Goal: Task Accomplishment & Management: Use online tool/utility

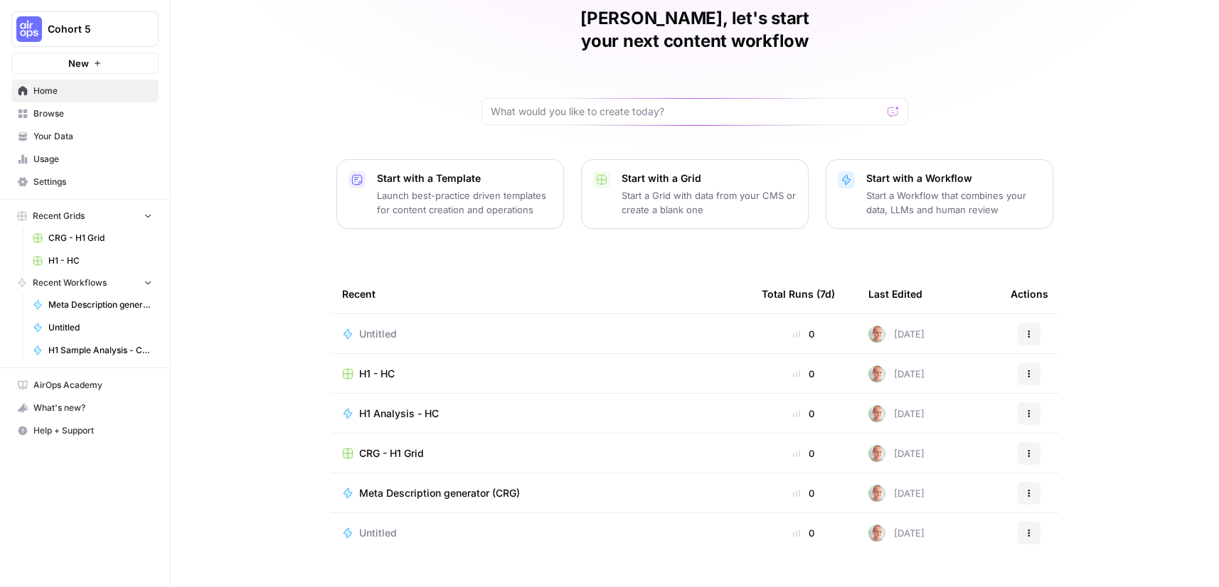
scroll to position [67, 0]
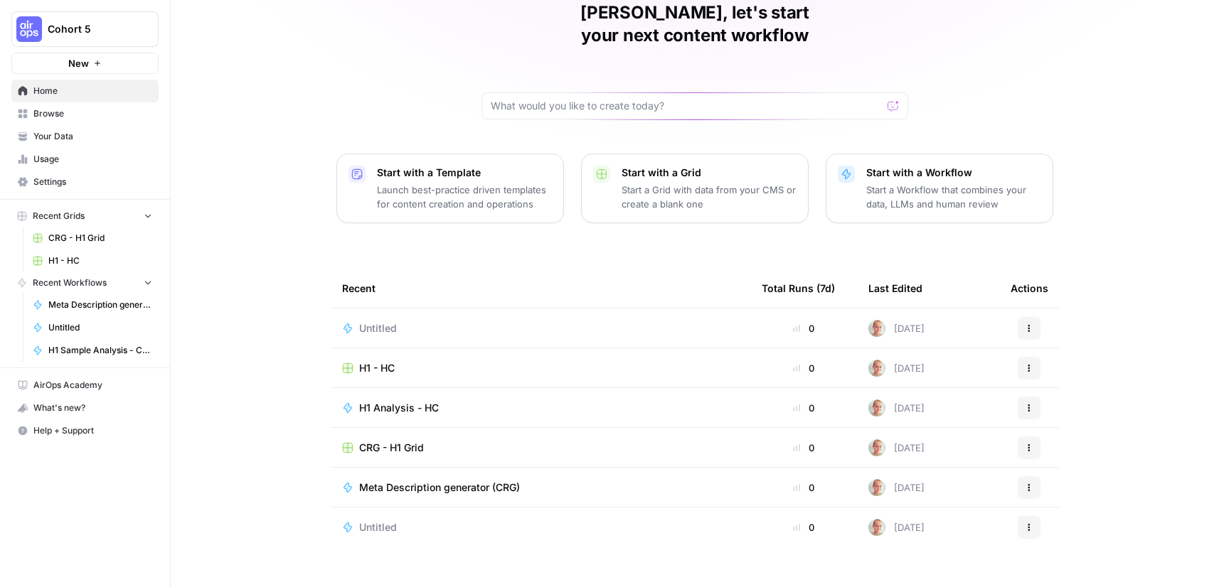
click at [383, 361] on span "H1 - HC" at bounding box center [377, 368] width 36 height 14
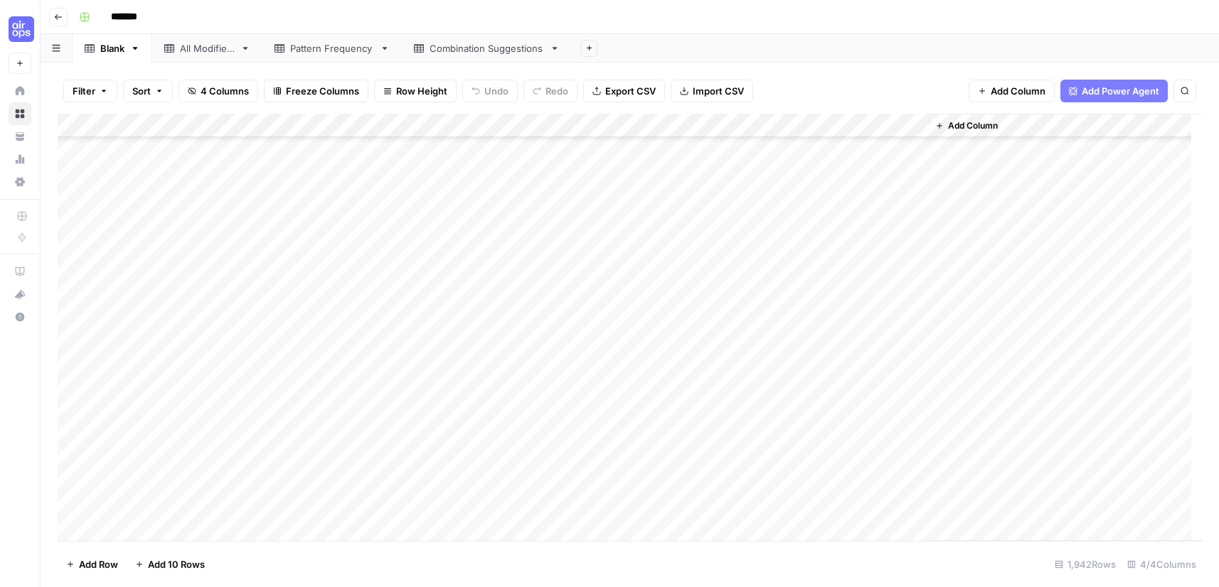
scroll to position [1849, 0]
click at [212, 52] on div "All Modifiers" at bounding box center [207, 48] width 55 height 14
click at [307, 50] on div "Pattern Frequency" at bounding box center [332, 48] width 84 height 14
click at [466, 55] on div "Combination Suggestions" at bounding box center [487, 48] width 170 height 28
click at [469, 52] on div "Combination Suggestions" at bounding box center [486, 48] width 114 height 14
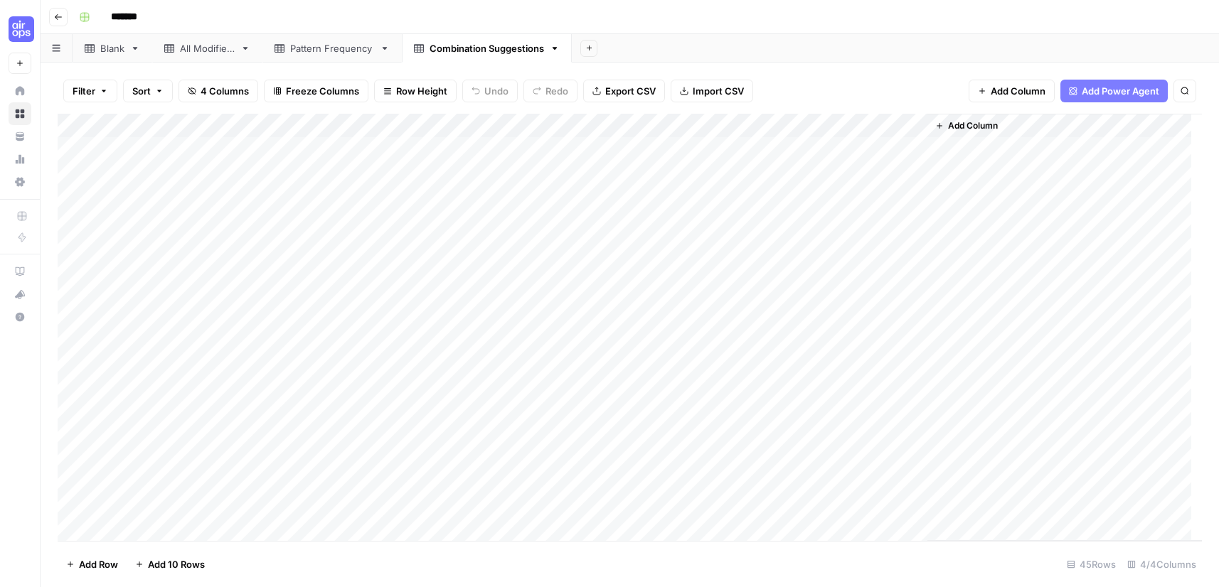
click at [213, 49] on div "All Modifiers" at bounding box center [207, 48] width 55 height 14
click at [201, 54] on div "All Modifiers" at bounding box center [207, 48] width 55 height 14
click at [205, 49] on div "All Modifiers" at bounding box center [207, 48] width 55 height 14
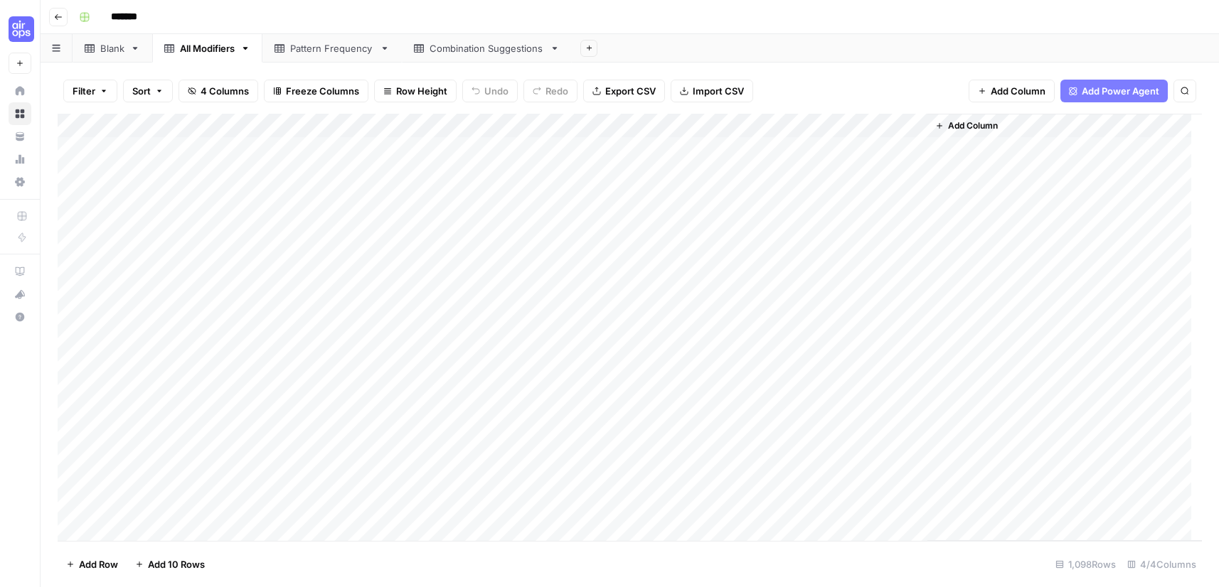
click at [204, 49] on div "All Modifiers" at bounding box center [207, 48] width 55 height 14
click at [204, 49] on input "**********" at bounding box center [209, 48] width 58 height 18
click at [558, 122] on div "Add Column" at bounding box center [630, 327] width 1144 height 427
click at [555, 164] on input "col_frequency" at bounding box center [602, 160] width 144 height 14
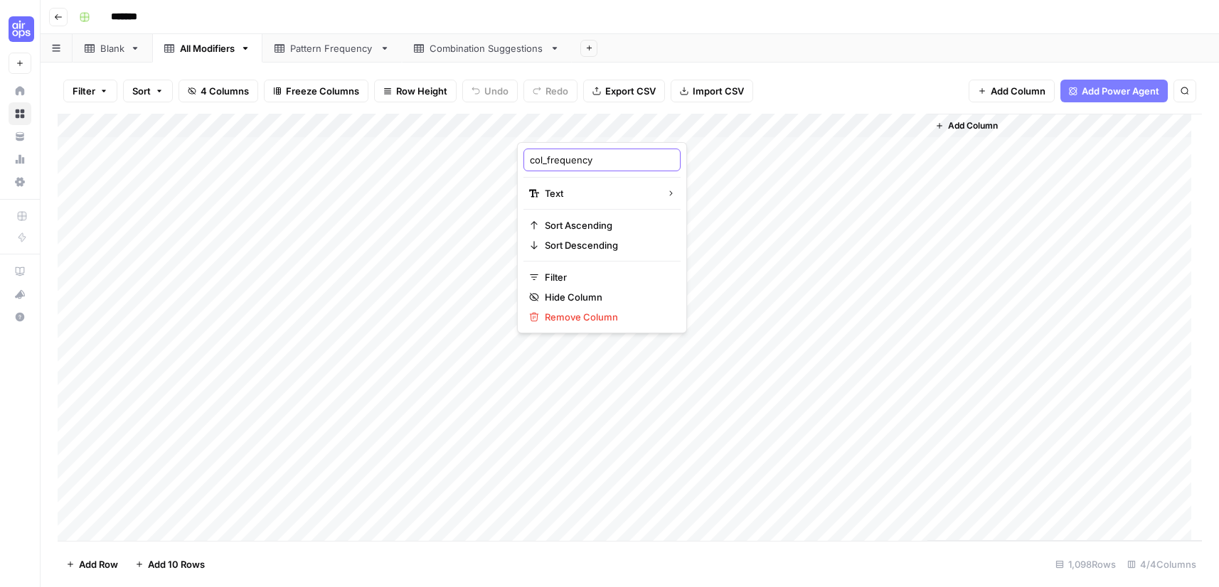
click at [555, 164] on input "col_frequency" at bounding box center [602, 160] width 144 height 14
click at [761, 122] on div "Add Column" at bounding box center [630, 327] width 1144 height 427
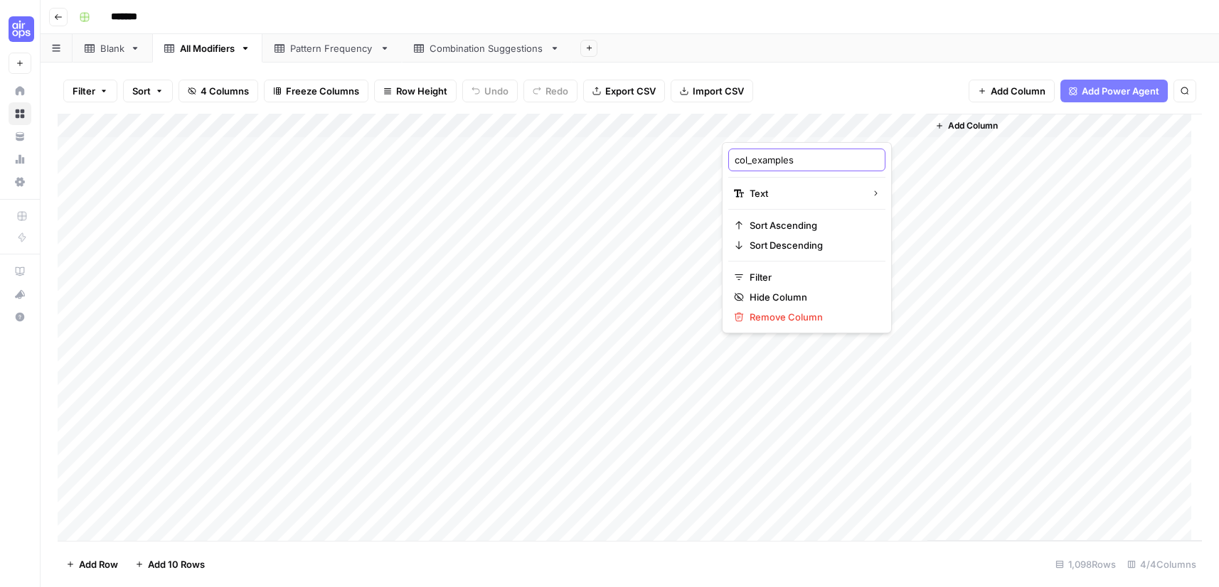
click at [782, 161] on input "col_examples" at bounding box center [806, 160] width 144 height 14
click at [354, 50] on div "Pattern Frequency" at bounding box center [332, 48] width 84 height 14
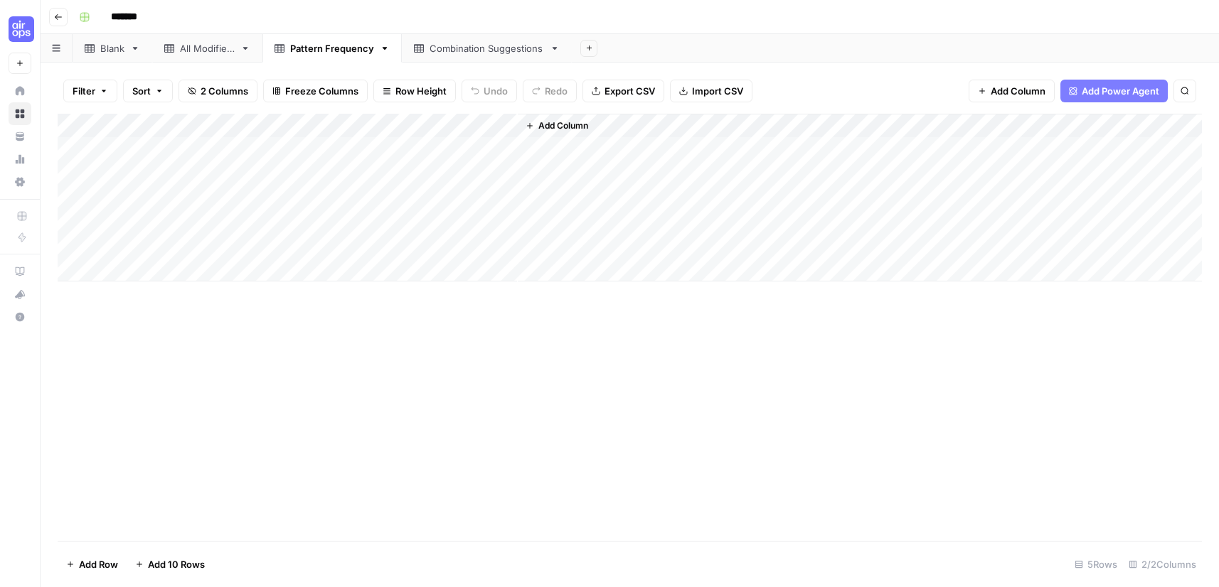
click at [336, 52] on div "Pattern Frequency" at bounding box center [332, 48] width 84 height 14
click at [323, 53] on div "Pattern Frequency" at bounding box center [332, 48] width 84 height 14
click at [324, 53] on div "Pattern Frequency" at bounding box center [332, 48] width 84 height 14
click at [464, 53] on div "Combination Suggestions" at bounding box center [486, 48] width 114 height 14
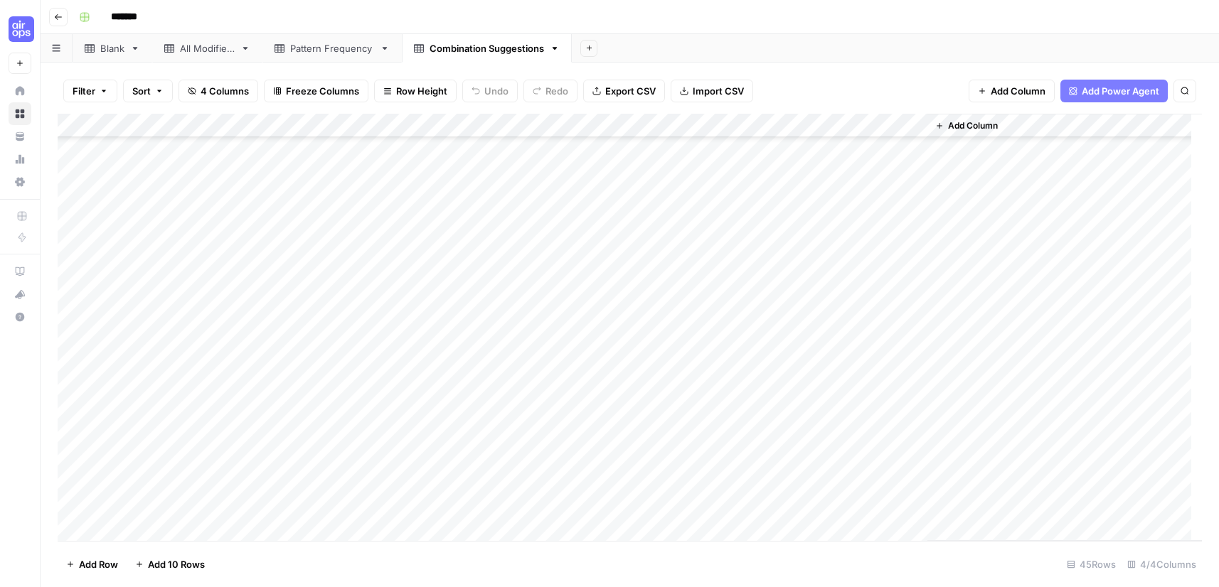
scroll to position [707, 0]
click at [200, 43] on div "All Modifiers" at bounding box center [207, 48] width 55 height 14
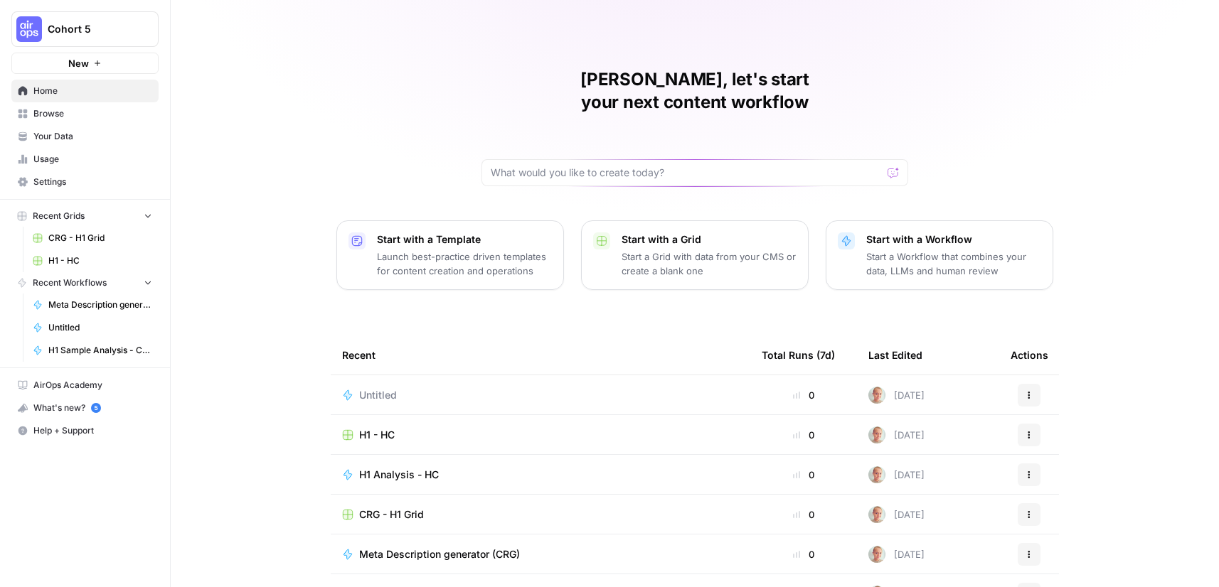
click at [70, 116] on span "Browse" at bounding box center [92, 113] width 119 height 13
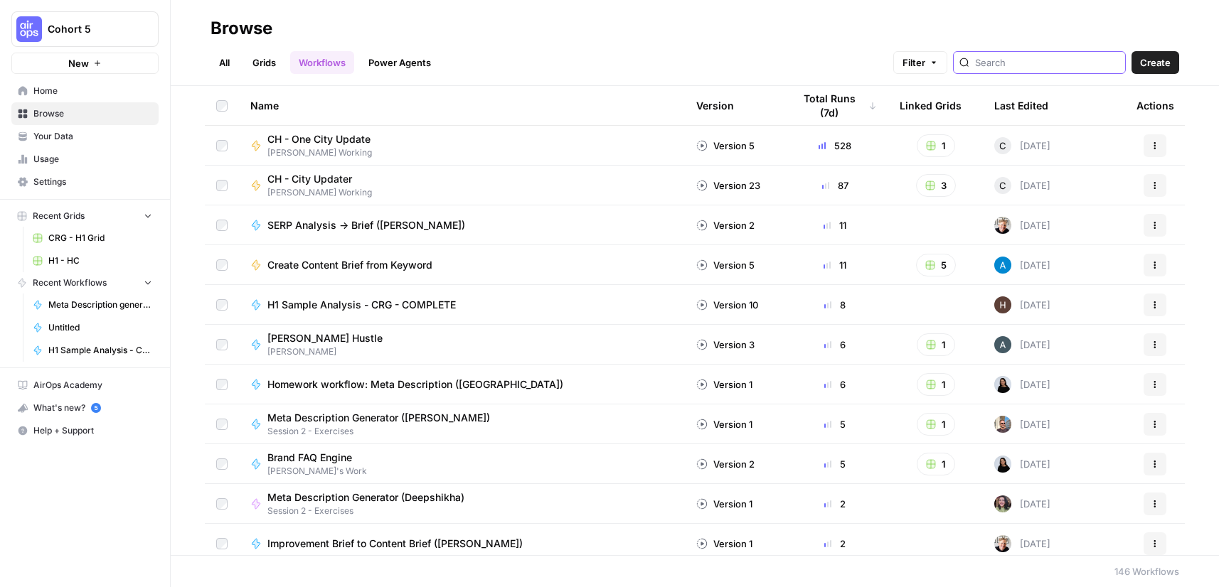
drag, startPoint x: 1070, startPoint y: 61, endPoint x: 1054, endPoint y: 68, distance: 17.2
click at [1069, 61] on input "search" at bounding box center [1047, 62] width 144 height 14
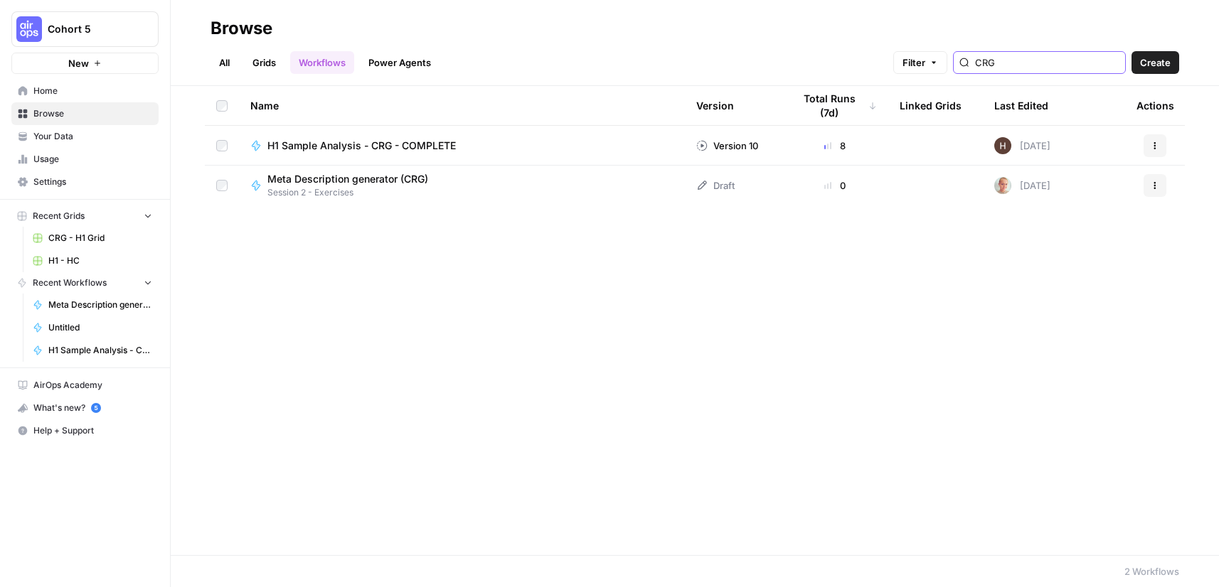
type input "CRG"
click at [366, 144] on span "H1 Sample Analysis - CRG - COMPLETE" at bounding box center [361, 146] width 188 height 14
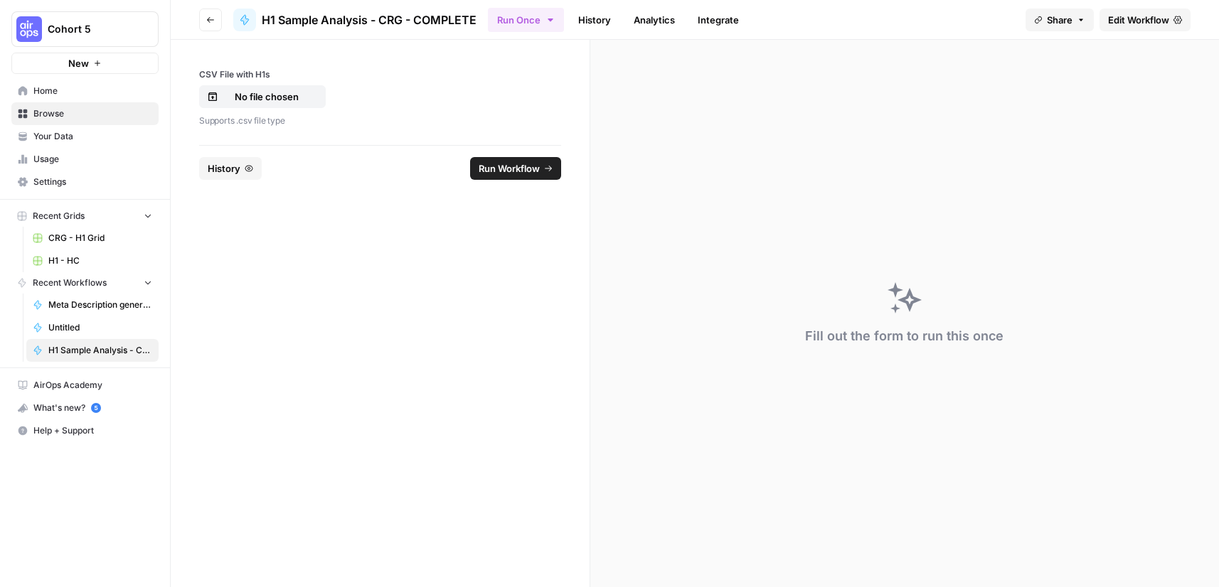
click at [1123, 18] on span "Edit Workflow" at bounding box center [1138, 20] width 61 height 14
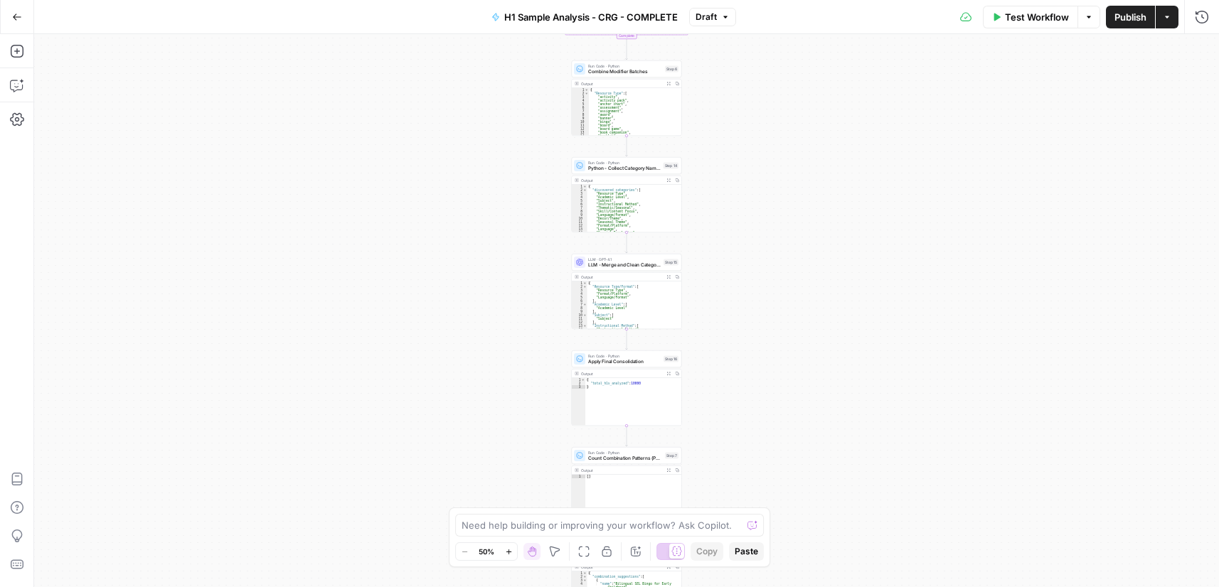
click at [613, 527] on div "Lock/Unlock U" at bounding box center [606, 524] width 65 height 13
click at [522, 524] on textarea at bounding box center [601, 525] width 280 height 14
paste textarea "🌟👏 Congratulations to Nyeleti Consulting on being named finalists in the CESA A…"
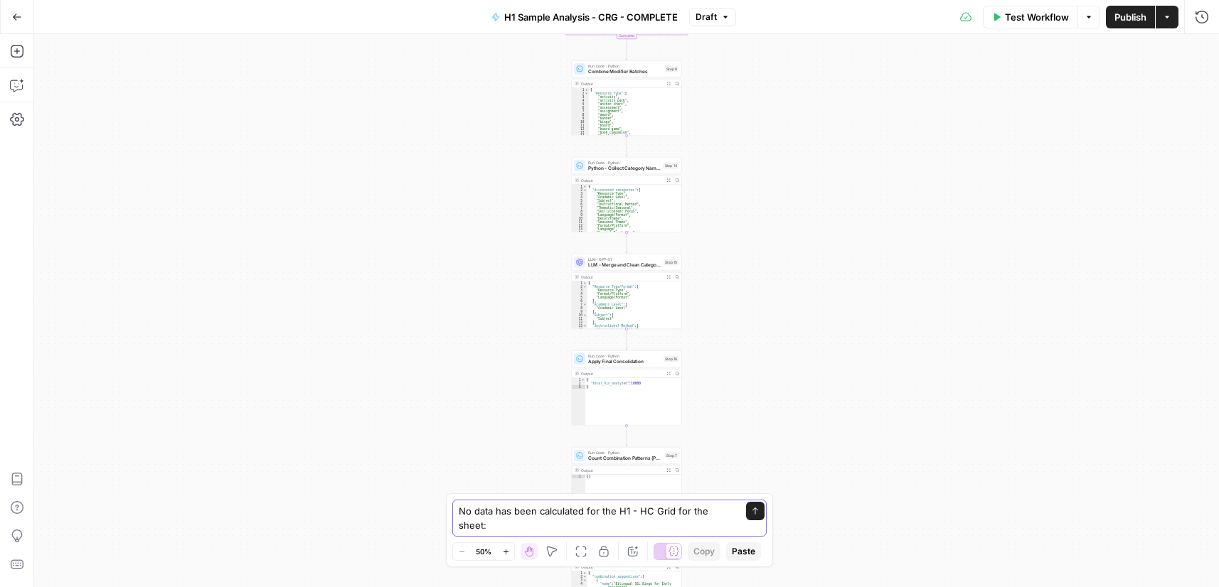
paste textarea "All Modifiers"
paste textarea "col_frequency"
paste textarea "col_examples"
type textarea "No data has been calculated for the H1 - HC Grid for the sheet: All Modifiers u…"
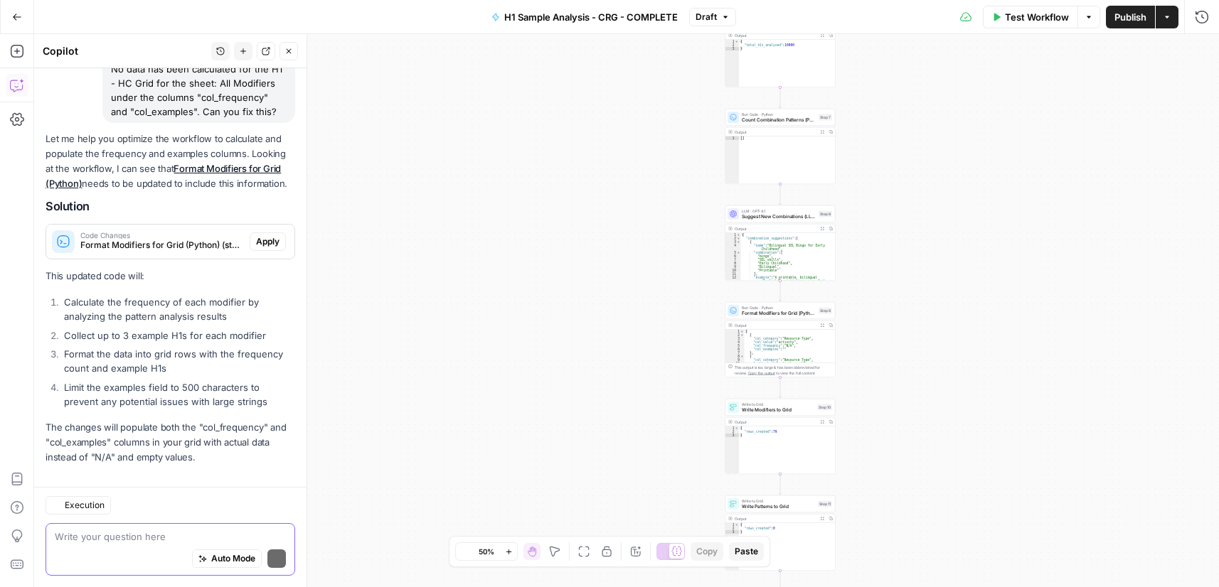
scroll to position [166, 0]
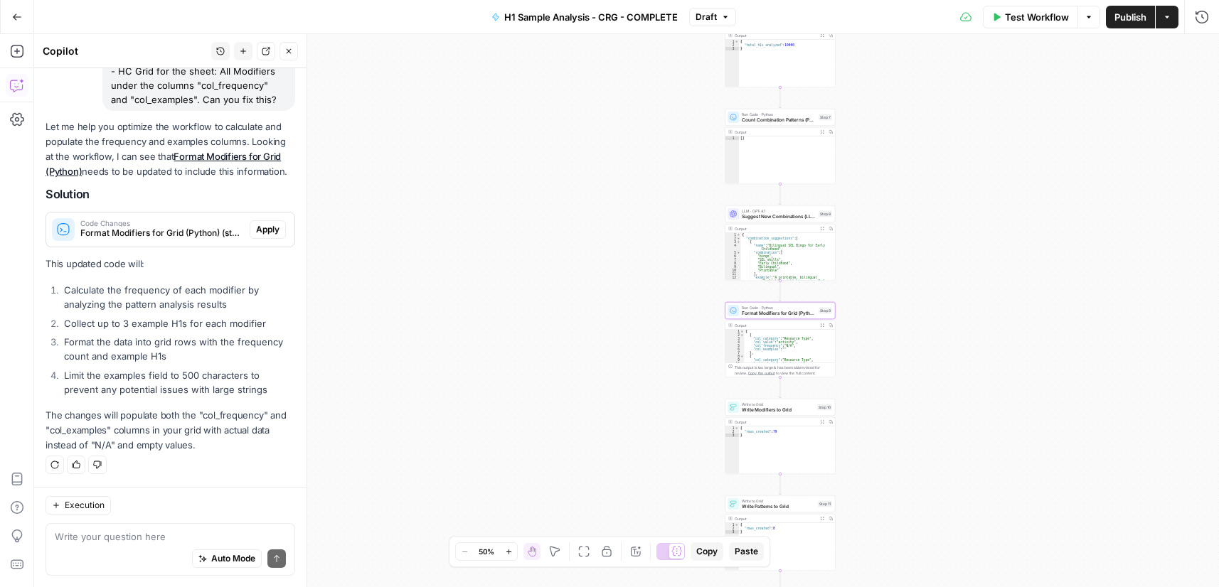
click at [261, 228] on span "Apply" at bounding box center [267, 229] width 23 height 13
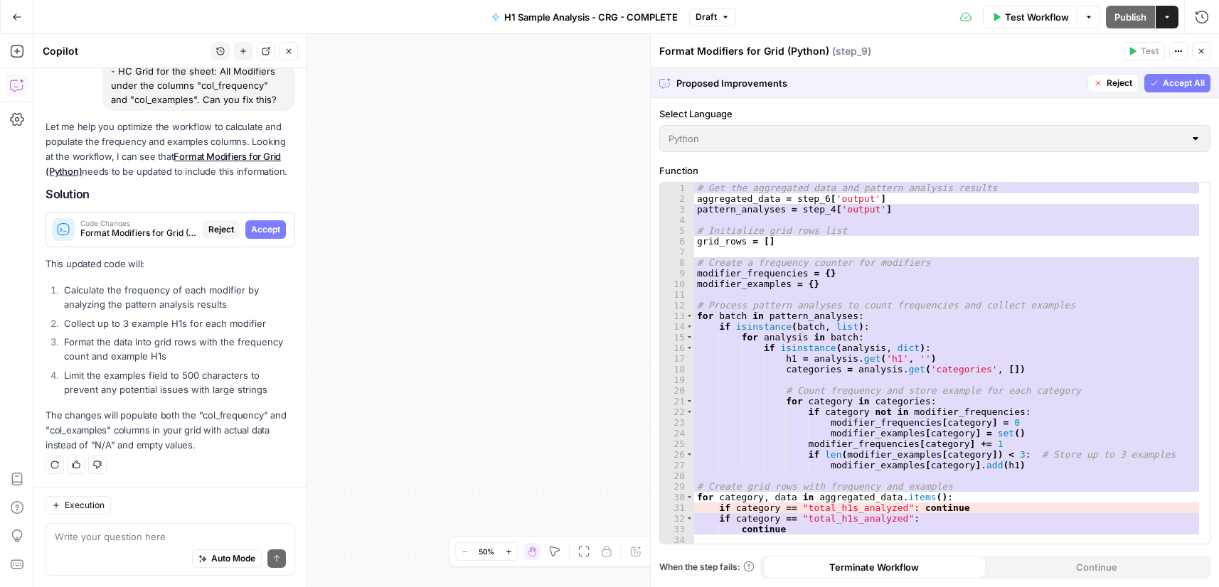
drag, startPoint x: 1194, startPoint y: 80, endPoint x: 478, endPoint y: 363, distance: 770.8
click at [1194, 80] on span "Accept All" at bounding box center [1183, 83] width 42 height 13
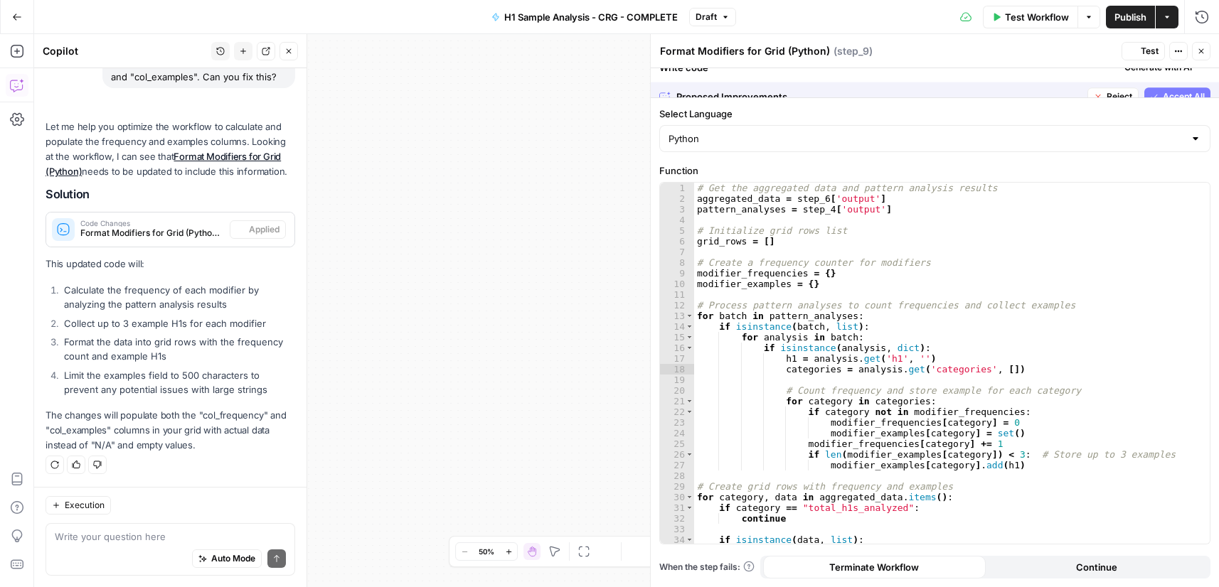
scroll to position [188, 0]
click at [1203, 57] on button "Close" at bounding box center [1201, 51] width 18 height 18
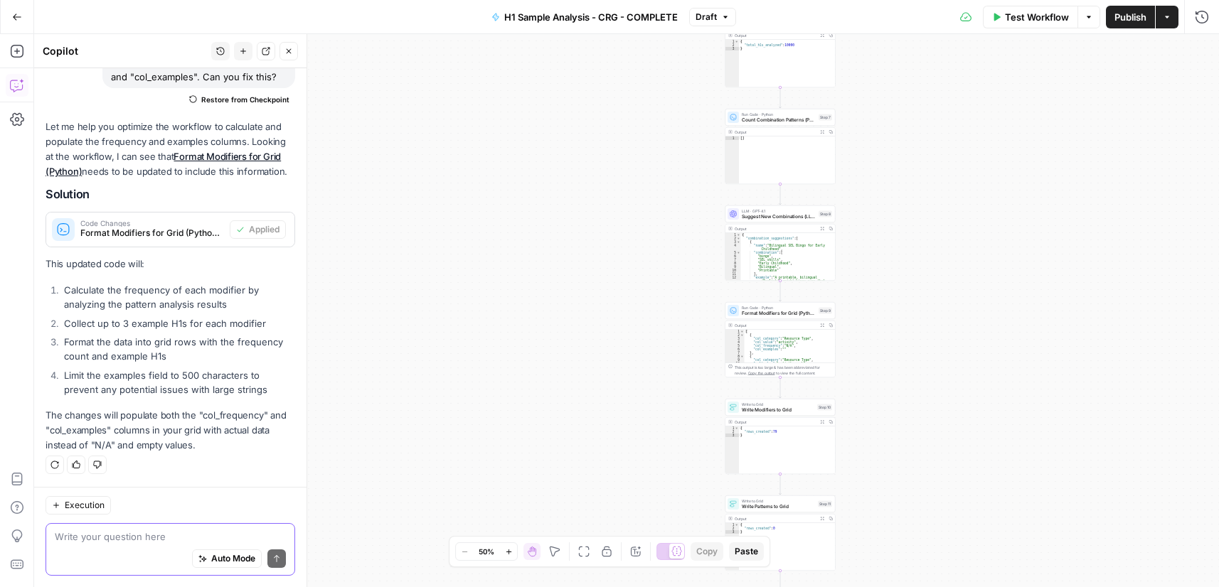
click at [121, 537] on textarea at bounding box center [170, 537] width 231 height 14
paste textarea "col_examples"
drag, startPoint x: 186, startPoint y: 536, endPoint x: 242, endPoint y: 543, distance: 56.6
click at [242, 542] on textarea "There is also no data on the "col_examples"" at bounding box center [170, 537] width 231 height 14
paste textarea "Pattern Frequency"
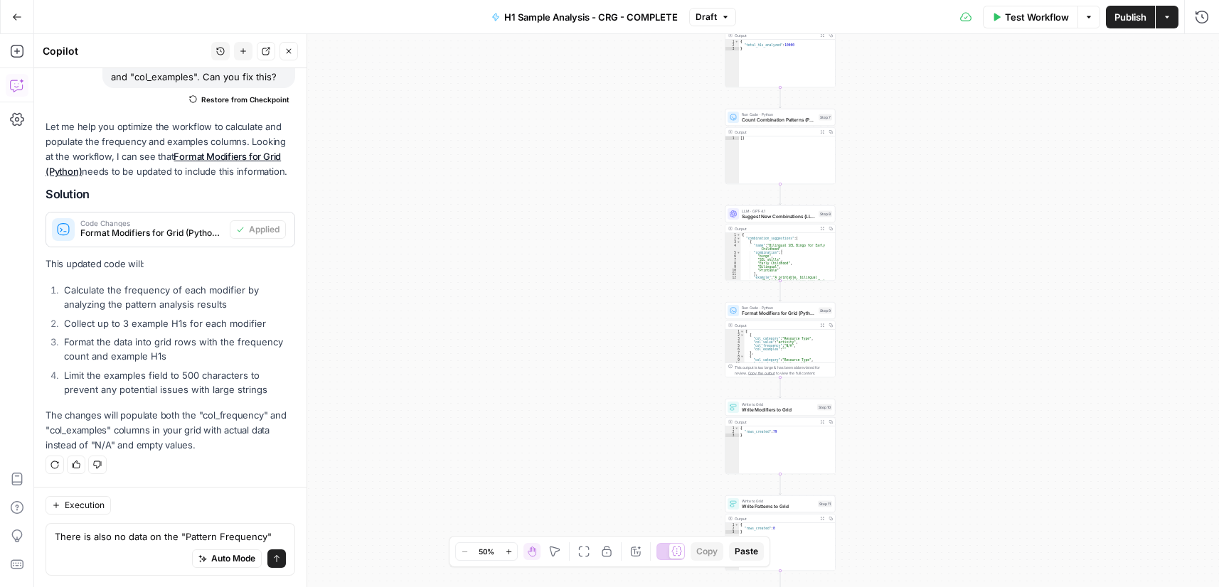
click at [279, 535] on div "There is also no data on the "Pattern Frequency" There is also no data on the "…" at bounding box center [171, 549] width 250 height 53
click at [274, 538] on textarea "There is also no data on the "Pattern Frequency"" at bounding box center [170, 537] width 231 height 14
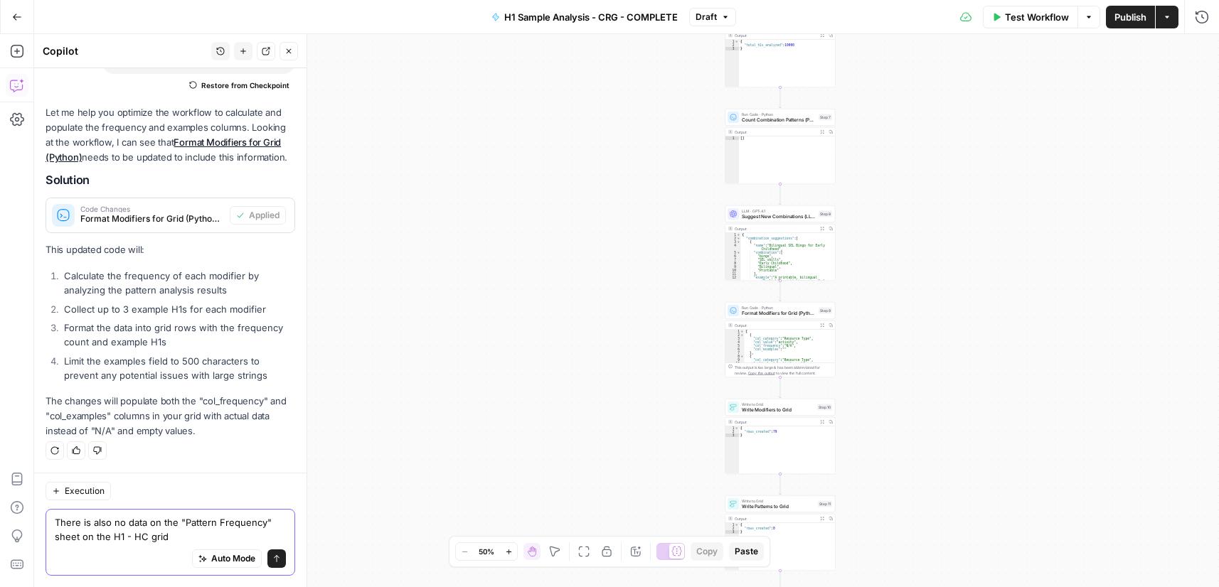
type textarea "There is also no data on the "Pattern Frequency" sheet on the H1 - HC grid?"
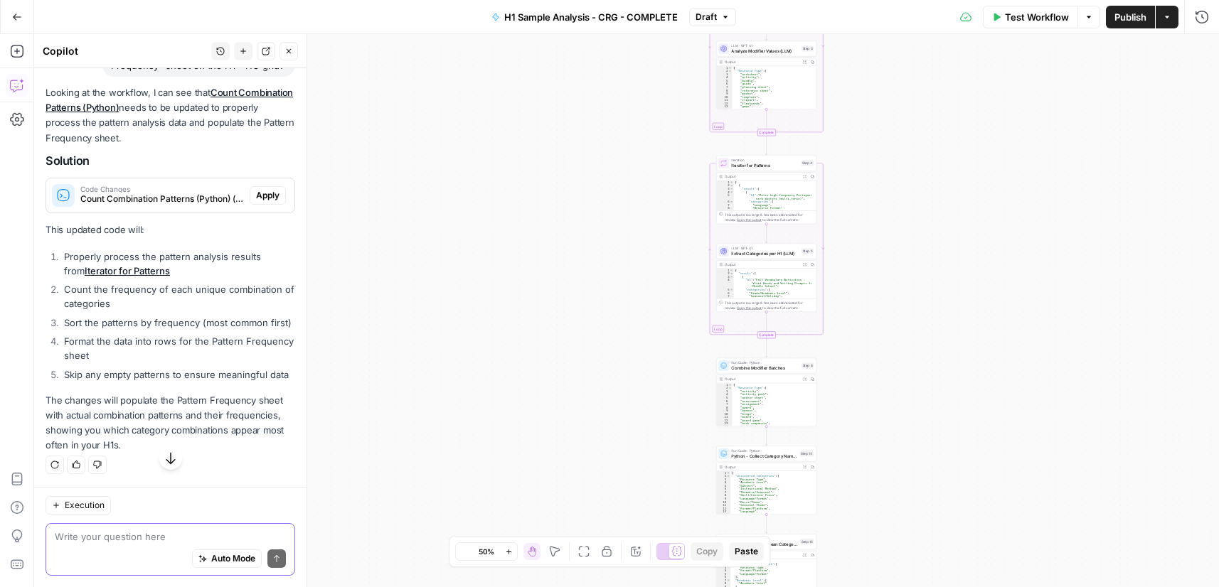
scroll to position [582, 0]
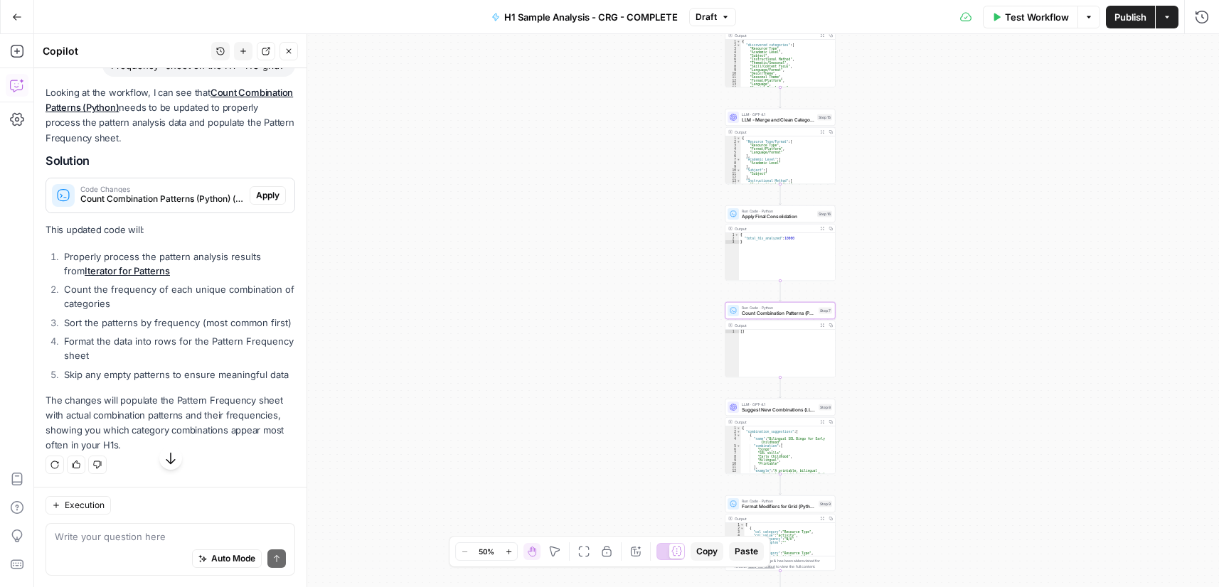
click at [259, 202] on span "Apply" at bounding box center [267, 195] width 23 height 13
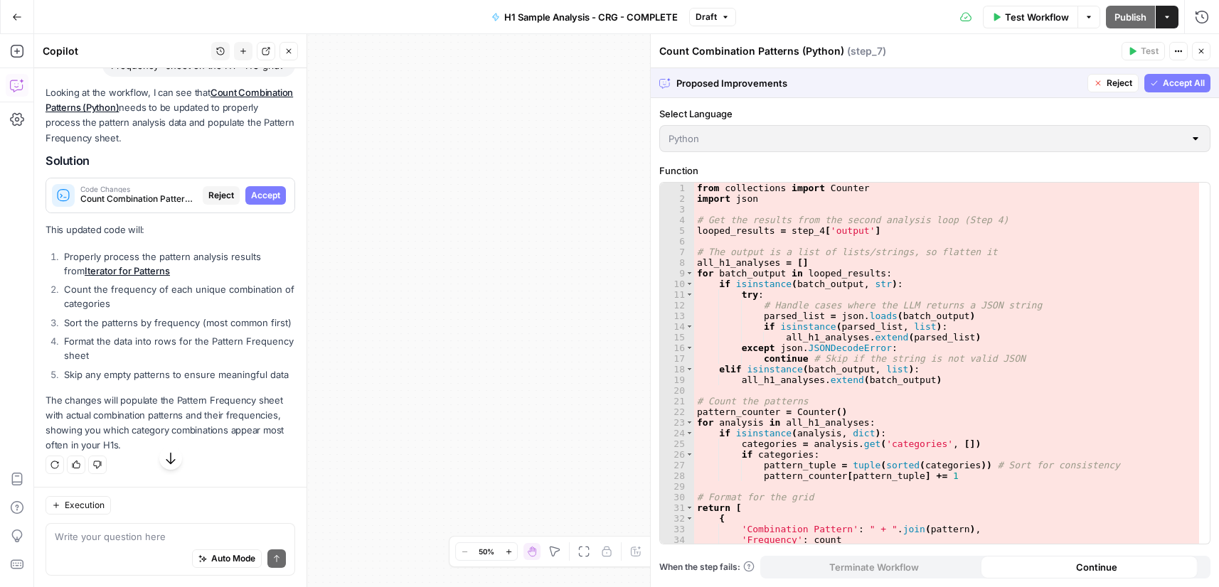
scroll to position [560, 0]
drag, startPoint x: 1181, startPoint y: 80, endPoint x: 737, endPoint y: 274, distance: 484.9
click at [1180, 80] on span "Accept All" at bounding box center [1183, 83] width 42 height 13
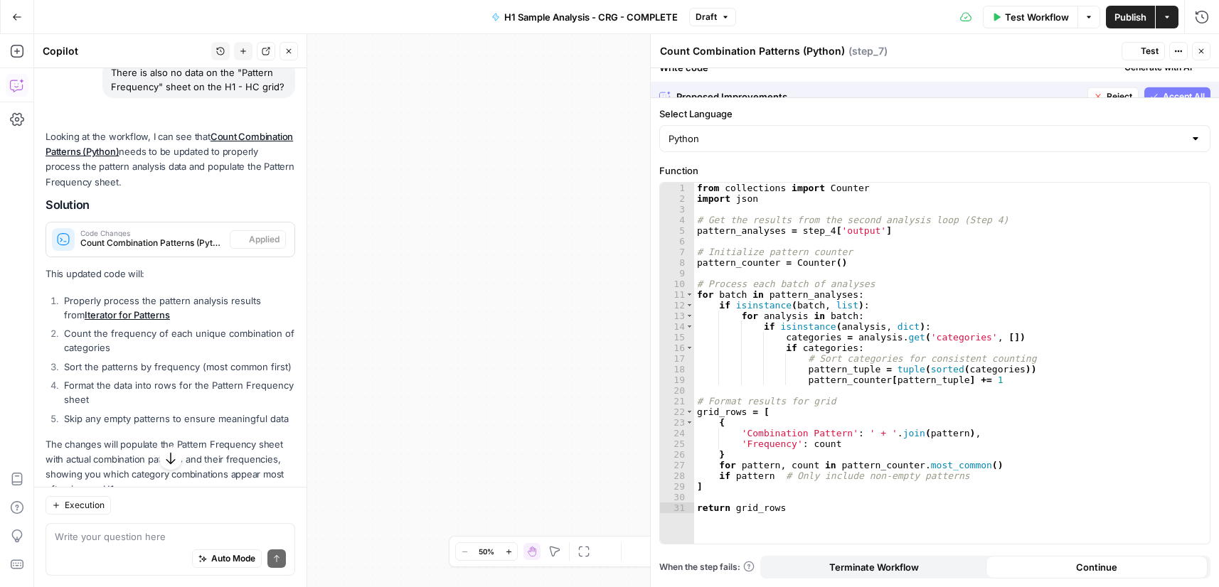
scroll to position [582, 0]
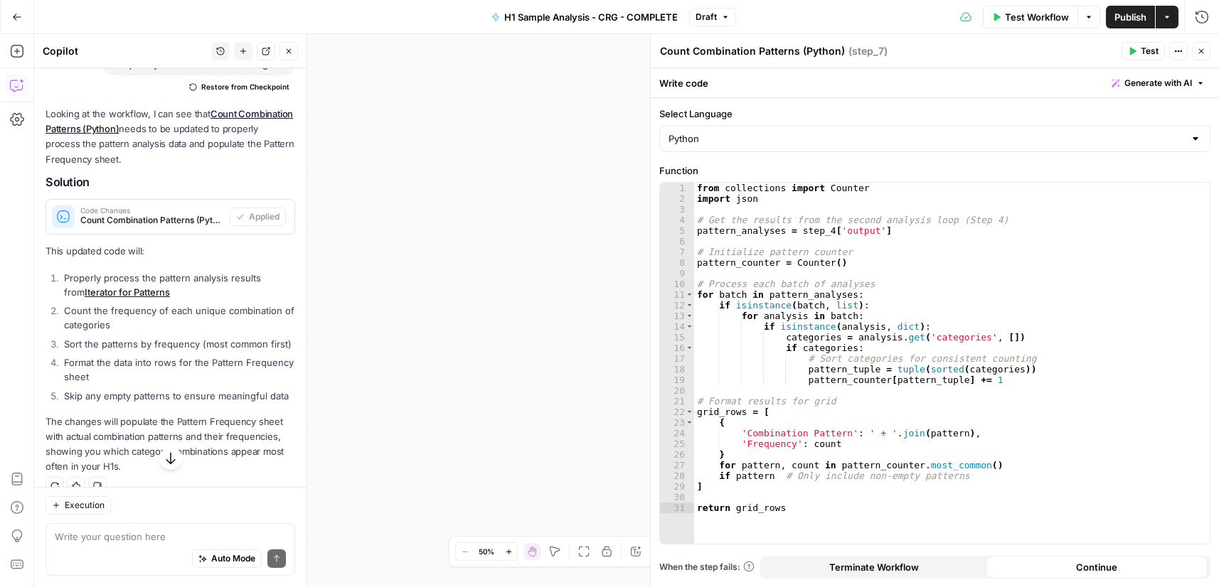
click at [1137, 19] on span "Publish" at bounding box center [1130, 17] width 32 height 14
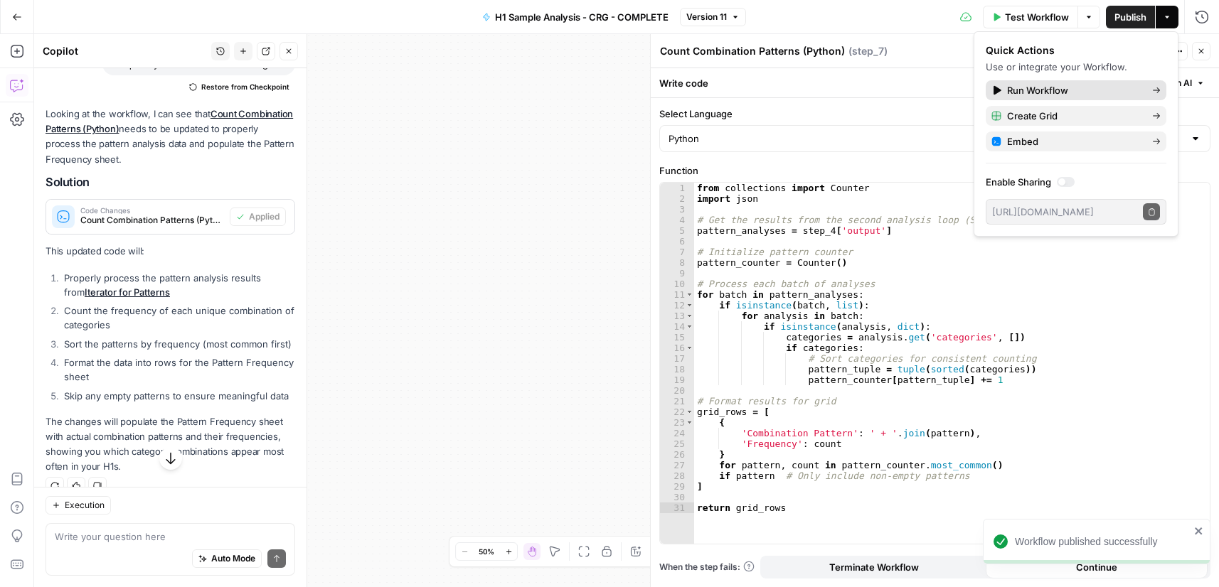
click at [1096, 90] on span "Run Workflow" at bounding box center [1074, 90] width 134 height 14
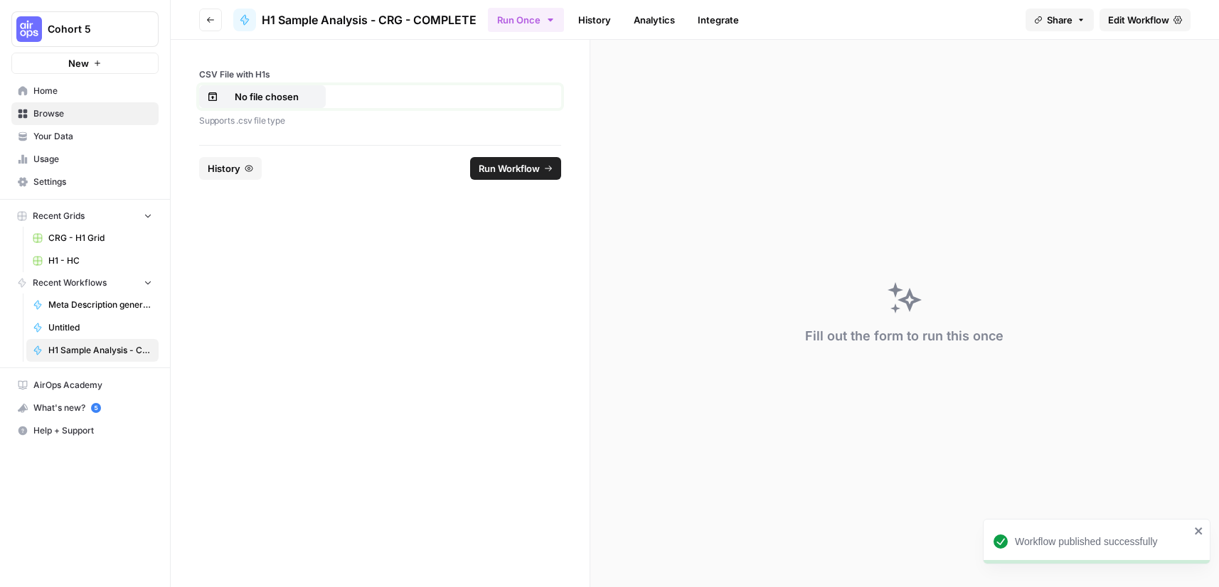
click at [309, 99] on p "No file chosen" at bounding box center [266, 97] width 91 height 14
click at [518, 176] on button "Run Workflow" at bounding box center [515, 168] width 91 height 23
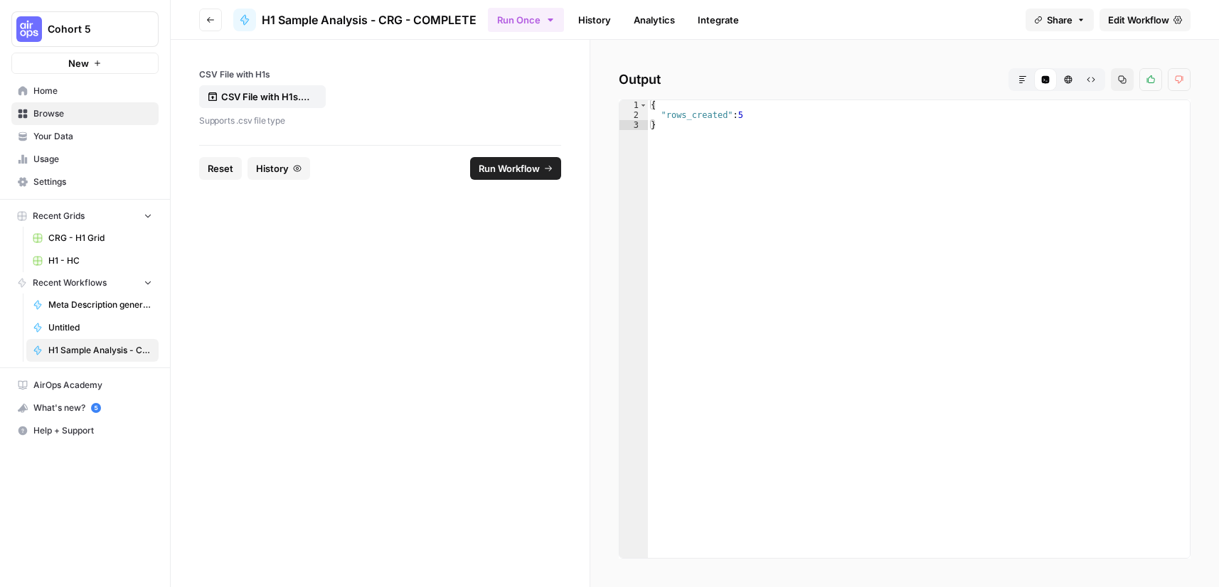
click at [277, 171] on span "History" at bounding box center [272, 168] width 33 height 14
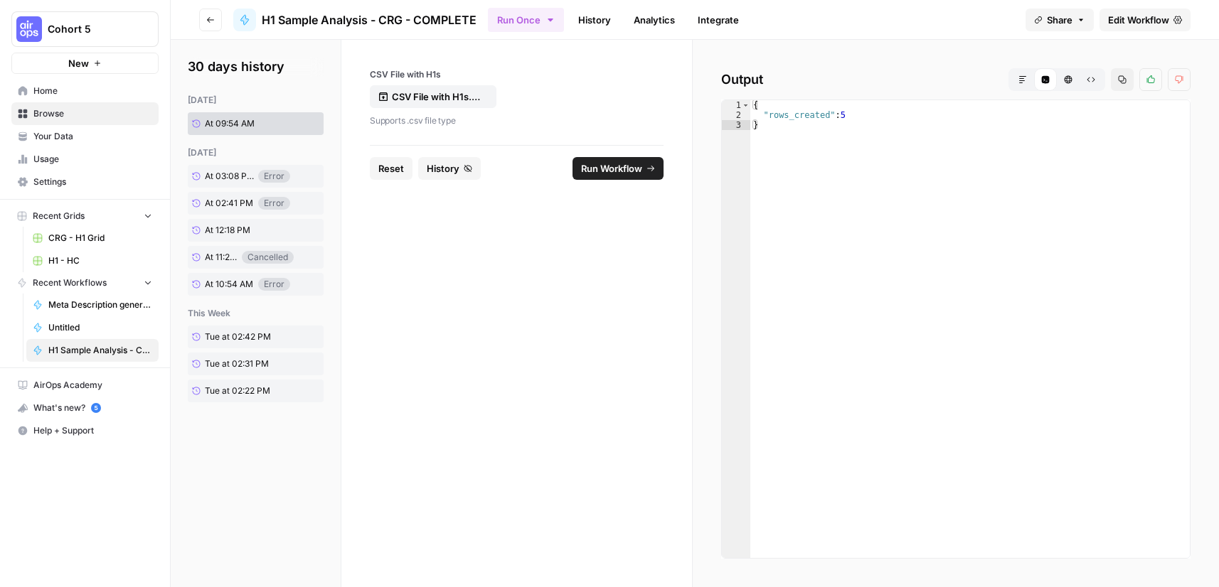
click at [596, 21] on link "History" at bounding box center [595, 20] width 50 height 23
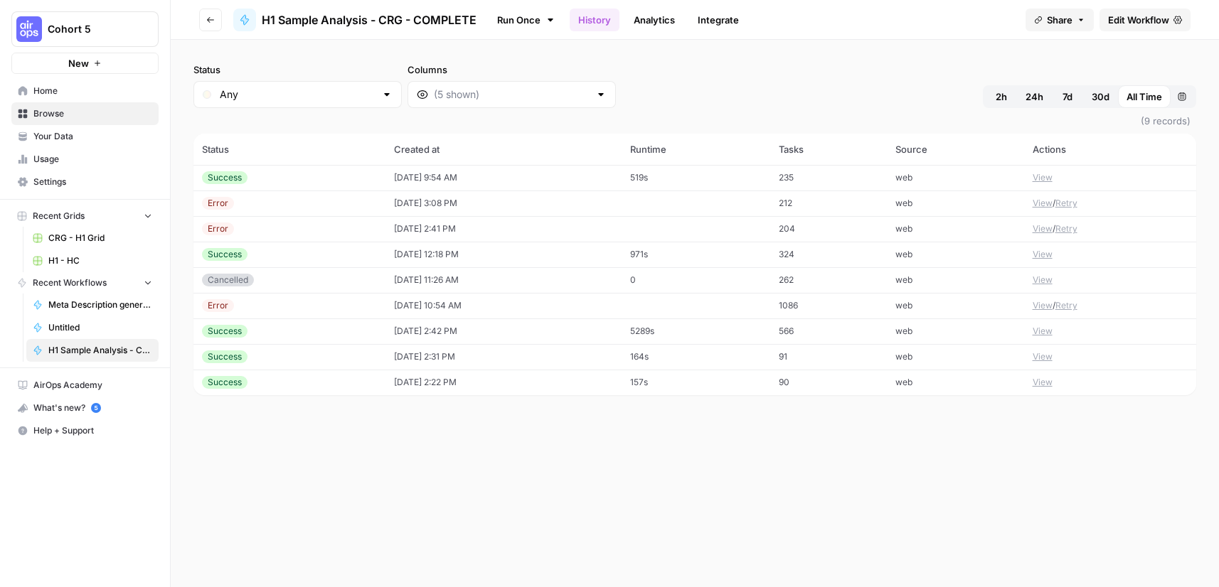
click at [1049, 174] on button "View" at bounding box center [1042, 177] width 20 height 13
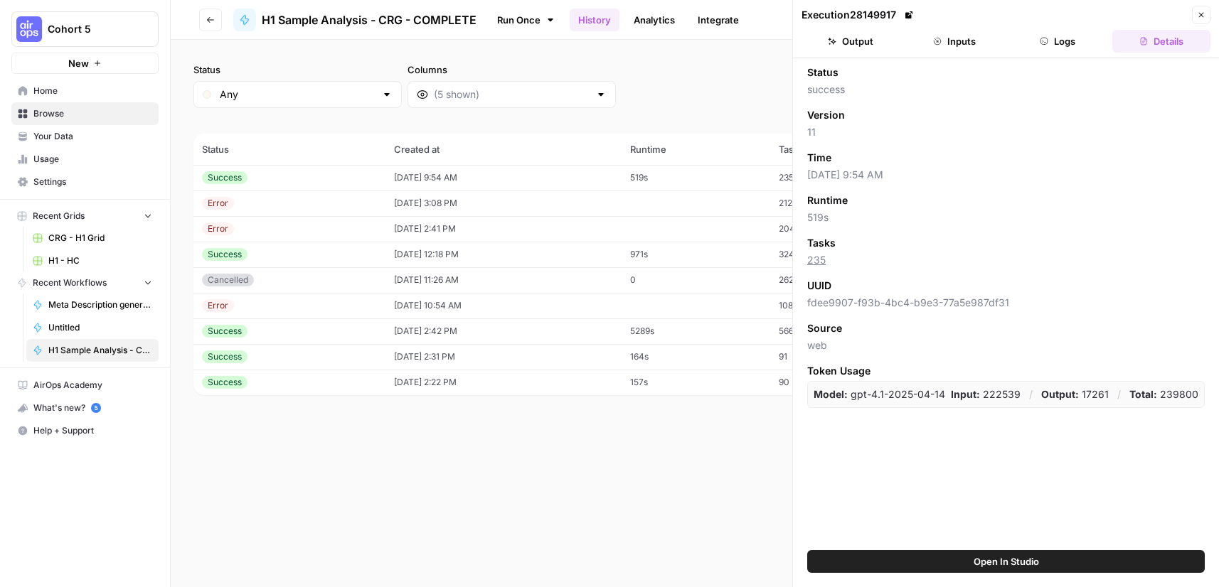
click at [1204, 11] on icon "button" at bounding box center [1201, 15] width 9 height 9
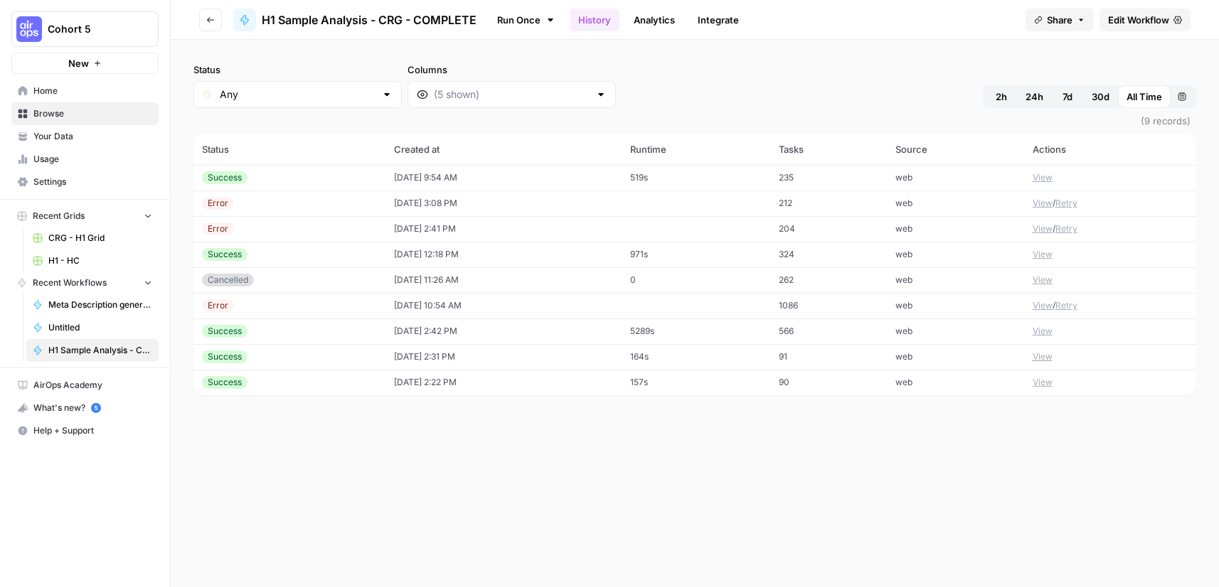
click at [1127, 9] on link "Edit Workflow" at bounding box center [1144, 20] width 91 height 23
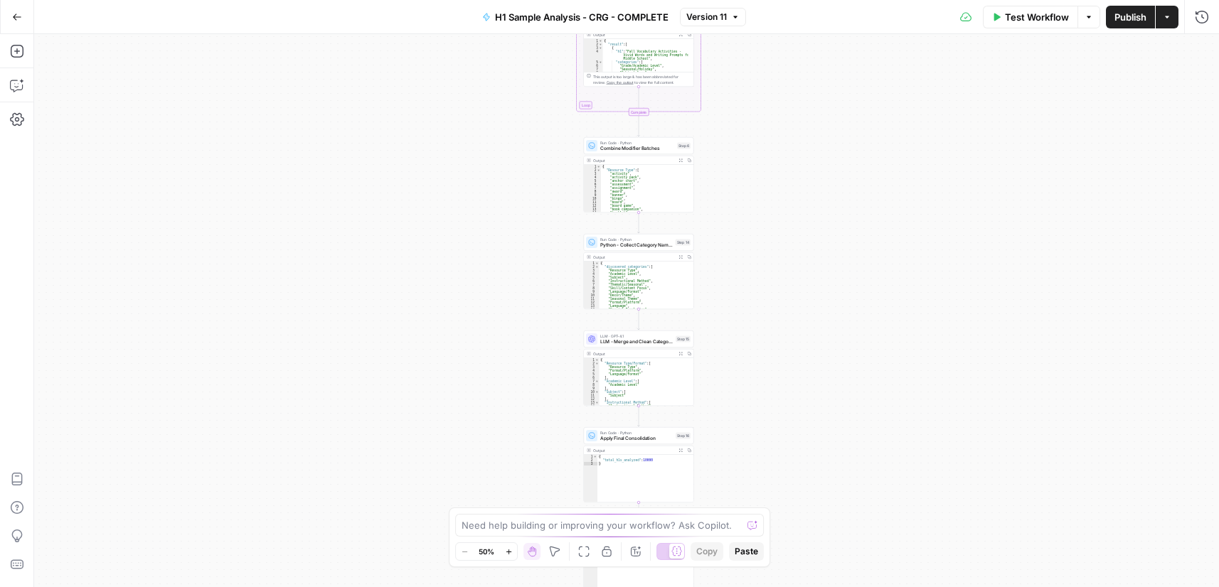
drag, startPoint x: 744, startPoint y: 161, endPoint x: 768, endPoint y: 394, distance: 234.5
click at [785, 403] on div "Workflow Set Inputs Inputs Run Code · Python Process & Batch CSV Data Step 1 Ou…" at bounding box center [626, 310] width 1185 height 553
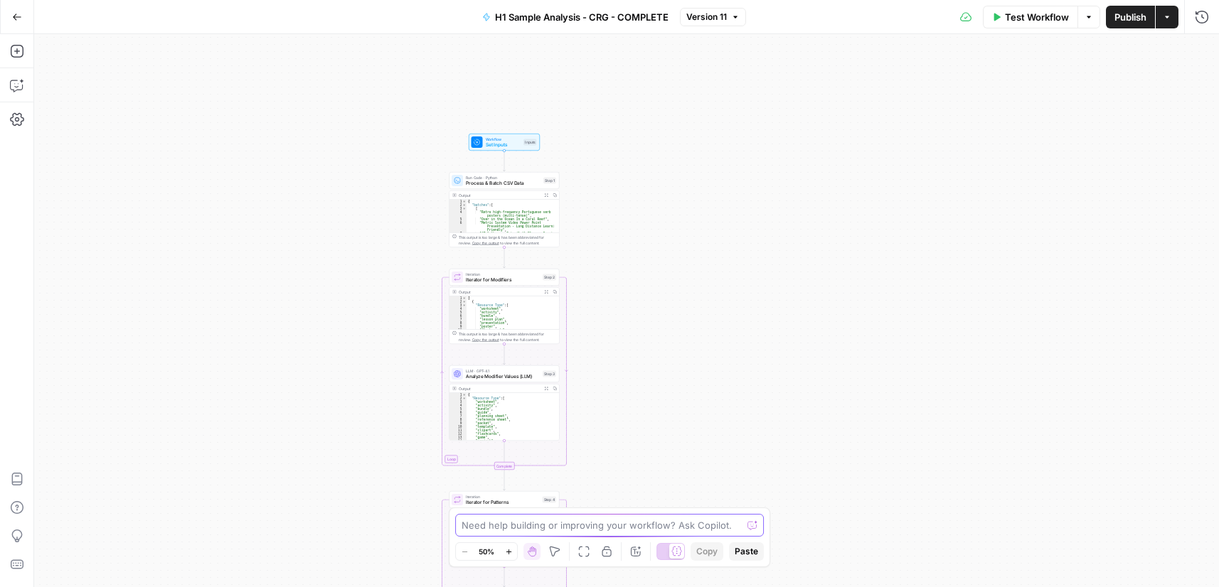
drag, startPoint x: 737, startPoint y: 289, endPoint x: 614, endPoint y: 545, distance: 283.3
click at [620, 548] on body "Cohort 5 New Home Browse Your Data Usage Settings Recent Grids CRG - H1 Grid H1…" at bounding box center [609, 293] width 1219 height 587
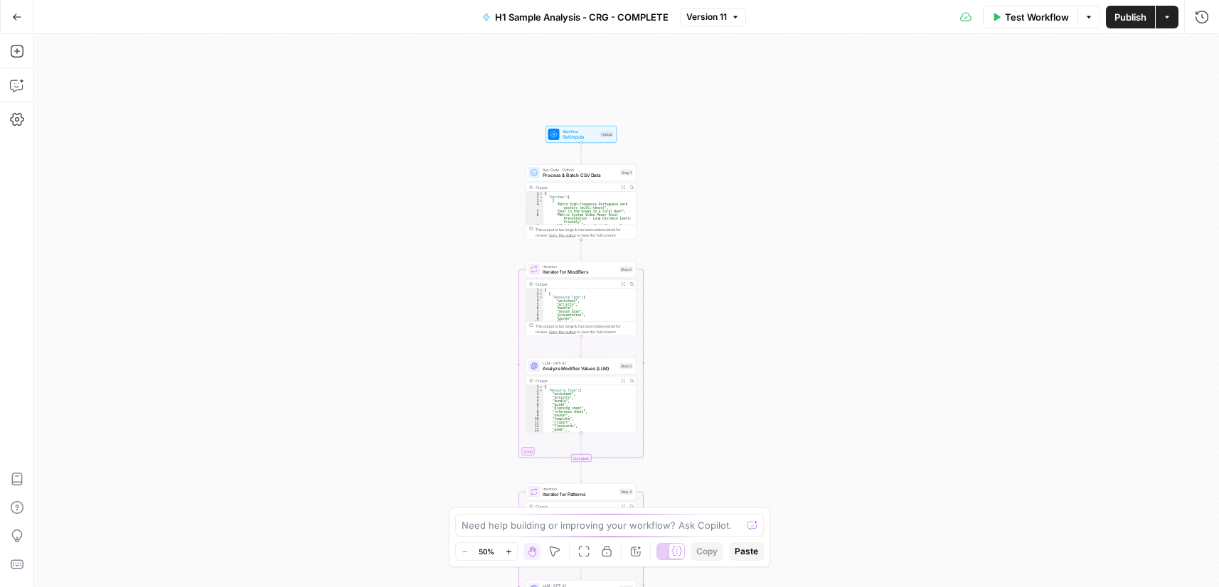
drag, startPoint x: 683, startPoint y: 210, endPoint x: 774, endPoint y: 205, distance: 90.5
click at [761, 208] on div "Workflow Set Inputs Inputs Run Code · Python Process & Batch CSV Data Step 1 Ou…" at bounding box center [626, 310] width 1185 height 553
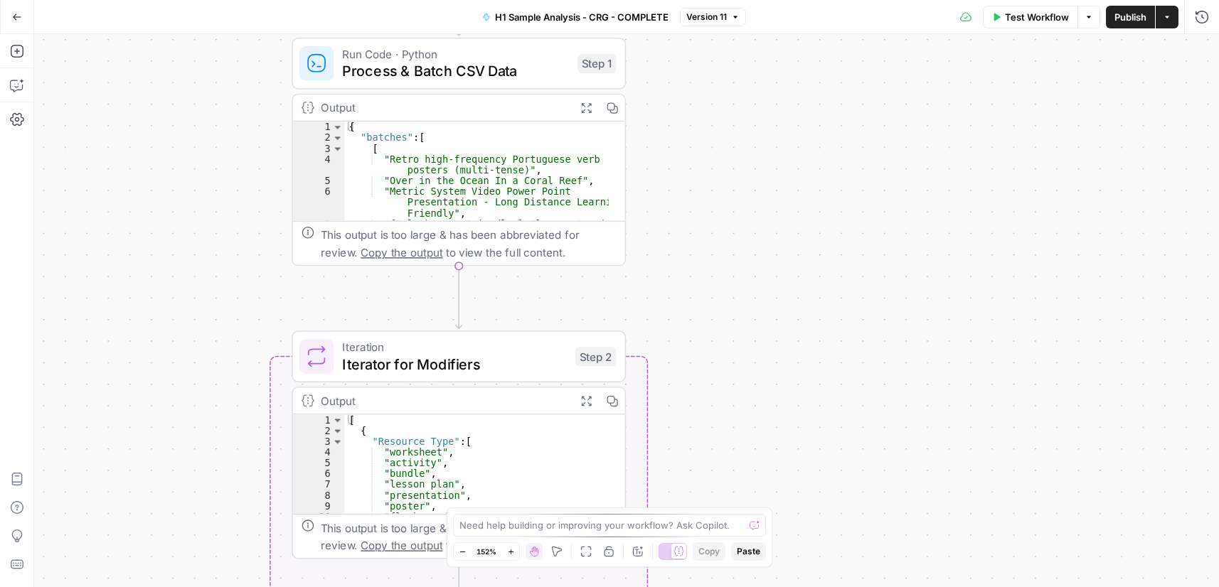
drag, startPoint x: 509, startPoint y: 251, endPoint x: 809, endPoint y: 215, distance: 302.2
click at [808, 215] on div "Workflow Set Inputs Inputs Run Code · Python Process & Batch CSV Data Step 1 Ou…" at bounding box center [626, 310] width 1185 height 553
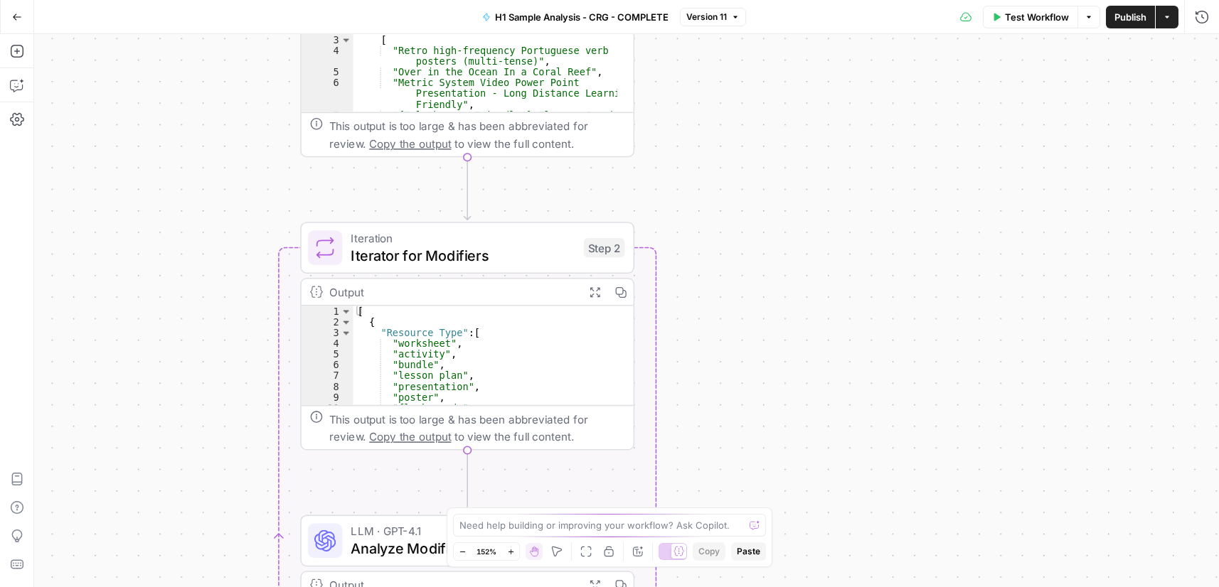
drag, startPoint x: 753, startPoint y: 350, endPoint x: 761, endPoint y: 161, distance: 189.3
click at [761, 159] on div "Workflow Set Inputs Inputs Run Code · Python Process & Batch CSV Data Step 1 Ou…" at bounding box center [626, 310] width 1185 height 553
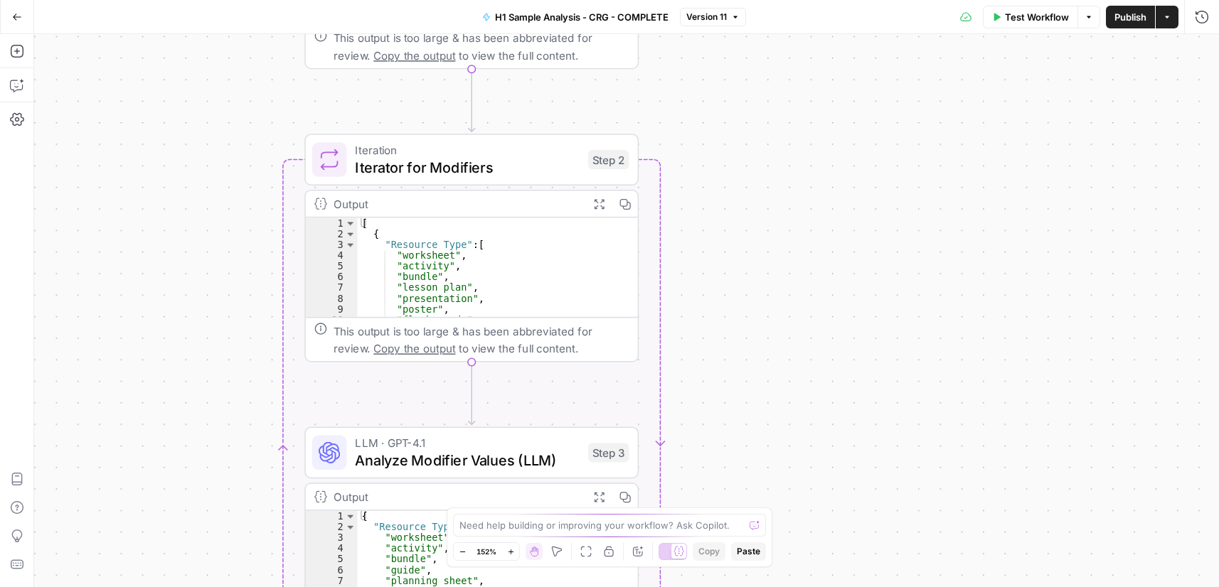
drag, startPoint x: 782, startPoint y: 311, endPoint x: 786, endPoint y: 174, distance: 137.3
click at [785, 179] on div "Workflow Set Inputs Inputs Run Code · Python Process & Batch CSV Data Step 1 Ou…" at bounding box center [626, 310] width 1185 height 553
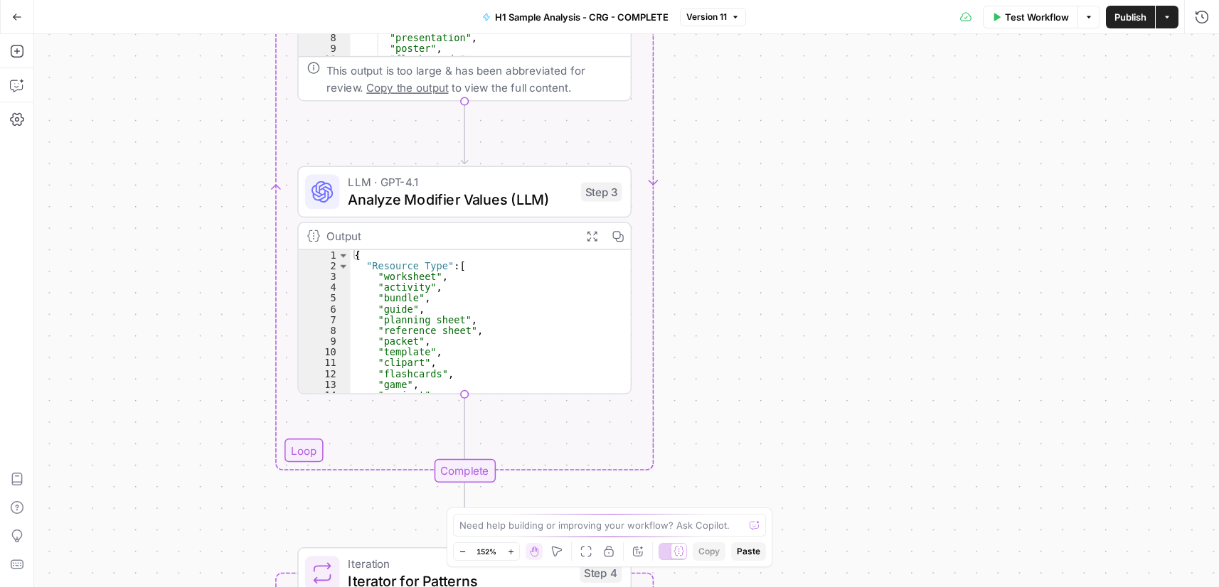
drag, startPoint x: 791, startPoint y: 279, endPoint x: 781, endPoint y: 151, distance: 128.4
click at [781, 154] on div "Workflow Set Inputs Inputs Run Code · Python Process & Batch CSV Data Step 1 Ou…" at bounding box center [626, 310] width 1185 height 553
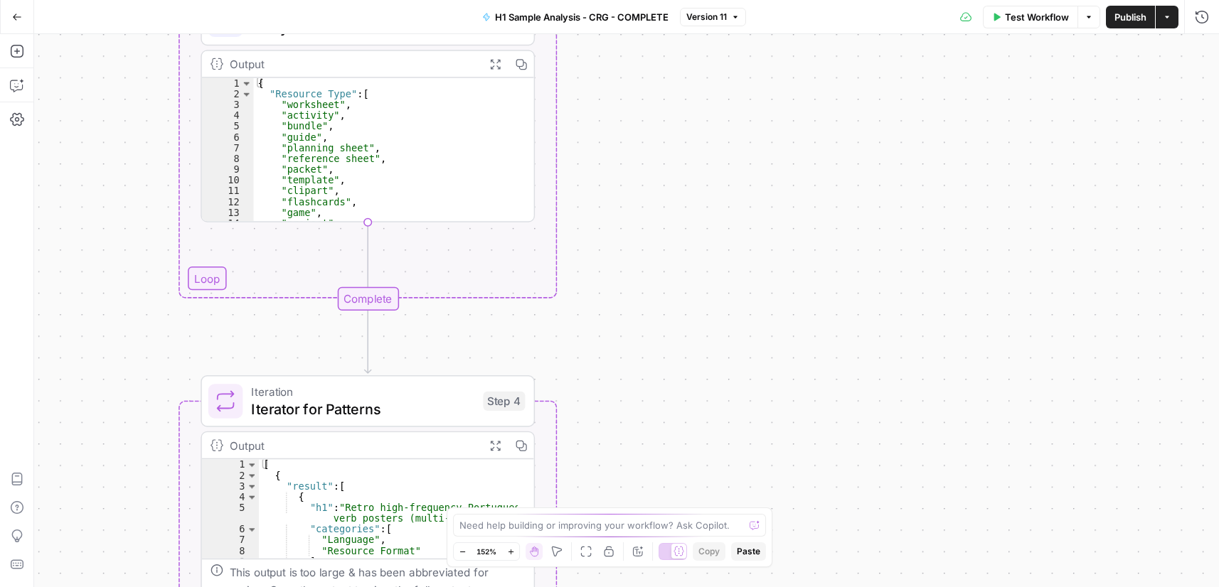
drag, startPoint x: 673, startPoint y: 161, endPoint x: 653, endPoint y: 148, distance: 24.7
click at [664, 127] on div "Workflow Set Inputs Inputs Run Code · Python Process & Batch CSV Data Step 1 Ou…" at bounding box center [626, 310] width 1185 height 553
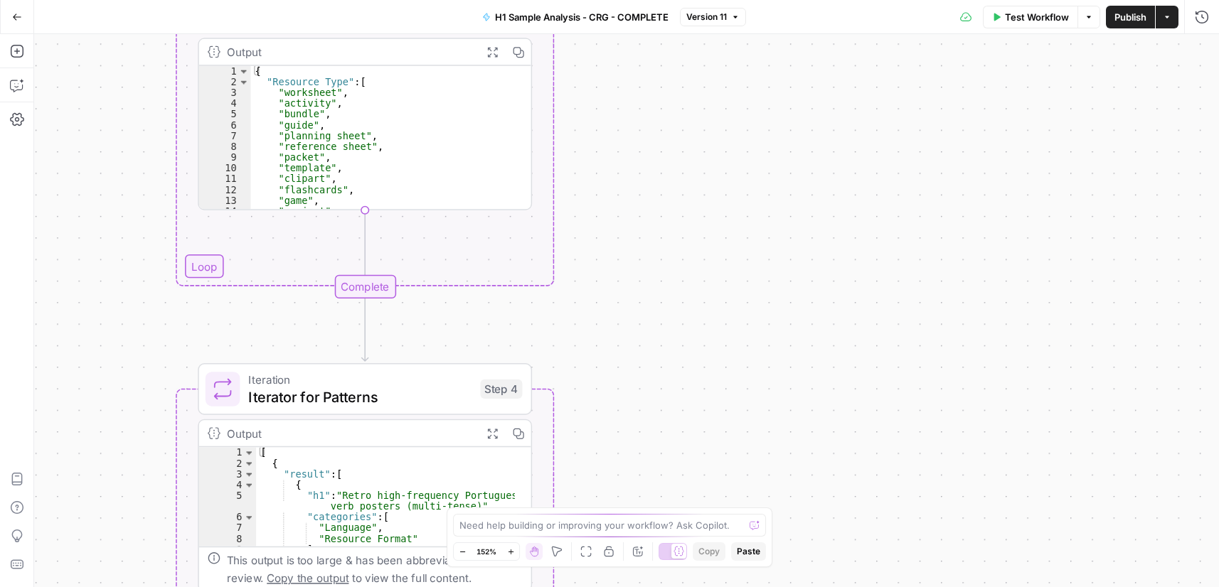
drag, startPoint x: 732, startPoint y: 188, endPoint x: 739, endPoint y: 104, distance: 85.0
click at [737, 117] on div "Workflow Set Inputs Inputs Run Code · Python Process & Batch CSV Data Step 1 Ou…" at bounding box center [626, 310] width 1185 height 553
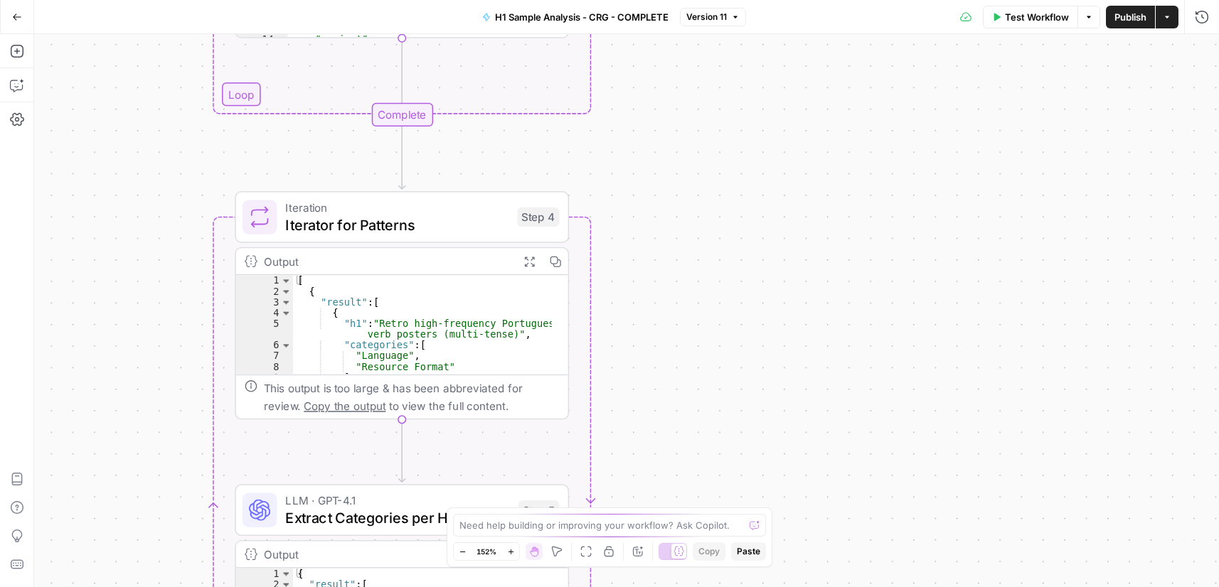
drag, startPoint x: 728, startPoint y: 179, endPoint x: 722, endPoint y: 124, distance: 55.7
click at [725, 129] on div "Workflow Set Inputs Inputs Run Code · Python Process & Batch CSV Data Step 1 Ou…" at bounding box center [626, 310] width 1185 height 553
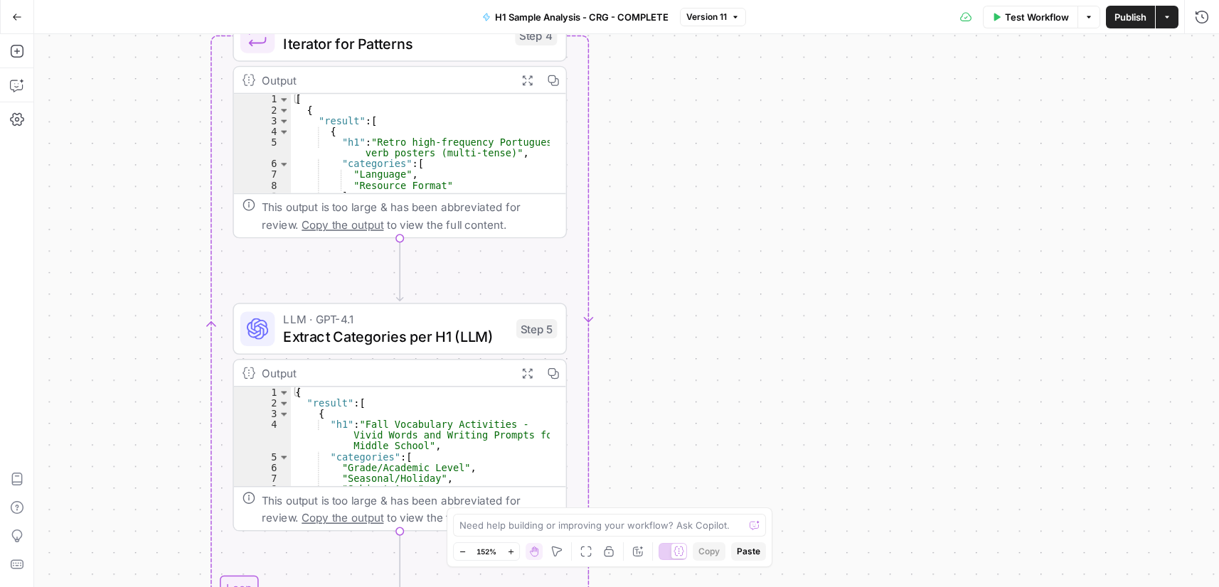
drag, startPoint x: 717, startPoint y: 319, endPoint x: 700, endPoint y: 133, distance: 187.1
click at [701, 133] on div "Workflow Set Inputs Inputs Run Code · Python Process & Batch CSV Data Step 1 Ou…" at bounding box center [626, 310] width 1185 height 553
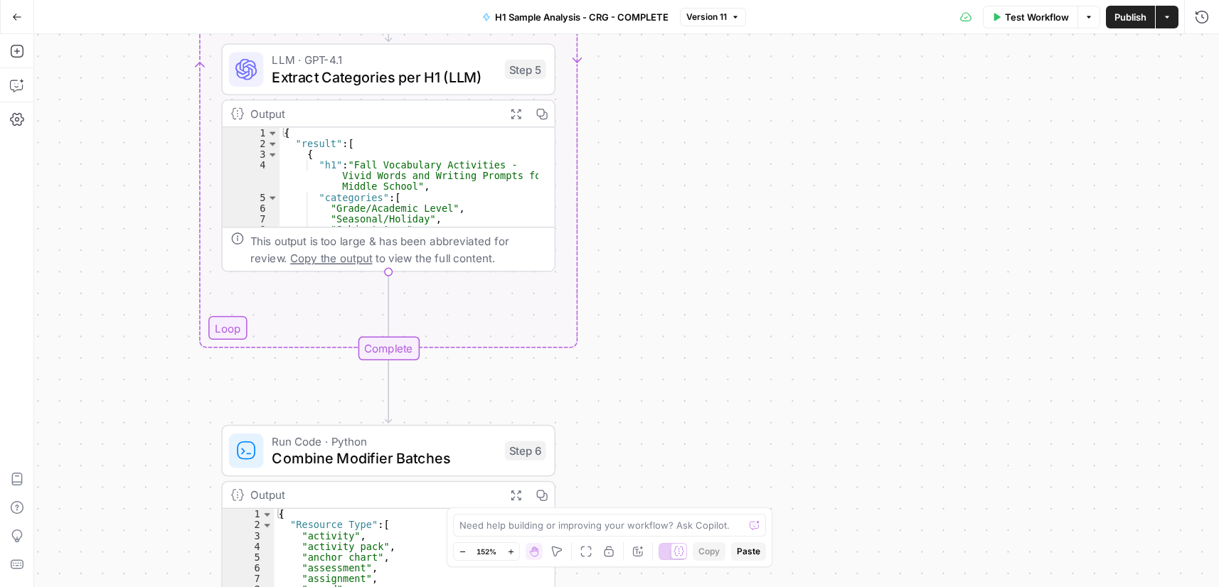
drag, startPoint x: 715, startPoint y: 245, endPoint x: 698, endPoint y: 96, distance: 150.3
click at [698, 96] on div "Workflow Set Inputs Inputs Run Code · Python Process & Batch CSV Data Step 1 Ou…" at bounding box center [626, 310] width 1185 height 553
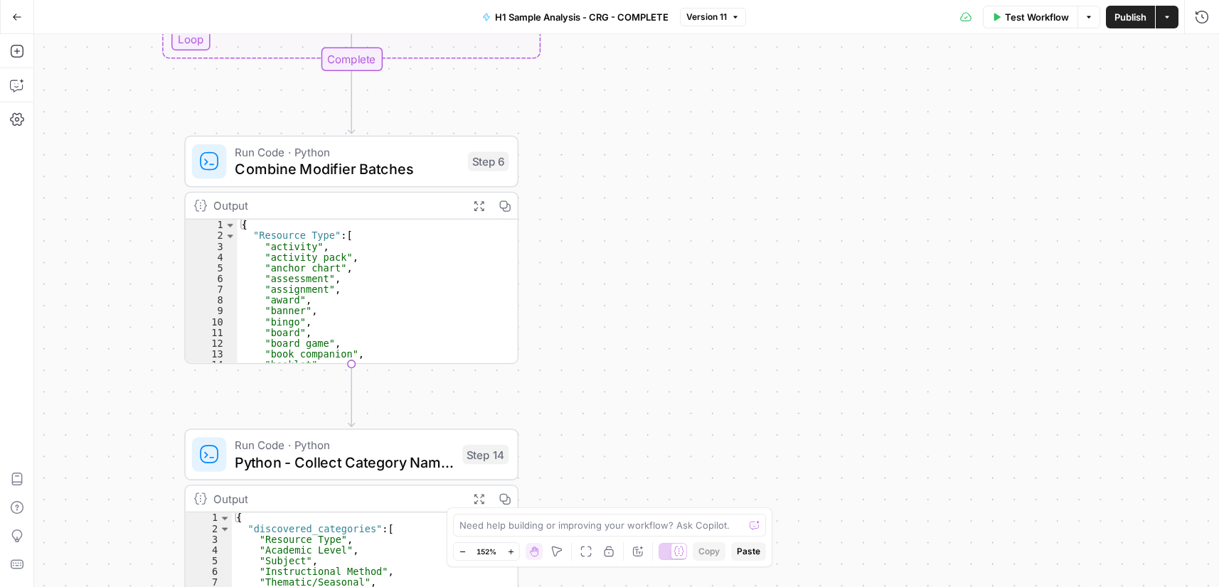
drag, startPoint x: 734, startPoint y: 380, endPoint x: 690, endPoint y: 146, distance: 237.9
click at [693, 151] on div "Workflow Set Inputs Inputs Run Code · Python Process & Batch CSV Data Step 1 Ou…" at bounding box center [626, 310] width 1185 height 553
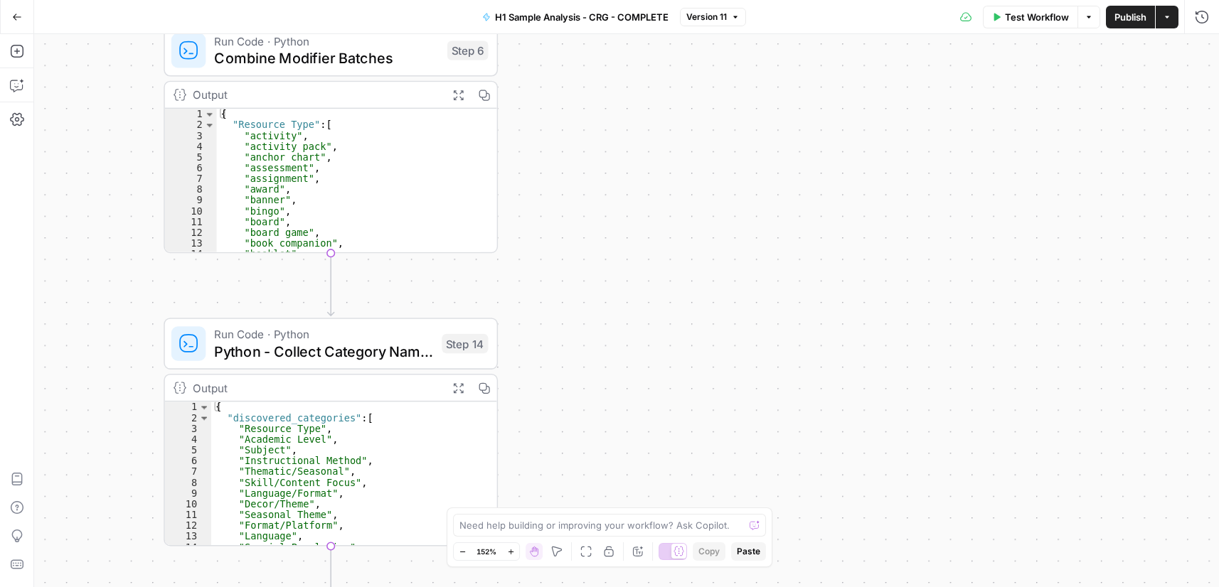
drag, startPoint x: 669, startPoint y: 233, endPoint x: 705, endPoint y: 90, distance: 147.3
click at [701, 98] on div "Workflow Set Inputs Inputs Run Code · Python Process & Batch CSV Data Step 1 Ou…" at bounding box center [626, 310] width 1185 height 553
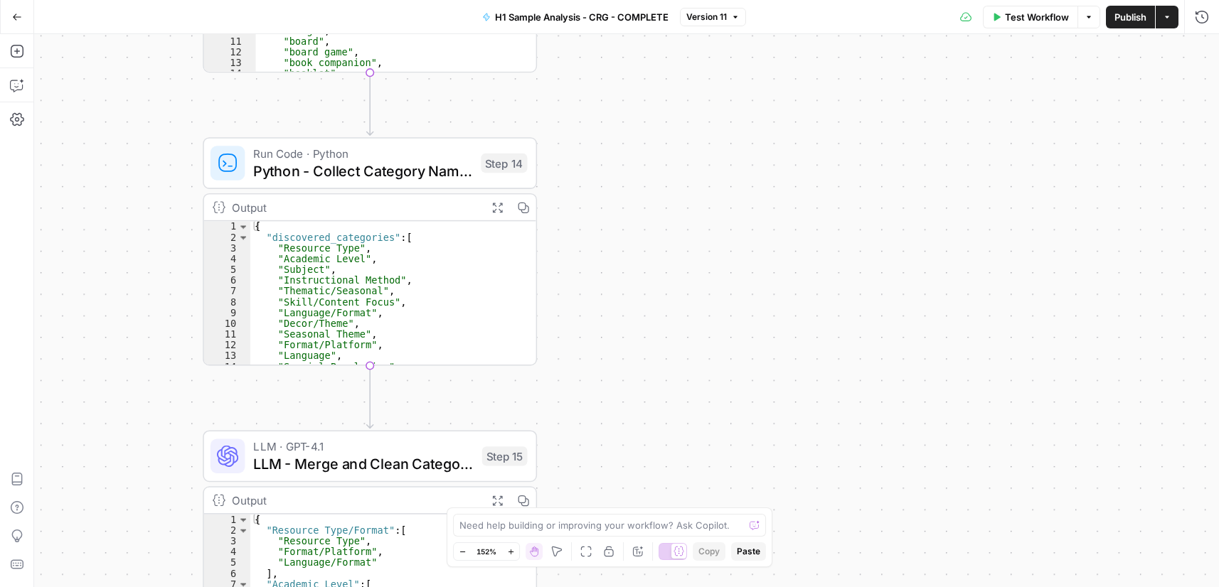
drag, startPoint x: 676, startPoint y: 287, endPoint x: 645, endPoint y: 45, distance: 244.5
click at [646, 60] on div "Workflow Set Inputs Inputs Run Code · Python Process & Batch CSV Data Step 1 Ou…" at bounding box center [626, 310] width 1185 height 553
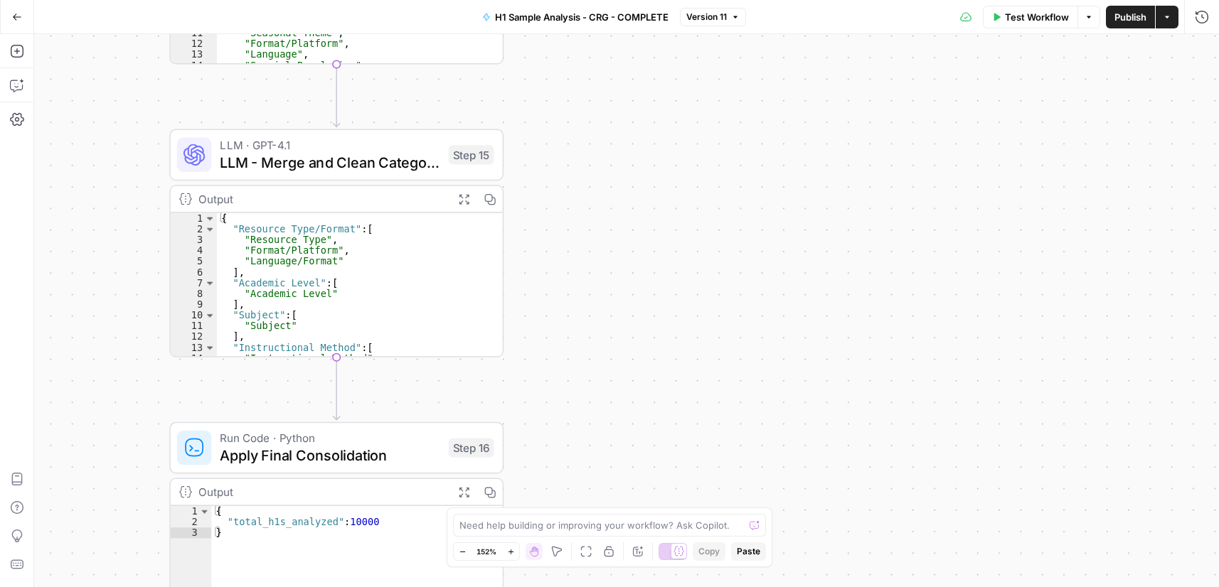
drag, startPoint x: 638, startPoint y: 331, endPoint x: 634, endPoint y: 176, distance: 154.4
click at [631, 173] on div "Workflow Set Inputs Inputs Run Code · Python Process & Batch CSV Data Step 1 Ou…" at bounding box center [626, 310] width 1185 height 553
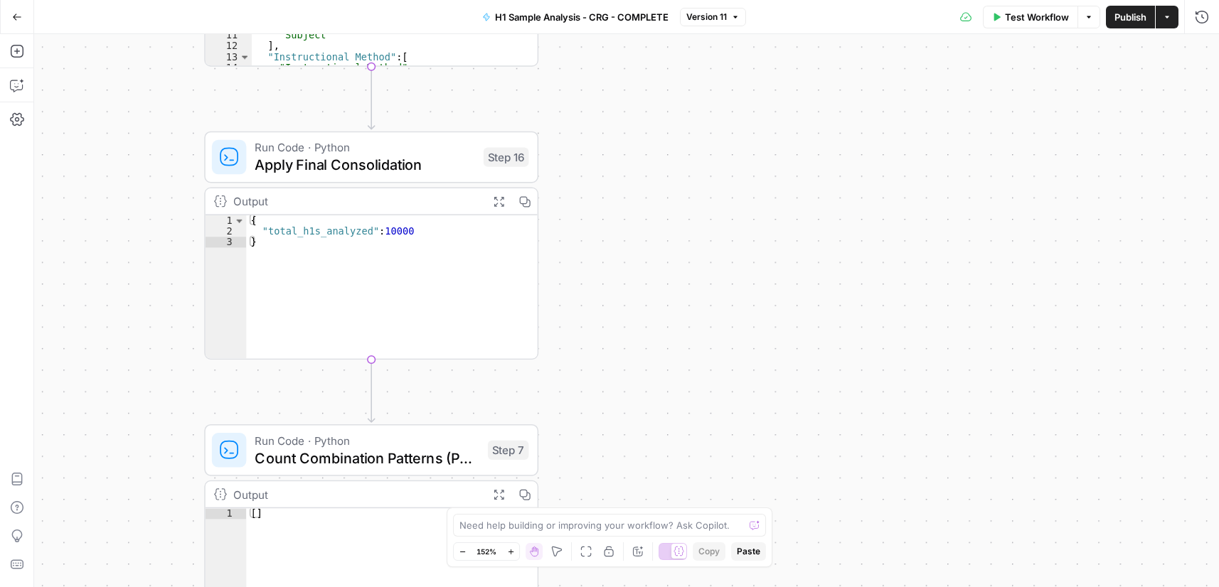
drag, startPoint x: 683, startPoint y: 385, endPoint x: 725, endPoint y: 165, distance: 223.7
click at [725, 165] on div "Workflow Set Inputs Inputs Run Code · Python Process & Batch CSV Data Step 1 Ou…" at bounding box center [626, 310] width 1185 height 553
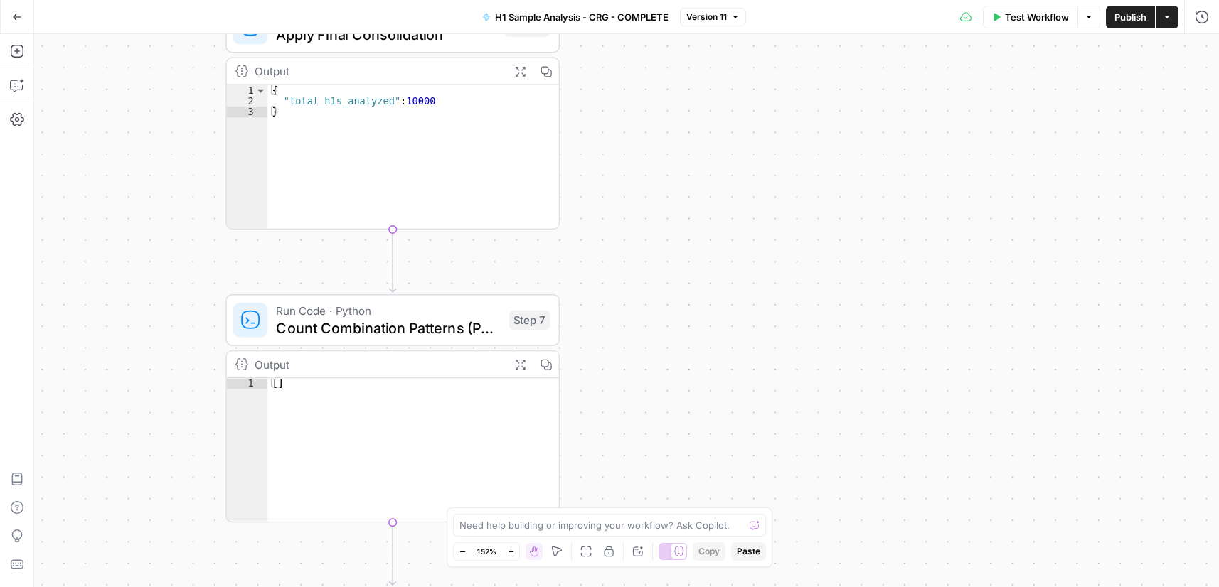
drag, startPoint x: 673, startPoint y: 272, endPoint x: 687, endPoint y: 160, distance: 112.4
click at [687, 160] on div "Workflow Set Inputs Inputs Run Code · Python Process & Batch CSV Data Step 1 Ou…" at bounding box center [626, 310] width 1185 height 553
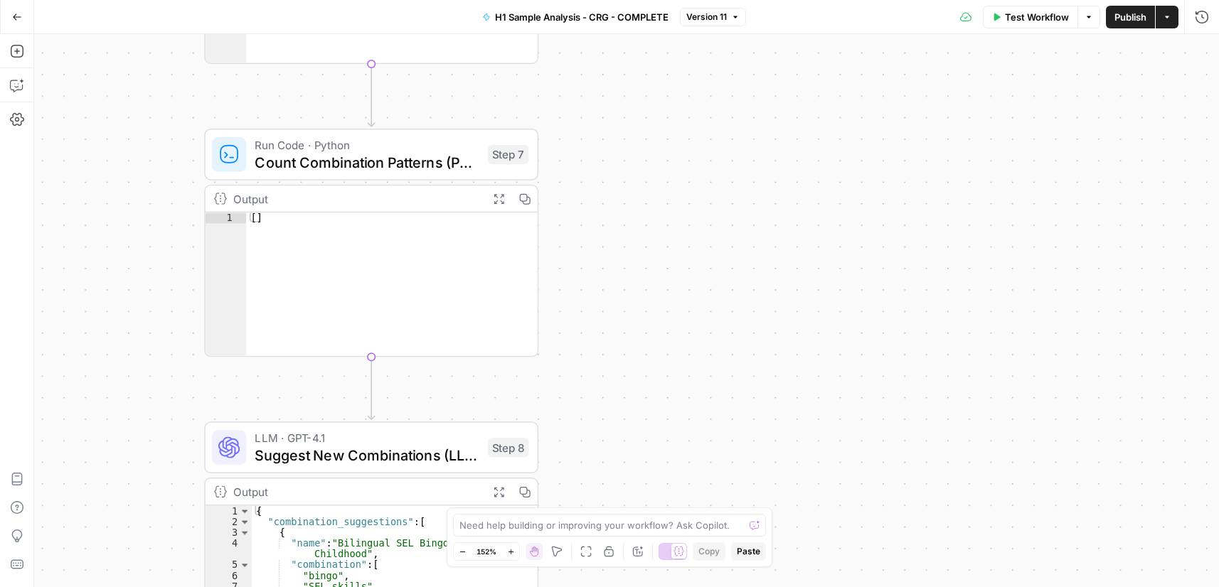
drag, startPoint x: 676, startPoint y: 284, endPoint x: 654, endPoint y: 122, distance: 163.6
click at [654, 122] on div "Workflow Set Inputs Inputs Run Code · Python Process & Batch CSV Data Step 1 Ou…" at bounding box center [626, 310] width 1185 height 553
click at [423, 176] on div "Run Code · Python Count Combination Patterns (Python) Step 7 Copy step Delete s…" at bounding box center [371, 155] width 334 height 52
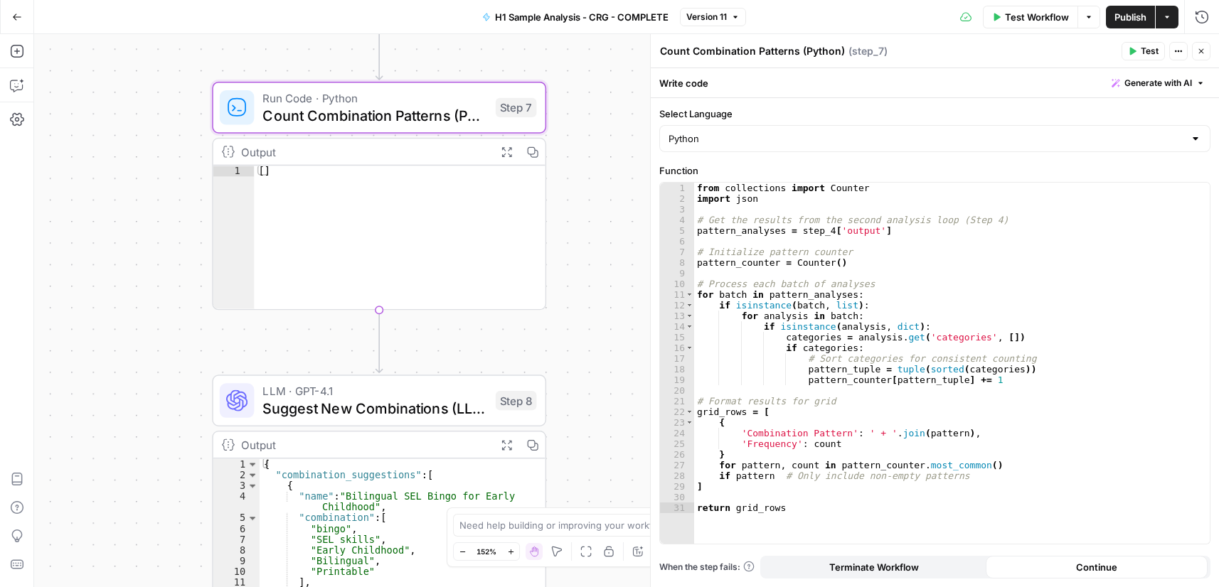
drag, startPoint x: 598, startPoint y: 104, endPoint x: 606, endPoint y: 57, distance: 47.6
click at [606, 57] on div "Workflow Set Inputs Inputs Run Code · Python Process & Batch CSV Data Step 1 Ou…" at bounding box center [626, 310] width 1185 height 553
type textarea "**"
click at [350, 188] on div "[ ]" at bounding box center [399, 248] width 291 height 165
click at [392, 148] on div "Output" at bounding box center [364, 151] width 246 height 17
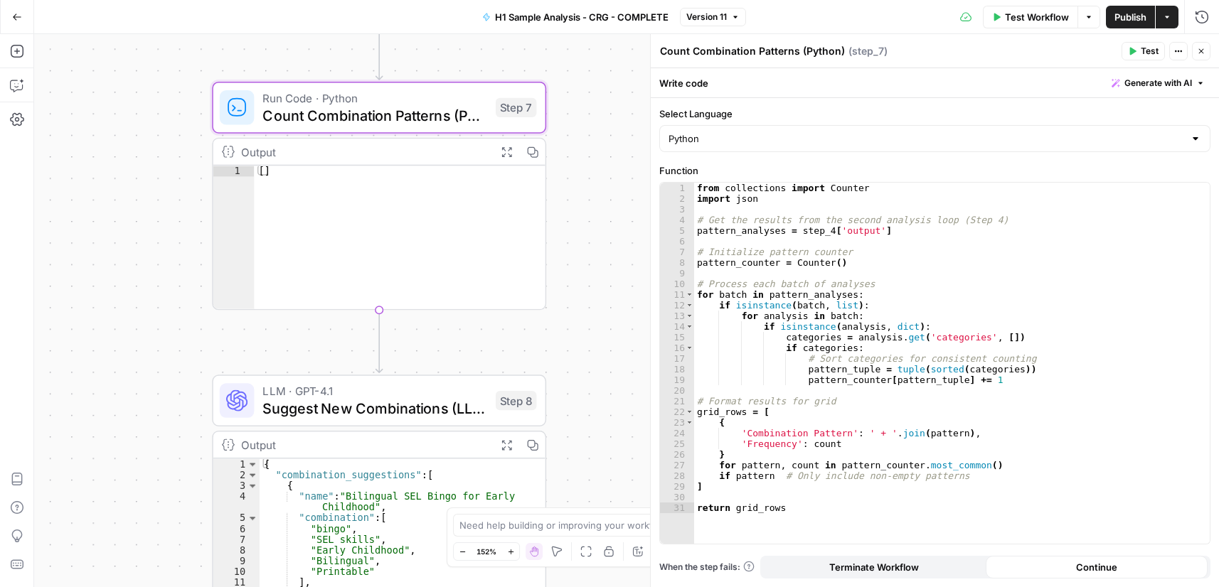
click at [392, 148] on div "Output" at bounding box center [364, 151] width 246 height 17
click at [394, 148] on div "Output" at bounding box center [364, 151] width 246 height 17
click at [574, 527] on textarea at bounding box center [601, 525] width 284 height 14
type textarea "investigate why there is no output for step 7"
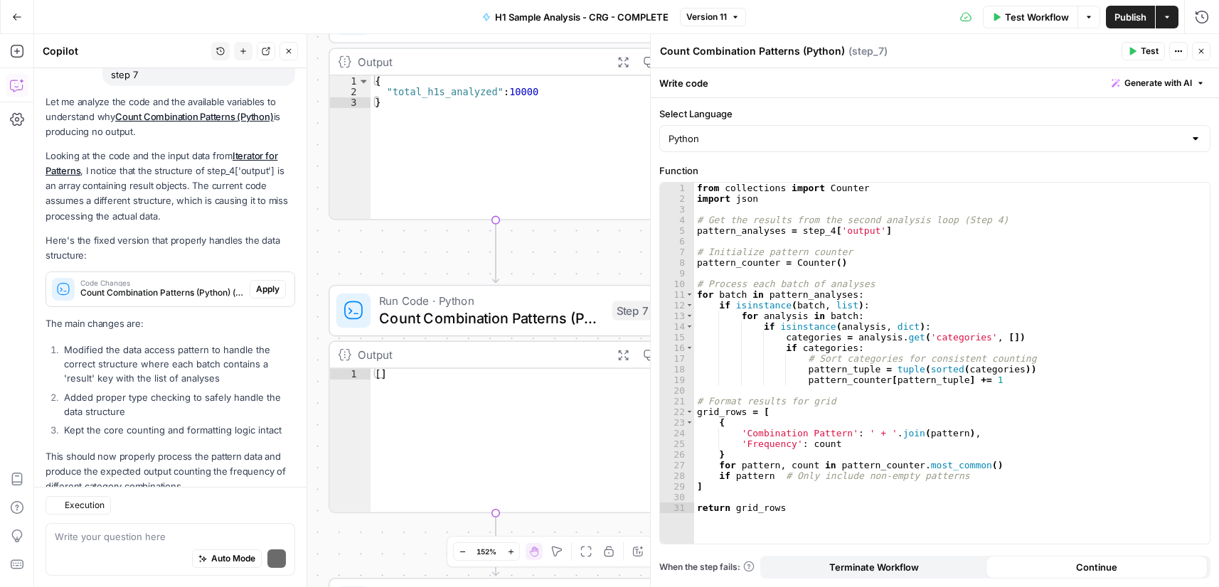
scroll to position [174, 0]
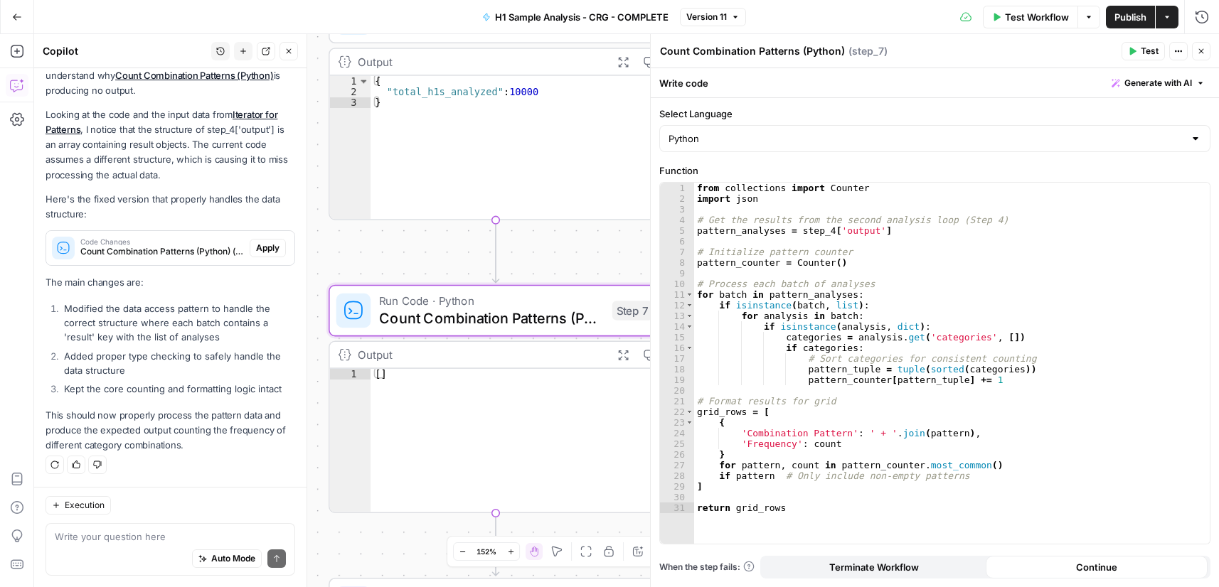
drag, startPoint x: 259, startPoint y: 252, endPoint x: 295, endPoint y: 338, distance: 94.0
click at [259, 252] on span "Apply" at bounding box center [267, 248] width 23 height 13
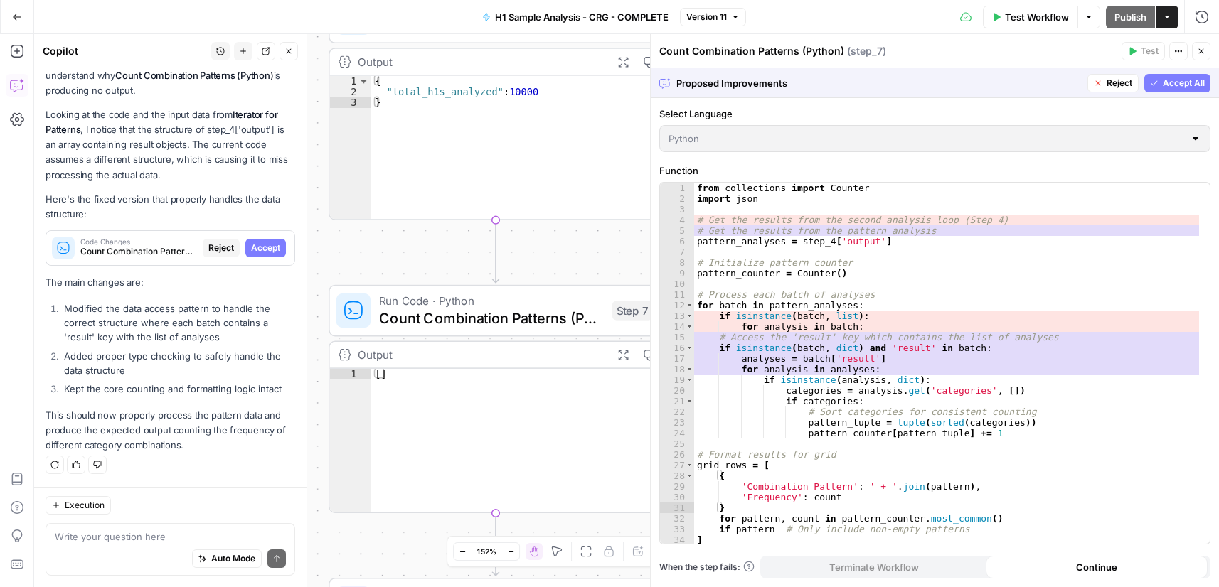
click at [1182, 80] on span "Accept All" at bounding box center [1183, 83] width 42 height 13
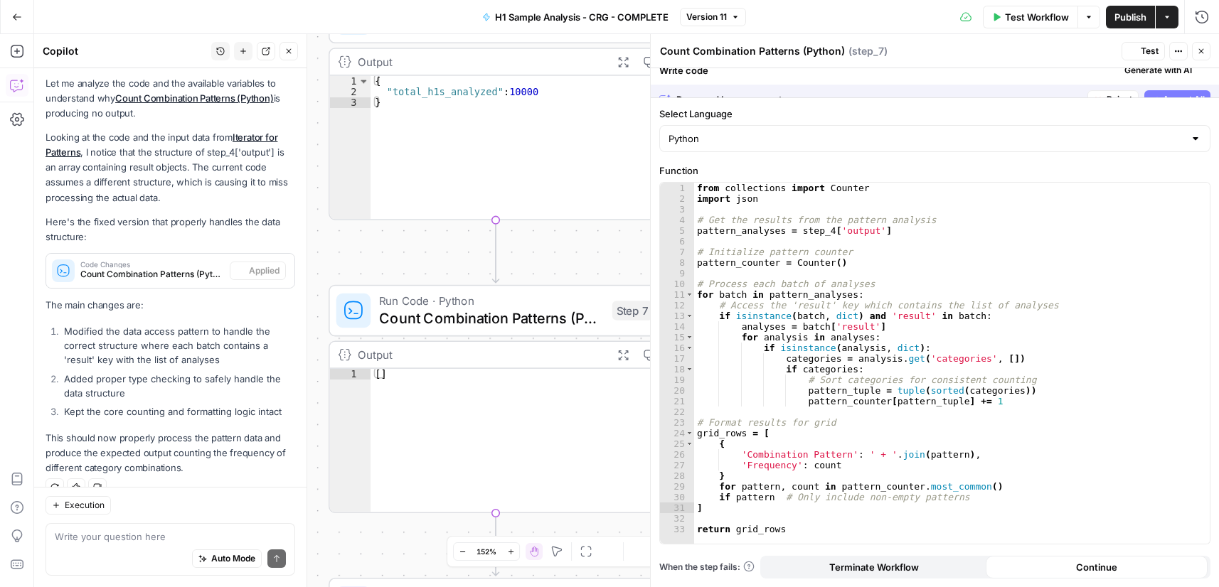
scroll to position [197, 0]
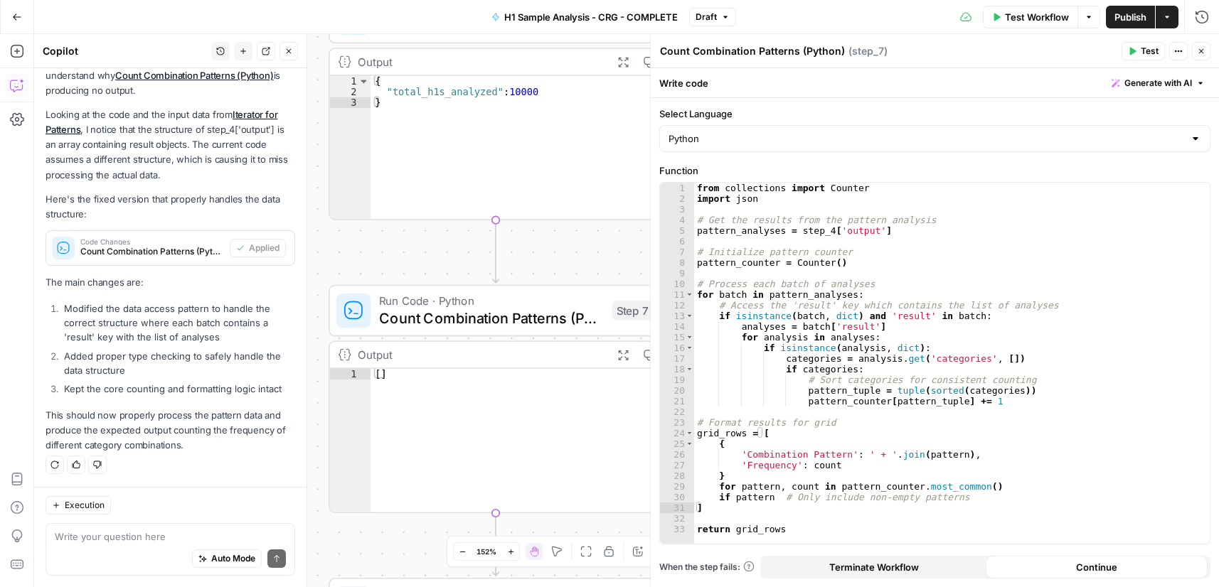
click at [1197, 53] on button "Close" at bounding box center [1201, 51] width 18 height 18
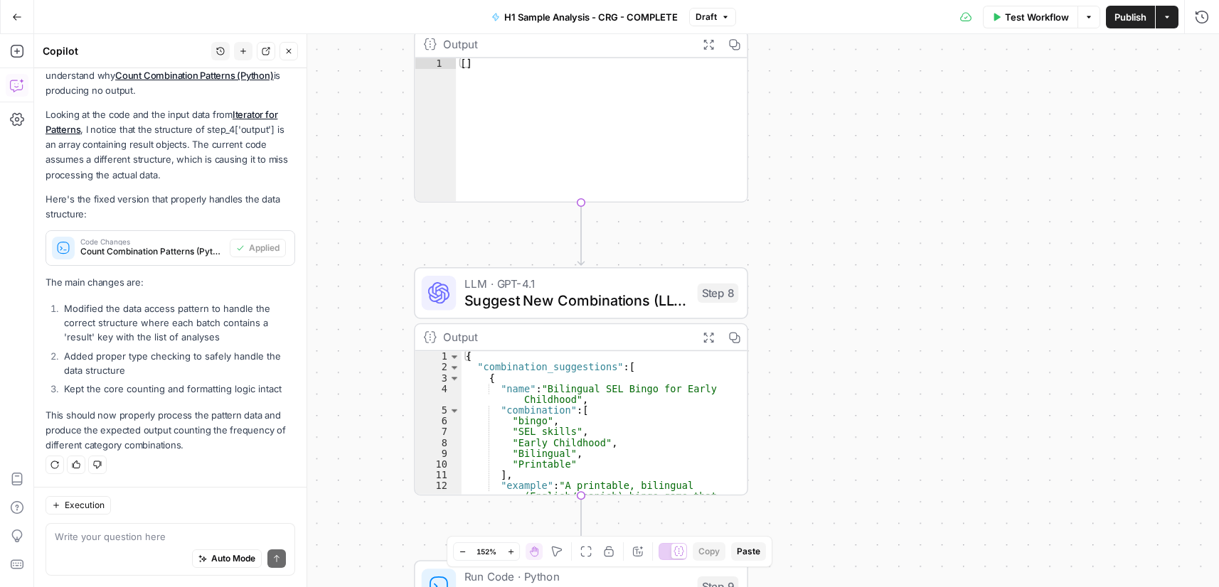
drag, startPoint x: 813, startPoint y: 386, endPoint x: 925, endPoint y: 46, distance: 358.6
click at [912, 55] on div "Workflow Set Inputs Inputs Run Code · Python Process & Batch CSV Data Step 1 Ou…" at bounding box center [626, 310] width 1185 height 553
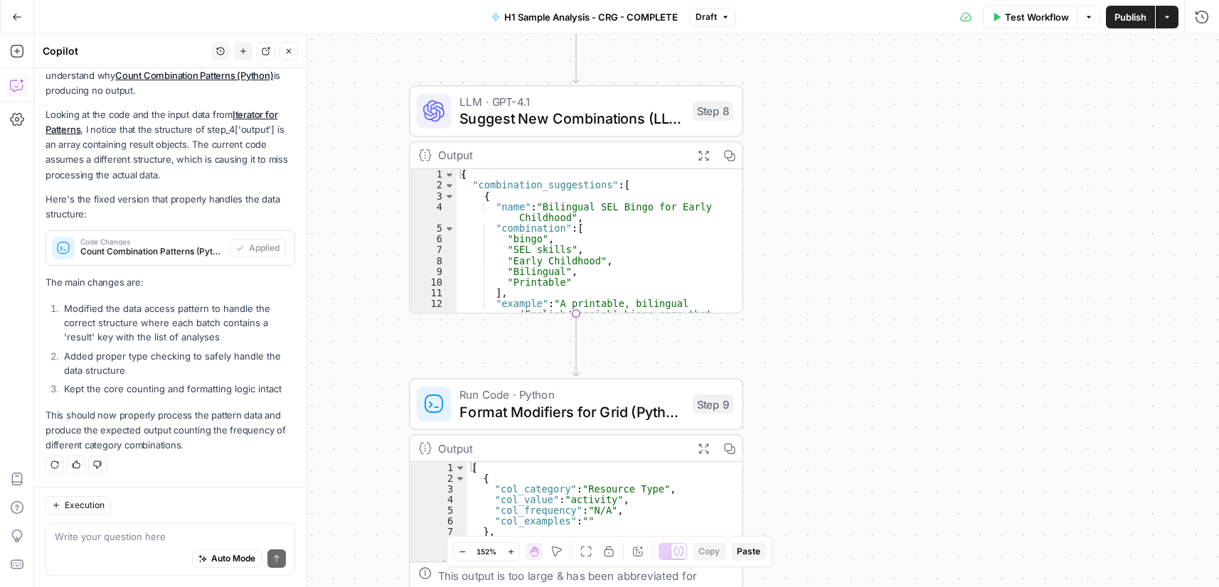
drag, startPoint x: 930, startPoint y: 246, endPoint x: 903, endPoint y: 86, distance: 162.2
click at [904, 88] on div "Workflow Set Inputs Inputs Run Code · Python Process & Batch CSV Data Step 1 Ou…" at bounding box center [626, 310] width 1185 height 553
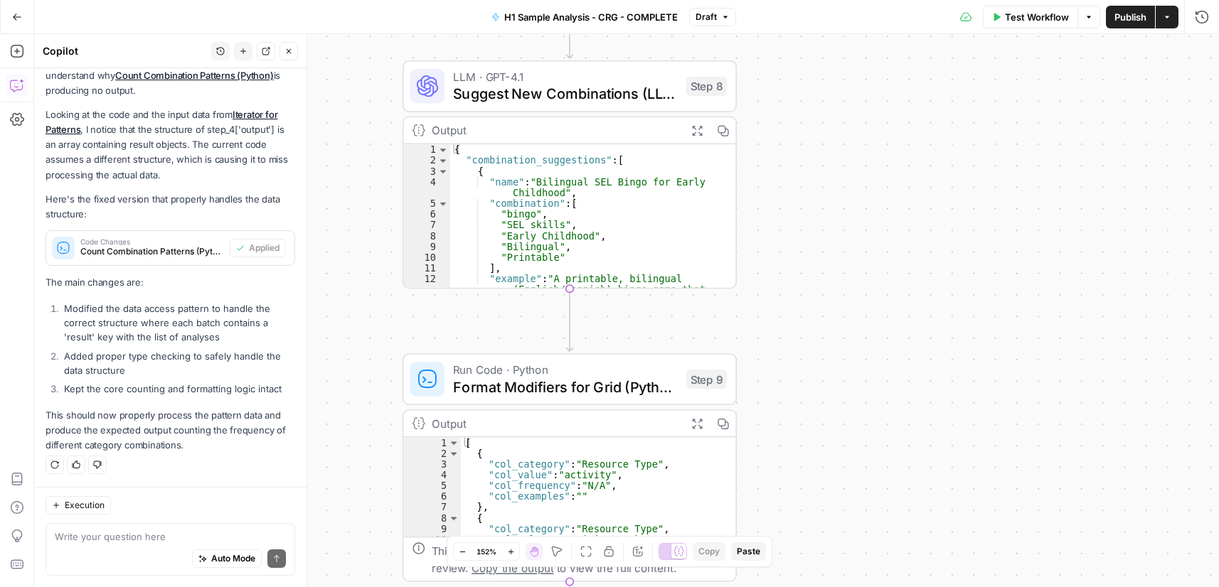
drag, startPoint x: 858, startPoint y: 345, endPoint x: 865, endPoint y: 154, distance: 190.7
click at [865, 159] on div "Workflow Set Inputs Inputs Run Code · Python Process & Batch CSV Data Step 1 Ou…" at bounding box center [626, 310] width 1185 height 553
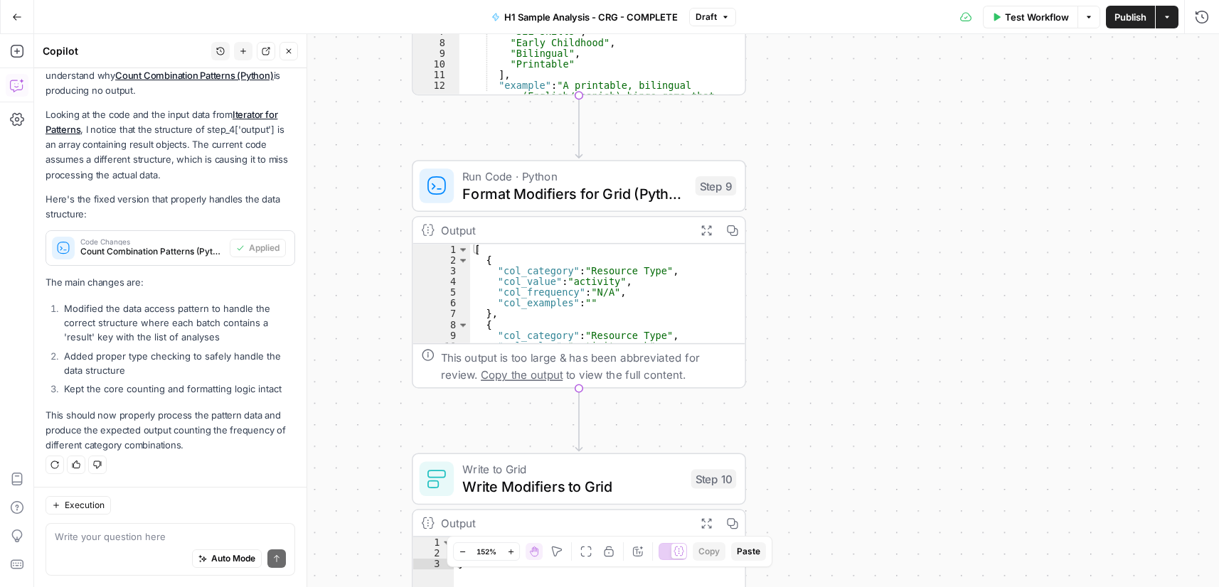
drag, startPoint x: 781, startPoint y: 154, endPoint x: 776, endPoint y: 136, distance: 18.5
click at [776, 137] on div "Workflow Set Inputs Inputs Run Code · Python Process & Batch CSV Data Step 1 Ou…" at bounding box center [626, 310] width 1185 height 553
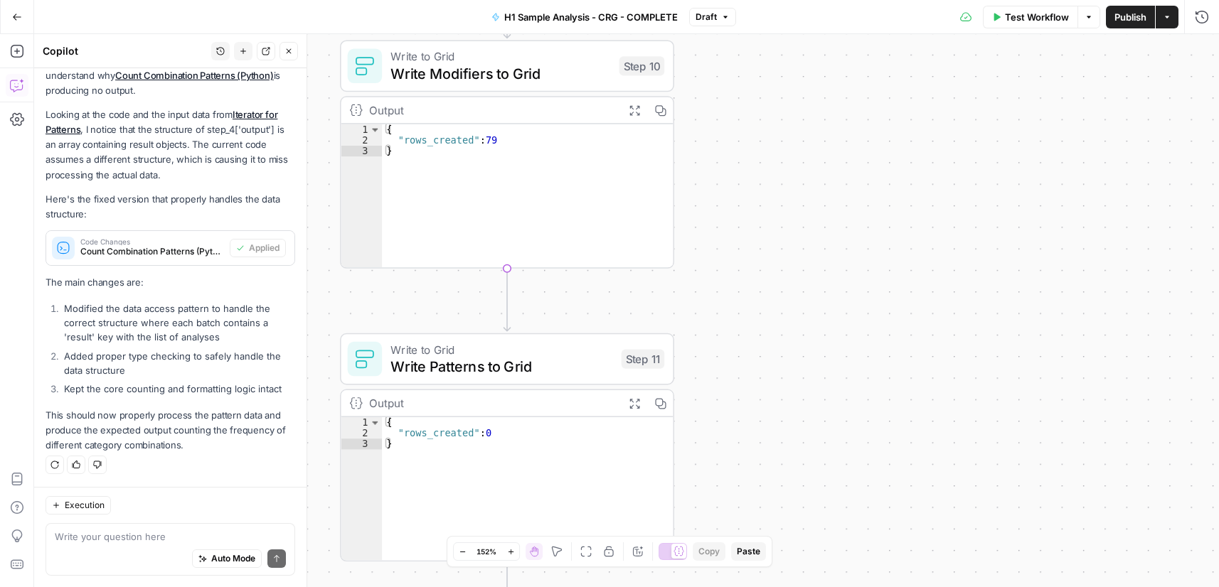
drag, startPoint x: 834, startPoint y: 376, endPoint x: 797, endPoint y: 221, distance: 159.3
click at [799, 218] on div "Workflow Set Inputs Inputs Run Code · Python Process & Batch CSV Data Step 1 Ou…" at bounding box center [626, 310] width 1185 height 553
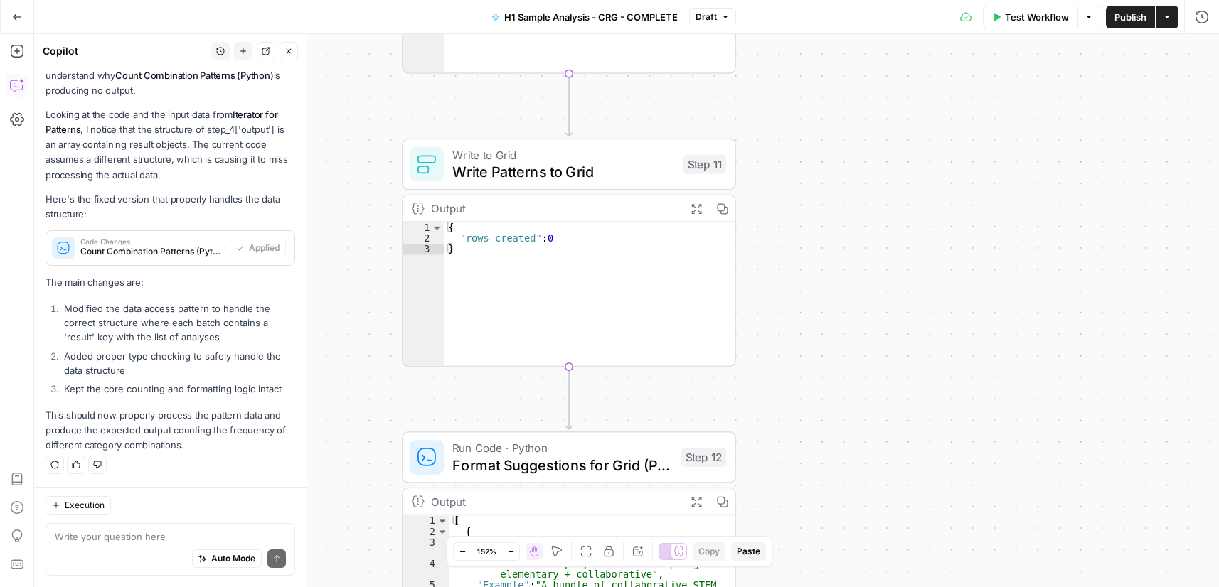
drag, startPoint x: 796, startPoint y: 295, endPoint x: 717, endPoint y: 114, distance: 197.7
click at [857, 100] on div "Workflow Set Inputs Inputs Run Code · Python Process & Batch CSV Data Step 1 Ou…" at bounding box center [626, 310] width 1185 height 553
click at [159, 545] on div "Auto Mode Send" at bounding box center [170, 559] width 231 height 31
type textarea "why are there no outputs for step 11:"
click at [482, 237] on div "{ "rows_created" : 0 }" at bounding box center [588, 304] width 291 height 165
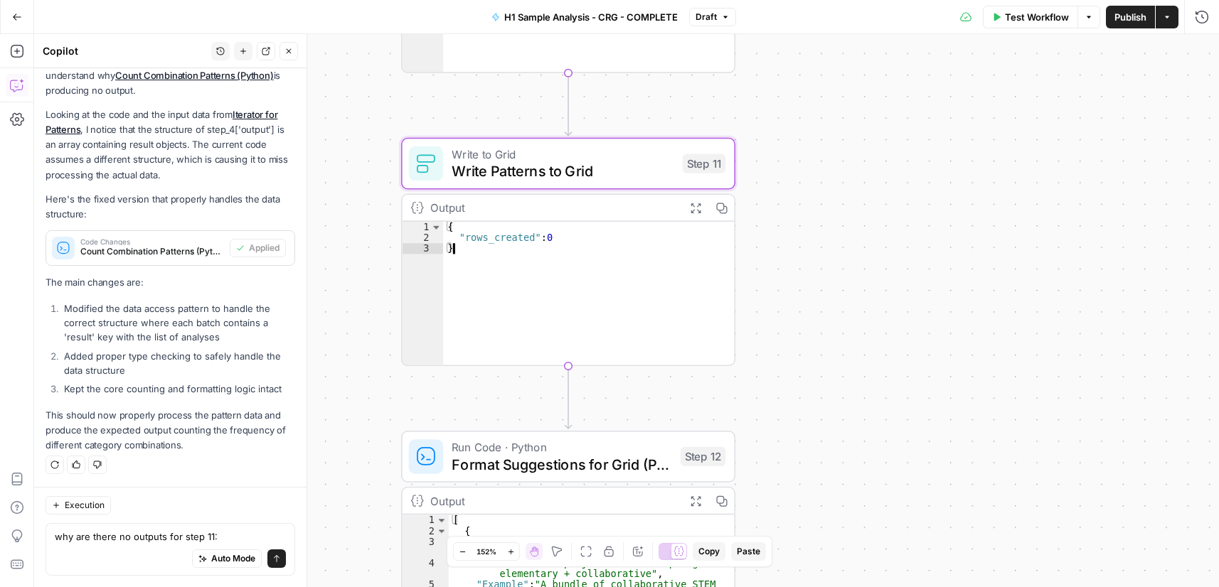
type textarea "**********"
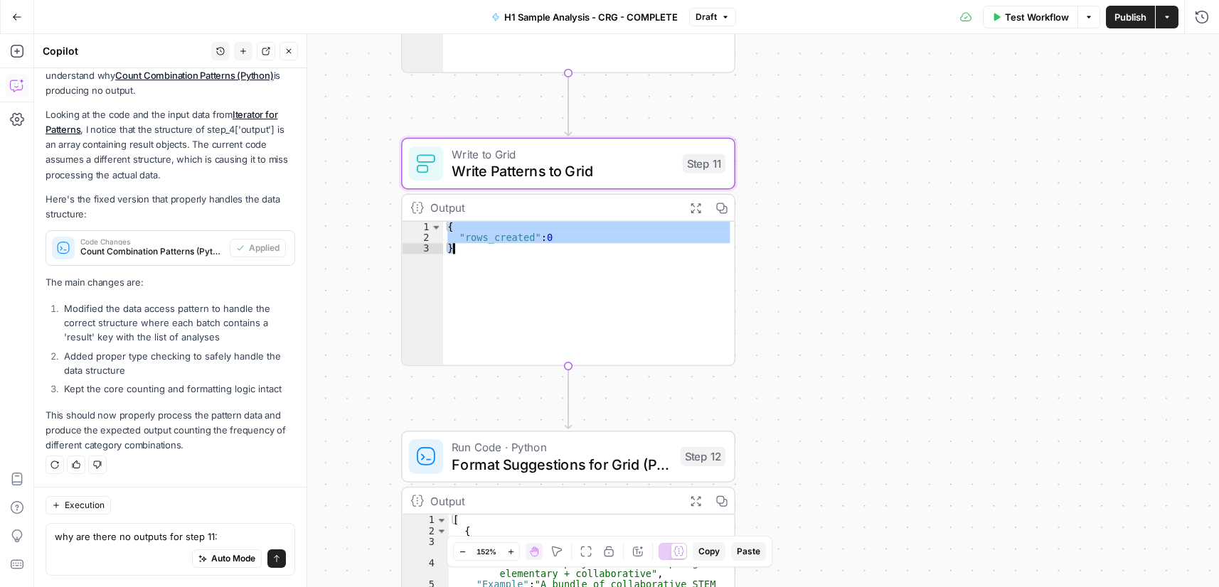
click at [240, 533] on div "Auto Mode will automatically modify and execute the workflow" at bounding box center [215, 523] width 191 height 26
drag, startPoint x: 77, startPoint y: 541, endPoint x: 272, endPoint y: 535, distance: 194.2
click at [77, 540] on textarea "why are there no outputs for step 11:" at bounding box center [170, 537] width 231 height 14
click at [251, 540] on textarea "why are there no outputs for step 11:" at bounding box center [170, 537] width 231 height 14
paste textarea "{ "rows_created": 0 }"
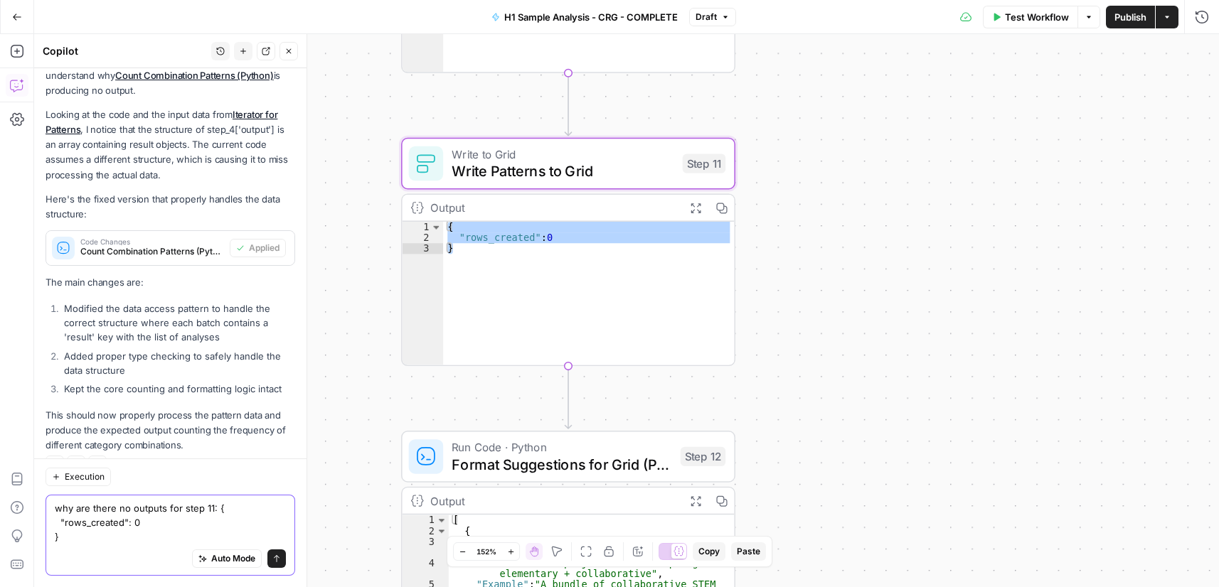
scroll to position [225, 0]
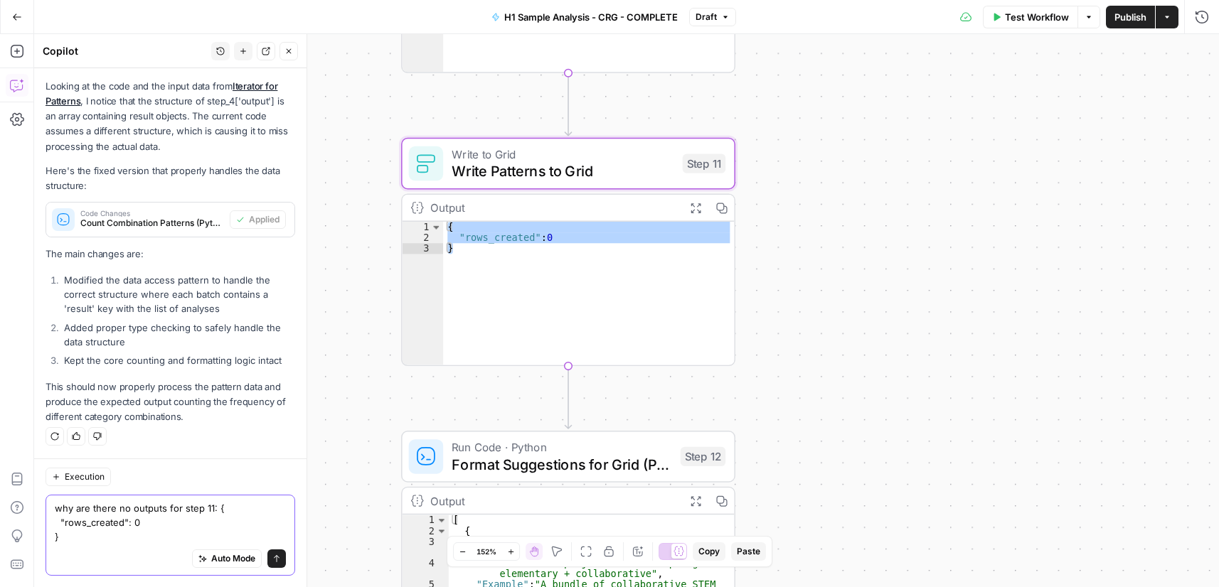
type textarea "why are there no outputs for step 11: { "rows_created": 0 }\"
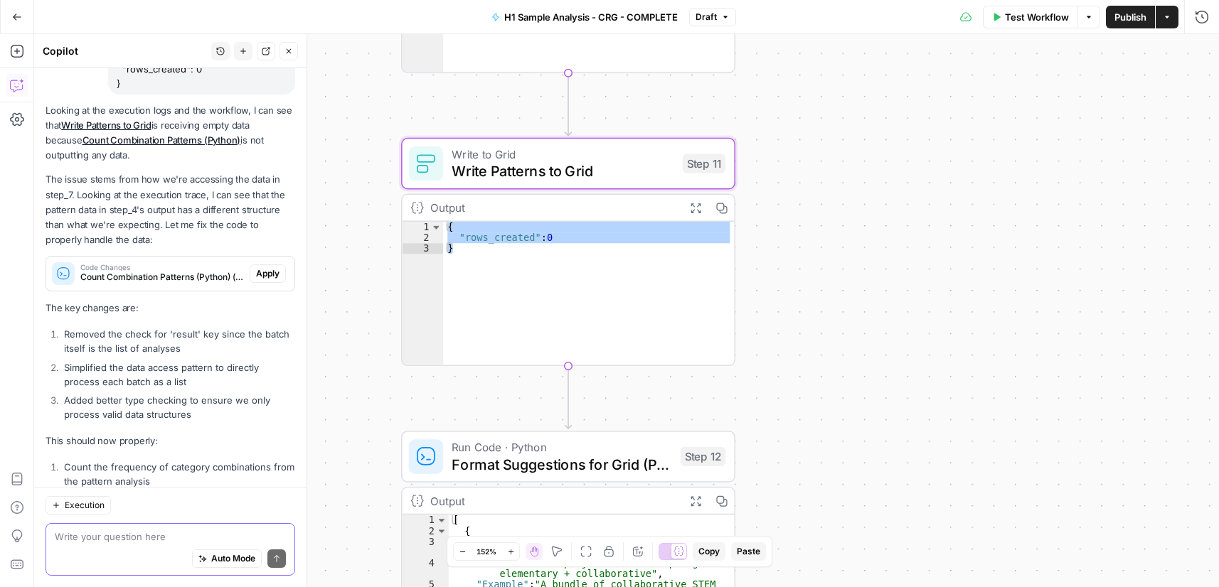
scroll to position [505, 0]
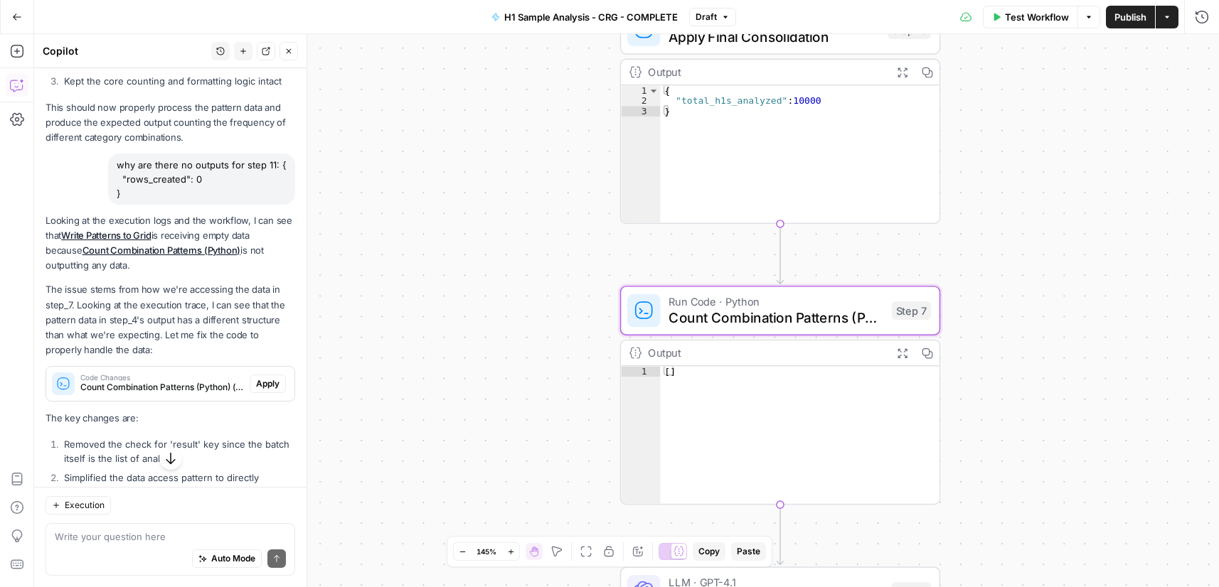
click at [257, 383] on span "Apply" at bounding box center [267, 384] width 23 height 13
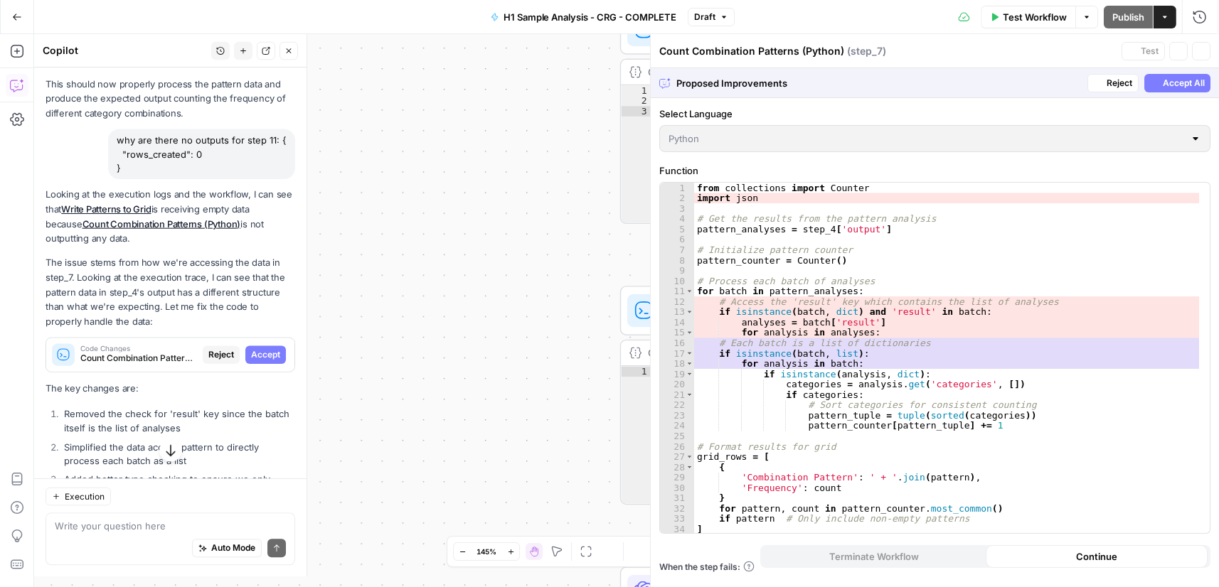
scroll to position [482, 0]
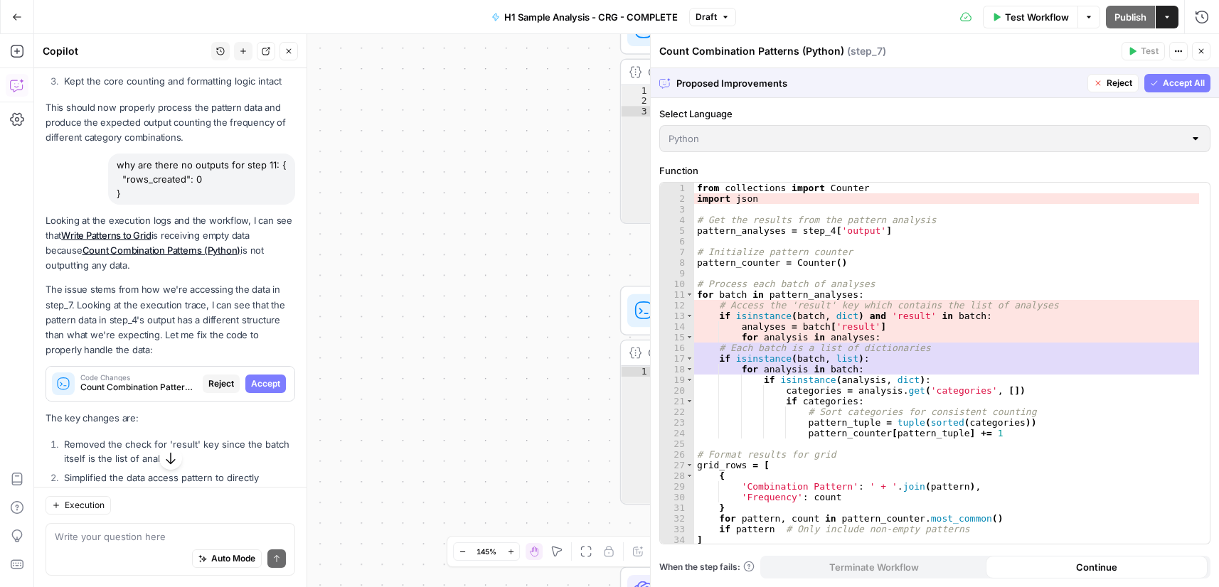
click at [1180, 81] on span "Accept All" at bounding box center [1183, 83] width 42 height 13
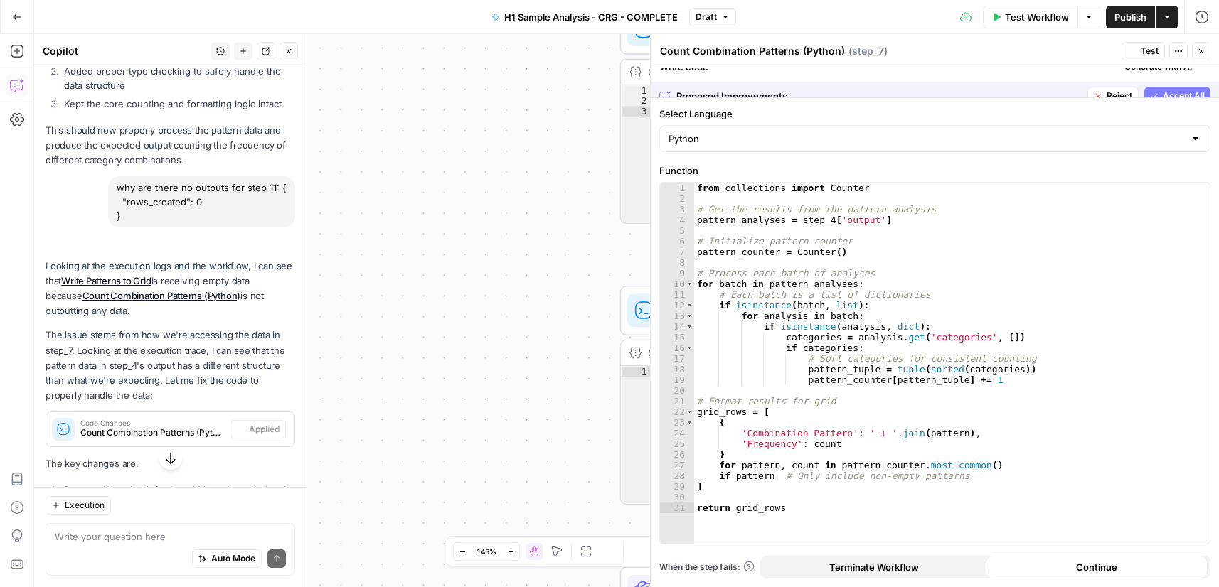
scroll to position [505, 0]
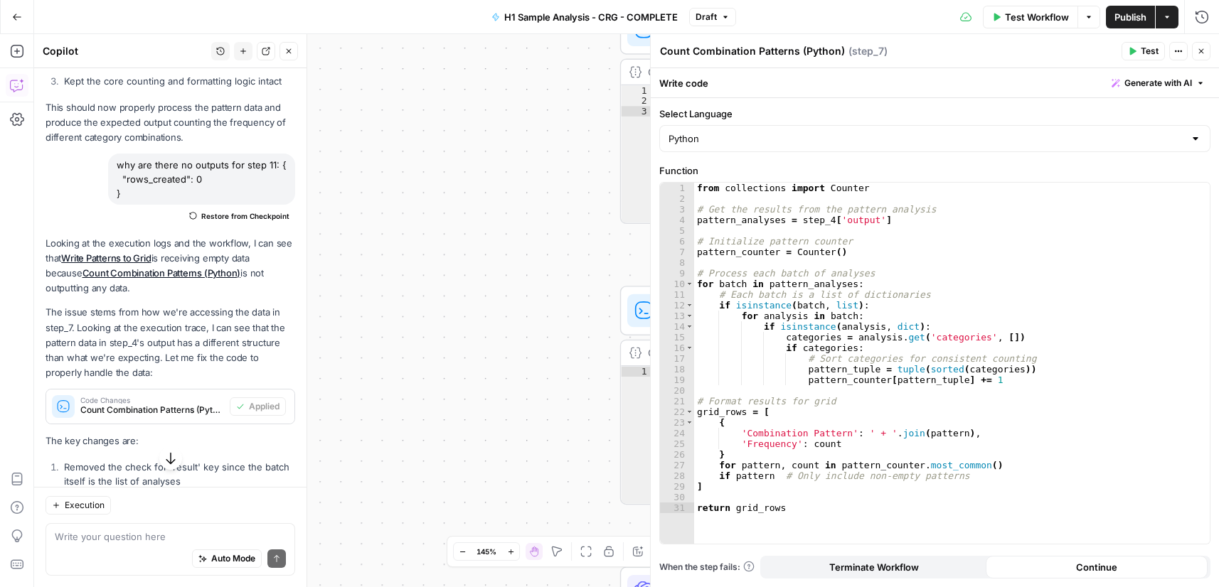
drag, startPoint x: 1208, startPoint y: 48, endPoint x: 828, endPoint y: 277, distance: 444.3
click at [1209, 48] on button "Close" at bounding box center [1201, 51] width 18 height 18
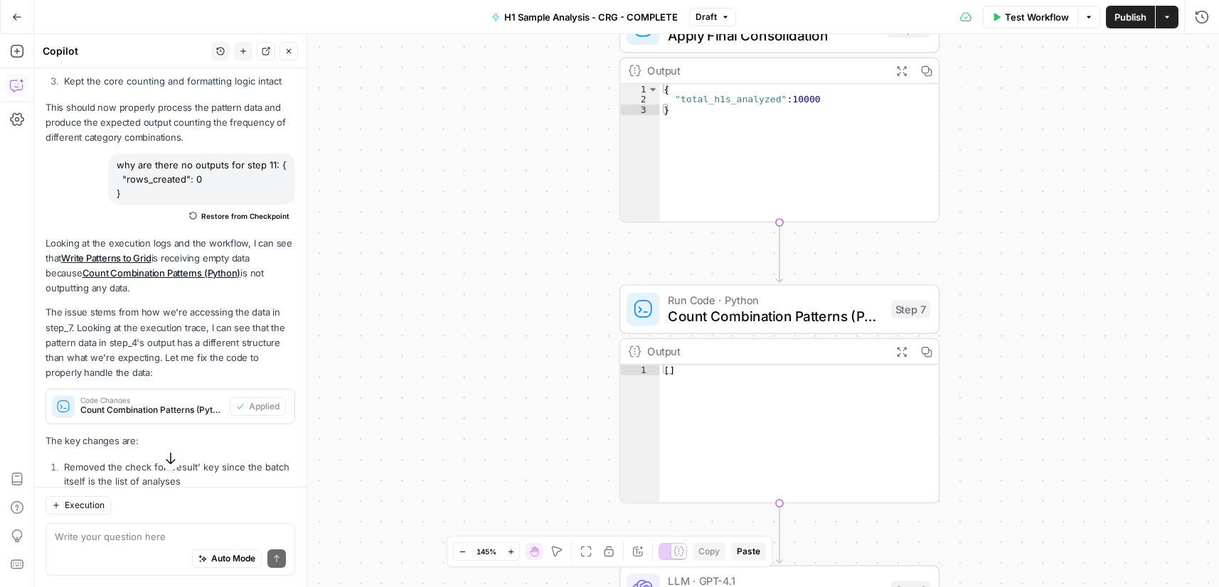
drag, startPoint x: 989, startPoint y: 395, endPoint x: 887, endPoint y: 10, distance: 398.5
click at [887, 27] on div "Go Back H1 Sample Analysis - CRG - COMPLETE Draft Test Workflow Options Publish…" at bounding box center [609, 293] width 1219 height 587
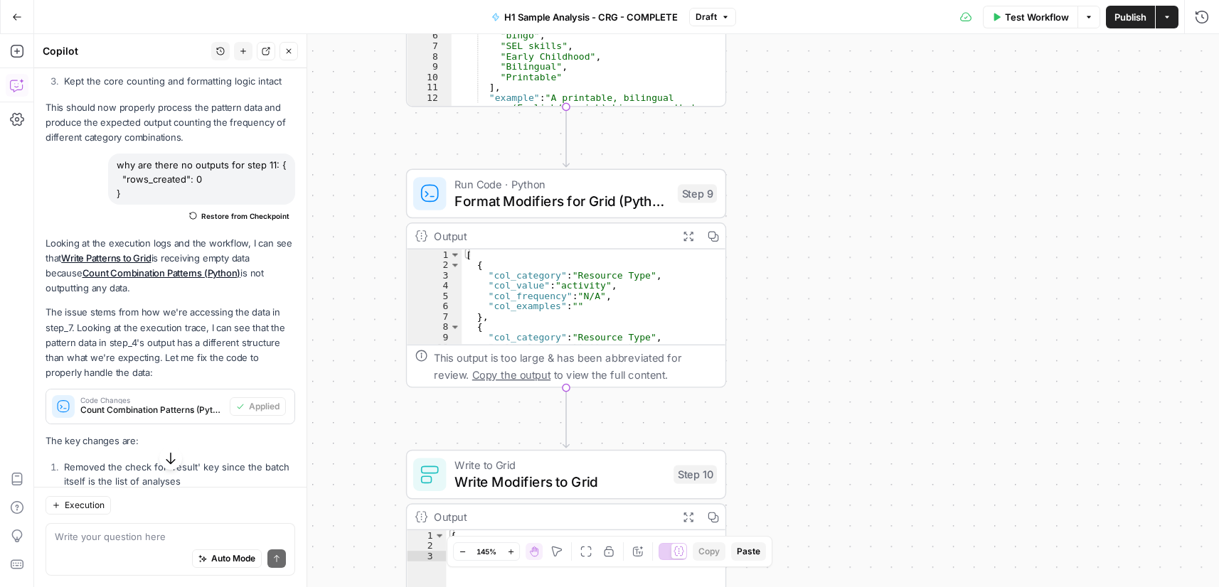
drag, startPoint x: 927, startPoint y: 381, endPoint x: 808, endPoint y: 43, distance: 358.2
click at [808, 43] on div "Workflow Set Inputs Inputs Run Code · Python Process & Batch CSV Data Step 1 Ou…" at bounding box center [626, 310] width 1185 height 553
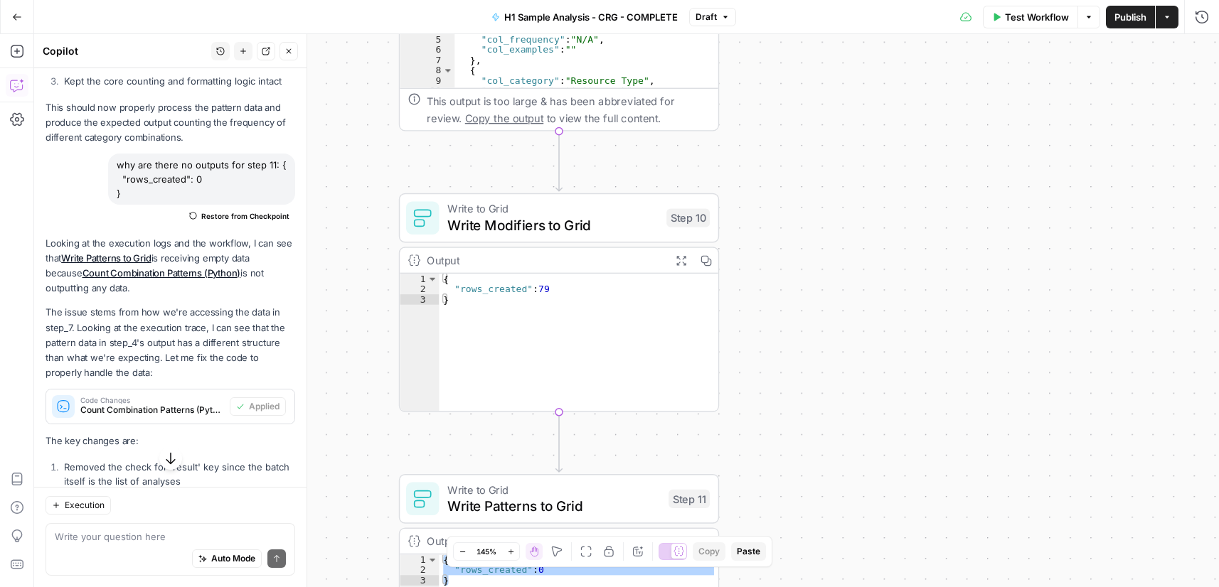
drag, startPoint x: 798, startPoint y: 352, endPoint x: 814, endPoint y: 104, distance: 248.7
click at [806, 115] on div "Workflow Set Inputs Inputs Run Code · Python Process & Batch CSV Data Step 1 Ou…" at bounding box center [626, 310] width 1185 height 553
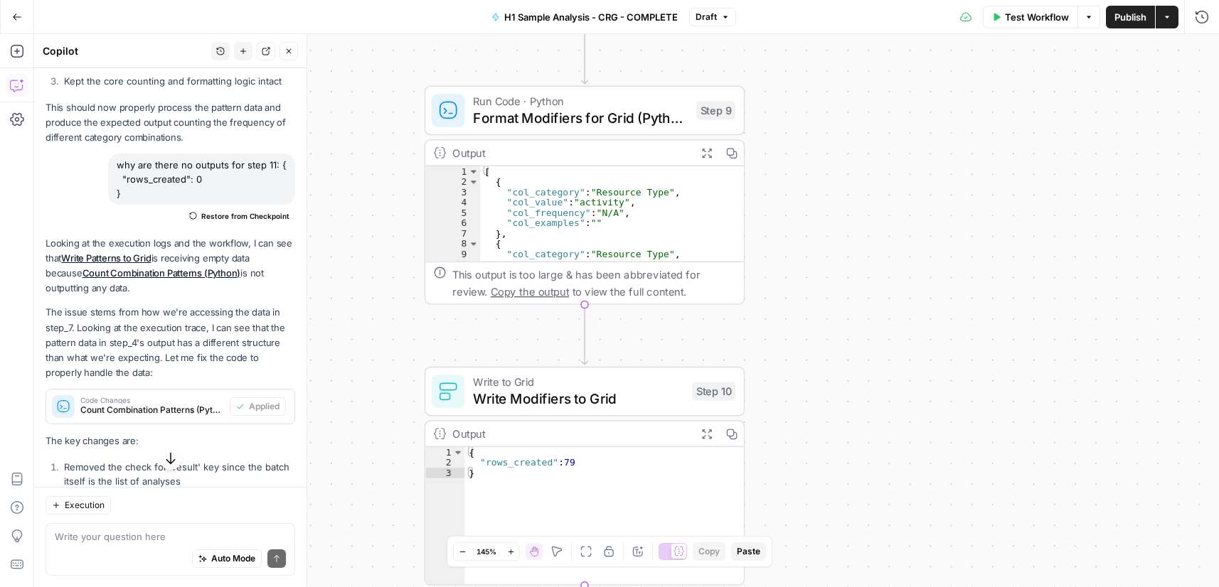
drag, startPoint x: 759, startPoint y: 375, endPoint x: 804, endPoint y: 387, distance: 47.3
click at [771, 568] on div "Workflow Set Inputs Inputs Run Code · Python Process & Batch CSV Data Step 1 Ou…" at bounding box center [626, 310] width 1185 height 553
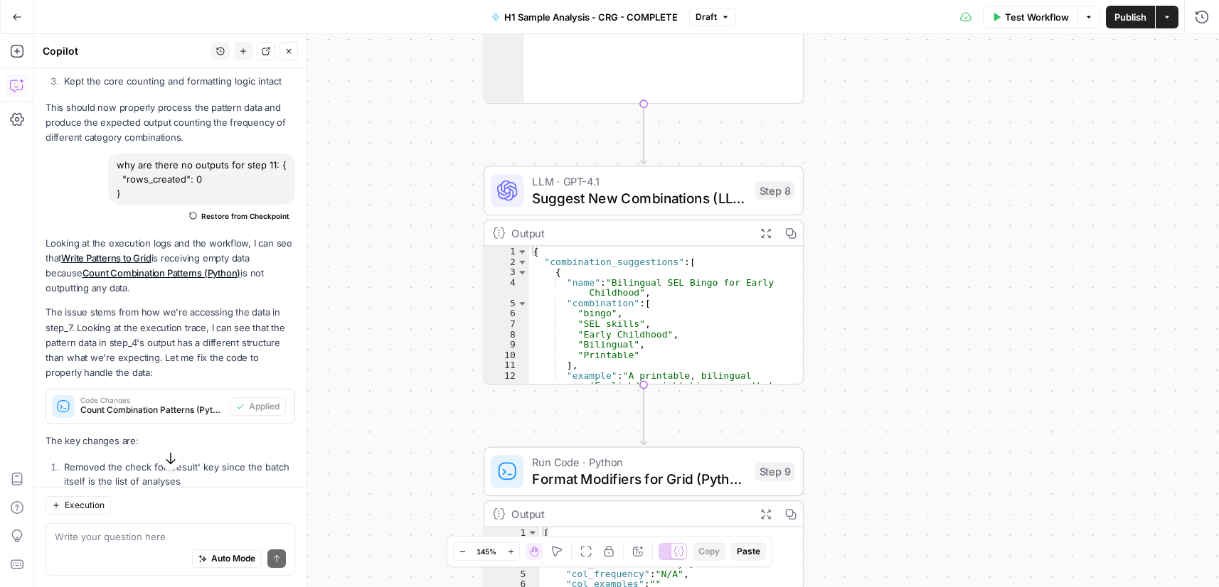
drag, startPoint x: 805, startPoint y: 146, endPoint x: 874, endPoint y: 422, distance: 284.4
click at [864, 501] on div "Workflow Set Inputs Inputs Run Code · Python Process & Batch CSV Data Step 1 Ou…" at bounding box center [626, 310] width 1185 height 553
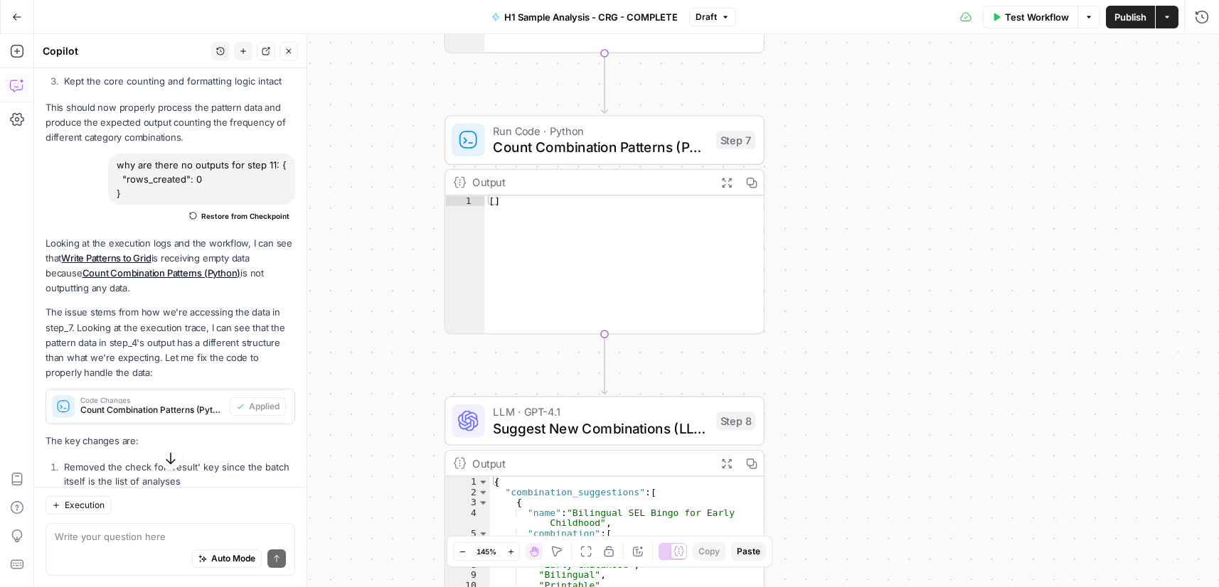
drag, startPoint x: 828, startPoint y: 369, endPoint x: 779, endPoint y: 427, distance: 75.2
click at [797, 502] on div "Workflow Set Inputs Inputs Run Code · Python Process & Batch CSV Data Step 1 Ou…" at bounding box center [626, 310] width 1185 height 553
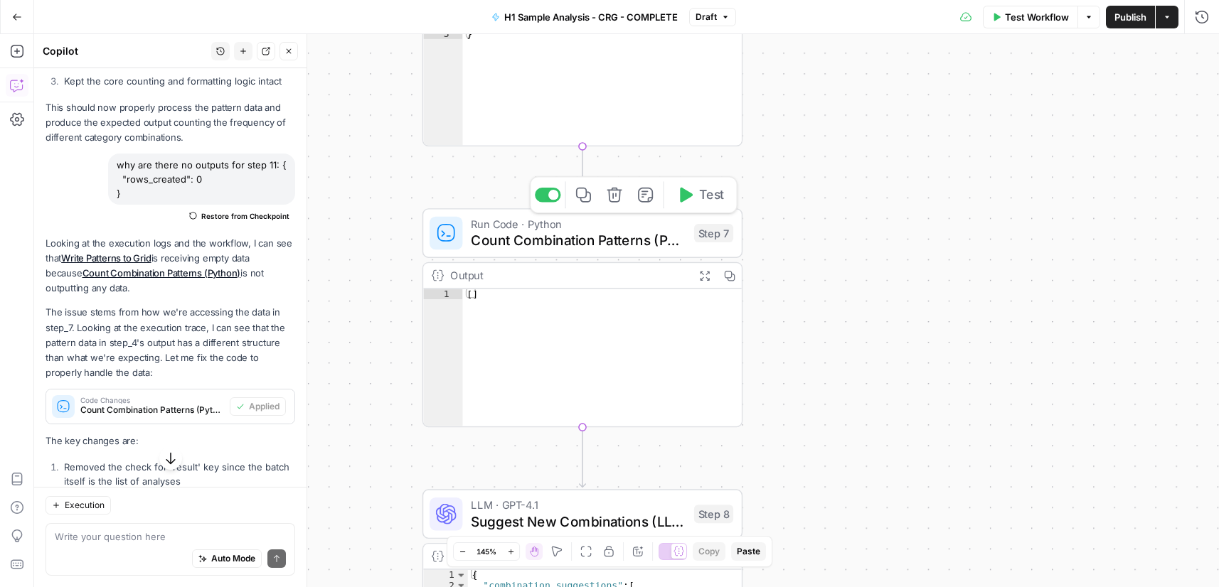
click at [707, 189] on span "Test" at bounding box center [711, 195] width 25 height 18
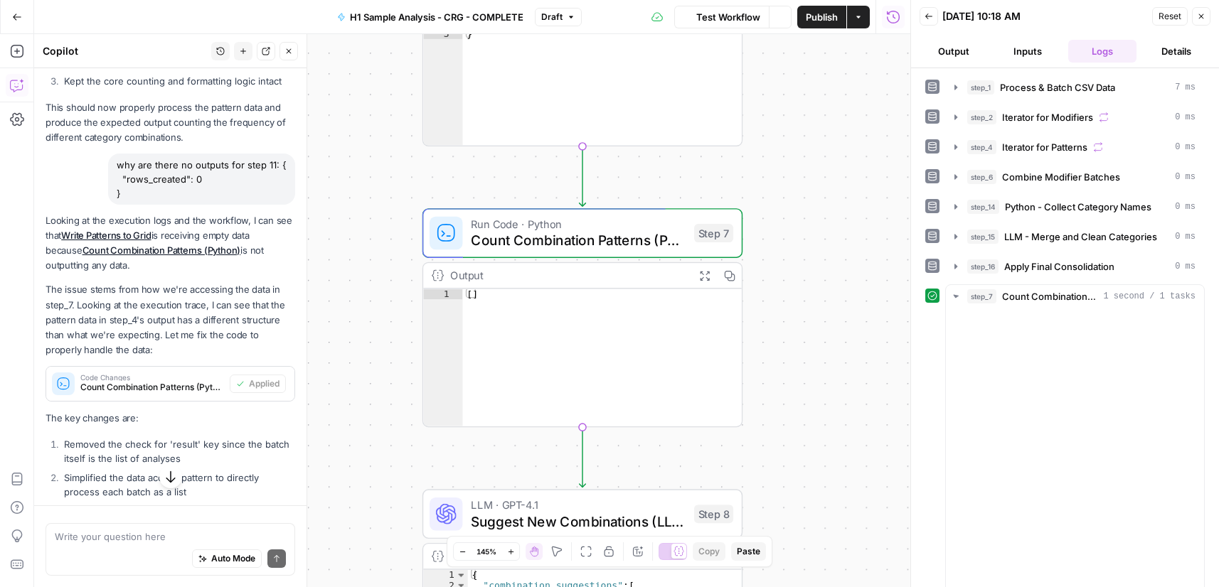
scroll to position [505, 0]
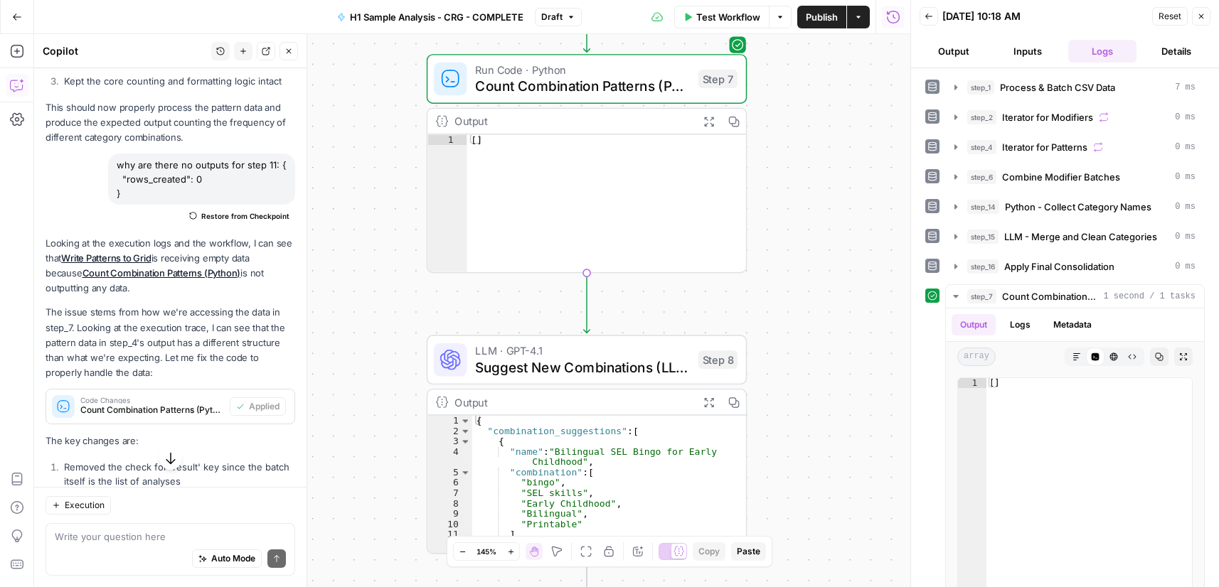
drag, startPoint x: 834, startPoint y: 460, endPoint x: 845, endPoint y: 194, distance: 266.2
click at [848, 196] on div "Workflow Set Inputs Inputs Run Code · Python Process & Batch CSV Data Step 1 Ou…" at bounding box center [472, 310] width 876 height 553
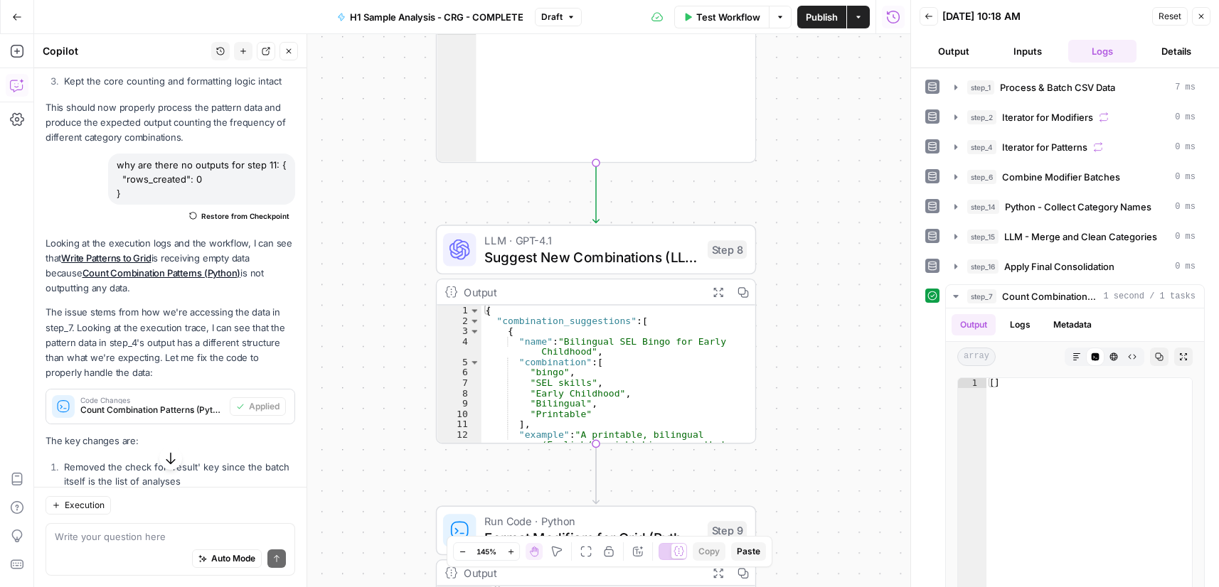
drag, startPoint x: 824, startPoint y: 348, endPoint x: 813, endPoint y: 174, distance: 174.6
click at [813, 184] on div "Workflow Set Inputs Inputs Run Code · Python Process & Batch CSV Data Step 1 Ou…" at bounding box center [472, 310] width 876 height 553
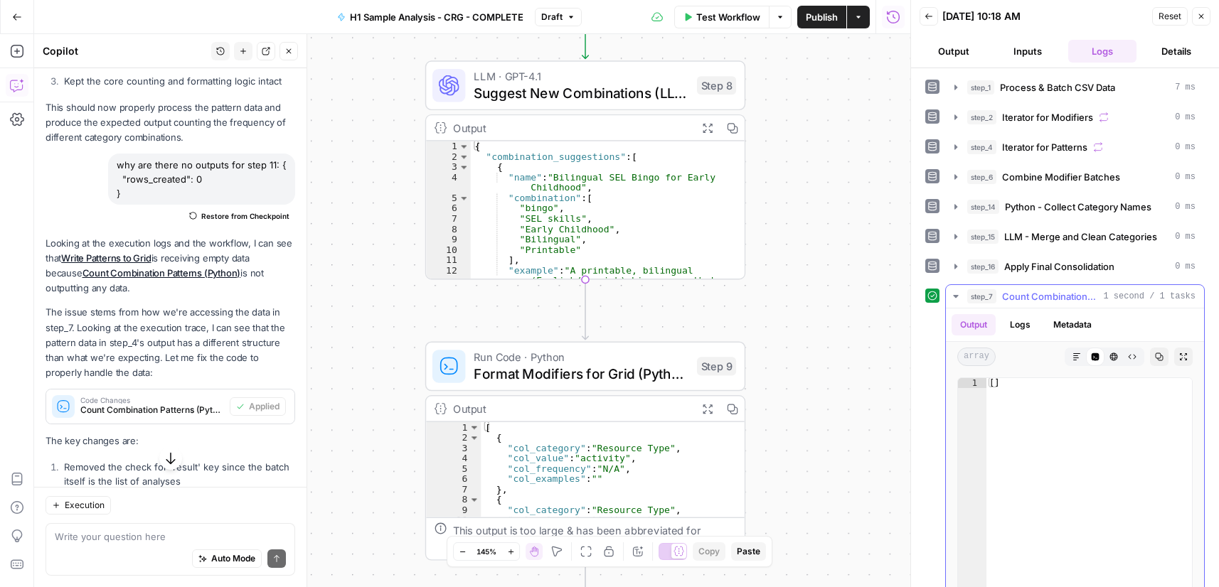
click at [1020, 322] on button "Logs" at bounding box center [1020, 324] width 38 height 21
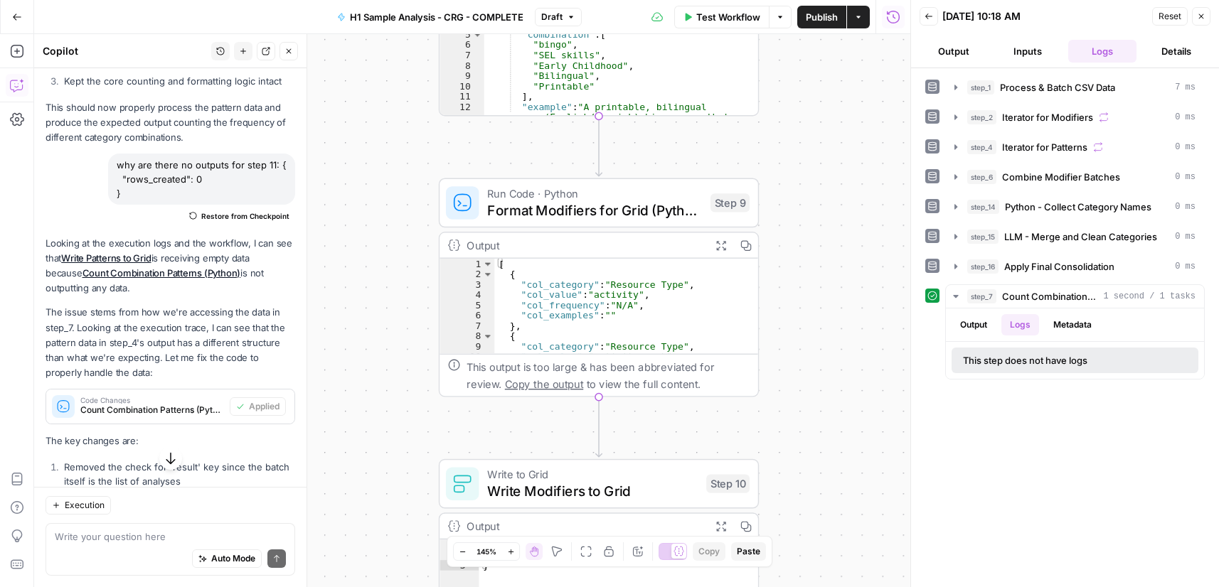
drag, startPoint x: 823, startPoint y: 436, endPoint x: 810, endPoint y: 309, distance: 128.0
click at [842, 211] on div "Workflow Set Inputs Inputs Run Code · Python Process & Batch CSV Data Step 1 Ou…" at bounding box center [472, 310] width 876 height 553
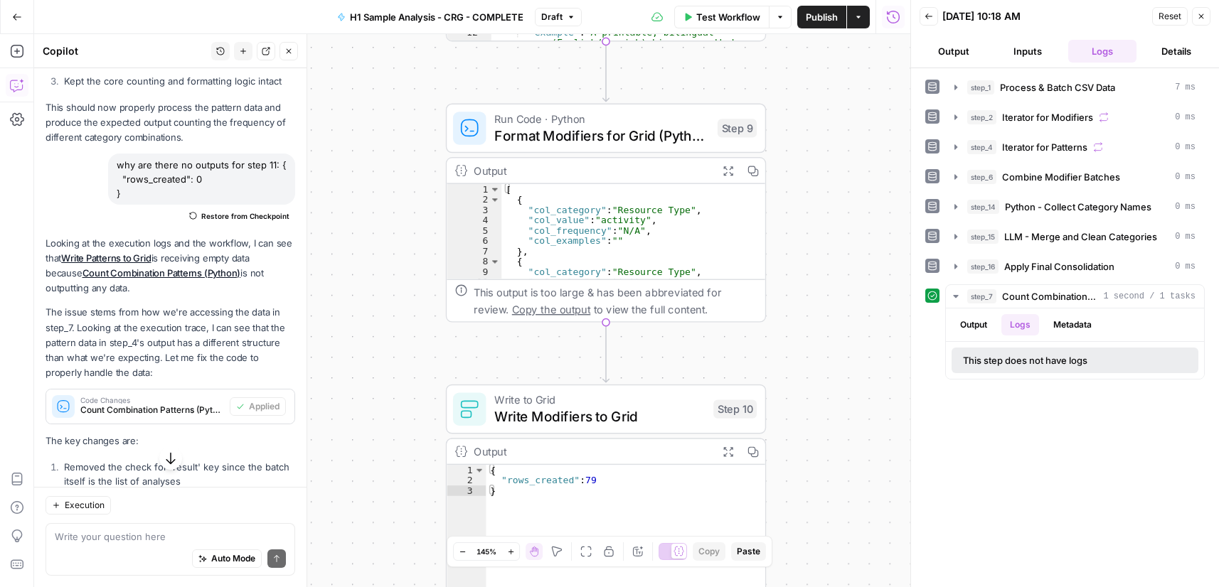
drag, startPoint x: 792, startPoint y: 380, endPoint x: 768, endPoint y: 198, distance: 183.6
click at [769, 208] on div "Workflow Set Inputs Inputs Run Code · Python Process & Batch CSV Data Step 1 Ou…" at bounding box center [472, 310] width 876 height 553
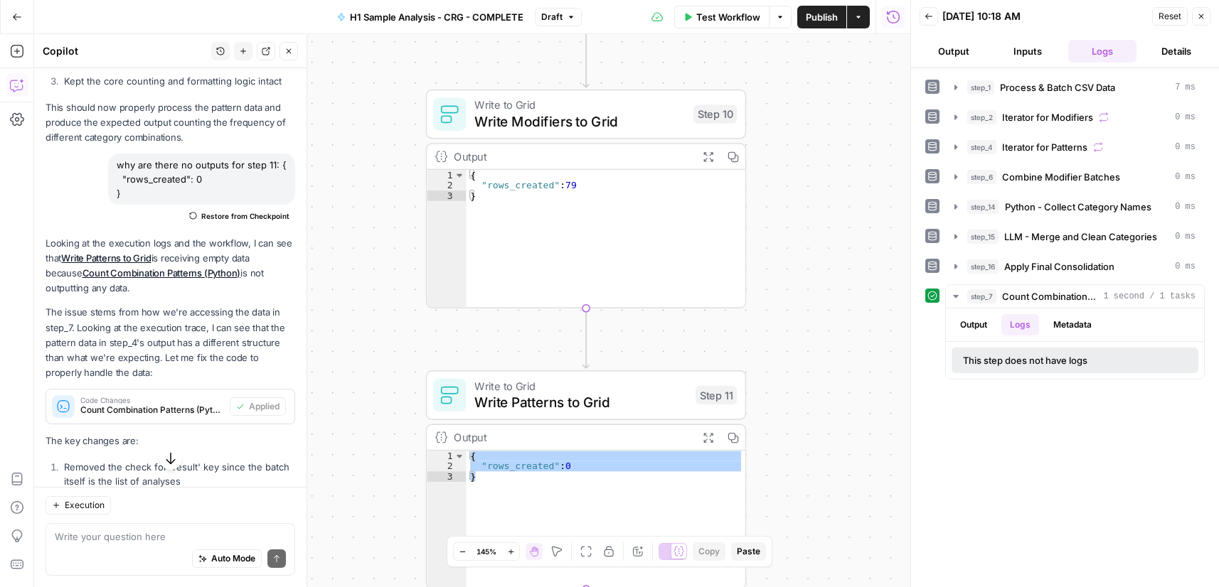
drag, startPoint x: 765, startPoint y: 403, endPoint x: 762, endPoint y: 146, distance: 256.7
click at [763, 147] on div "Workflow Set Inputs Inputs Run Code · Python Process & Batch CSV Data Step 1 Ou…" at bounding box center [472, 310] width 876 height 553
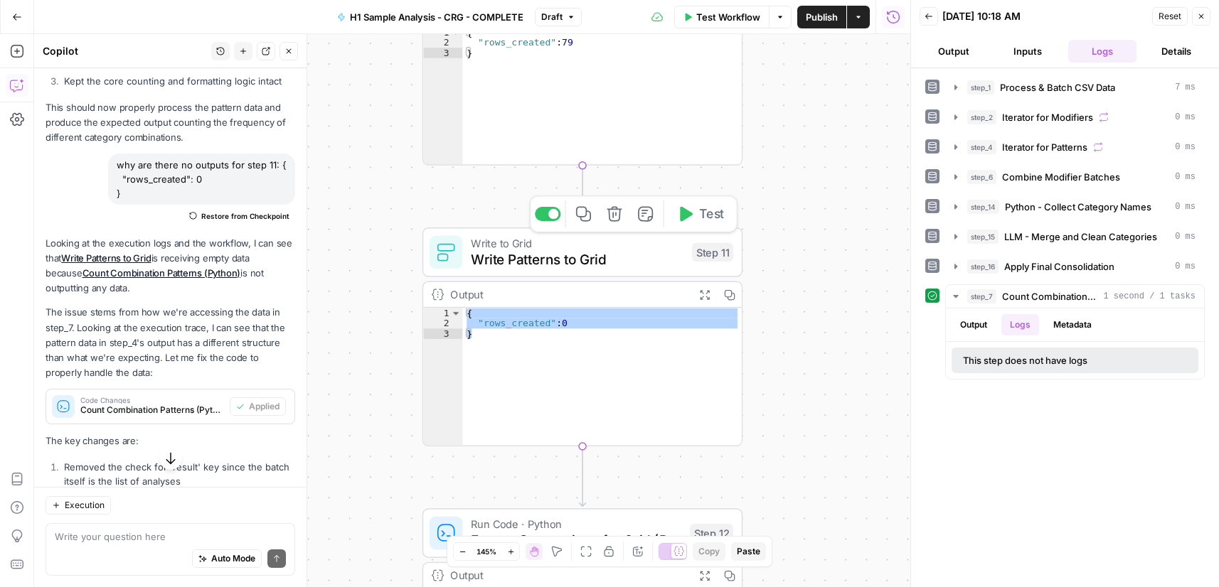
drag, startPoint x: 716, startPoint y: 213, endPoint x: 795, endPoint y: 388, distance: 191.9
click at [717, 213] on span "Test" at bounding box center [711, 214] width 25 height 18
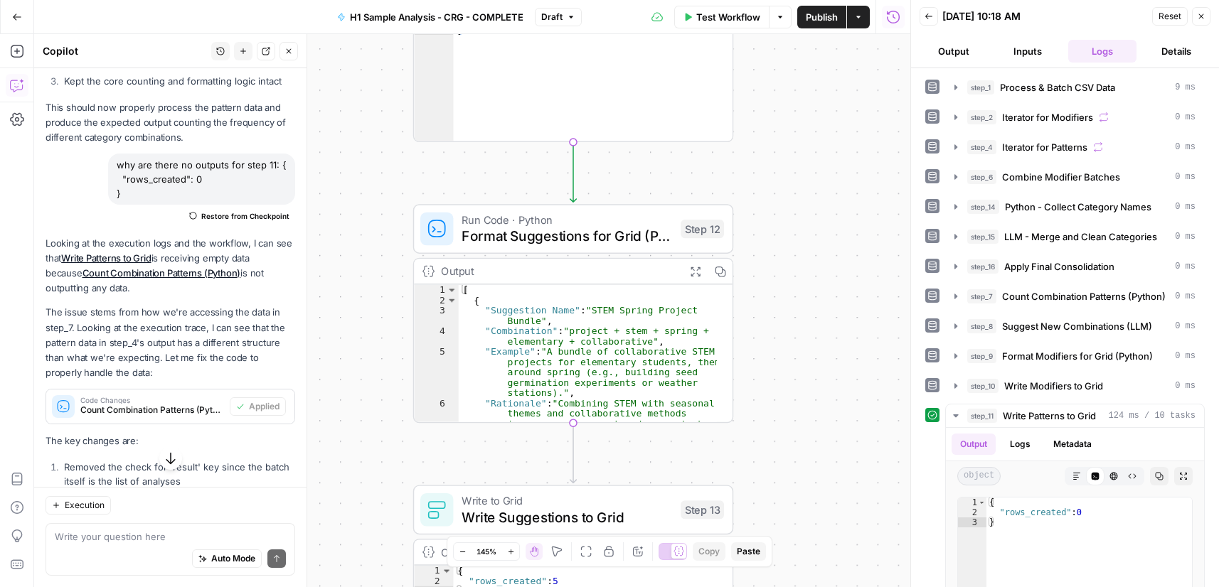
drag, startPoint x: 798, startPoint y: 363, endPoint x: 788, endPoint y: 102, distance: 261.9
click at [788, 102] on div "Workflow Set Inputs Inputs Run Code · Python Process & Batch CSV Data Step 1 Ou…" at bounding box center [472, 310] width 876 height 553
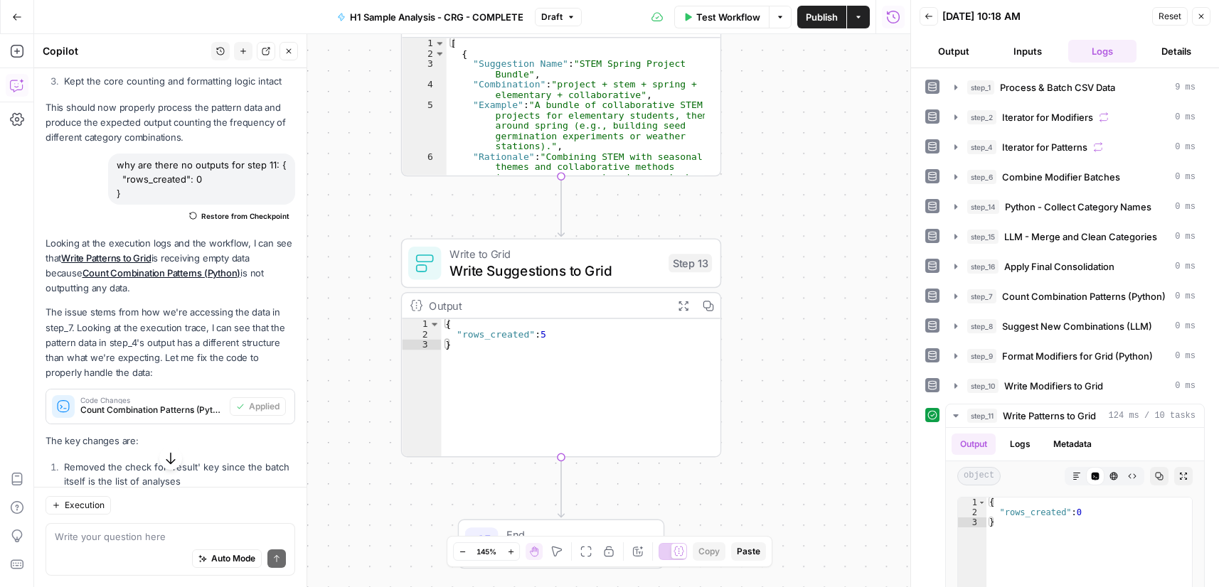
drag, startPoint x: 759, startPoint y: 271, endPoint x: 759, endPoint y: 79, distance: 192.0
click at [759, 77] on div "Workflow Set Inputs Inputs Run Code · Python Process & Batch CSV Data Step 1 Ou…" at bounding box center [472, 310] width 876 height 553
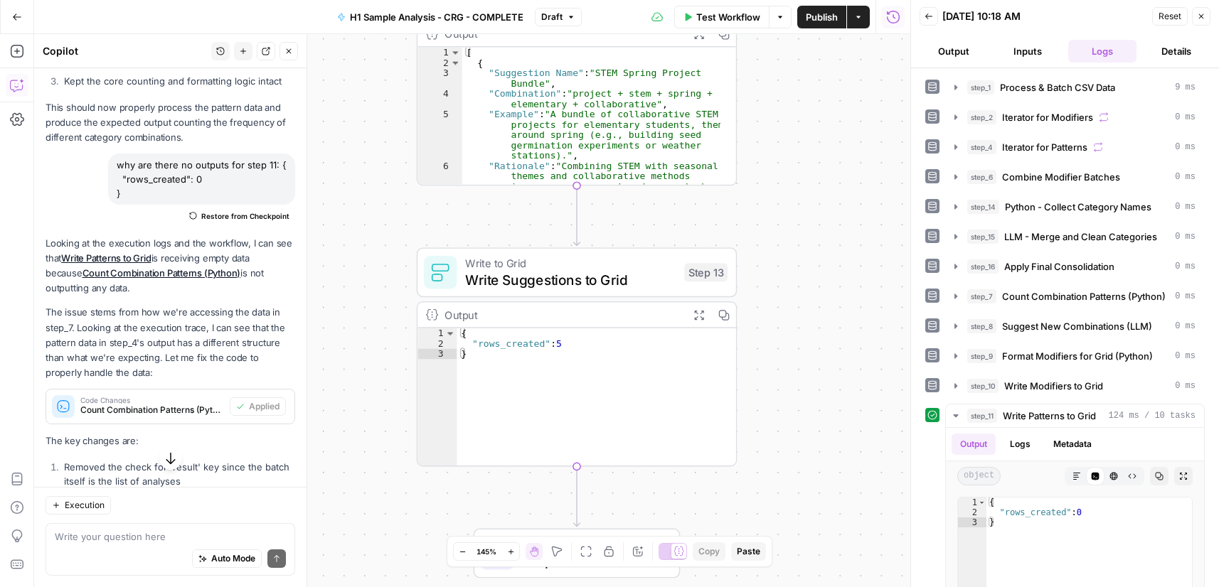
drag, startPoint x: 797, startPoint y: 439, endPoint x: 811, endPoint y: 449, distance: 17.4
click at [811, 449] on div "Workflow Set Inputs Inputs Run Code · Python Process & Batch CSV Data Step 1 Ou…" at bounding box center [472, 310] width 876 height 553
drag, startPoint x: 834, startPoint y: 23, endPoint x: 797, endPoint y: 150, distance: 131.8
click at [834, 23] on span "Publish" at bounding box center [822, 17] width 32 height 14
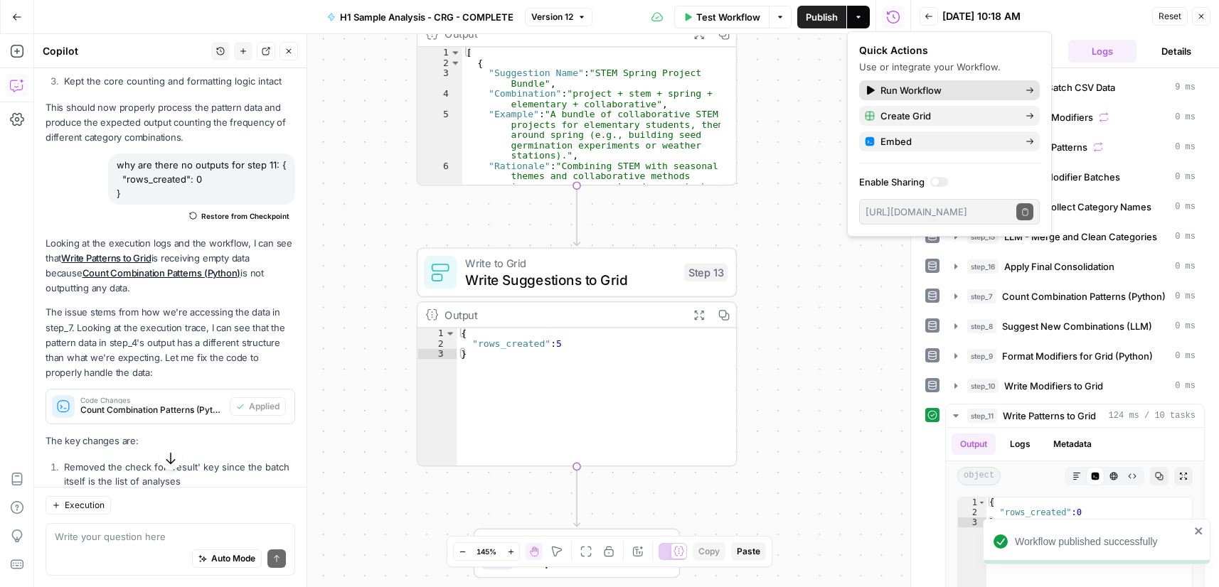
click at [904, 94] on span "Run Workflow" at bounding box center [947, 90] width 134 height 14
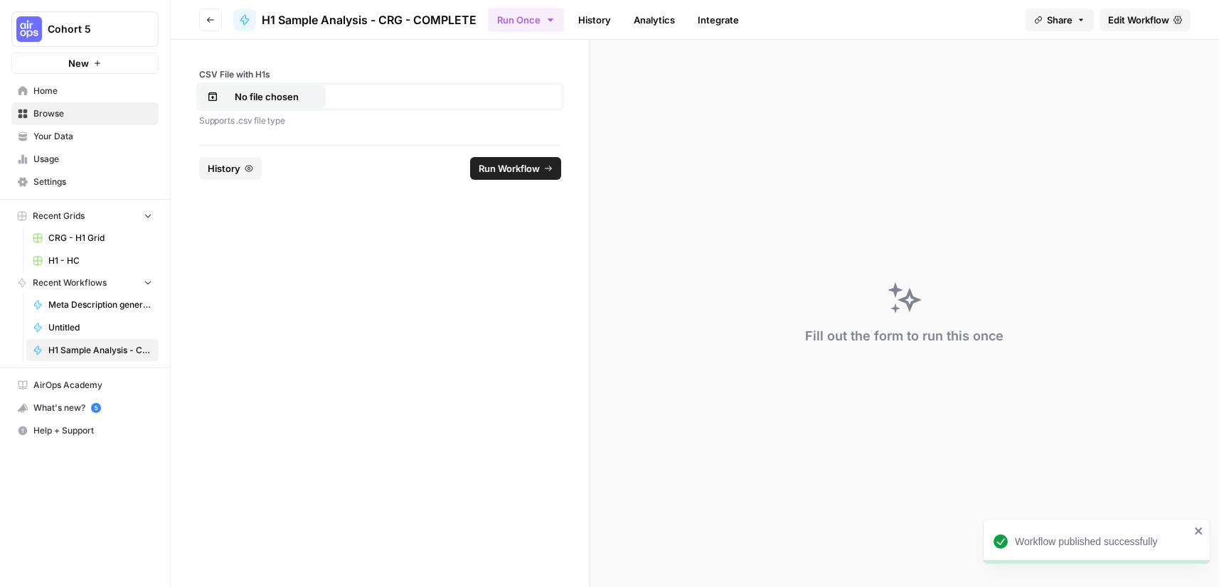
click at [245, 100] on p "No file chosen" at bounding box center [266, 97] width 91 height 14
click at [522, 159] on button "Run Workflow" at bounding box center [515, 168] width 91 height 23
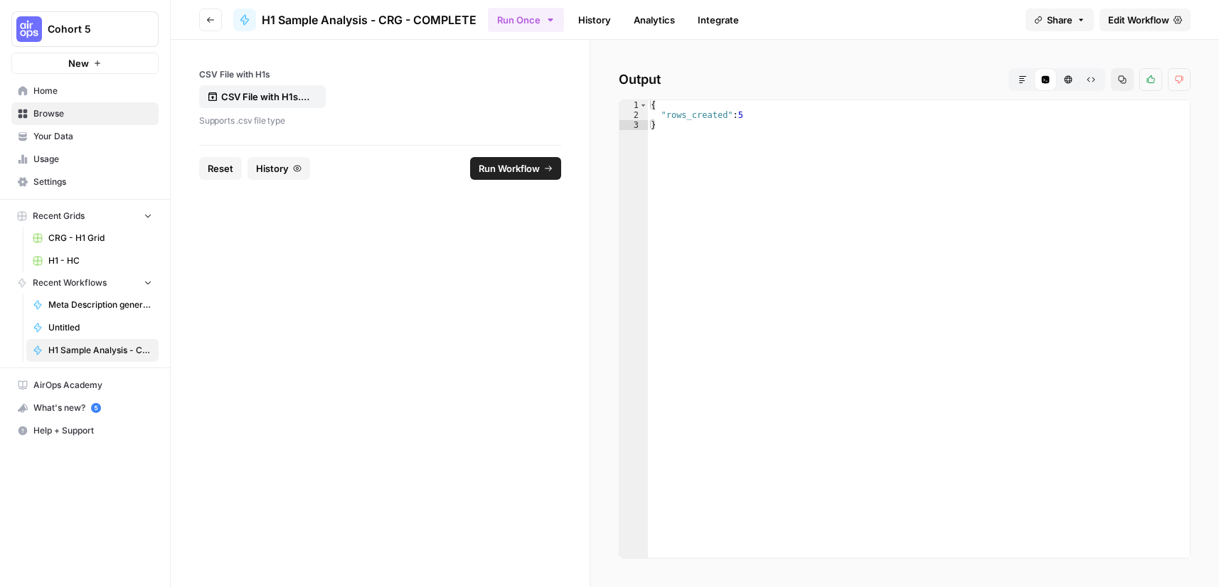
type textarea "*"
click at [1119, 22] on span "Edit Workflow" at bounding box center [1138, 20] width 61 height 14
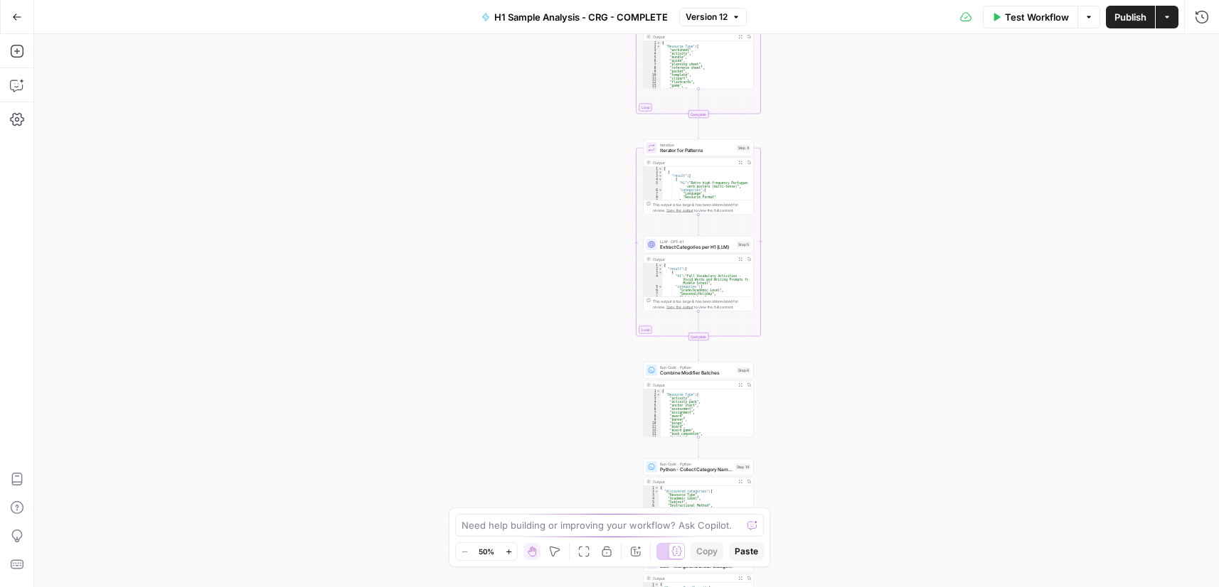
drag, startPoint x: 769, startPoint y: 120, endPoint x: 784, endPoint y: 176, distance: 58.1
click at [837, 426] on div "Workflow Set Inputs Inputs Run Code · Python Process & Batch CSV Data Step 1 Ou…" at bounding box center [626, 310] width 1185 height 553
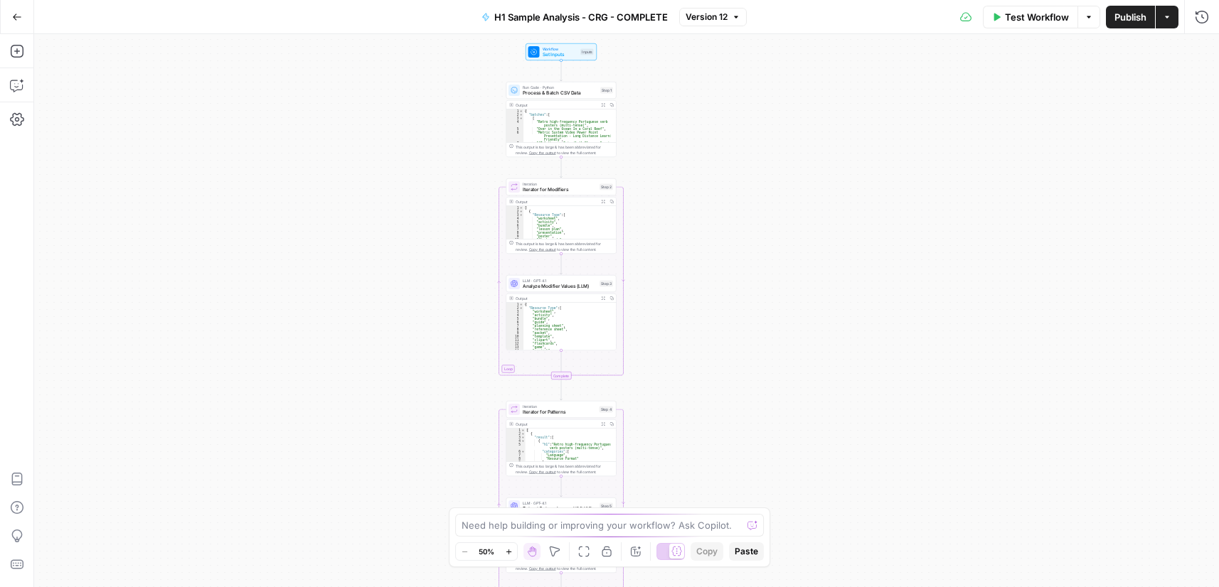
drag, startPoint x: 716, startPoint y: 237, endPoint x: 685, endPoint y: 269, distance: 43.7
click at [659, 406] on div "Workflow Set Inputs Inputs Run Code · Python Process & Batch CSV Data Step 1 Ou…" at bounding box center [626, 310] width 1185 height 553
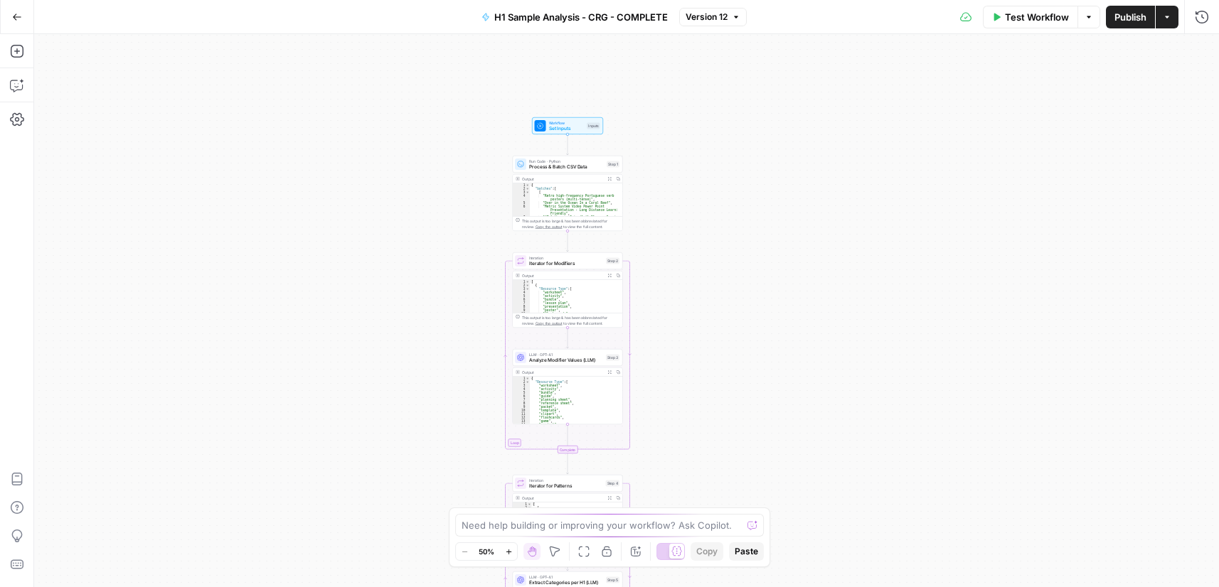
drag, startPoint x: 688, startPoint y: 166, endPoint x: 709, endPoint y: 133, distance: 38.7
click at [710, 127] on div "Workflow Set Inputs Inputs Run Code · Python Process & Batch CSV Data Step 1 Ou…" at bounding box center [626, 310] width 1185 height 553
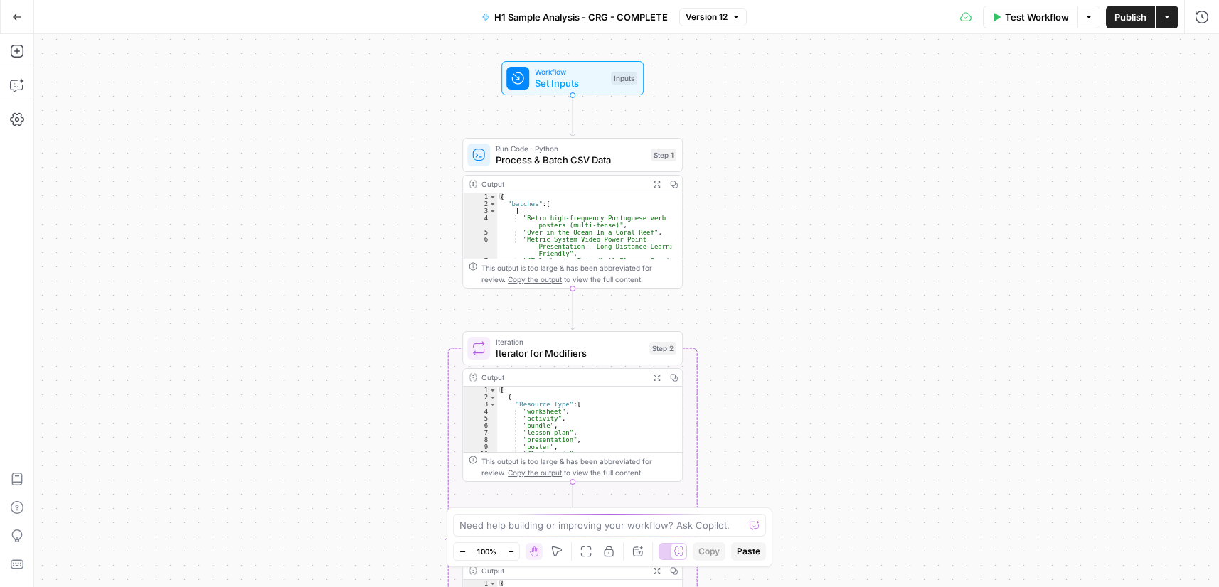
drag, startPoint x: 689, startPoint y: 213, endPoint x: 815, endPoint y: 170, distance: 133.1
click at [770, 247] on div "Workflow Set Inputs Inputs Run Code · Python Process & Batch CSV Data Step 1 Ou…" at bounding box center [626, 310] width 1185 height 553
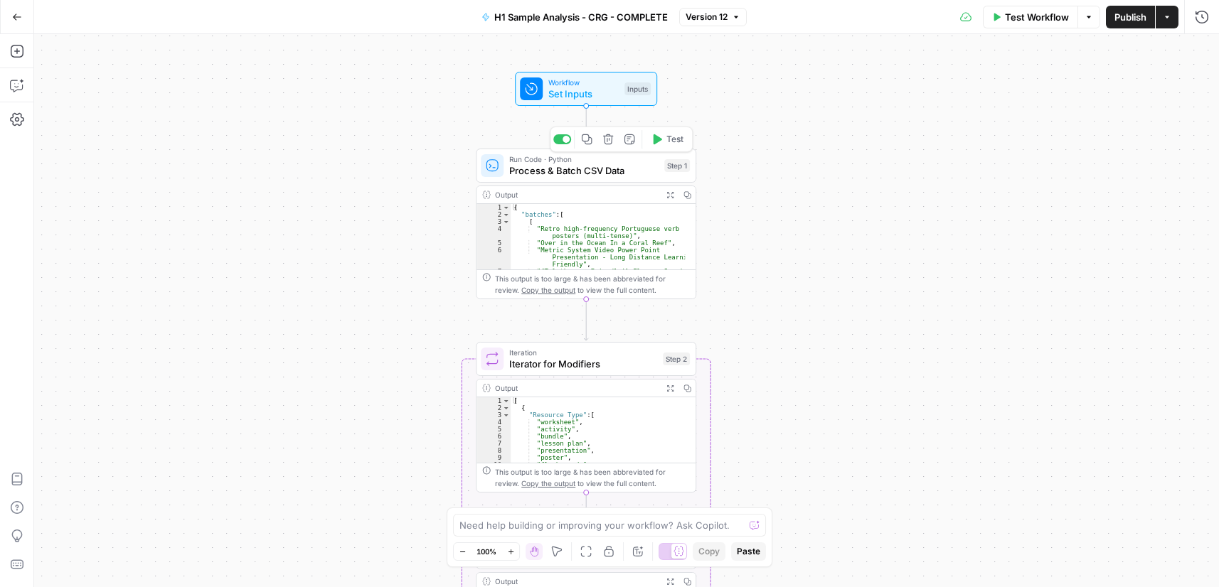
click at [569, 170] on span "Process & Batch CSV Data" at bounding box center [583, 171] width 149 height 14
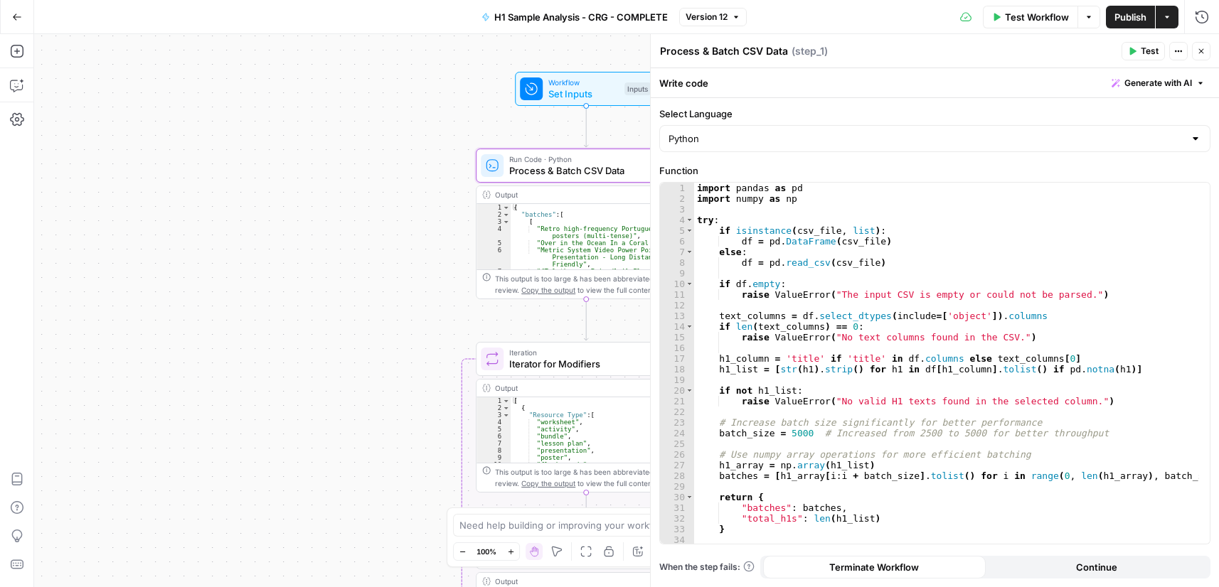
click at [852, 307] on div "import pandas as pd import numpy as np try : if isinstance ( csv_file , list ) …" at bounding box center [946, 374] width 505 height 383
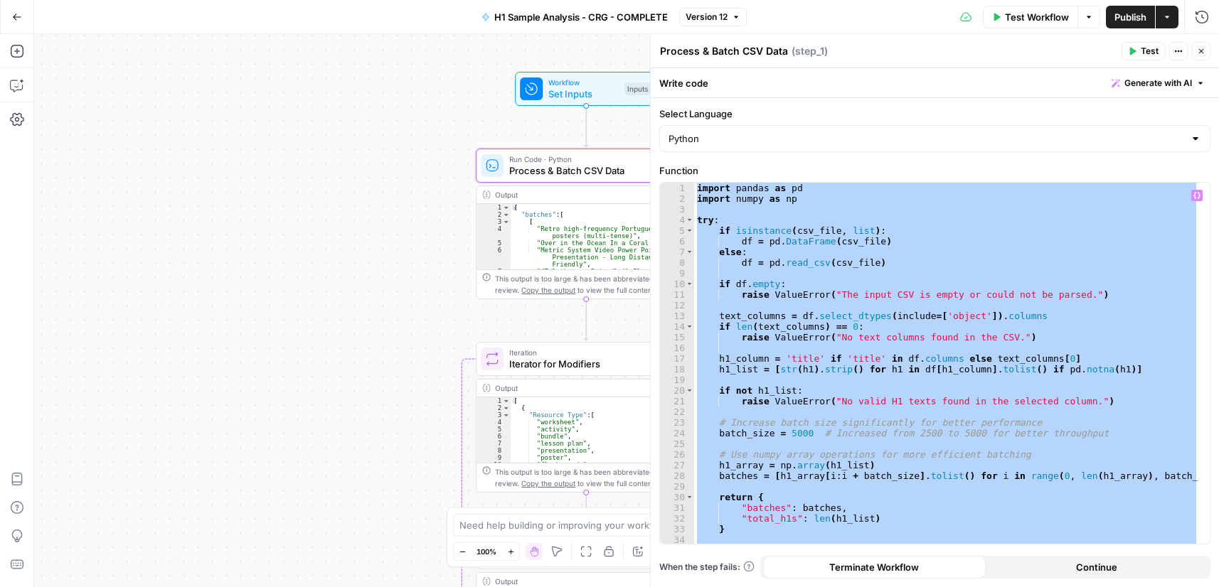
click at [739, 53] on textarea "Process & Batch CSV Data" at bounding box center [724, 51] width 128 height 14
click at [740, 53] on textarea "Process & Batch CSV Data" at bounding box center [724, 51] width 128 height 14
click at [765, 220] on div "import pandas as pd import numpy as np try : if isinstance ( csv_file , list ) …" at bounding box center [946, 363] width 505 height 361
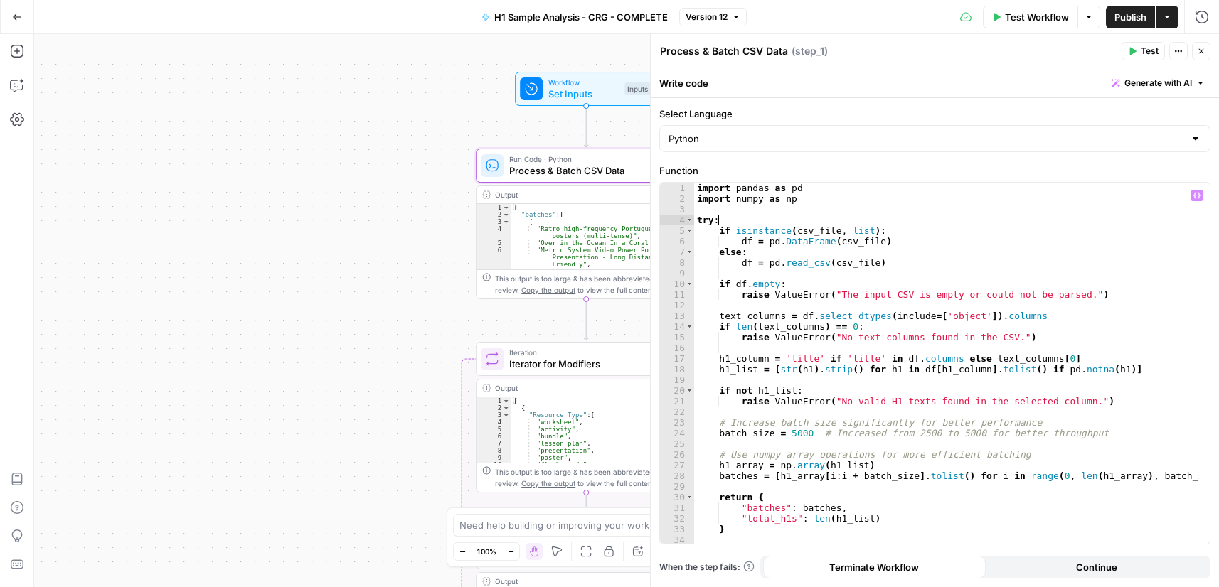
type textarea "**********"
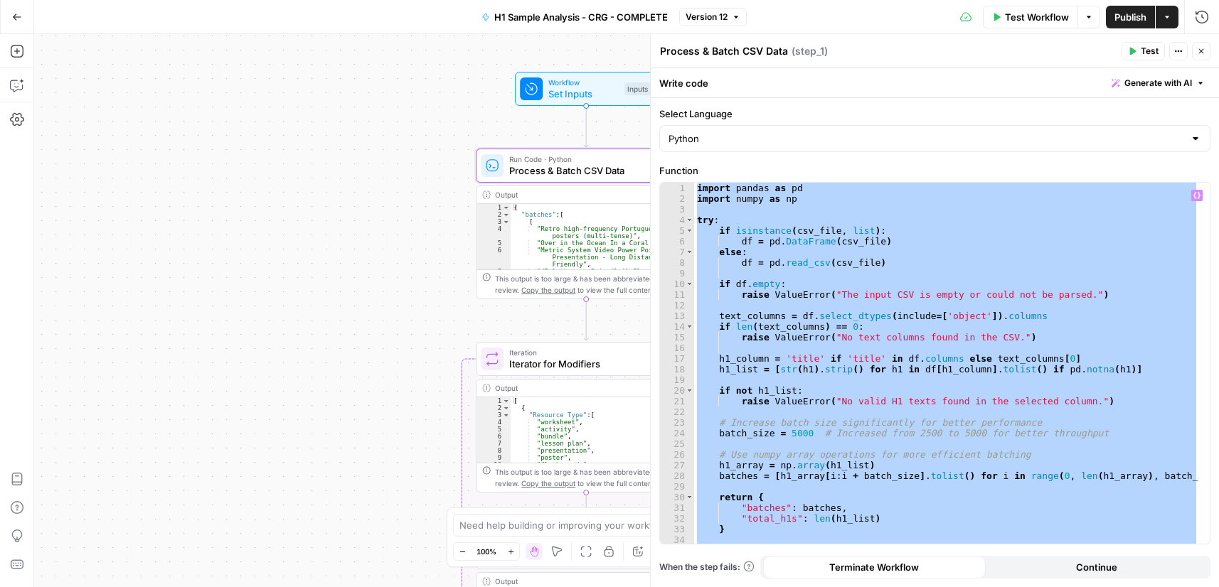
click at [560, 227] on div "{ "batches" : [ [ "Retro high-frequency Portuguese verb posters (multi-tense)" …" at bounding box center [597, 247] width 174 height 87
type textarea "* *"
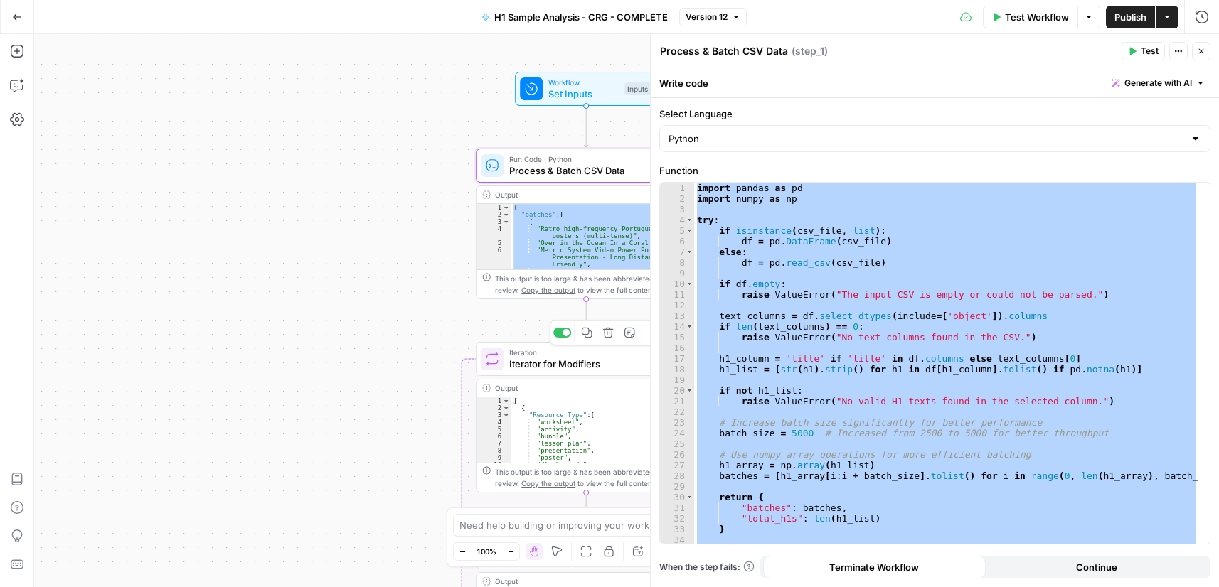
click at [543, 366] on span "Iterator for Modifiers" at bounding box center [583, 364] width 148 height 14
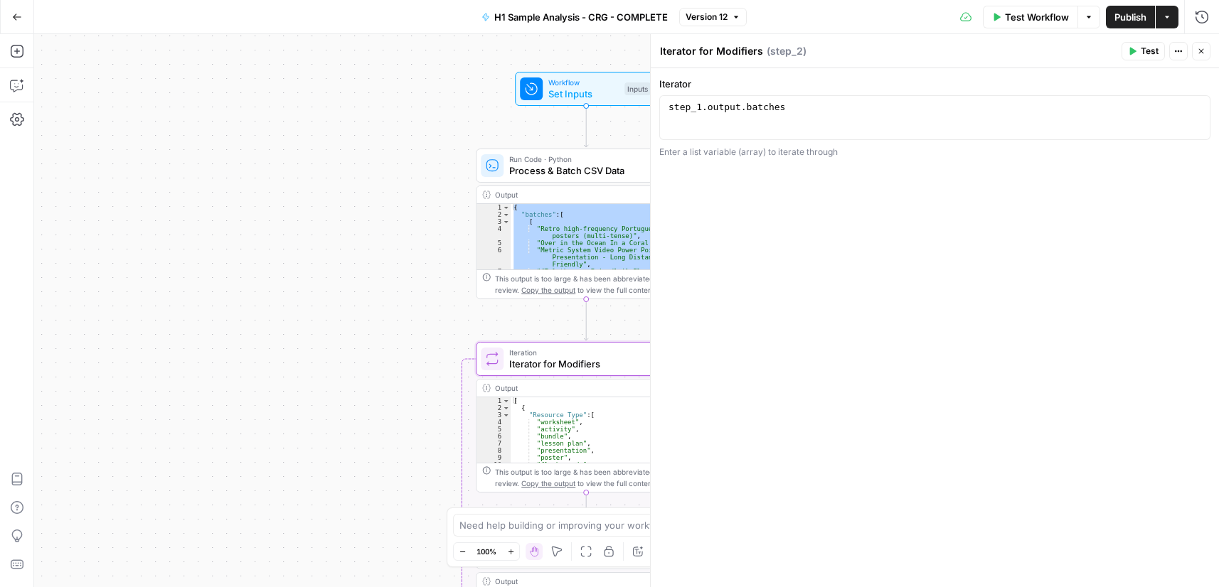
click at [728, 55] on textarea "Iterator for Modifiers" at bounding box center [711, 51] width 103 height 14
click at [729, 55] on textarea "Iterator for Modifiers" at bounding box center [711, 51] width 103 height 14
type textarea "**********"
click at [737, 113] on div "step_1 . output . batches" at bounding box center [934, 128] width 538 height 53
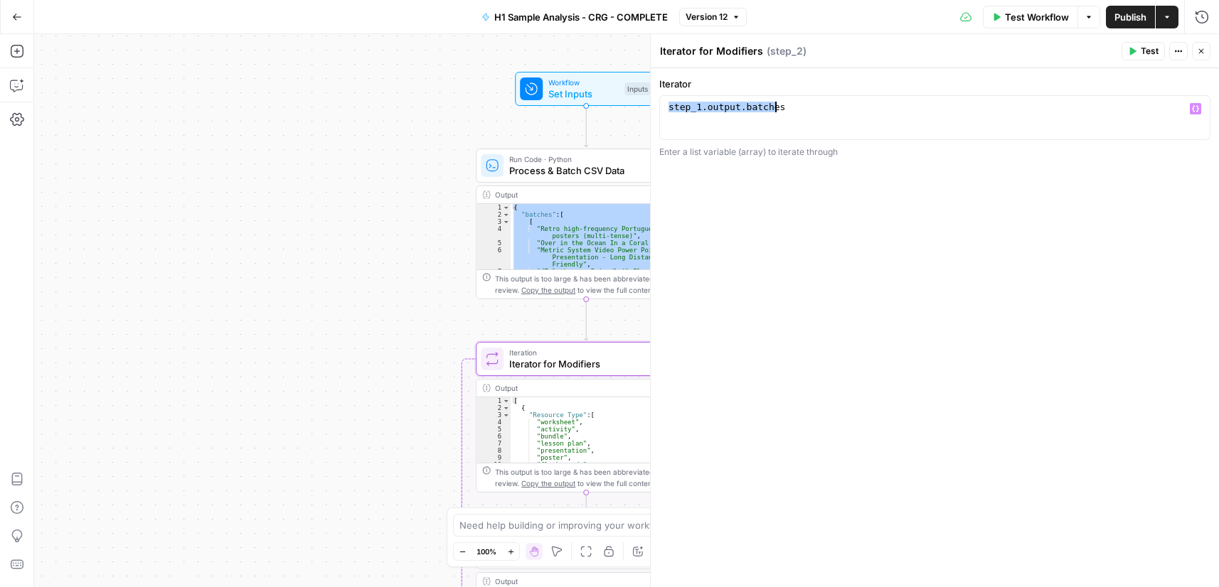
click at [582, 422] on div "[ { "Resource Type" : [ "worksheet" , "activity" , "bundle" , "lesson plan" , "…" at bounding box center [597, 437] width 174 height 80
type textarea "* *"
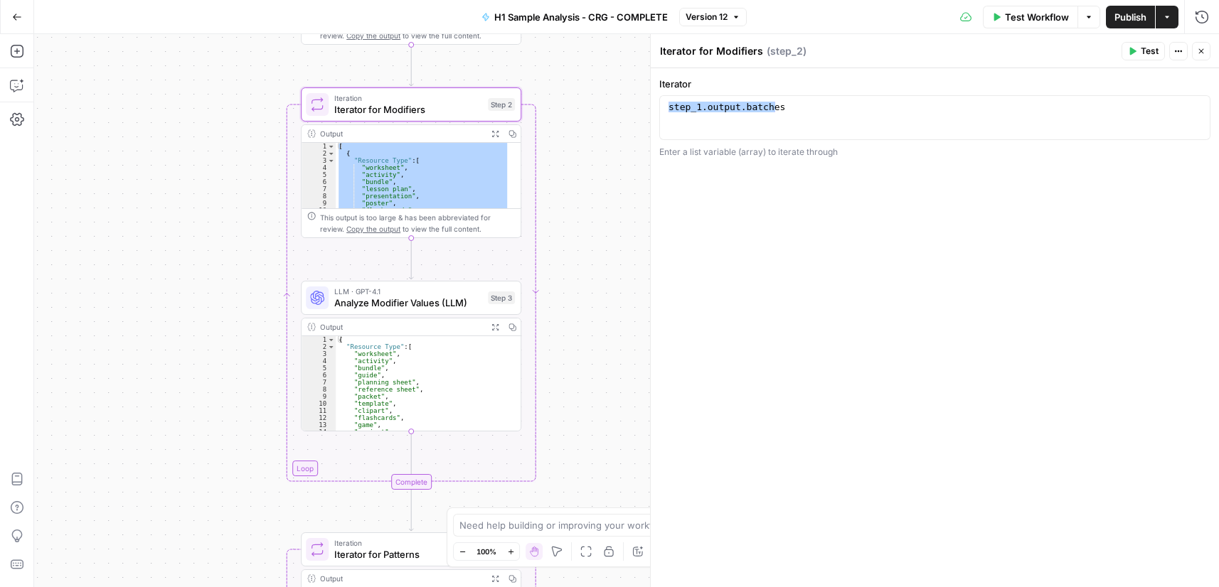
drag, startPoint x: 331, startPoint y: 430, endPoint x: 151, endPoint y: 154, distance: 329.9
click at [151, 154] on div "Workflow Set Inputs Inputs Run Code · Python Process & Batch CSV Data Step 1 Ou…" at bounding box center [626, 310] width 1185 height 553
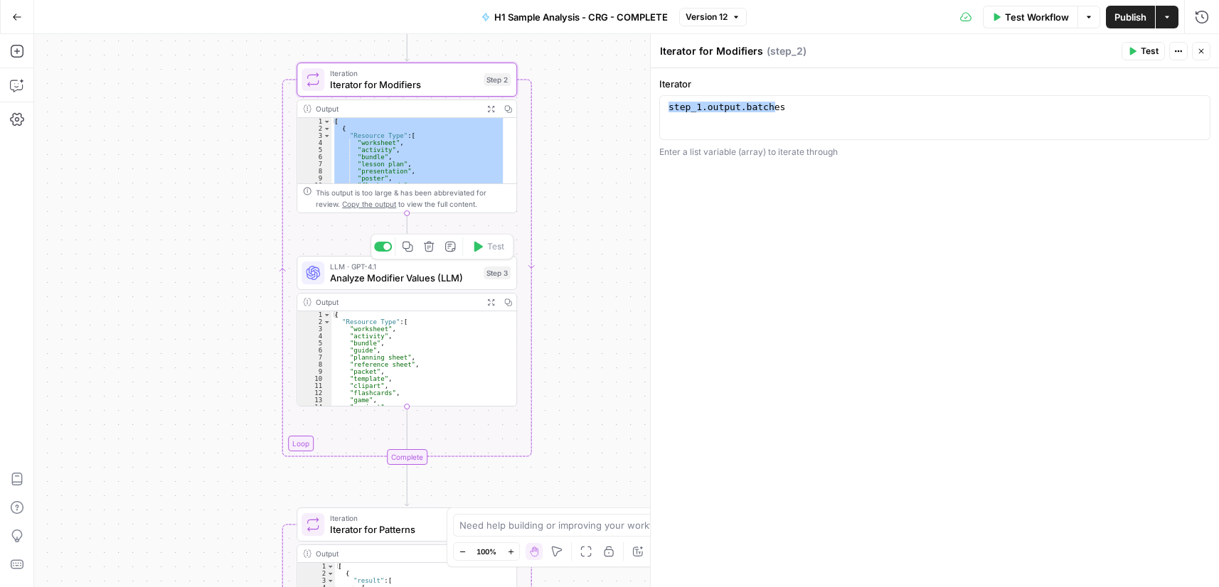
click at [379, 281] on span "Analyze Modifier Values (LLM)" at bounding box center [404, 278] width 148 height 14
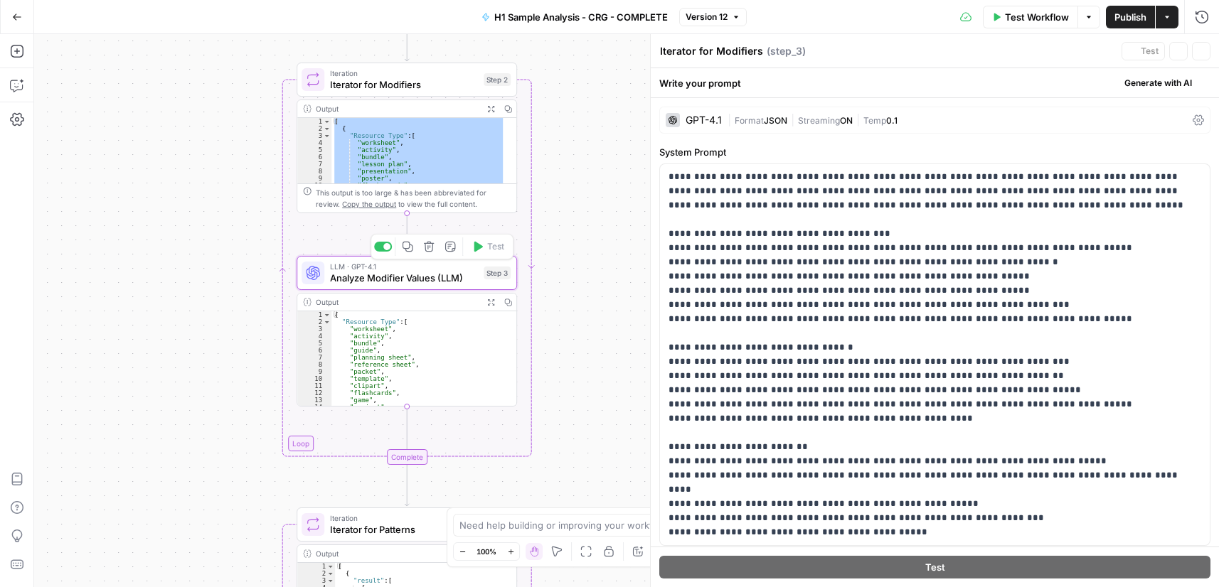
type textarea "Analyze Modifier Values (LLM)"
click at [721, 46] on textarea "Analyze Modifier Values (LLM)" at bounding box center [734, 51] width 149 height 14
click at [720, 47] on textarea "Analyze Modifier Values (LLM)" at bounding box center [734, 51] width 149 height 14
click at [793, 281] on p "**********" at bounding box center [929, 347] width 522 height 355
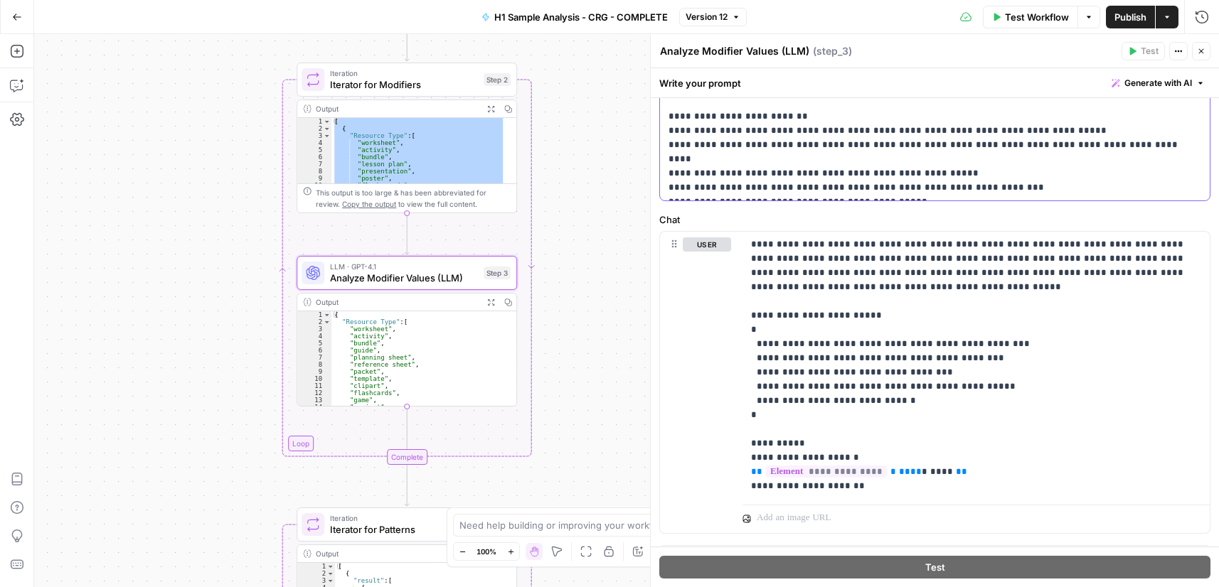
scroll to position [359, 0]
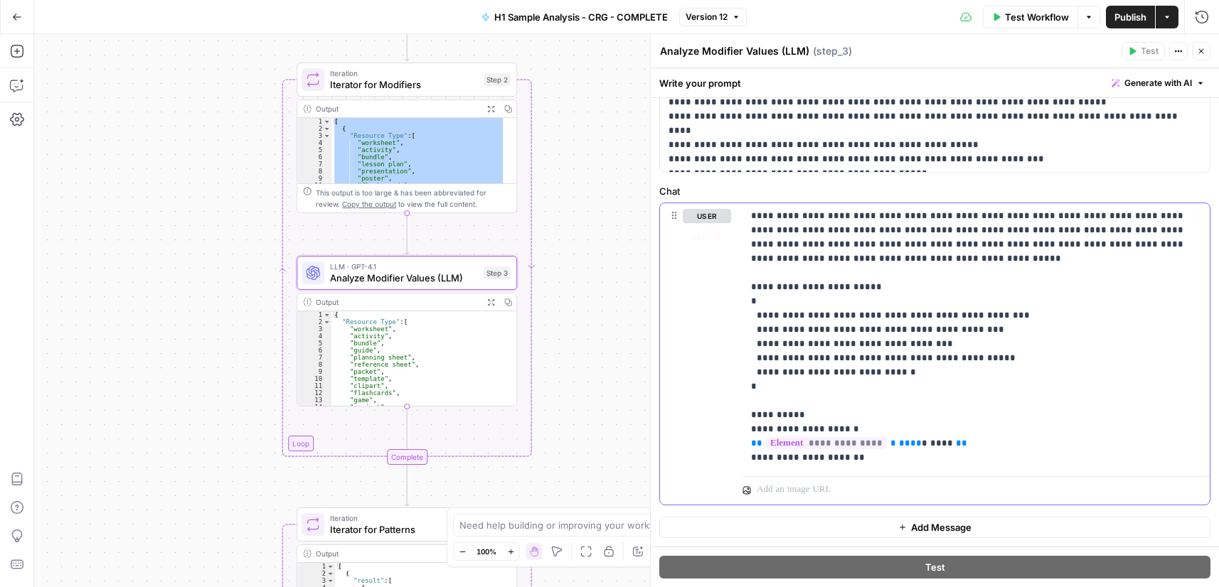
drag, startPoint x: 816, startPoint y: 247, endPoint x: 820, endPoint y: 230, distance: 16.7
click at [815, 247] on p "**********" at bounding box center [970, 337] width 439 height 256
click at [1204, 53] on icon "button" at bounding box center [1201, 51] width 9 height 9
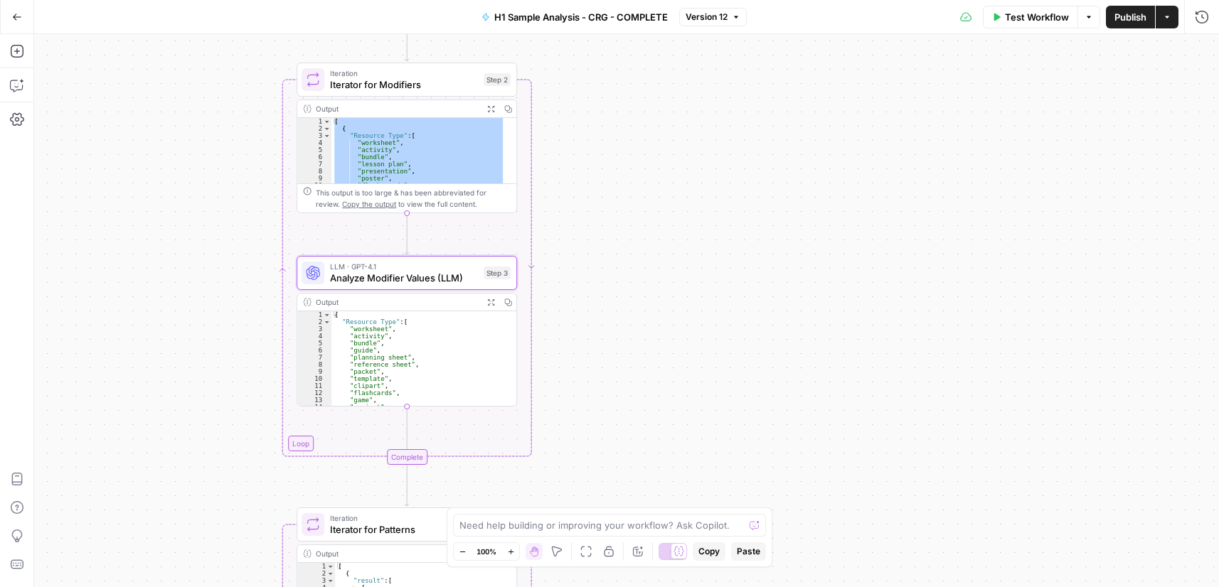
click at [409, 321] on div "{ "Resource Type" : [ "worksheet" , "activity" , "bundle" , "guide" , "planning…" at bounding box center [418, 365] width 174 height 109
type textarea "* *"
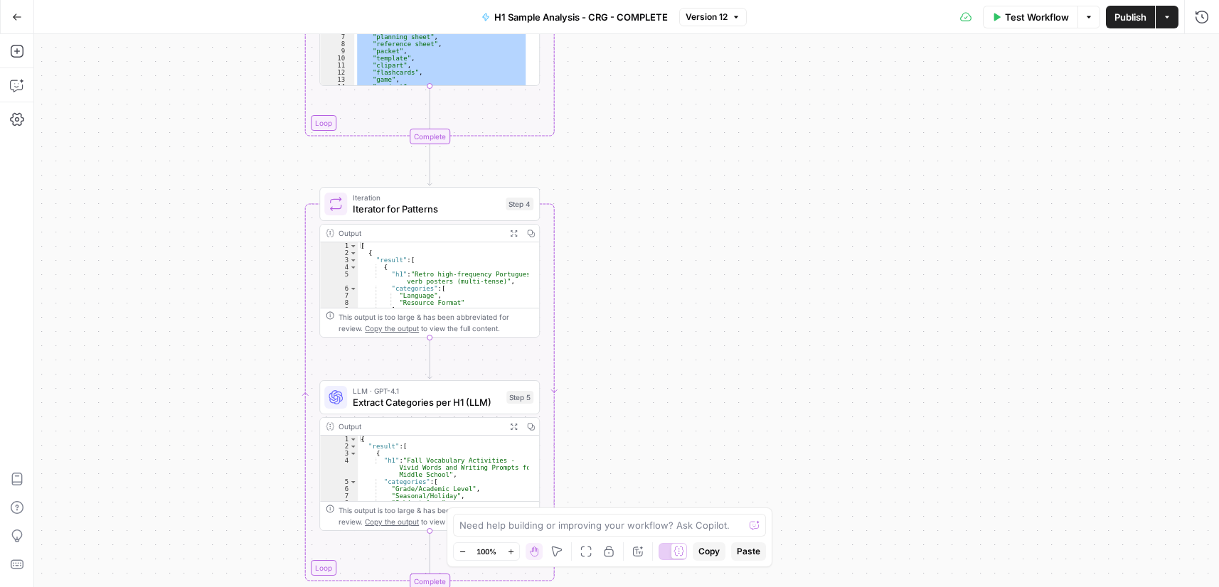
drag, startPoint x: 674, startPoint y: 410, endPoint x: 727, endPoint y: 247, distance: 170.4
click at [702, 81] on div "Workflow Set Inputs Inputs Run Code · Python Process & Batch CSV Data Step 1 Ou…" at bounding box center [626, 310] width 1185 height 553
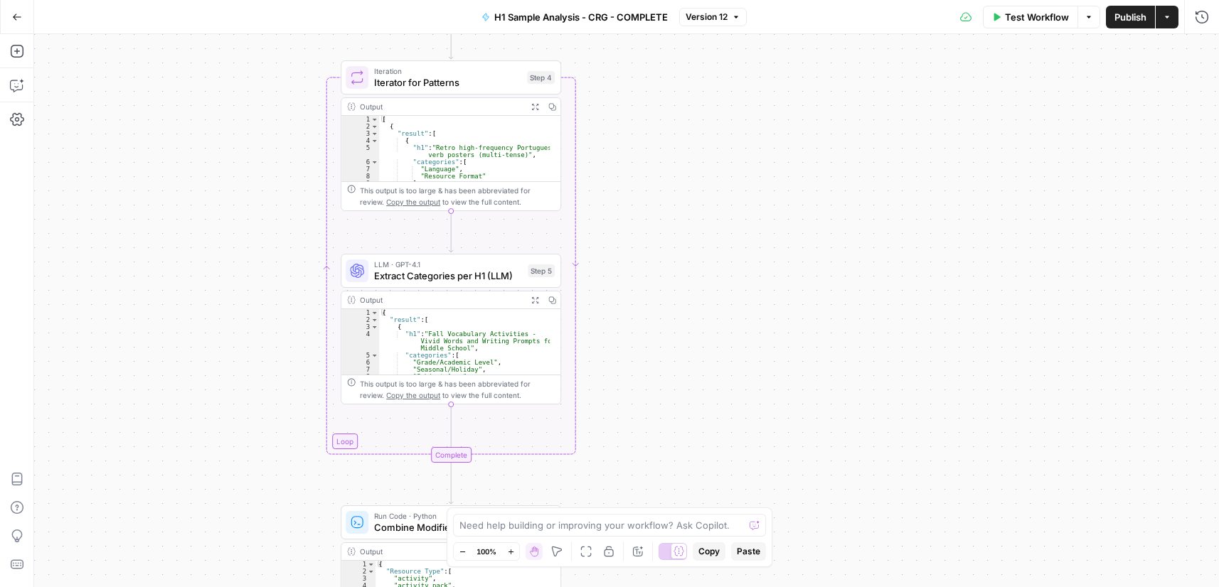
drag, startPoint x: 737, startPoint y: 279, endPoint x: 750, endPoint y: 169, distance: 110.9
click at [750, 169] on div "Workflow Set Inputs Inputs Run Code · Python Process & Batch CSV Data Step 1 Ou…" at bounding box center [626, 310] width 1185 height 553
click at [432, 82] on span "Iterator for Patterns" at bounding box center [447, 82] width 147 height 14
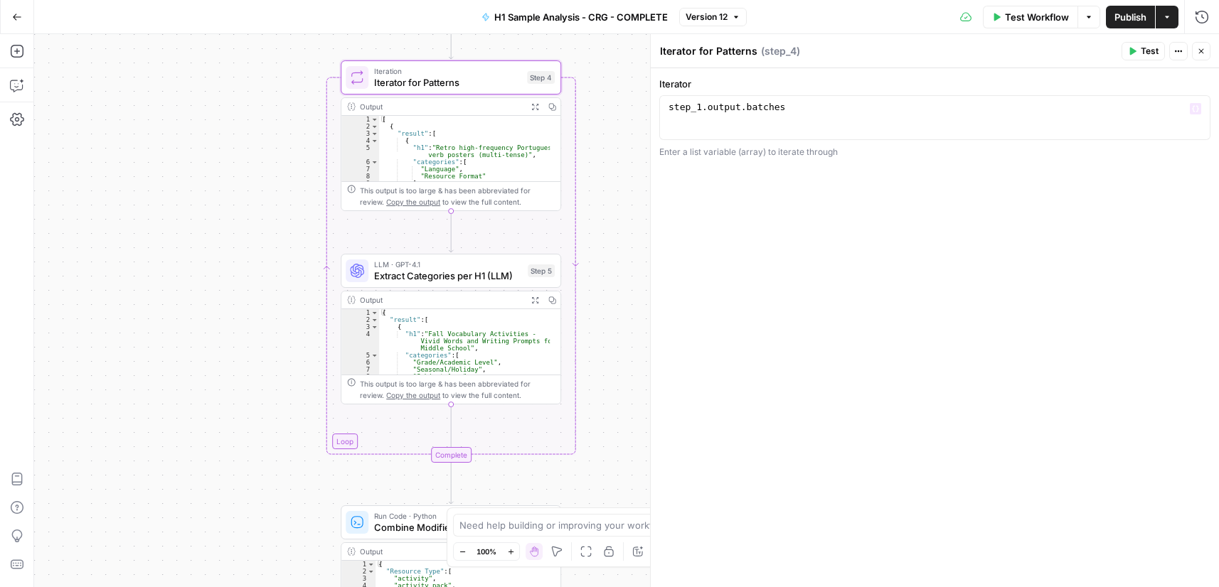
click at [730, 53] on textarea "Iterator for Patterns" at bounding box center [708, 51] width 97 height 14
type textarea "**********"
click at [738, 114] on div "step_1 . output . batches" at bounding box center [934, 128] width 538 height 53
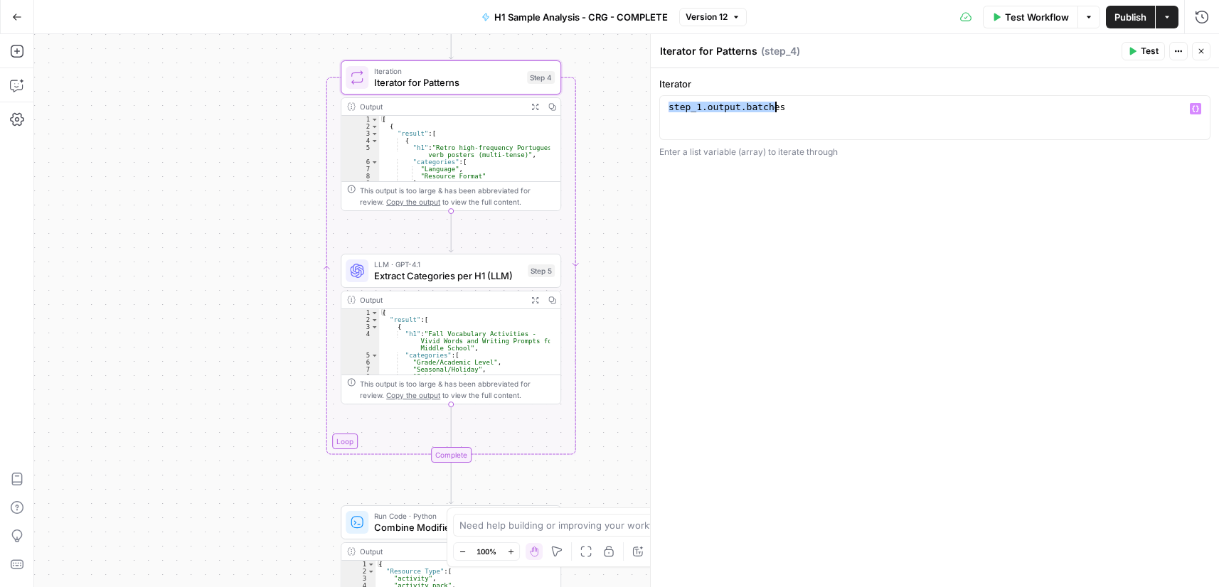
click at [471, 144] on div "[ { "result" : [ { "h1" : "Retro high-frequency Portuguese verb posters (multi-…" at bounding box center [464, 156] width 171 height 80
type textarea "* *"
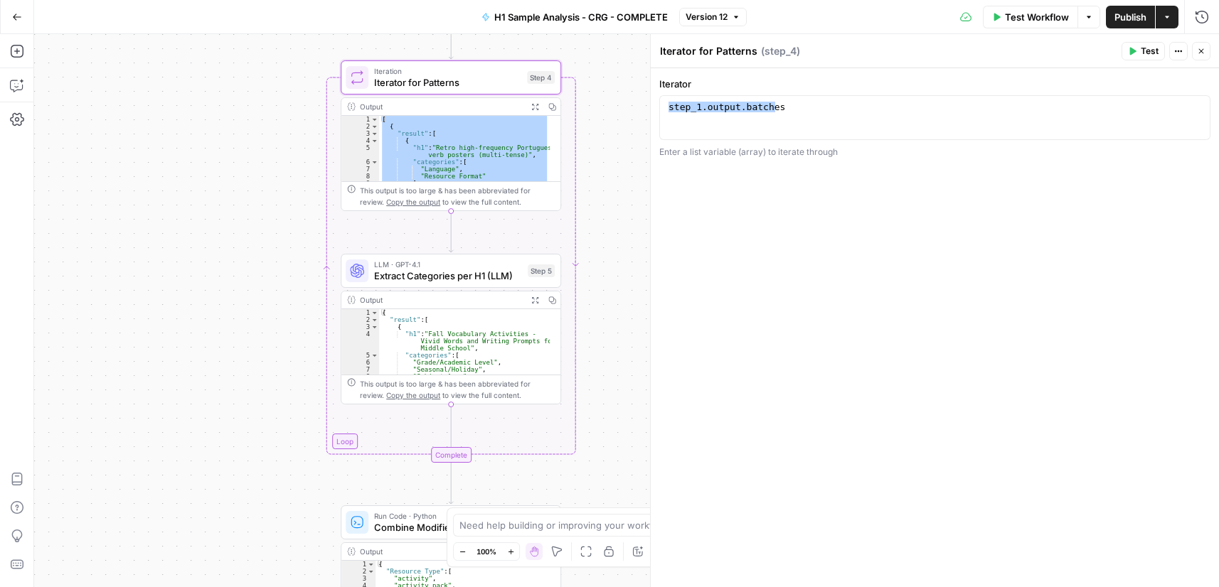
click at [462, 275] on span "Extract Categories per H1 (LLM)" at bounding box center [448, 276] width 148 height 14
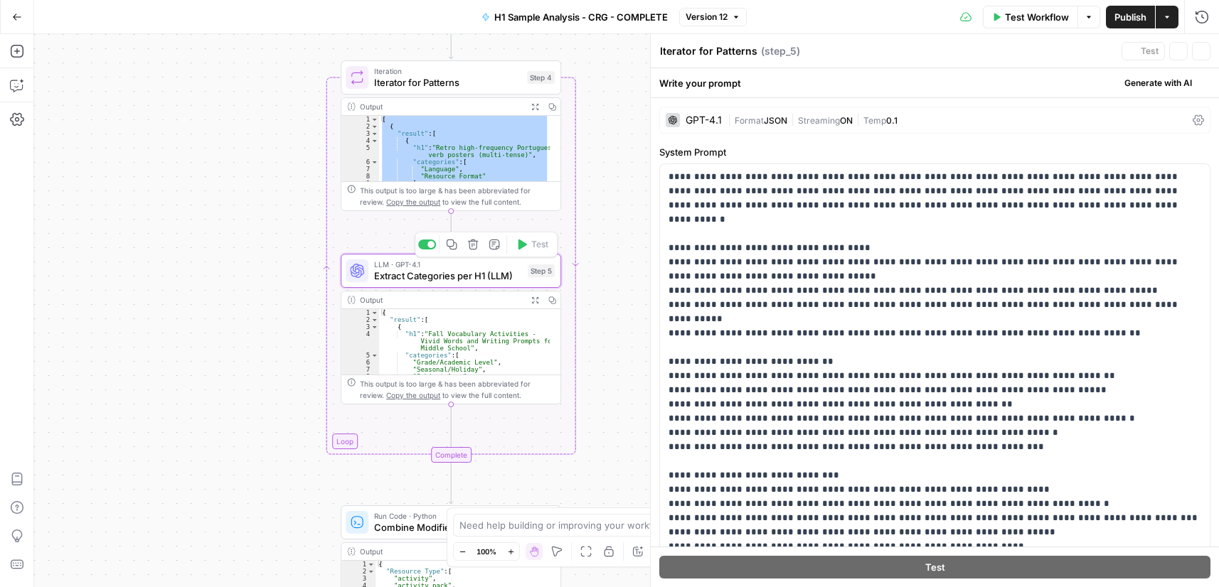
type textarea "Extract Categories per H1 (LLM)"
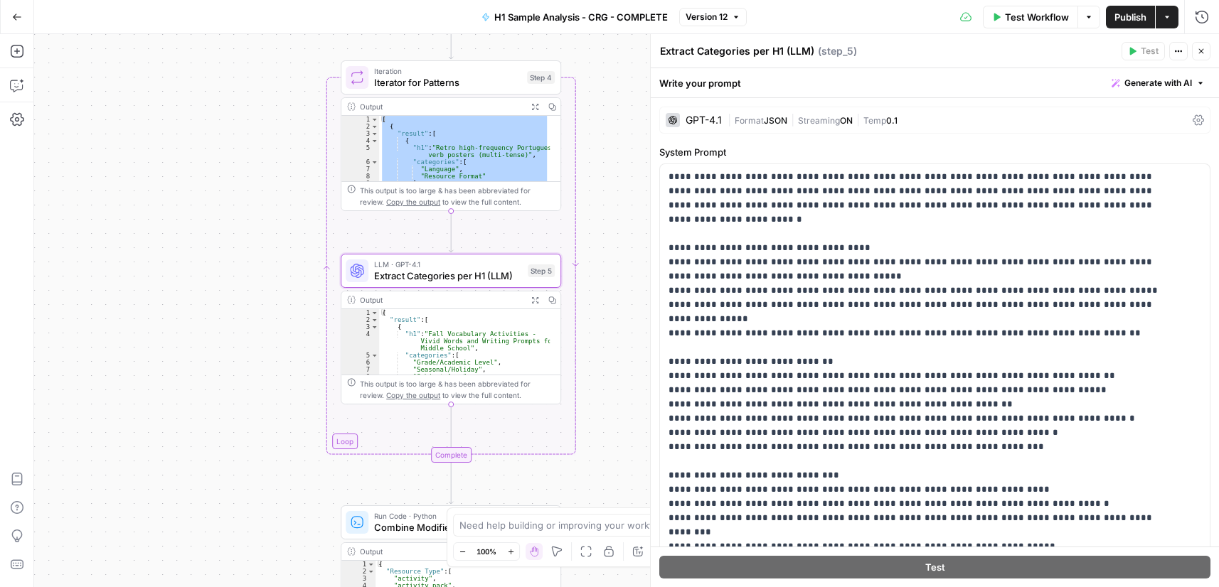
click at [715, 55] on textarea "Extract Categories per H1 (LLM)" at bounding box center [737, 51] width 154 height 14
click at [761, 254] on p "**********" at bounding box center [923, 589] width 511 height 839
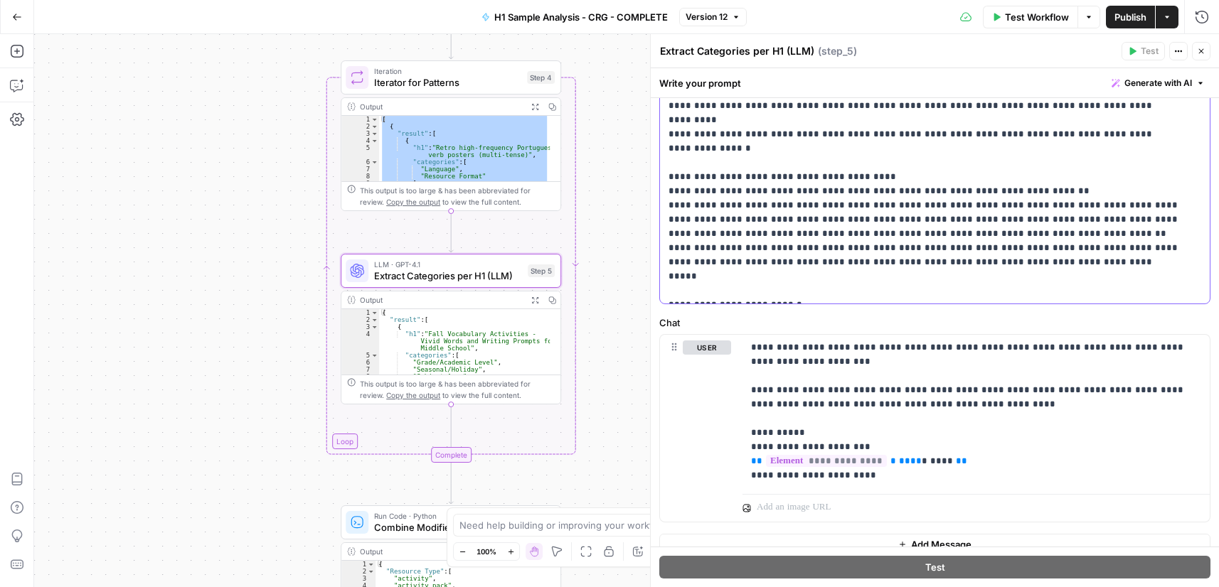
scroll to position [457, 0]
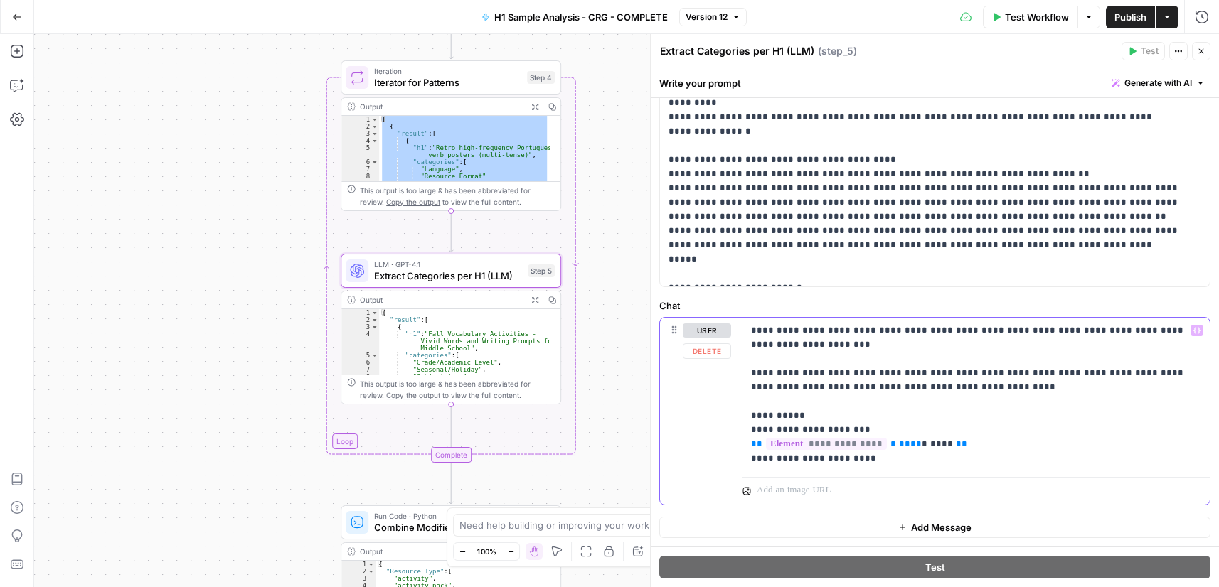
click at [800, 341] on p "**********" at bounding box center [970, 395] width 439 height 142
click at [456, 338] on div "{ "result" : [ { "h1" : "Fall Vocabulary Activities - Vivid Words and Writing P…" at bounding box center [464, 349] width 171 height 80
type textarea "* *"
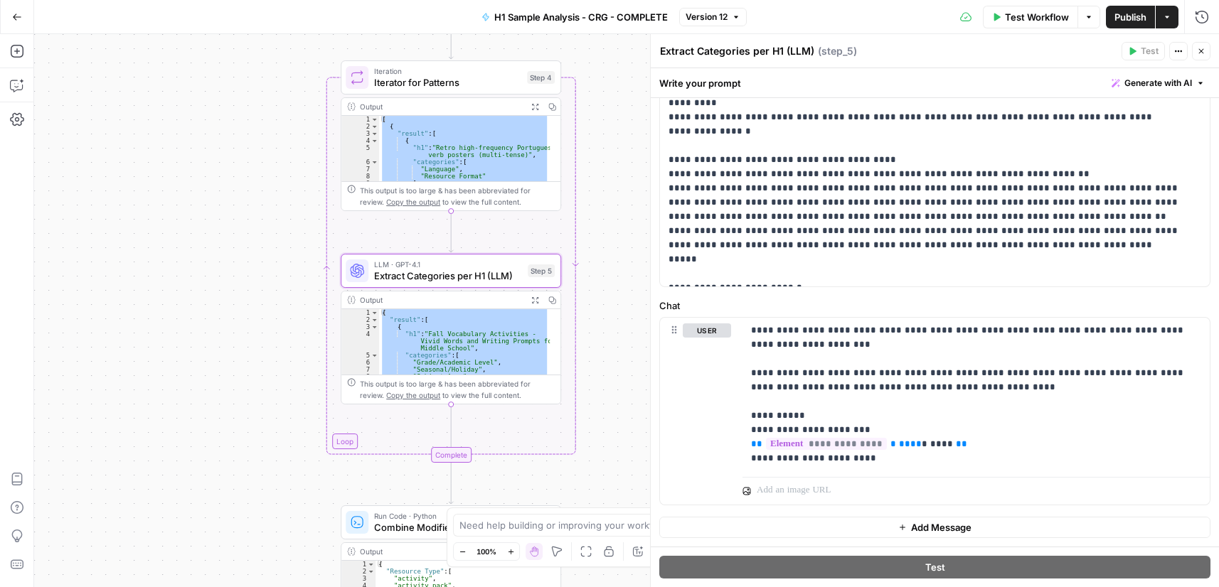
click at [1199, 55] on button "Close" at bounding box center [1201, 51] width 18 height 18
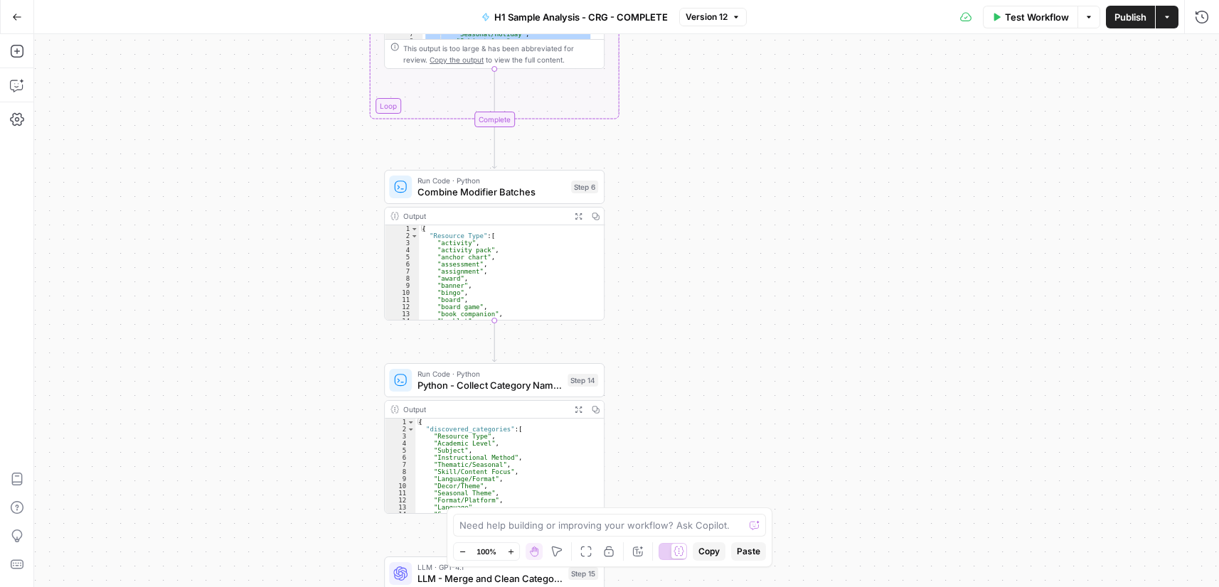
drag, startPoint x: 652, startPoint y: 422, endPoint x: 685, endPoint y: 98, distance: 325.2
click at [697, 92] on div "Workflow Set Inputs Inputs Run Code · Python Process & Batch CSV Data Step 1 Ou…" at bounding box center [626, 310] width 1185 height 553
click at [487, 193] on span "Combine Modifier Batches" at bounding box center [492, 188] width 148 height 14
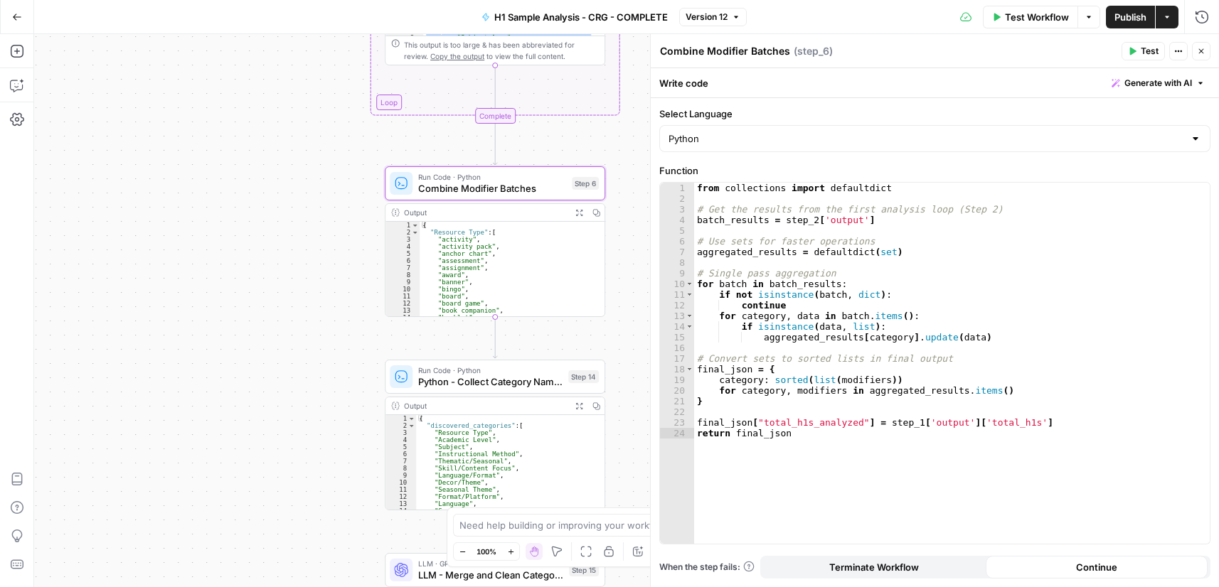
click at [726, 51] on textarea "Combine Modifier Batches" at bounding box center [725, 51] width 130 height 14
click at [759, 311] on div "from collections import defaultdict # Get the results from the first analysis l…" at bounding box center [951, 374] width 515 height 383
type textarea "**********"
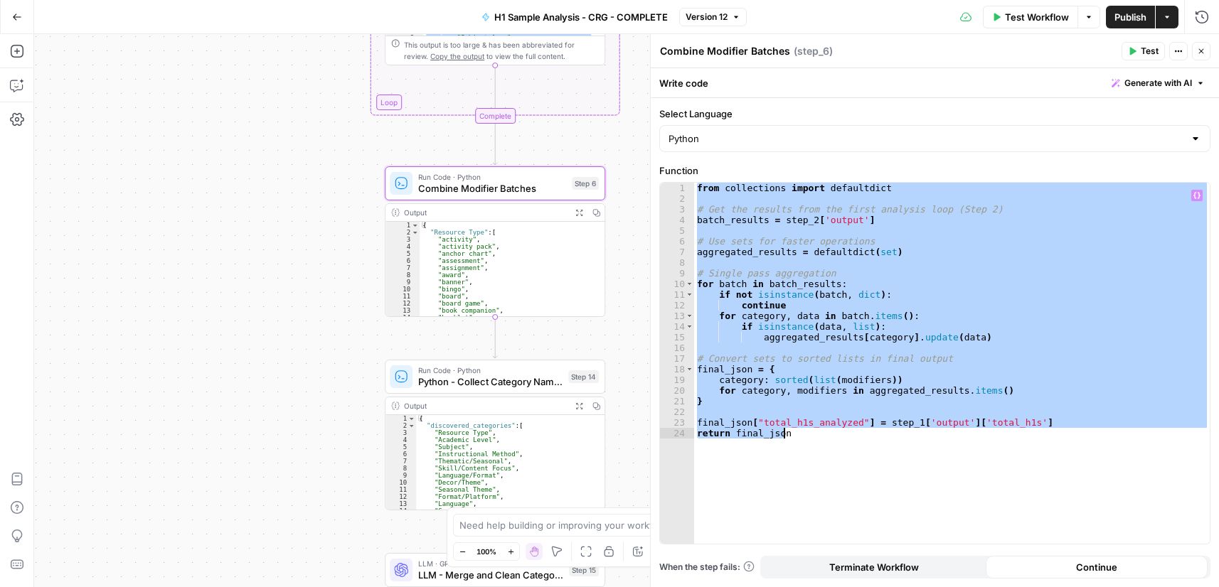
click at [505, 268] on div "{ "Resource Type" : [ "activity" , "activity pack" , "anchor chart" , "assessme…" at bounding box center [506, 276] width 174 height 109
type textarea "**********"
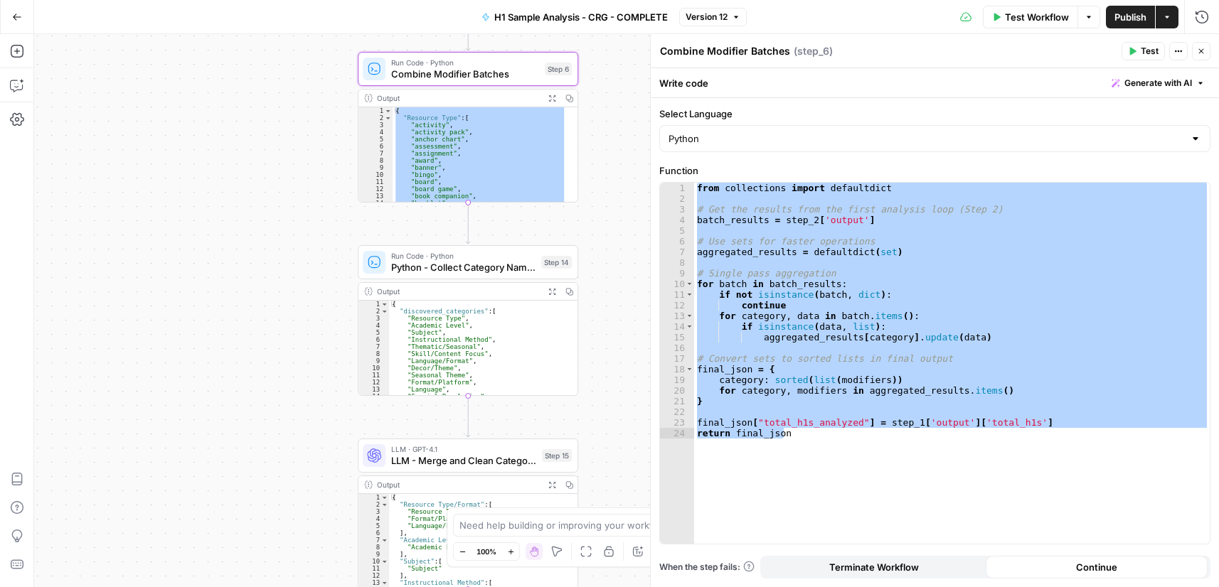
drag, startPoint x: 633, startPoint y: 342, endPoint x: 597, endPoint y: 203, distance: 143.1
click at [597, 203] on div "Workflow Set Inputs Inputs Run Code · Python Process & Batch CSV Data Step 1 Ou…" at bounding box center [626, 310] width 1185 height 553
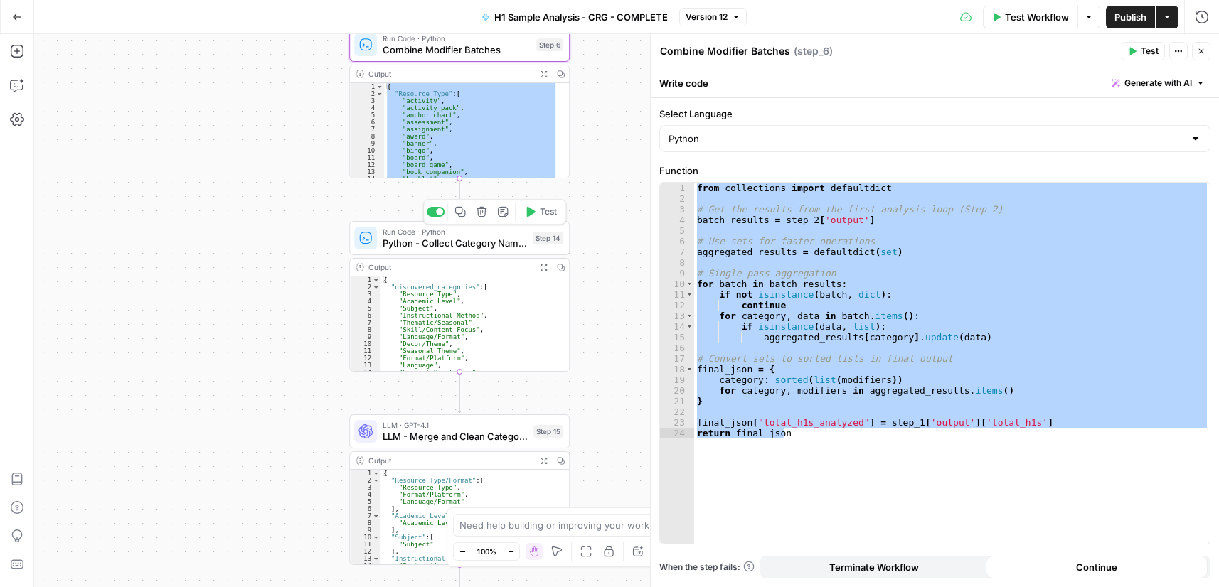
click at [444, 252] on div "Run Code · Python Python - Collect Category Names Step 14 Copy step Delete step…" at bounding box center [459, 238] width 220 height 34
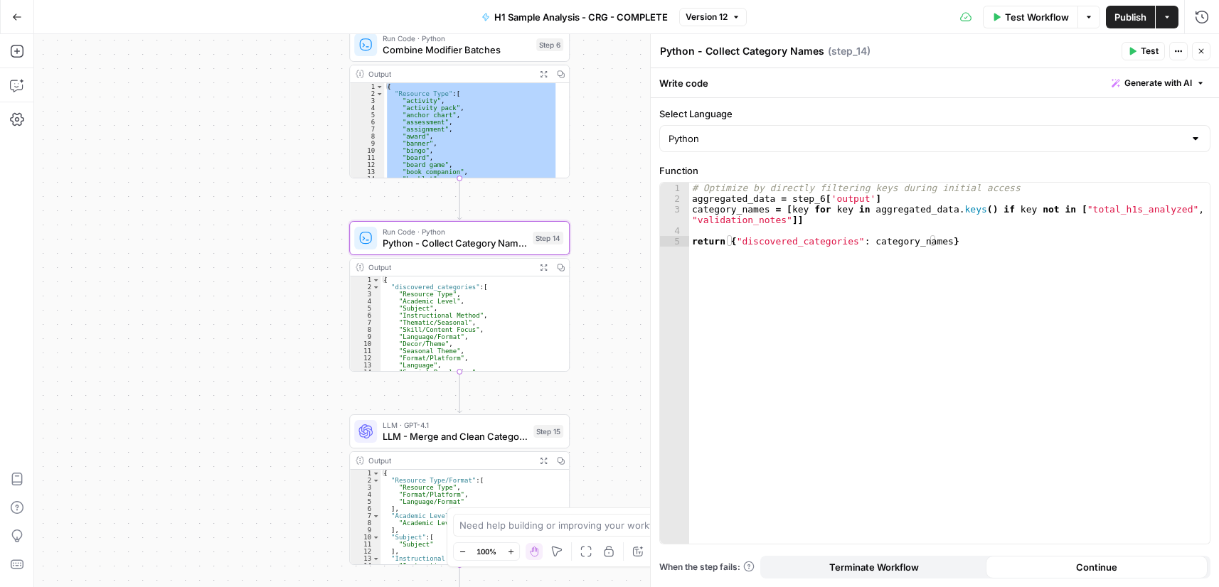
click at [779, 46] on textarea "Python - Collect Category Names" at bounding box center [742, 51] width 164 height 14
click at [779, 55] on textarea "Python - Collect Category Names" at bounding box center [742, 51] width 164 height 14
click at [776, 55] on textarea "Python - Collect Category Names" at bounding box center [742, 51] width 164 height 14
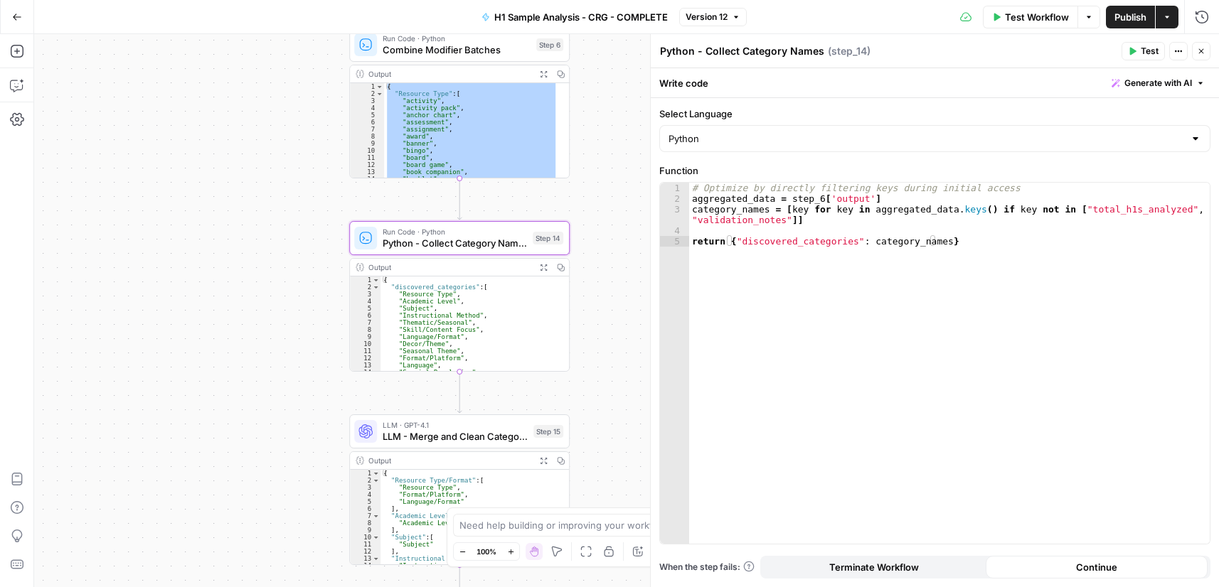
click at [848, 222] on div "# Optimize by directly filtering keys during initial access aggregated_data = s…" at bounding box center [949, 374] width 520 height 383
type textarea "**********"
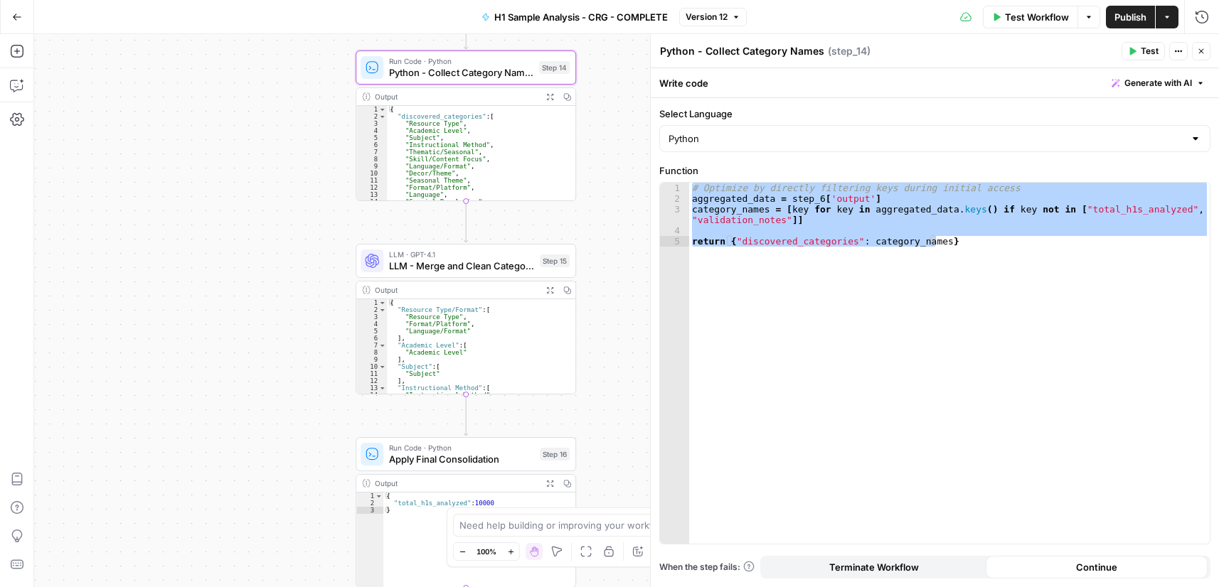
drag, startPoint x: 611, startPoint y: 437, endPoint x: 616, endPoint y: 269, distance: 168.6
click at [616, 269] on div "Workflow Set Inputs Inputs Run Code · Python Process & Batch CSV Data Step 1 Ou…" at bounding box center [626, 310] width 1185 height 553
click at [451, 267] on span "LLM - Merge and Clean Categories" at bounding box center [461, 266] width 145 height 14
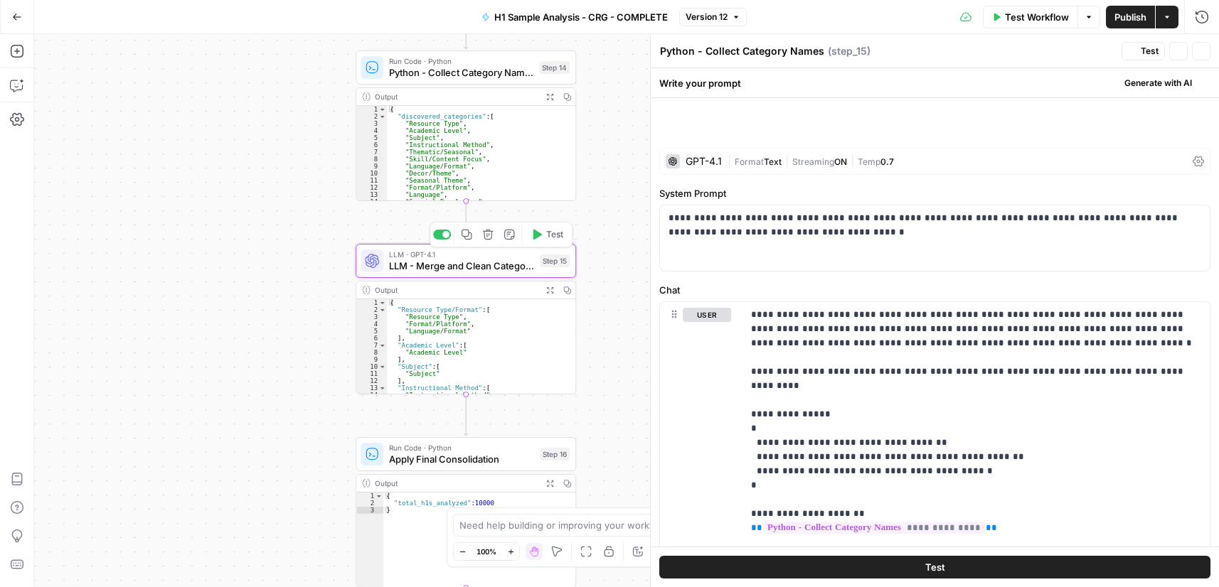
type textarea "LLM - Merge and Clean Categories"
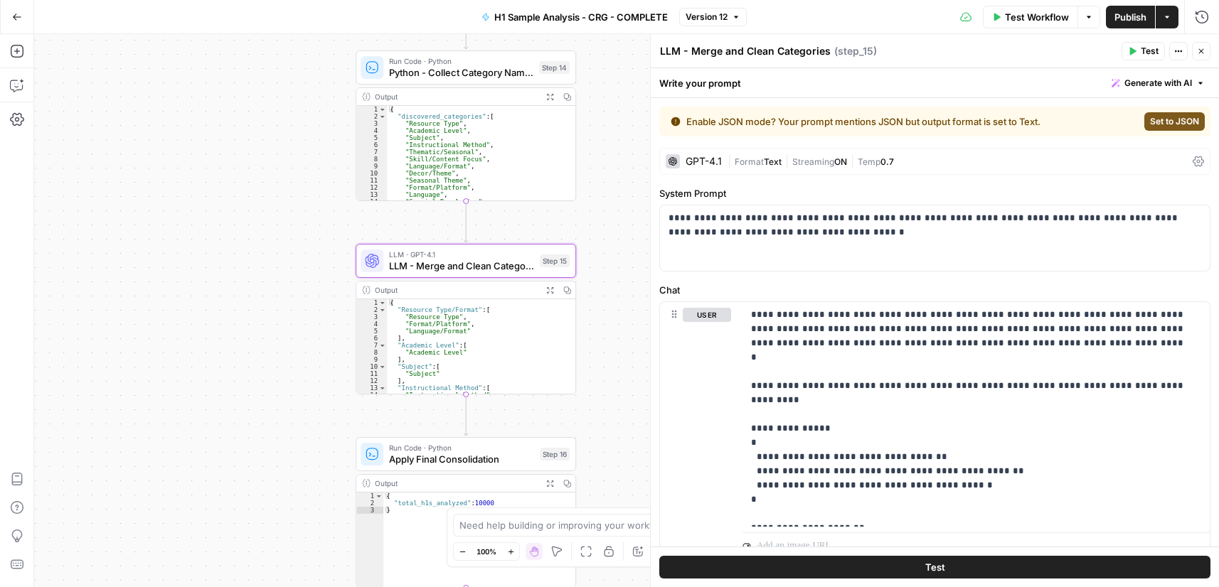
click at [759, 42] on div "LLM - Merge and Clean Categories LLM - Merge and Clean Categories ( step_15 ) T…" at bounding box center [934, 51] width 551 height 18
click at [761, 53] on textarea "LLM - Merge and Clean Categories" at bounding box center [745, 51] width 171 height 14
click at [761, 54] on textarea "LLM - Merge and Clean Categories" at bounding box center [745, 51] width 171 height 14
click at [781, 245] on div "**********" at bounding box center [935, 237] width 550 height 65
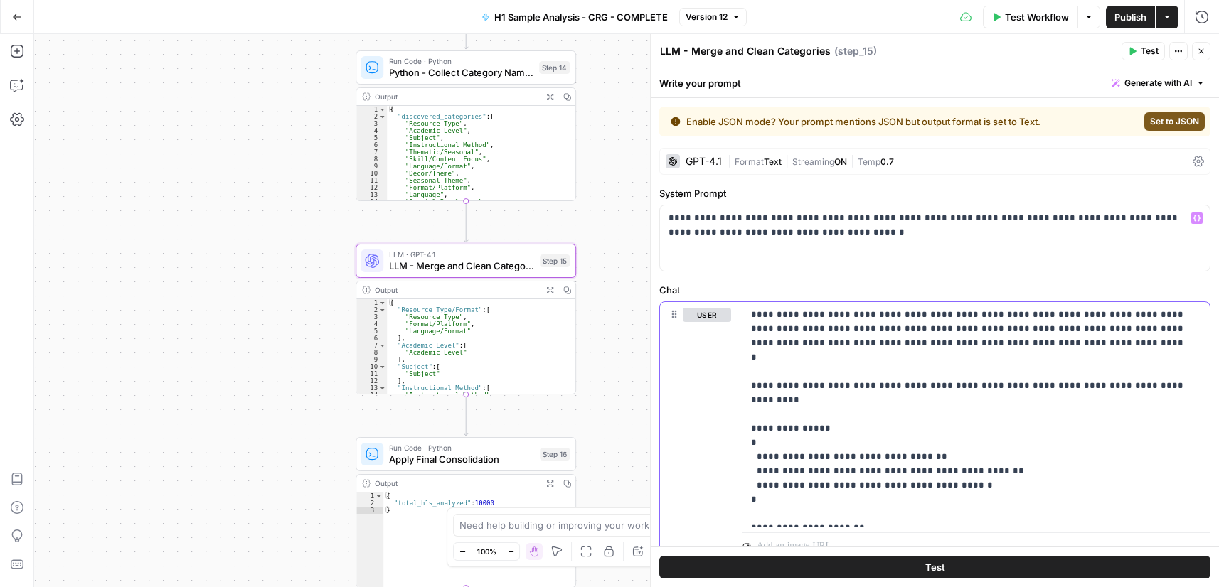
click at [894, 402] on p "**********" at bounding box center [970, 414] width 439 height 213
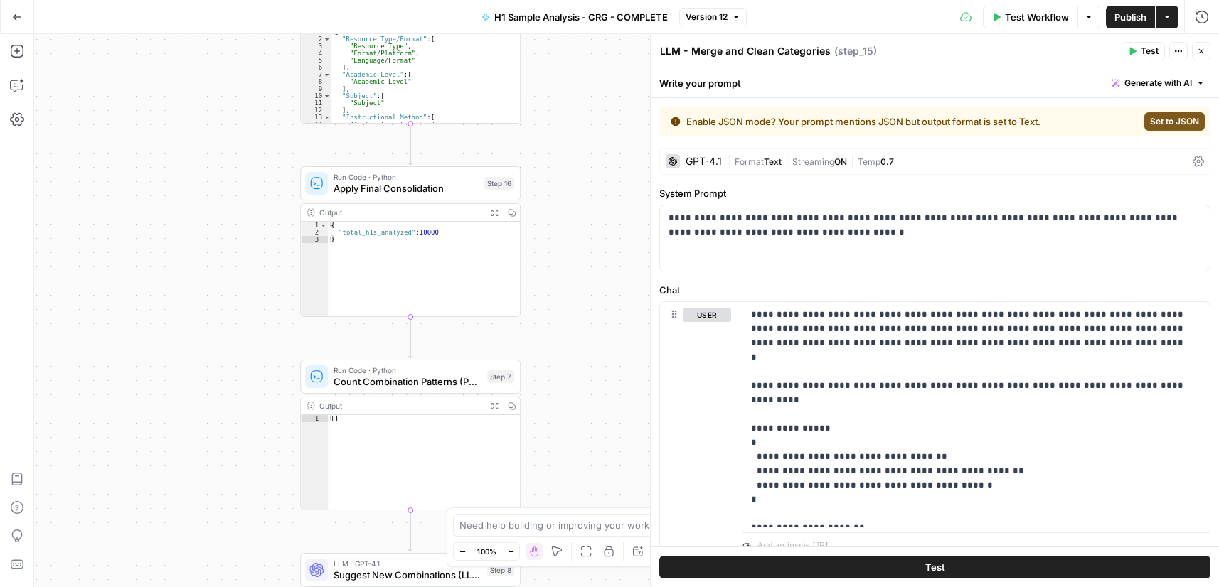
drag, startPoint x: 598, startPoint y: 415, endPoint x: 549, endPoint y: 161, distance: 258.5
click at [549, 161] on div "Workflow Set Inputs Inputs Run Code · Python Process & Batch CSV Data Step 1 Ou…" at bounding box center [626, 310] width 1185 height 553
click at [385, 184] on span "Apply Final Consolidation" at bounding box center [405, 188] width 145 height 14
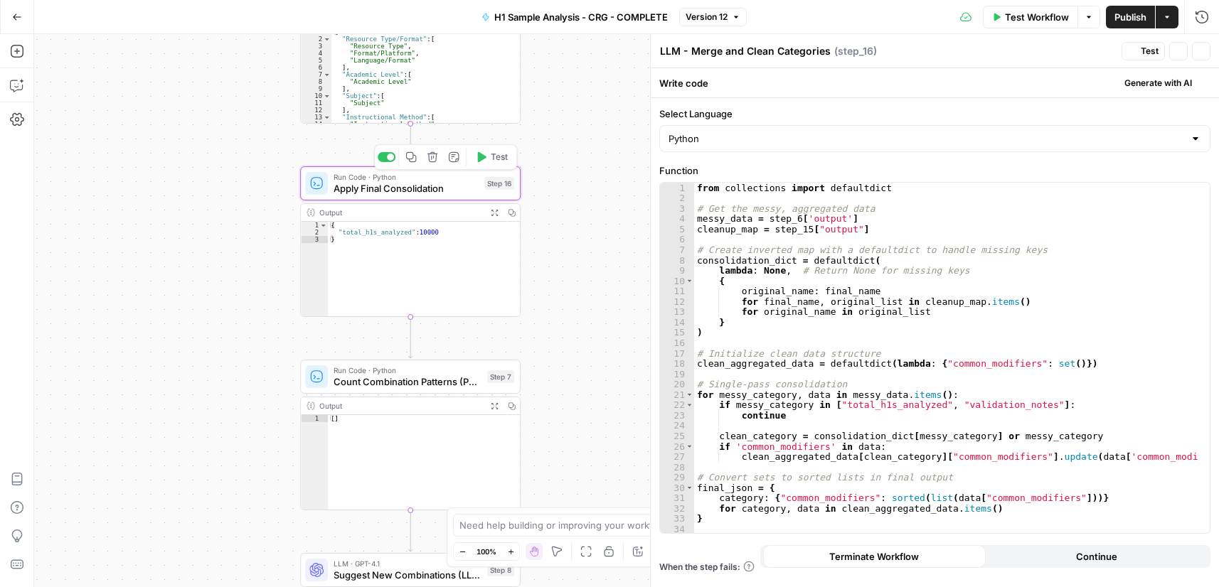
type textarea "Apply Final Consolidation"
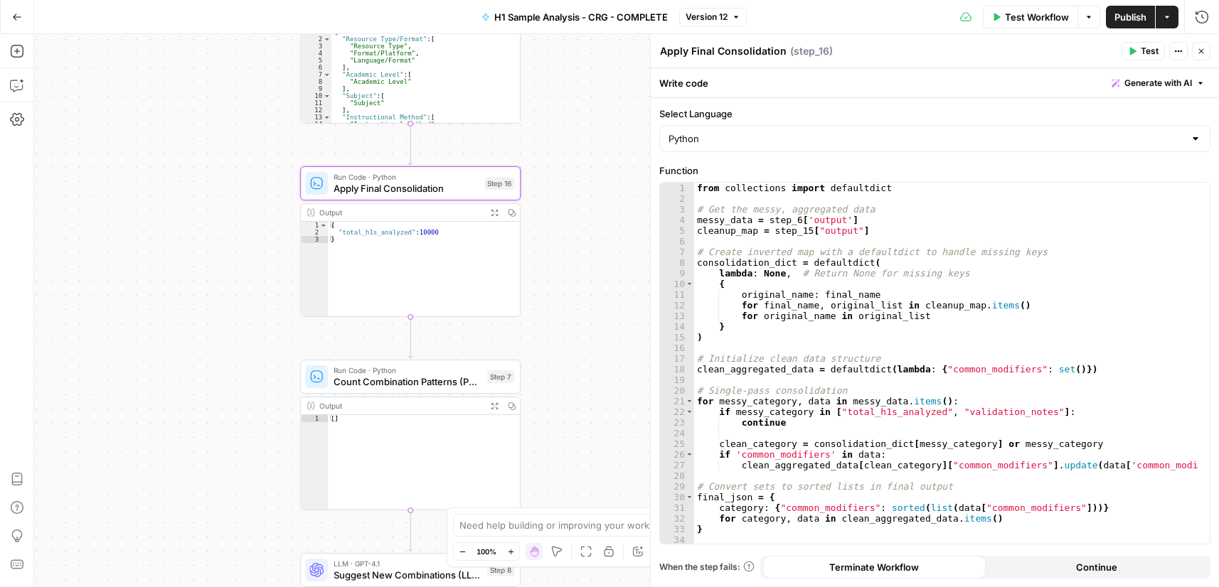
click at [732, 50] on textarea "Apply Final Consolidation" at bounding box center [723, 51] width 127 height 14
click at [780, 236] on div "from collections import defaultdict # Get the messy, aggregated data messy_data…" at bounding box center [946, 374] width 505 height 383
type textarea "**********"
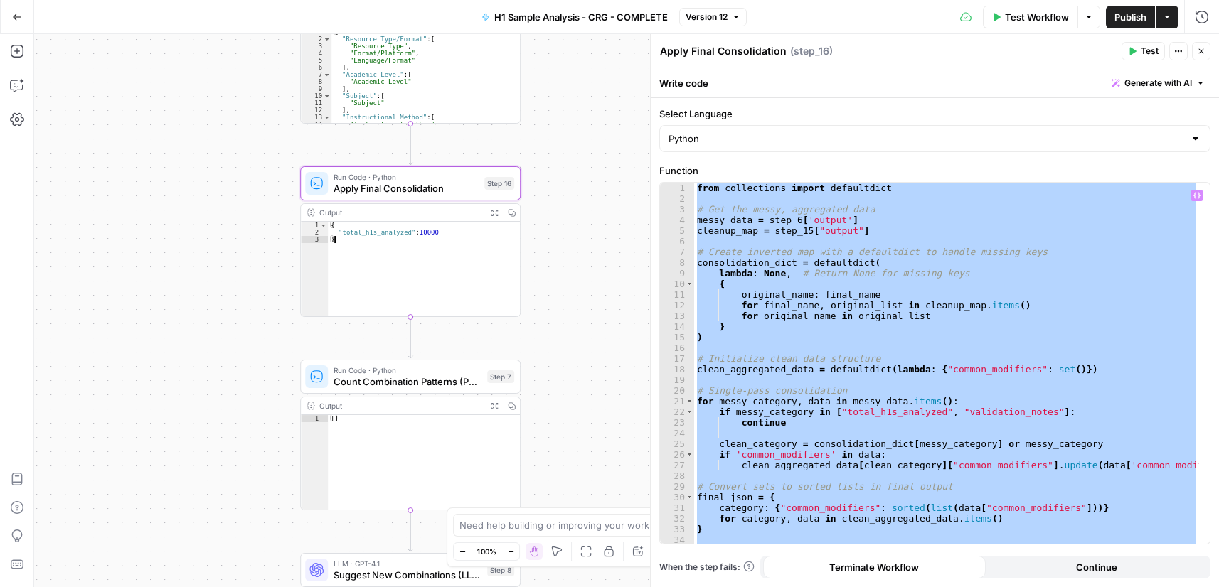
click at [449, 237] on div "{ "total_h1s_analyzed" : 10000 }" at bounding box center [424, 276] width 192 height 109
type textarea "**********"
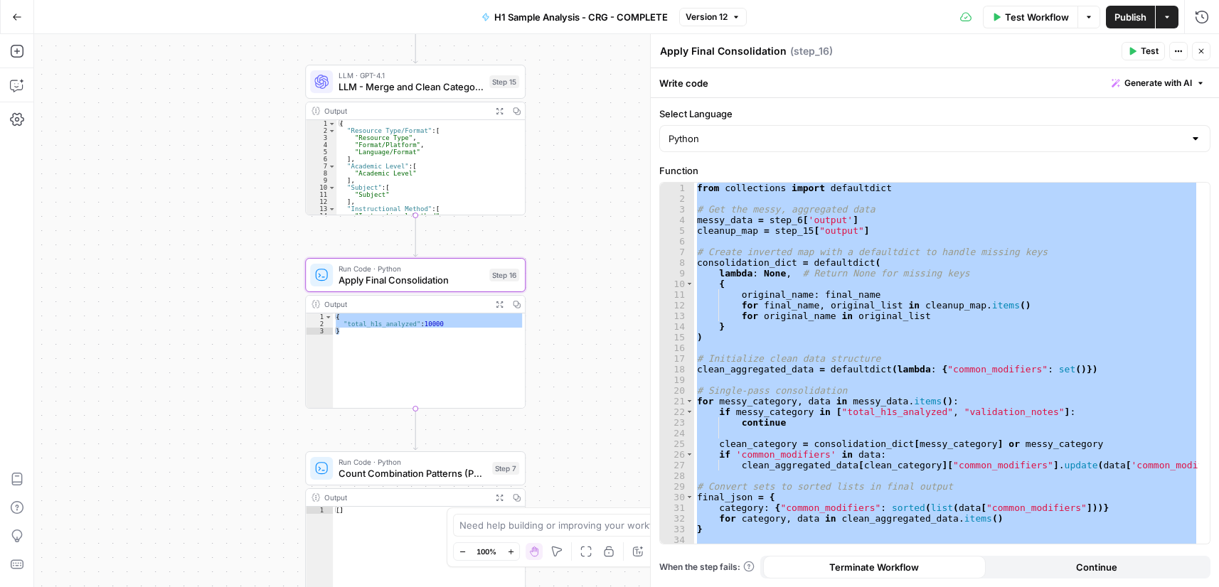
drag, startPoint x: 598, startPoint y: 453, endPoint x: 594, endPoint y: 420, distance: 33.0
click at [602, 545] on body "Cohort 5 New Home Browse Your Data Usage Settings Recent Grids CRG - H1 Grid H1…" at bounding box center [609, 293] width 1219 height 587
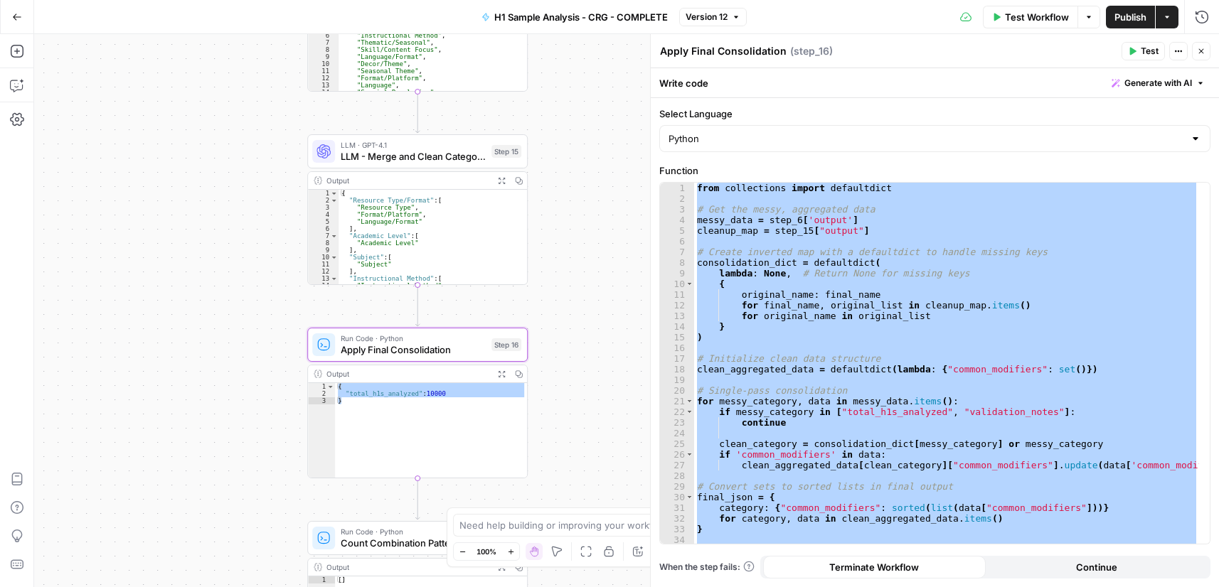
drag, startPoint x: 584, startPoint y: 260, endPoint x: 584, endPoint y: 320, distance: 59.7
click at [587, 331] on div "Workflow Set Inputs Inputs Run Code · Python Process & Batch CSV Data Step 1 Ou…" at bounding box center [626, 310] width 1185 height 553
click at [407, 229] on div "{ "Resource Type/Format" : [ "Resource Type" , "Format/Platform" , "Language/Fo…" at bounding box center [426, 245] width 178 height 109
type textarea "* *"
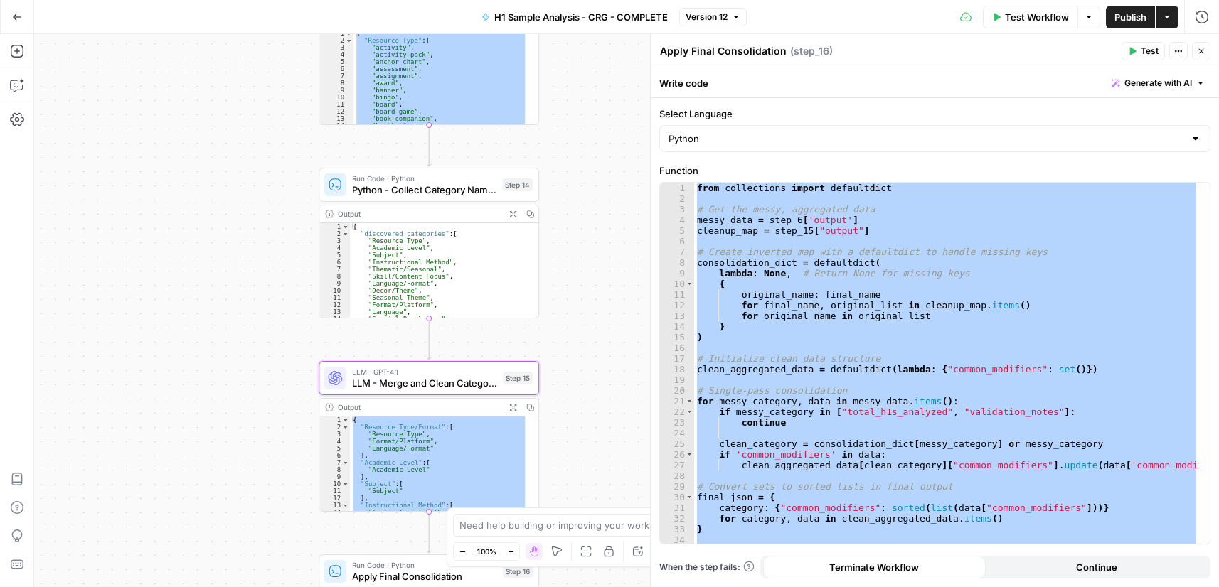
drag, startPoint x: 567, startPoint y: 208, endPoint x: 383, endPoint y: 229, distance: 185.3
click at [575, 344] on div "Workflow Set Inputs Inputs Run Code · Python Process & Batch CSV Data Step 1 Ou…" at bounding box center [626, 310] width 1185 height 553
click at [367, 264] on div "{ "discovered_categories" : [ "Resource Type" , "Academic Level" , "Subject" , …" at bounding box center [437, 277] width 178 height 109
type textarea "* *"
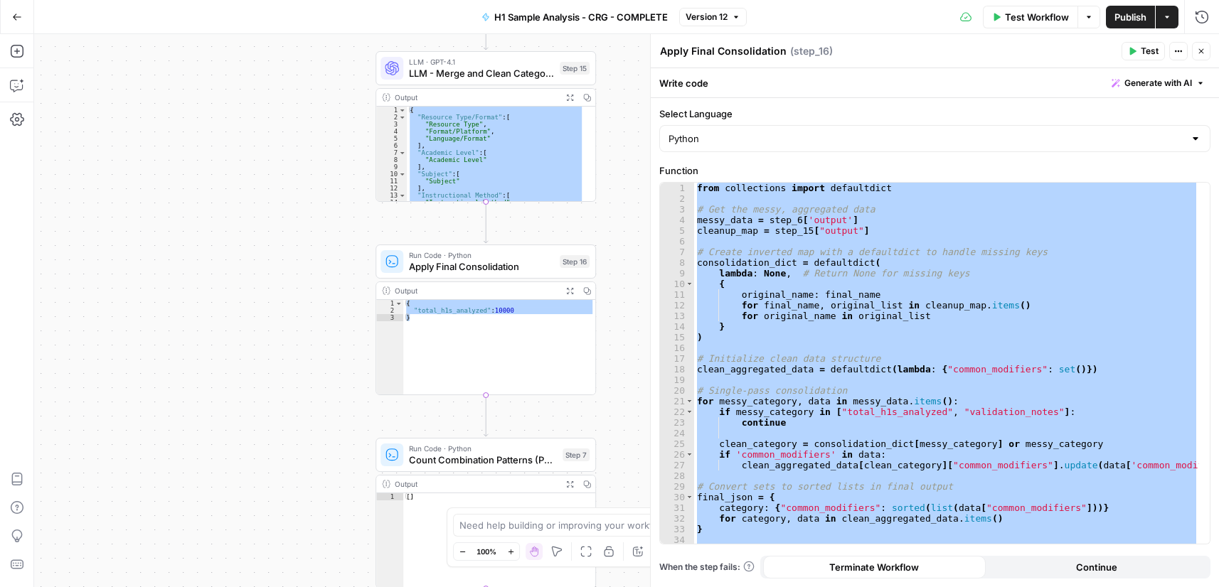
drag, startPoint x: 577, startPoint y: 405, endPoint x: 614, endPoint y: 75, distance: 332.0
click at [615, 76] on div "Workflow Set Inputs Inputs Run Code · Python Process & Batch CSV Data Step 1 Ou…" at bounding box center [626, 310] width 1185 height 553
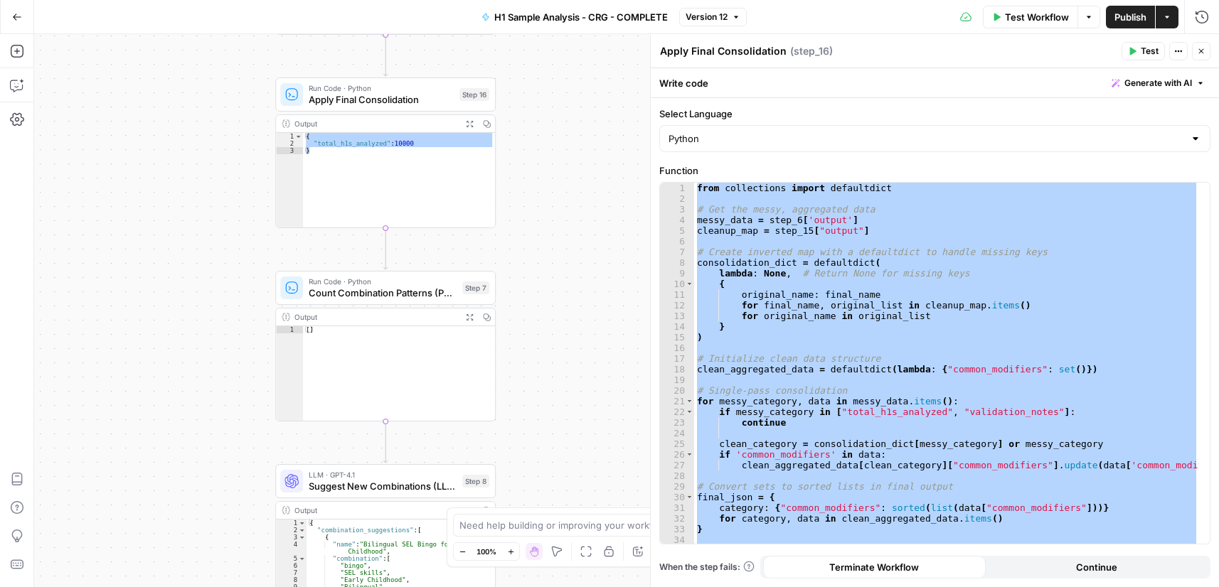
drag, startPoint x: 602, startPoint y: 260, endPoint x: 498, endPoint y: 124, distance: 170.4
click at [505, 118] on div "Workflow Set Inputs Inputs Run Code · Python Process & Batch CSV Data Step 1 Ou…" at bounding box center [626, 310] width 1185 height 553
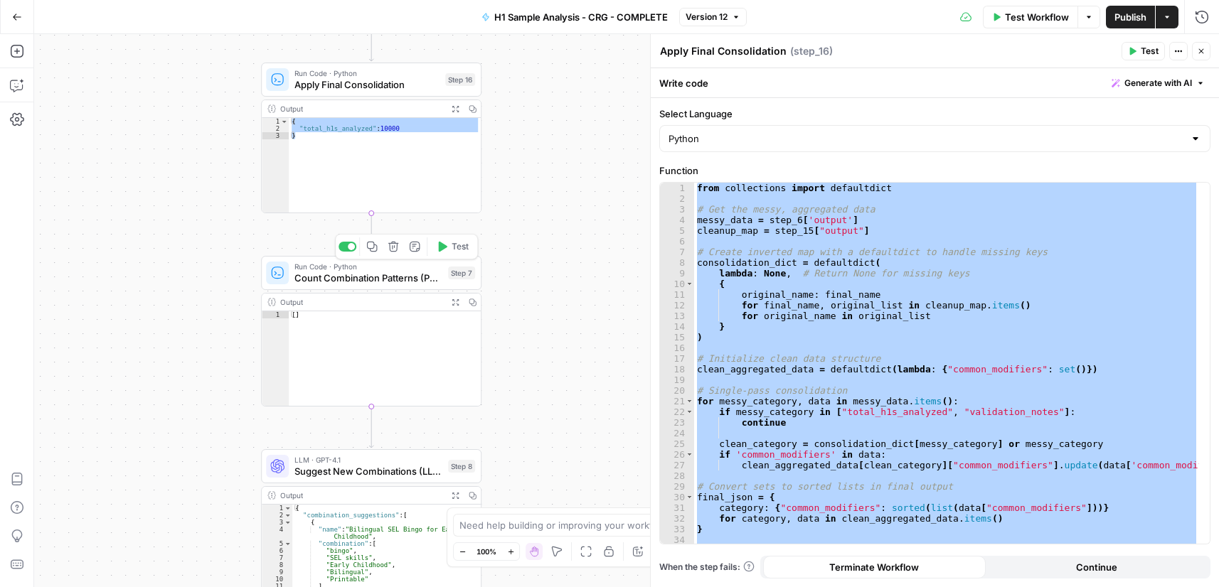
click at [356, 279] on span "Count Combination Patterns (Python)" at bounding box center [368, 278] width 148 height 14
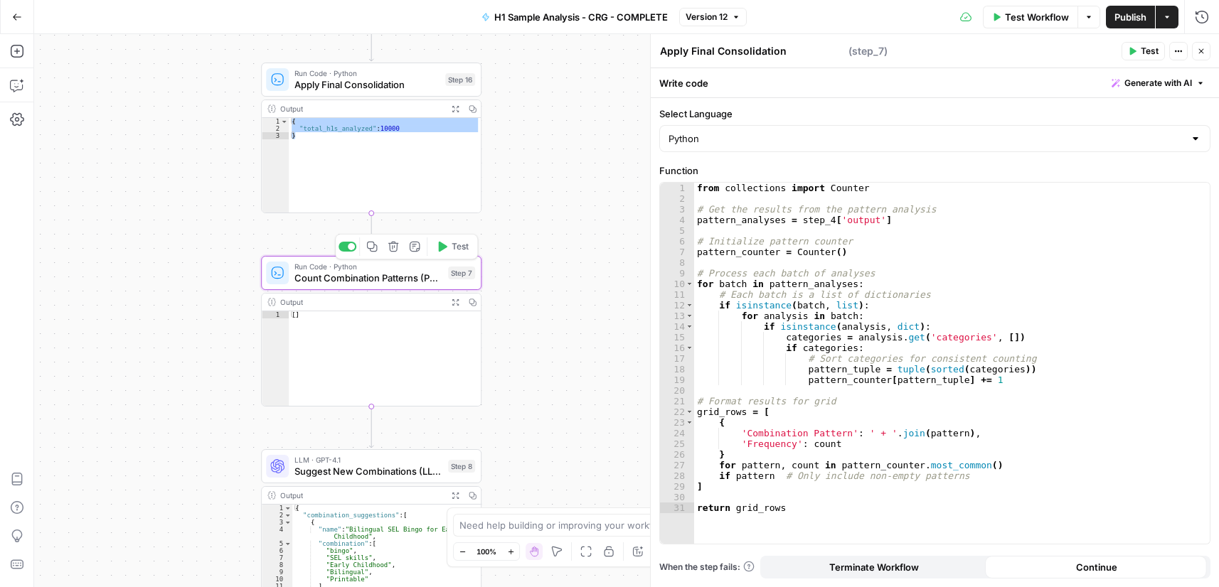
type textarea "Count Combination Patterns (Python)"
click at [755, 50] on textarea "Count Combination Patterns (Python)" at bounding box center [752, 51] width 185 height 14
click at [754, 50] on textarea "Count Combination Patterns (Python)" at bounding box center [752, 51] width 185 height 14
click at [813, 301] on div "from collections import Counter # Get the results from the pattern analysis pat…" at bounding box center [951, 374] width 515 height 383
type textarea "**********"
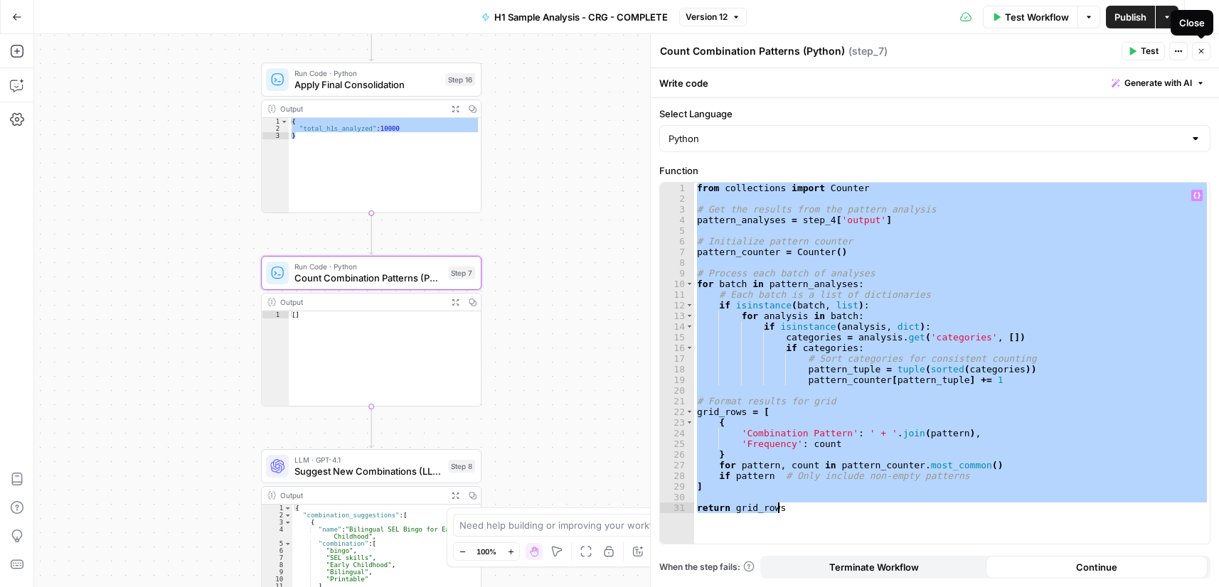
click at [1206, 53] on button "Close" at bounding box center [1201, 51] width 18 height 18
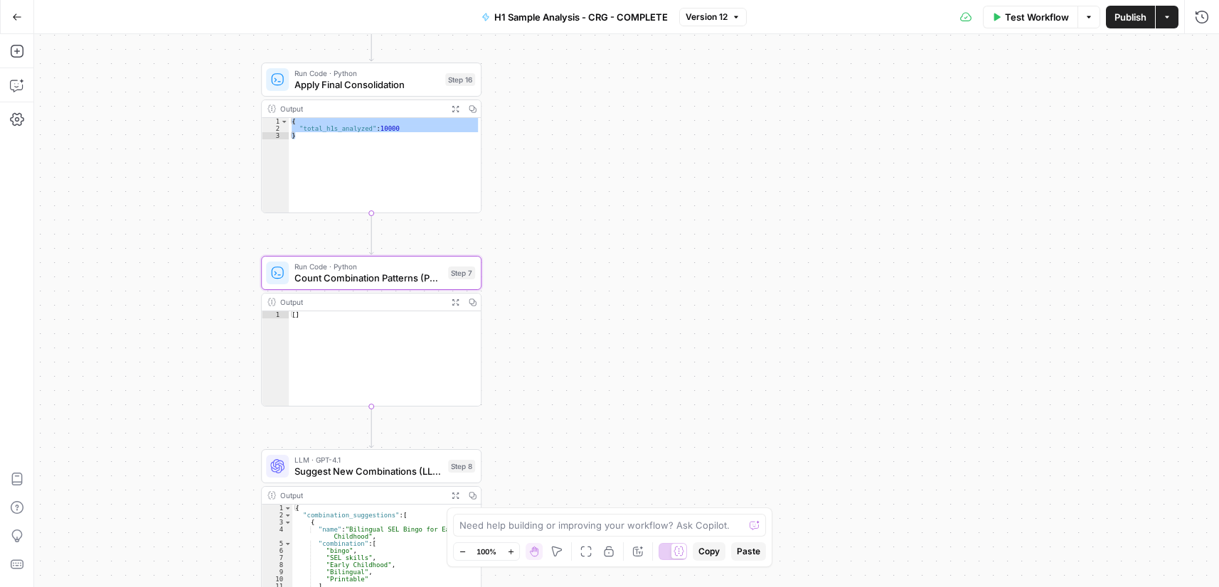
click at [370, 301] on div "Output" at bounding box center [361, 301] width 162 height 11
type textarea "**"
click at [360, 328] on div "[ ]" at bounding box center [385, 365] width 192 height 109
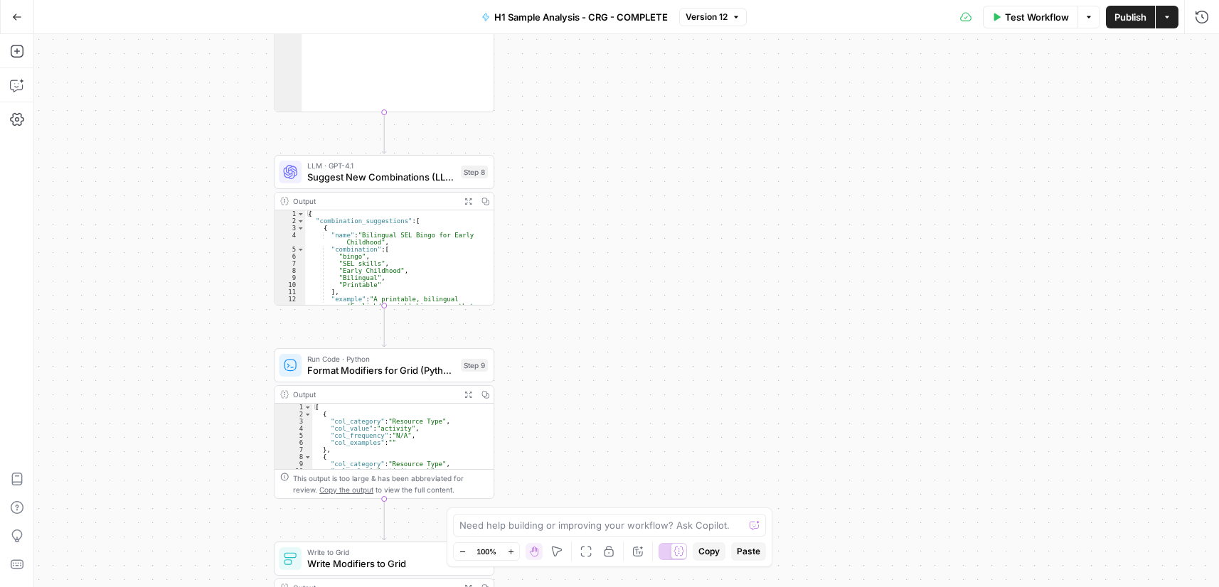
drag, startPoint x: 604, startPoint y: 419, endPoint x: 598, endPoint y: 132, distance: 287.3
click at [617, 127] on div "Workflow Set Inputs Inputs Run Code · Python Process & Batch CSV Data Step 1 Ou…" at bounding box center [626, 310] width 1185 height 553
click at [380, 181] on span "Suggest New Combinations (LLM)" at bounding box center [382, 176] width 148 height 14
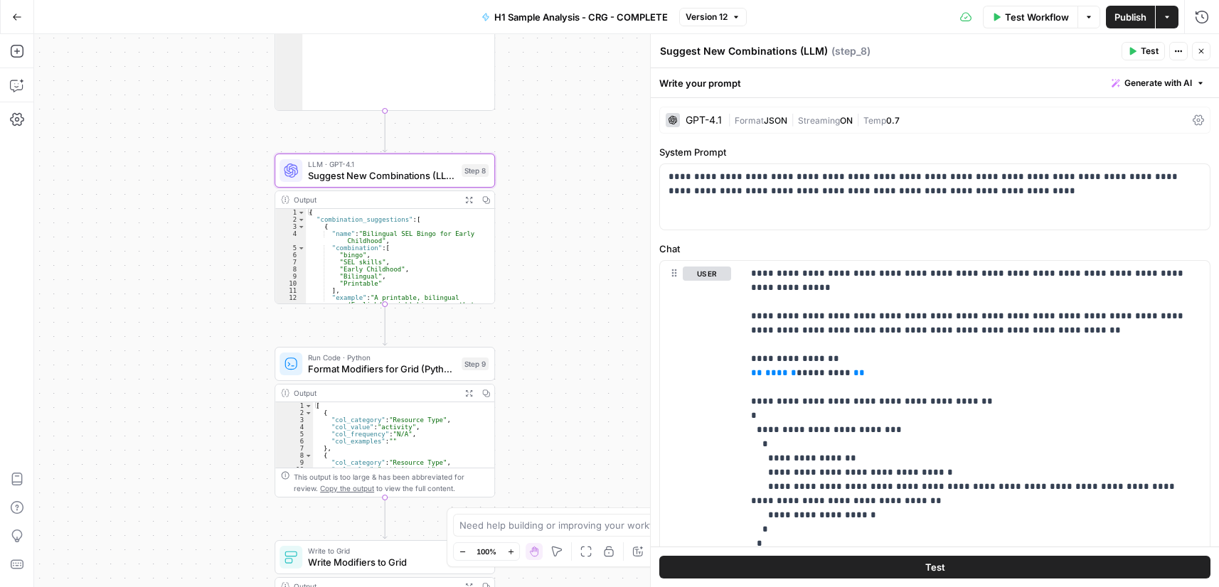
click at [713, 56] on textarea "Suggest New Combinations (LLM)" at bounding box center [744, 51] width 168 height 14
click at [712, 56] on textarea "Suggest New Combinations (LLM)" at bounding box center [744, 51] width 168 height 14
click at [711, 56] on textarea "Suggest New Combinations (LLM)" at bounding box center [744, 51] width 168 height 14
click at [798, 221] on div "**********" at bounding box center [935, 196] width 550 height 65
click at [937, 296] on p "**********" at bounding box center [970, 416] width 439 height 299
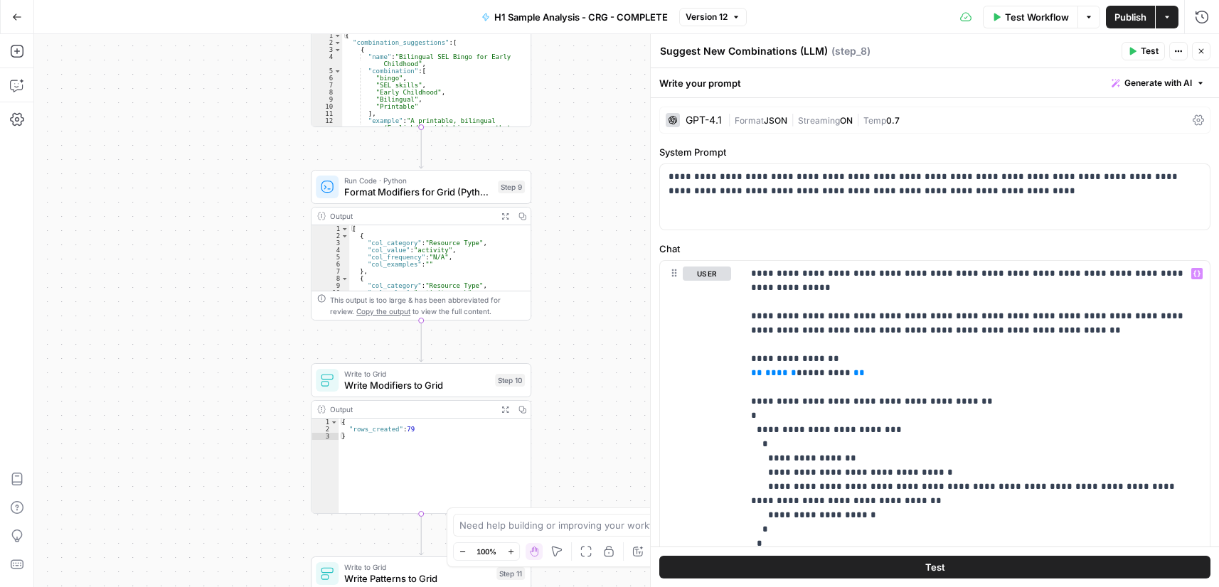
drag, startPoint x: 562, startPoint y: 410, endPoint x: 548, endPoint y: 161, distance: 249.9
click at [576, 188] on div "Workflow Set Inputs Inputs Run Code · Python Process & Batch CSV Data Step 1 Ou…" at bounding box center [626, 310] width 1185 height 553
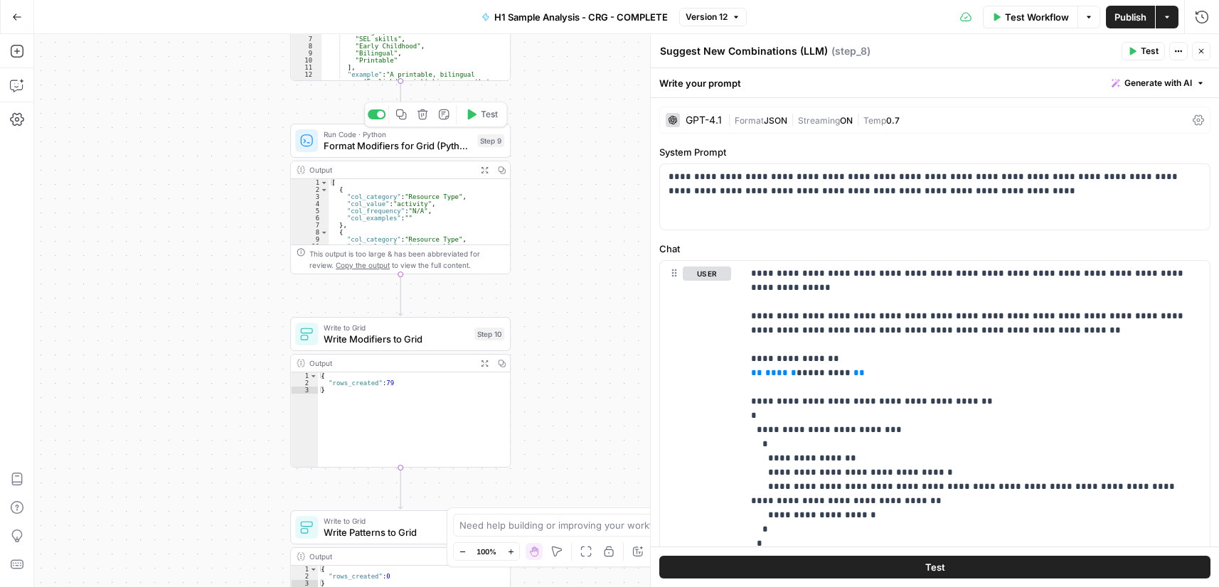
click at [398, 147] on span "Format Modifiers for Grid (Python)" at bounding box center [398, 146] width 148 height 14
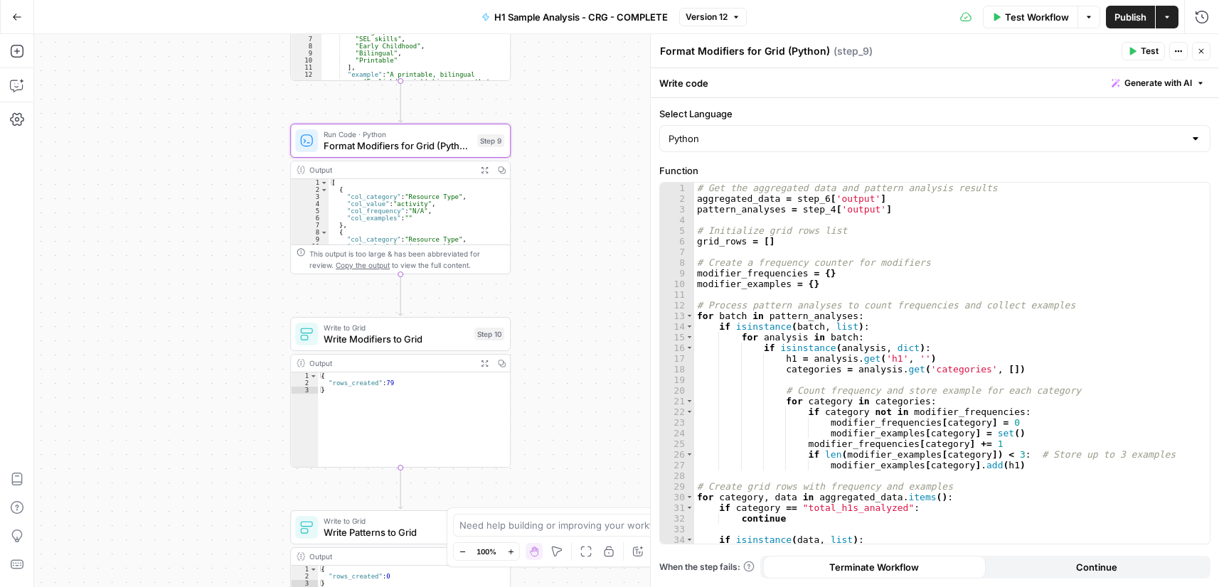
click at [775, 40] on header "Format Modifiers for Grid (Python) Format Modifiers for Grid (Python) ( step_9 …" at bounding box center [935, 51] width 568 height 34
click at [775, 46] on textarea "Format Modifiers for Grid (Python)" at bounding box center [745, 51] width 170 height 14
click at [775, 51] on textarea "Format Modifiers for Grid (Python)" at bounding box center [745, 51] width 170 height 14
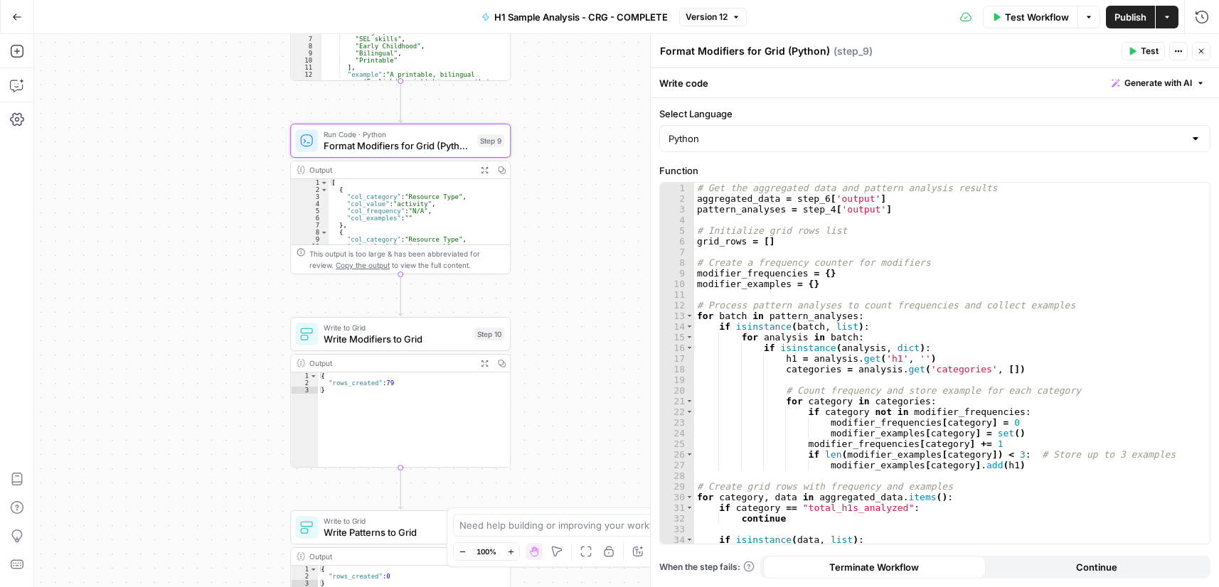
click at [775, 51] on textarea "Format Modifiers for Grid (Python)" at bounding box center [745, 51] width 170 height 14
click at [816, 247] on div "# Get the aggregated data and pattern analysis results aggregated_data = step_6…" at bounding box center [946, 374] width 505 height 383
type textarea "**********"
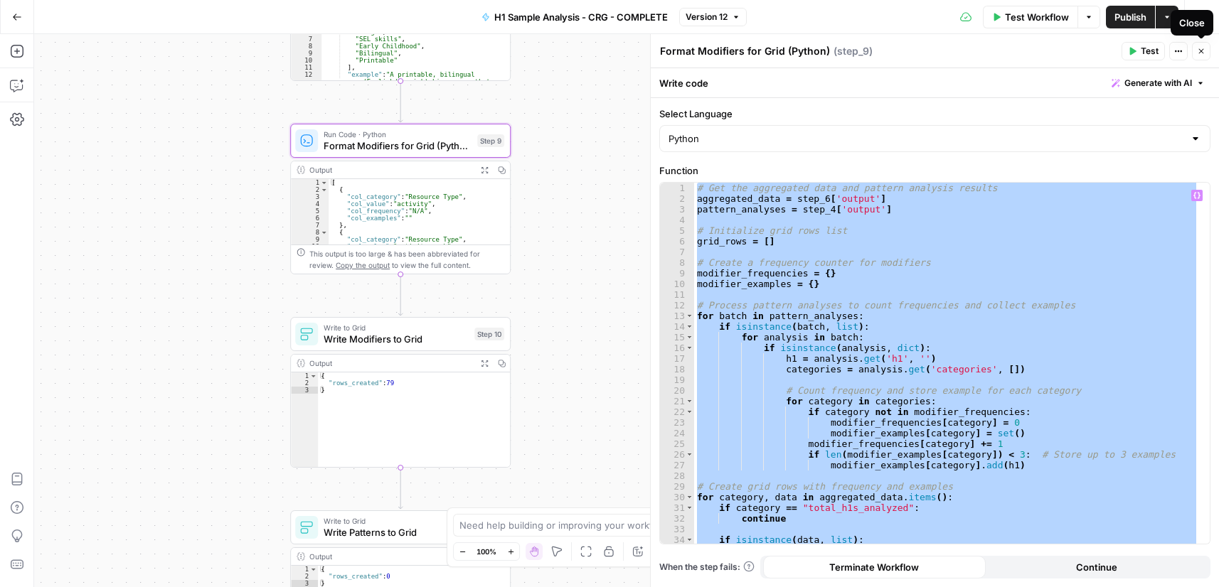
click at [1202, 54] on icon "button" at bounding box center [1201, 51] width 9 height 9
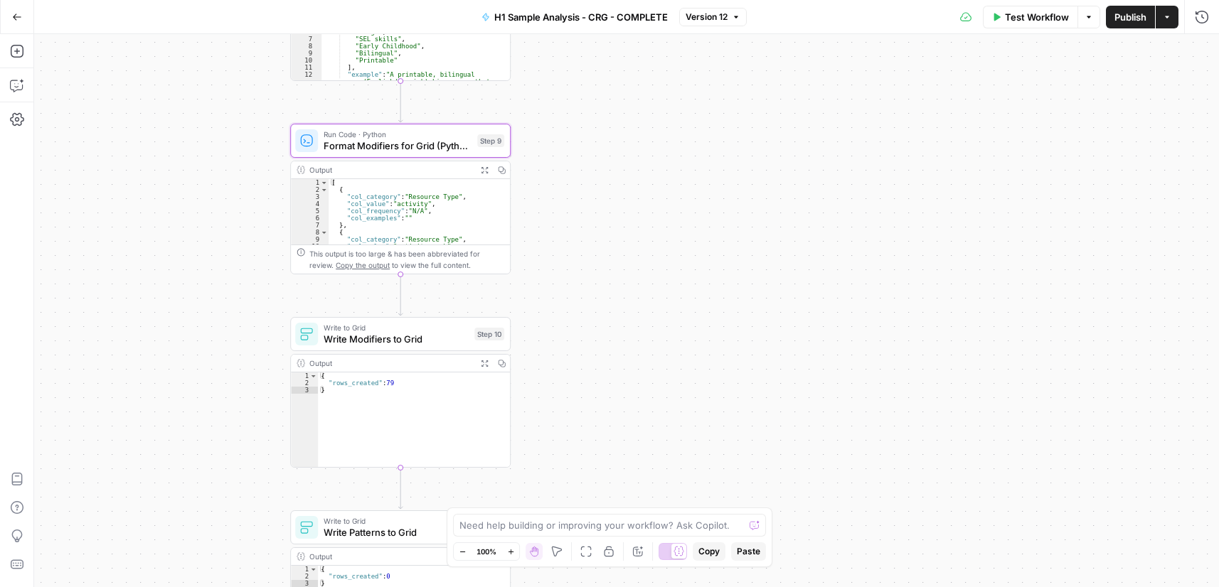
click at [418, 193] on div "[ { "col_category" : "Resource Type" , "col_value" : "activity" , "col_frequenc…" at bounding box center [413, 219] width 171 height 80
type textarea "* *"
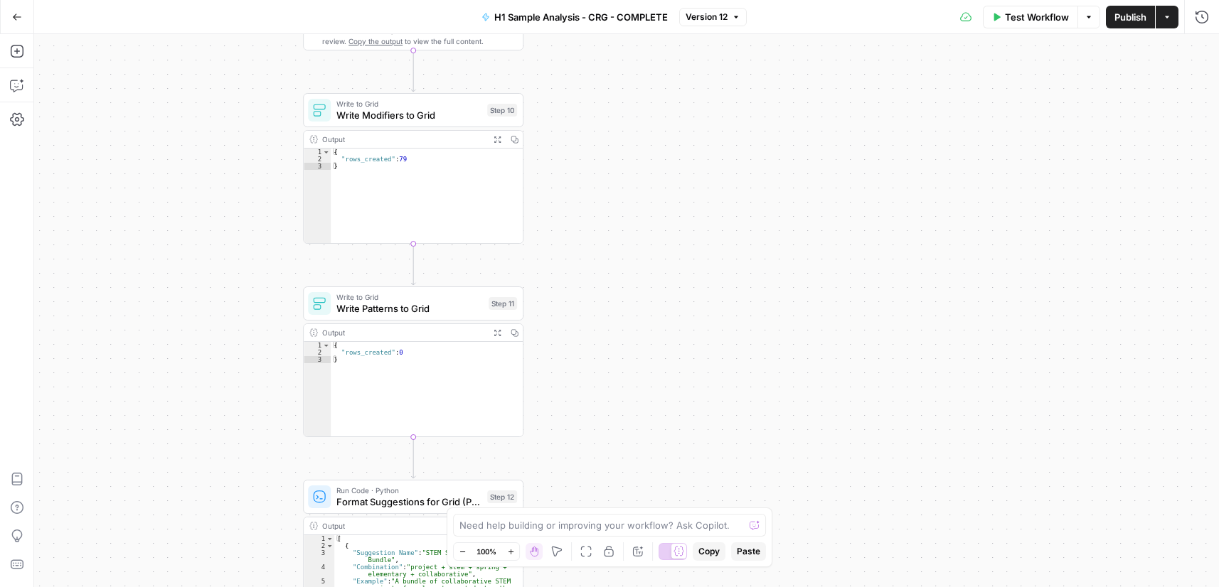
drag, startPoint x: 613, startPoint y: 347, endPoint x: 624, endPoint y: 122, distance: 225.7
click at [626, 121] on div "Workflow Set Inputs Inputs Run Code · Python Process & Batch CSV Data Step 1 Ou…" at bounding box center [626, 310] width 1185 height 553
click at [409, 108] on span "Write Modifiers to Grid" at bounding box center [409, 113] width 145 height 14
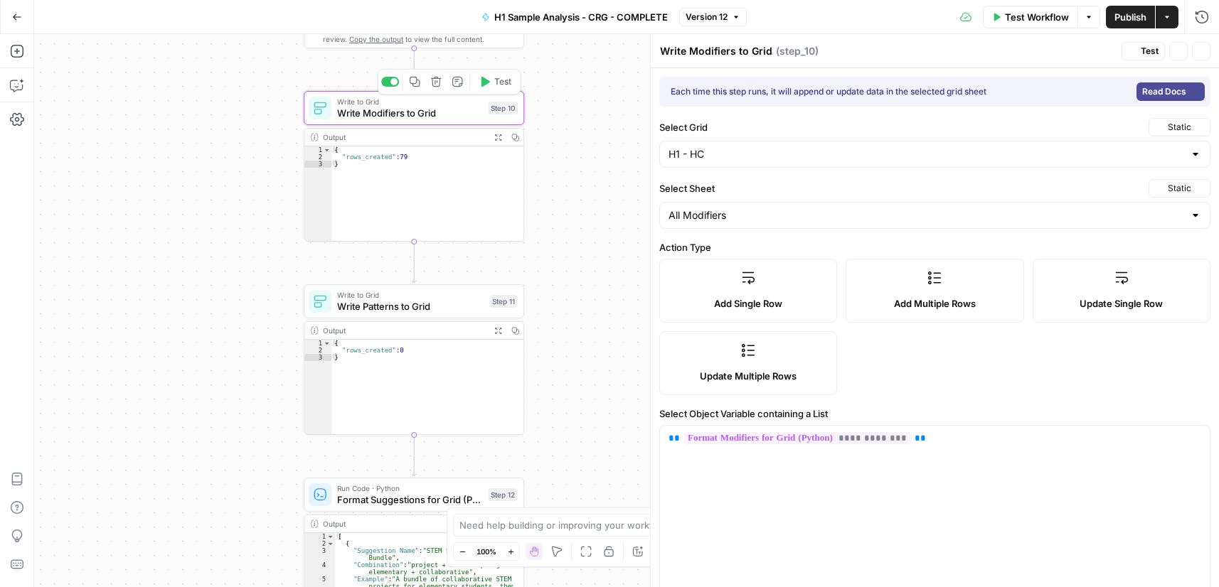
type input "H1 - HC"
type input "All Modifiers"
type input "col_category"
type input "col_value"
type input "col_frequency"
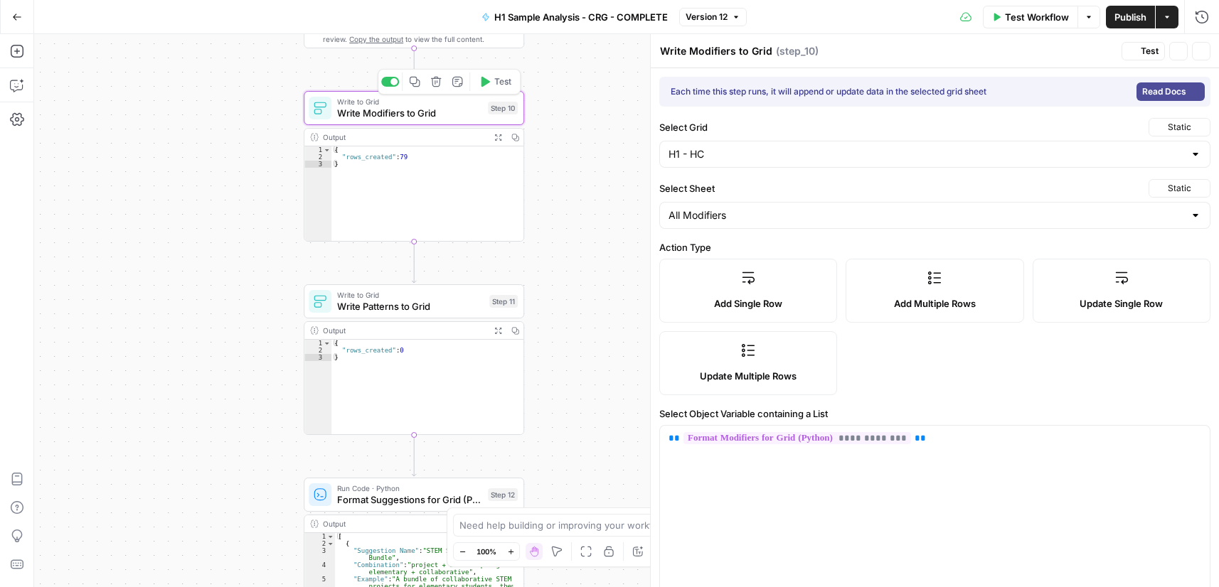
type input "col_examples"
click at [742, 50] on textarea "Write Modifiers to Grid" at bounding box center [716, 51] width 112 height 14
click at [926, 442] on p "**********" at bounding box center [929, 439] width 522 height 14
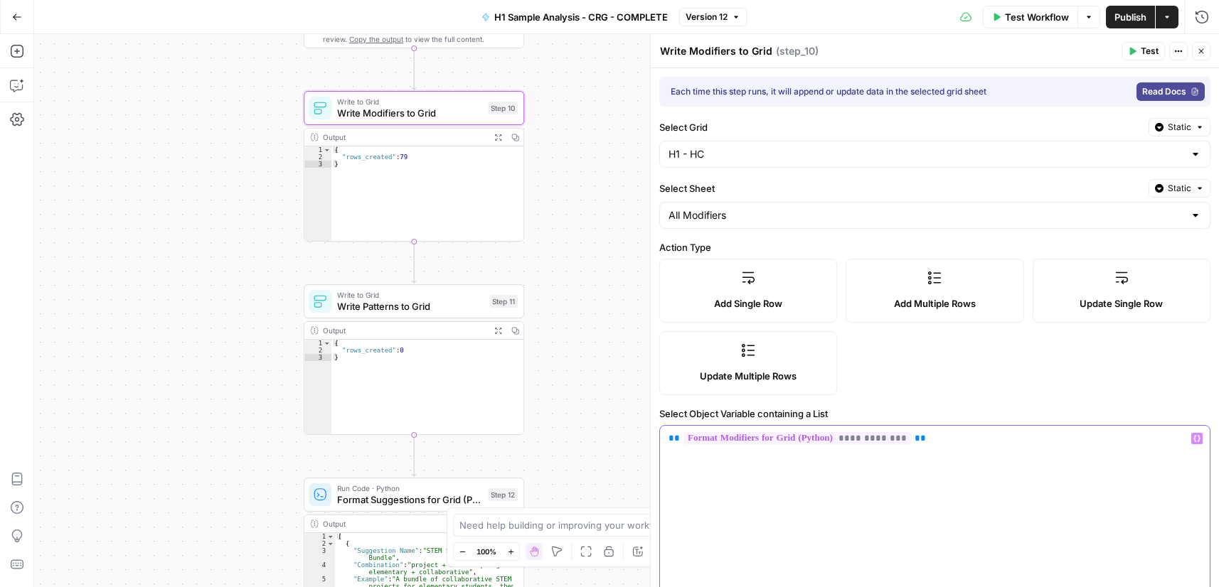
click at [926, 442] on p "**********" at bounding box center [929, 439] width 522 height 14
copy p "**********"
drag, startPoint x: 658, startPoint y: 415, endPoint x: 916, endPoint y: 410, distance: 258.1
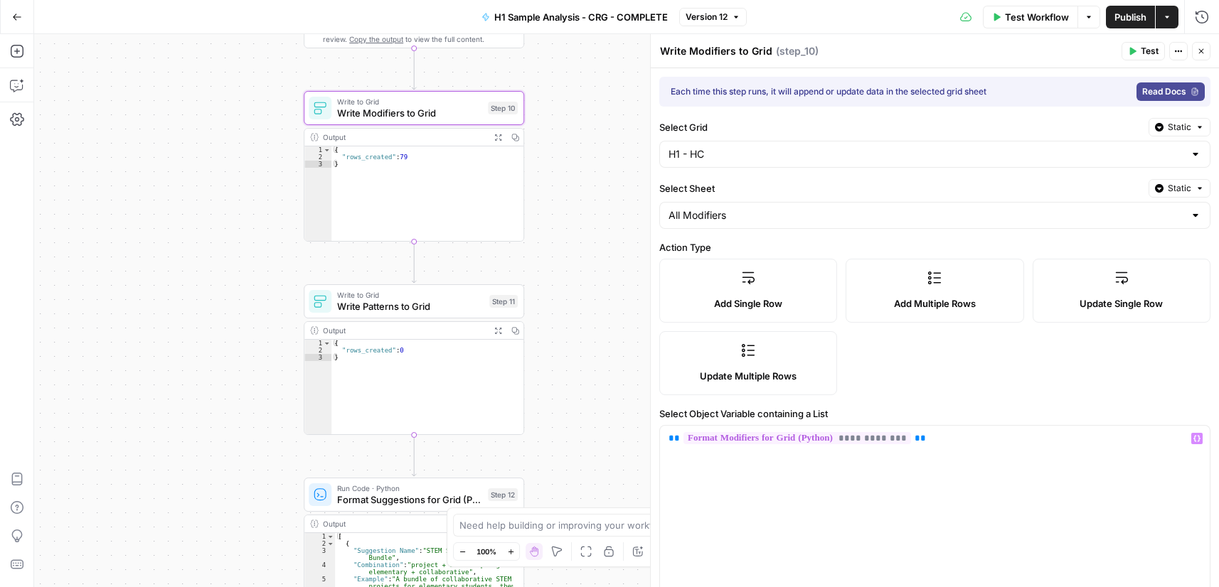
click at [916, 410] on div "**********" at bounding box center [935, 492] width 568 height 849
copy label "Select Object Variable containing a List"
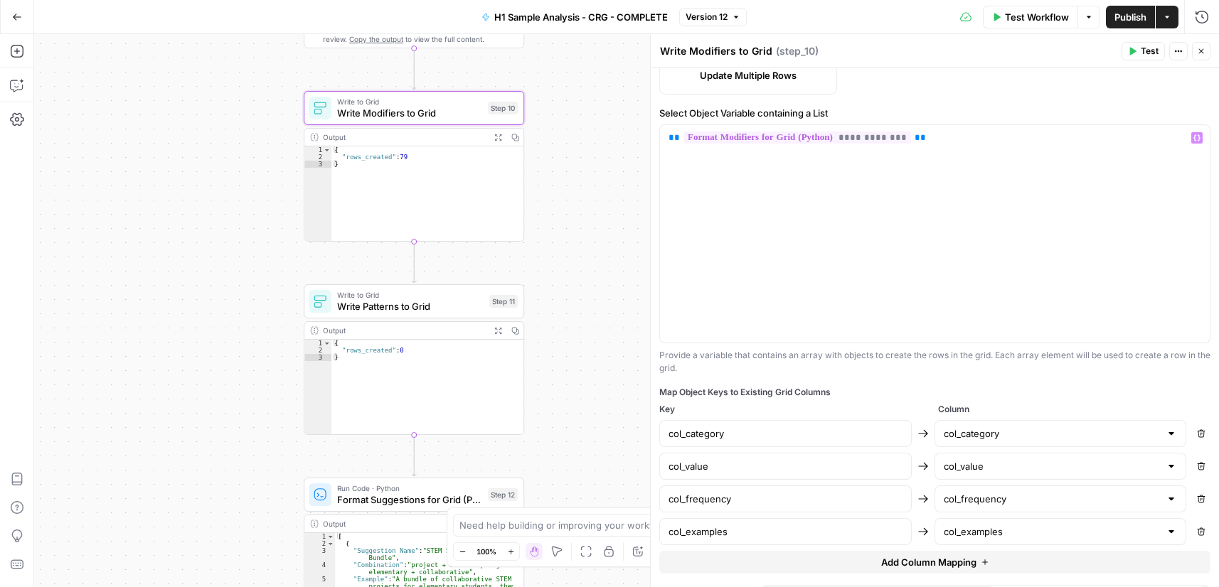
scroll to position [330, 0]
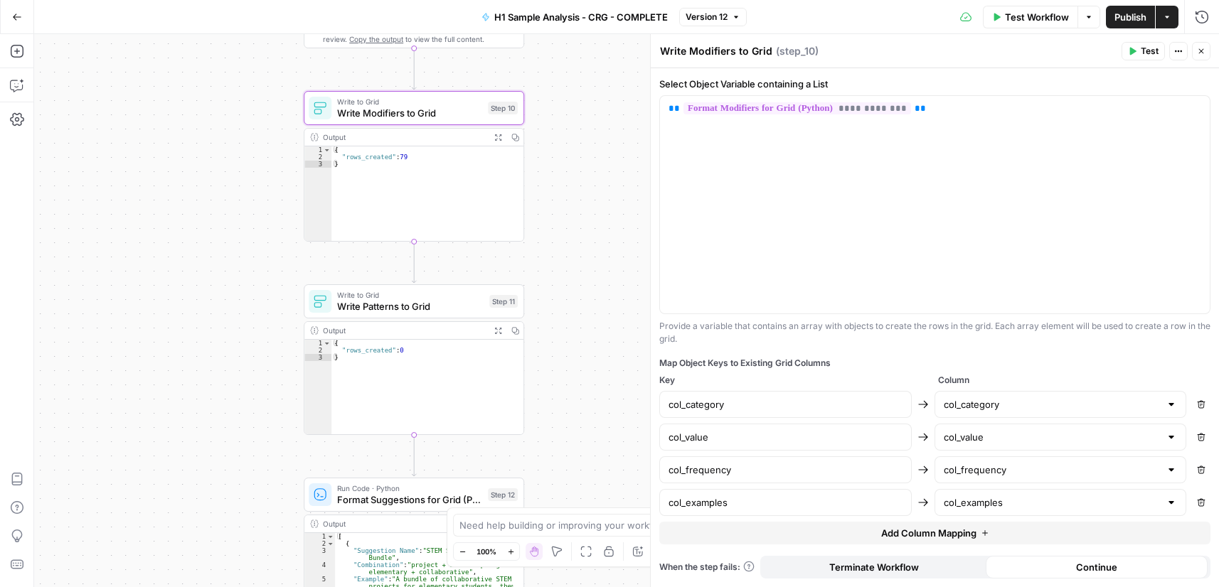
drag, startPoint x: 848, startPoint y: 359, endPoint x: 662, endPoint y: 360, distance: 185.6
click at [662, 360] on div "Map Object Keys to Existing Grid Columns" at bounding box center [934, 363] width 551 height 13
copy div "Map Object Keys to Existing Grid Columns"
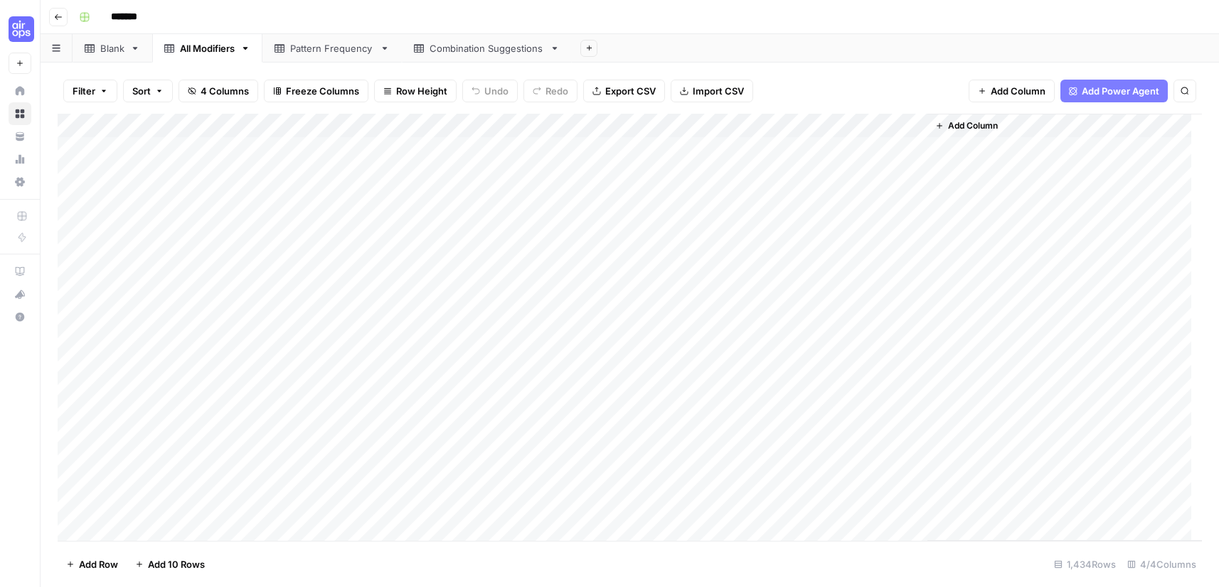
click at [301, 58] on div "Blank All Modifiers Pattern Frequency Combination Suggestions Add Sheet" at bounding box center [630, 48] width 1178 height 28
click at [313, 49] on div "Pattern Frequency" at bounding box center [332, 48] width 84 height 14
click at [470, 50] on div "Blank All Modifiers Pattern Frequency Combination Suggestions Add Sheet" at bounding box center [630, 48] width 1178 height 28
click at [487, 47] on div "Combination Suggestions" at bounding box center [486, 48] width 114 height 14
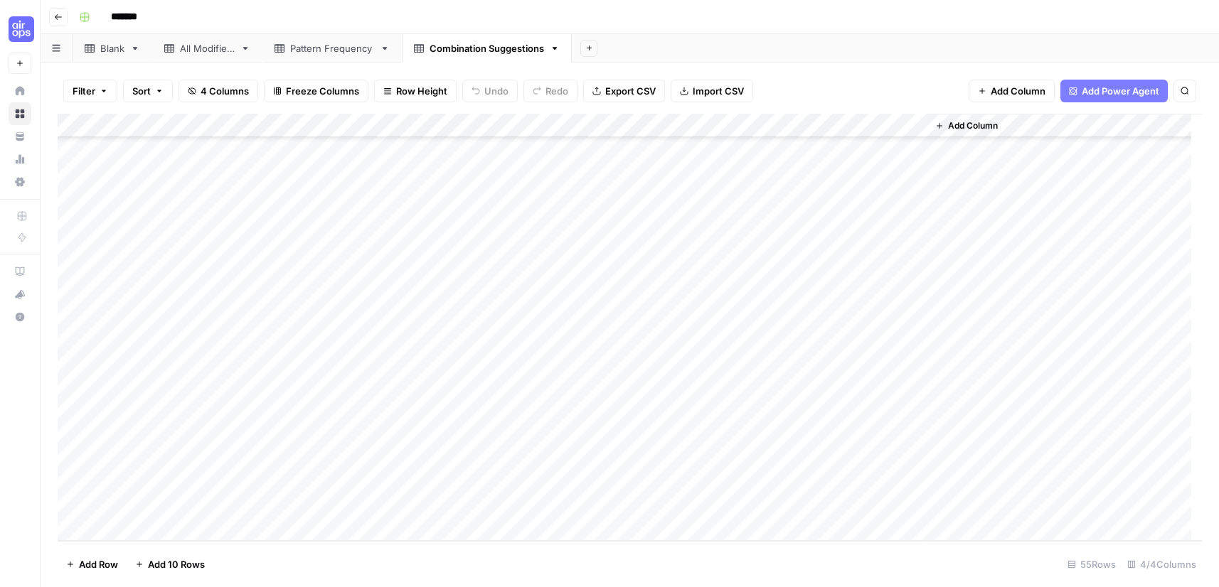
click at [331, 53] on div "Pattern Frequency" at bounding box center [332, 48] width 84 height 14
click at [201, 49] on div "All Modifiers" at bounding box center [207, 48] width 55 height 14
click at [189, 50] on div "All Modifiers" at bounding box center [207, 48] width 55 height 14
click at [193, 53] on div "All Modifiers" at bounding box center [207, 48] width 55 height 14
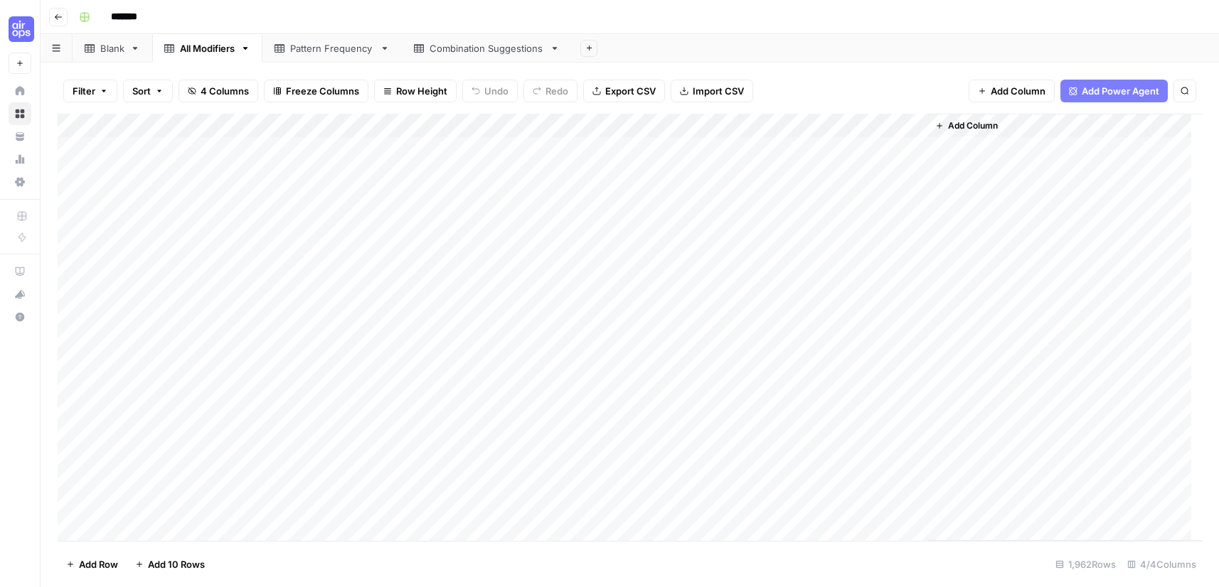
click at [193, 53] on div "All Modifiers" at bounding box center [207, 48] width 55 height 14
click at [193, 53] on input "**********" at bounding box center [209, 48] width 58 height 18
click at [582, 121] on div "Add Column" at bounding box center [630, 327] width 1144 height 427
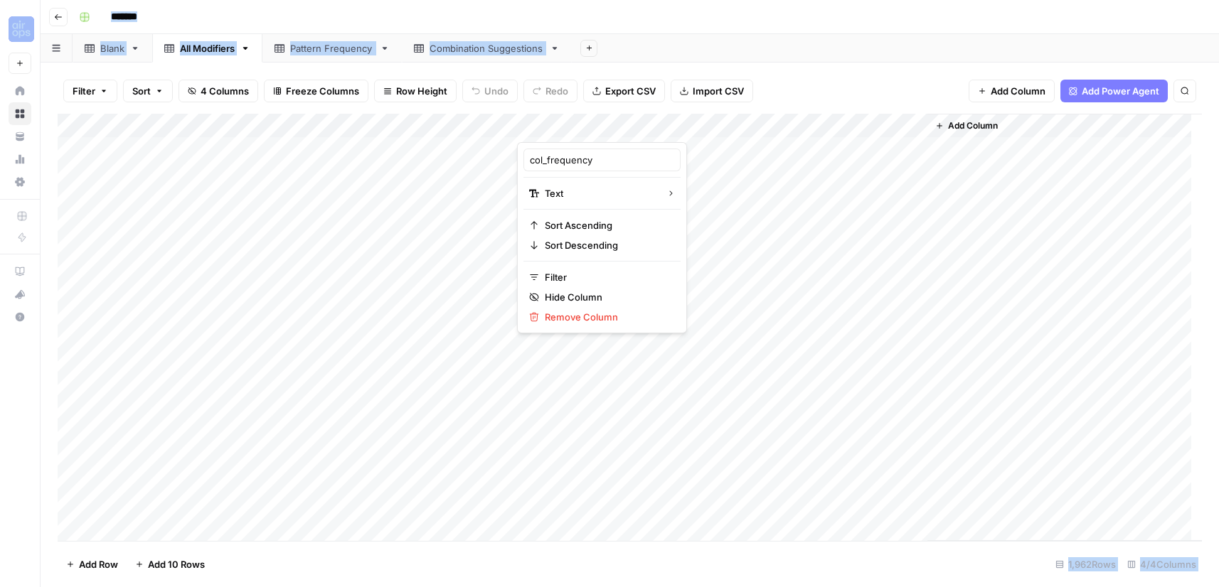
click at [582, 121] on div at bounding box center [619, 128] width 205 height 28
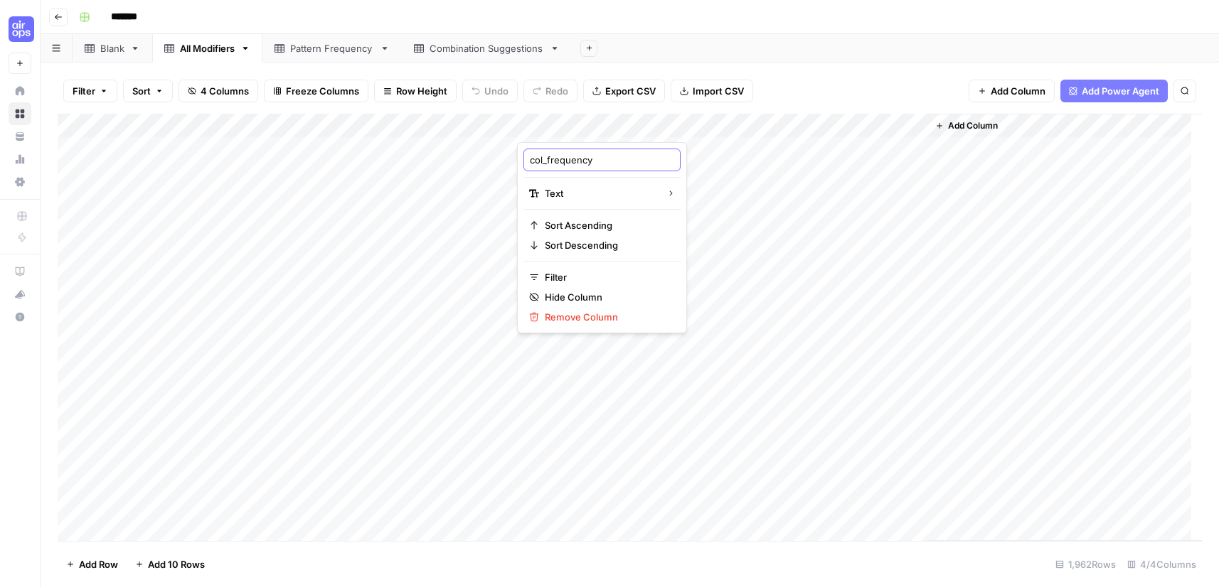
click at [584, 164] on input "col_frequency" at bounding box center [602, 160] width 144 height 14
click at [789, 121] on div "Add Column" at bounding box center [630, 327] width 1144 height 427
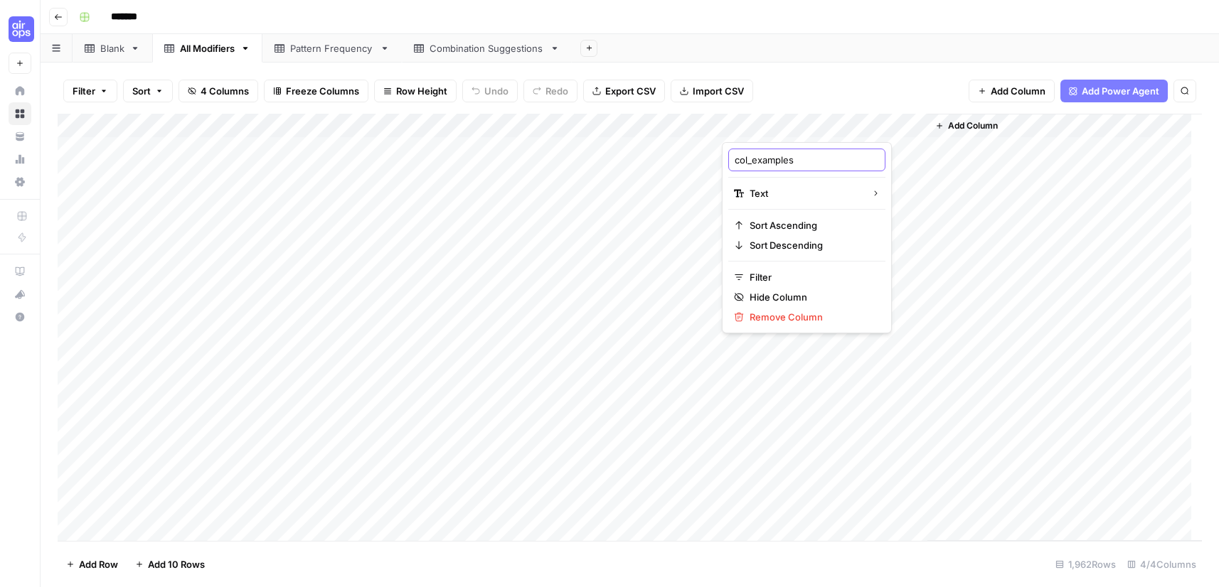
click at [771, 158] on input "col_examples" at bounding box center [806, 160] width 144 height 14
drag, startPoint x: 771, startPoint y: 158, endPoint x: 883, endPoint y: 18, distance: 179.0
click at [770, 159] on input "col_examples" at bounding box center [806, 160] width 144 height 14
click at [309, 55] on link "Pattern Frequency" at bounding box center [331, 48] width 139 height 28
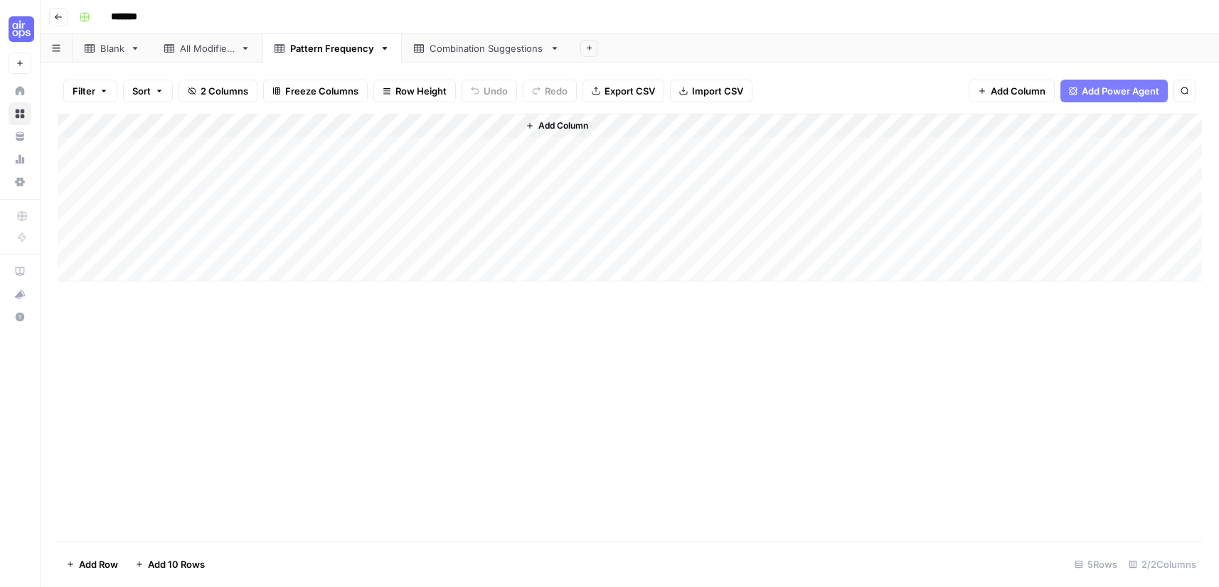
click at [318, 49] on div "Pattern Frequency" at bounding box center [332, 48] width 84 height 14
click at [318, 49] on input "**********" at bounding box center [332, 48] width 84 height 18
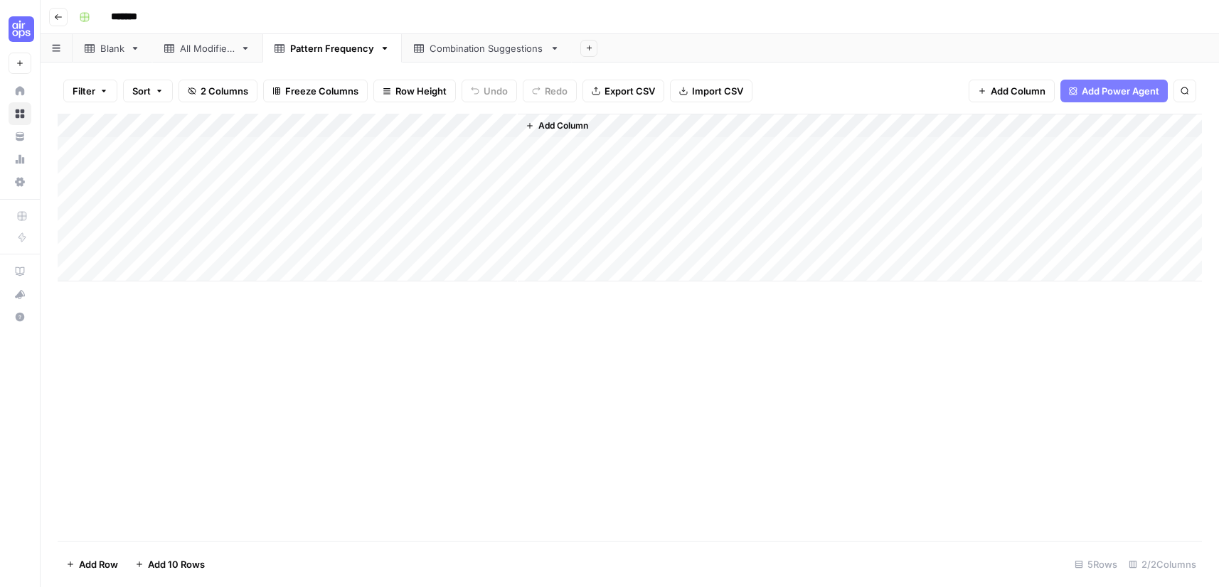
click at [182, 120] on div "Add Column" at bounding box center [630, 198] width 1144 height 168
click at [165, 160] on input "Combination Pattern" at bounding box center [192, 160] width 144 height 14
click at [166, 160] on input "Combination Pattern" at bounding box center [192, 160] width 144 height 14
click at [356, 121] on div "Add Column" at bounding box center [630, 198] width 1144 height 168
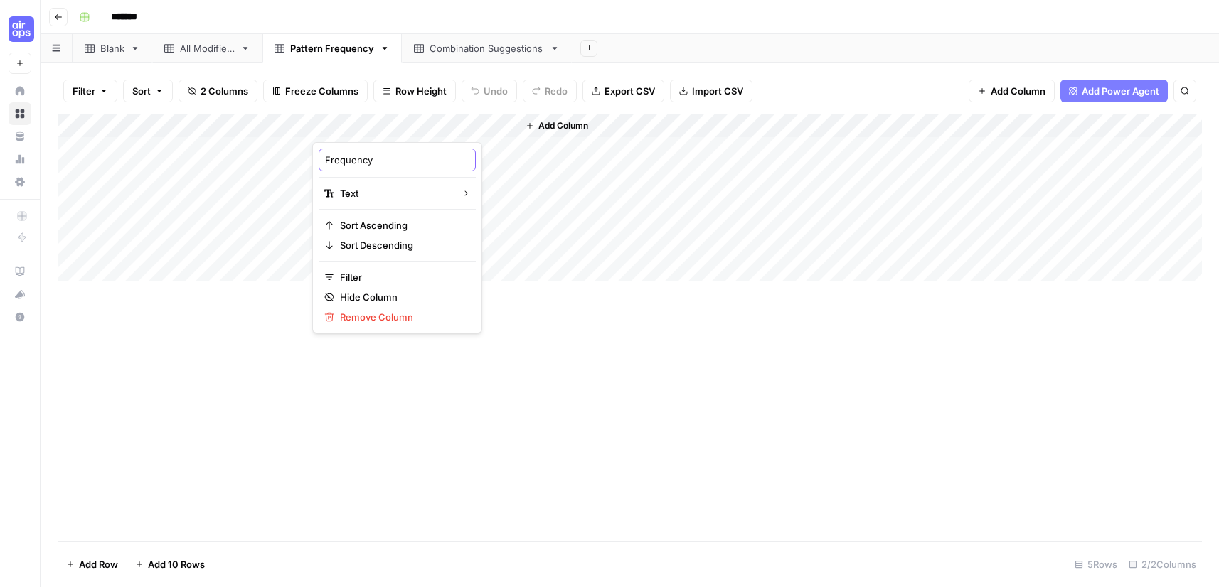
click at [368, 161] on input "Frequency" at bounding box center [397, 160] width 144 height 14
click at [484, 53] on div "Combination Suggestions" at bounding box center [486, 48] width 114 height 14
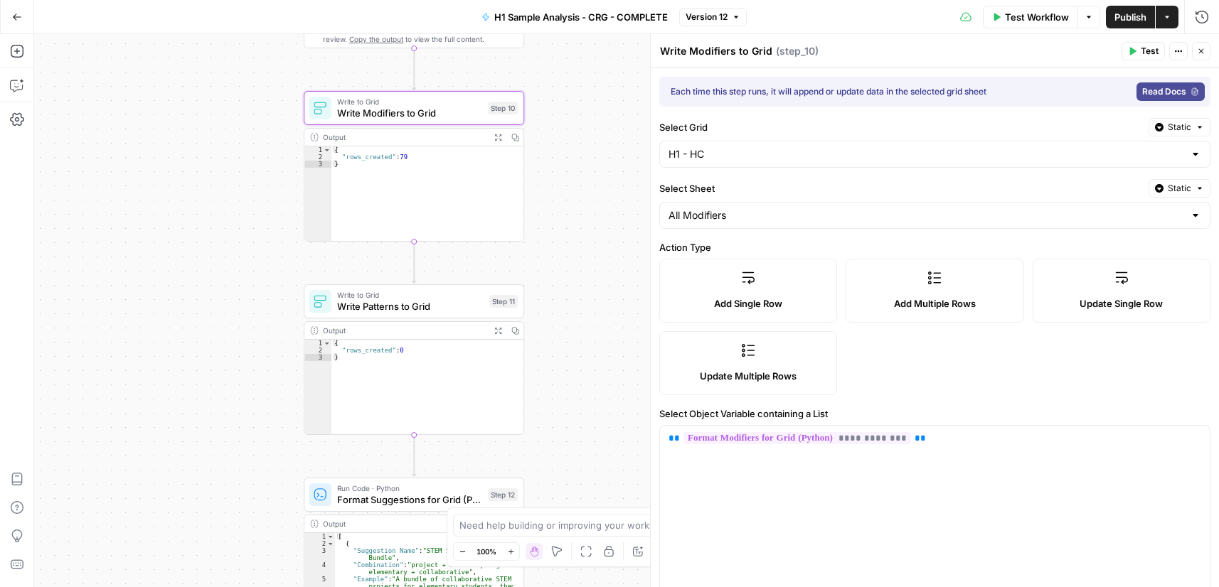
scroll to position [330, 0]
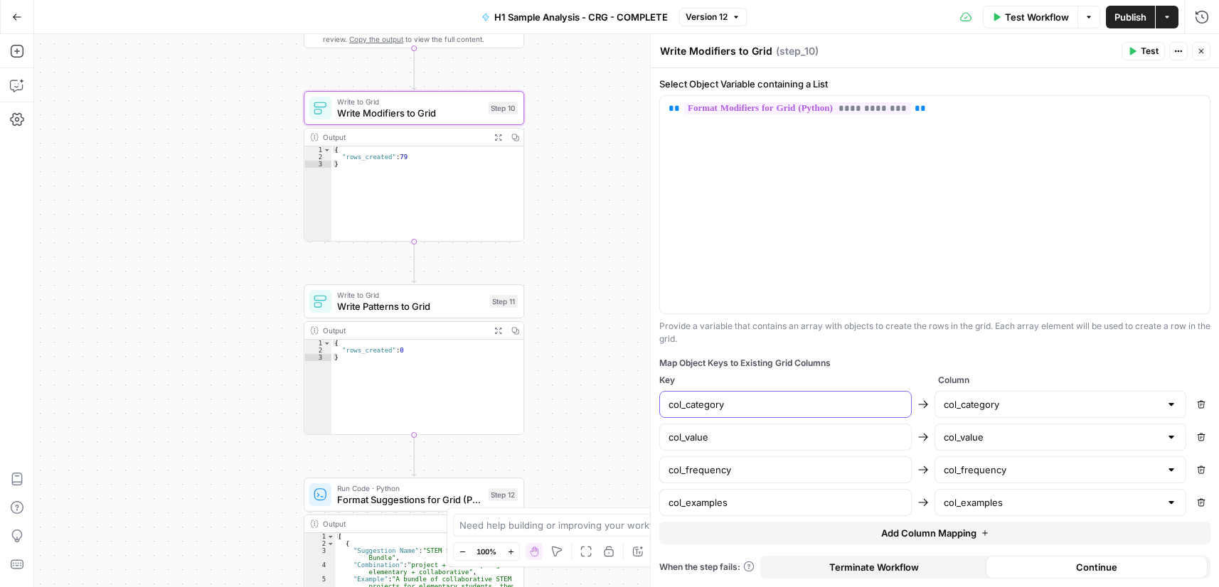
click at [750, 401] on input "col_category" at bounding box center [785, 404] width 234 height 14
click at [757, 436] on input "col_value" at bounding box center [785, 437] width 234 height 14
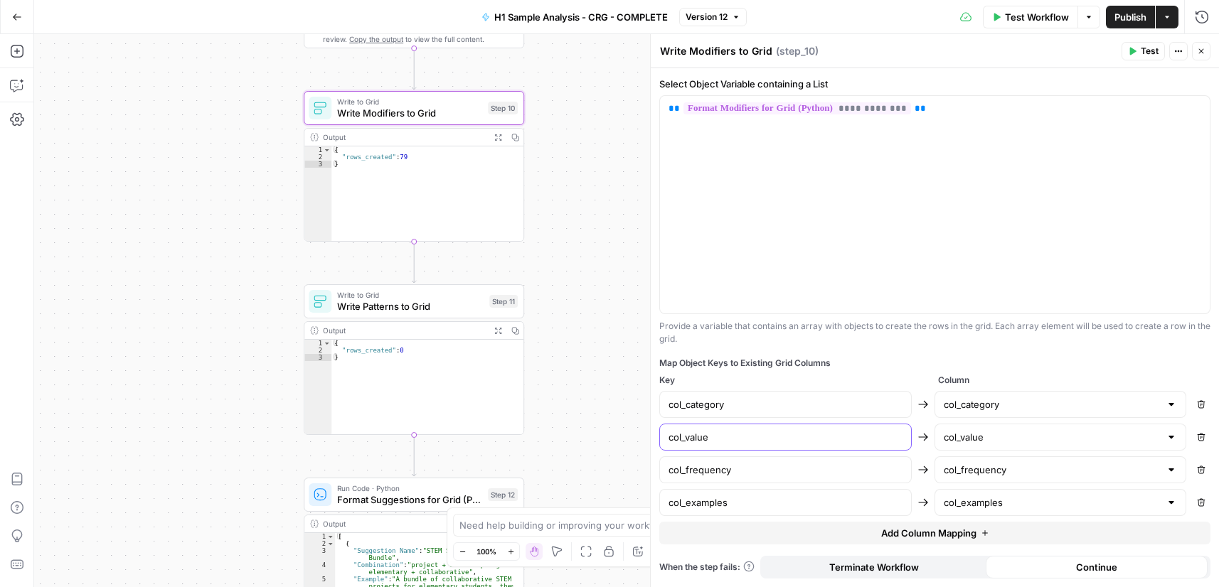
click at [757, 436] on input "col_value" at bounding box center [785, 437] width 234 height 14
click at [738, 474] on input "col_frequency" at bounding box center [785, 470] width 234 height 14
click at [732, 511] on div "col_examples" at bounding box center [785, 502] width 252 height 27
click at [417, 158] on div "{ "rows_created" : 79 }" at bounding box center [427, 200] width 192 height 109
type textarea "**********"
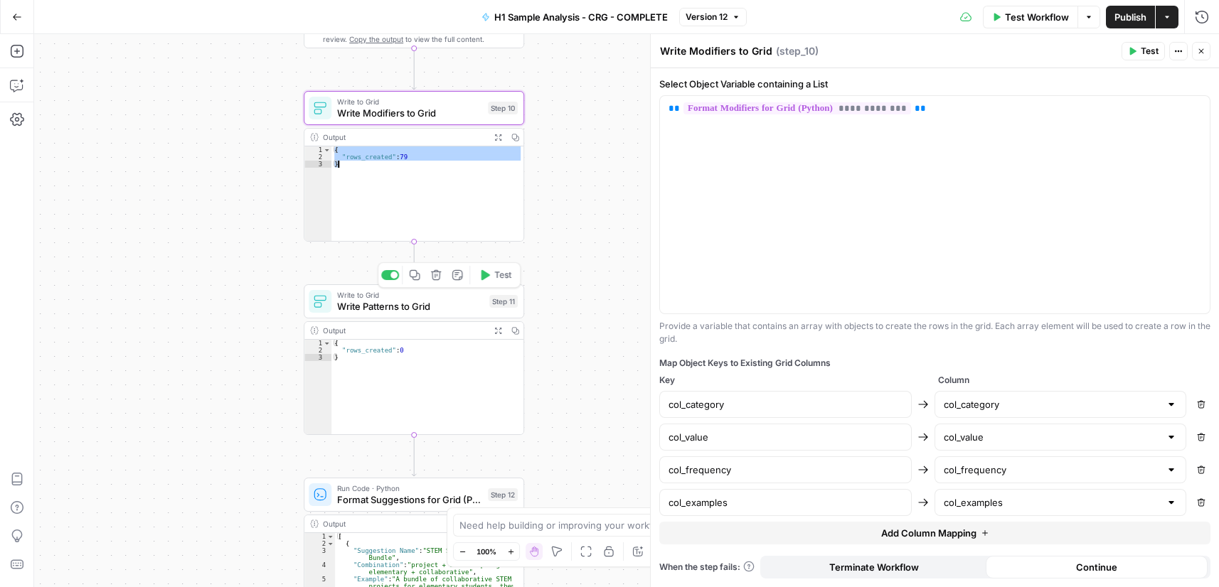
click at [404, 312] on span "Write Patterns to Grid" at bounding box center [410, 306] width 146 height 14
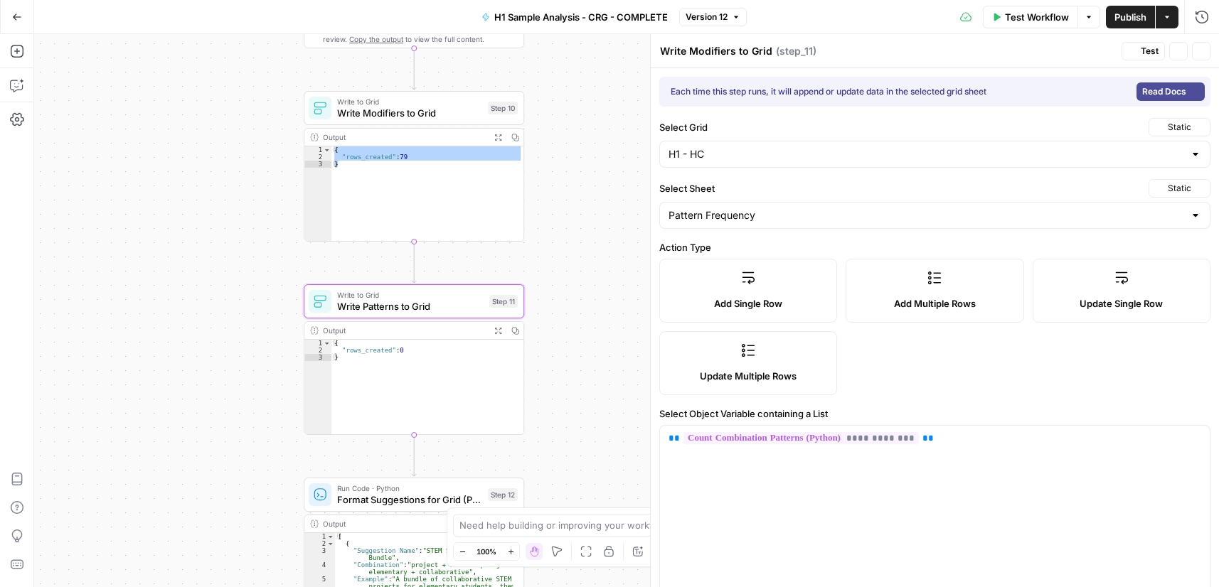
type textarea "Write Patterns to Grid"
type input "Combination Pattern"
type input "Frequency"
click at [773, 47] on span "( step_11 )" at bounding box center [790, 51] width 41 height 14
click at [737, 50] on textarea "Write Patterns to Grid" at bounding box center [713, 51] width 107 height 14
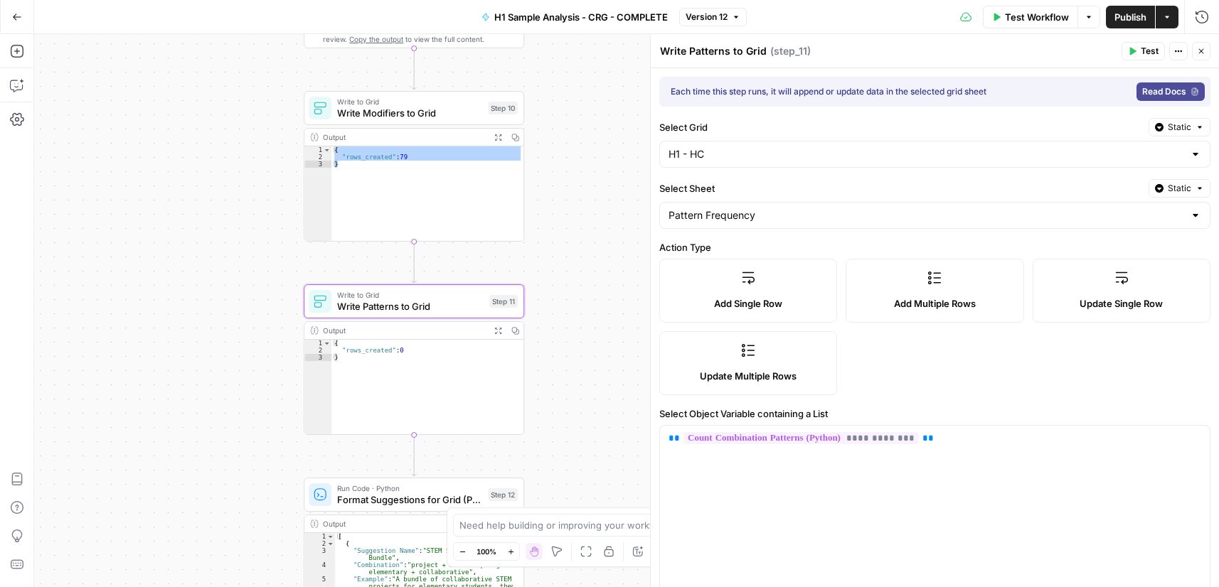
click at [737, 50] on textarea "Write Patterns to Grid" at bounding box center [713, 51] width 107 height 14
drag, startPoint x: 959, startPoint y: 440, endPoint x: 656, endPoint y: 444, distance: 302.9
click at [656, 444] on div "**********" at bounding box center [934, 310] width 569 height 553
copy p "**********"
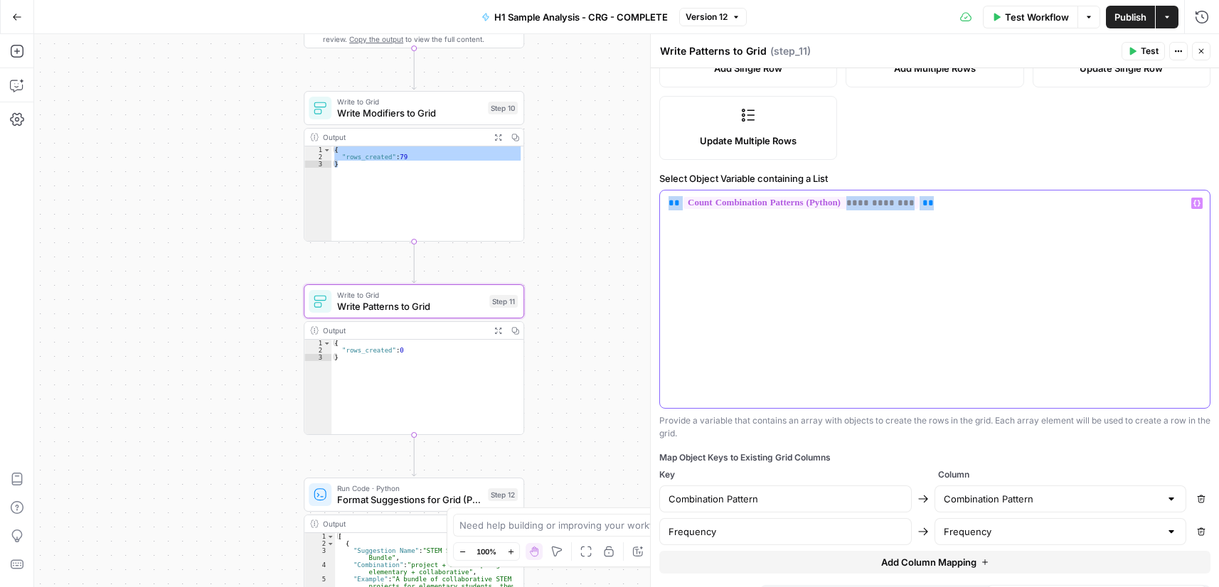
scroll to position [264, 0]
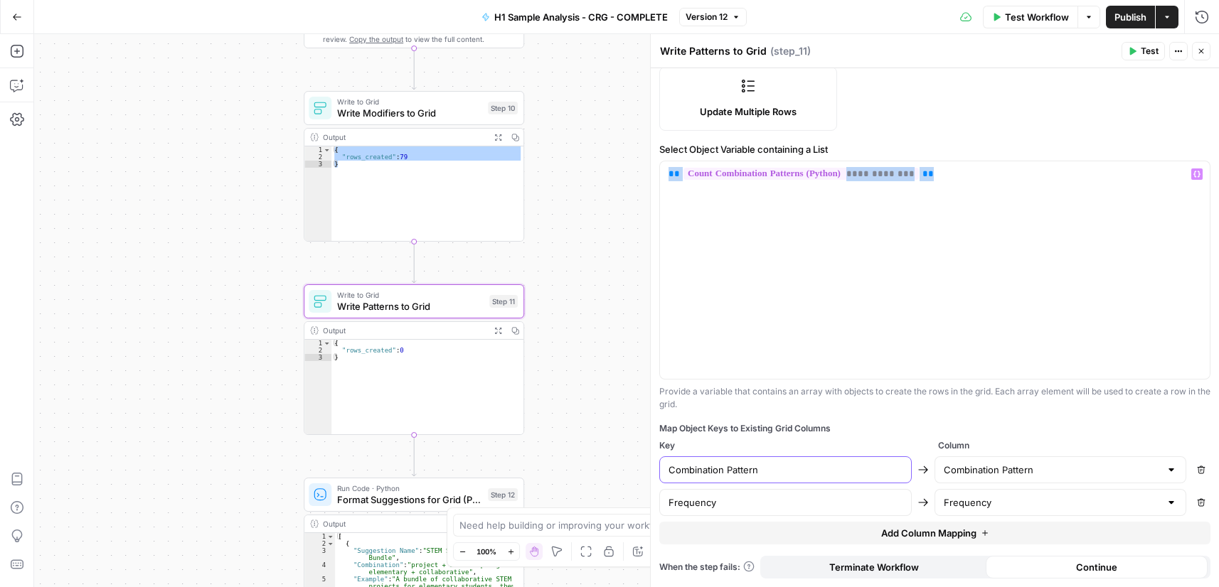
click at [737, 471] on input "Combination Pattern" at bounding box center [785, 470] width 234 height 14
drag, startPoint x: 737, startPoint y: 471, endPoint x: 775, endPoint y: 409, distance: 73.0
click at [737, 472] on input "Combination Pattern" at bounding box center [785, 470] width 234 height 14
drag, startPoint x: 724, startPoint y: 504, endPoint x: 764, endPoint y: 420, distance: 93.2
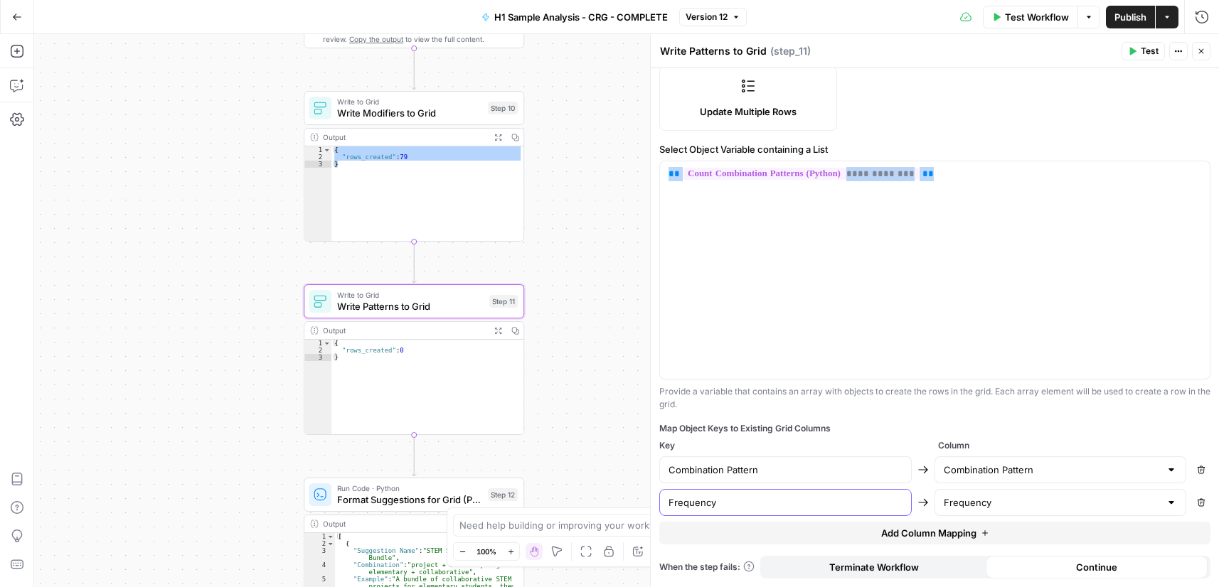
click at [723, 504] on input "Frequency" at bounding box center [785, 503] width 234 height 14
drag, startPoint x: 398, startPoint y: 355, endPoint x: 508, endPoint y: 455, distance: 148.0
click at [398, 357] on div "{ "rows_created" : 0 }" at bounding box center [427, 394] width 192 height 109
type textarea "**********"
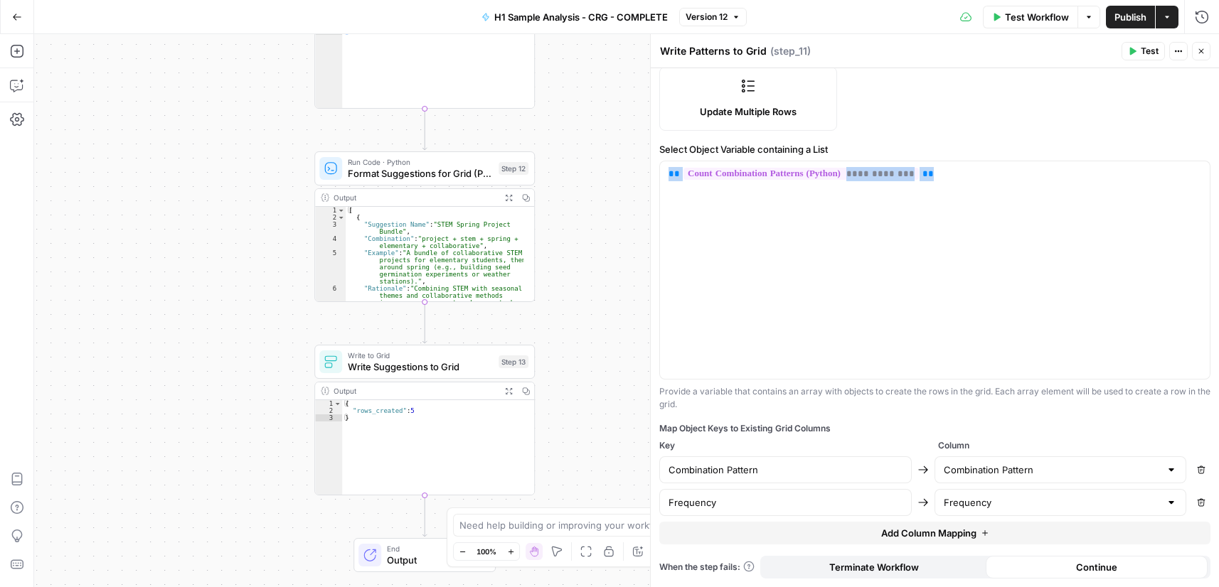
drag, startPoint x: 577, startPoint y: 375, endPoint x: 550, endPoint y: 104, distance: 272.9
click at [587, 48] on div "Workflow Set Inputs Inputs Run Code · Python Process & Batch CSV Data Step 1 Ou…" at bounding box center [626, 310] width 1185 height 553
click at [402, 178] on span "Format Suggestions for Grid (Python)" at bounding box center [419, 172] width 145 height 14
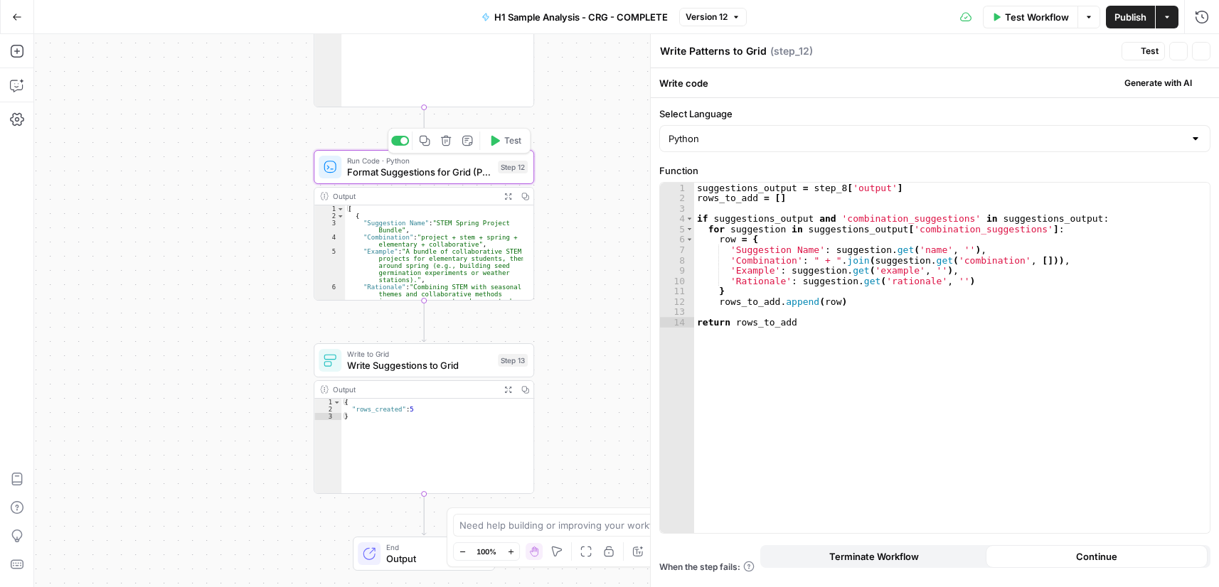
type textarea "Format Suggestions for Grid (Python)"
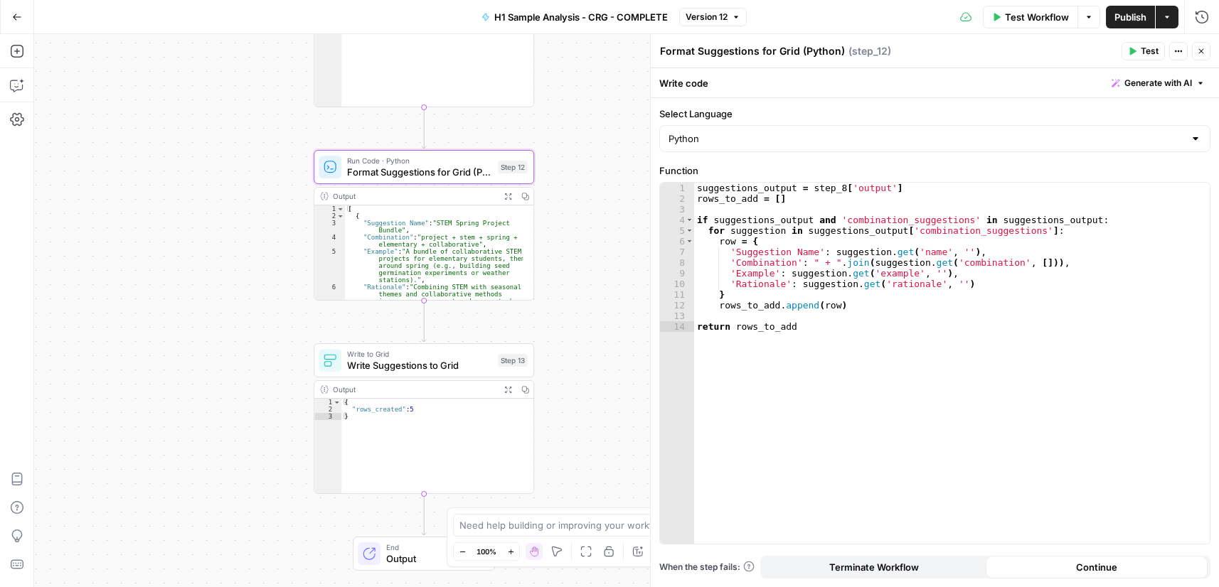
click at [717, 57] on textarea "Format Suggestions for Grid (Python)" at bounding box center [752, 51] width 185 height 14
click at [718, 57] on textarea "Format Suggestions for Grid (Python)" at bounding box center [752, 51] width 185 height 14
drag, startPoint x: 813, startPoint y: 315, endPoint x: 815, endPoint y: 328, distance: 13.0
click at [813, 316] on div "suggestions_output = step_8 [ 'output' ] rows_to_add = [ ] if suggestions_outpu…" at bounding box center [951, 374] width 515 height 383
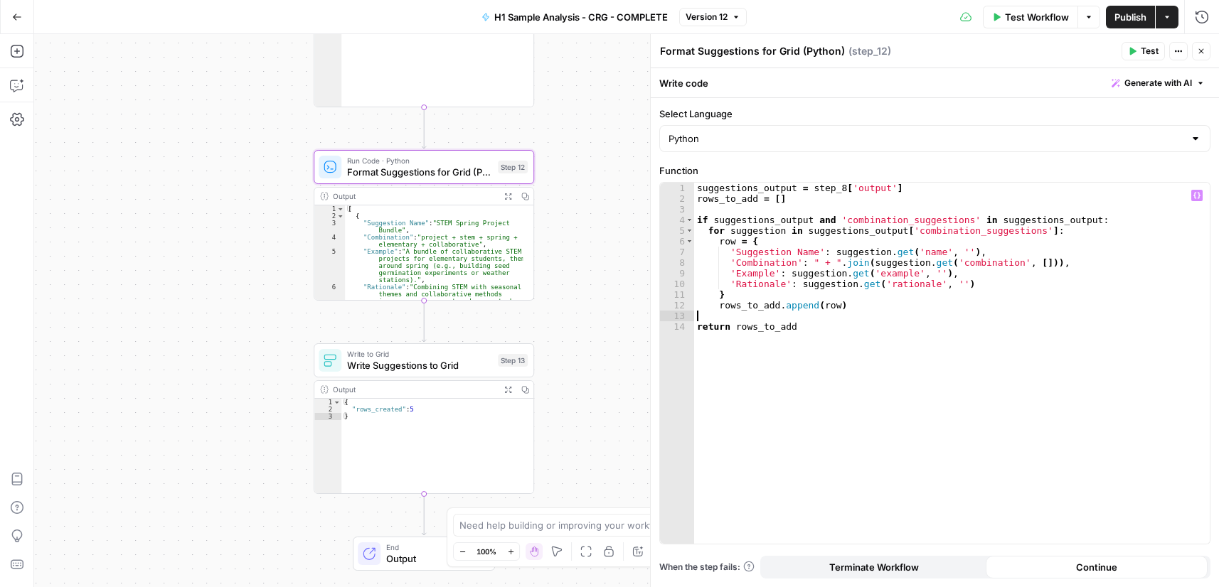
type textarea "**********"
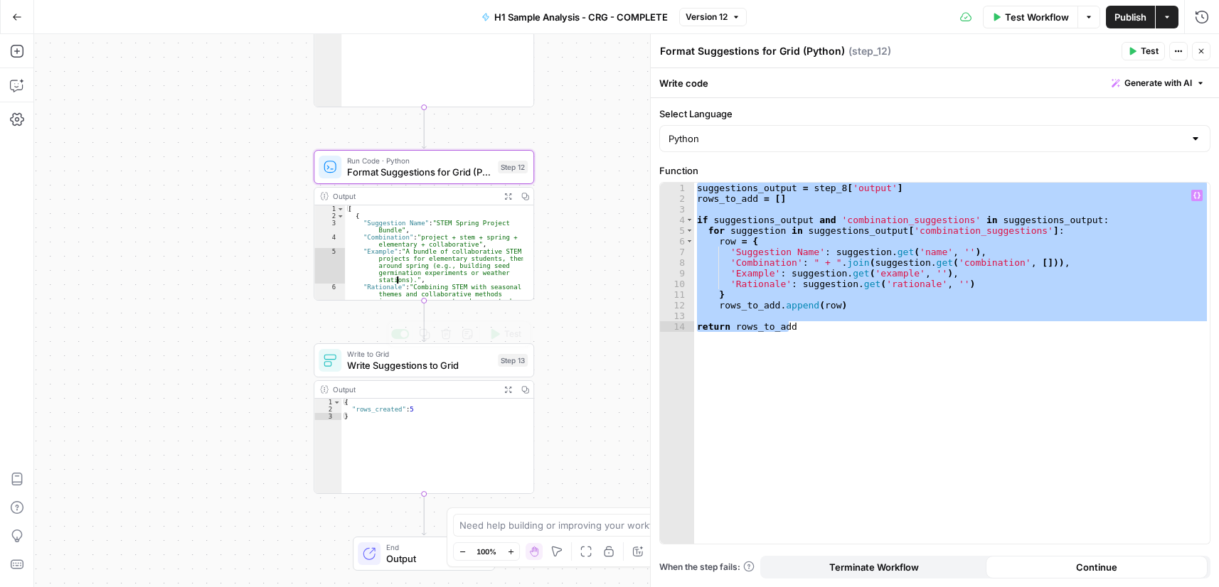
click at [398, 279] on div "[ { "Suggestion Name" : "STEM Spring Project Bundle" , "Combination" : "project…" at bounding box center [434, 273] width 178 height 137
type textarea "* *"
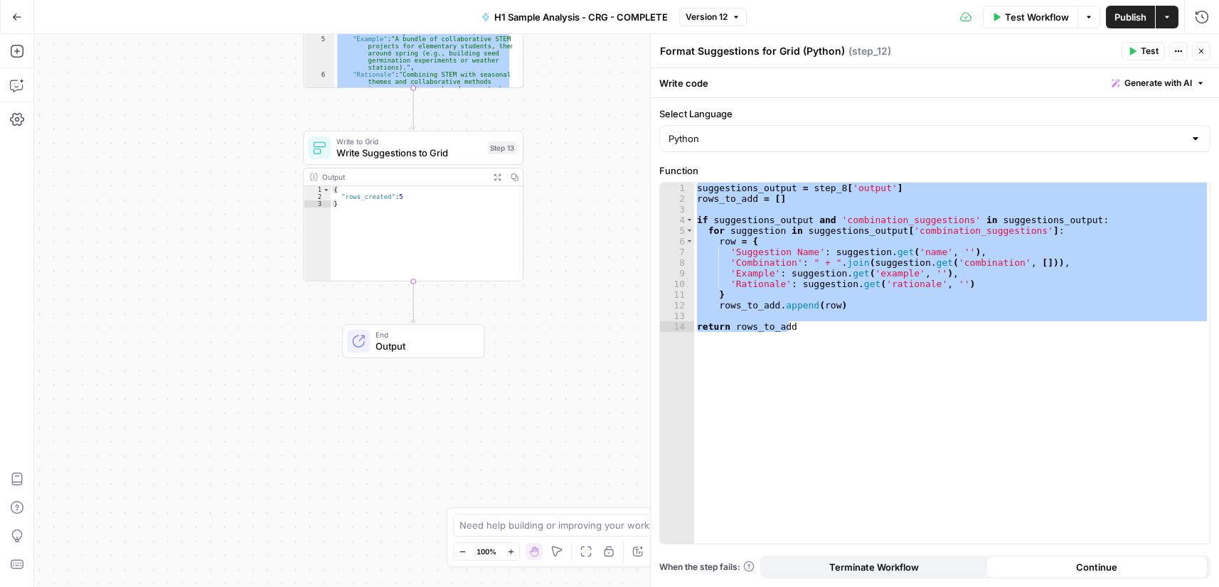
drag, startPoint x: 579, startPoint y: 438, endPoint x: 461, endPoint y: 189, distance: 275.4
click at [568, 228] on div "Workflow Set Inputs Inputs Run Code · Python Process & Batch CSV Data Step 1 Ou…" at bounding box center [626, 310] width 1185 height 553
click at [405, 153] on span "Write Suggestions to Grid" at bounding box center [408, 153] width 145 height 14
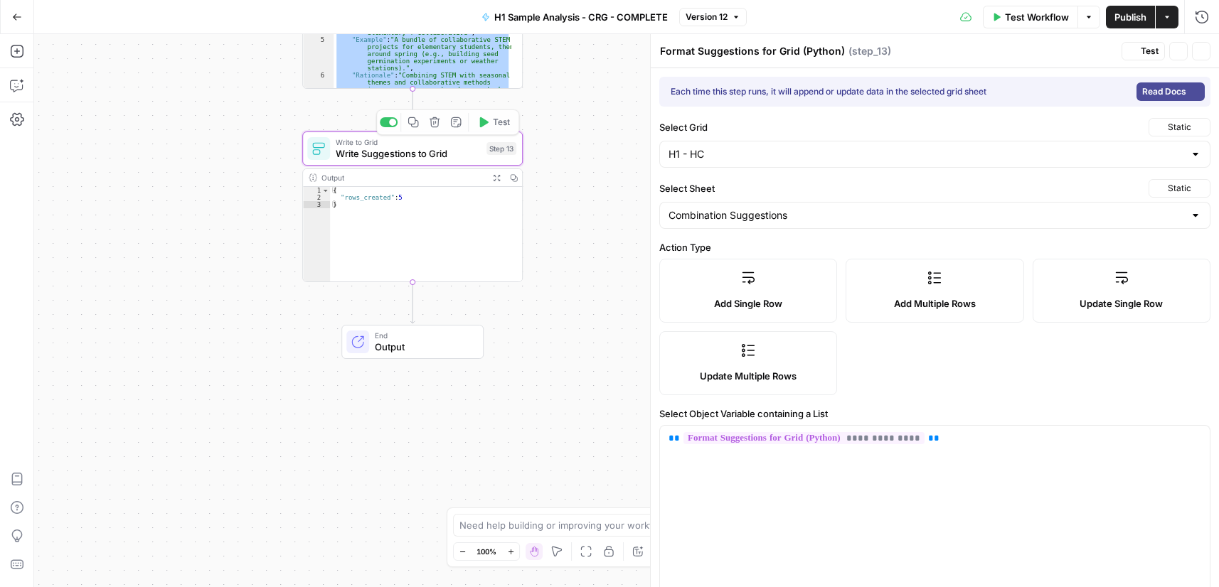
type textarea "Write Suggestions to Grid"
type input "Suggestion Name"
type input "Combination"
type input "Example"
type input "Rationale"
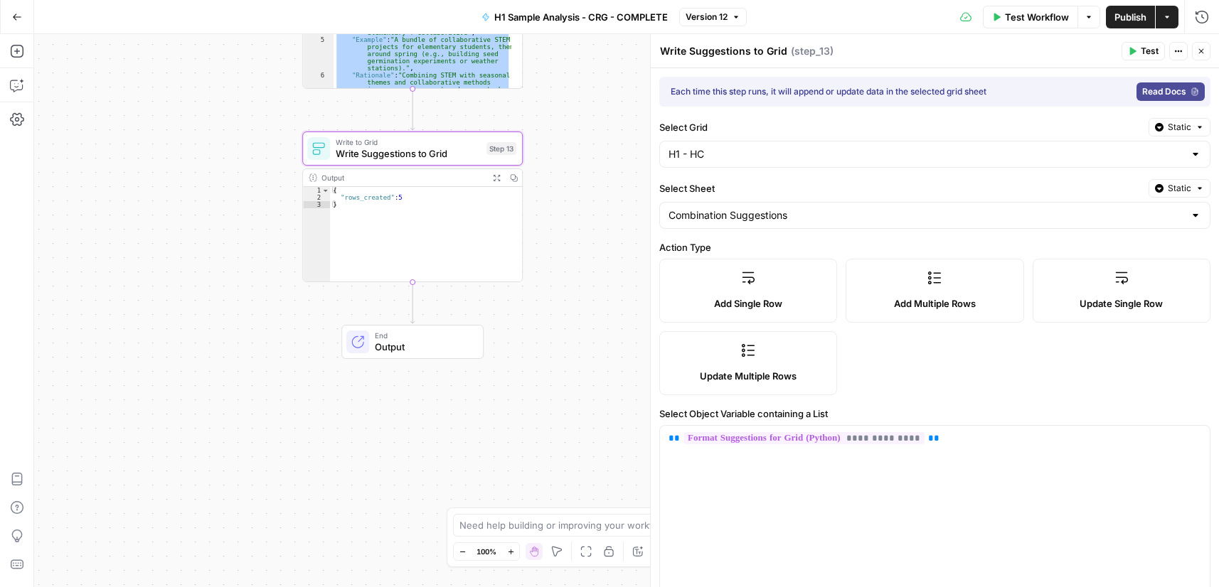
click at [764, 43] on div "Write Suggestions to Grid Write Suggestions to Grid" at bounding box center [723, 51] width 134 height 17
click at [744, 57] on textarea "Write Suggestions to Grid" at bounding box center [723, 51] width 127 height 14
click at [746, 53] on textarea "Write Suggestions to Grid" at bounding box center [723, 51] width 127 height 14
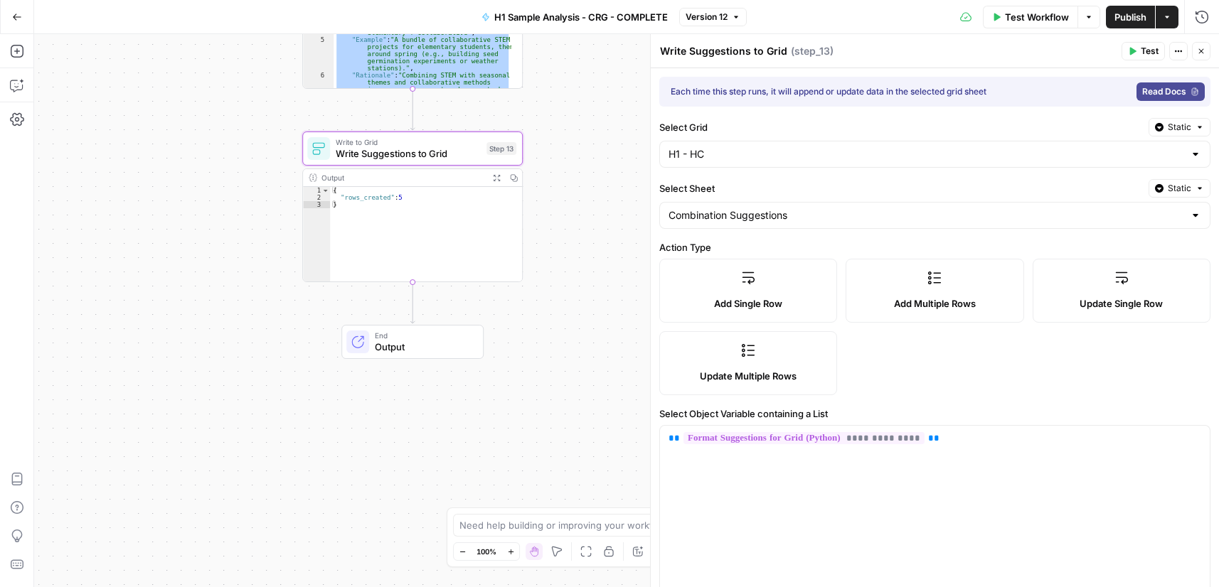
drag, startPoint x: 661, startPoint y: 413, endPoint x: 877, endPoint y: 412, distance: 216.1
click at [877, 412] on label "Select Object Variable containing a List" at bounding box center [934, 414] width 551 height 14
copy label "Select Object Variable containing a List"
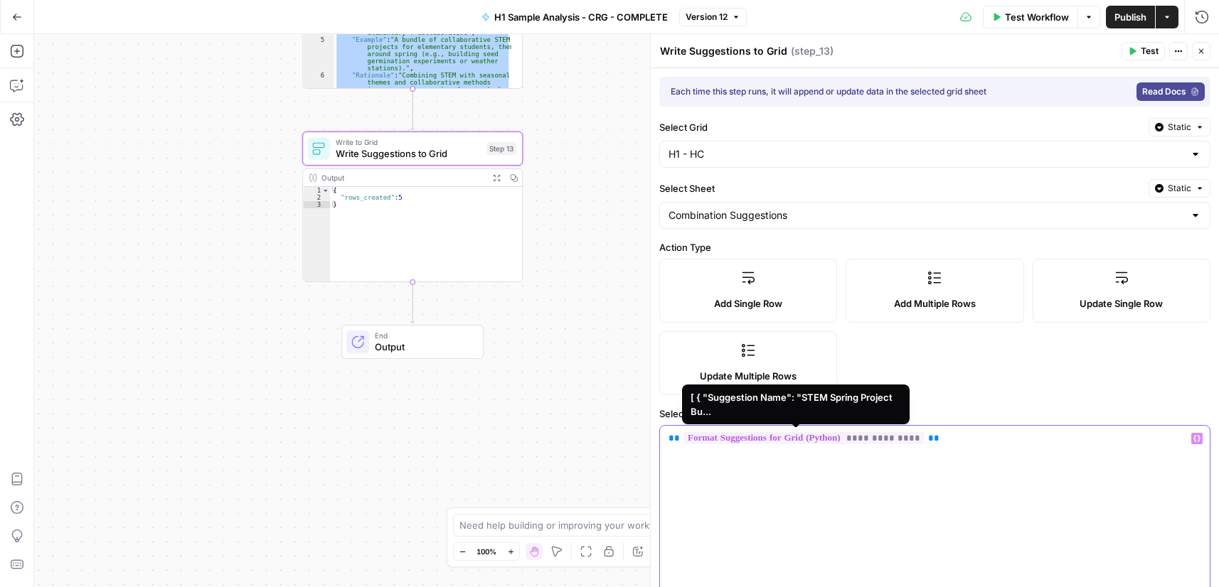
drag, startPoint x: 934, startPoint y: 442, endPoint x: 650, endPoint y: 429, distance: 284.7
click at [650, 429] on div "**********" at bounding box center [934, 310] width 569 height 553
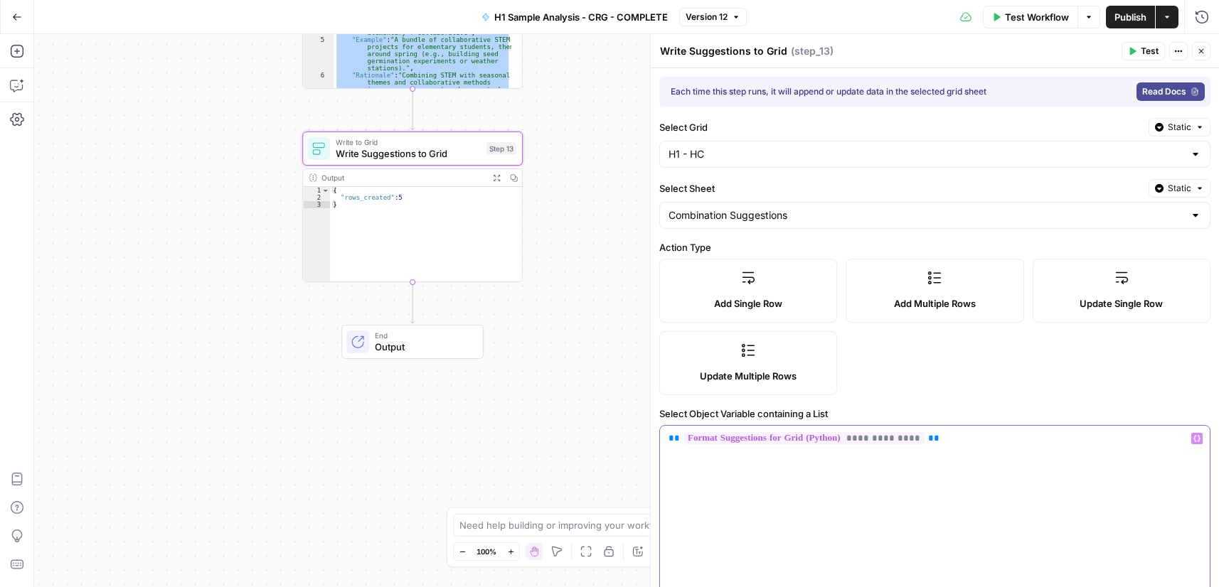
copy p "**********"
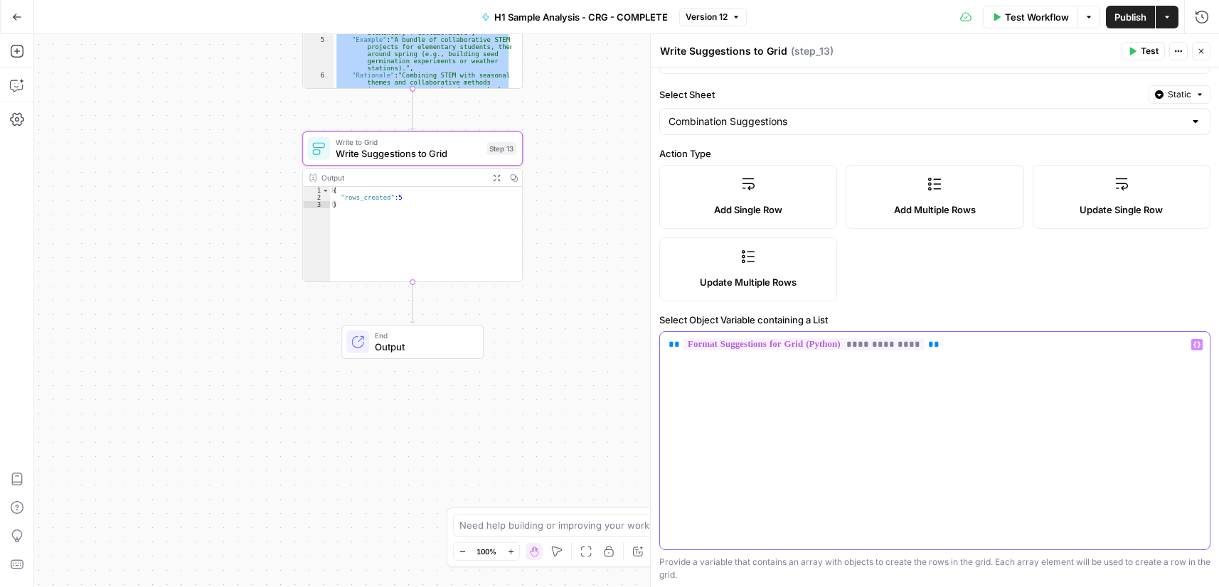
scroll to position [330, 0]
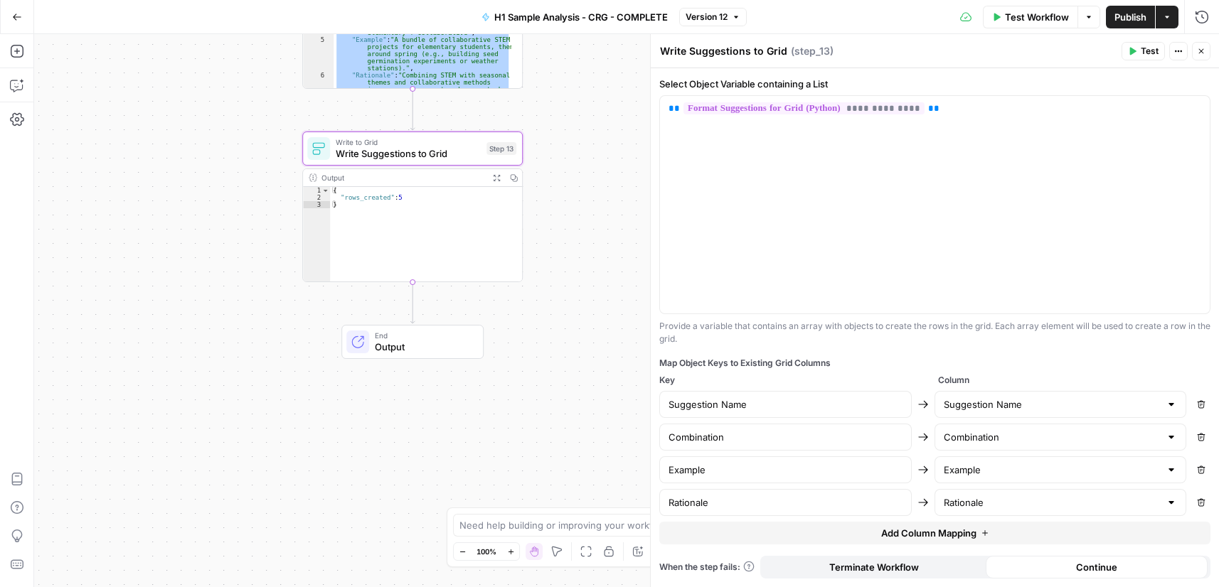
drag, startPoint x: 838, startPoint y: 363, endPoint x: 661, endPoint y: 366, distance: 177.1
click at [661, 366] on div "Map Object Keys to Existing Grid Columns" at bounding box center [934, 363] width 551 height 13
copy div "Map Object Keys to Existing Grid Columns"
click at [781, 406] on input "Suggestion Name" at bounding box center [785, 404] width 234 height 14
drag, startPoint x: 786, startPoint y: 439, endPoint x: 781, endPoint y: 400, distance: 39.4
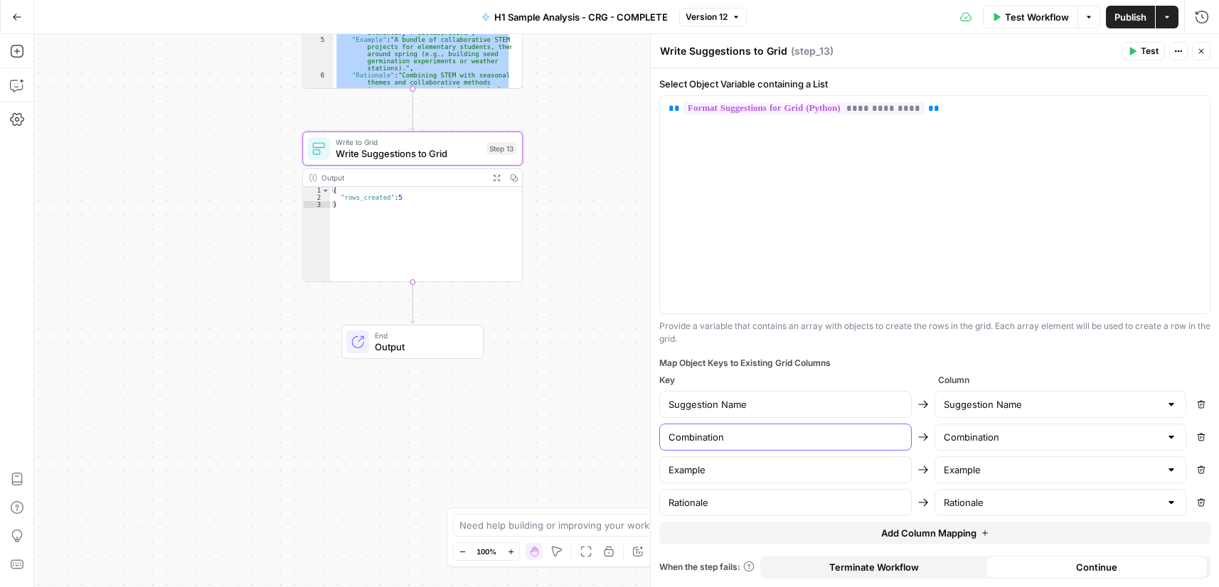
click at [781, 442] on input "Combination" at bounding box center [785, 437] width 234 height 14
click at [764, 476] on input "Example" at bounding box center [785, 470] width 234 height 14
click at [721, 503] on input "Rationale" at bounding box center [785, 503] width 234 height 14
click at [441, 205] on div "{ "rows_created" : 5 }" at bounding box center [426, 241] width 192 height 109
type textarea "**********"
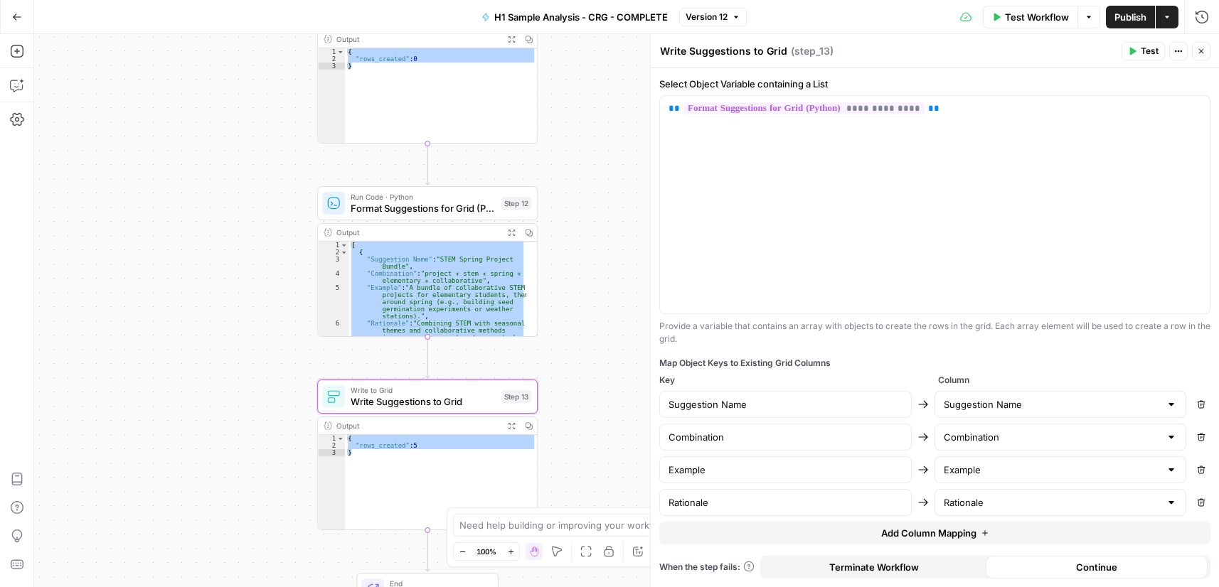
drag, startPoint x: 589, startPoint y: 105, endPoint x: 604, endPoint y: 341, distance: 236.6
click at [583, 417] on div "Workflow Set Inputs Inputs Run Code · Python Process & Batch CSV Data Step 1 Ou…" at bounding box center [626, 310] width 1185 height 553
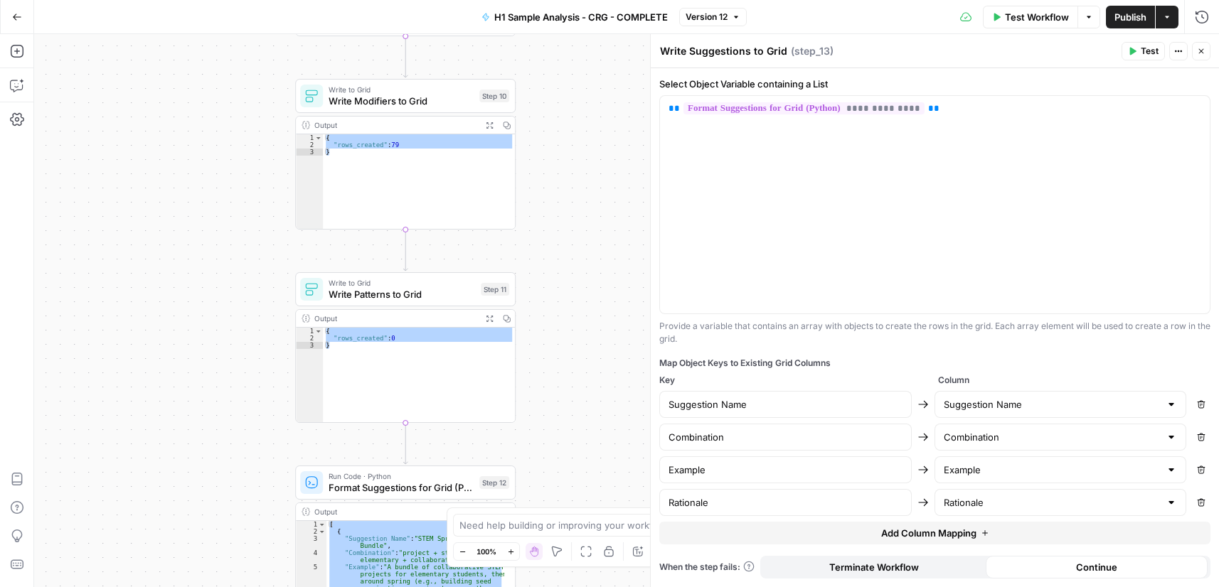
drag, startPoint x: 594, startPoint y: 141, endPoint x: 614, endPoint y: 181, distance: 44.8
click at [593, 331] on div "Workflow Set Inputs Inputs Run Code · Python Process & Batch CSV Data Step 1 Ou…" at bounding box center [626, 310] width 1185 height 553
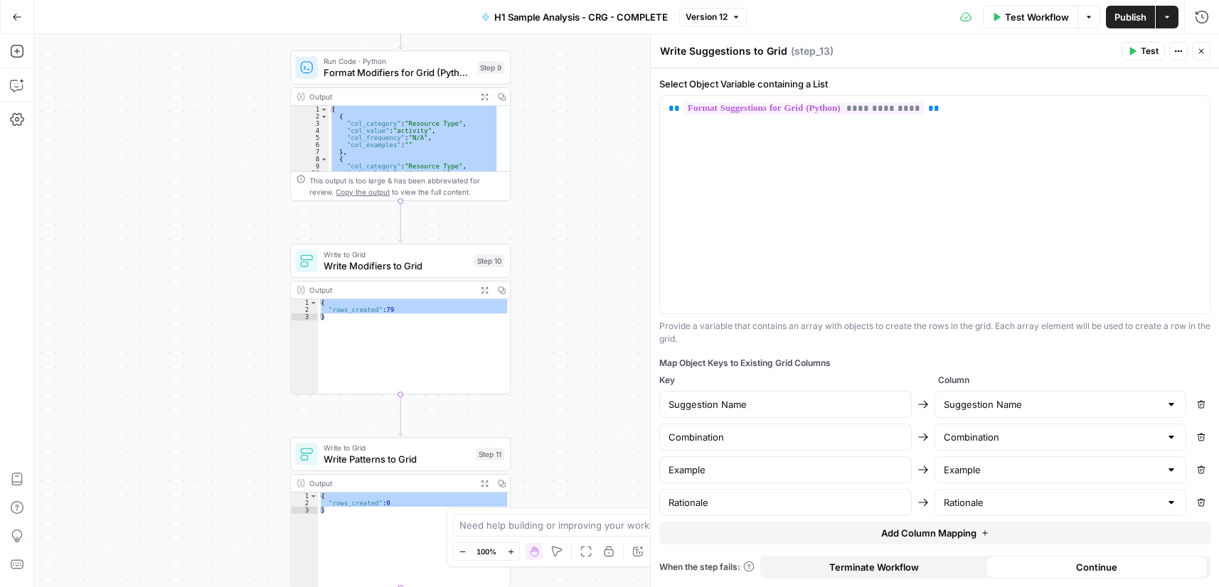
drag, startPoint x: 609, startPoint y: 193, endPoint x: 602, endPoint y: 275, distance: 82.1
click at [606, 321] on div "Workflow Set Inputs Inputs Run Code · Python Process & Batch CSV Data Step 1 Ou…" at bounding box center [626, 310] width 1185 height 553
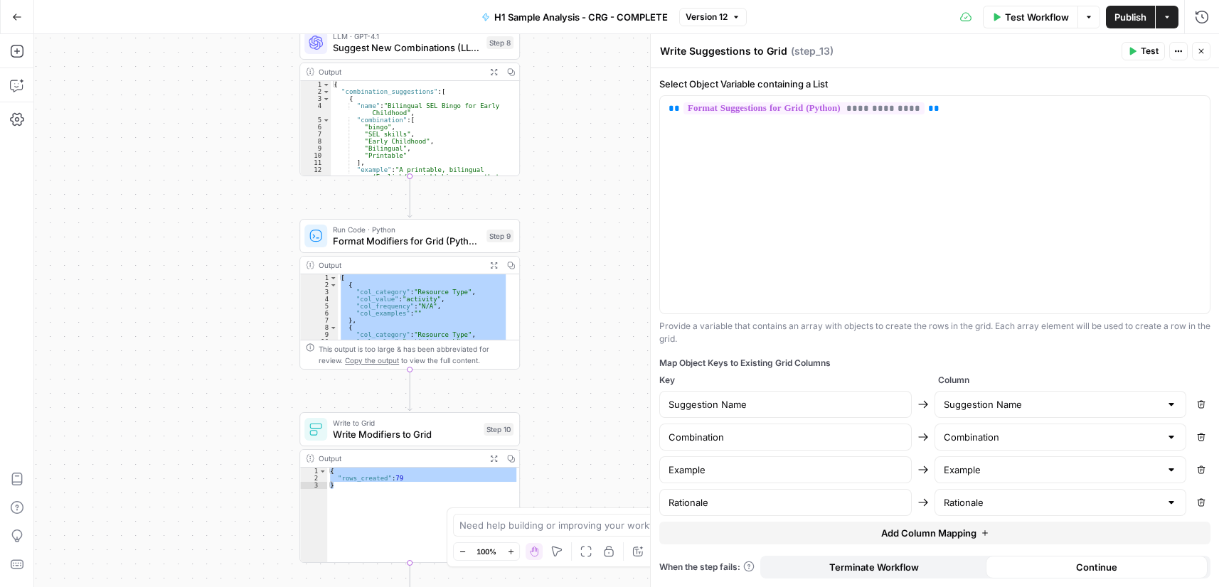
drag, startPoint x: 599, startPoint y: 291, endPoint x: 600, endPoint y: 151, distance: 139.4
click at [599, 314] on div "Workflow Set Inputs Inputs Run Code · Python Process & Batch CSV Data Step 1 Ou…" at bounding box center [626, 310] width 1185 height 553
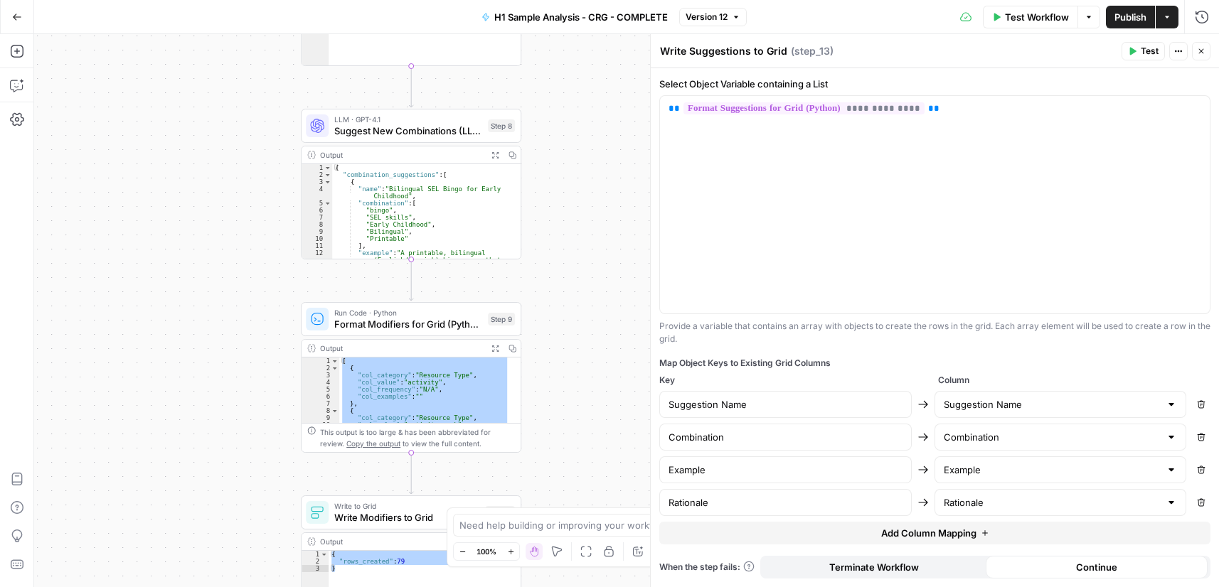
drag, startPoint x: 602, startPoint y: 203, endPoint x: 582, endPoint y: 289, distance: 88.3
click at [583, 302] on div "Workflow Set Inputs Inputs Run Code · Python Process & Batch CSV Data Step 1 Ou…" at bounding box center [626, 310] width 1185 height 553
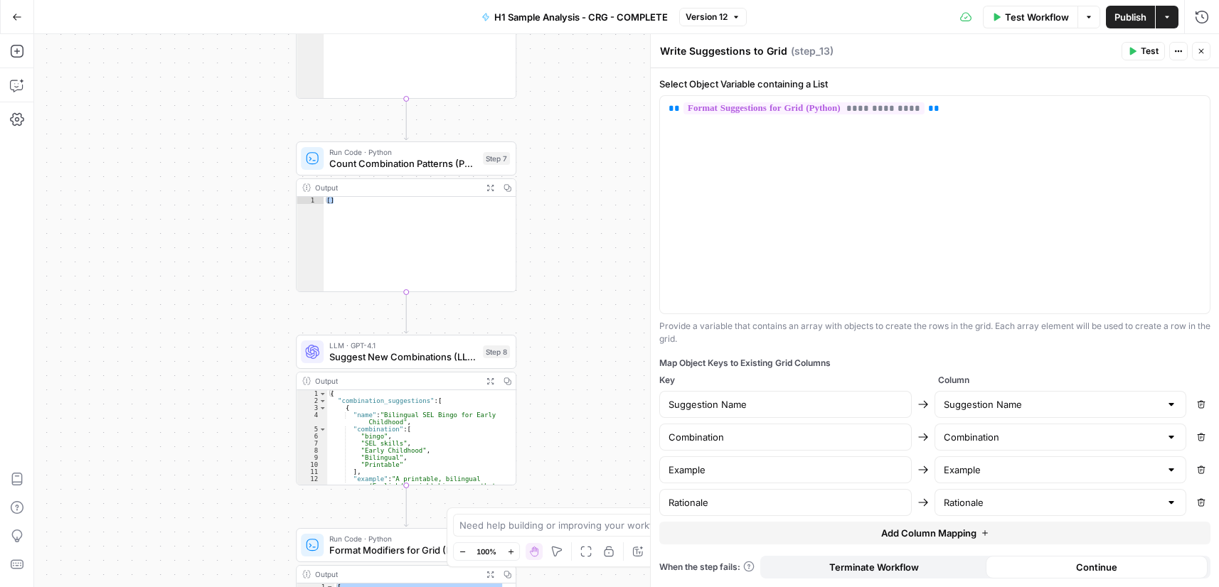
drag, startPoint x: 567, startPoint y: 132, endPoint x: 589, endPoint y: 265, distance: 134.9
click at [596, 274] on div "Workflow Set Inputs Inputs Run Code · Python Process & Batch CSV Data Step 1 Ou…" at bounding box center [626, 310] width 1185 height 553
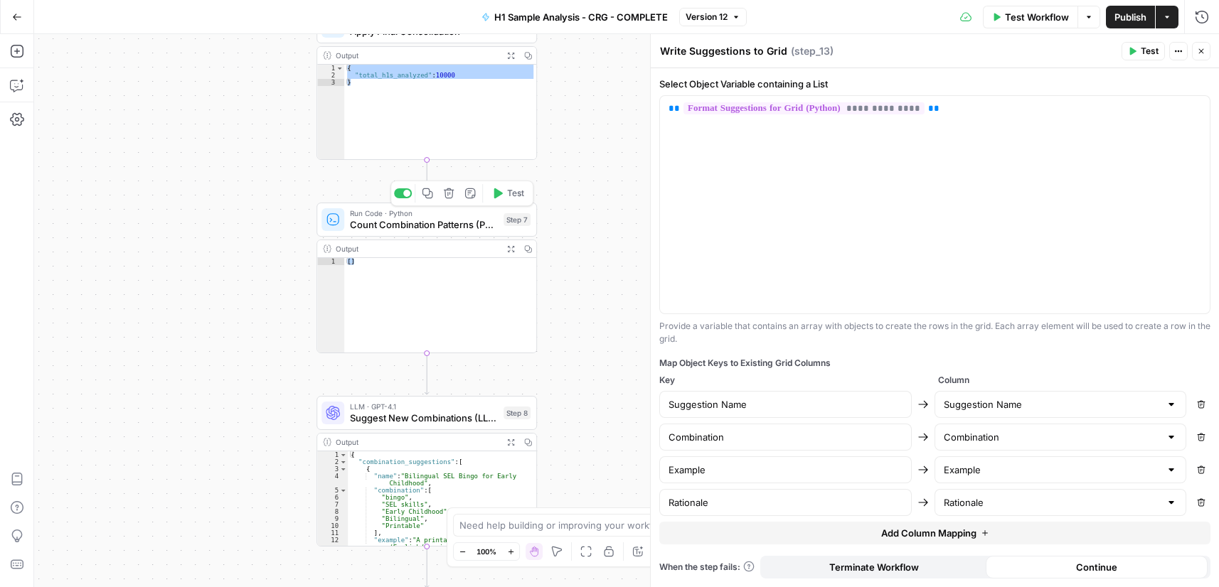
click at [424, 228] on span "Count Combination Patterns (Python)" at bounding box center [424, 225] width 148 height 14
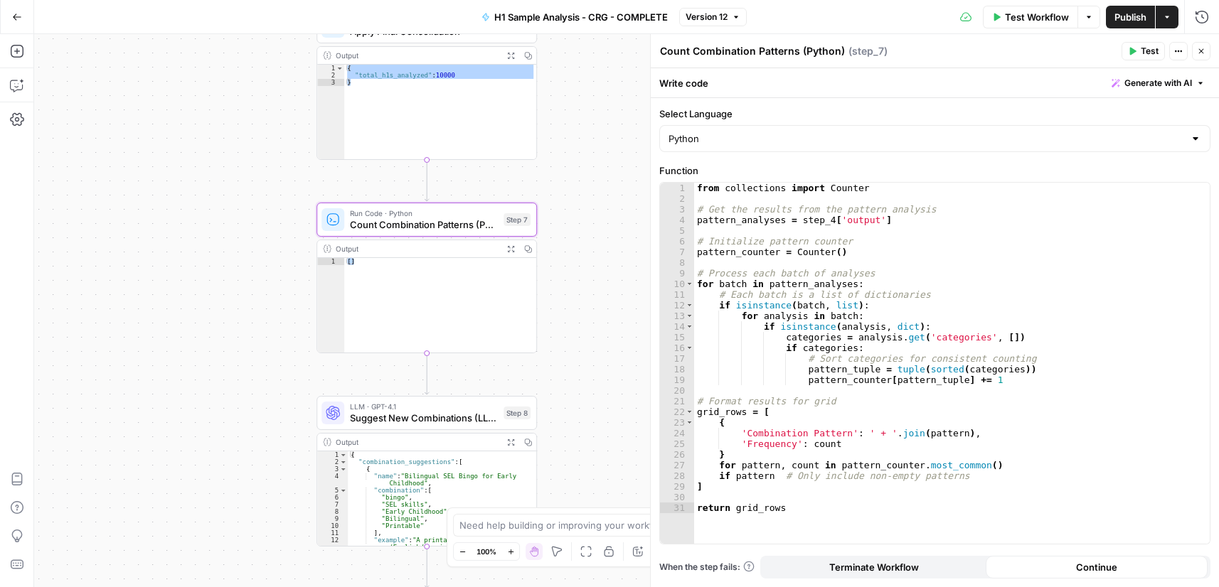
click at [886, 264] on div "from collections import Counter # Get the results from the pattern analysis pat…" at bounding box center [951, 374] width 515 height 383
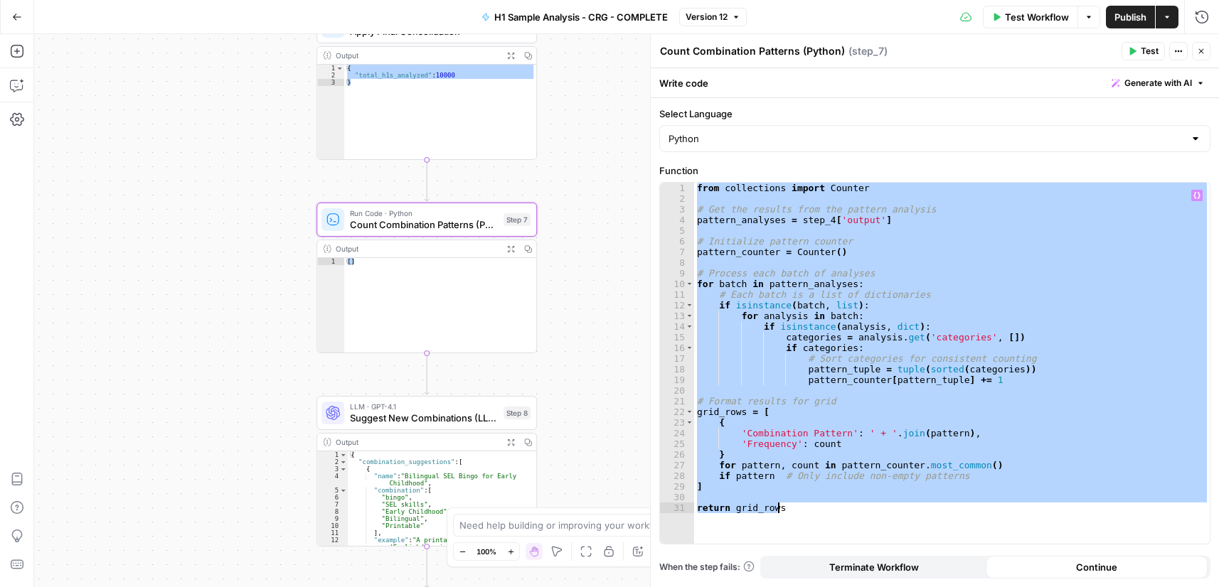
paste textarea
type textarea "**********"
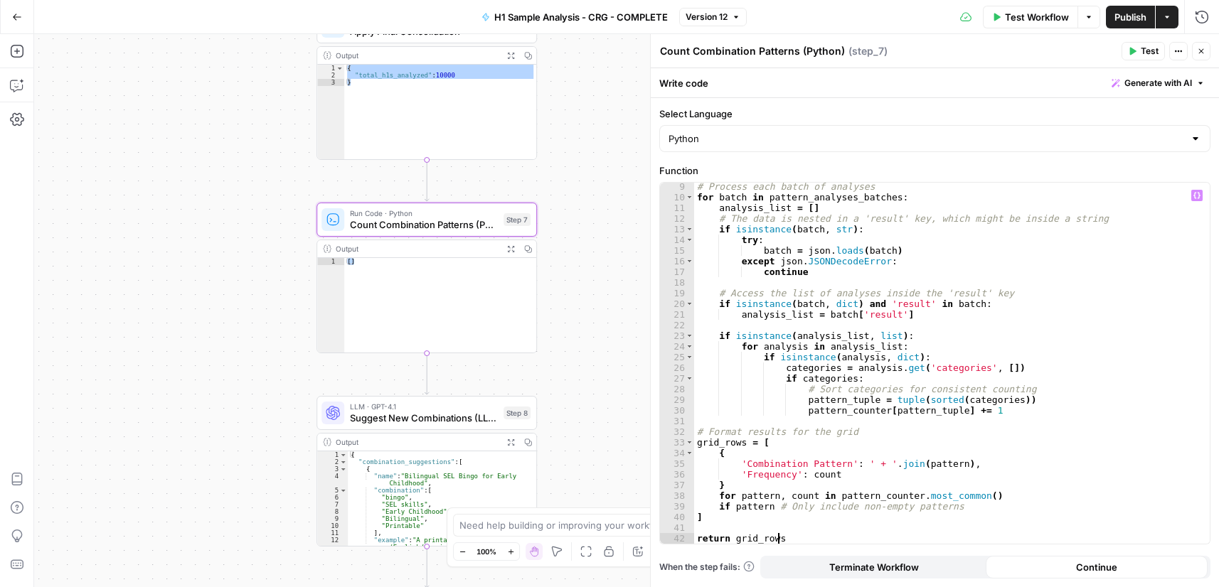
scroll to position [87, 0]
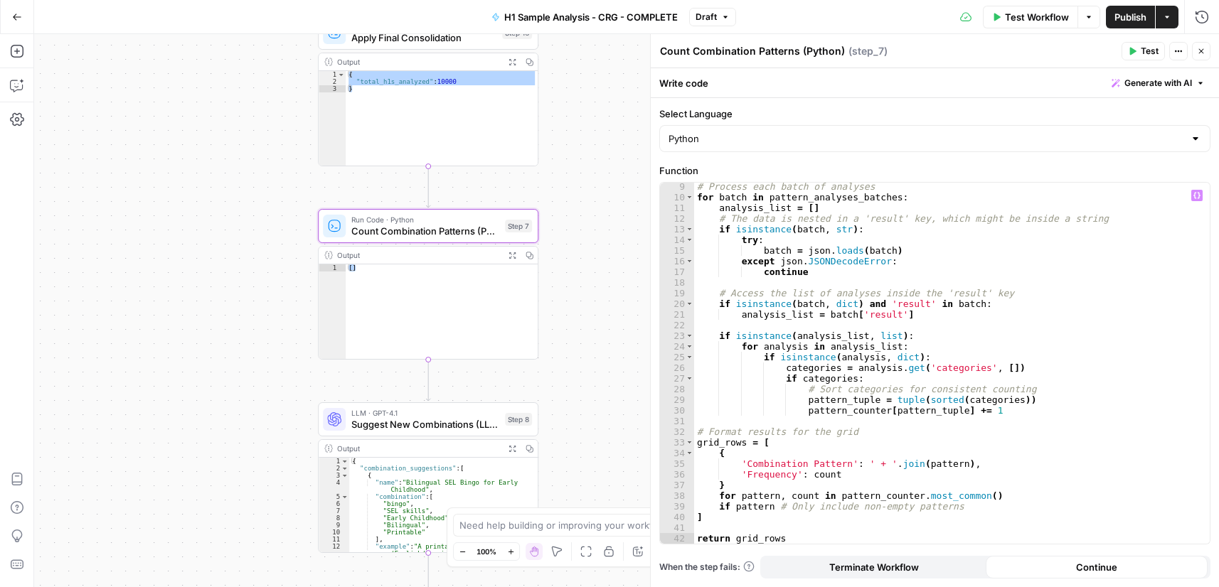
drag, startPoint x: 560, startPoint y: 118, endPoint x: 592, endPoint y: 376, distance: 260.0
click at [593, 378] on div "Workflow Set Inputs Inputs Run Code · Python Process & Batch CSV Data Step 1 Ou…" at bounding box center [626, 310] width 1185 height 553
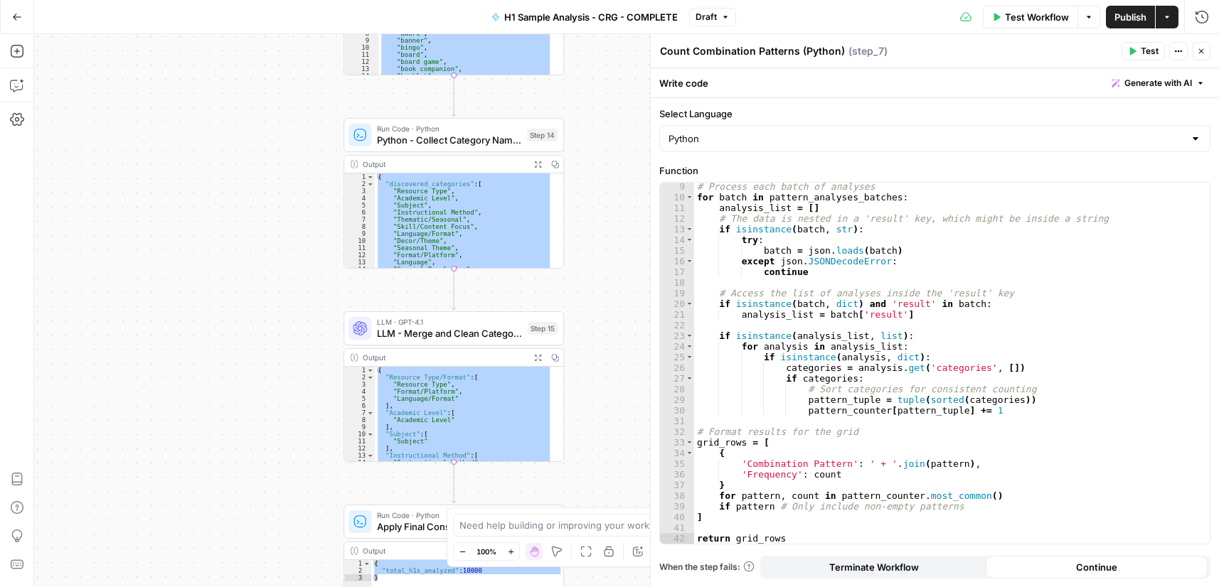
drag, startPoint x: 611, startPoint y: 178, endPoint x: 611, endPoint y: 267, distance: 88.9
click at [579, 408] on div "Workflow Set Inputs Inputs Run Code · Python Process & Batch CSV Data Step 1 Ou…" at bounding box center [626, 310] width 1185 height 553
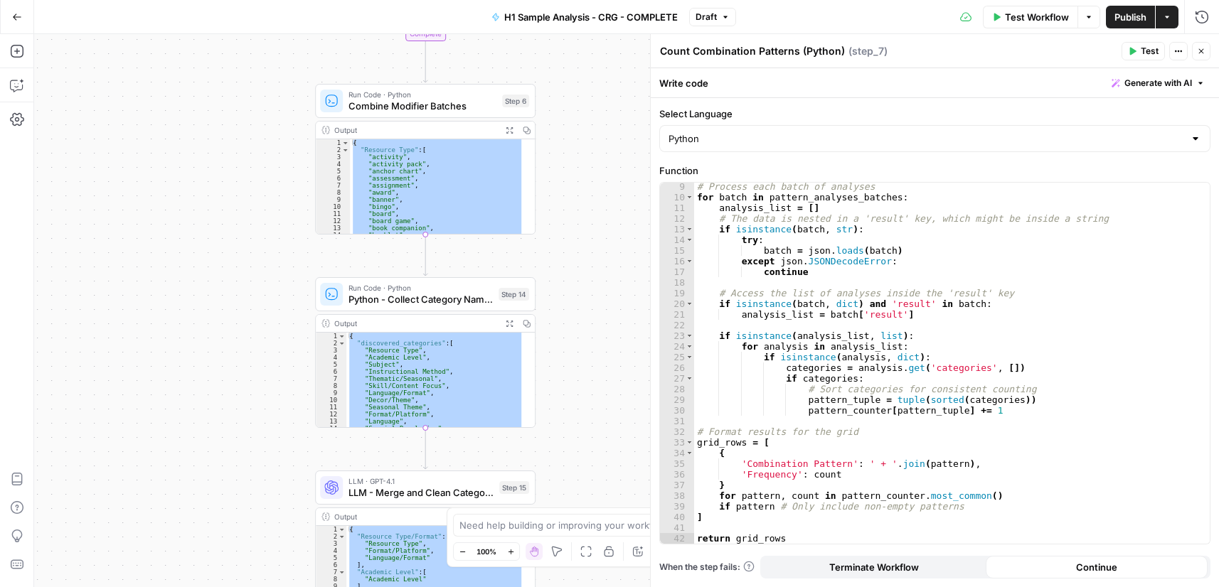
drag, startPoint x: 587, startPoint y: 257, endPoint x: 578, endPoint y: 401, distance: 144.6
click at [578, 401] on div "Workflow Set Inputs Inputs Run Code · Python Process & Batch CSV Data Step 1 Ou…" at bounding box center [626, 310] width 1185 height 553
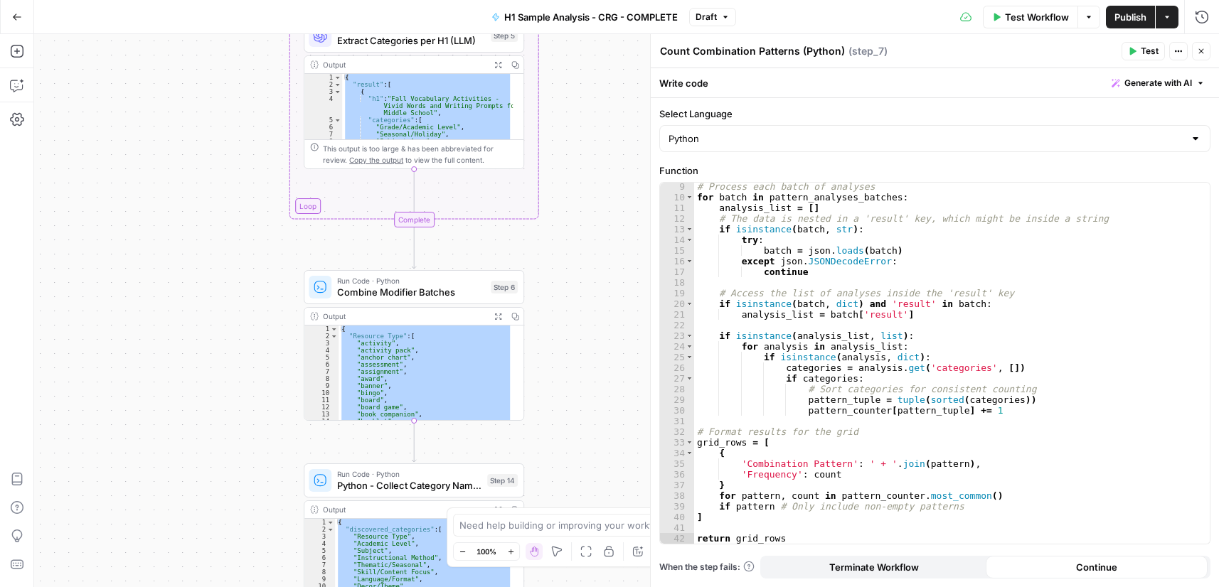
drag, startPoint x: 575, startPoint y: 200, endPoint x: 575, endPoint y: 375, distance: 174.9
click at [574, 399] on div "Workflow Set Inputs Inputs Run Code · Python Process & Batch CSV Data Step 1 Ou…" at bounding box center [626, 310] width 1185 height 553
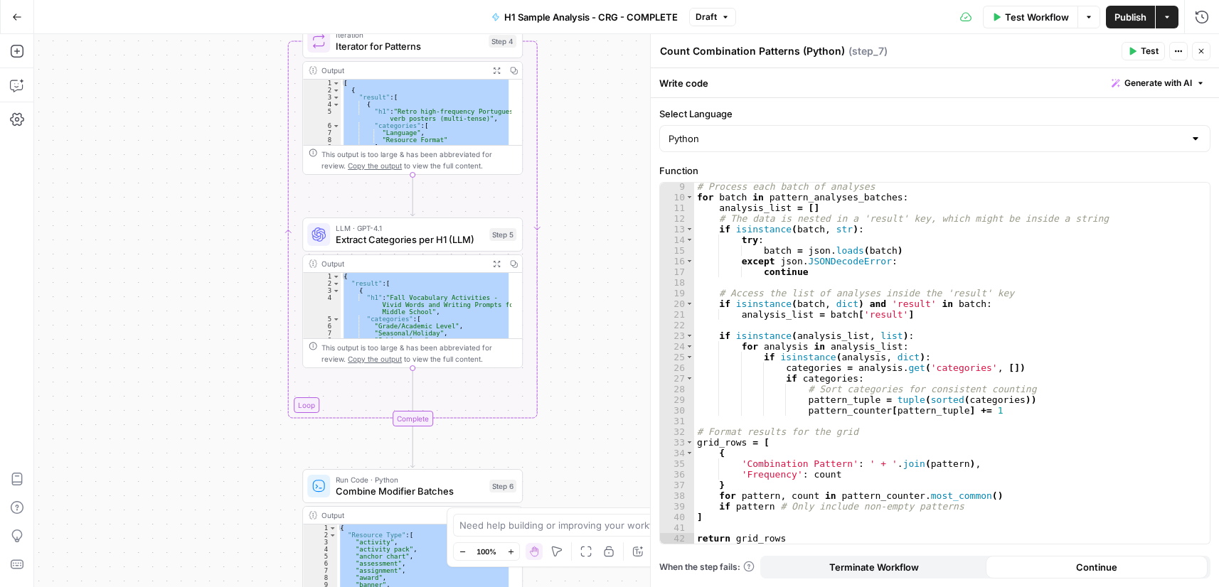
drag, startPoint x: 592, startPoint y: 206, endPoint x: 577, endPoint y: 400, distance: 194.0
click at [578, 401] on div "Workflow Set Inputs Inputs Run Code · Python Process & Batch CSV Data Step 1 Ou…" at bounding box center [626, 310] width 1185 height 553
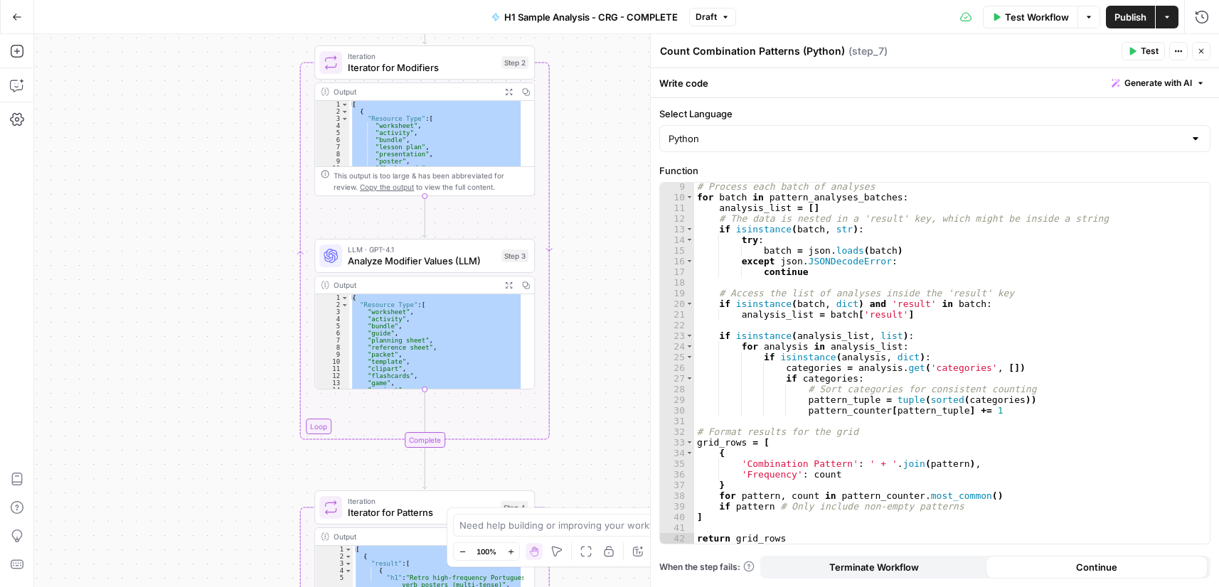
drag, startPoint x: 599, startPoint y: 232, endPoint x: 605, endPoint y: 396, distance: 164.3
click at [623, 440] on div "Workflow Set Inputs Inputs Run Code · Python Process & Batch CSV Data Step 1 Ou…" at bounding box center [626, 310] width 1185 height 553
click at [444, 264] on span "Analyze Modifier Values (LLM)" at bounding box center [421, 261] width 148 height 14
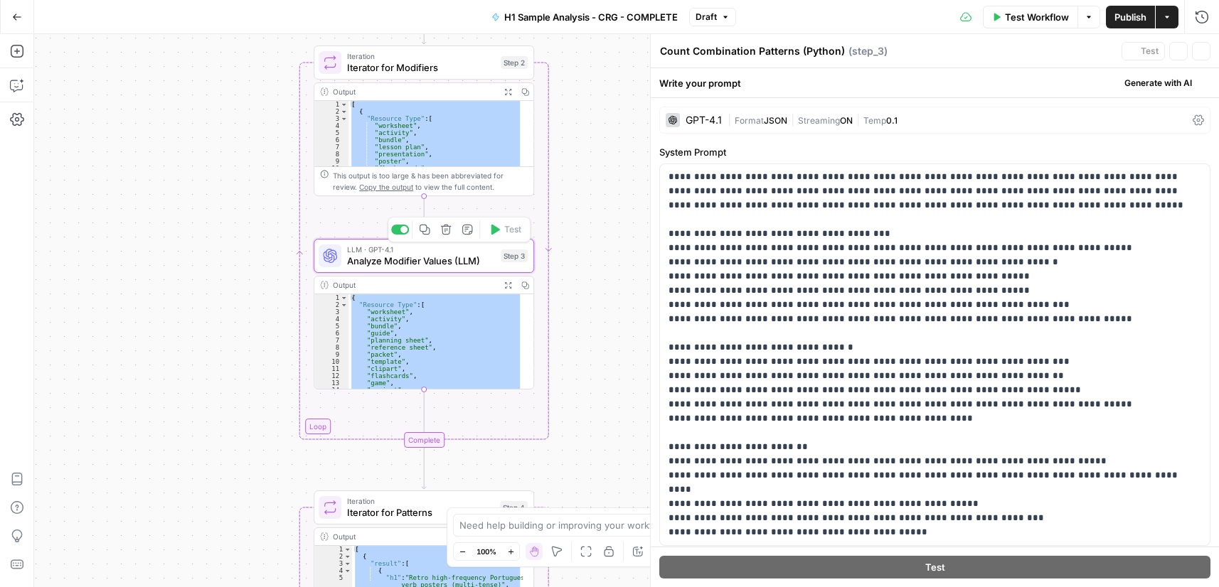
type textarea "Analyze Modifier Values (LLM)"
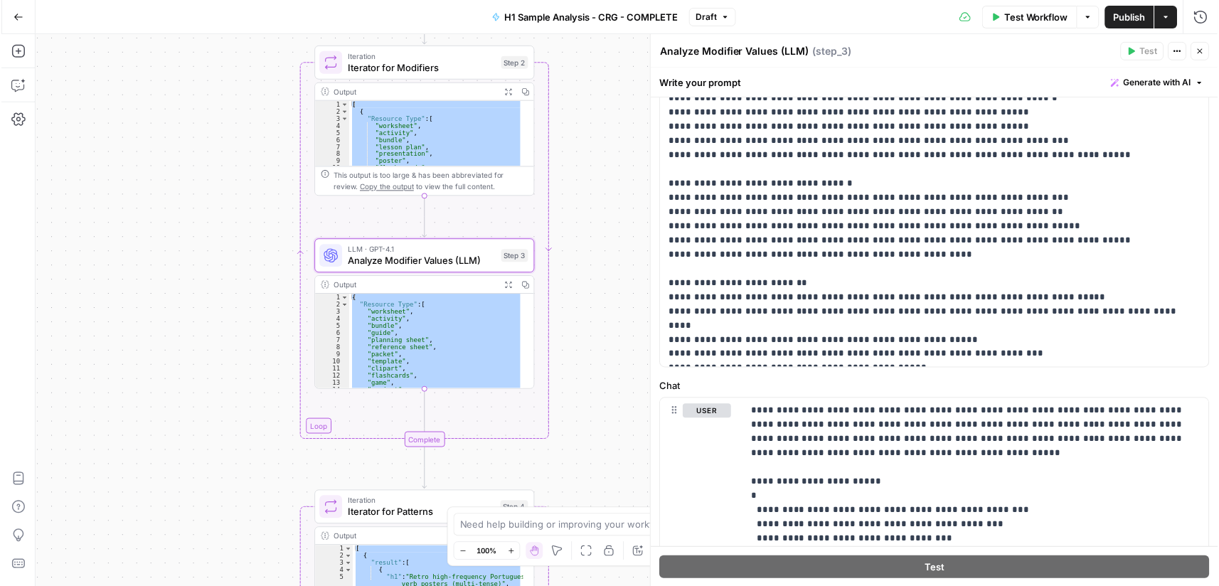
scroll to position [355, 0]
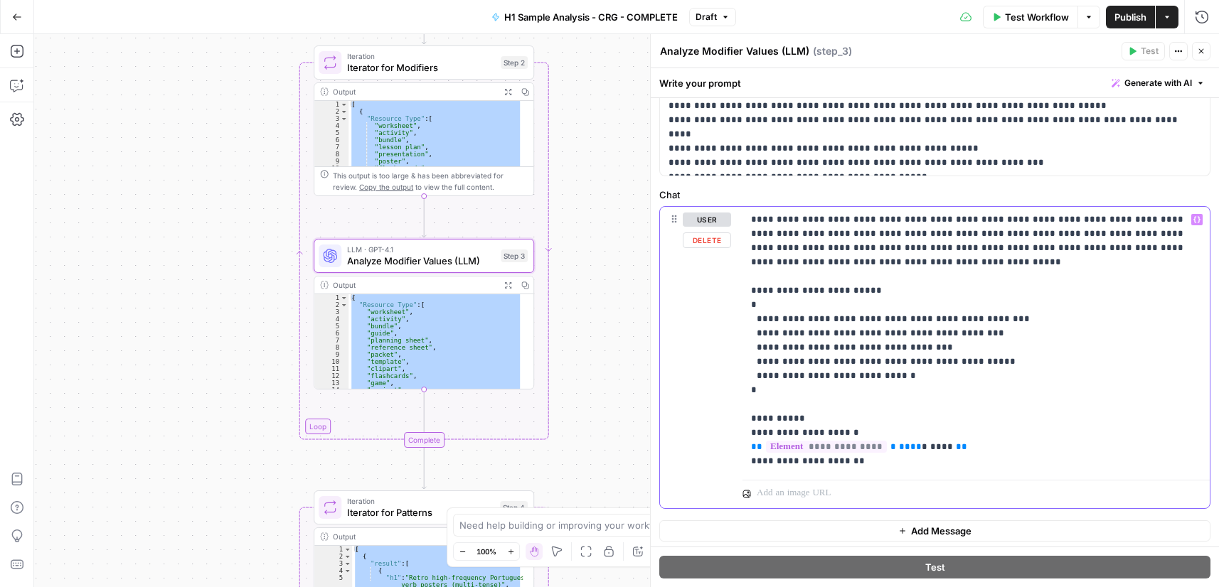
click at [831, 248] on p "**********" at bounding box center [970, 341] width 439 height 256
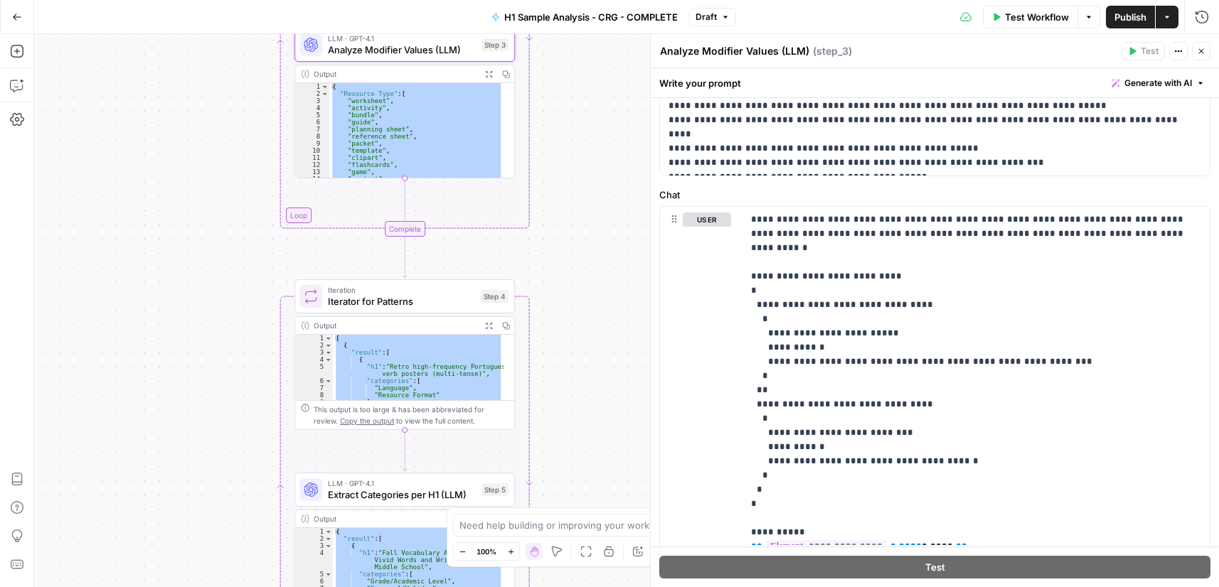
drag, startPoint x: 603, startPoint y: 378, endPoint x: 573, endPoint y: 89, distance: 290.9
click at [573, 89] on div "Workflow Set Inputs Inputs Run Code · Python Process & Batch CSV Data Step 1 Ou…" at bounding box center [626, 310] width 1185 height 553
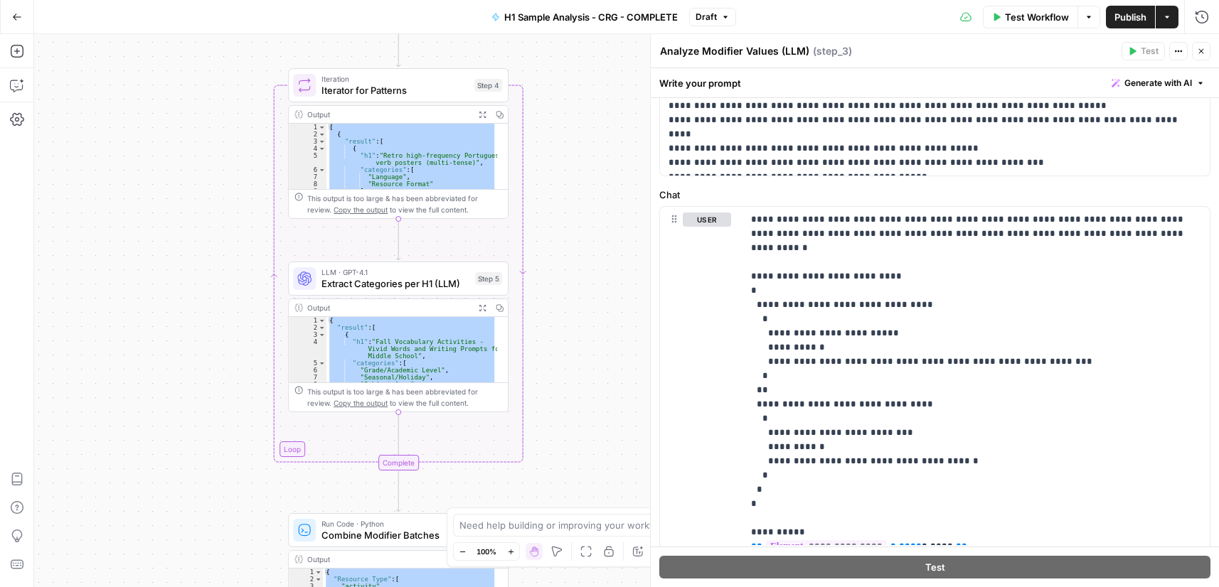
drag, startPoint x: 567, startPoint y: 270, endPoint x: 581, endPoint y: 79, distance: 191.8
click at [581, 79] on div "Workflow Set Inputs Inputs Run Code · Python Process & Batch CSV Data Step 1 Ou…" at bounding box center [626, 310] width 1185 height 553
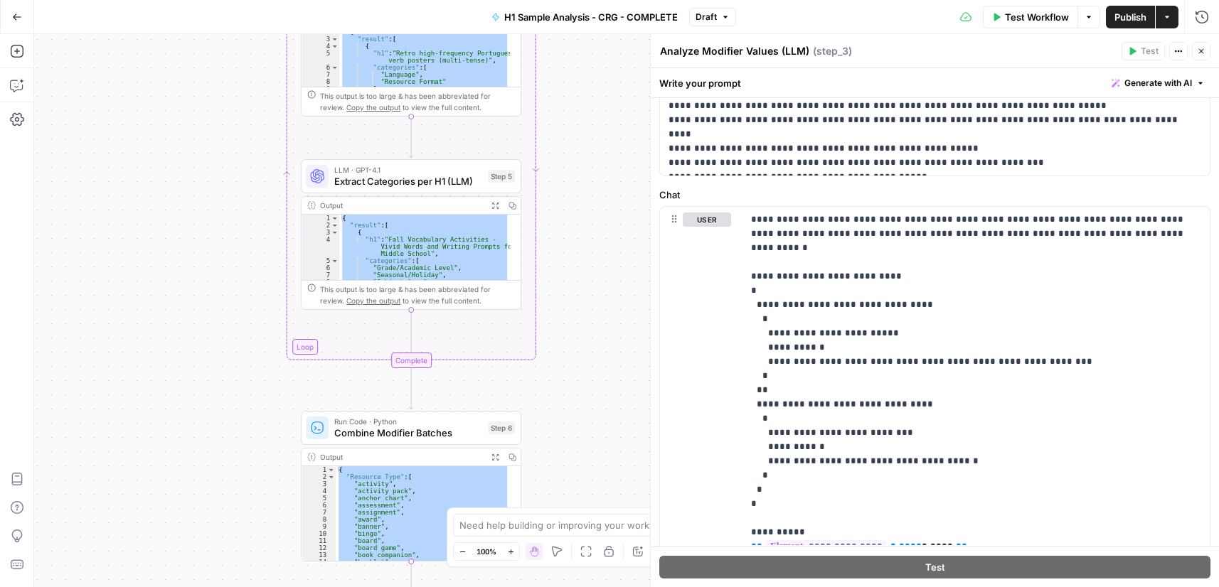
drag, startPoint x: 606, startPoint y: 248, endPoint x: 598, endPoint y: 124, distance: 124.0
click at [606, 107] on div "Workflow Set Inputs Inputs Run Code · Python Process & Batch CSV Data Step 1 Ou…" at bounding box center [626, 310] width 1185 height 553
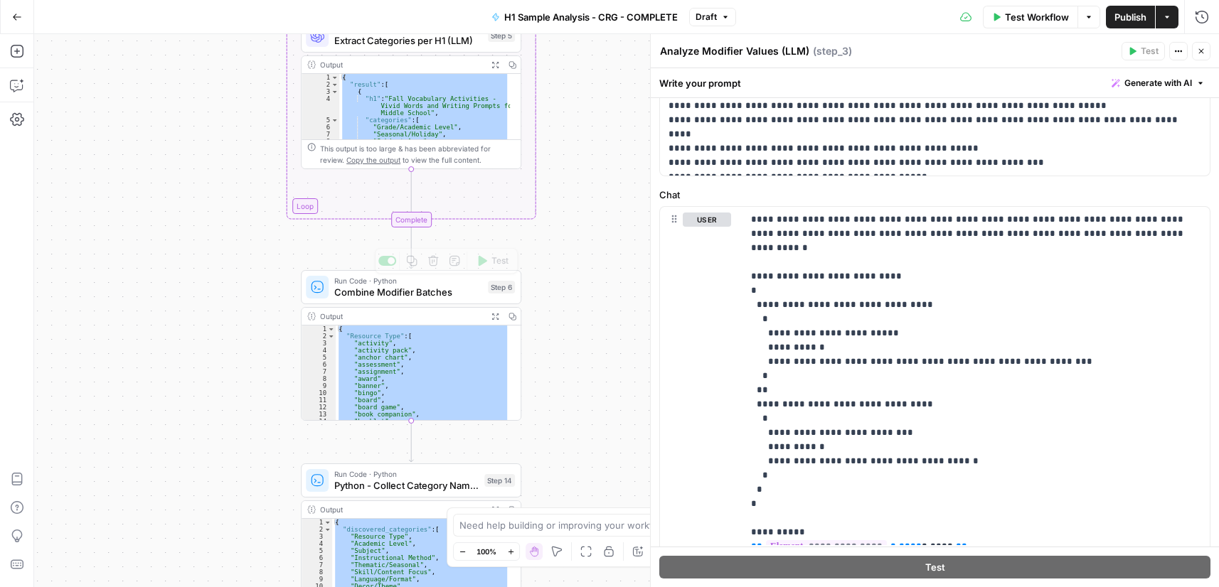
click at [417, 285] on span "Combine Modifier Batches" at bounding box center [408, 292] width 148 height 14
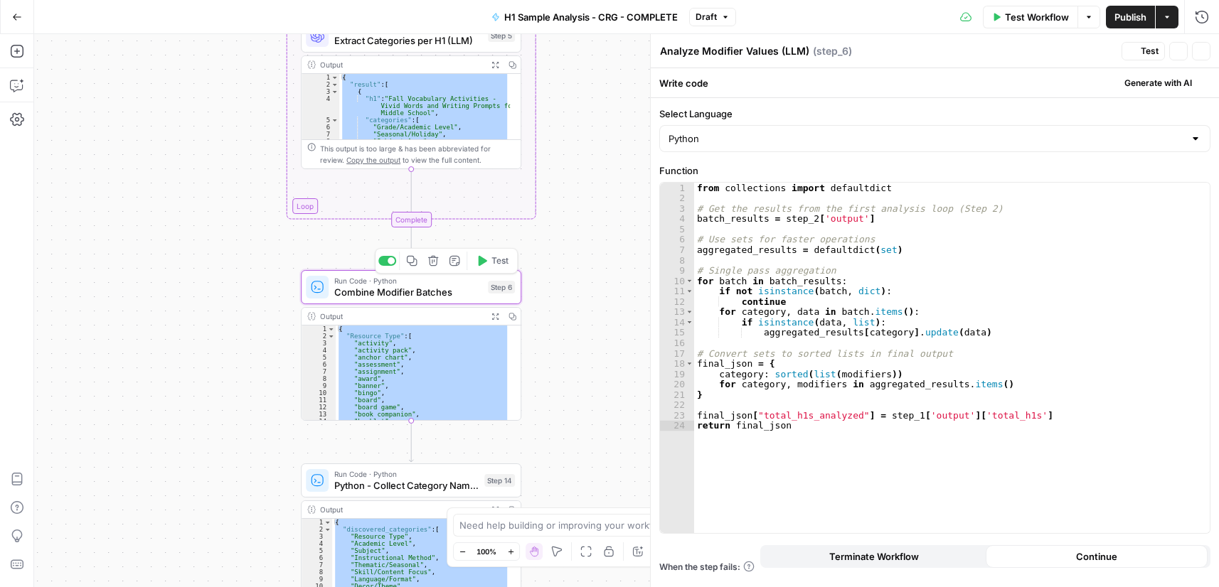
type textarea "Combine Modifier Batches"
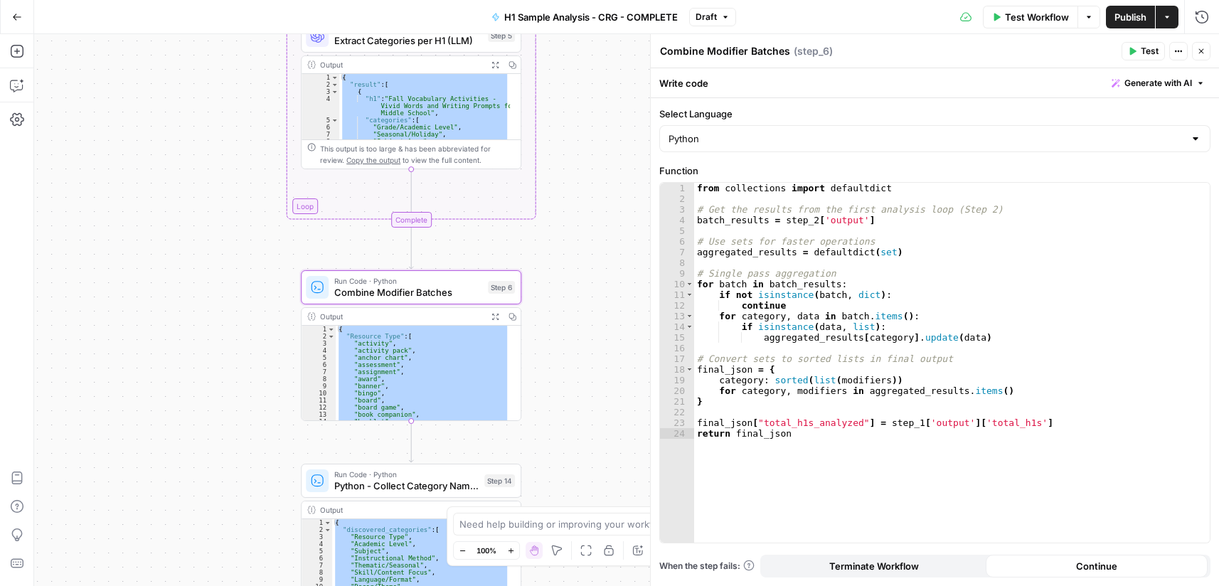
click at [869, 297] on div "from collections import defaultdict # Get the results from the first analysis l…" at bounding box center [951, 373] width 515 height 381
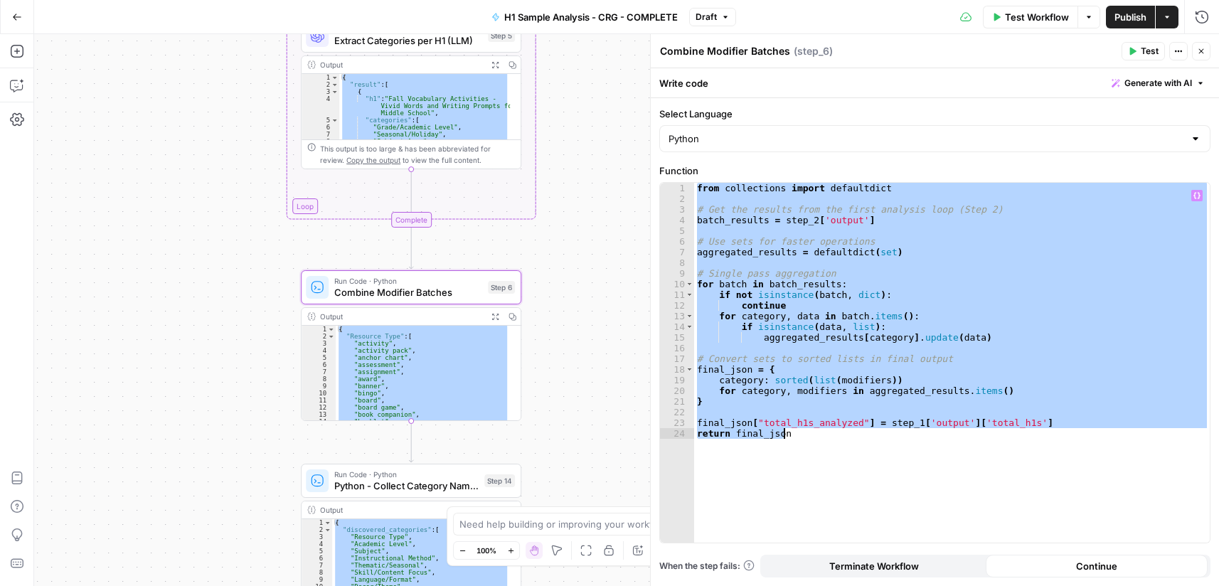
paste textarea
type textarea "**********"
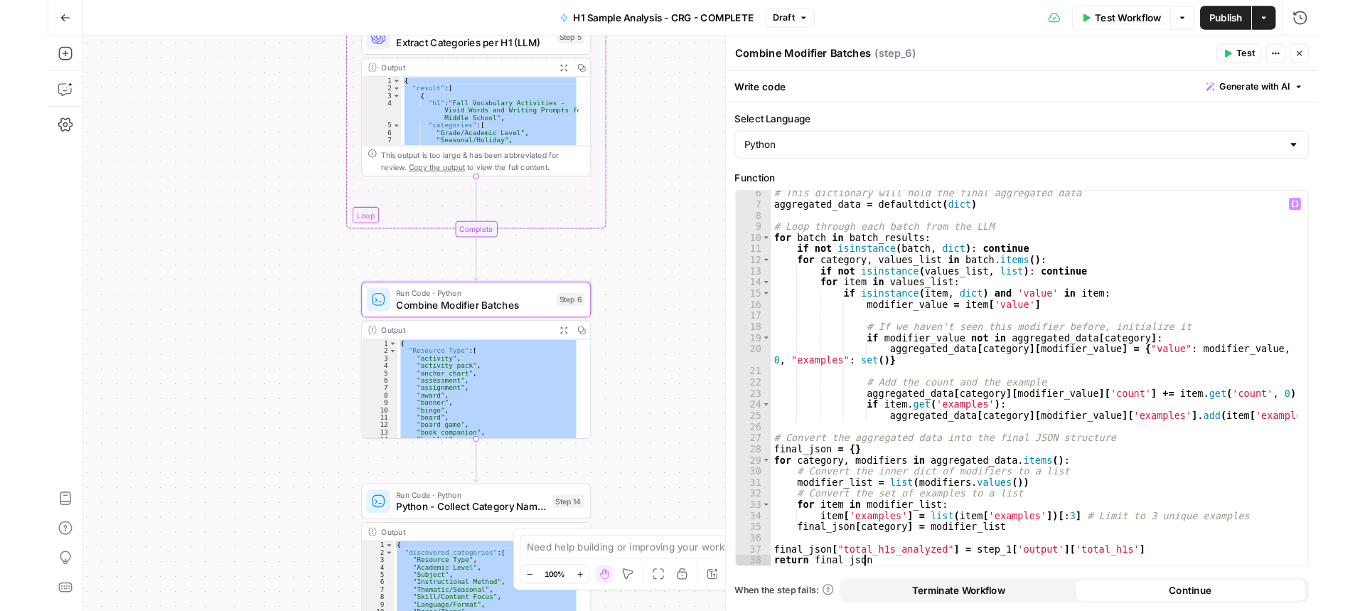
scroll to position [56, 0]
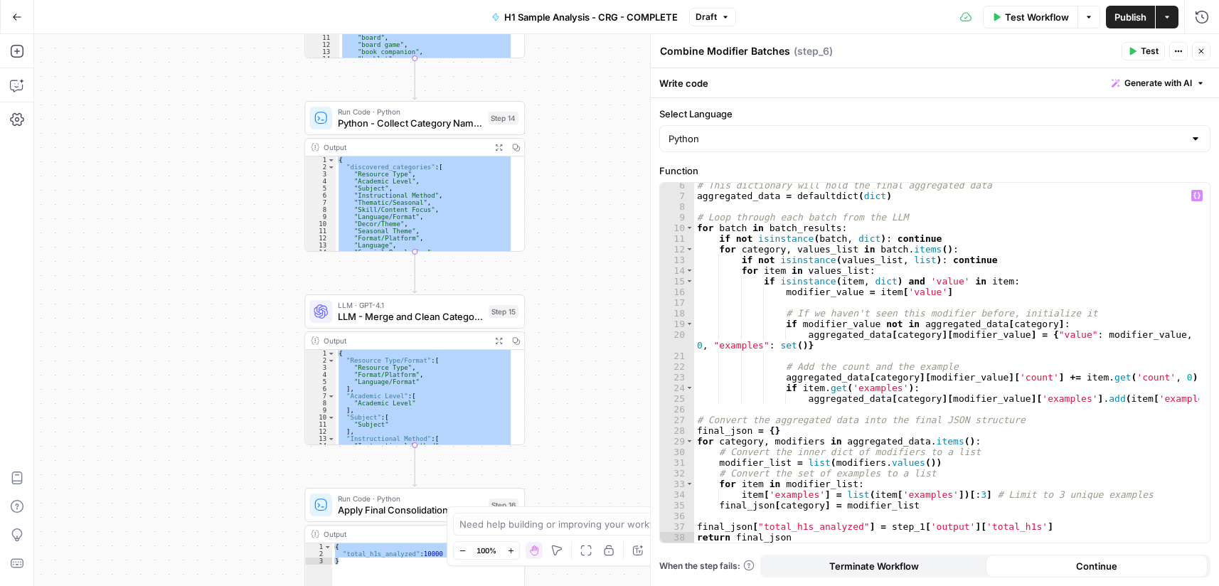
drag, startPoint x: 621, startPoint y: 386, endPoint x: 628, endPoint y: 19, distance: 366.9
click at [628, 16] on div "Go Back H1 Sample Analysis - CRG - COMPLETE Draft Test Workflow Options Publish…" at bounding box center [609, 293] width 1219 height 586
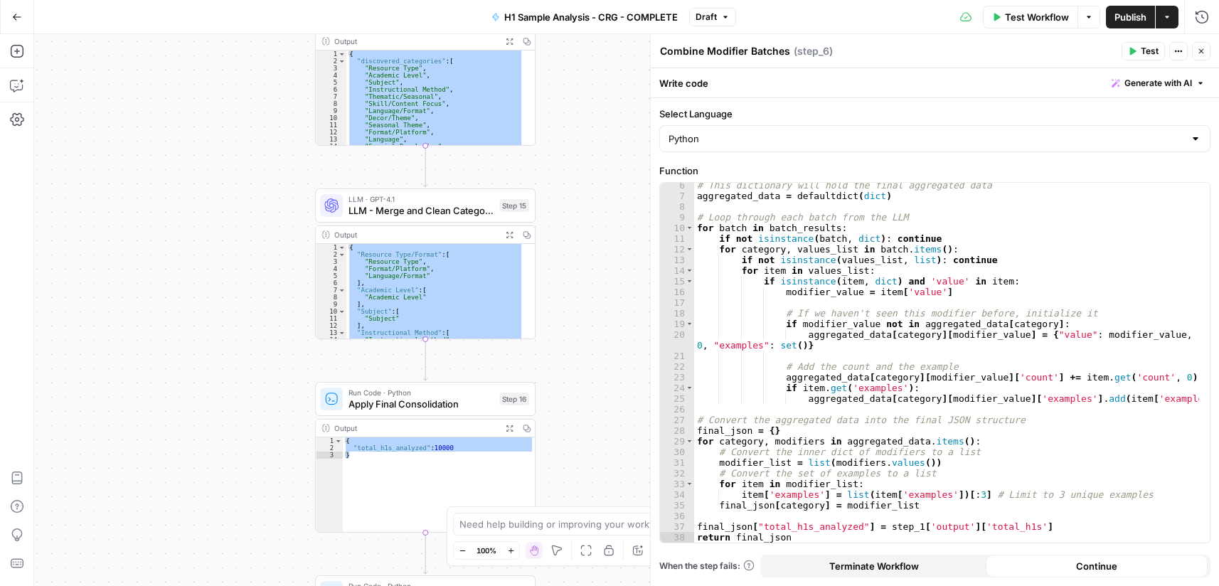
drag, startPoint x: 599, startPoint y: 314, endPoint x: 583, endPoint y: 59, distance: 255.0
click at [586, 64] on div "Workflow Set Inputs Inputs Run Code · Python Process & Batch CSV Data Step 1 Ou…" at bounding box center [626, 310] width 1185 height 552
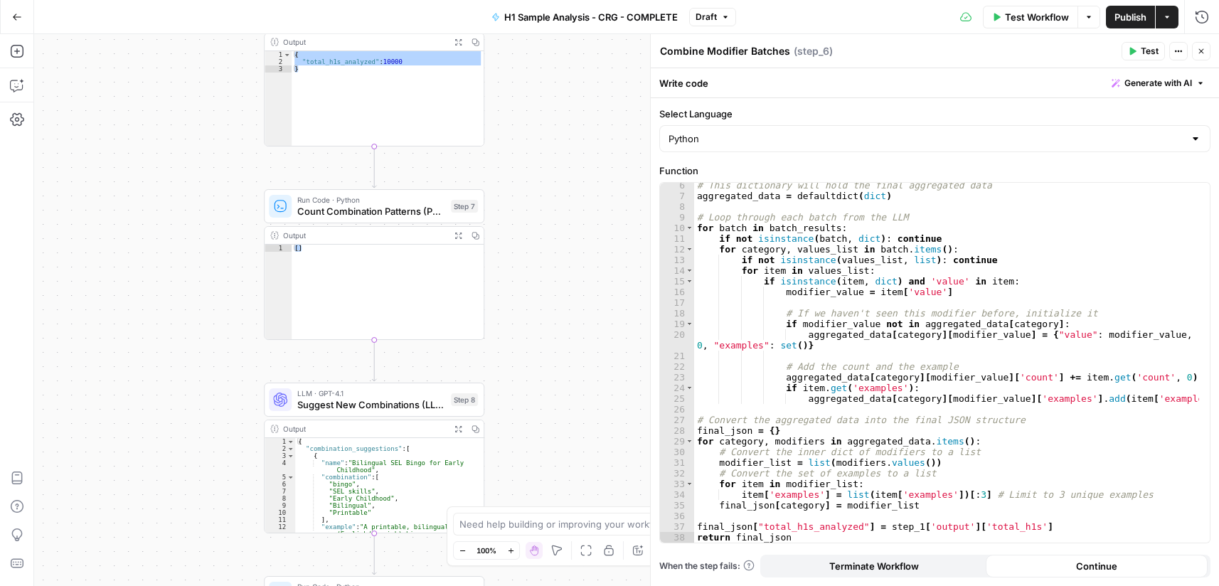
drag, startPoint x: 540, startPoint y: 287, endPoint x: 560, endPoint y: 303, distance: 25.3
click at [507, 79] on div "Workflow Set Inputs Inputs Run Code · Python Process & Batch CSV Data Step 1 Ou…" at bounding box center [626, 310] width 1185 height 552
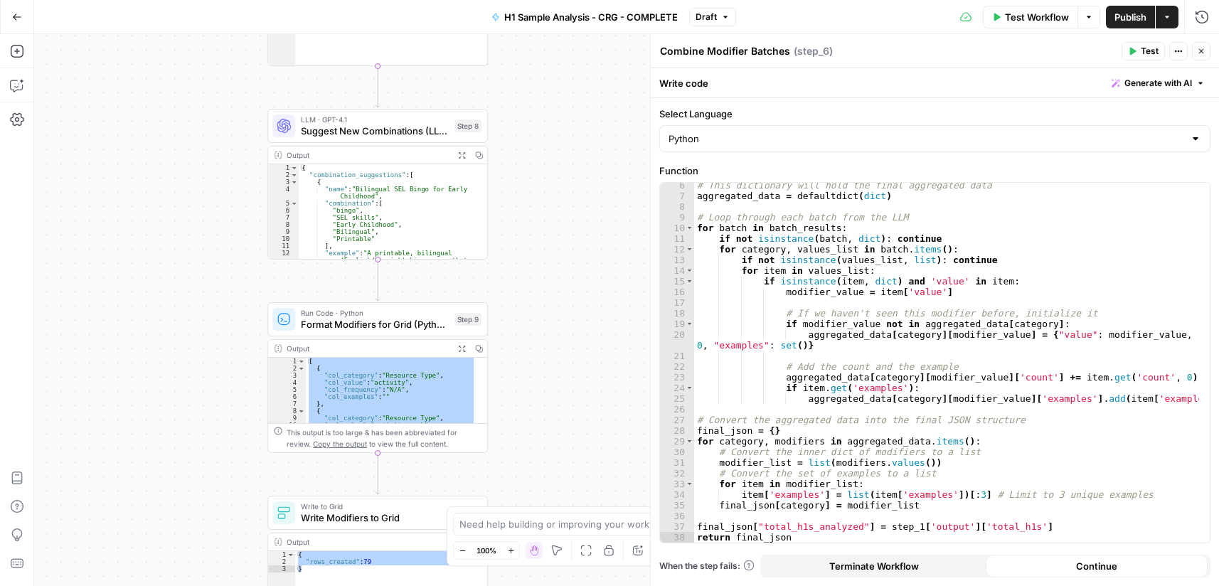
drag, startPoint x: 538, startPoint y: 350, endPoint x: 542, endPoint y: 76, distance: 273.8
click at [542, 76] on div "Workflow Set Inputs Inputs Run Code · Python Process & Batch CSV Data Step 1 Ou…" at bounding box center [626, 310] width 1185 height 552
drag, startPoint x: 406, startPoint y: 321, endPoint x: 415, endPoint y: 312, distance: 13.1
click at [407, 321] on span "Format Modifiers for Grid (Python)" at bounding box center [375, 324] width 148 height 14
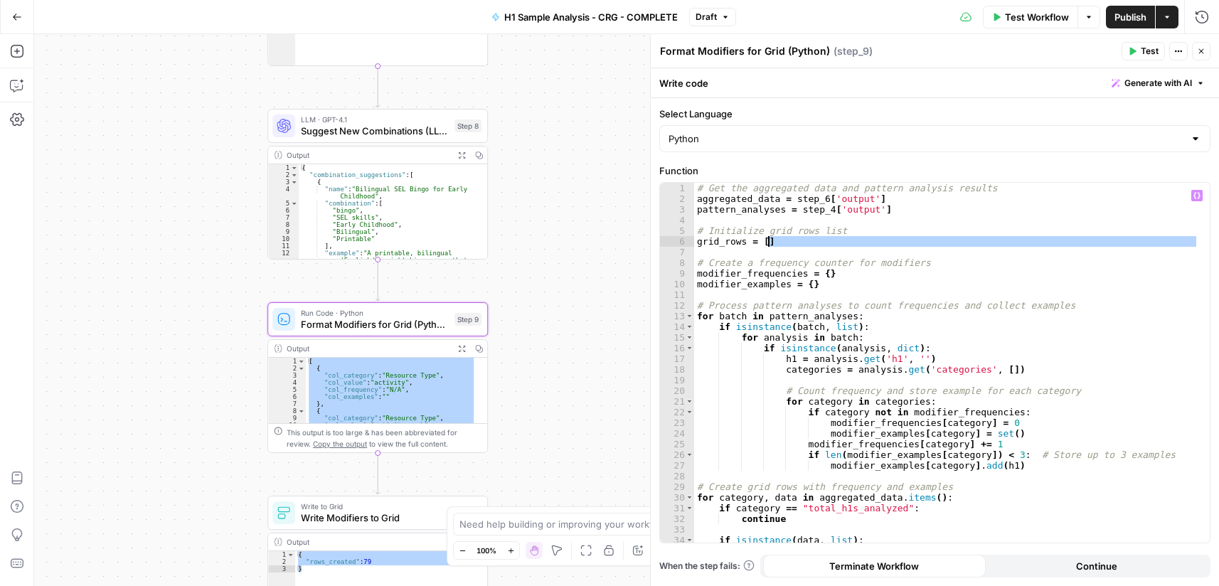
click at [850, 246] on div "# Get the aggregated data and pattern analysis results aggregated_data = step_6…" at bounding box center [946, 373] width 505 height 381
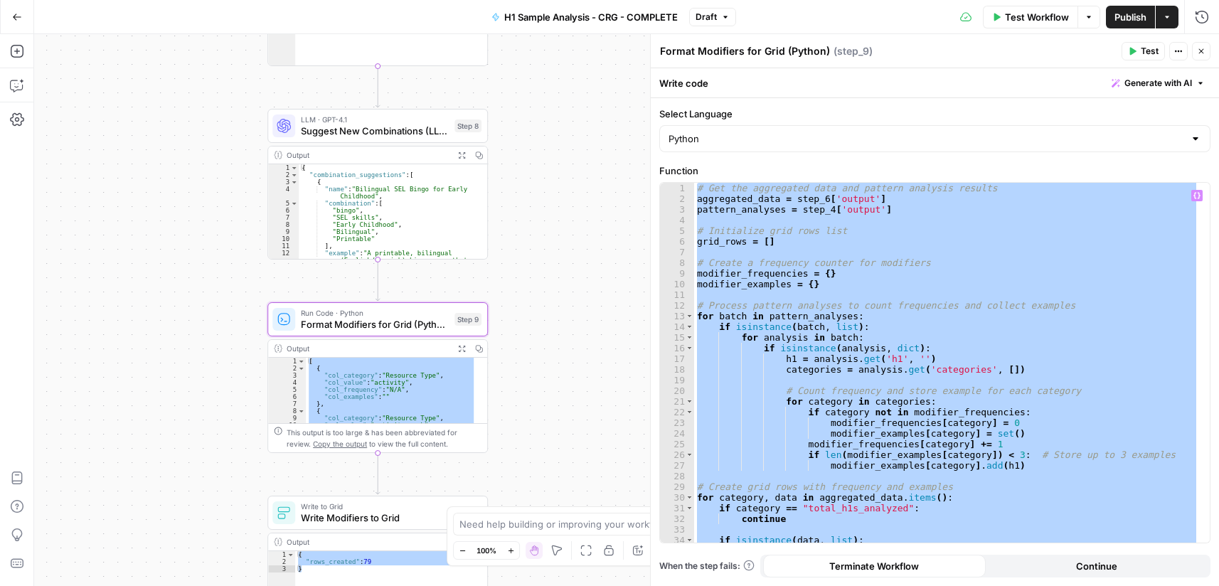
paste textarea
type textarea "**********"
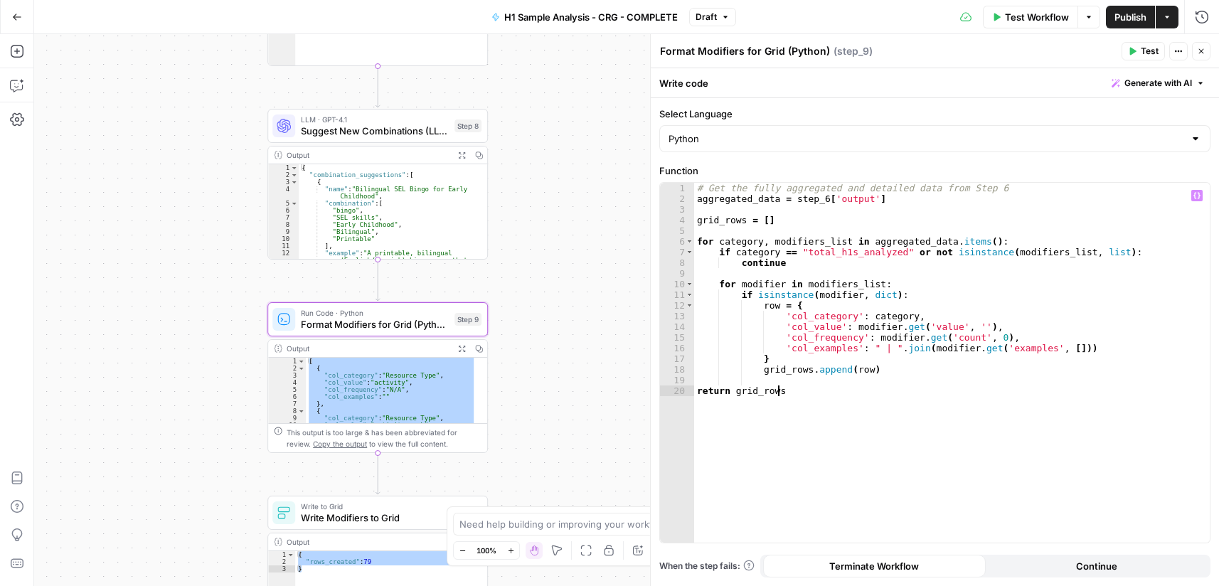
click at [1137, 10] on span "Publish" at bounding box center [1130, 17] width 32 height 14
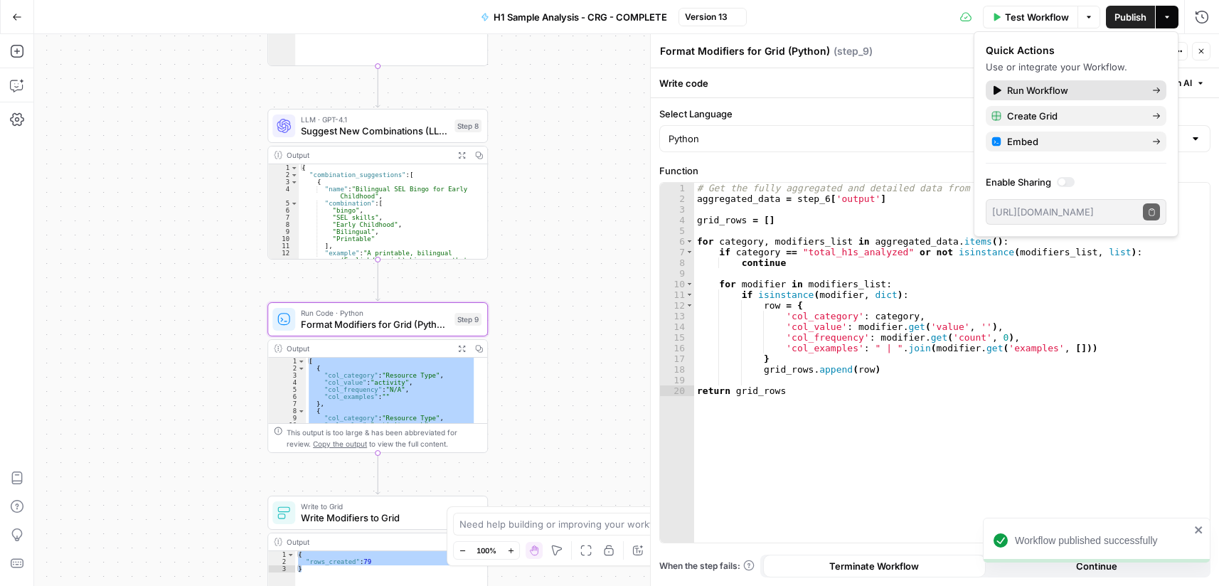
click at [1076, 84] on span "Run Workflow" at bounding box center [1074, 90] width 134 height 14
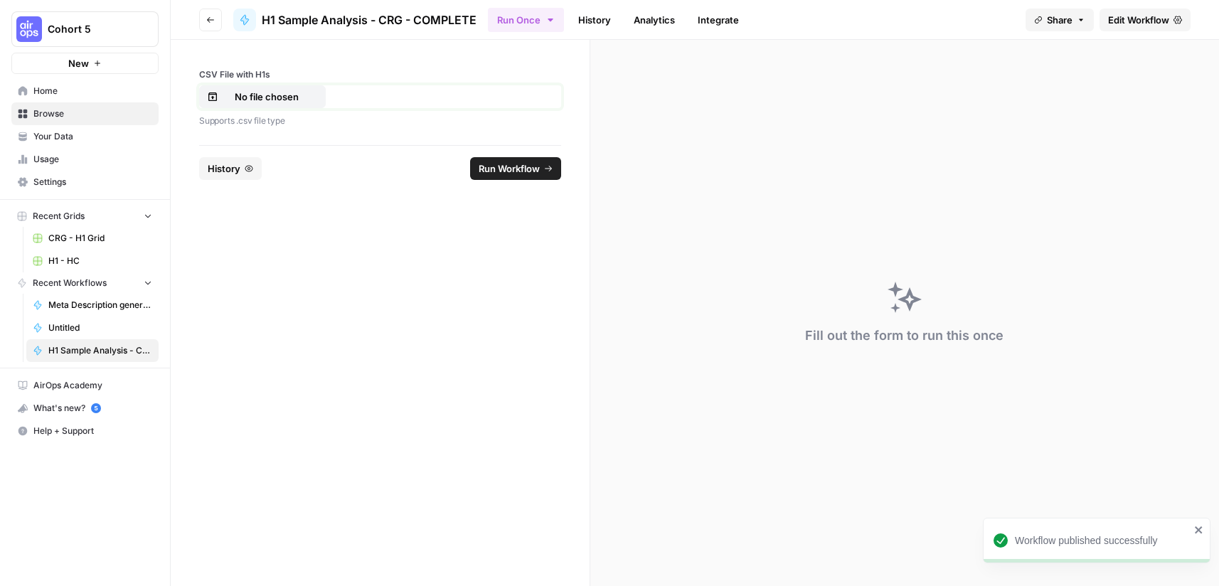
click at [274, 100] on p "No file chosen" at bounding box center [266, 97] width 91 height 14
click at [604, 18] on link "History" at bounding box center [595, 20] width 50 height 23
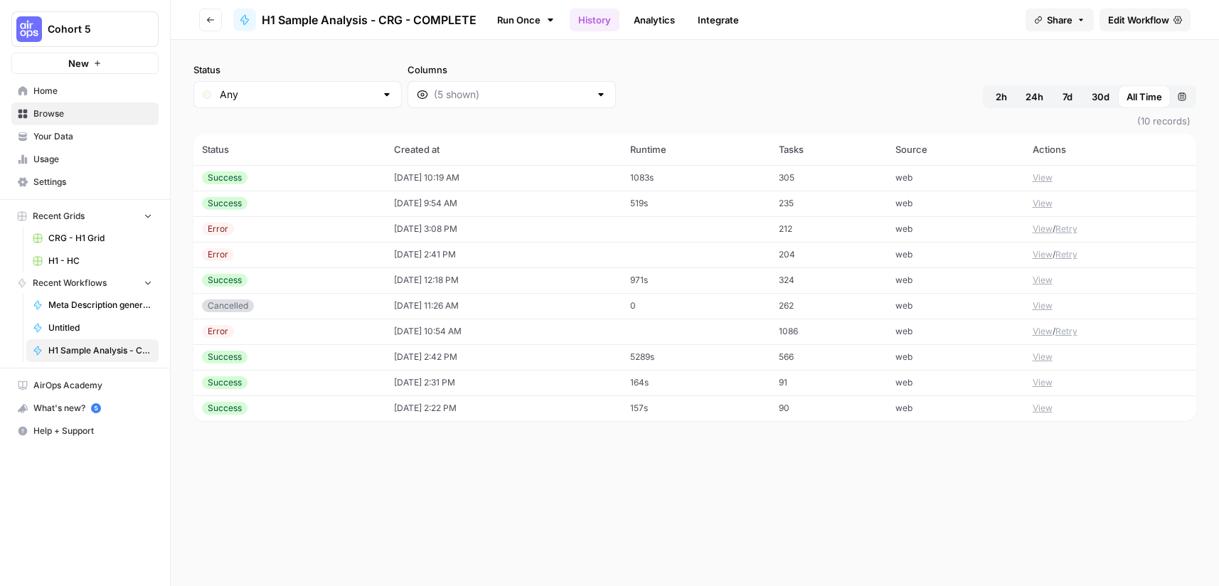
click at [513, 21] on link "Run Once" at bounding box center [526, 20] width 76 height 24
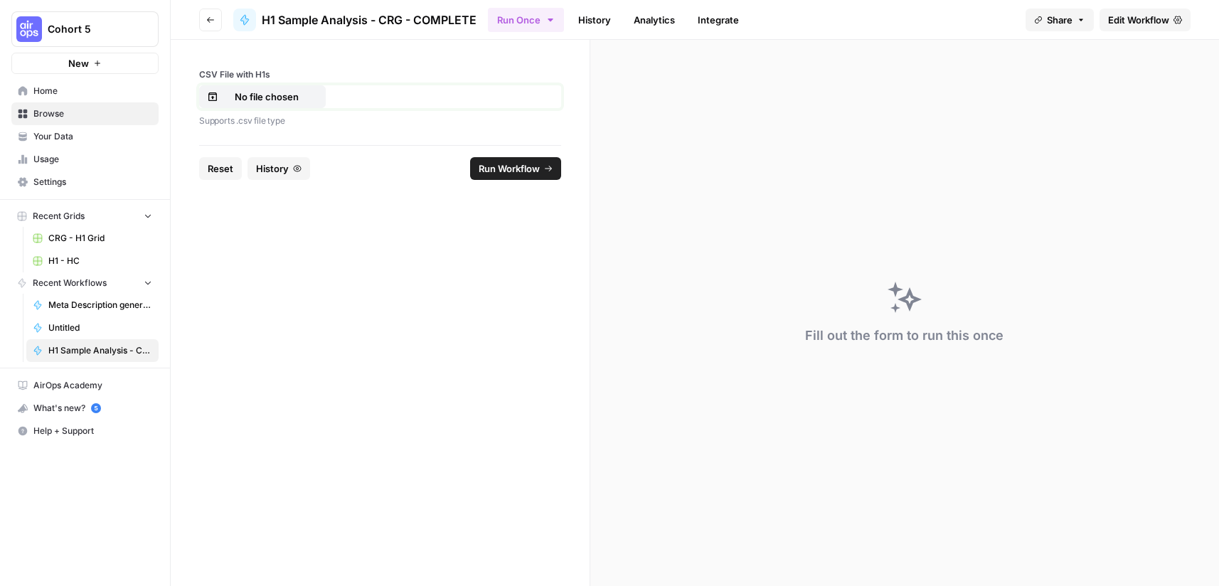
click at [270, 97] on p "No file chosen" at bounding box center [266, 97] width 91 height 14
drag, startPoint x: 500, startPoint y: 169, endPoint x: 496, endPoint y: 370, distance: 201.2
click at [500, 168] on span "Run Workflow" at bounding box center [509, 168] width 61 height 14
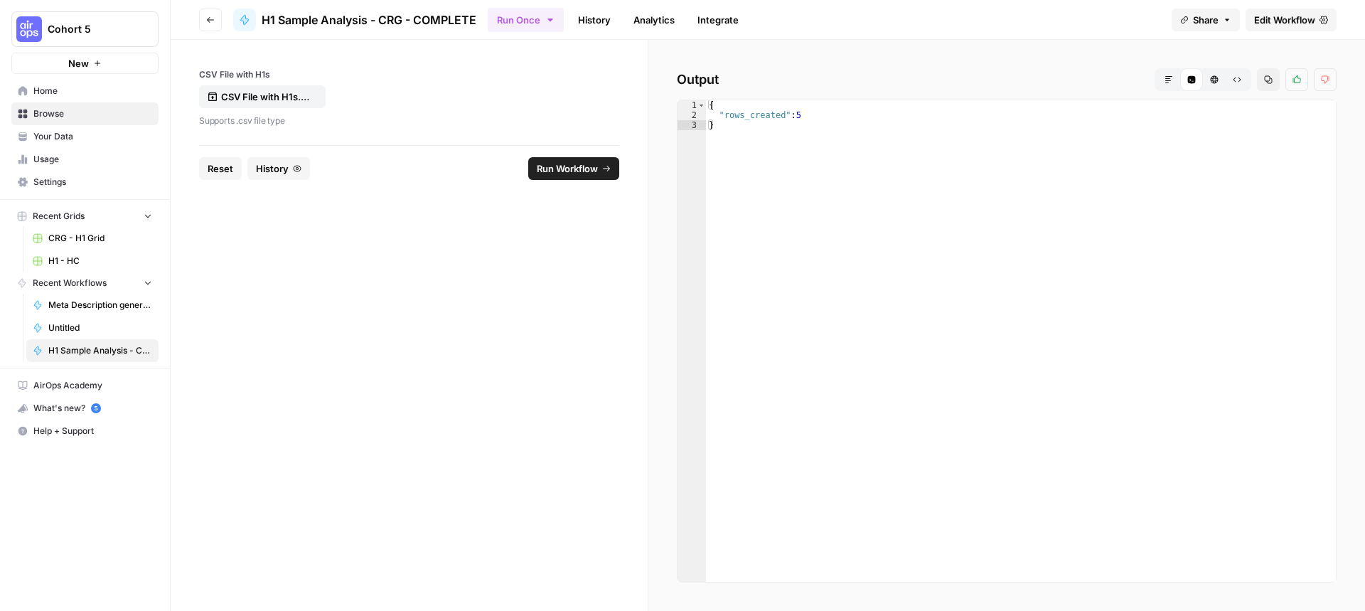
click at [1218, 17] on span "Edit Workflow" at bounding box center [1284, 20] width 61 height 14
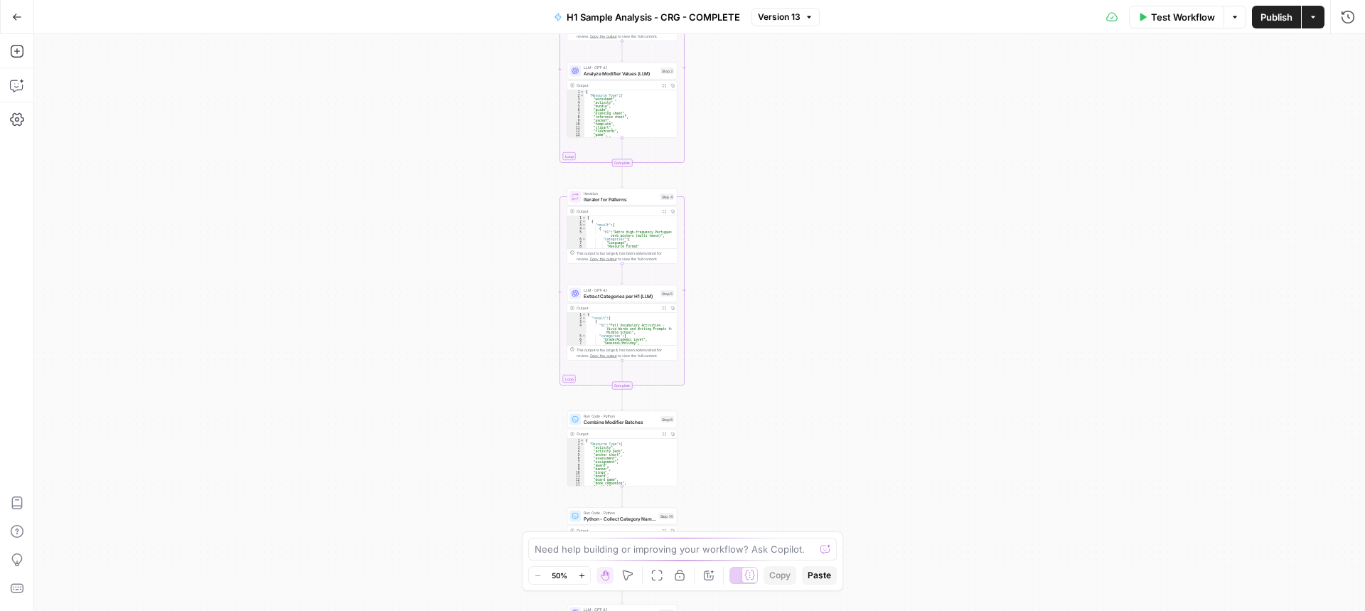
drag, startPoint x: 818, startPoint y: 132, endPoint x: 735, endPoint y: 302, distance: 188.9
click at [737, 472] on div "Workflow Set Inputs Inputs Run Code · Python Process & Batch CSV Data Step 1 Ou…" at bounding box center [699, 322] width 1331 height 577
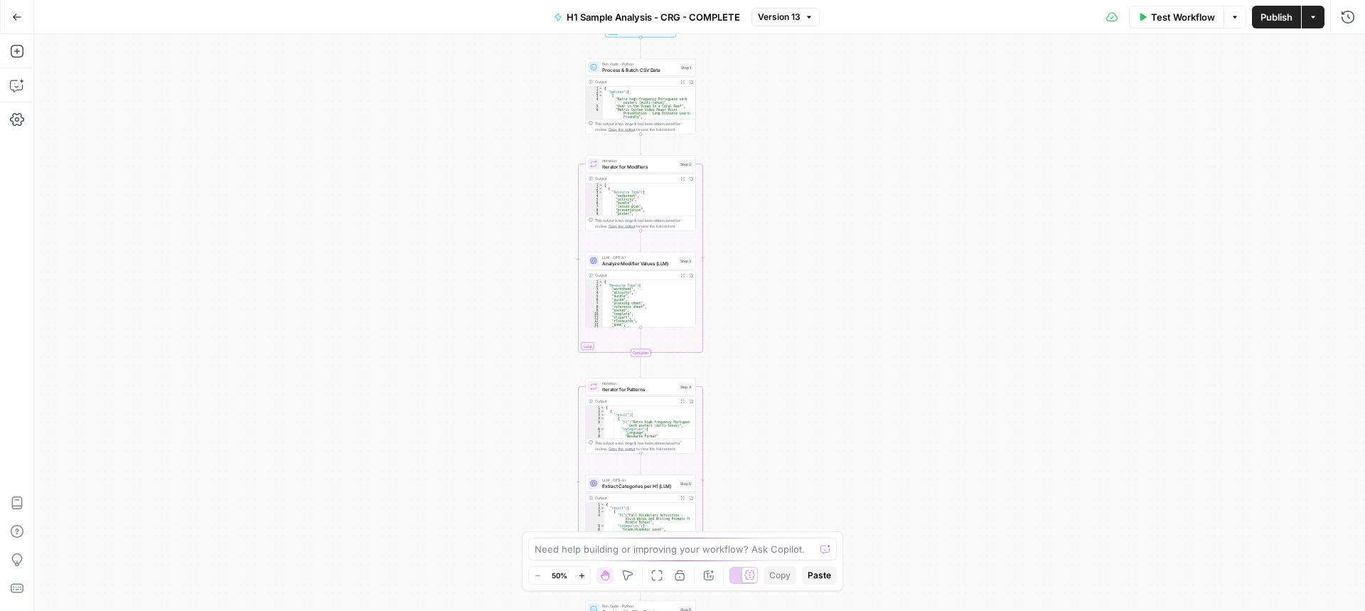
drag, startPoint x: 774, startPoint y: 301, endPoint x: 779, endPoint y: 320, distance: 19.8
click at [785, 364] on div "Workflow Set Inputs Inputs Run Code · Python Process & Batch CSV Data Step 1 Ou…" at bounding box center [699, 322] width 1331 height 577
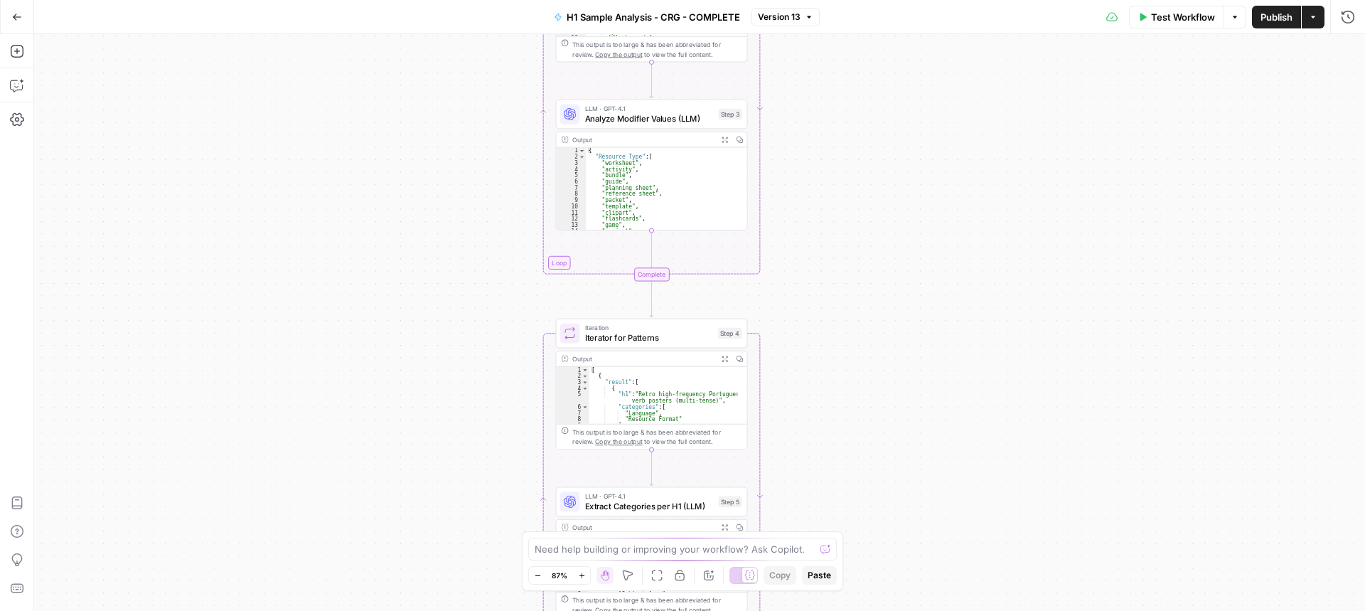
drag, startPoint x: 826, startPoint y: 263, endPoint x: 922, endPoint y: 105, distance: 184.7
click at [908, 136] on div "Workflow Set Inputs Inputs Run Code · Python Process & Batch CSV Data Step 1 Ou…" at bounding box center [699, 322] width 1331 height 577
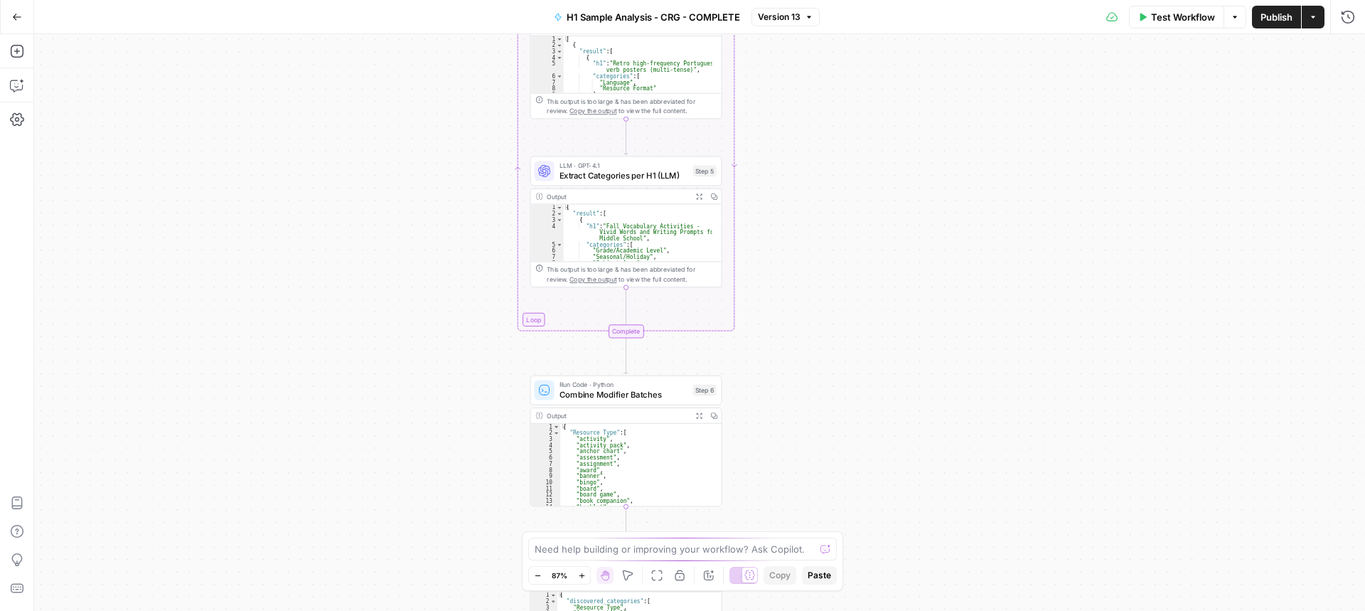
drag, startPoint x: 833, startPoint y: 230, endPoint x: 780, endPoint y: -17, distance: 253.1
click at [780, 0] on html "Cohort 5 New Home Browse Your Data Usage Settings Recent Grids CRG - H1 Grid H1…" at bounding box center [682, 305] width 1365 height 611
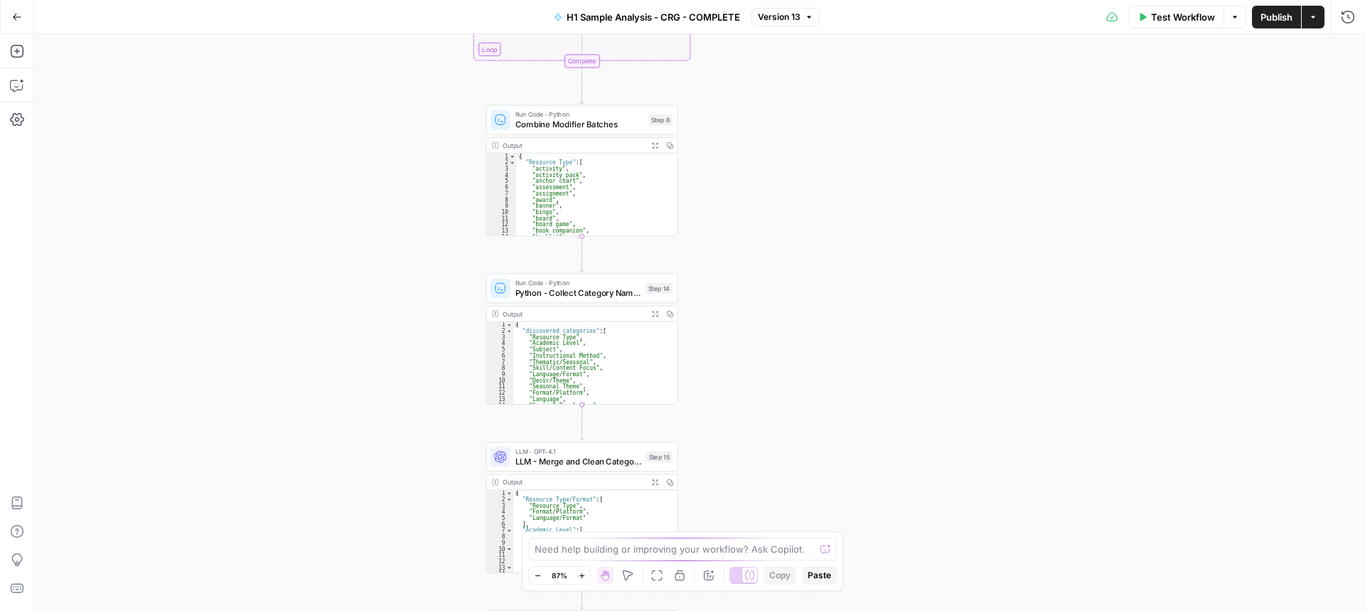
drag, startPoint x: 764, startPoint y: 263, endPoint x: 720, endPoint y: -9, distance: 275.9
click at [720, 0] on html "Cohort 5 New Home Browse Your Data Usage Settings Recent Grids CRG - H1 Grid H1…" at bounding box center [682, 305] width 1365 height 611
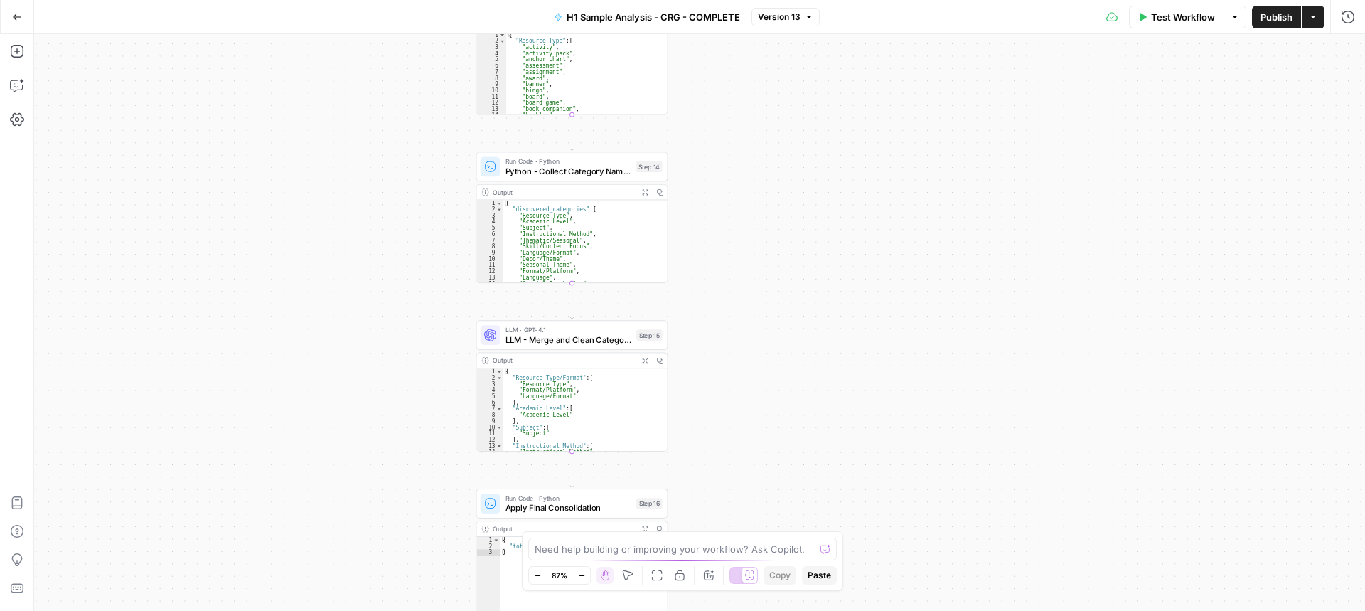
drag, startPoint x: 770, startPoint y: 245, endPoint x: 785, endPoint y: 96, distance: 150.1
click at [777, 102] on div "Workflow Set Inputs Inputs Run Code · Python Process & Batch CSV Data Step 1 Ou…" at bounding box center [699, 322] width 1331 height 577
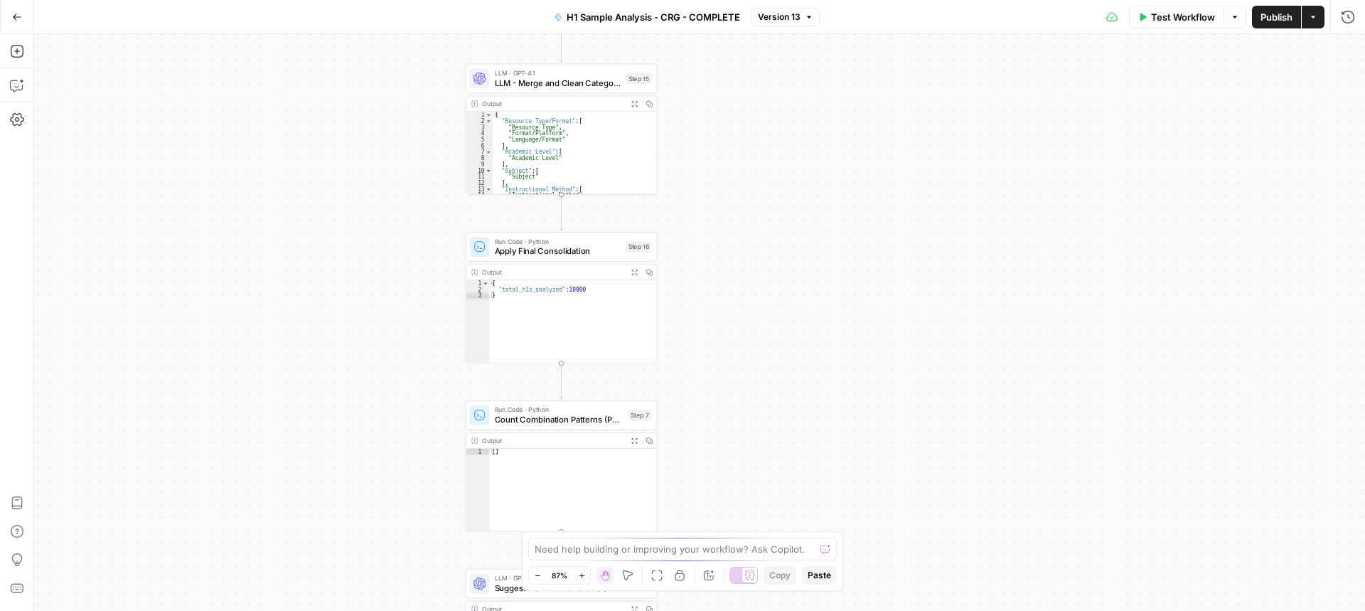
drag, startPoint x: 732, startPoint y: 29, endPoint x: 729, endPoint y: 11, distance: 18.1
click at [728, 0] on div "Go Back H1 Sample Analysis - CRG - COMPLETE Version 13 Test Workflow Options Pu…" at bounding box center [682, 305] width 1365 height 611
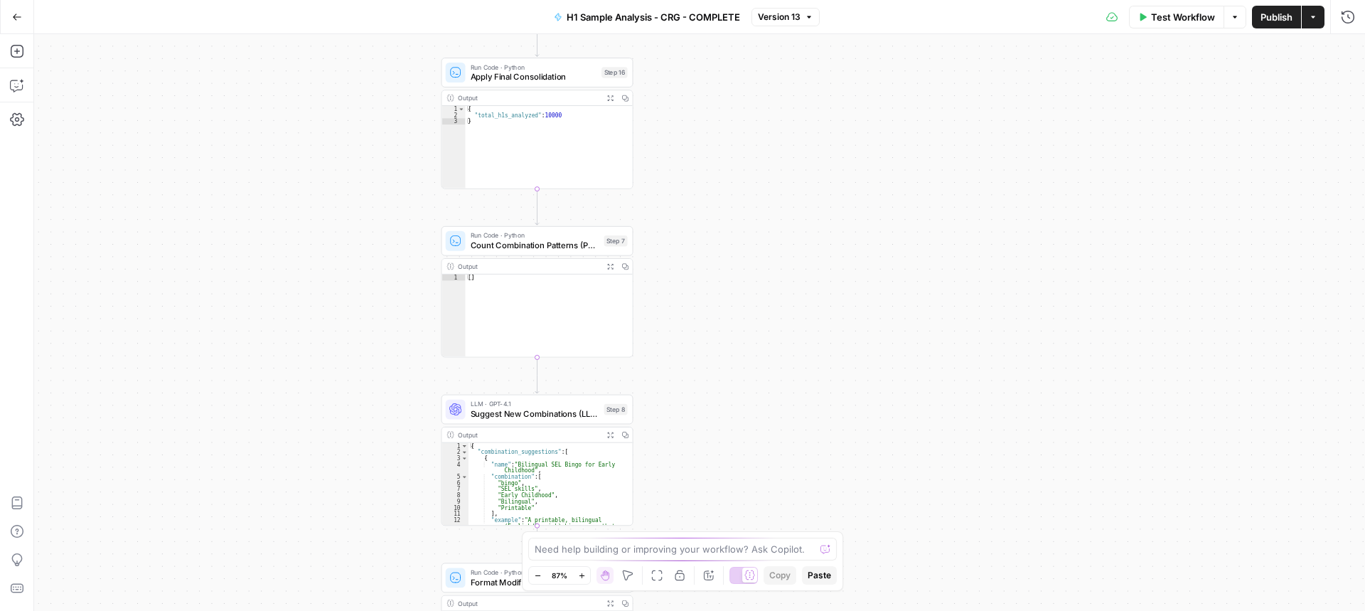
click at [771, 144] on div "Workflow Set Inputs Inputs Run Code · Python Process & Batch CSV Data Step 1 Ou…" at bounding box center [699, 322] width 1331 height 577
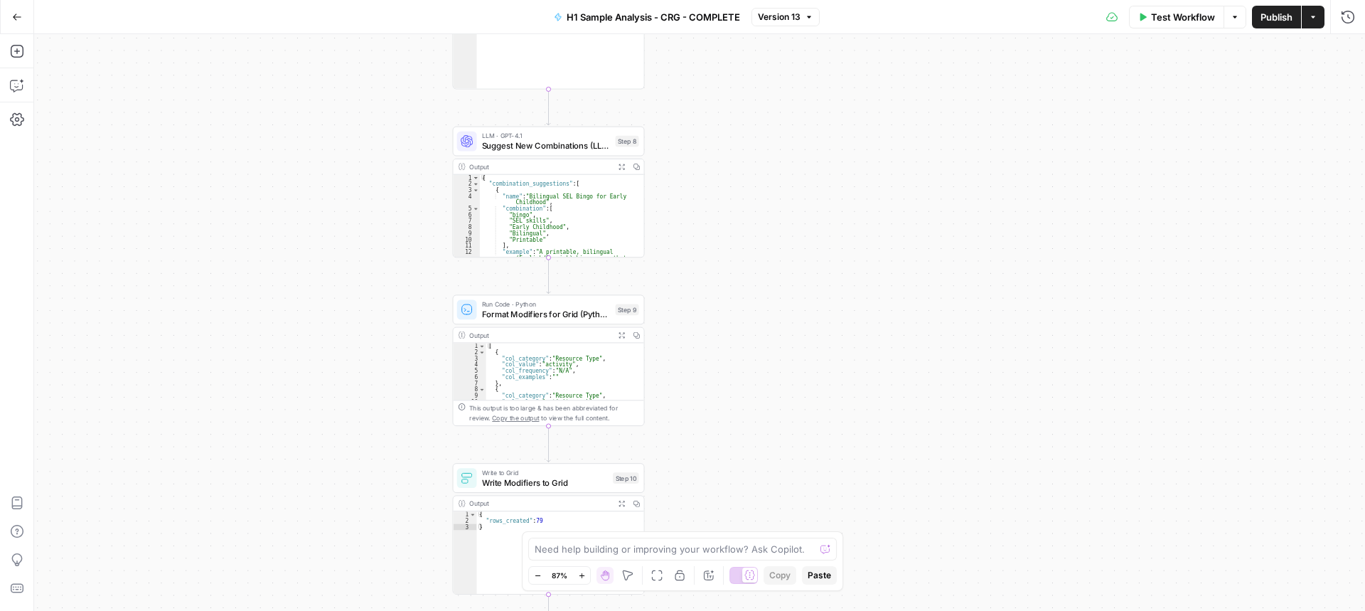
drag, startPoint x: 753, startPoint y: 272, endPoint x: 761, endPoint y: 75, distance: 196.4
click at [763, 70] on div "Workflow Set Inputs Inputs Run Code · Python Process & Batch CSV Data Step 1 Ou…" at bounding box center [699, 322] width 1331 height 577
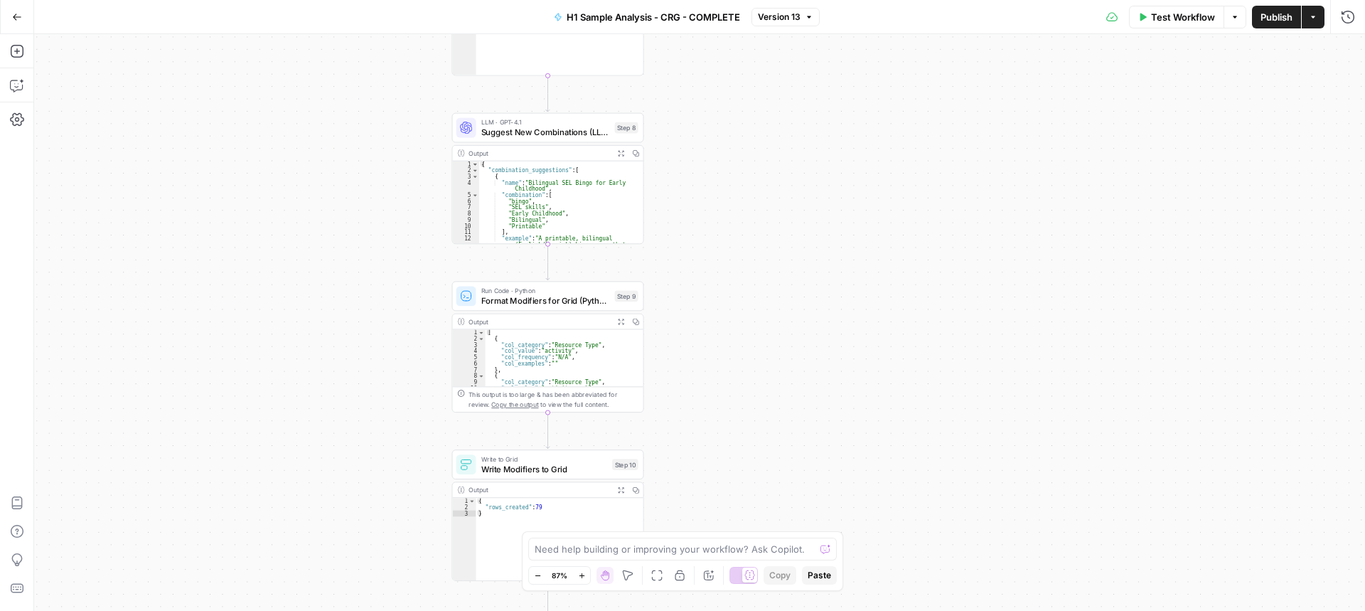
drag, startPoint x: 747, startPoint y: 269, endPoint x: 749, endPoint y: 250, distance: 18.7
click at [743, 254] on div "Workflow Set Inputs Inputs Run Code · Python Process & Batch CSV Data Step 1 Ou…" at bounding box center [699, 322] width 1331 height 577
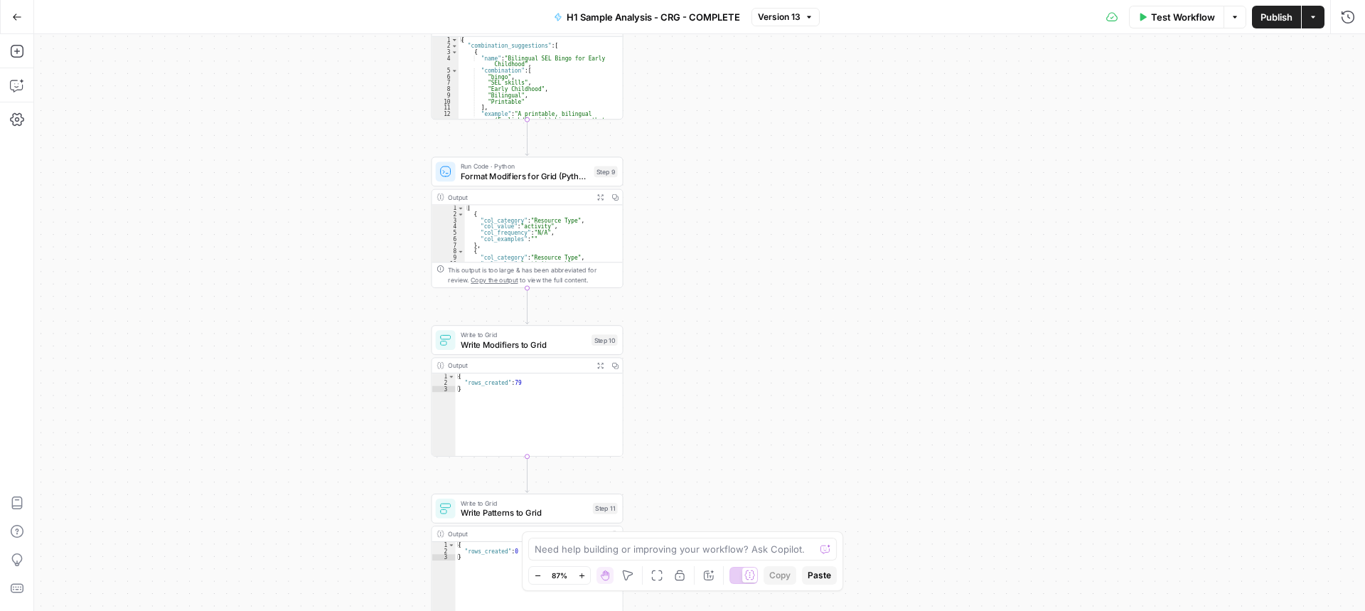
drag, startPoint x: 806, startPoint y: 393, endPoint x: 788, endPoint y: 270, distance: 124.4
click at [788, 270] on div "Workflow Set Inputs Inputs Run Code · Python Process & Batch CSV Data Step 1 Ou…" at bounding box center [699, 322] width 1331 height 577
click at [1218, 15] on span "Publish" at bounding box center [1277, 17] width 32 height 14
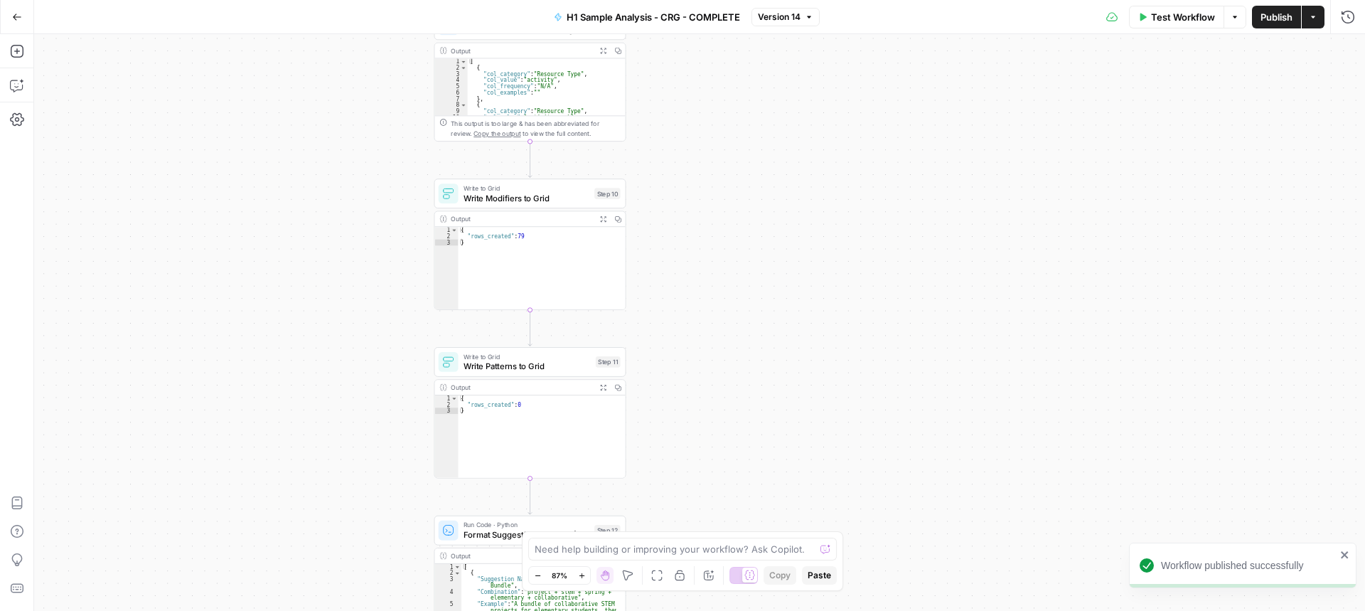
drag, startPoint x: 685, startPoint y: 323, endPoint x: 693, endPoint y: 217, distance: 106.3
click at [695, 218] on div "Workflow Set Inputs Inputs Run Code · Python Process & Batch CSV Data Step 1 Ou…" at bounding box center [699, 322] width 1331 height 577
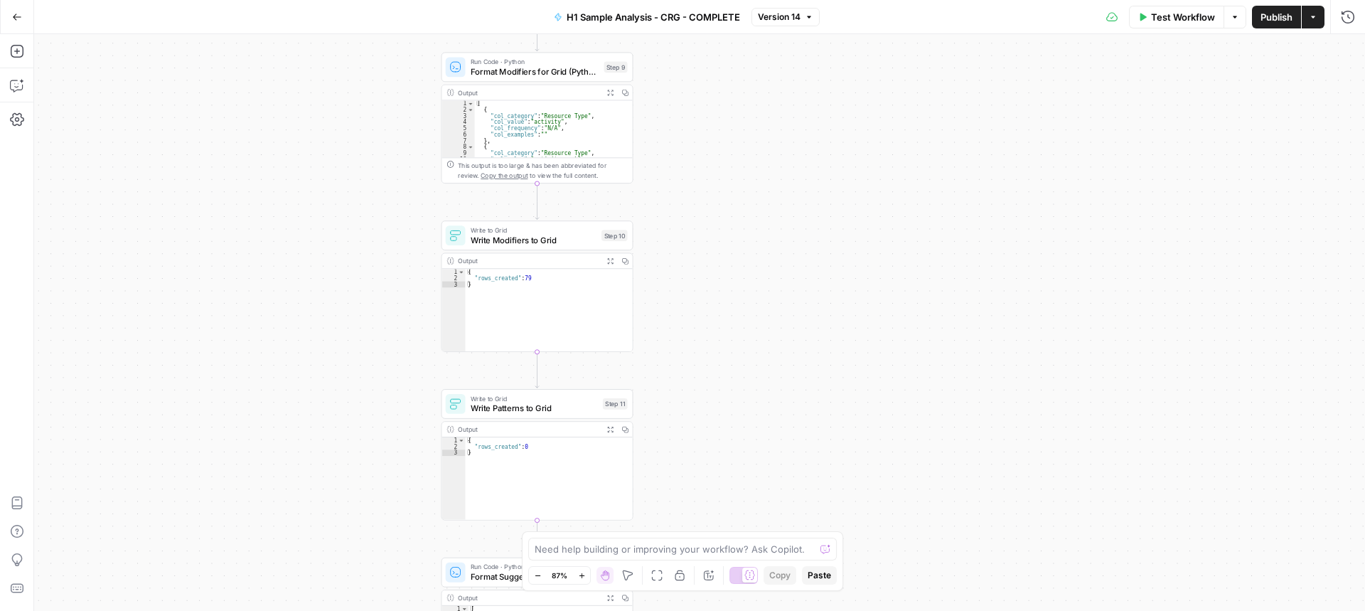
click at [493, 247] on div "Write to Grid Write Modifiers to Grid Step 10 Copy step Delete step Add Note Te…" at bounding box center [538, 235] width 192 height 30
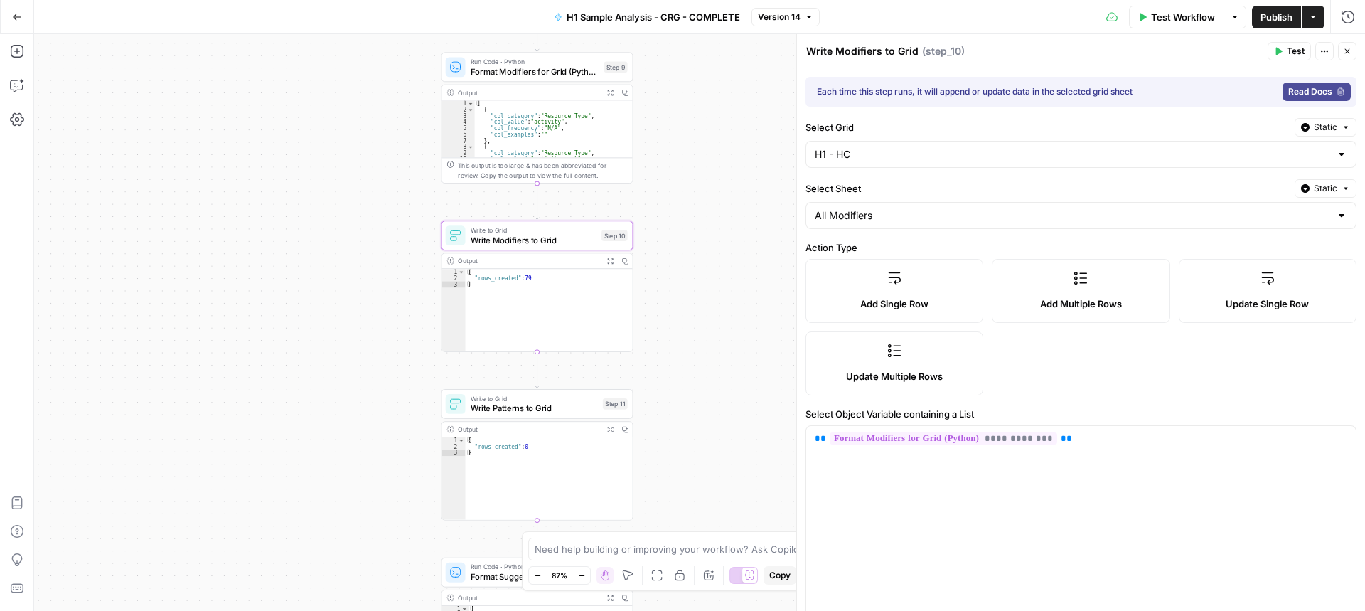
drag, startPoint x: 883, startPoint y: 359, endPoint x: 886, endPoint y: 352, distance: 7.7
click at [883, 358] on label "Update Multiple Rows" at bounding box center [895, 363] width 178 height 64
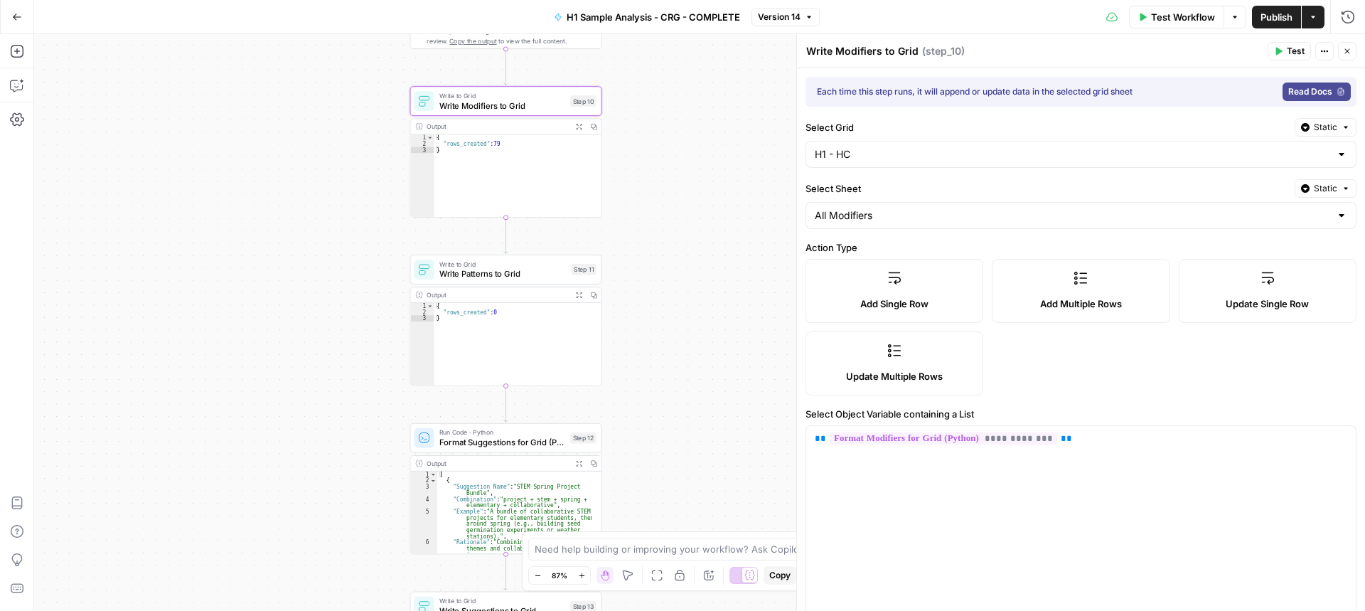
drag, startPoint x: 718, startPoint y: 306, endPoint x: 685, endPoint y: 191, distance: 120.6
click at [685, 191] on div "Workflow Set Inputs Inputs Run Code · Python Process & Batch CSV Data Step 1 Ou…" at bounding box center [699, 322] width 1331 height 577
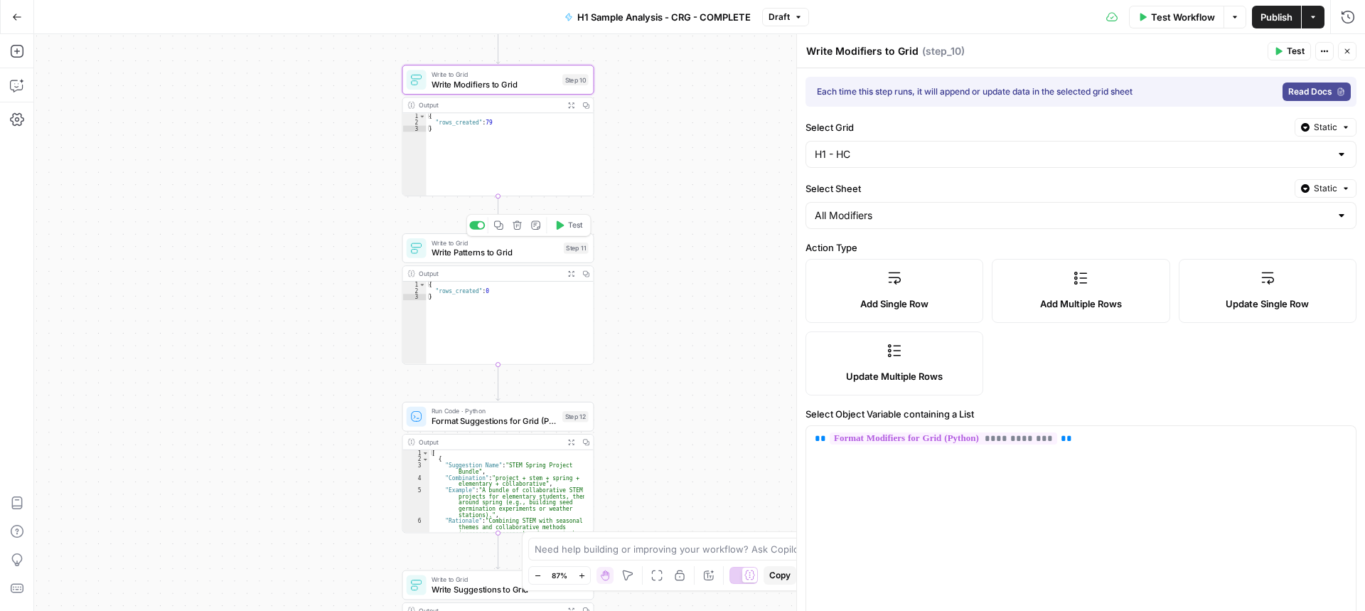
drag, startPoint x: 483, startPoint y: 251, endPoint x: 507, endPoint y: 255, distance: 23.7
click at [485, 251] on span "Write Patterns to Grid" at bounding box center [495, 252] width 127 height 12
type textarea "Write Patterns to Grid"
click at [915, 348] on label "Update Multiple Rows" at bounding box center [895, 363] width 178 height 64
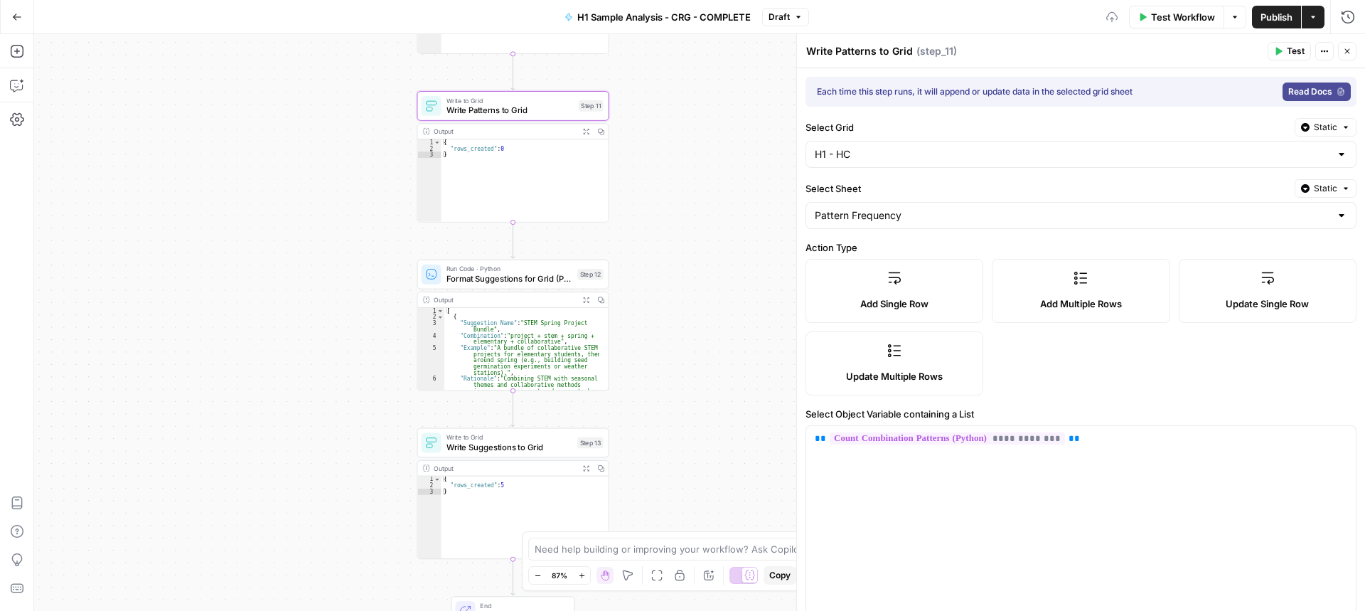
drag, startPoint x: 684, startPoint y: 417, endPoint x: 710, endPoint y: 195, distance: 224.0
click at [710, 181] on div "Workflow Set Inputs Inputs Run Code · Python Process & Batch CSV Data Step 1 Ou…" at bounding box center [699, 322] width 1331 height 577
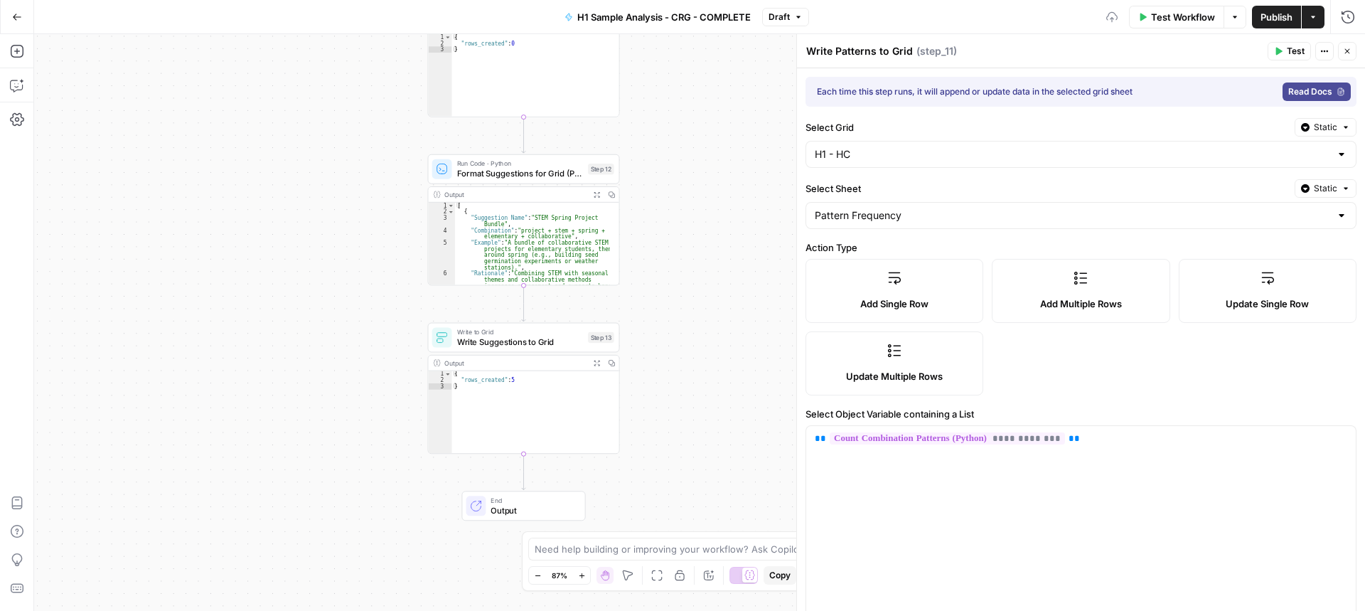
drag, startPoint x: 714, startPoint y: 339, endPoint x: 695, endPoint y: 224, distance: 116.8
click at [695, 224] on div "Workflow Set Inputs Inputs Run Code · Python Process & Batch CSV Data Step 1 Ou…" at bounding box center [699, 322] width 1331 height 577
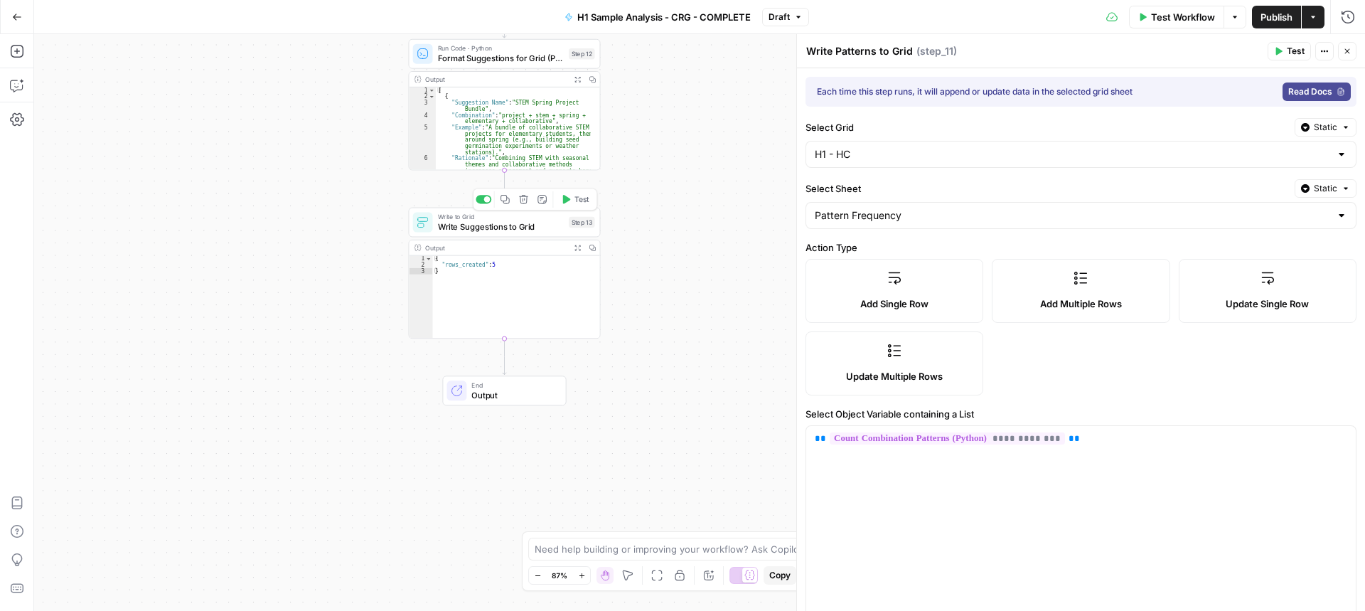
click at [473, 228] on span "Write Suggestions to Grid" at bounding box center [501, 226] width 127 height 12
type textarea "Write Suggestions to Grid"
click at [901, 368] on label "Update Multiple Rows" at bounding box center [895, 363] width 178 height 64
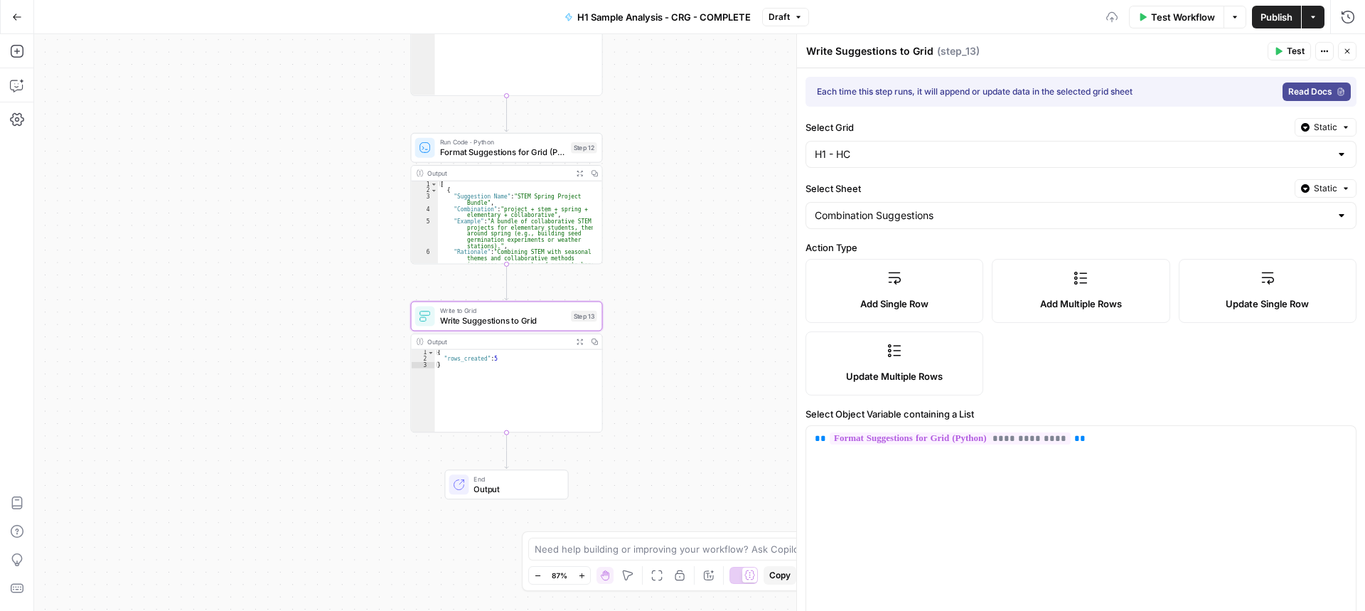
drag, startPoint x: 661, startPoint y: 114, endPoint x: 675, endPoint y: 289, distance: 174.8
click at [675, 298] on div "Workflow Set Inputs Inputs Run Code · Python Process & Batch CSV Data Step 1 Ou…" at bounding box center [699, 322] width 1331 height 577
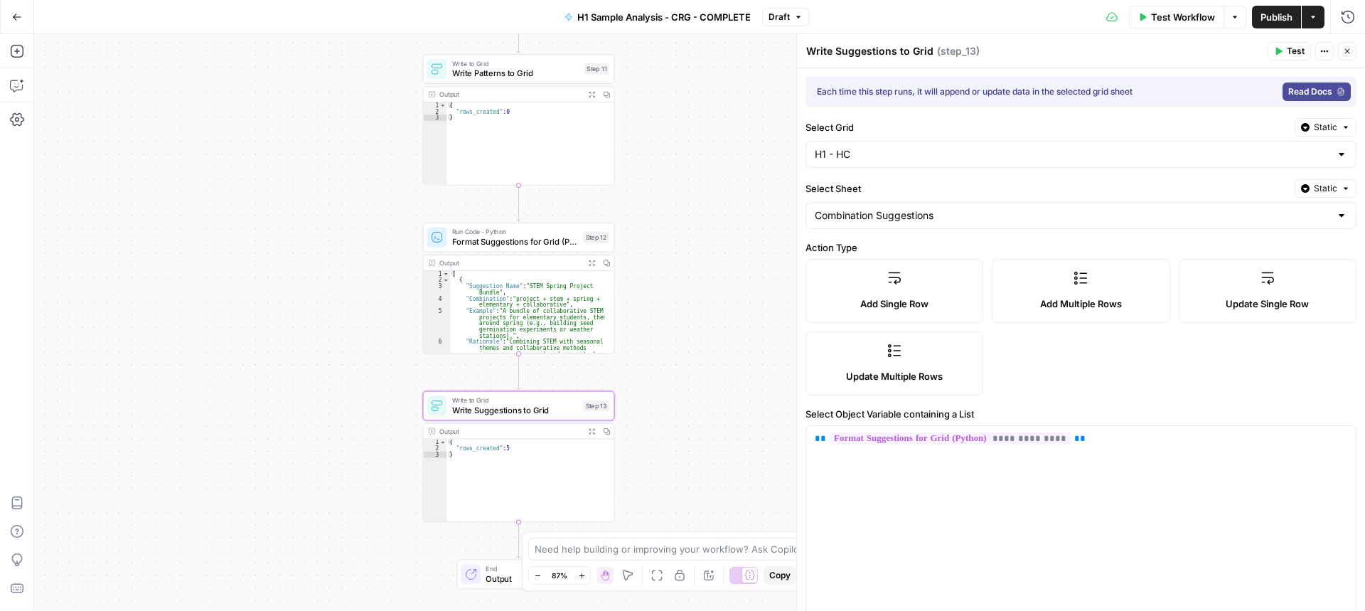
drag, startPoint x: 681, startPoint y: 184, endPoint x: 655, endPoint y: 288, distance: 107.1
click at [671, 292] on div "Workflow Set Inputs Inputs Run Code · Python Process & Batch CSV Data Step 1 Ou…" at bounding box center [699, 322] width 1331 height 577
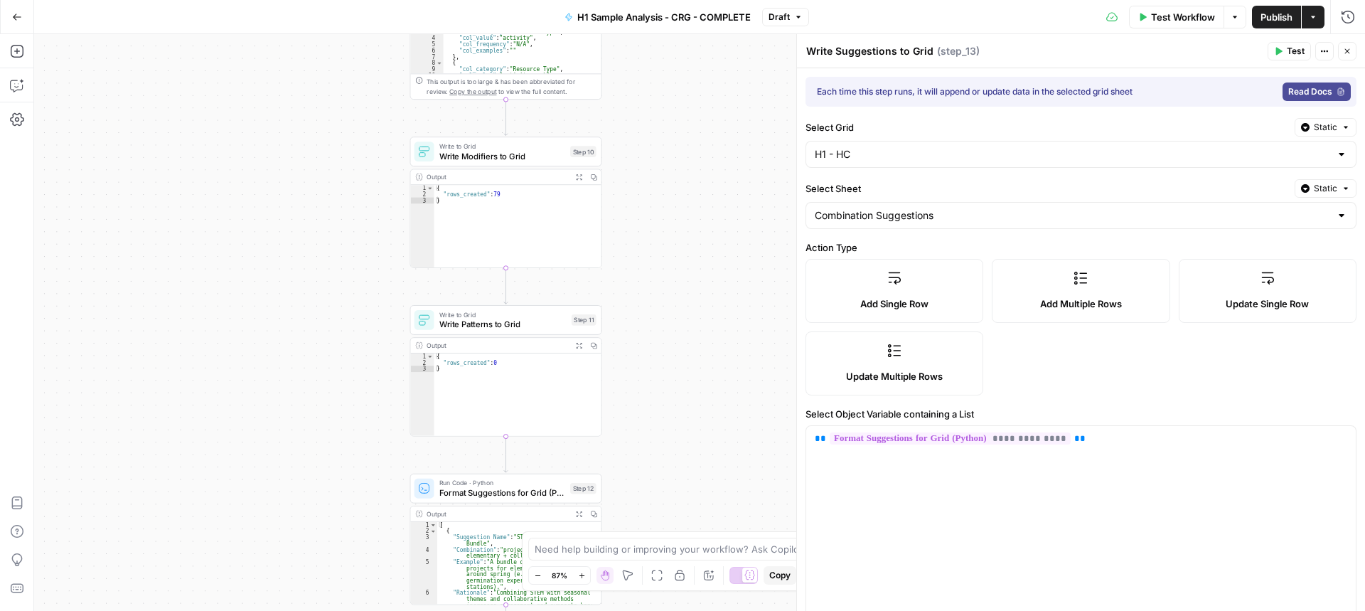
drag, startPoint x: 654, startPoint y: 330, endPoint x: 661, endPoint y: 317, distance: 14.3
click at [653, 357] on div "Workflow Set Inputs Inputs Run Code · Python Process & Batch CSV Data Step 1 Ou…" at bounding box center [699, 322] width 1331 height 577
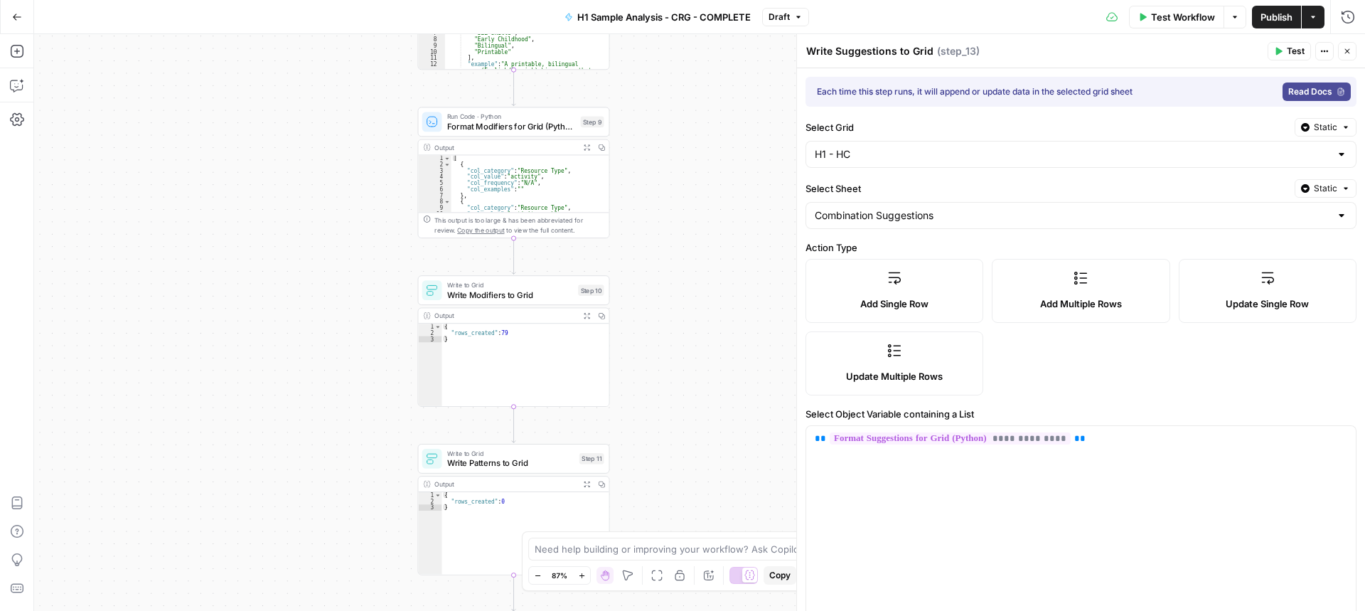
drag, startPoint x: 670, startPoint y: 285, endPoint x: 673, endPoint y: 318, distance: 32.8
click at [670, 351] on div "Workflow Set Inputs Inputs Run Code · Python Process & Batch CSV Data Step 1 Ou…" at bounding box center [699, 322] width 1331 height 577
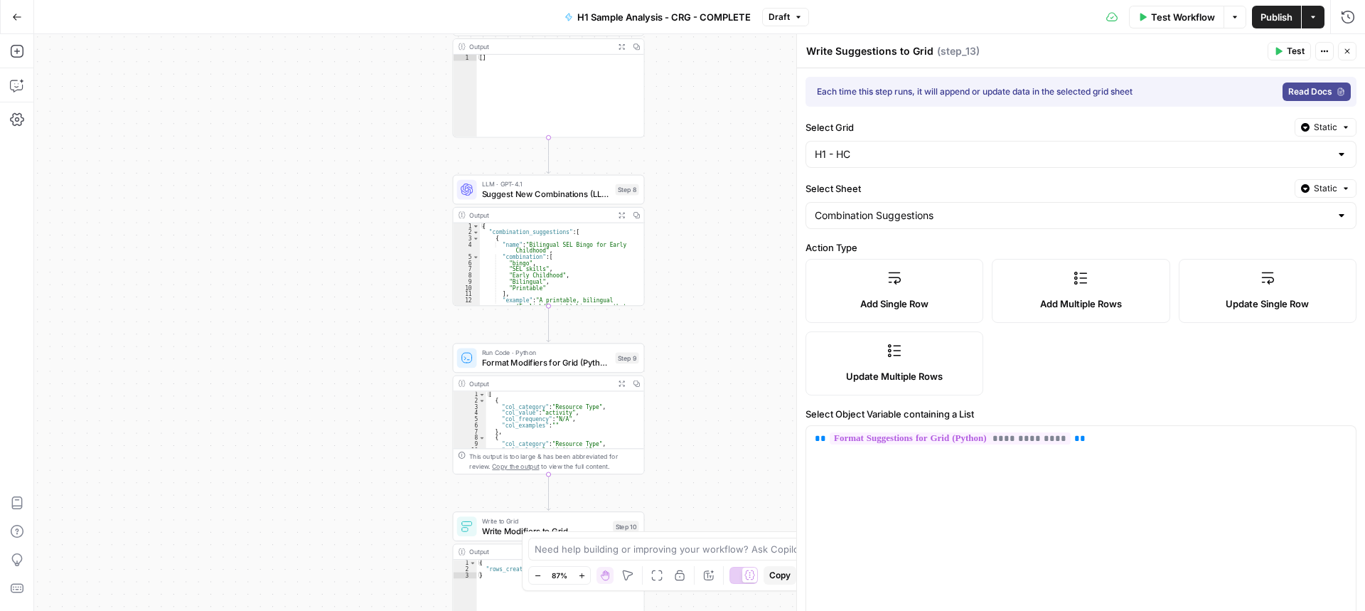
drag, startPoint x: 698, startPoint y: 346, endPoint x: 698, endPoint y: 356, distance: 10.7
click at [698, 356] on div "Workflow Set Inputs Inputs Run Code · Python Process & Batch CSV Data Step 1 Ou…" at bounding box center [699, 322] width 1331 height 577
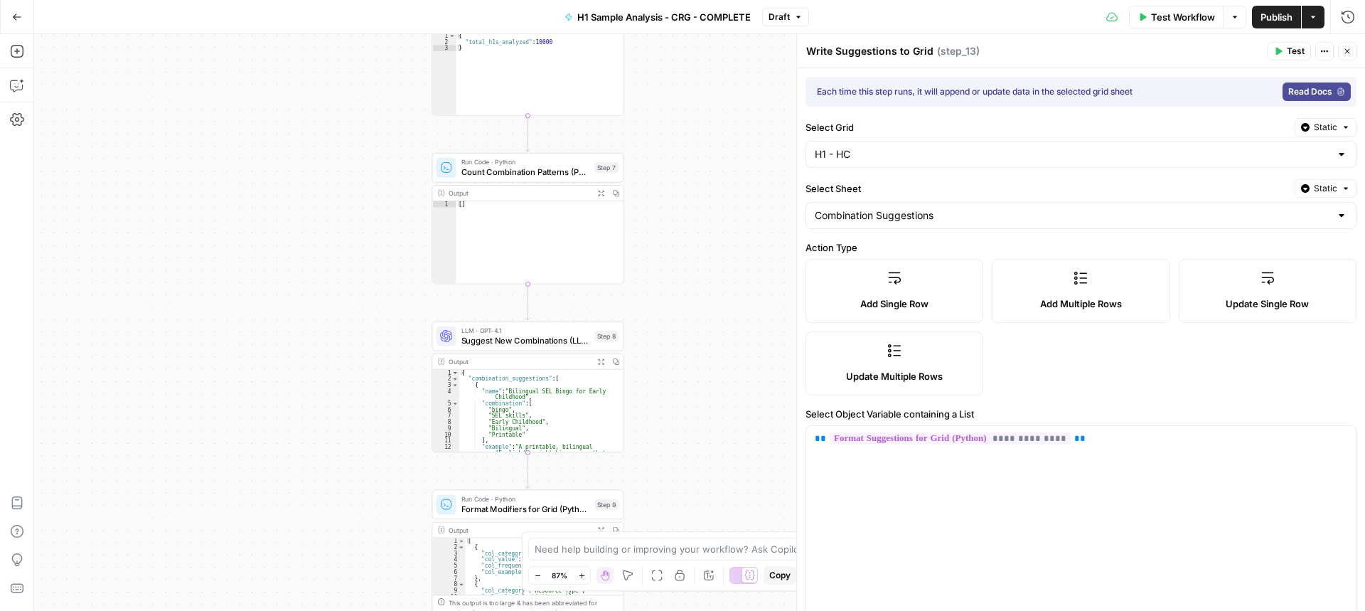
drag, startPoint x: 670, startPoint y: 304, endPoint x: 665, endPoint y: 314, distance: 11.8
click at [665, 318] on div "Workflow Set Inputs Inputs Run Code · Python Process & Batch CSV Data Step 1 Ou…" at bounding box center [699, 322] width 1331 height 577
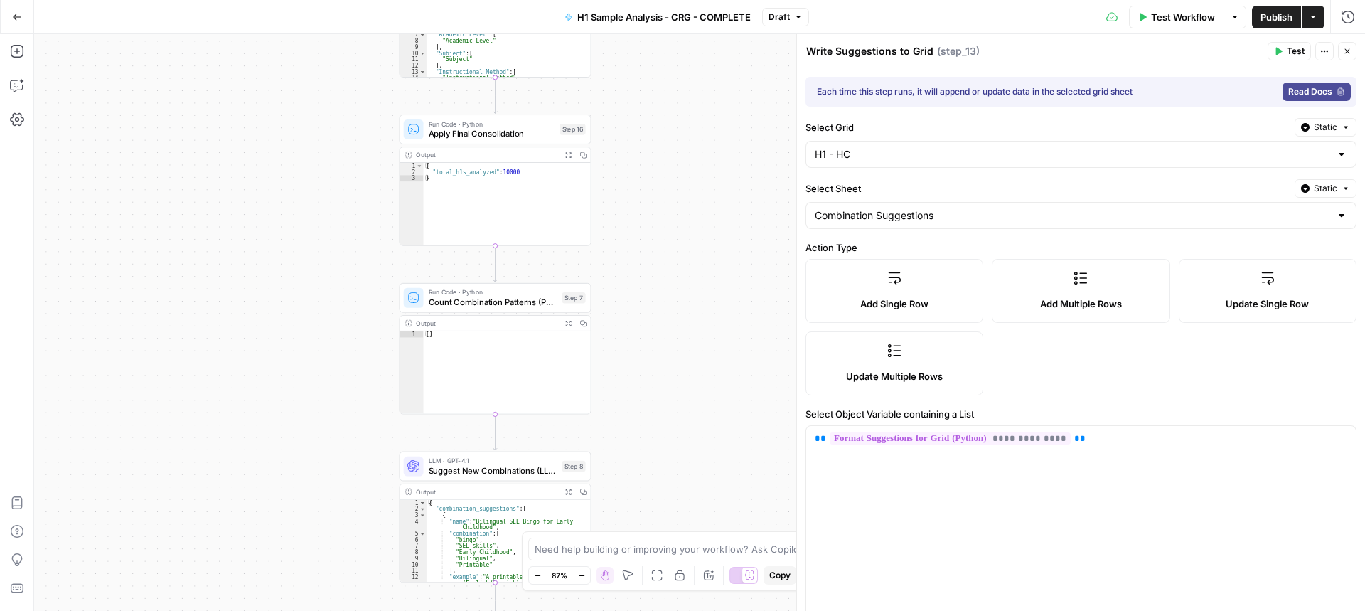
drag, startPoint x: 680, startPoint y: 206, endPoint x: 648, endPoint y: 300, distance: 99.4
click at [643, 308] on div "Workflow Set Inputs Inputs Run Code · Python Process & Batch CSV Data Step 1 Ou…" at bounding box center [699, 322] width 1331 height 577
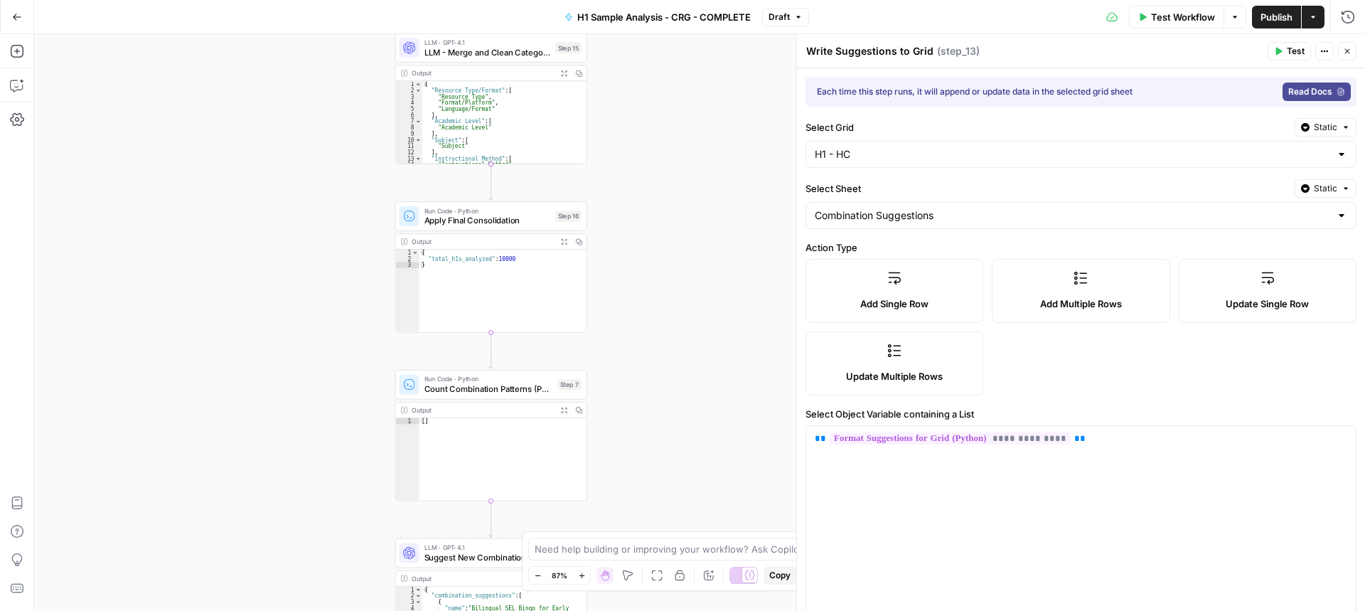
drag, startPoint x: 665, startPoint y: 287, endPoint x: 662, endPoint y: 314, distance: 27.3
click at [662, 322] on div "Workflow Set Inputs Inputs Run Code · Python Process & Batch CSV Data Step 1 Ou…" at bounding box center [699, 322] width 1331 height 577
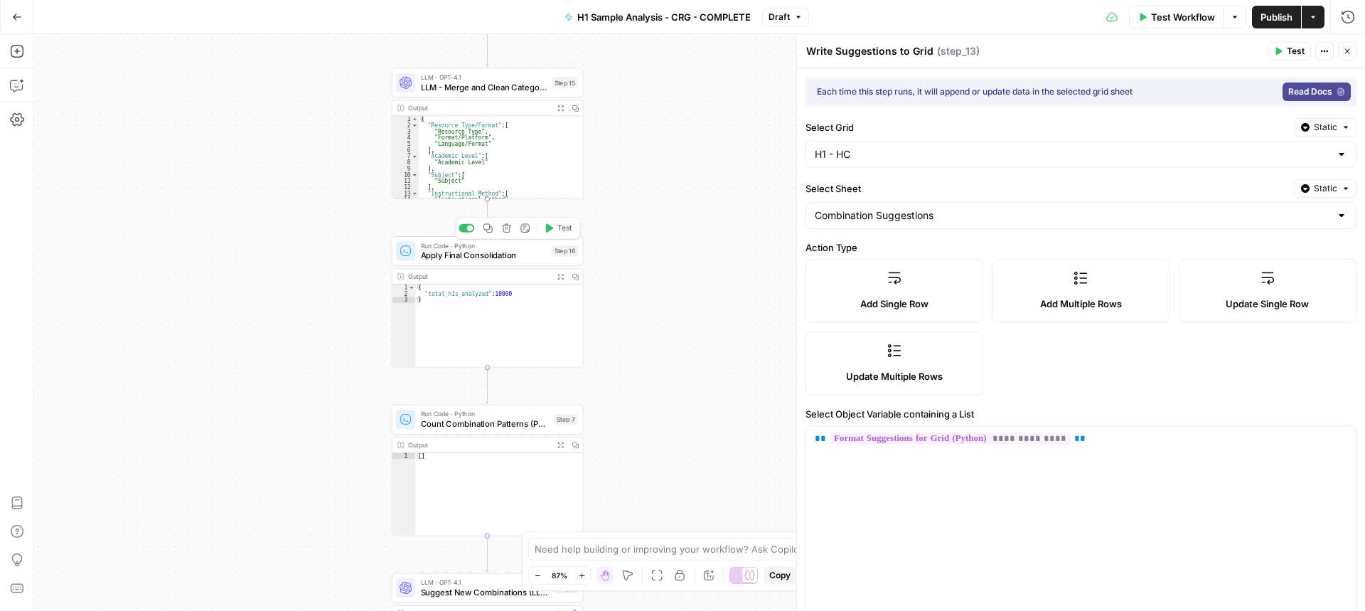
click at [507, 254] on span "Apply Final Consolidation" at bounding box center [484, 255] width 127 height 12
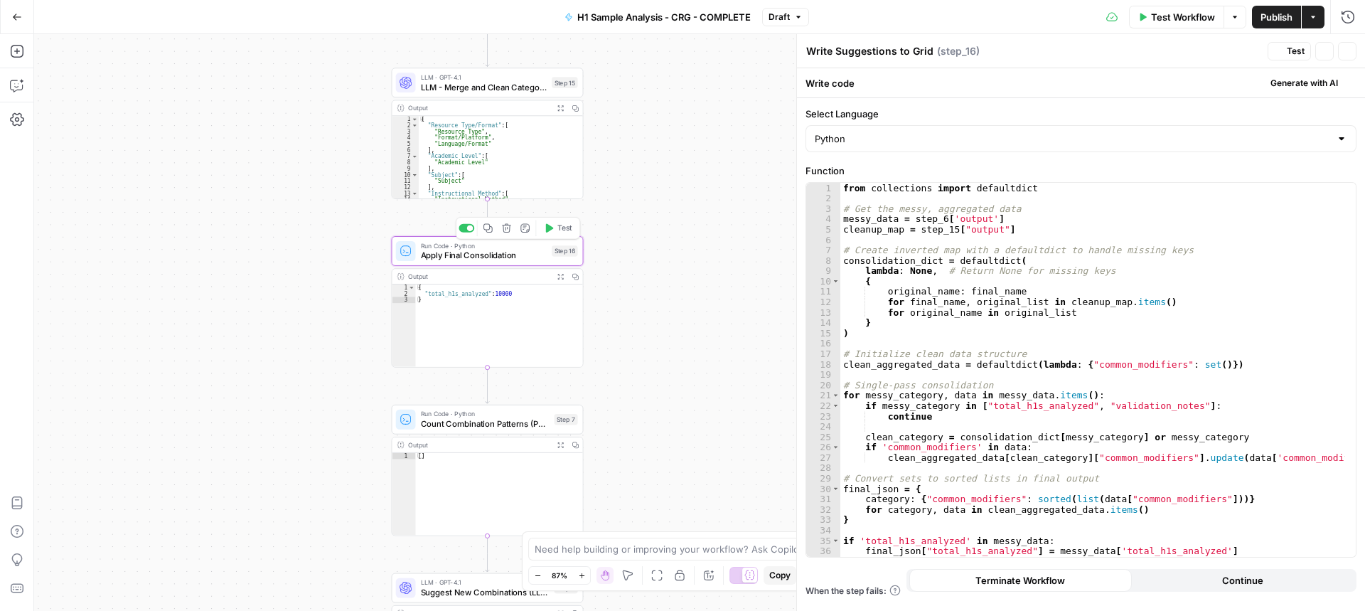
type textarea "Apply Final Consolidation"
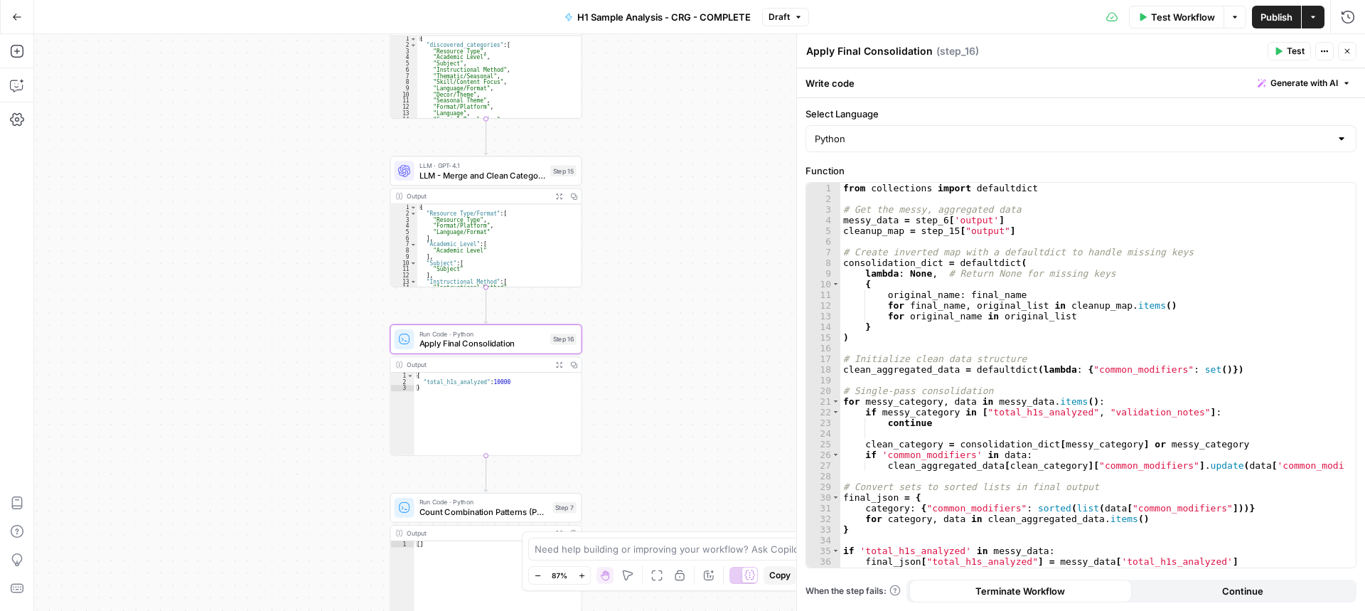
drag, startPoint x: 701, startPoint y: 134, endPoint x: 696, endPoint y: 266, distance: 131.6
click at [697, 265] on div "Workflow Set Inputs Inputs Run Code · Python Process & Batch CSV Data Step 1 Ou…" at bounding box center [699, 322] width 1331 height 577
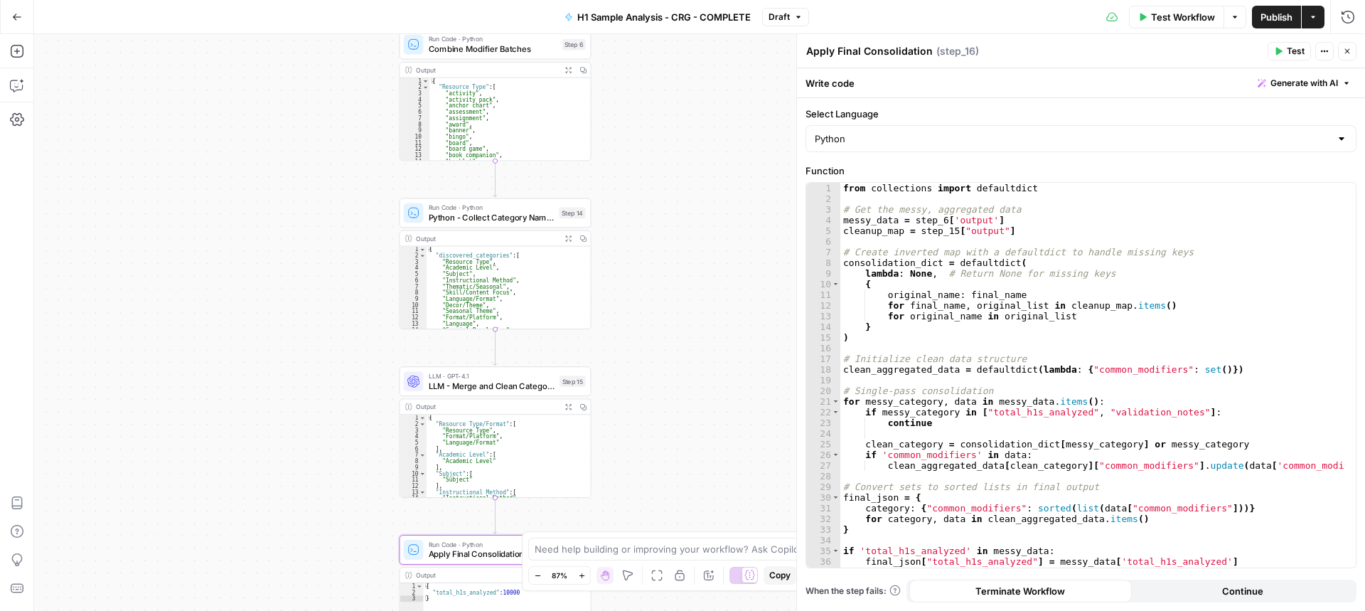
click at [712, 323] on div "Workflow Set Inputs Inputs Run Code · Python Process & Batch CSV Data Step 1 Ou…" at bounding box center [699, 322] width 1331 height 577
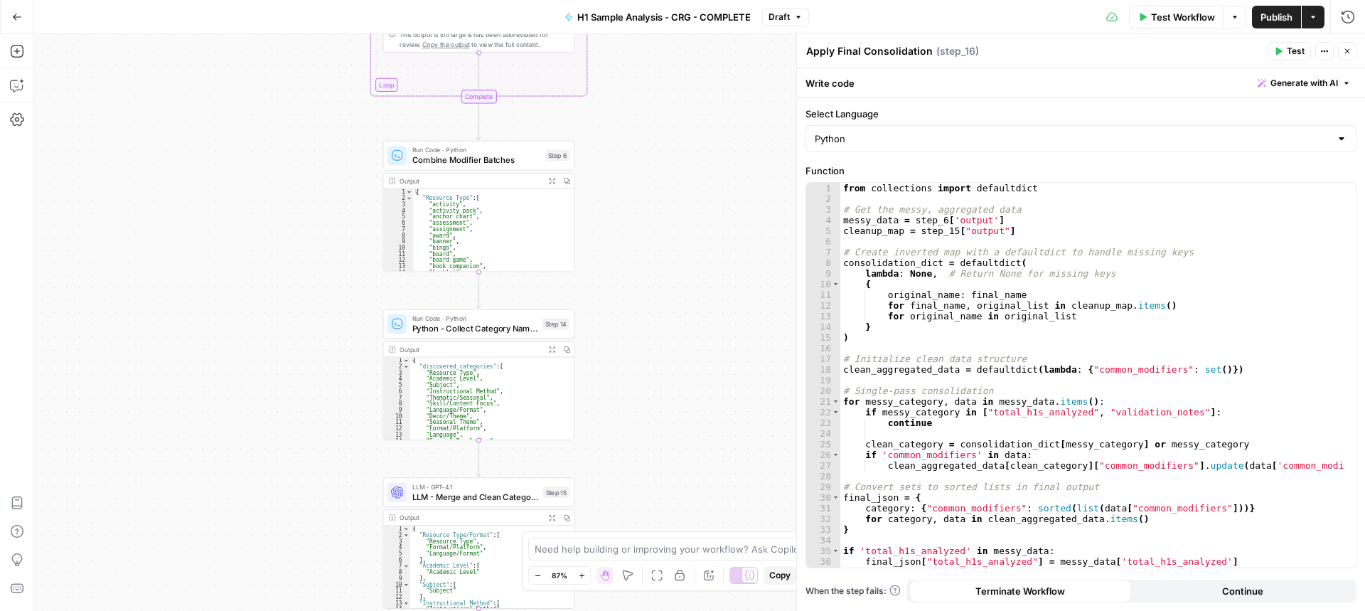
drag, startPoint x: 705, startPoint y: 313, endPoint x: 702, endPoint y: 227, distance: 86.1
click at [705, 315] on div "Workflow Set Inputs Inputs Run Code · Python Process & Batch CSV Data Step 1 Ou…" at bounding box center [699, 322] width 1331 height 577
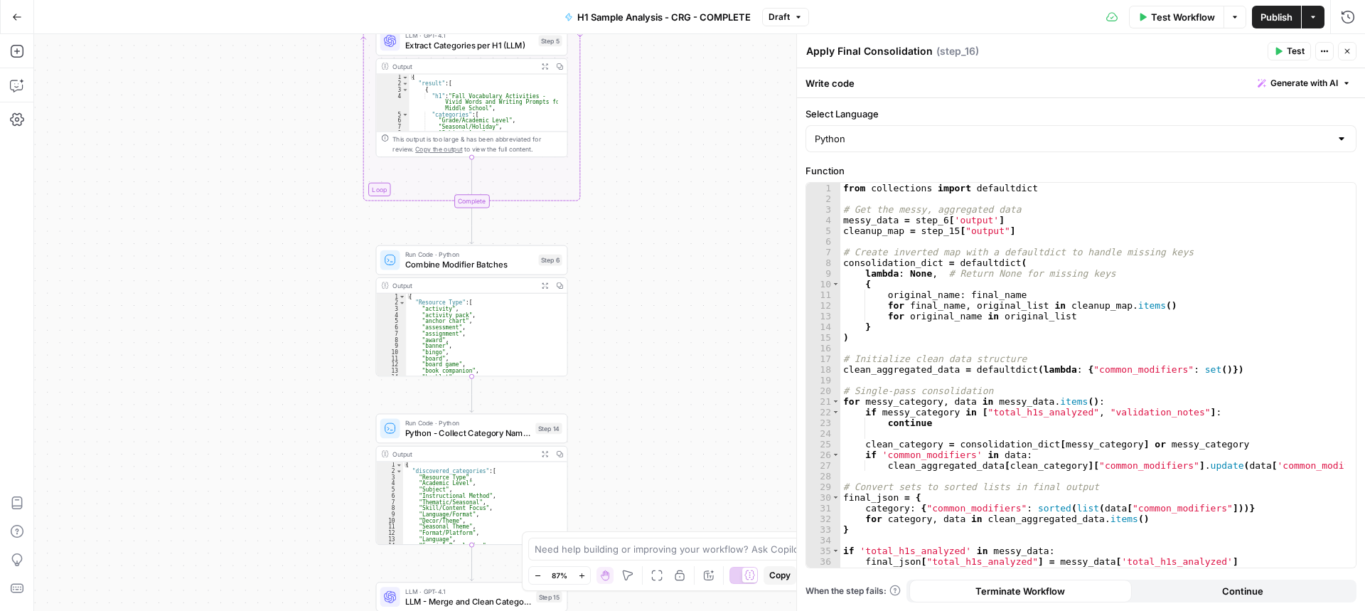
drag, startPoint x: 678, startPoint y: 293, endPoint x: 662, endPoint y: 178, distance: 115.5
click at [677, 293] on div "Workflow Set Inputs Inputs Run Code · Python Process & Batch CSV Data Step 1 Ou…" at bounding box center [699, 322] width 1331 height 577
drag, startPoint x: 679, startPoint y: 335, endPoint x: 678, endPoint y: 320, distance: 14.9
click at [679, 336] on div "Workflow Set Inputs Inputs Run Code · Python Process & Batch CSV Data Step 1 Ou…" at bounding box center [699, 322] width 1331 height 577
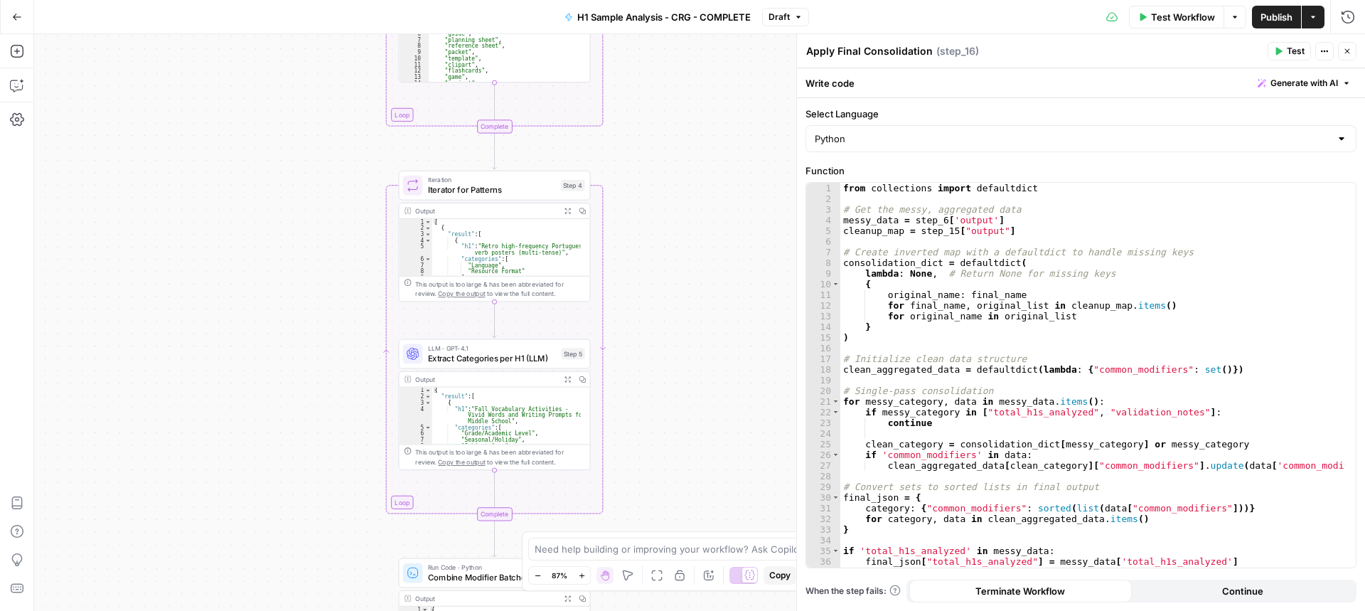
drag, startPoint x: 703, startPoint y: 340, endPoint x: 708, endPoint y: 305, distance: 35.2
click at [707, 361] on div "Workflow Set Inputs Inputs Run Code · Python Process & Batch CSV Data Step 1 Ou…" at bounding box center [699, 322] width 1331 height 577
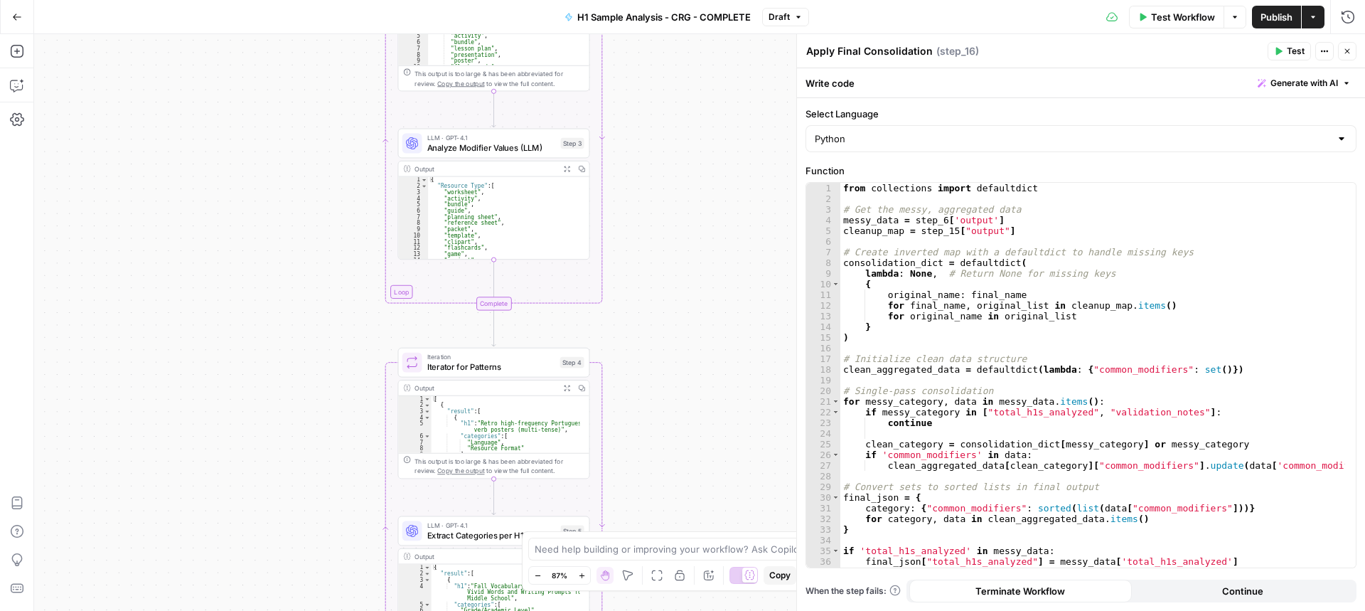
click at [695, 376] on div "Workflow Set Inputs Inputs Run Code · Python Process & Batch CSV Data Step 1 Ou…" at bounding box center [699, 322] width 1331 height 577
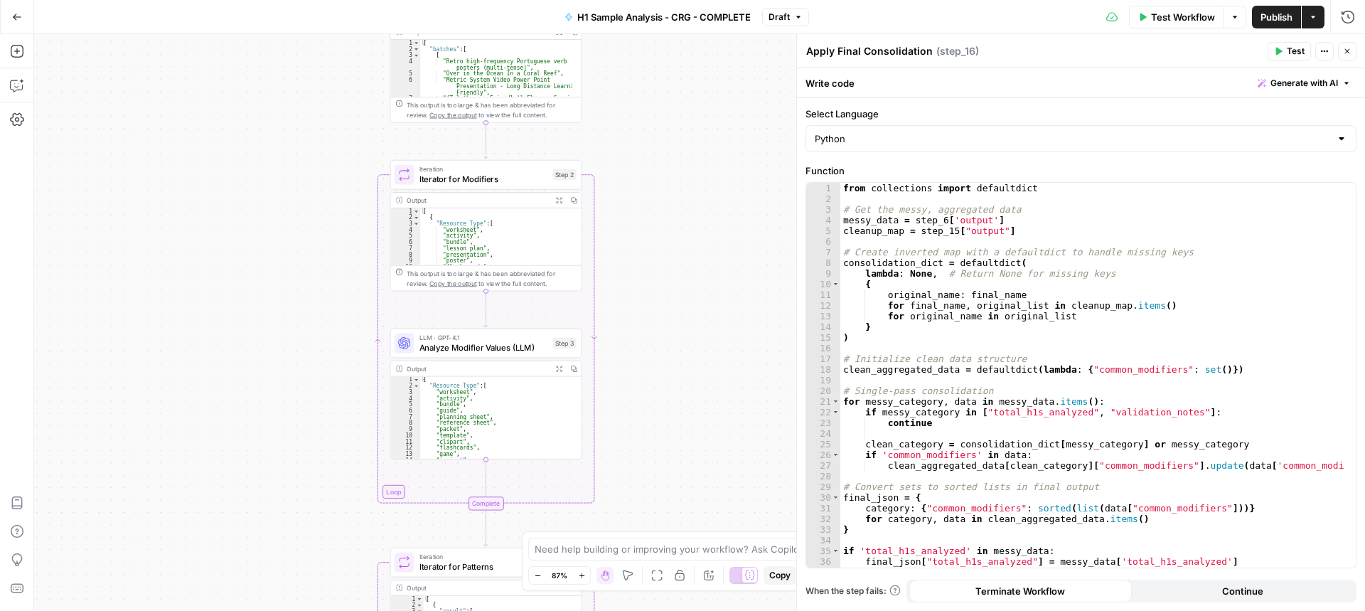
drag, startPoint x: 694, startPoint y: 301, endPoint x: 698, endPoint y: 452, distance: 151.5
click at [700, 458] on div "Workflow Set Inputs Inputs Run Code · Python Process & Batch CSV Data Step 1 Ou…" at bounding box center [699, 322] width 1331 height 577
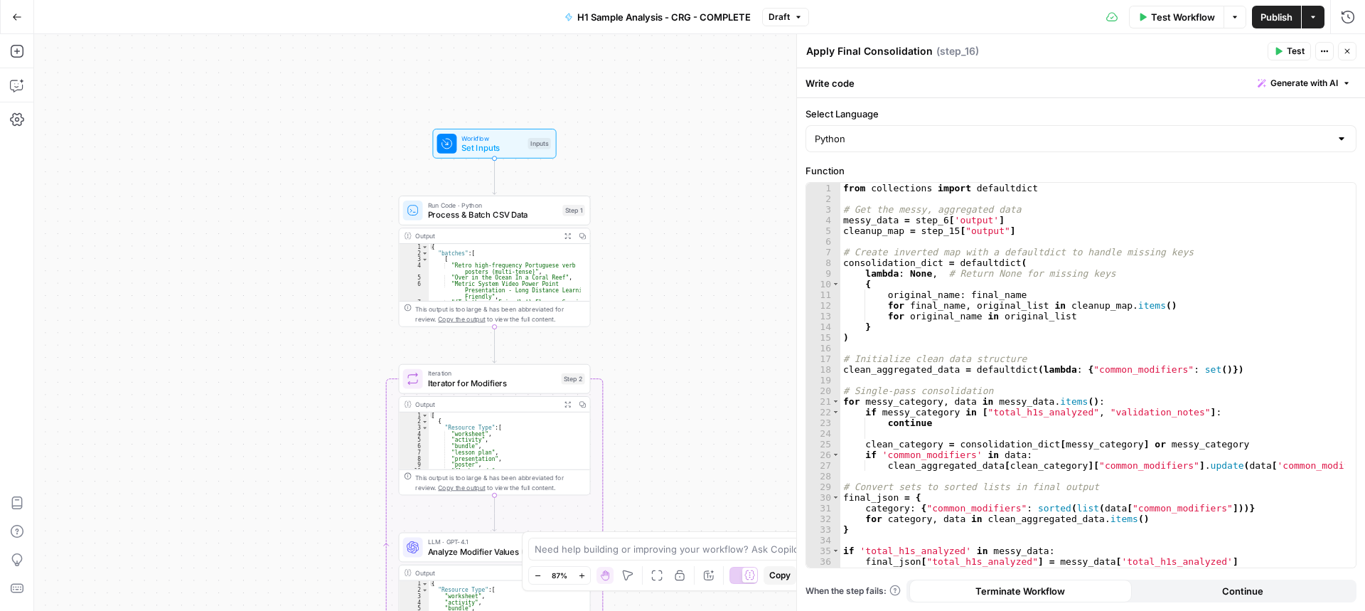
drag, startPoint x: 738, startPoint y: 367, endPoint x: 736, endPoint y: 384, distance: 17.2
click at [739, 390] on div "Workflow Set Inputs Inputs Run Code · Python Process & Batch CSV Data Step 1 Ou…" at bounding box center [699, 322] width 1331 height 577
click at [1218, 21] on span "Publish" at bounding box center [1277, 17] width 32 height 14
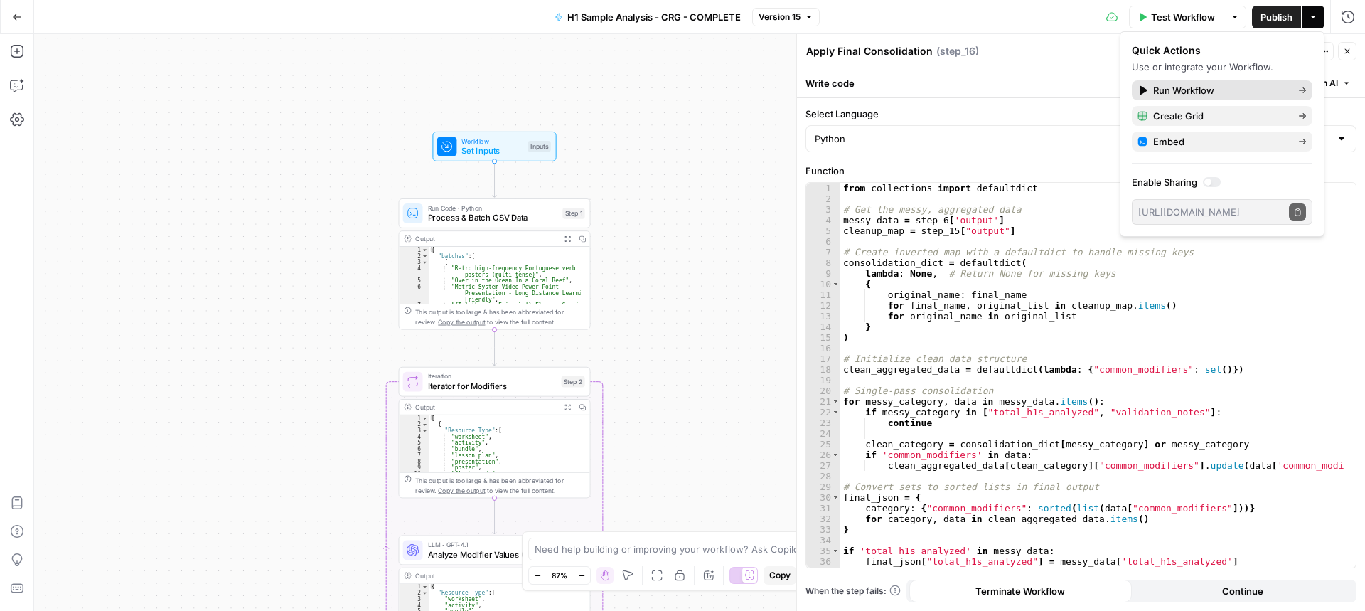
click at [1185, 89] on span "Run Workflow" at bounding box center [1220, 90] width 134 height 14
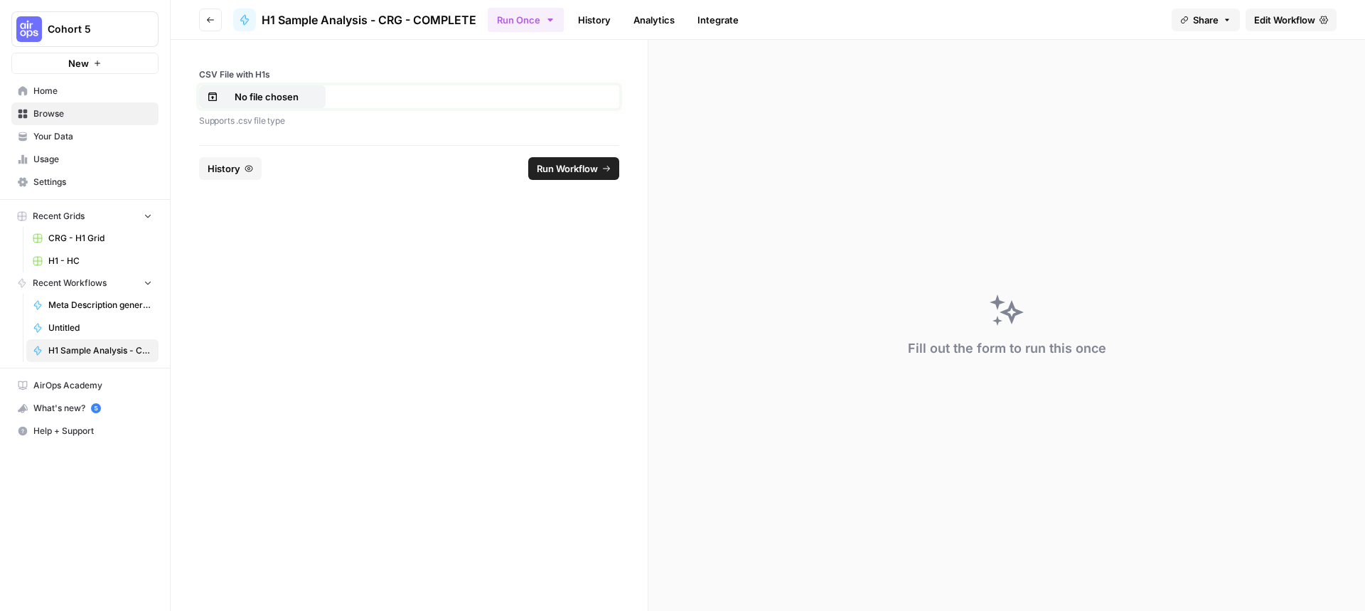
click at [291, 93] on p "No file chosen" at bounding box center [266, 97] width 91 height 14
click at [580, 170] on span "Run Workflow" at bounding box center [567, 168] width 61 height 14
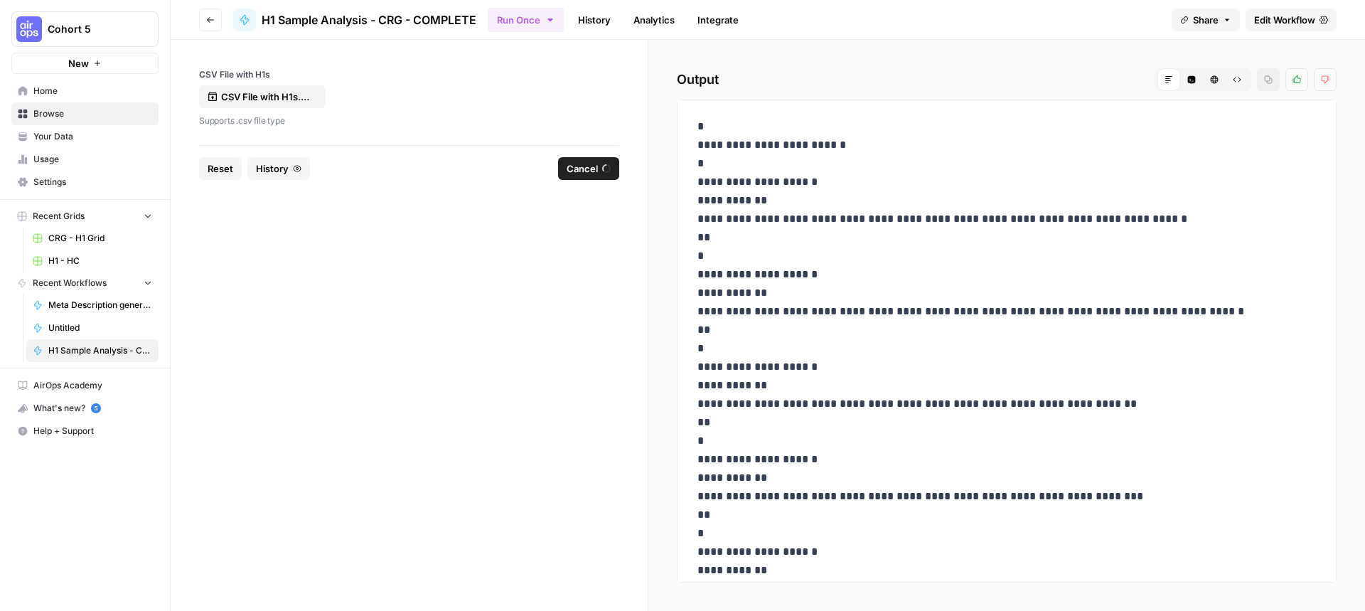
click at [273, 162] on span "History" at bounding box center [272, 168] width 33 height 14
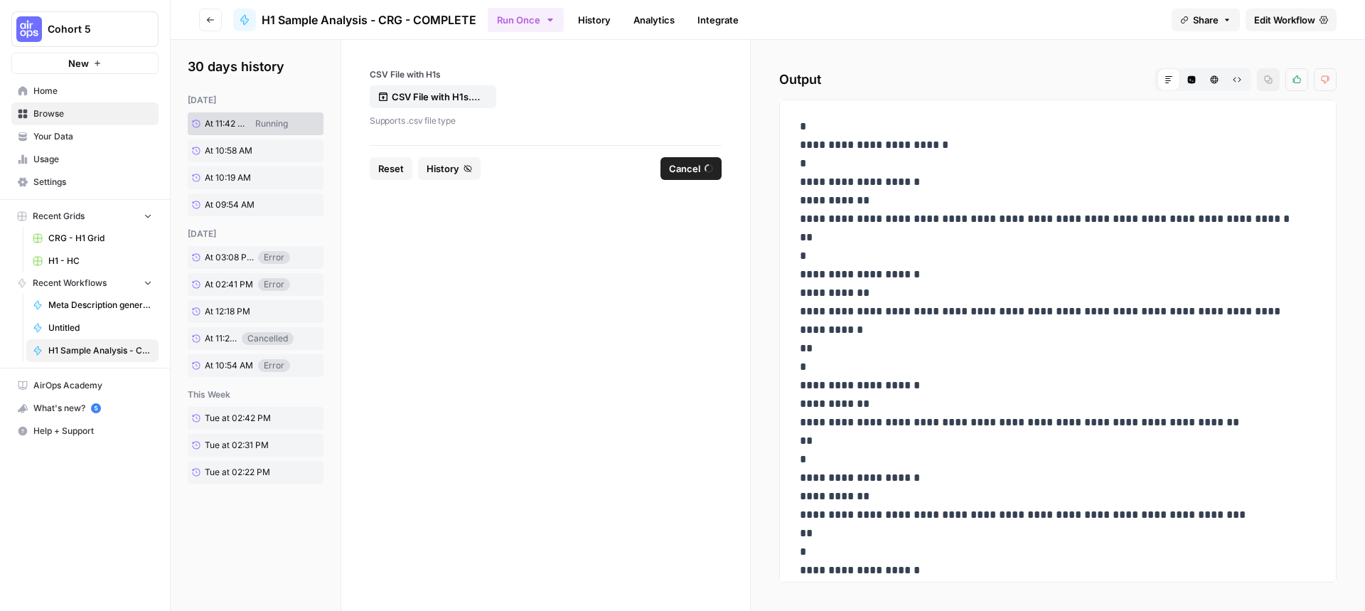
click at [592, 21] on link "History" at bounding box center [595, 20] width 50 height 23
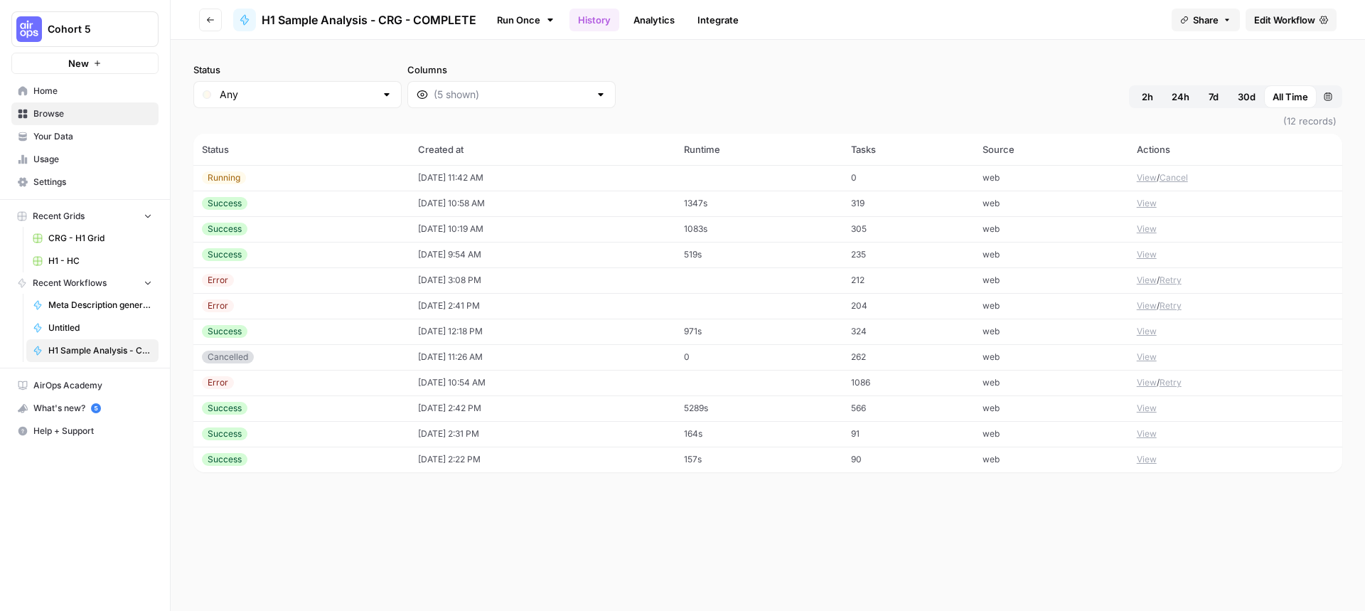
click at [1188, 176] on button "Cancel" at bounding box center [1174, 177] width 28 height 13
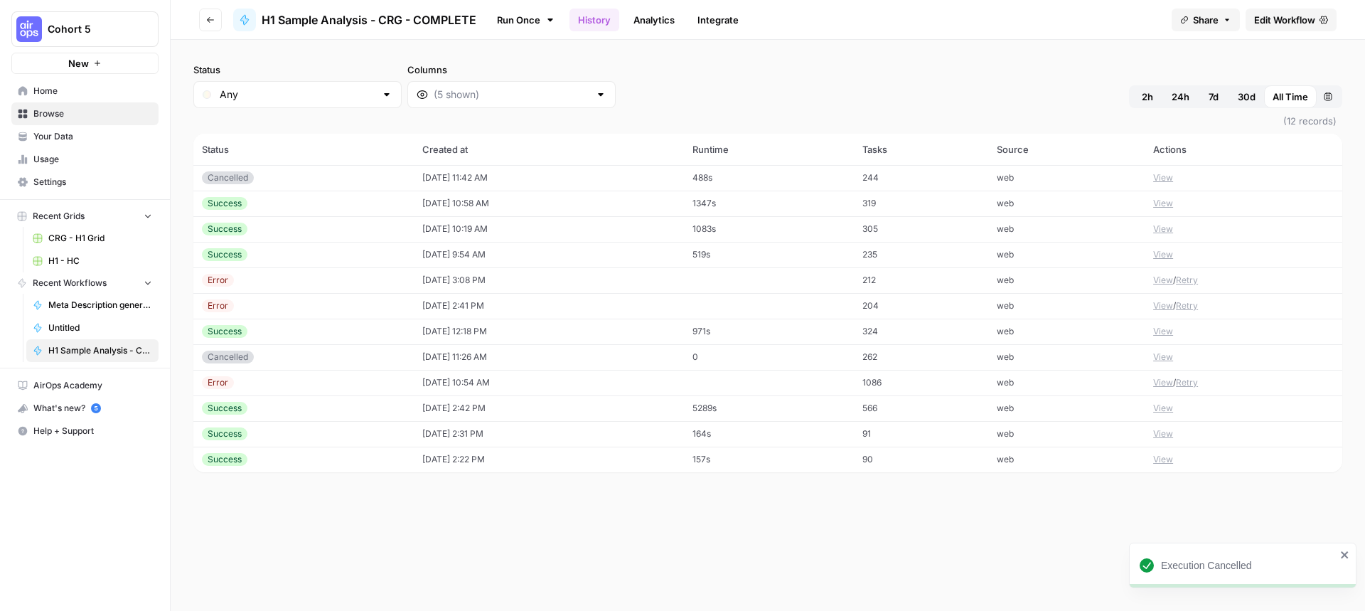
click at [1218, 16] on span "Edit Workflow" at bounding box center [1284, 20] width 61 height 14
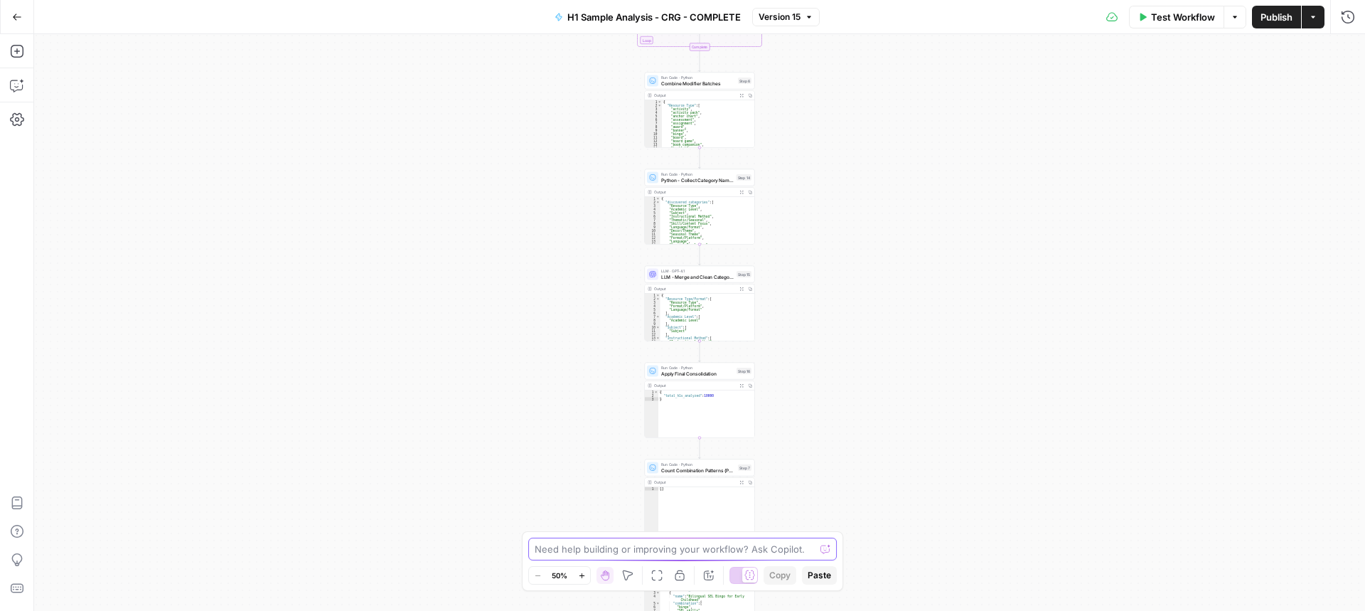
click at [566, 553] on textarea at bounding box center [675, 549] width 280 height 14
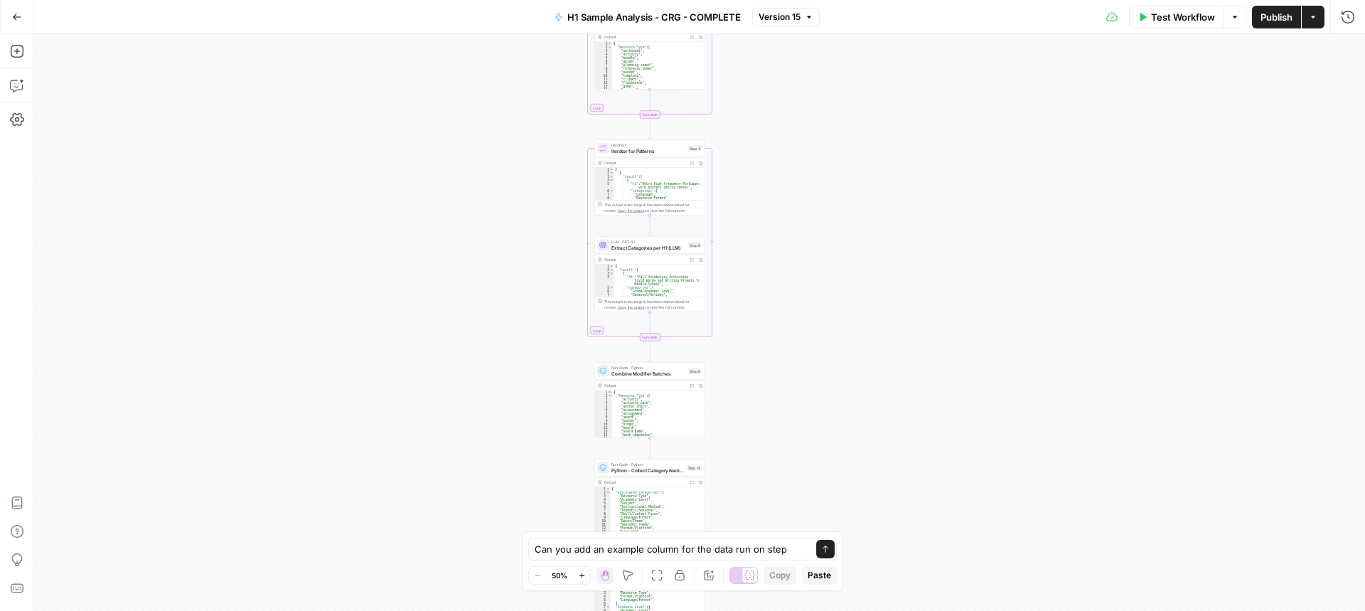
drag, startPoint x: 828, startPoint y: 142, endPoint x: 778, endPoint y: 432, distance: 294.3
click at [778, 432] on div "Workflow Set Inputs Inputs Run Code · Python Process & Batch CSV Data Step 1 Ou…" at bounding box center [699, 322] width 1331 height 577
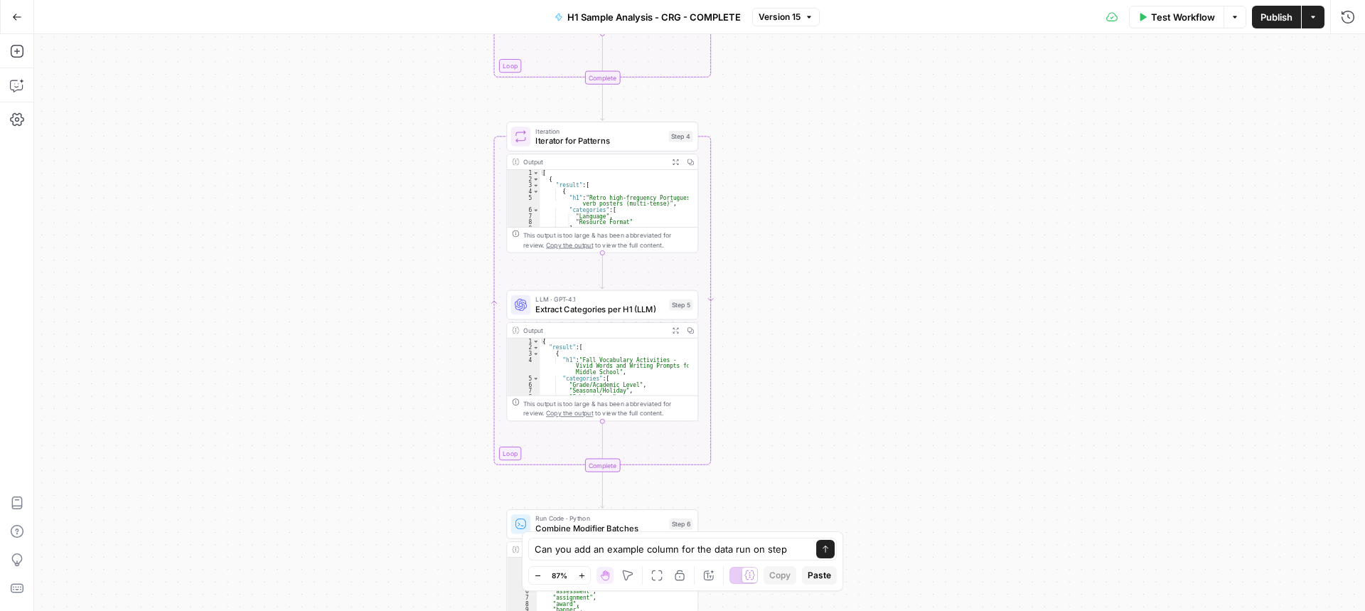
drag, startPoint x: 733, startPoint y: 139, endPoint x: 811, endPoint y: 389, distance: 261.5
click at [811, 389] on div "Workflow Set Inputs Inputs Run Code · Python Process & Batch CSV Data Step 1 Ou…" at bounding box center [699, 322] width 1331 height 577
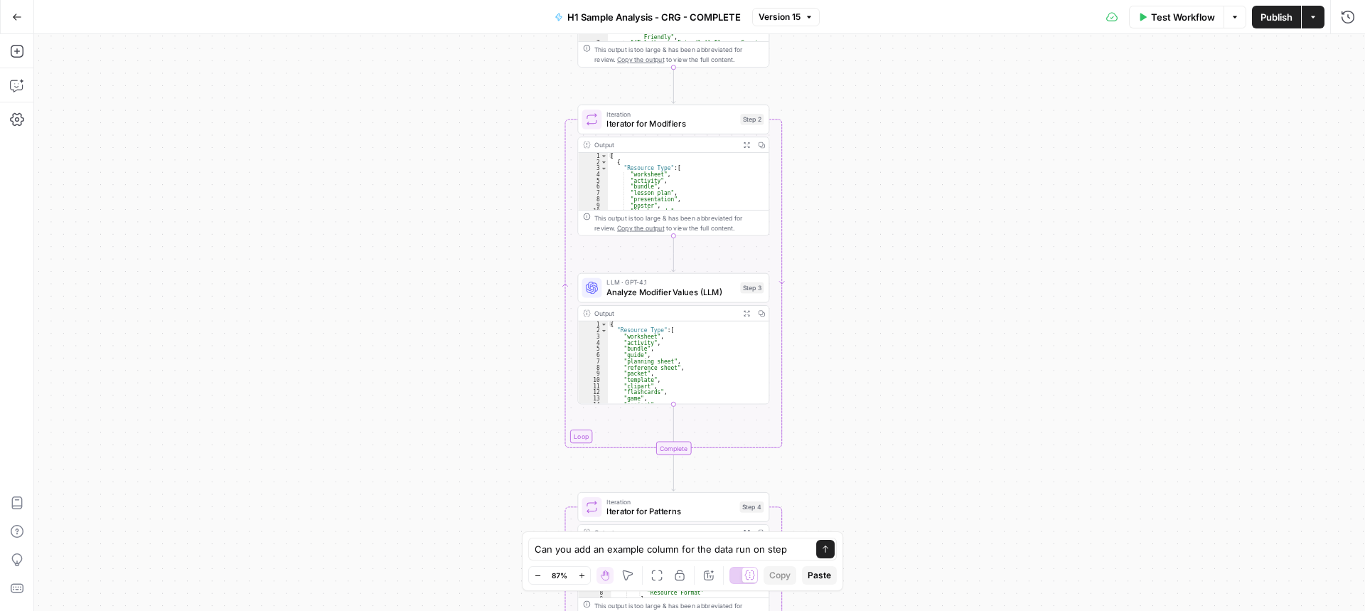
drag, startPoint x: 821, startPoint y: 114, endPoint x: 857, endPoint y: 349, distance: 237.3
click at [861, 357] on div "Workflow Set Inputs Inputs Run Code · Python Process & Batch CSV Data Step 1 Ou…" at bounding box center [699, 322] width 1331 height 577
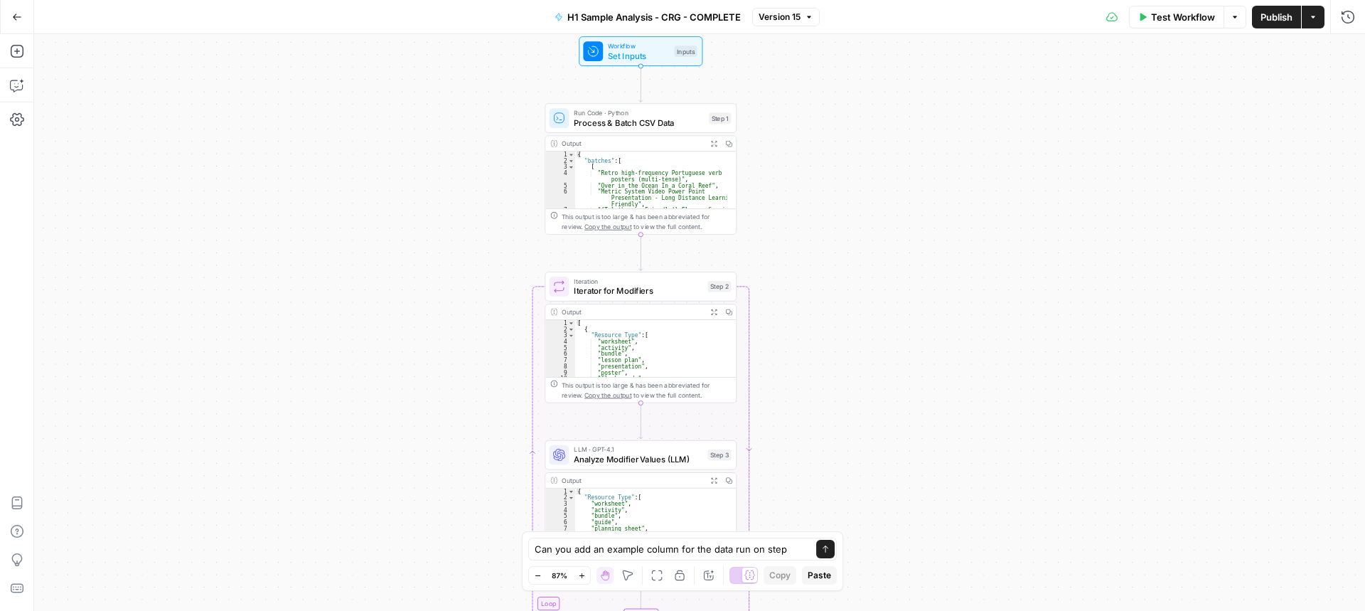
drag, startPoint x: 878, startPoint y: 271, endPoint x: 831, endPoint y: 312, distance: 62.5
click at [831, 312] on div "Workflow Set Inputs Inputs Run Code · Python Process & Batch CSV Data Step 1 Ou…" at bounding box center [699, 322] width 1331 height 577
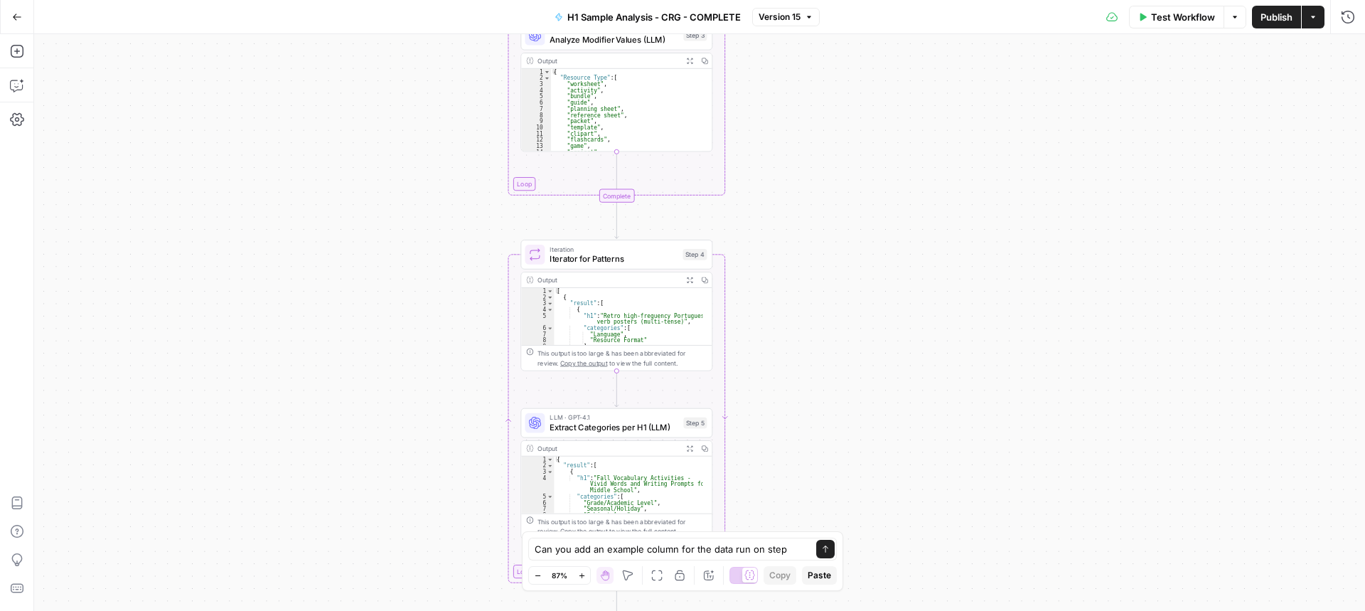
drag, startPoint x: 828, startPoint y: 377, endPoint x: 814, endPoint y: 166, distance: 210.9
click at [813, 21] on div "Go Back H1 Sample Analysis - CRG - COMPLETE Version 15 Test Workflow Options Pu…" at bounding box center [682, 305] width 1365 height 611
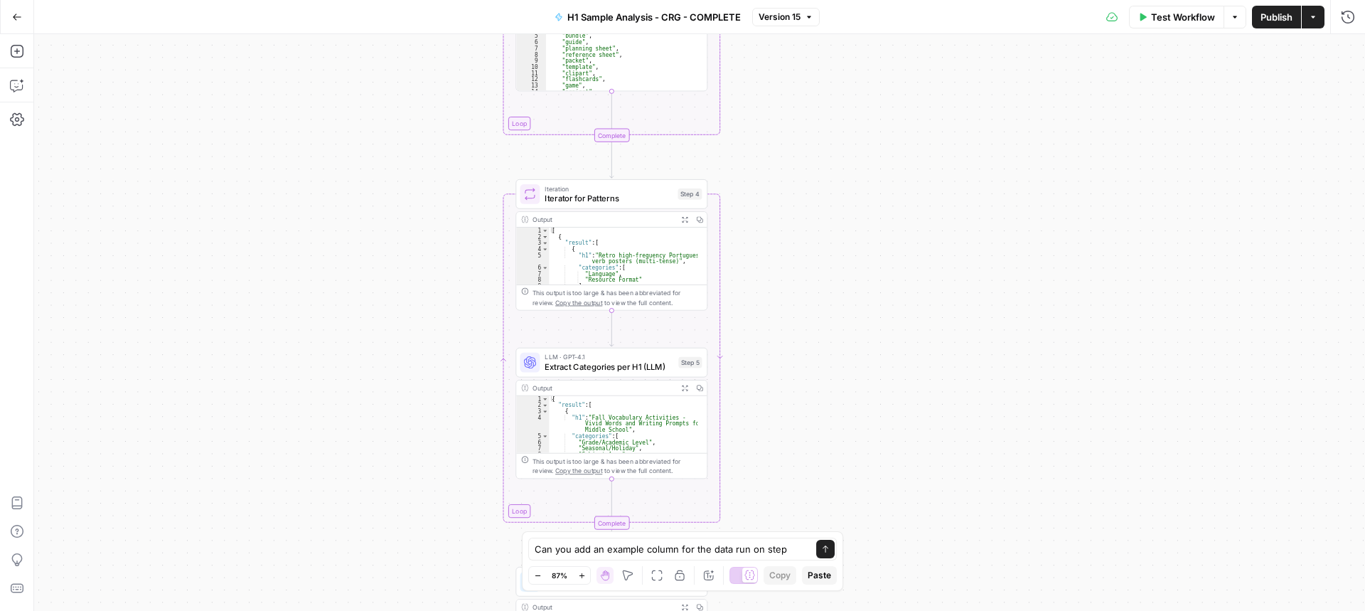
drag, startPoint x: 831, startPoint y: 282, endPoint x: 815, endPoint y: 87, distance: 196.2
click at [815, 87] on div "Workflow Set Inputs Inputs Run Code · Python Process & Batch CSV Data Step 1 Ou…" at bounding box center [699, 322] width 1331 height 577
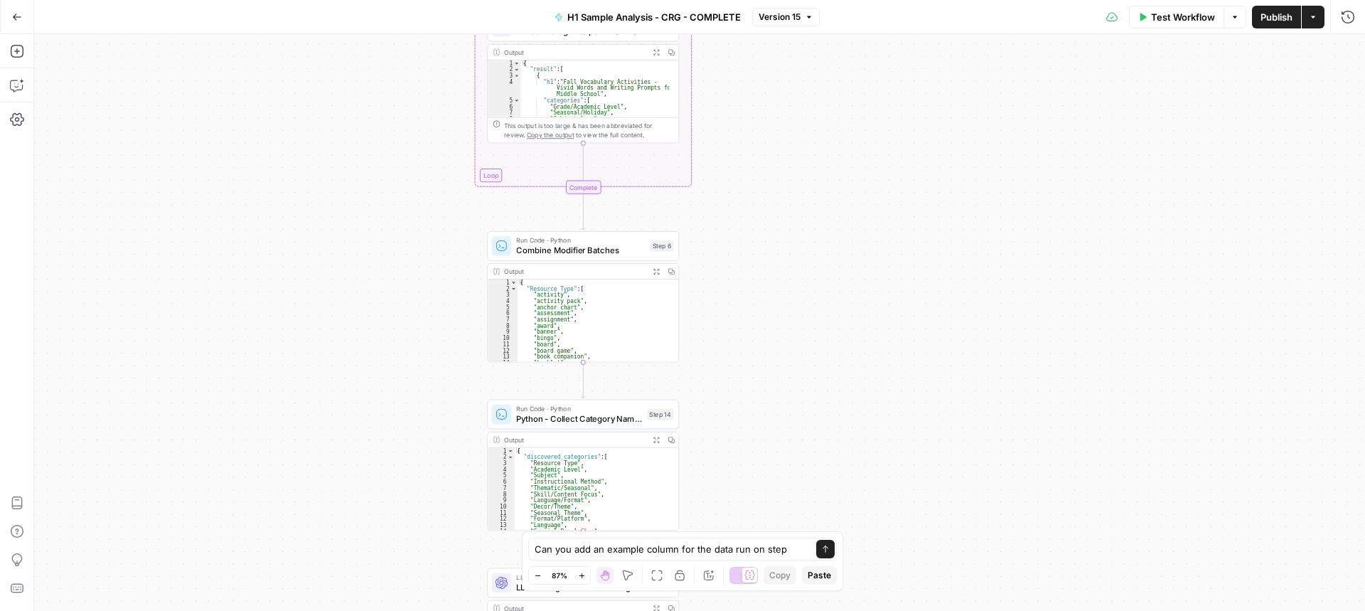
drag, startPoint x: 802, startPoint y: 321, endPoint x: 787, endPoint y: 141, distance: 180.5
click at [786, 144] on div "Workflow Set Inputs Inputs Run Code · Python Process & Batch CSV Data Step 1 Ou…" at bounding box center [699, 322] width 1331 height 577
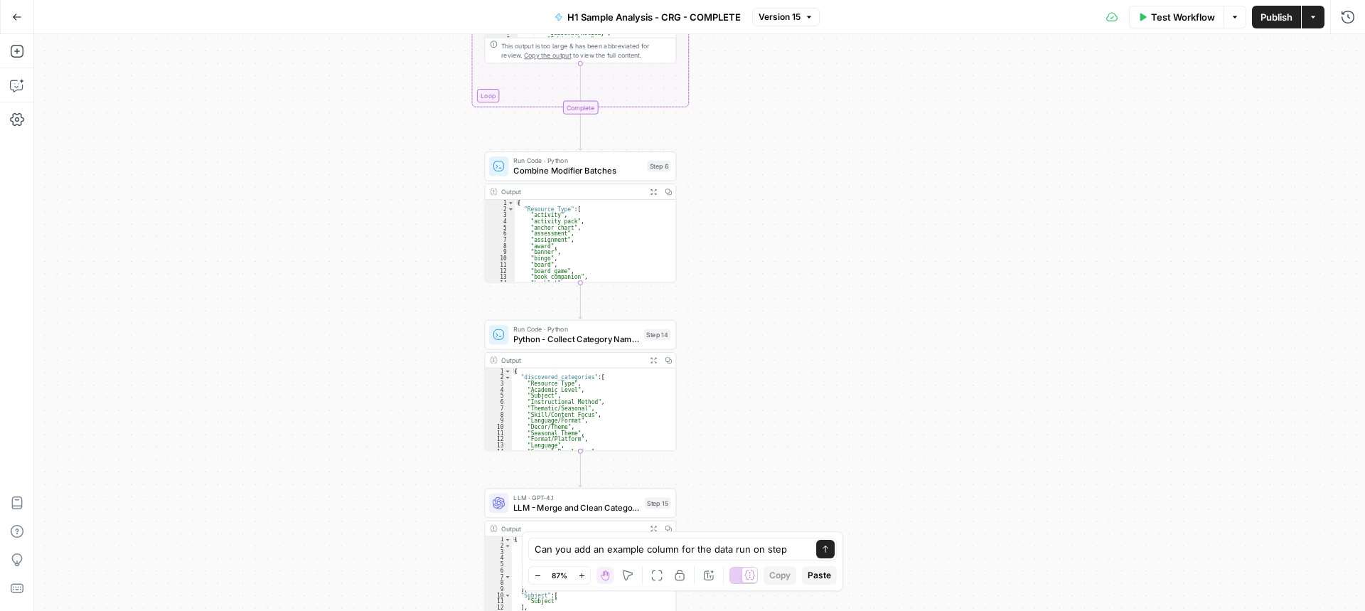
drag, startPoint x: 801, startPoint y: 311, endPoint x: 789, endPoint y: 182, distance: 129.9
click at [789, 183] on div "Workflow Set Inputs Inputs Run Code · Python Process & Batch CSV Data Step 1 Ou…" at bounding box center [699, 322] width 1331 height 577
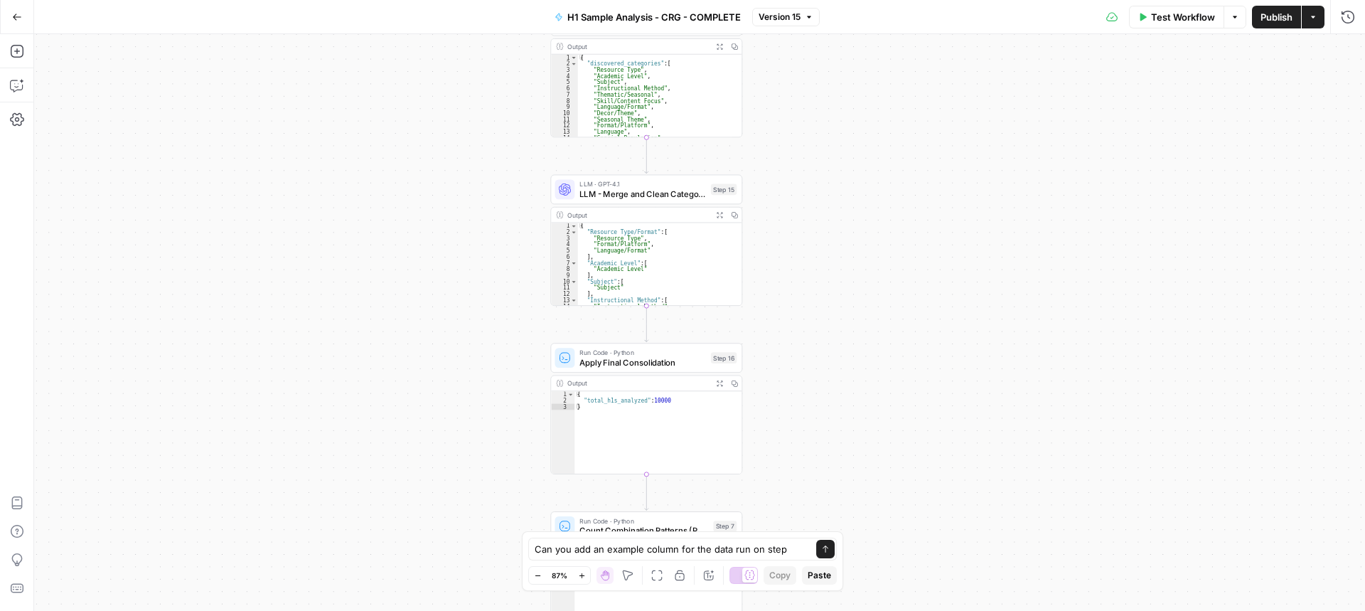
drag, startPoint x: 803, startPoint y: 272, endPoint x: 847, endPoint y: 209, distance: 76.7
click at [848, 133] on div "Workflow Set Inputs Inputs Run Code · Python Process & Batch CSV Data Step 1 Ou…" at bounding box center [699, 322] width 1331 height 577
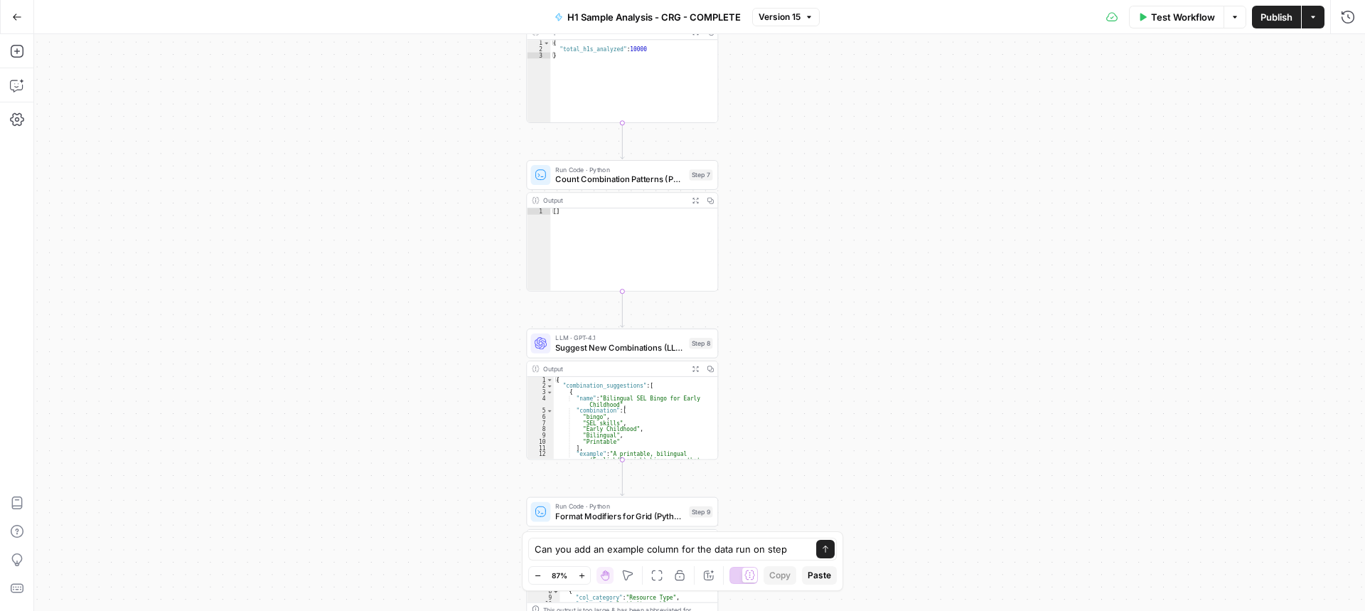
drag, startPoint x: 853, startPoint y: 398, endPoint x: 837, endPoint y: 128, distance: 270.7
click at [828, 72] on div "Workflow Set Inputs Inputs Run Code · Python Process & Batch CSV Data Step 1 Ou…" at bounding box center [699, 322] width 1331 height 577
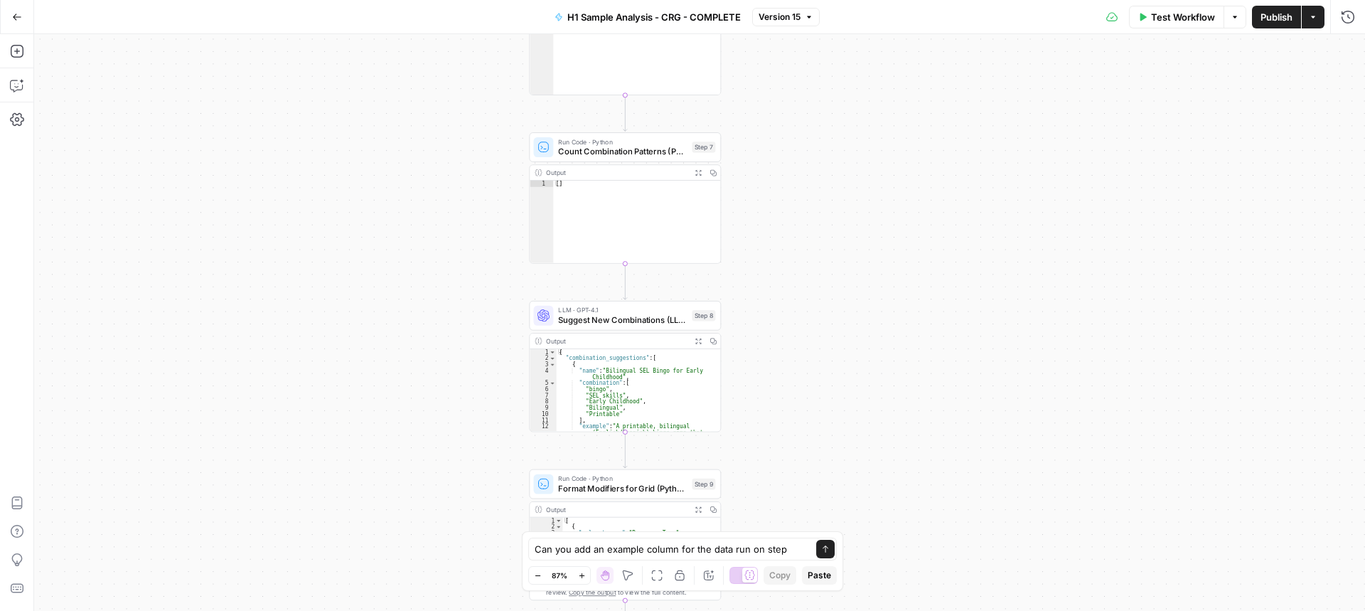
drag, startPoint x: 800, startPoint y: 230, endPoint x: 803, endPoint y: 203, distance: 27.2
click at [803, 203] on div "Workflow Set Inputs Inputs Run Code · Python Process & Batch CSV Data Step 1 Ou…" at bounding box center [699, 322] width 1331 height 577
click at [787, 548] on textarea "Can you add an example column for the data run on step" at bounding box center [668, 549] width 267 height 14
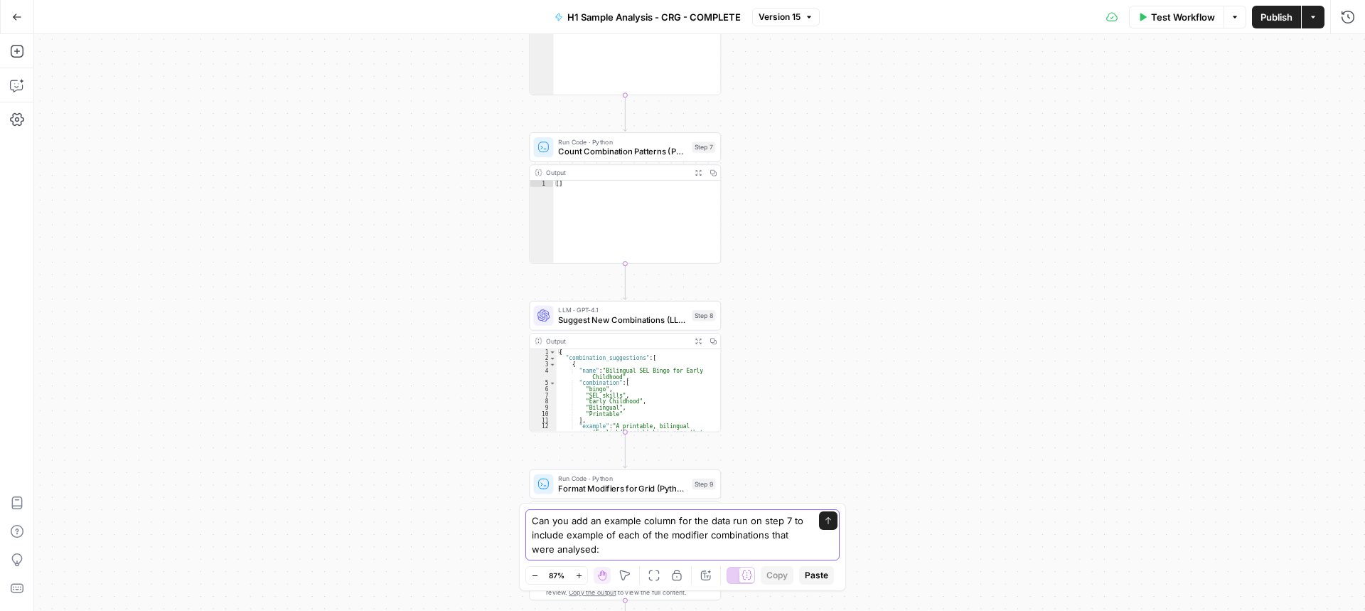
paste textarea "Pattern Frequency"
click at [597, 551] on textarea "Can you add an example column for the data run on step 7 to include example of …" at bounding box center [668, 534] width 273 height 43
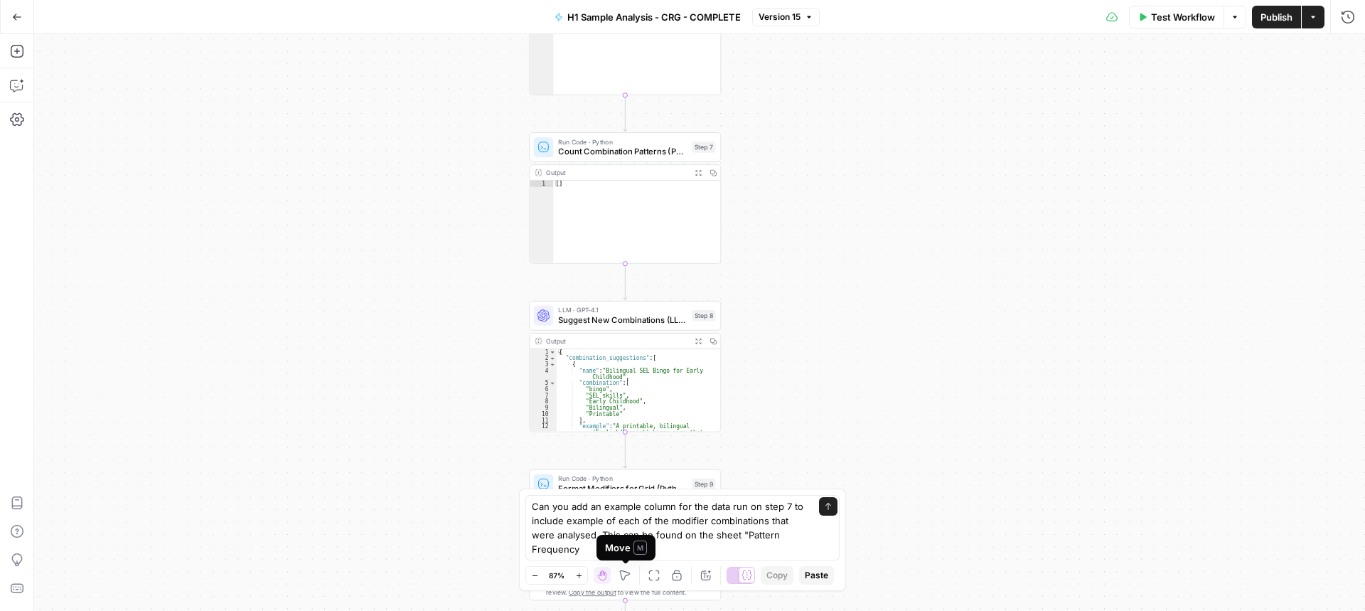
click at [601, 550] on div "Move M" at bounding box center [626, 548] width 59 height 26
click at [582, 552] on textarea "Can you add an example column for the data run on step 7 to include example of …" at bounding box center [668, 527] width 273 height 57
type textarea "Can you add an example column for the data run on step 7 to include example of …"
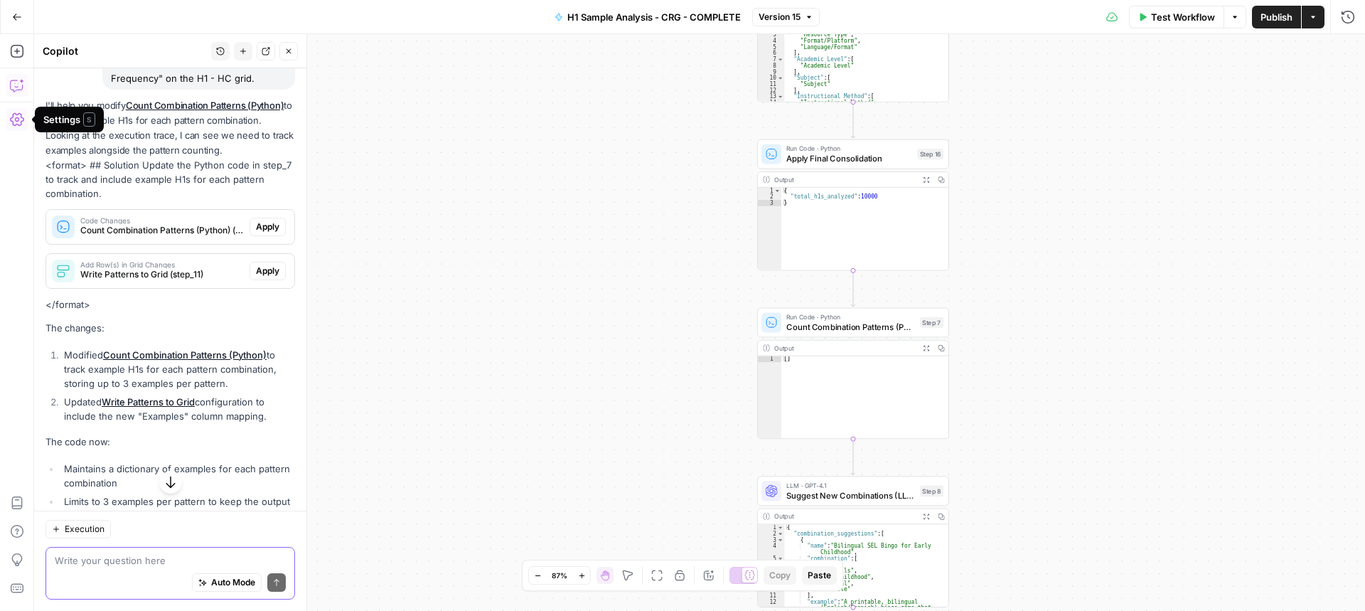
scroll to position [44, 0]
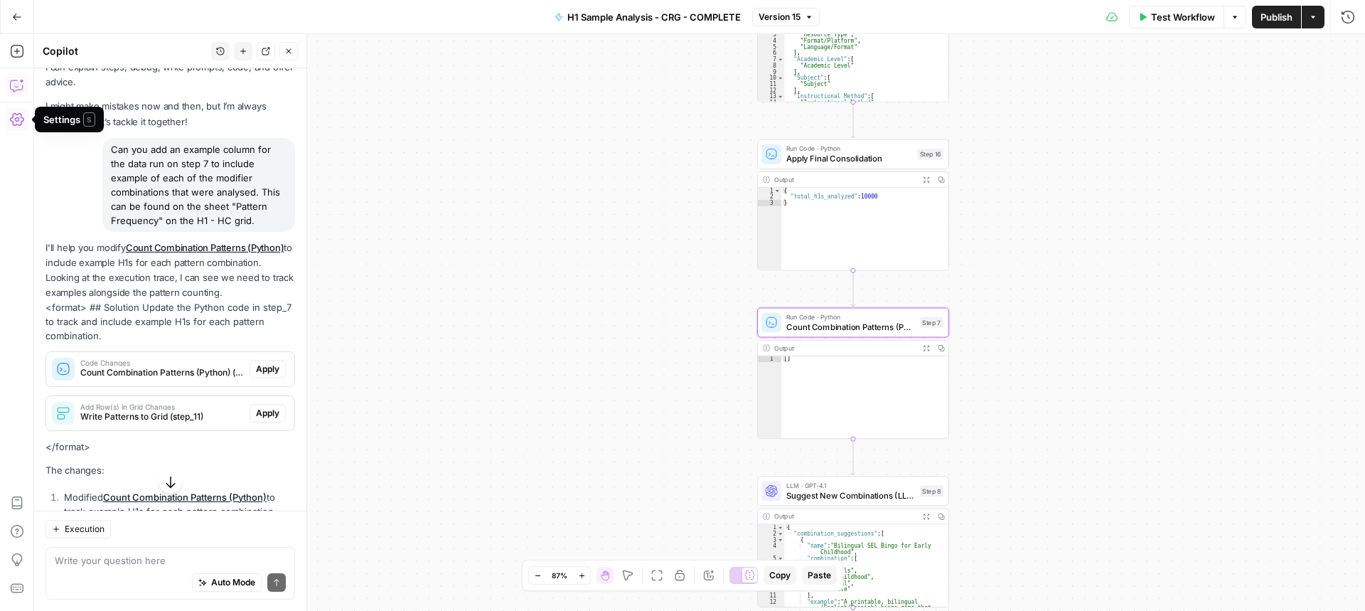
click at [256, 375] on span "Apply" at bounding box center [267, 369] width 23 height 13
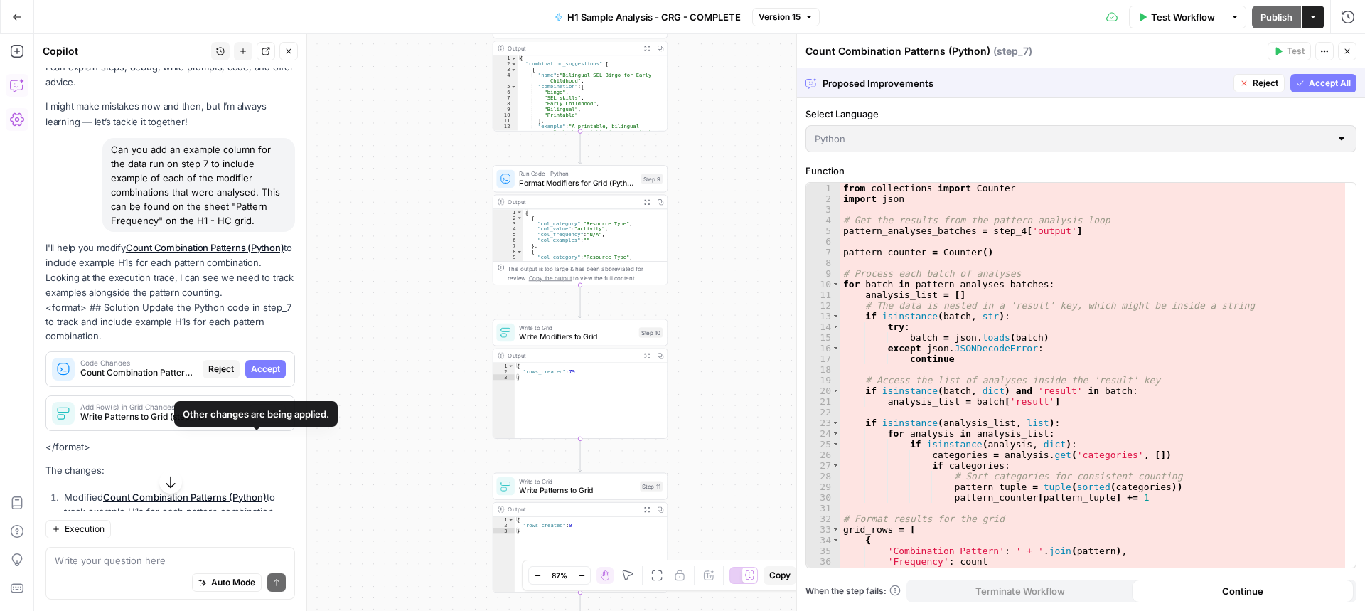
click at [254, 375] on span "Accept" at bounding box center [265, 369] width 29 height 13
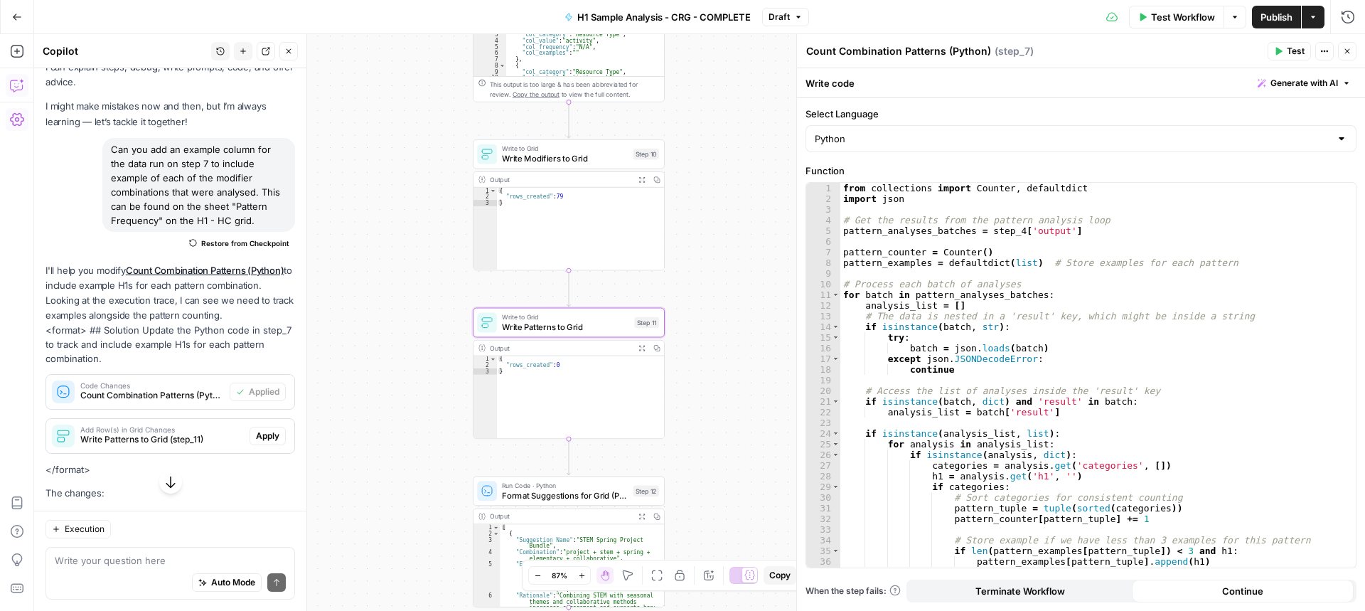
click at [260, 442] on span "Apply" at bounding box center [267, 435] width 23 height 13
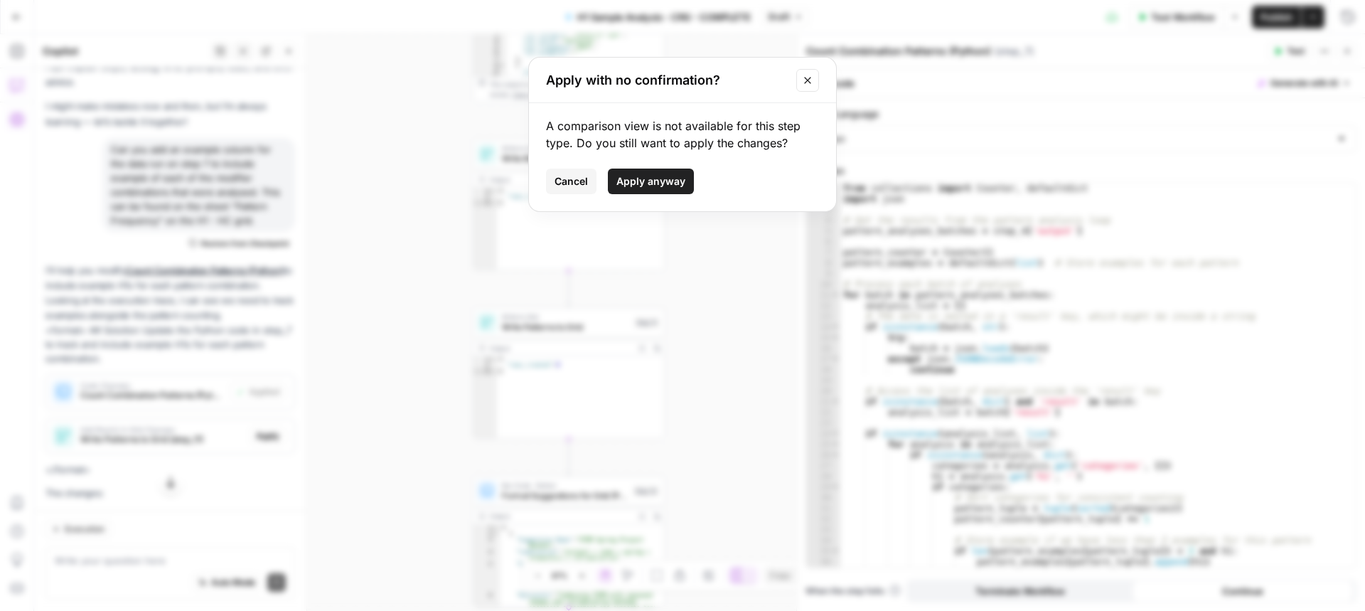
drag, startPoint x: 672, startPoint y: 180, endPoint x: 607, endPoint y: 324, distance: 158.2
click at [670, 180] on span "Apply anyway" at bounding box center [650, 181] width 69 height 14
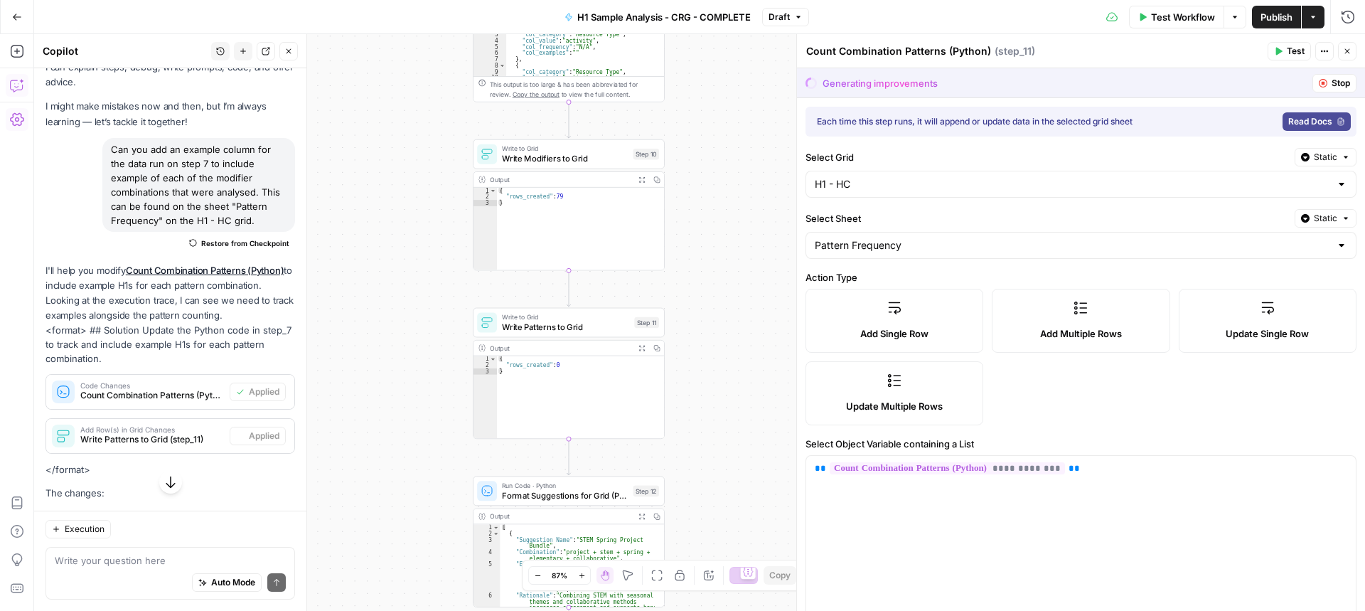
type textarea "Write Patterns to Grid"
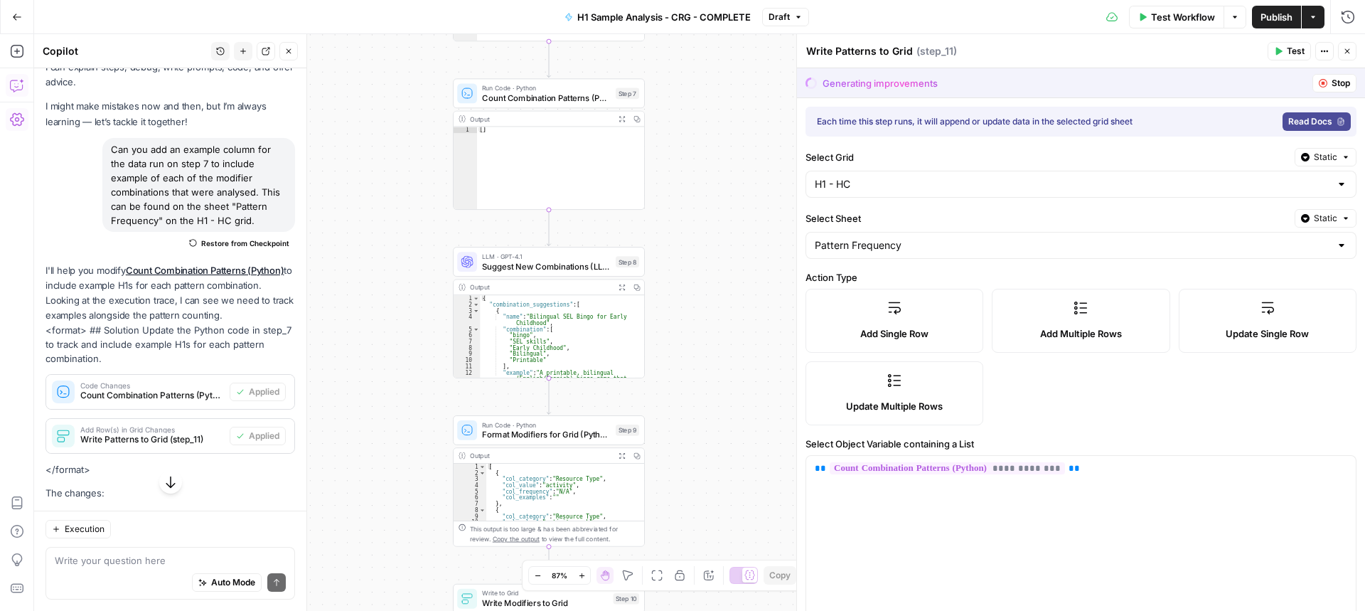
drag, startPoint x: 747, startPoint y: 200, endPoint x: 727, endPoint y: 632, distance: 432.7
click at [727, 587] on html "Cohort 5 New Home Browse Your Data Usage Settings Recent Grids CRG - H1 Grid H1…" at bounding box center [682, 305] width 1365 height 611
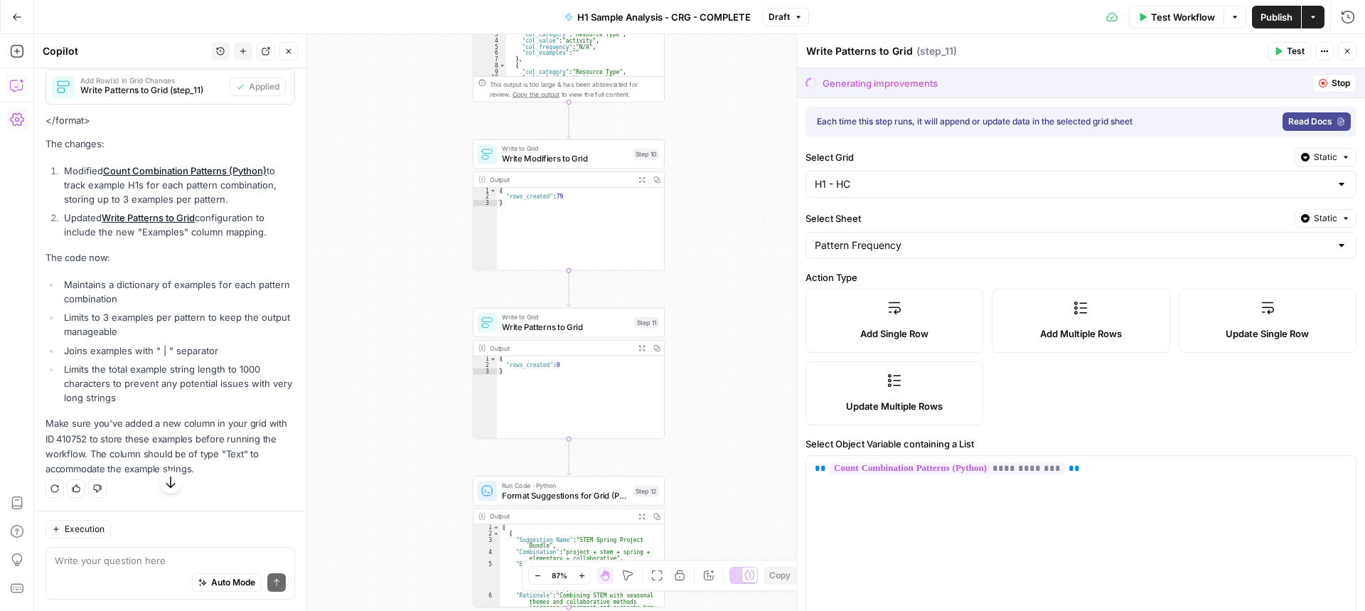
scroll to position [422, 0]
click at [116, 563] on textarea at bounding box center [170, 560] width 231 height 14
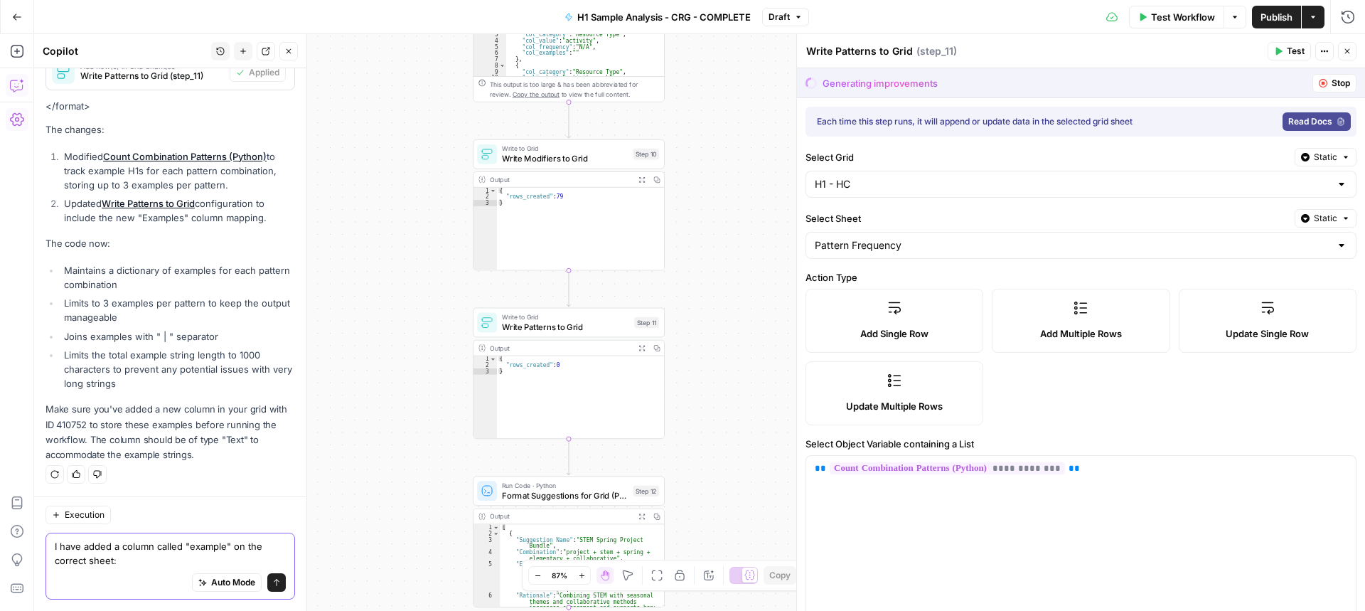
paste textarea "https://app.airops.com/cohort-5-0/grids/29432/sheets/38043"
click at [193, 539] on textarea "I have added a column called "example" on the correct sheet: https://app.airops…" at bounding box center [170, 553] width 231 height 28
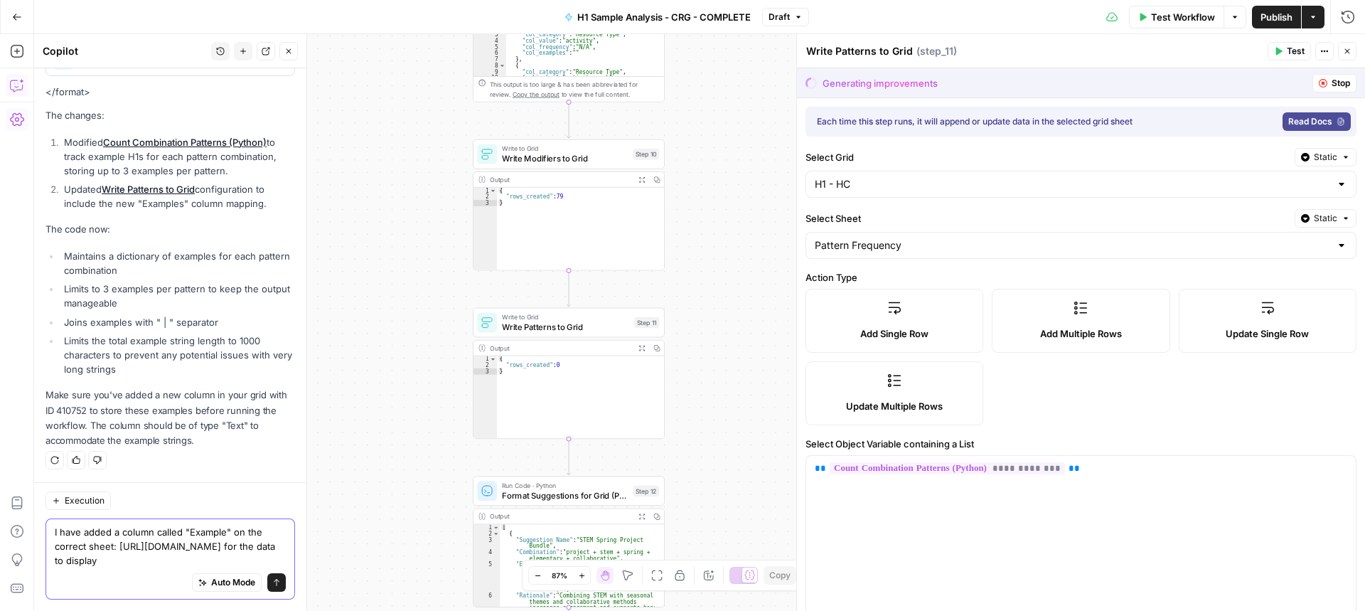
scroll to position [465, 0]
type textarea "I have added a column called "Example" on the correct sheet: https://app.airops…"
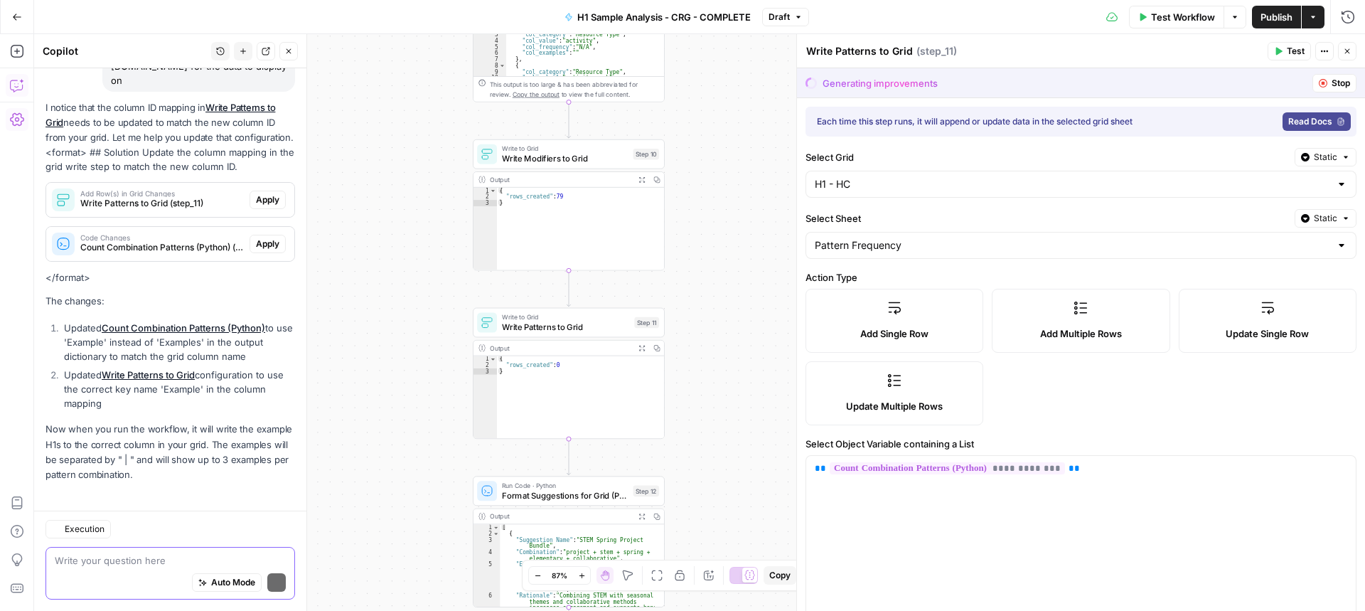
scroll to position [916, 0]
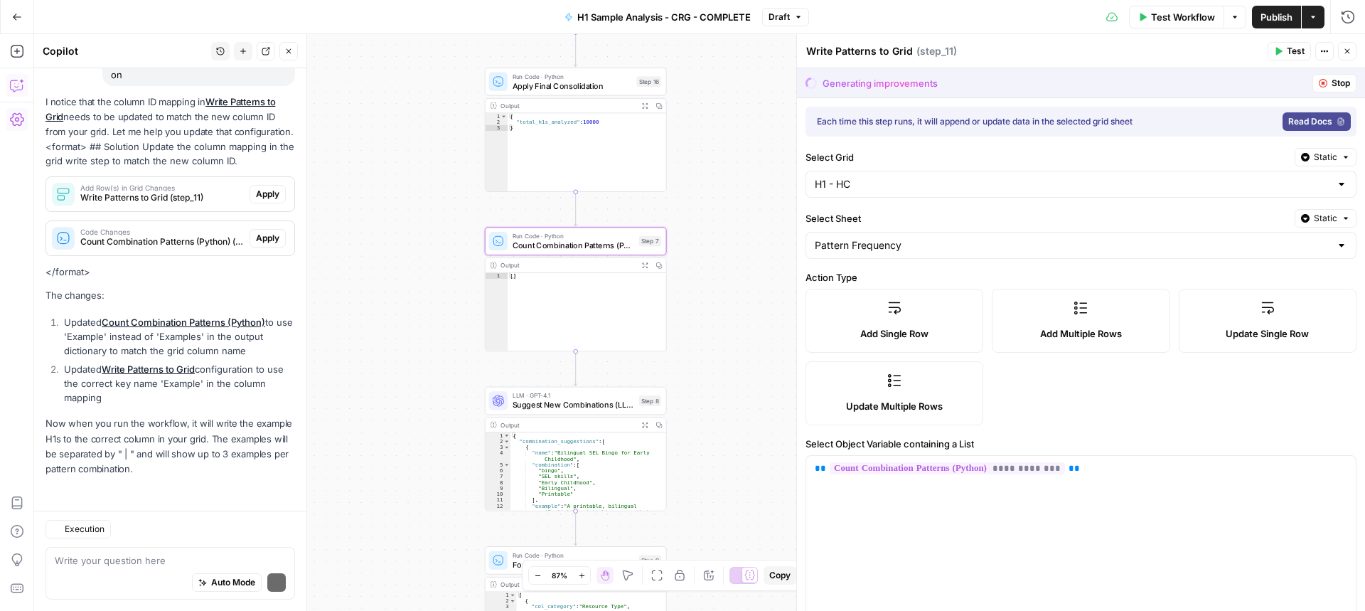
click at [256, 244] on span "Apply" at bounding box center [267, 238] width 23 height 13
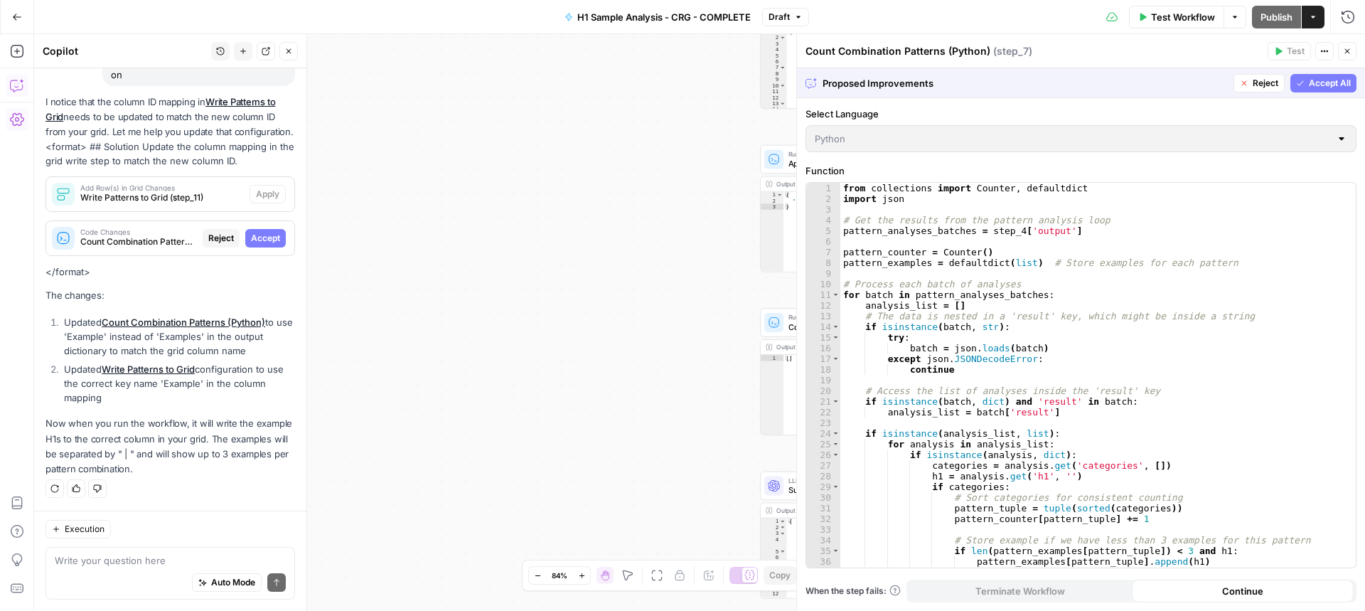
scroll to position [893, 0]
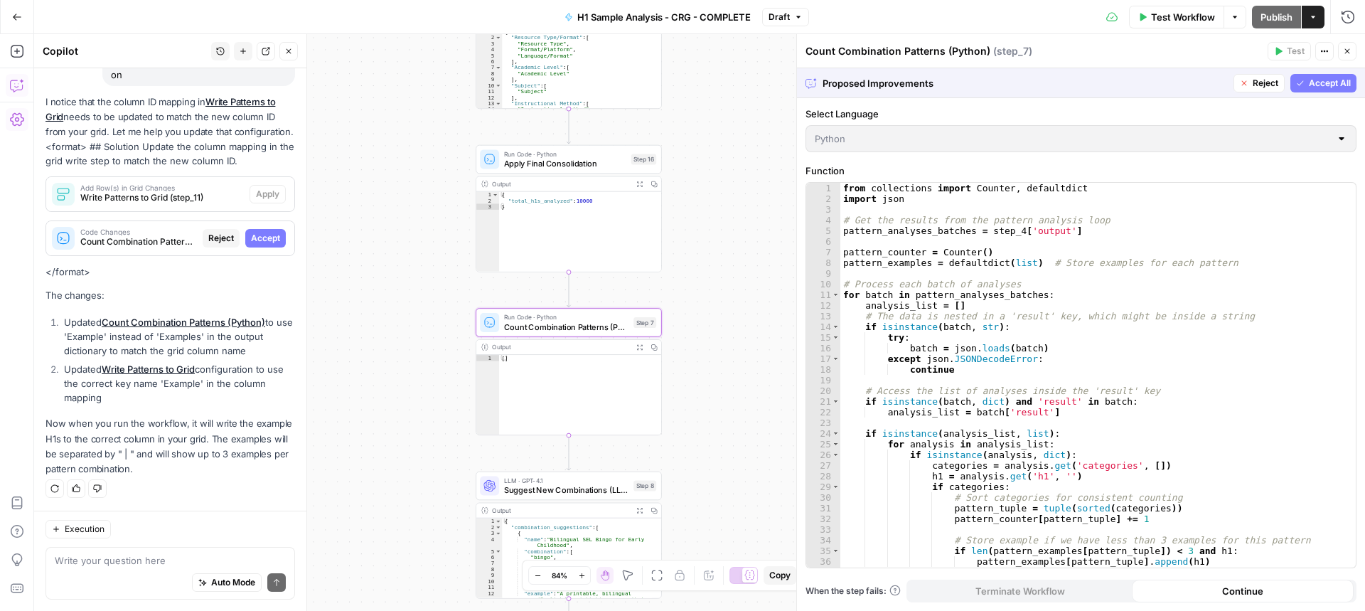
click at [257, 239] on span "Accept" at bounding box center [265, 238] width 29 height 13
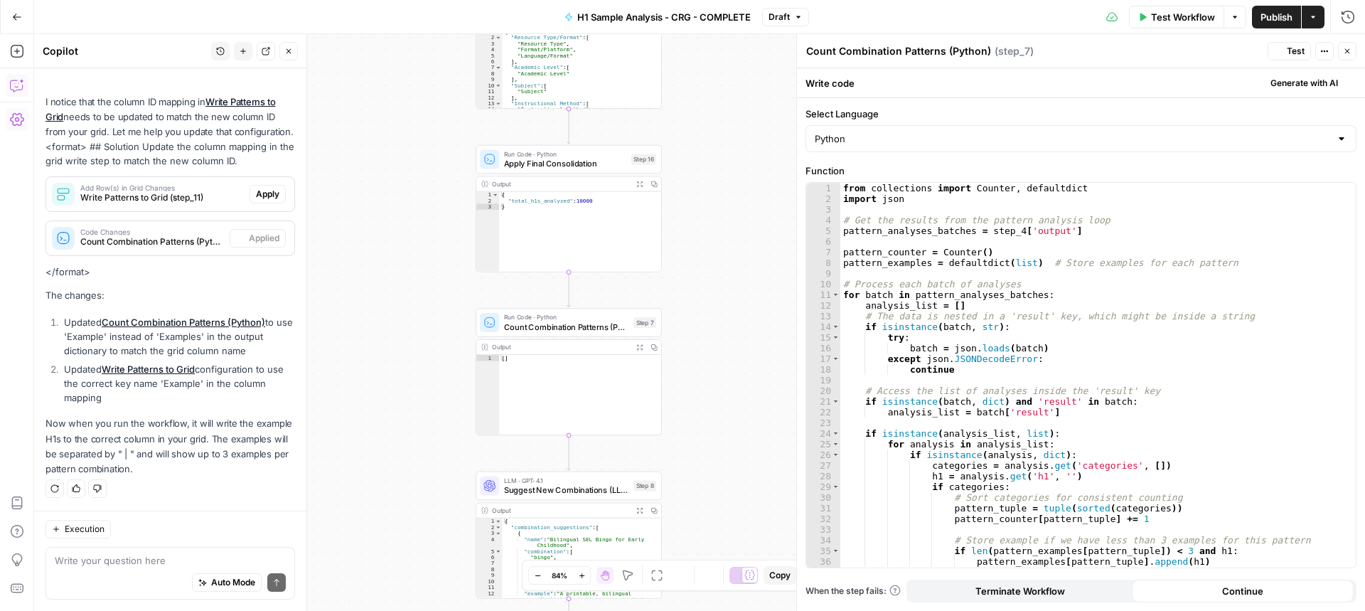
scroll to position [939, 0]
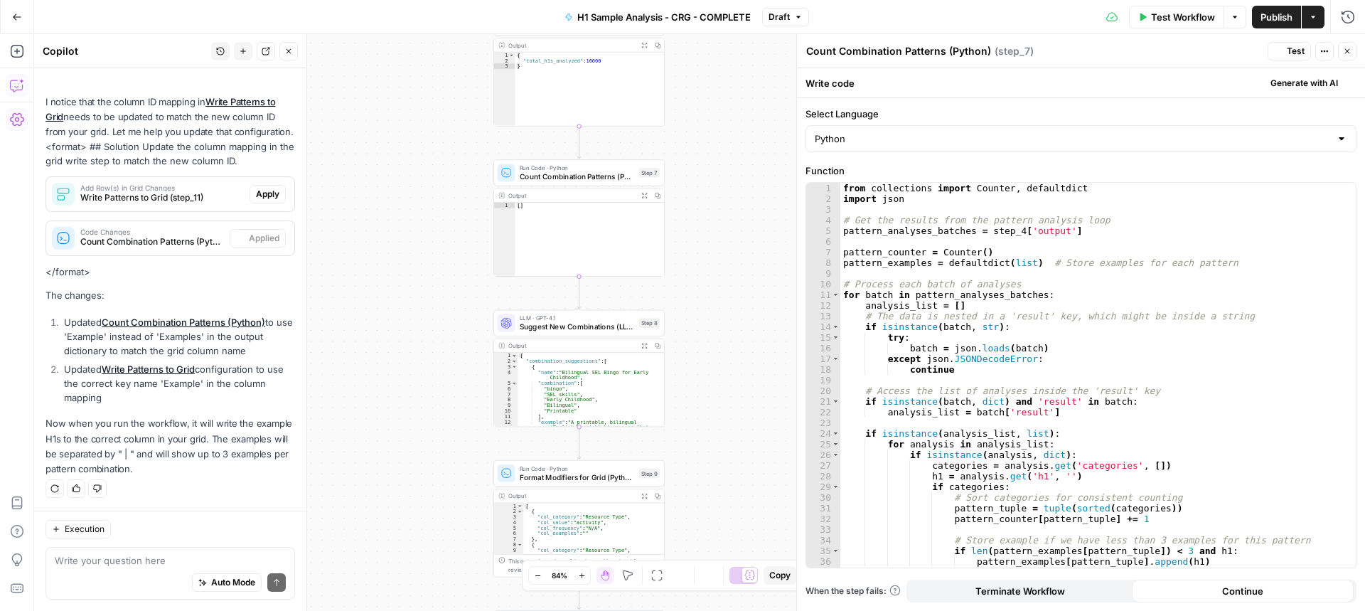
click at [256, 193] on span "Apply" at bounding box center [267, 194] width 23 height 13
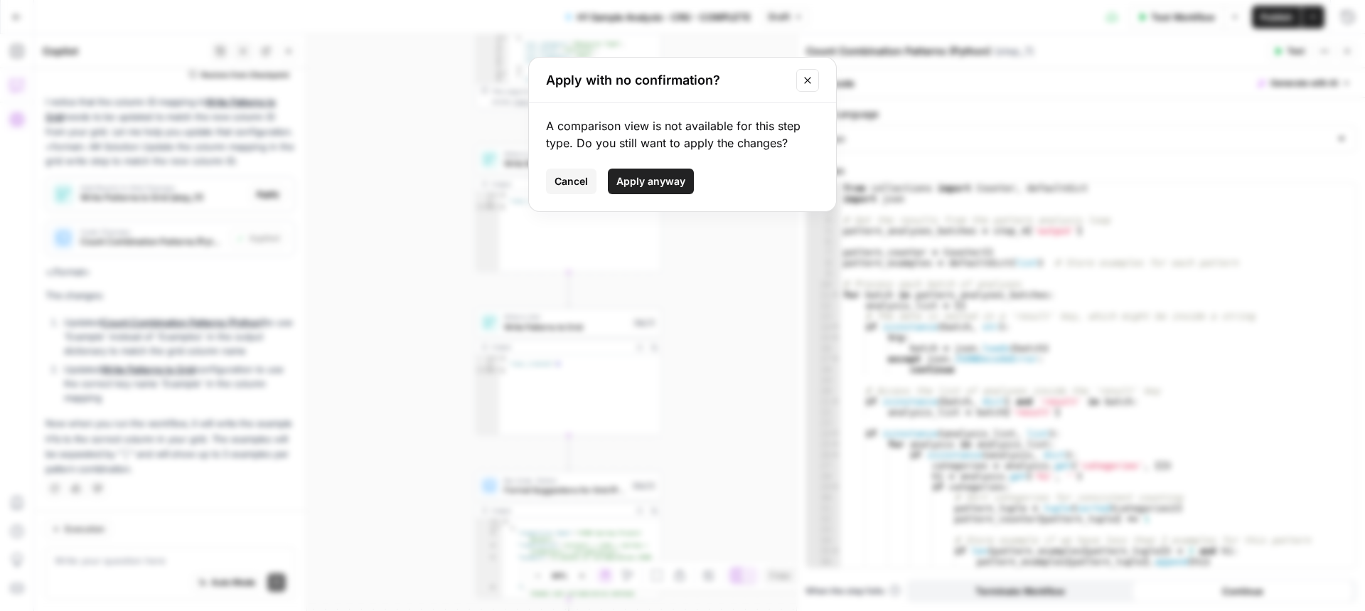
click at [669, 181] on span "Apply anyway" at bounding box center [650, 181] width 69 height 14
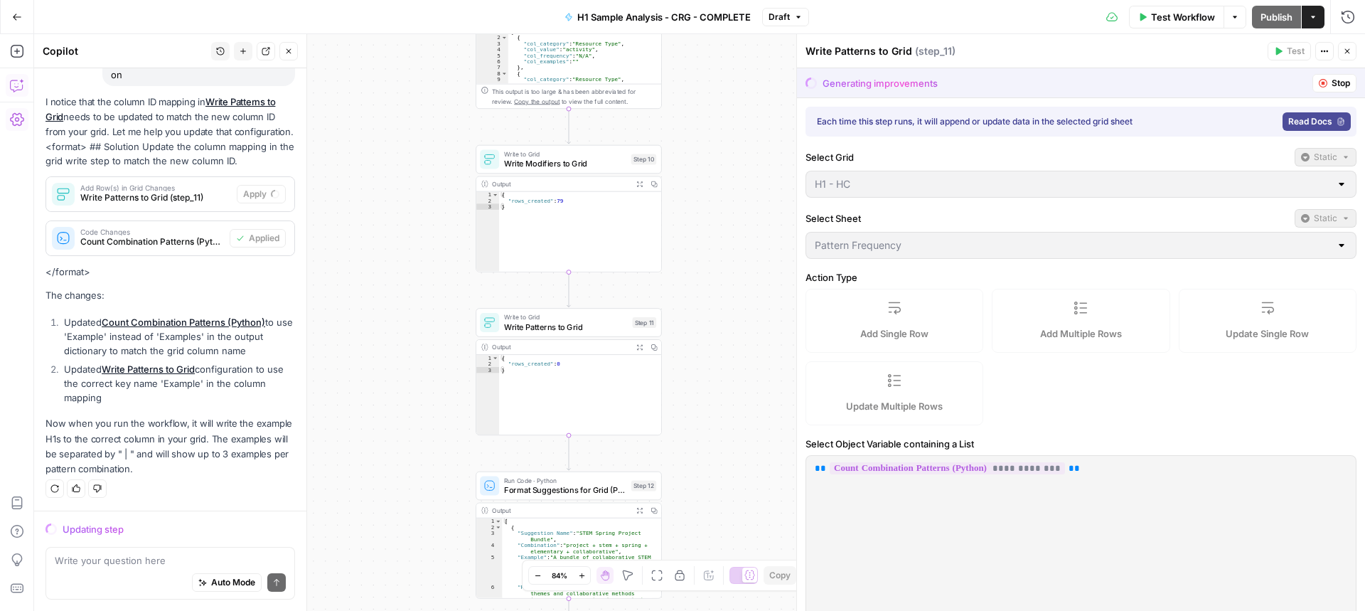
scroll to position [893, 0]
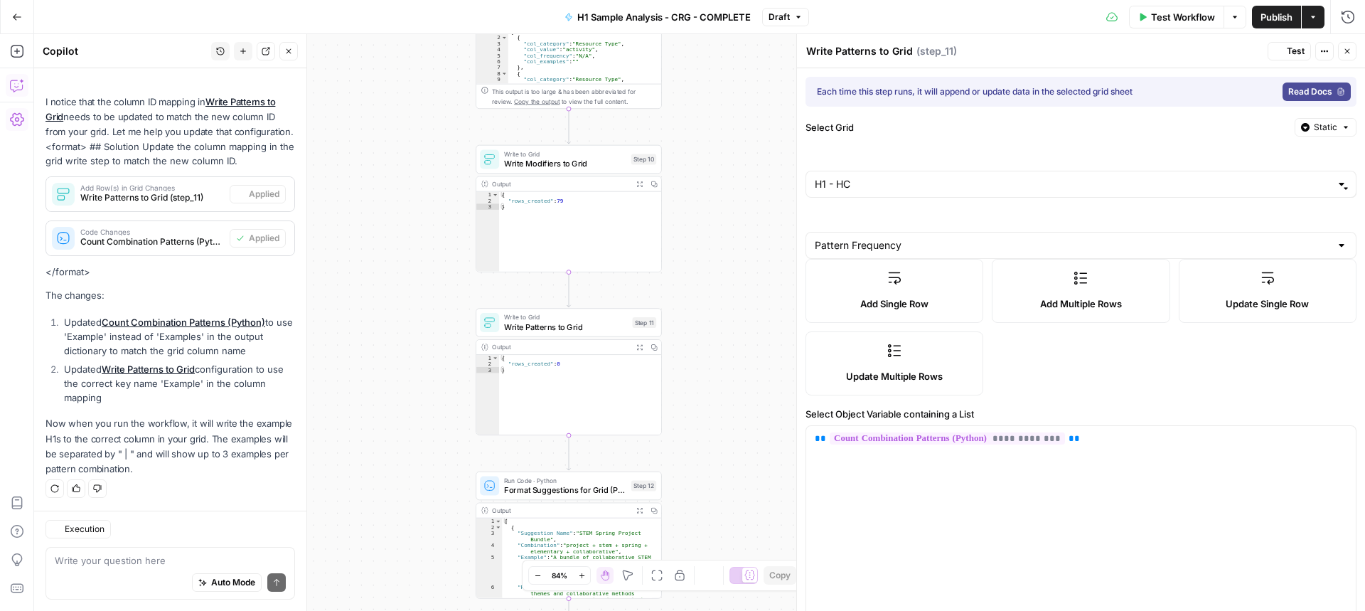
type input "Example"
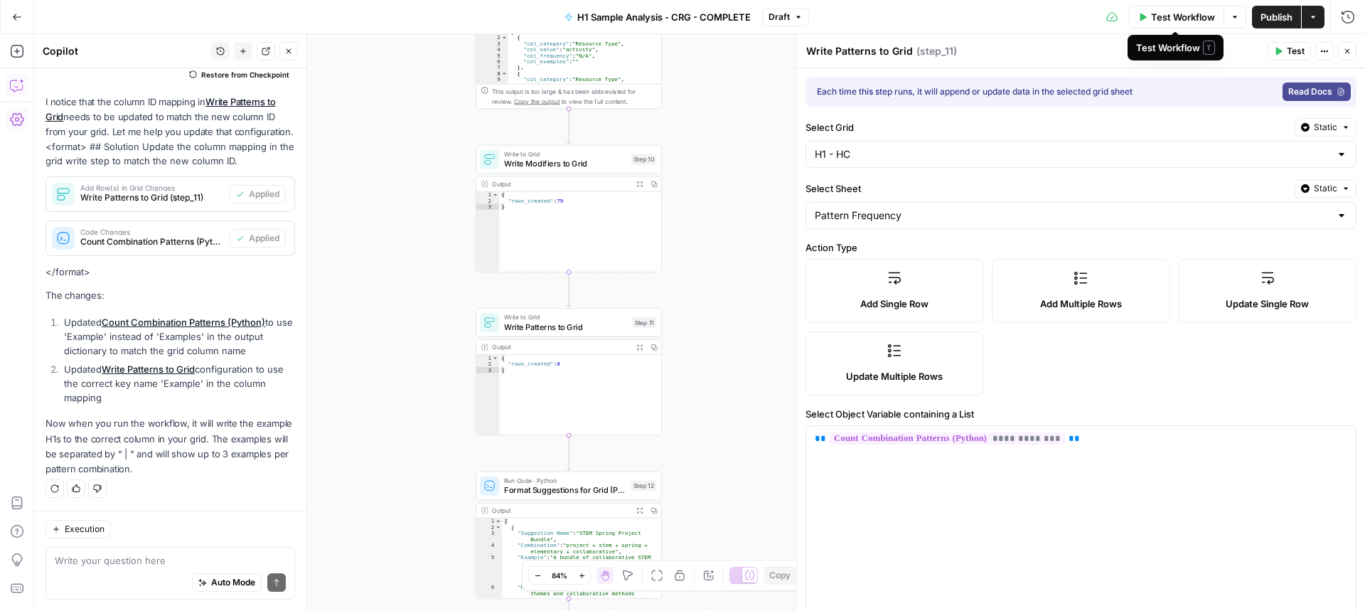
click at [1175, 20] on span "Test Workflow" at bounding box center [1183, 17] width 64 height 14
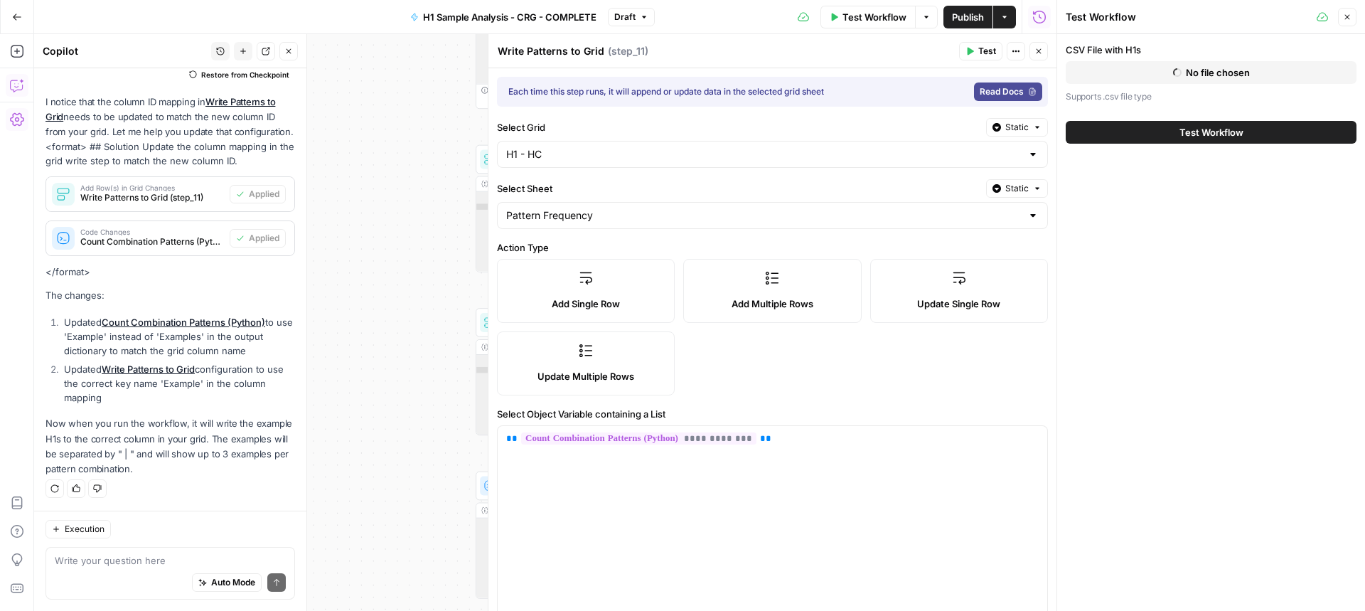
click at [1008, 17] on icon "button" at bounding box center [1004, 17] width 9 height 9
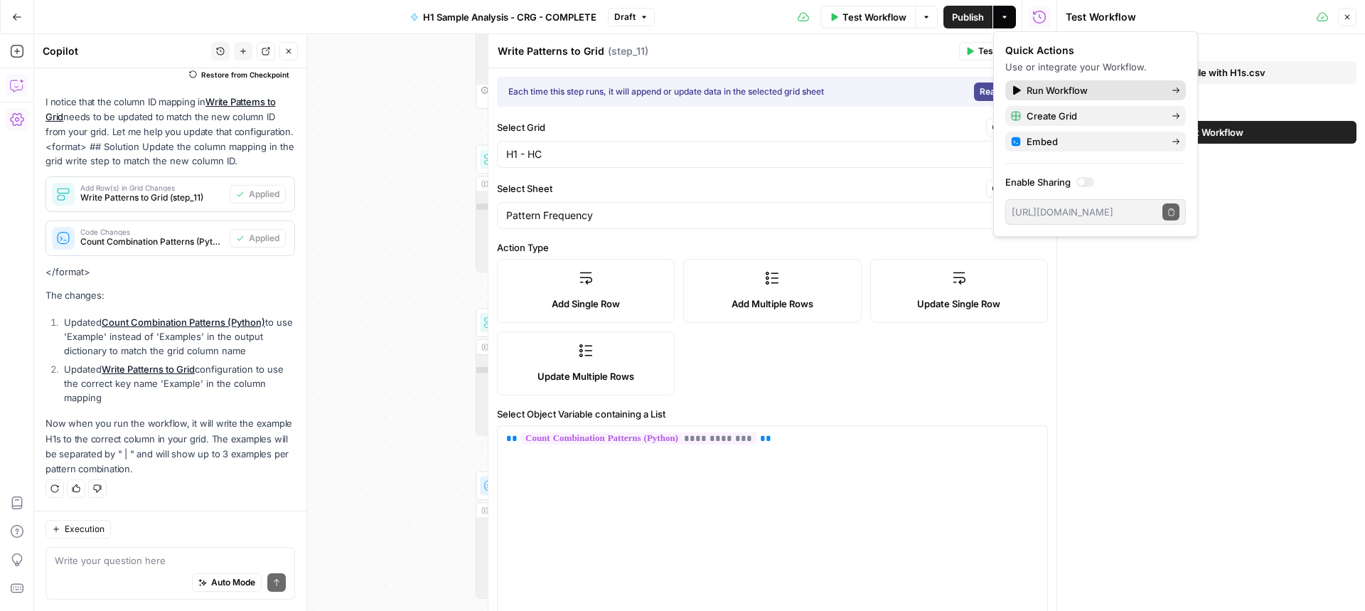
click at [1071, 90] on span "Run Workflow" at bounding box center [1094, 90] width 134 height 14
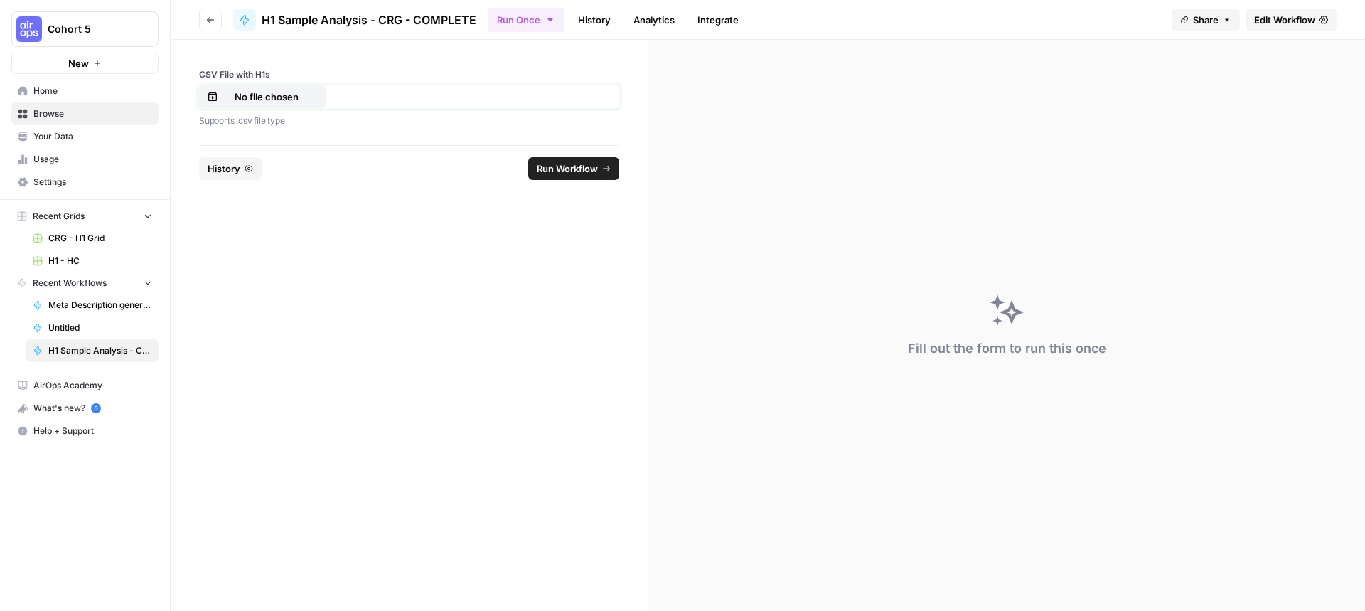
click at [264, 94] on p "No file chosen" at bounding box center [266, 97] width 91 height 14
click at [1218, 17] on span "Edit Workflow" at bounding box center [1284, 20] width 61 height 14
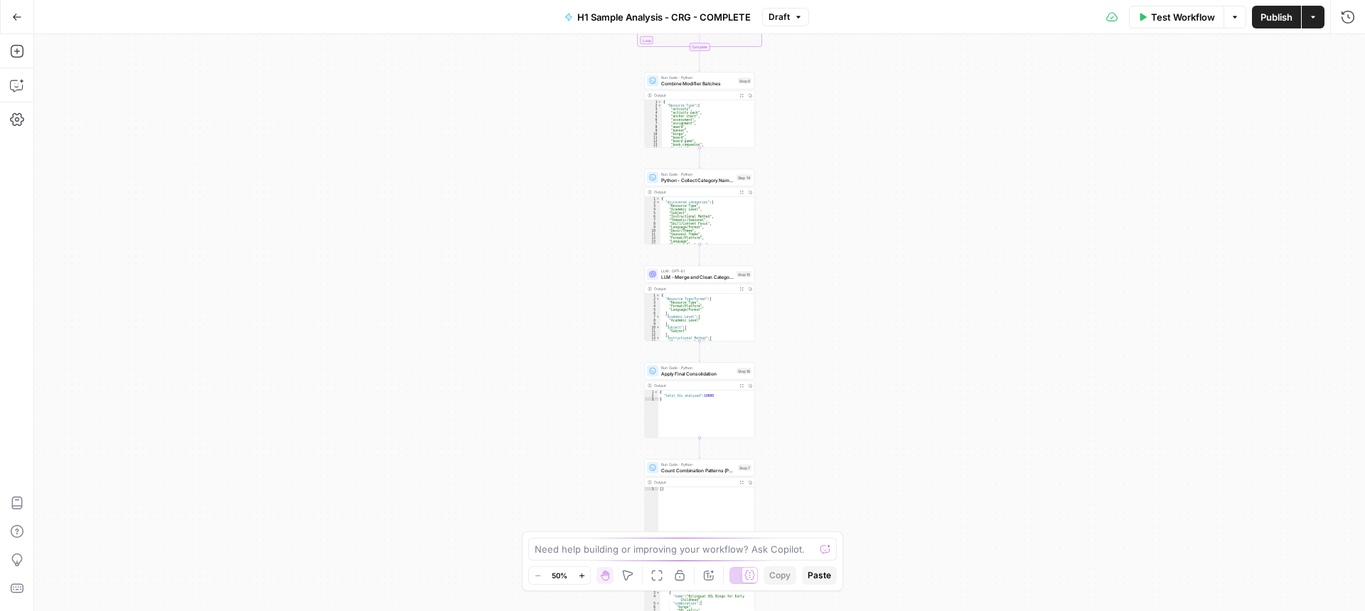
drag, startPoint x: 1279, startPoint y: 17, endPoint x: 1304, endPoint y: 49, distance: 40.5
click at [1218, 17] on span "Publish" at bounding box center [1277, 17] width 32 height 14
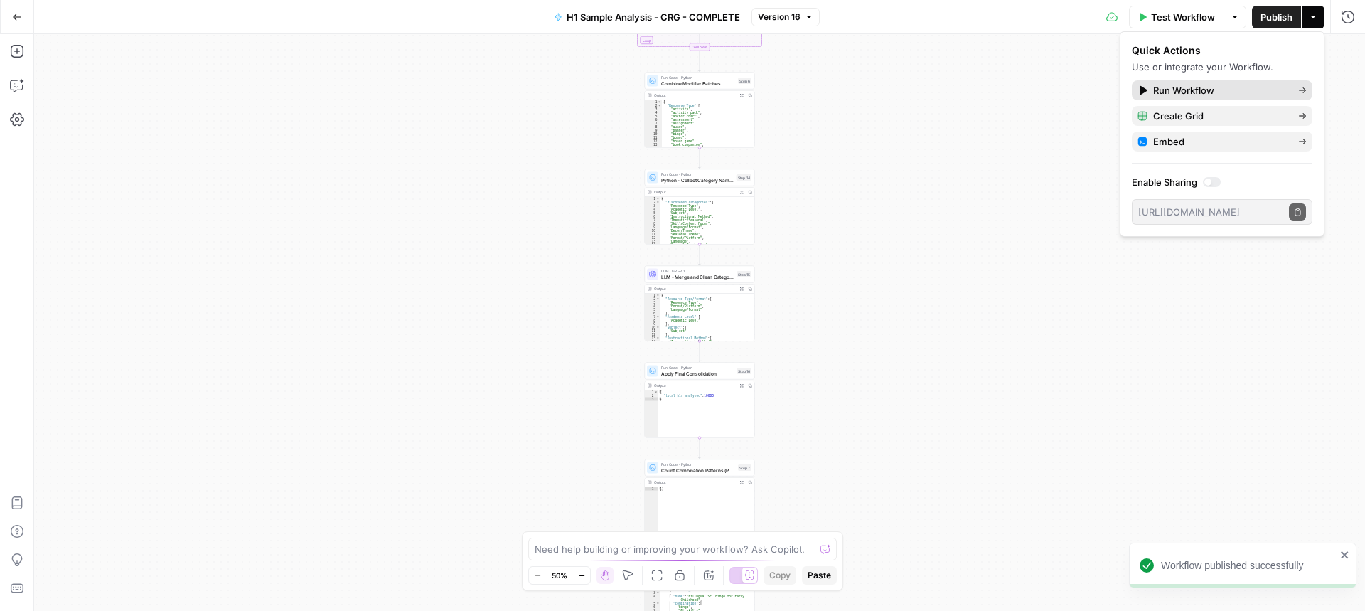
click at [1206, 87] on span "Run Workflow" at bounding box center [1220, 90] width 134 height 14
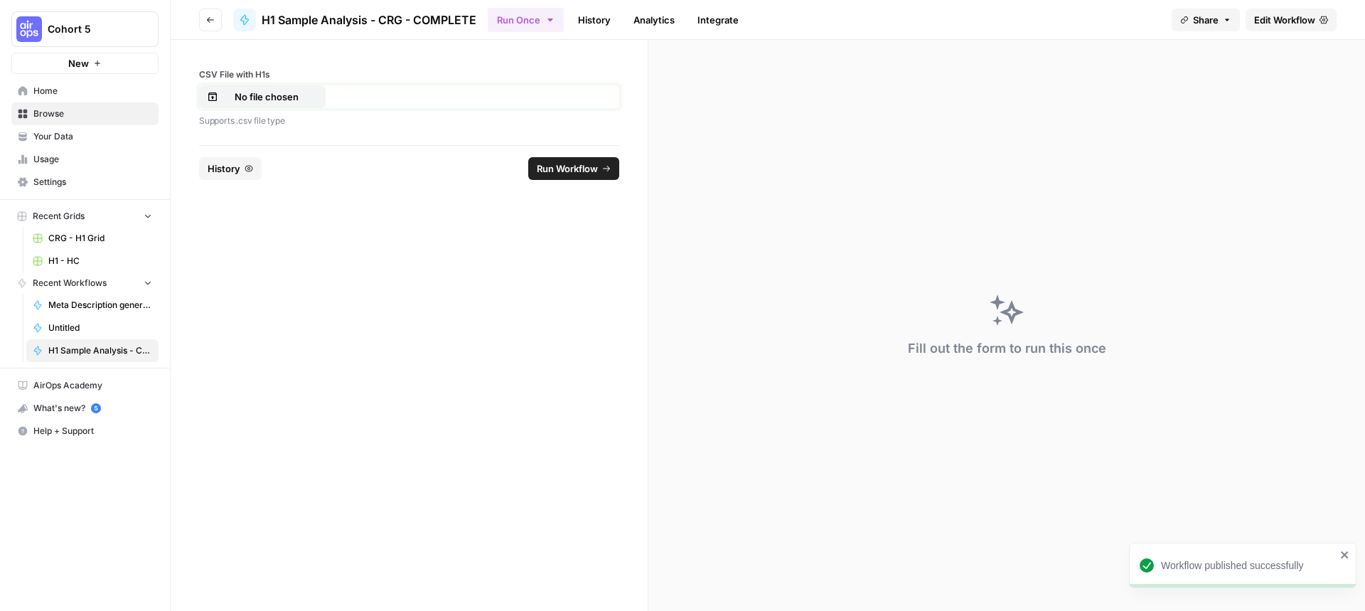
click at [249, 94] on p "No file chosen" at bounding box center [266, 97] width 91 height 14
drag, startPoint x: 591, startPoint y: 172, endPoint x: 621, endPoint y: 245, distance: 79.1
click at [594, 172] on span "Run Workflow" at bounding box center [567, 168] width 61 height 14
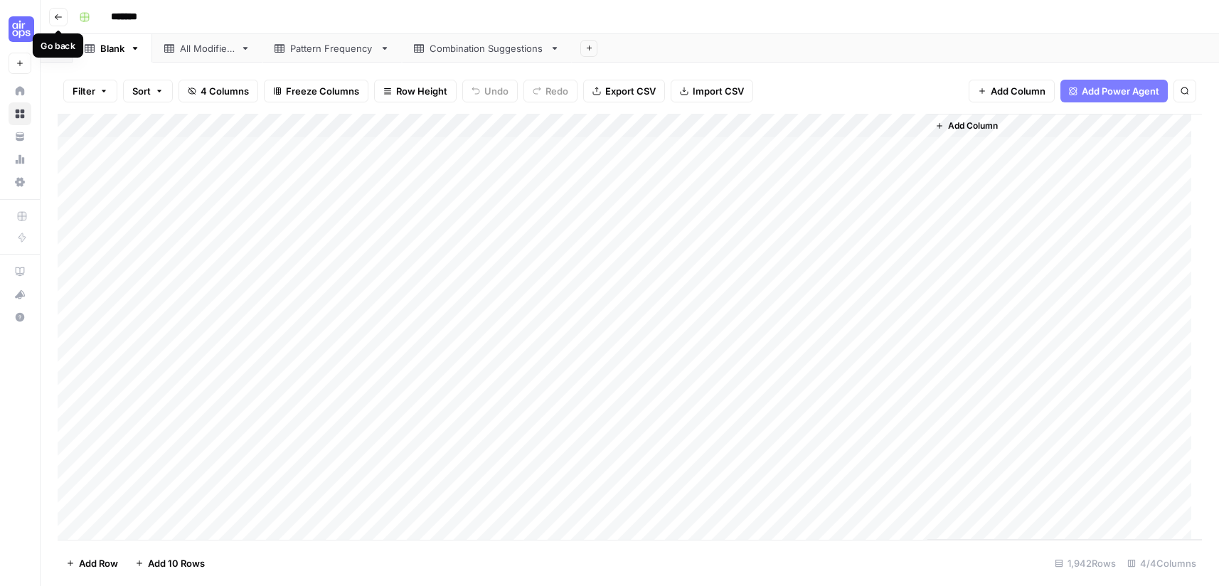
click at [55, 16] on icon "button" at bounding box center [58, 17] width 7 height 6
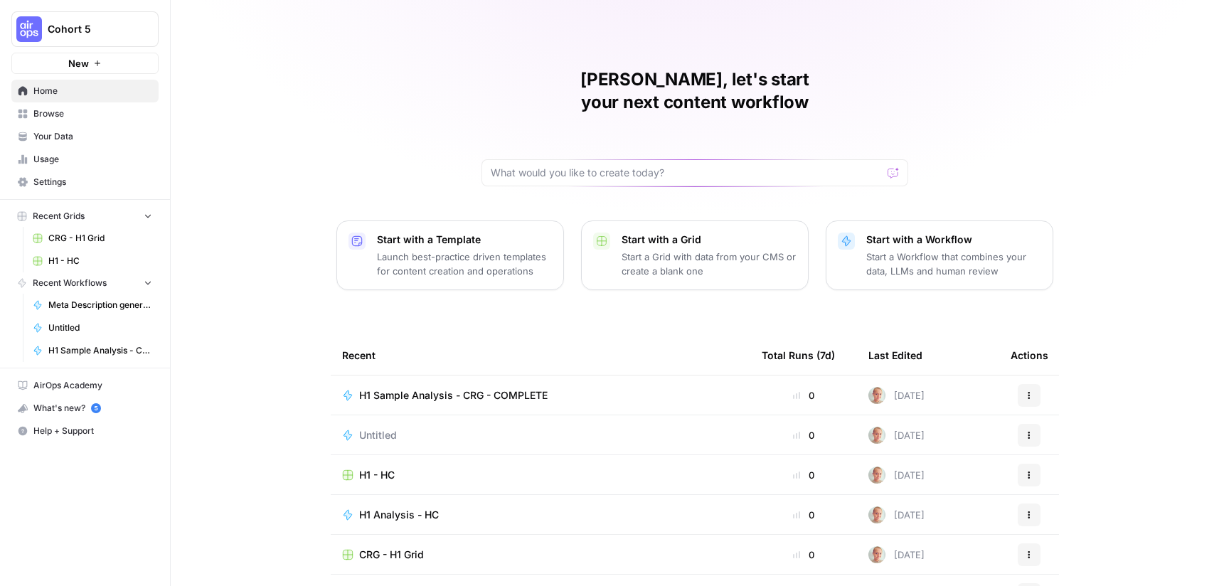
click at [79, 116] on span "Browse" at bounding box center [92, 113] width 119 height 13
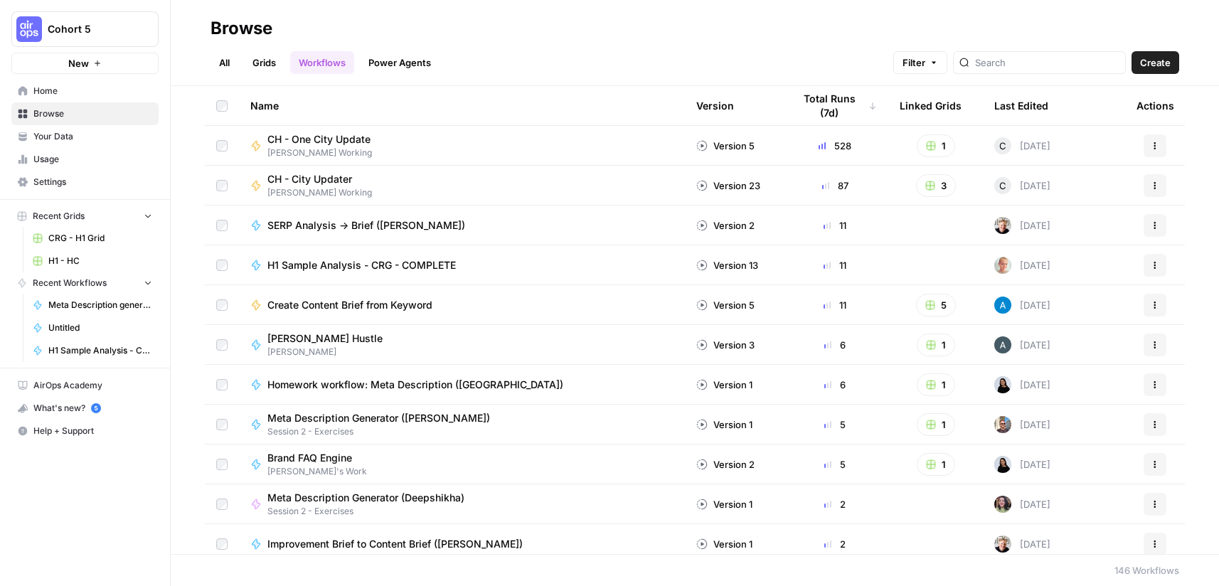
click at [256, 53] on link "Grids" at bounding box center [264, 62] width 41 height 23
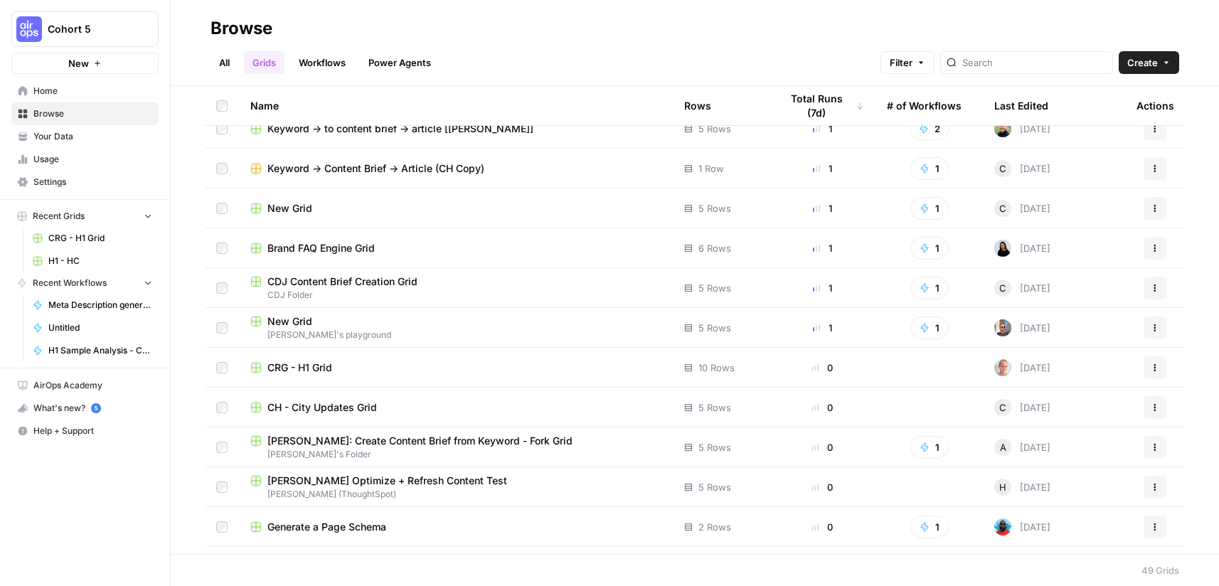
scroll to position [1066, 0]
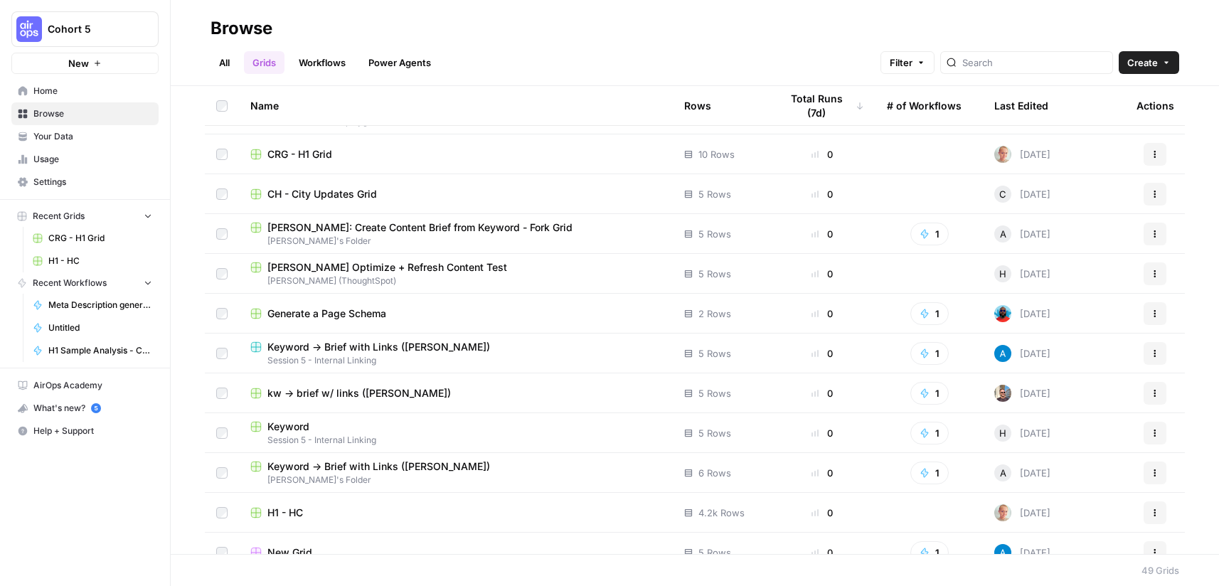
click at [294, 514] on span "H1 - HC" at bounding box center [285, 513] width 36 height 14
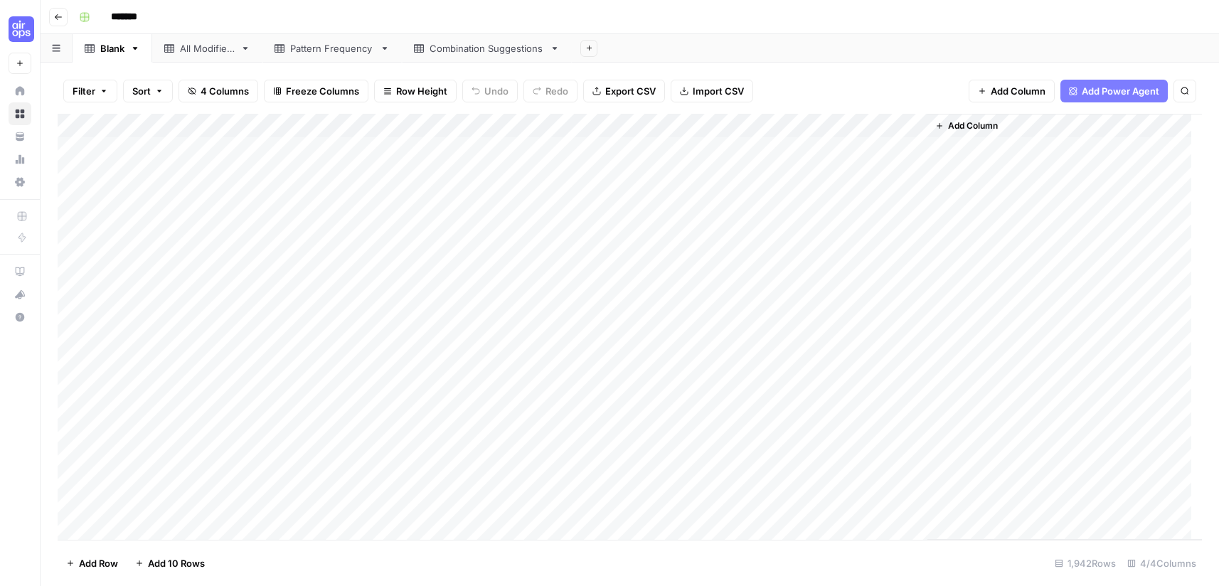
click at [211, 51] on div "All Modifiers" at bounding box center [207, 48] width 55 height 14
click at [326, 56] on link "Pattern Frequency" at bounding box center [331, 48] width 139 height 28
click at [492, 45] on div "Combination Suggestions" at bounding box center [486, 48] width 114 height 14
click at [311, 48] on div "Pattern Frequency" at bounding box center [332, 48] width 84 height 14
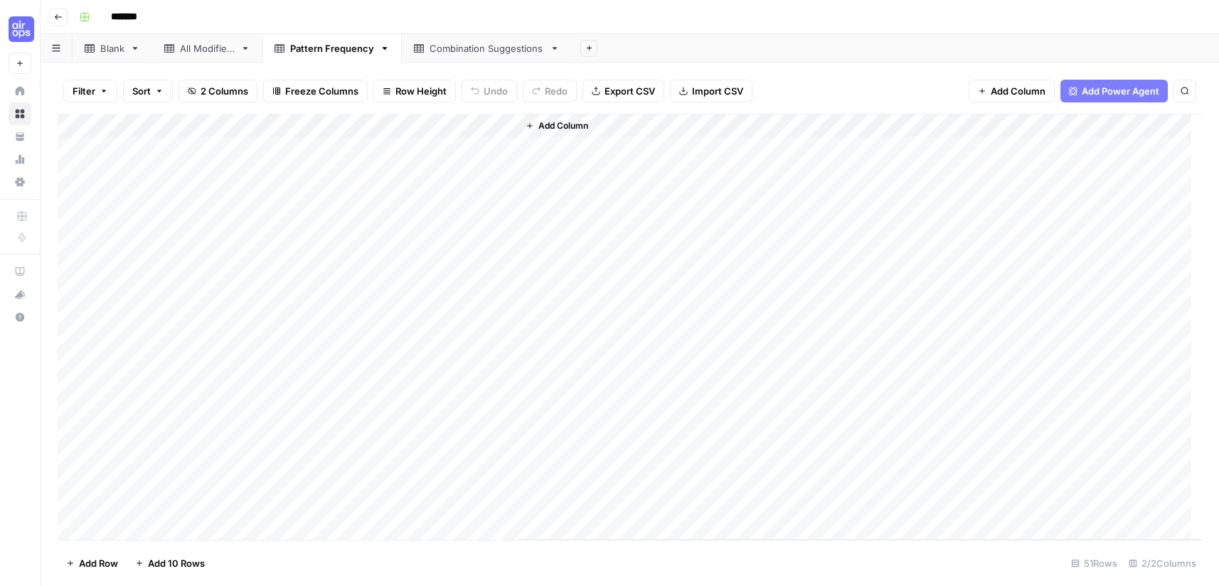
click at [195, 52] on div "All Modifiers" at bounding box center [207, 48] width 55 height 14
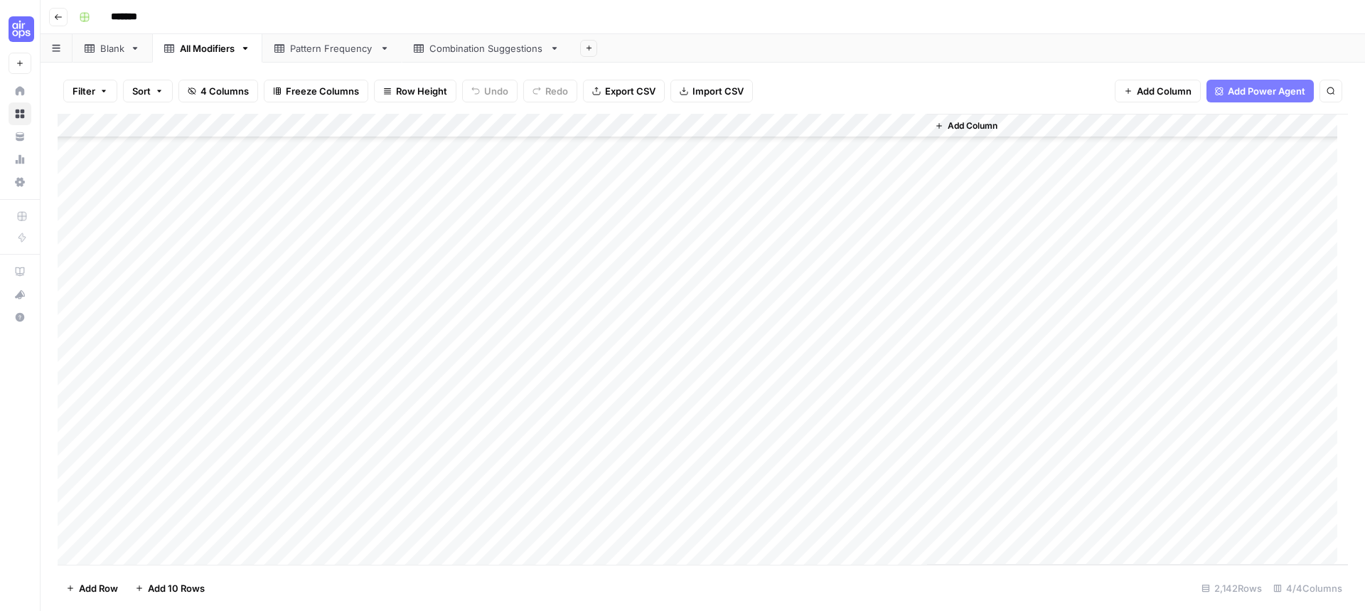
scroll to position [47324, 0]
click at [329, 55] on div "Pattern Frequency" at bounding box center [332, 48] width 84 height 14
click at [498, 53] on div "Combination Suggestions" at bounding box center [486, 48] width 114 height 14
click at [319, 60] on link "Pattern Frequency" at bounding box center [331, 48] width 139 height 28
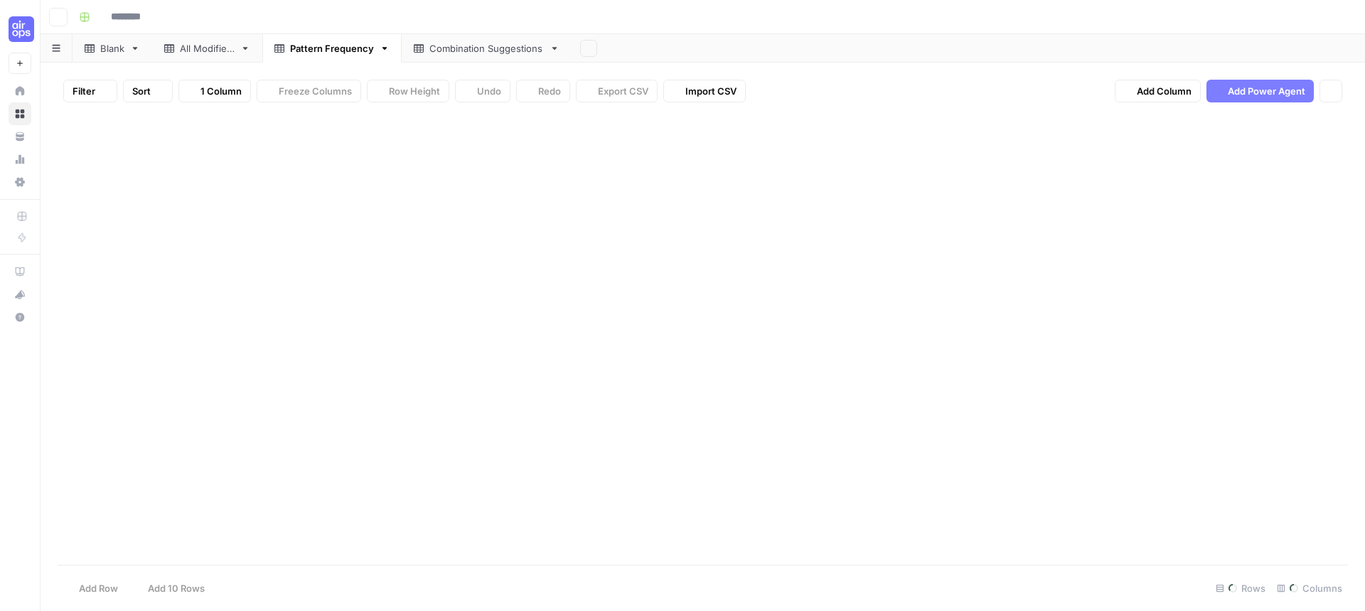
type input "*******"
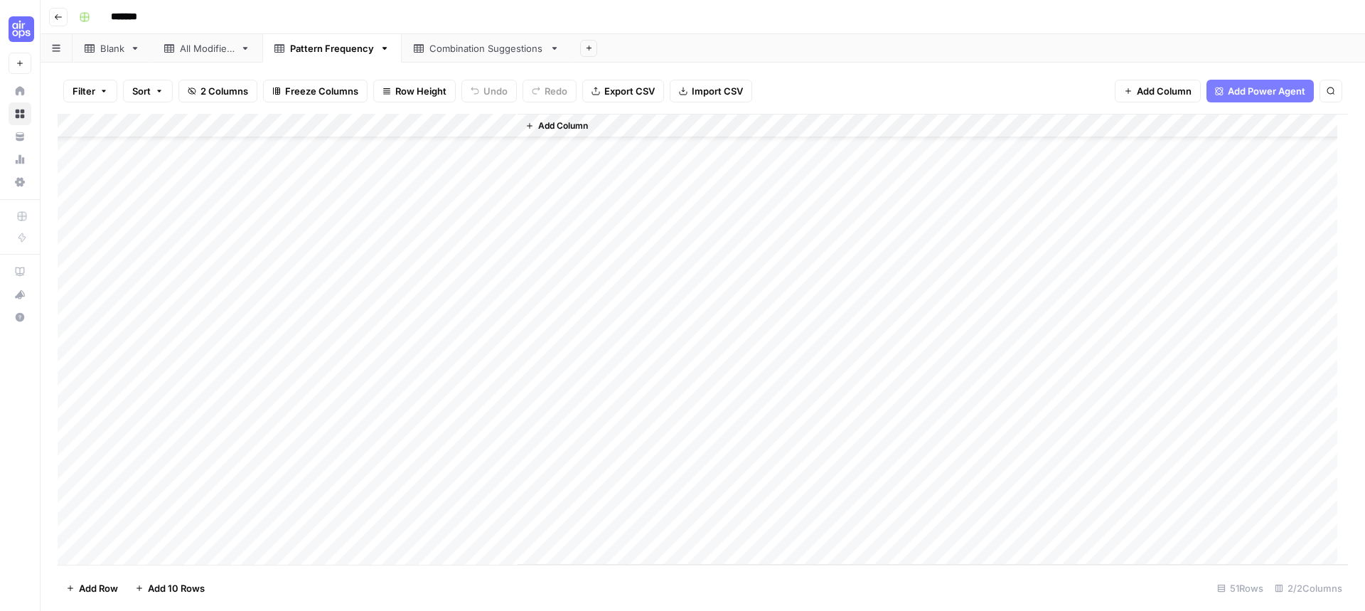
scroll to position [71, 0]
drag, startPoint x: 314, startPoint y: 121, endPoint x: 432, endPoint y: 129, distance: 117.6
click at [435, 129] on div "Add Column" at bounding box center [703, 339] width 1290 height 451
click at [207, 51] on div "All Modifiers" at bounding box center [207, 48] width 55 height 14
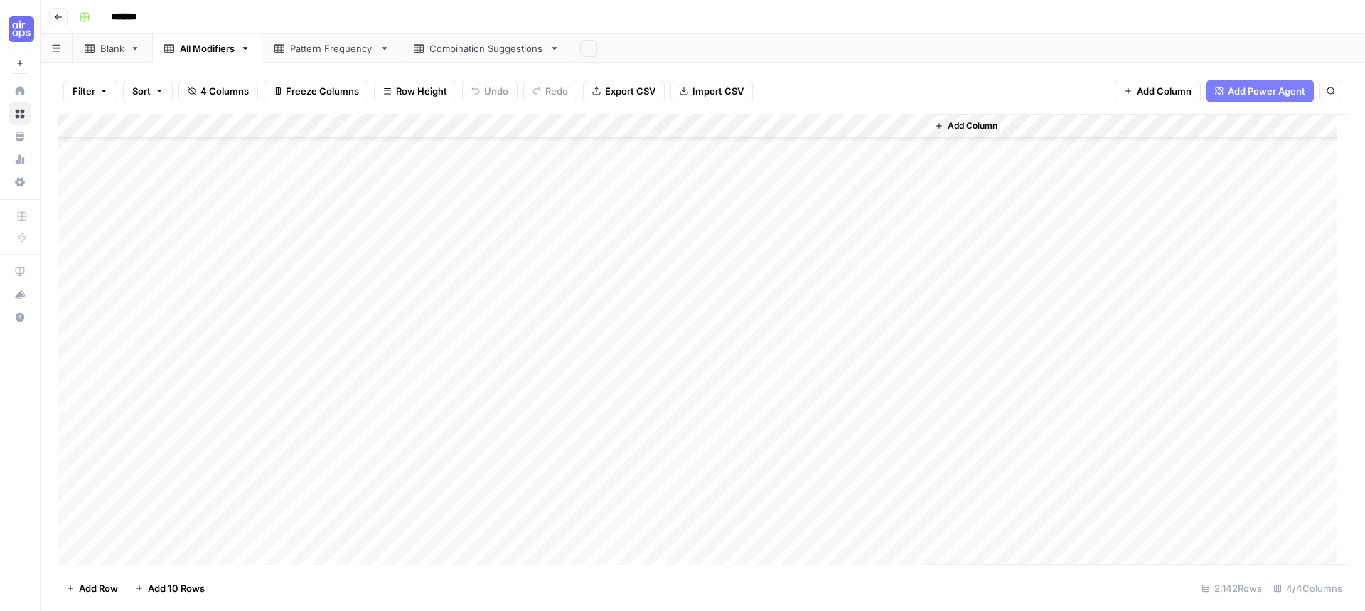
drag, startPoint x: 1337, startPoint y: 90, endPoint x: 1316, endPoint y: 102, distance: 24.3
click at [1218, 90] on button "Search" at bounding box center [1331, 91] width 23 height 23
type input "**********"
click at [301, 125] on div "Add Column" at bounding box center [703, 339] width 1290 height 451
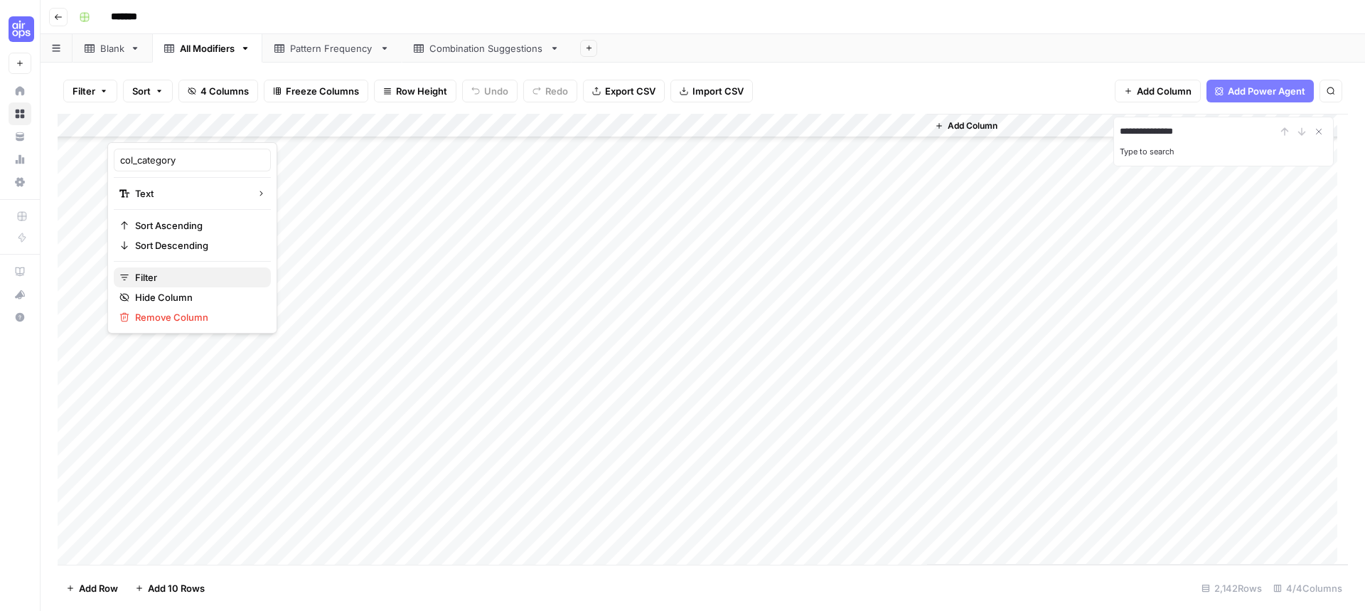
click at [141, 278] on span "Filter" at bounding box center [197, 277] width 124 height 14
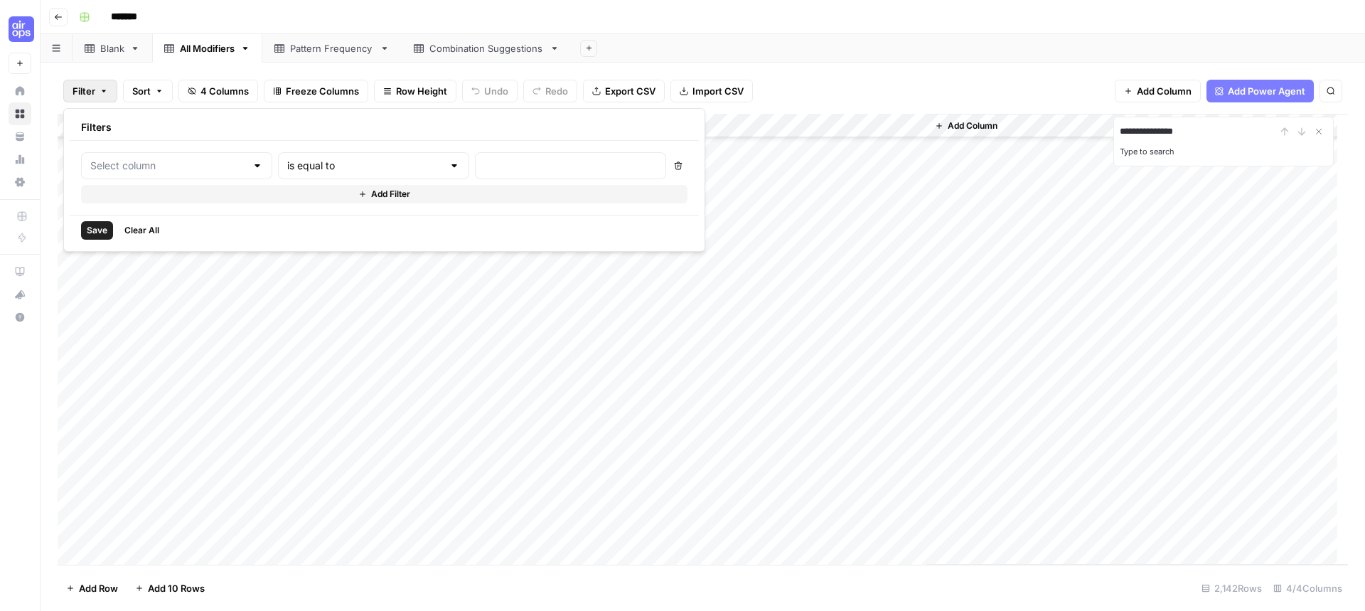
type input "col_category"
click at [515, 164] on input "text" at bounding box center [609, 166] width 188 height 14
type input "resource format"
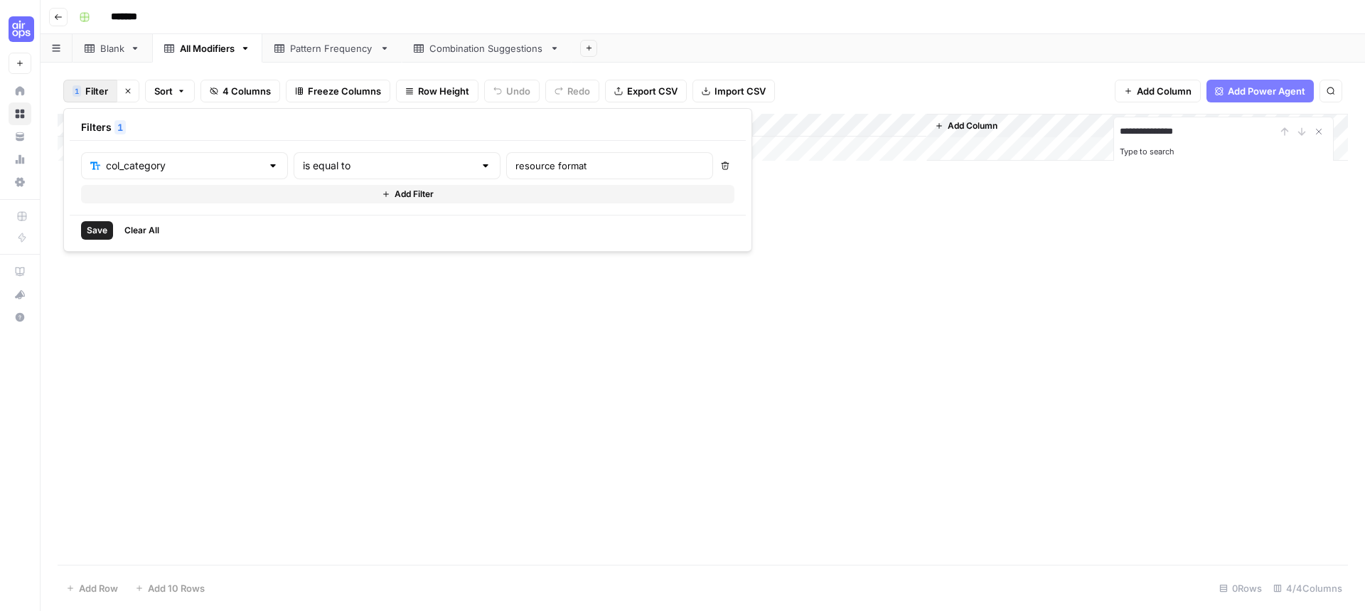
click at [93, 228] on span "Save" at bounding box center [97, 230] width 21 height 13
click at [1218, 132] on icon "Close Search" at bounding box center [1318, 131] width 11 height 11
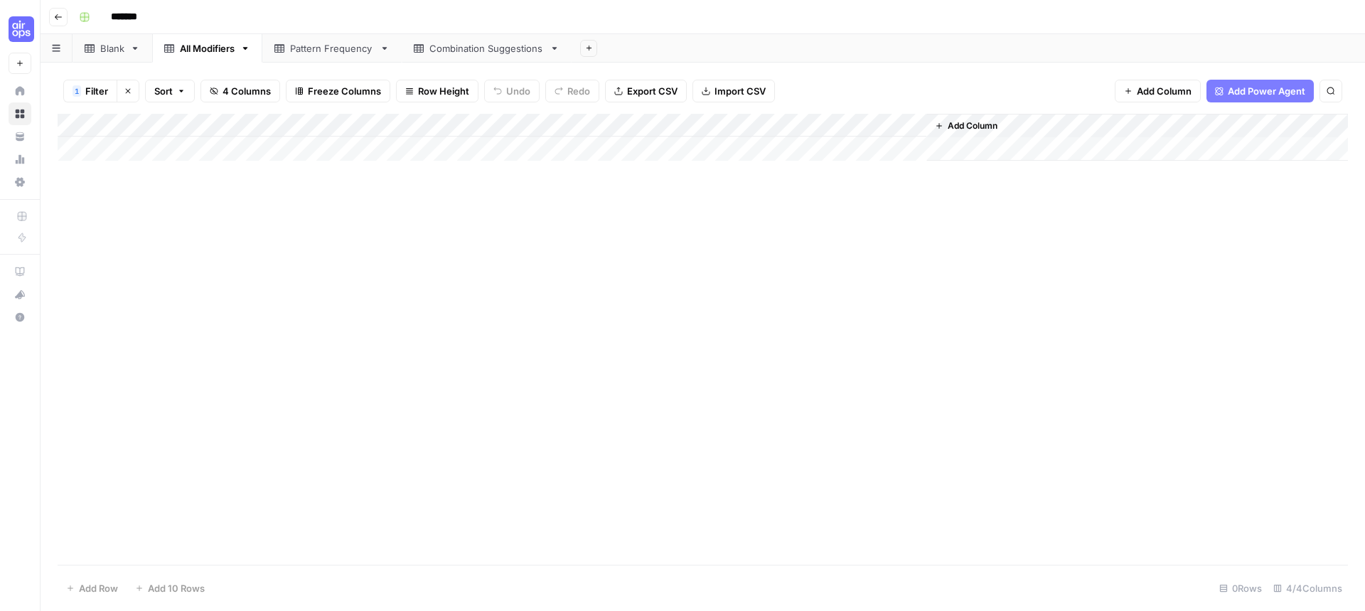
click at [304, 121] on div "Add Column" at bounding box center [703, 137] width 1290 height 47
click at [208, 273] on span "Filter" at bounding box center [197, 277] width 124 height 14
click at [89, 224] on span "Save" at bounding box center [97, 230] width 21 height 13
drag, startPoint x: 299, startPoint y: 220, endPoint x: 267, endPoint y: 133, distance: 92.7
click at [437, 410] on div "Add Column" at bounding box center [703, 339] width 1290 height 451
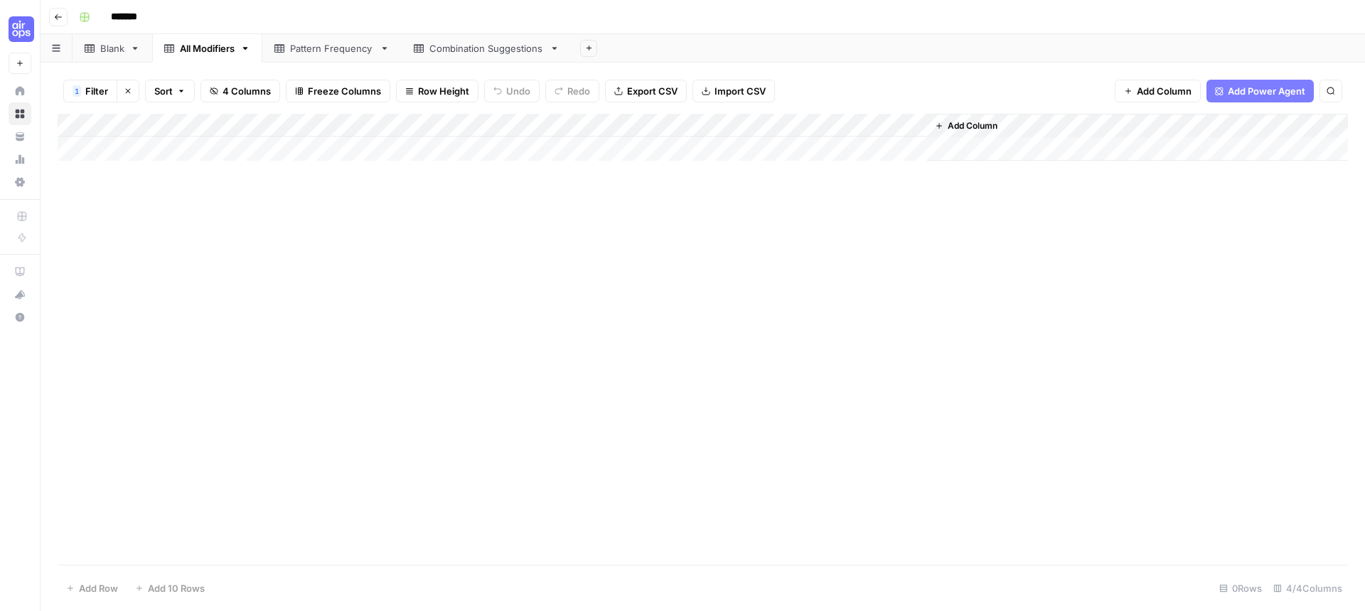
click at [264, 124] on div "Add Column" at bounding box center [703, 137] width 1290 height 47
click at [173, 274] on span "Filter" at bounding box center [197, 277] width 124 height 14
click at [506, 165] on div "resource format" at bounding box center [609, 165] width 207 height 27
click at [520, 166] on input "Resource format" at bounding box center [609, 166] width 188 height 14
type input "Resource Format"
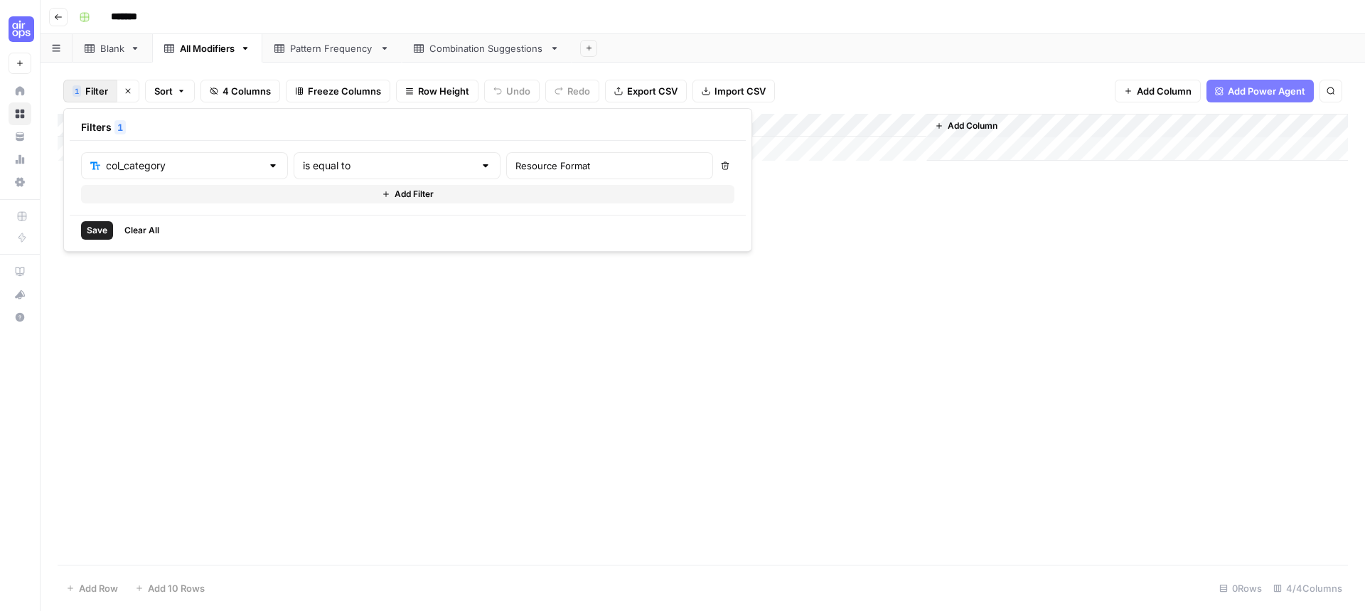
click at [96, 228] on span "Save" at bounding box center [97, 230] width 21 height 13
click at [341, 53] on div "Pattern Frequency" at bounding box center [332, 48] width 84 height 14
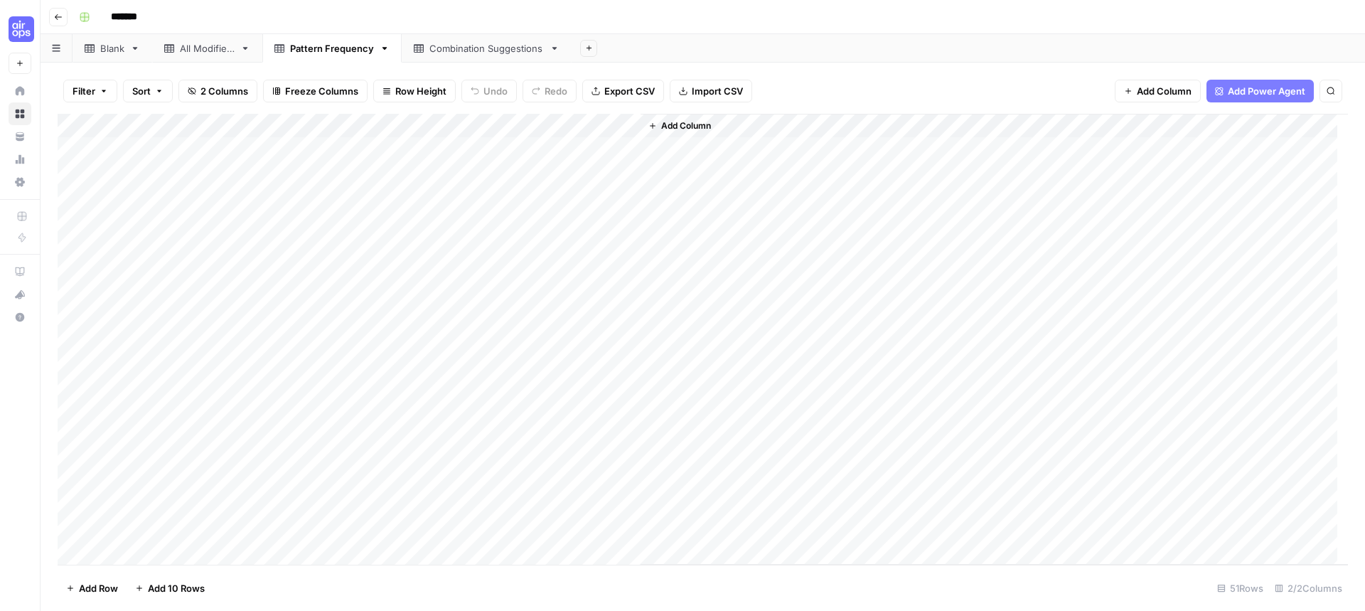
click at [210, 48] on div "All Modifiers" at bounding box center [207, 48] width 55 height 14
click at [302, 52] on div "Pattern Frequency" at bounding box center [332, 48] width 84 height 14
drag, startPoint x: 465, startPoint y: 269, endPoint x: 437, endPoint y: 269, distance: 27.7
click at [437, 269] on div "Add Column" at bounding box center [703, 339] width 1290 height 451
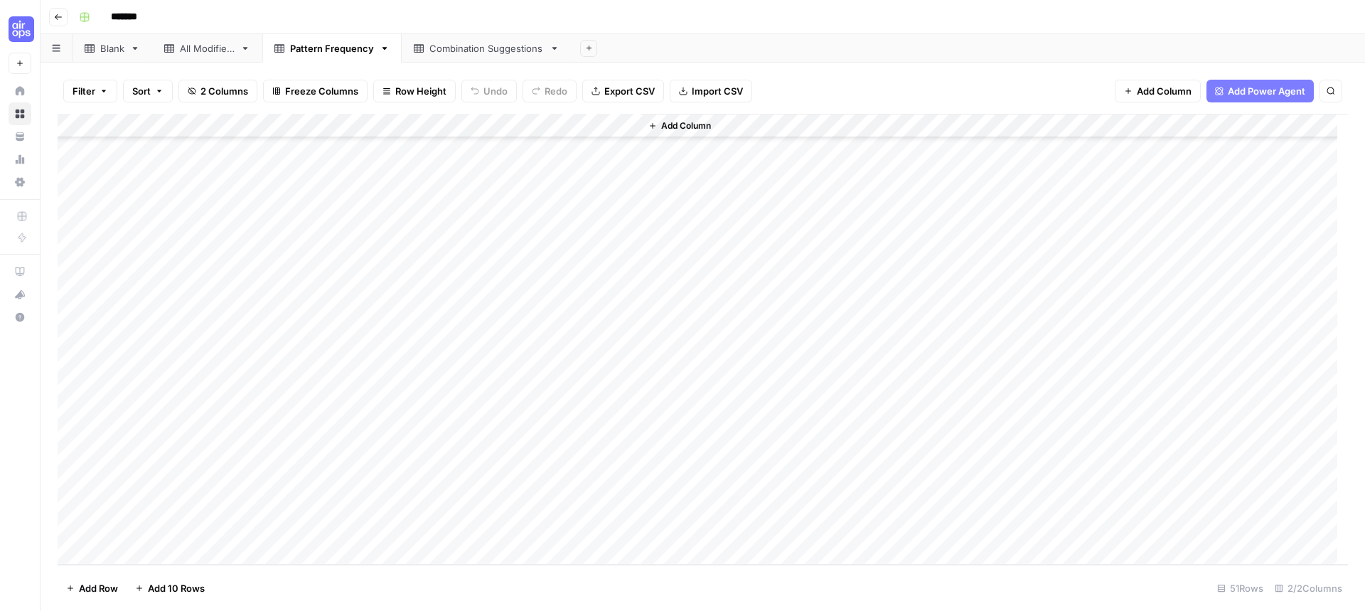
click at [454, 48] on div "Combination Suggestions" at bounding box center [486, 48] width 114 height 14
click at [331, 55] on div "Pattern Frequency" at bounding box center [332, 48] width 84 height 14
click at [474, 53] on div "Combination Suggestions" at bounding box center [486, 48] width 114 height 14
click at [412, 268] on div "Add Column" at bounding box center [703, 339] width 1290 height 451
drag, startPoint x: 518, startPoint y: 127, endPoint x: 760, endPoint y: 164, distance: 245.1
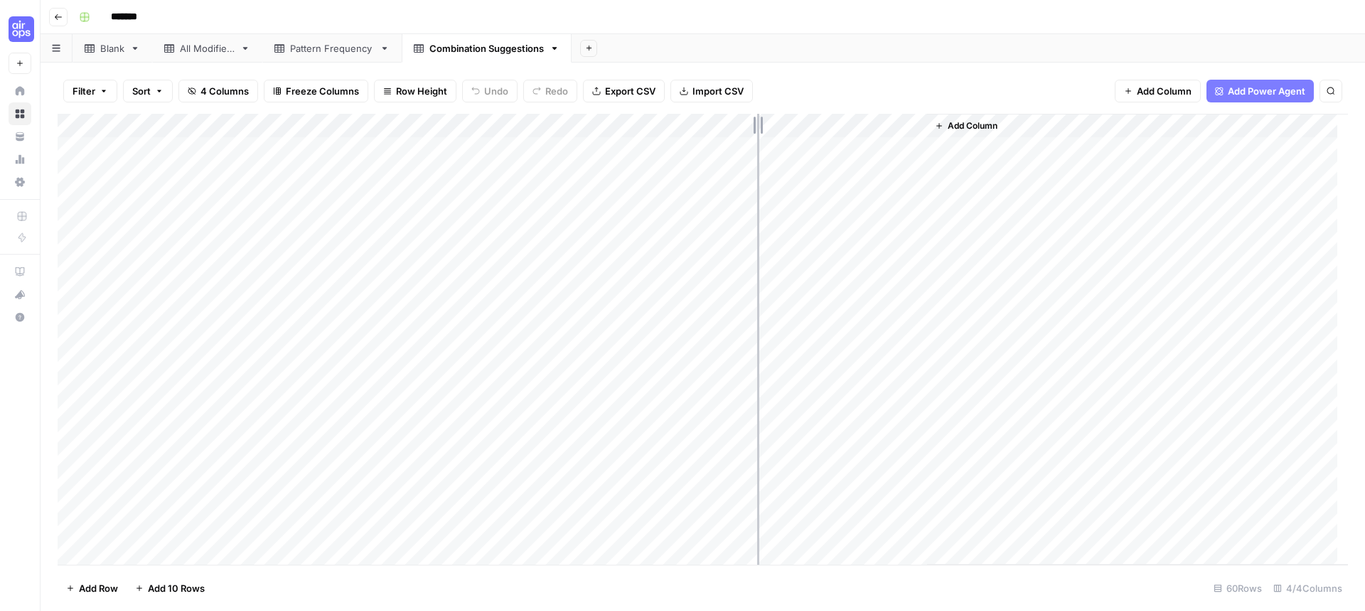
click at [757, 137] on div "Add Column" at bounding box center [703, 339] width 1290 height 451
click at [307, 56] on link "Pattern Frequency" at bounding box center [331, 48] width 139 height 28
click at [258, 295] on div "Add Column" at bounding box center [703, 339] width 1290 height 451
drag, startPoint x: 256, startPoint y: 323, endPoint x: 260, endPoint y: 341, distance: 18.1
click at [257, 323] on div "Add Column" at bounding box center [703, 339] width 1290 height 451
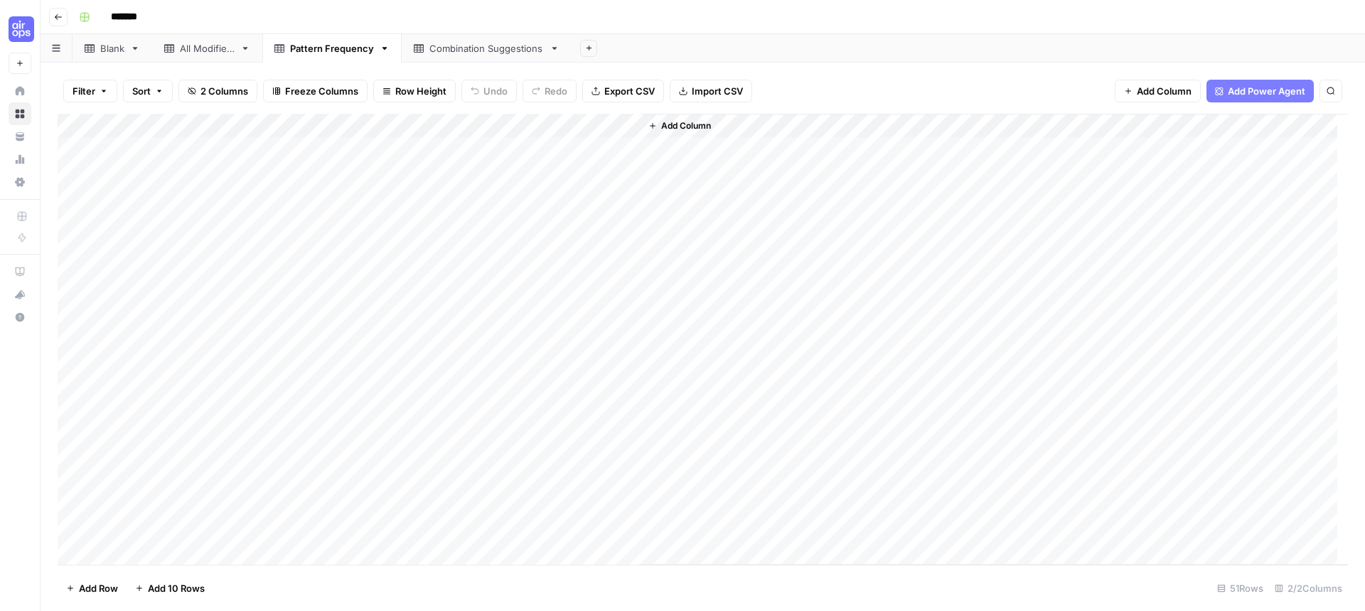
click at [260, 343] on div "Add Column" at bounding box center [703, 339] width 1290 height 451
click at [370, 421] on div "Add Column" at bounding box center [703, 339] width 1290 height 451
click at [206, 242] on div "Add Column" at bounding box center [703, 339] width 1290 height 451
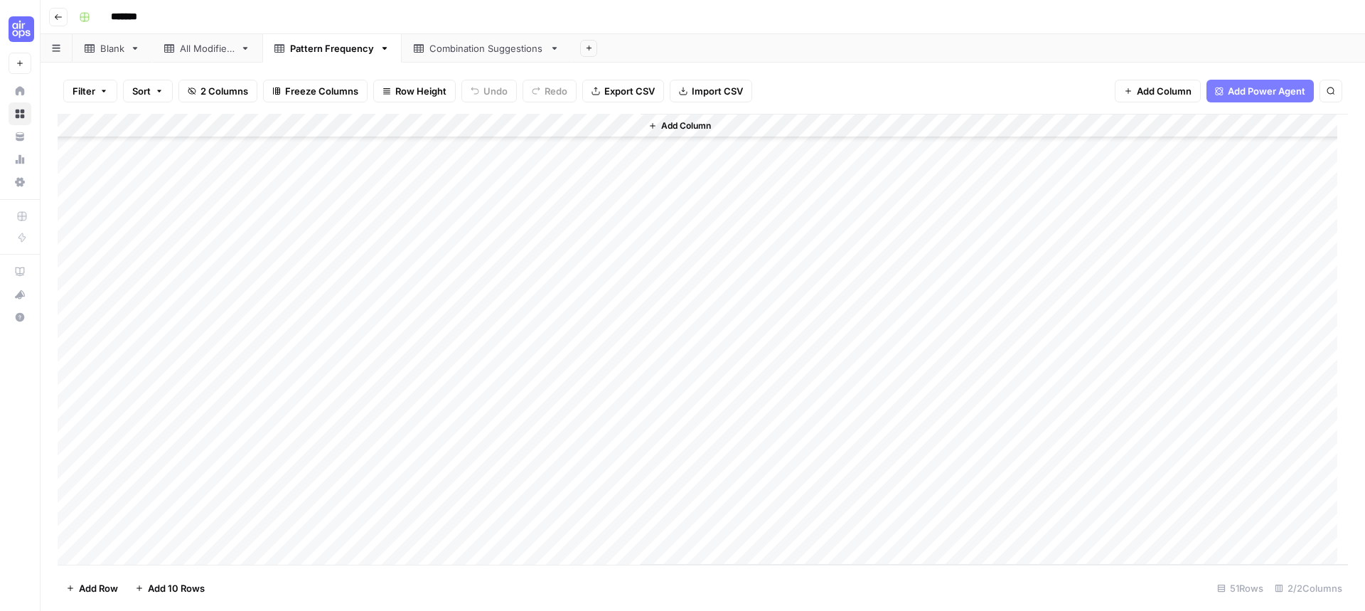
click at [207, 242] on div "Add Column" at bounding box center [703, 339] width 1290 height 451
click at [207, 246] on textarea "**********" at bounding box center [272, 248] width 330 height 20
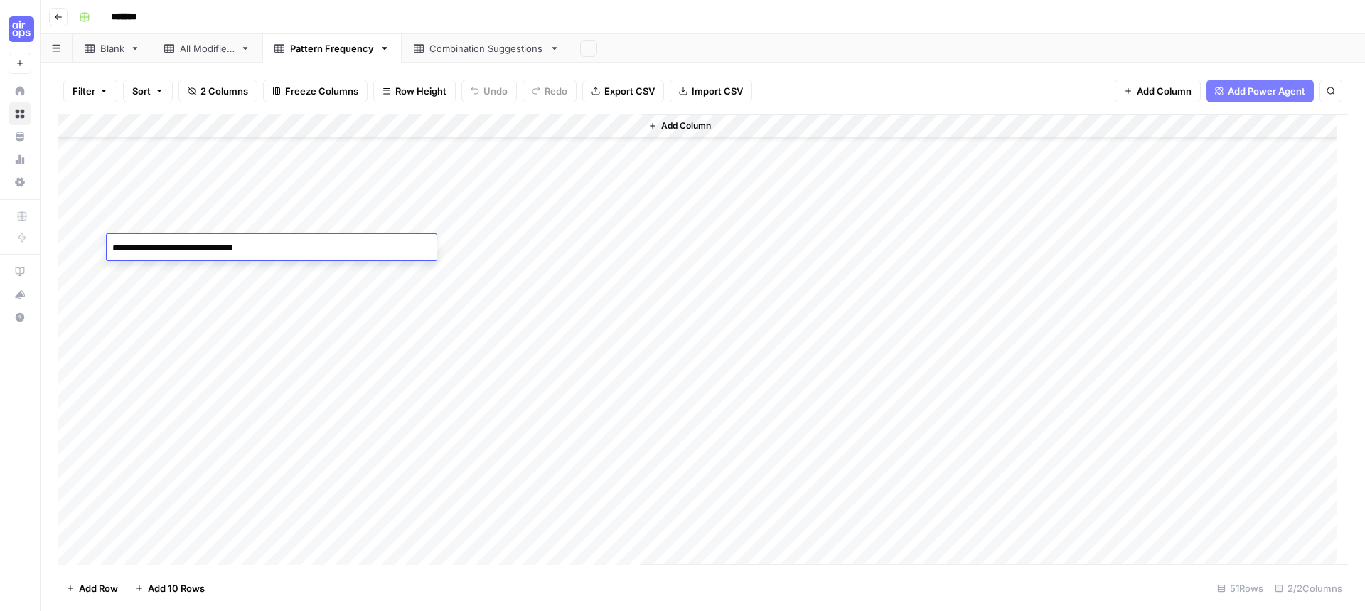
click at [261, 314] on div "Add Column" at bounding box center [703, 339] width 1290 height 451
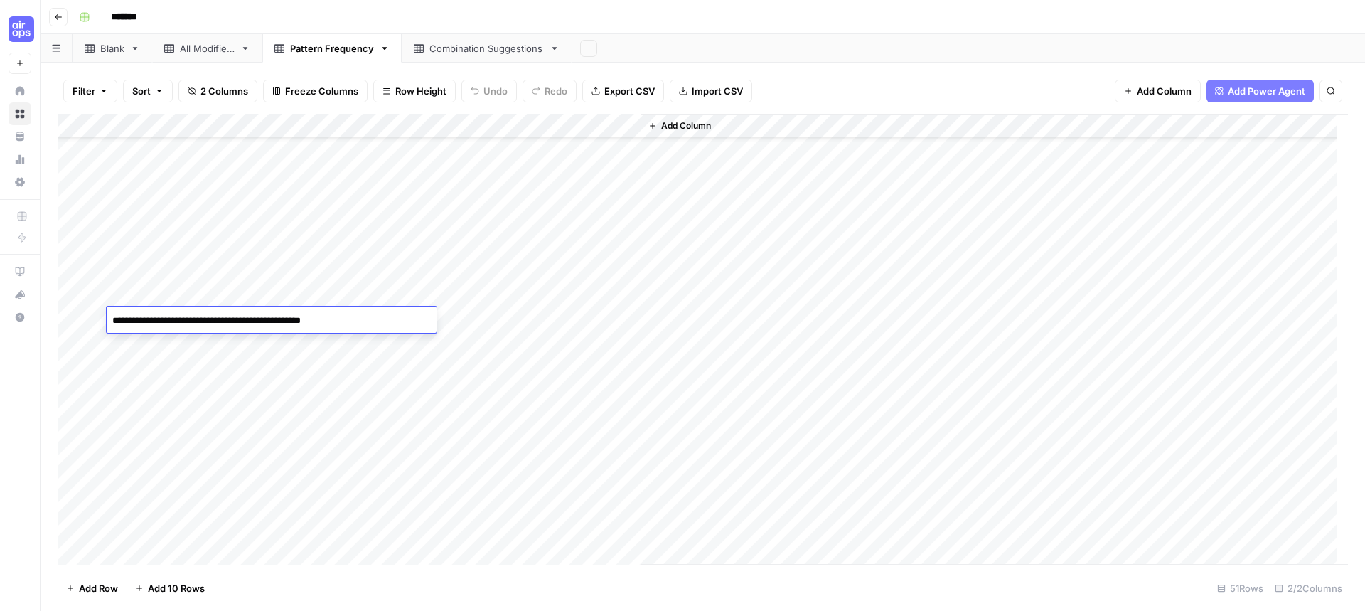
click at [261, 314] on textarea "**********" at bounding box center [272, 321] width 330 height 20
click at [281, 514] on div "Add Column" at bounding box center [703, 339] width 1290 height 451
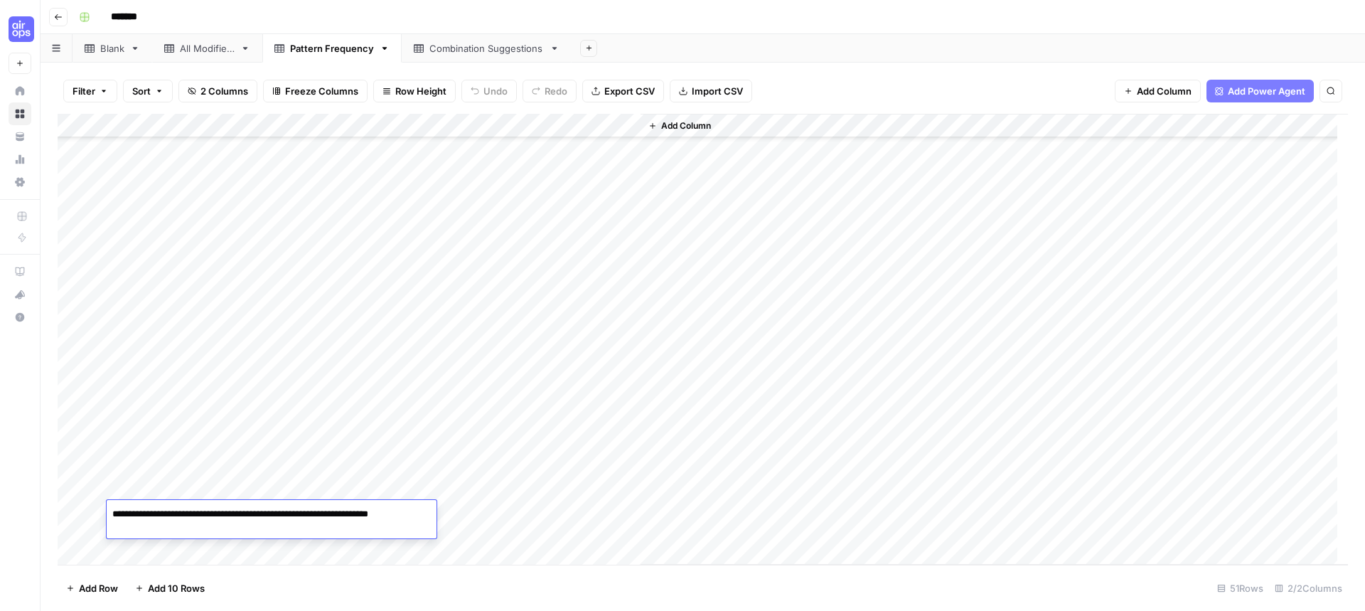
click at [281, 514] on textarea "**********" at bounding box center [272, 521] width 330 height 34
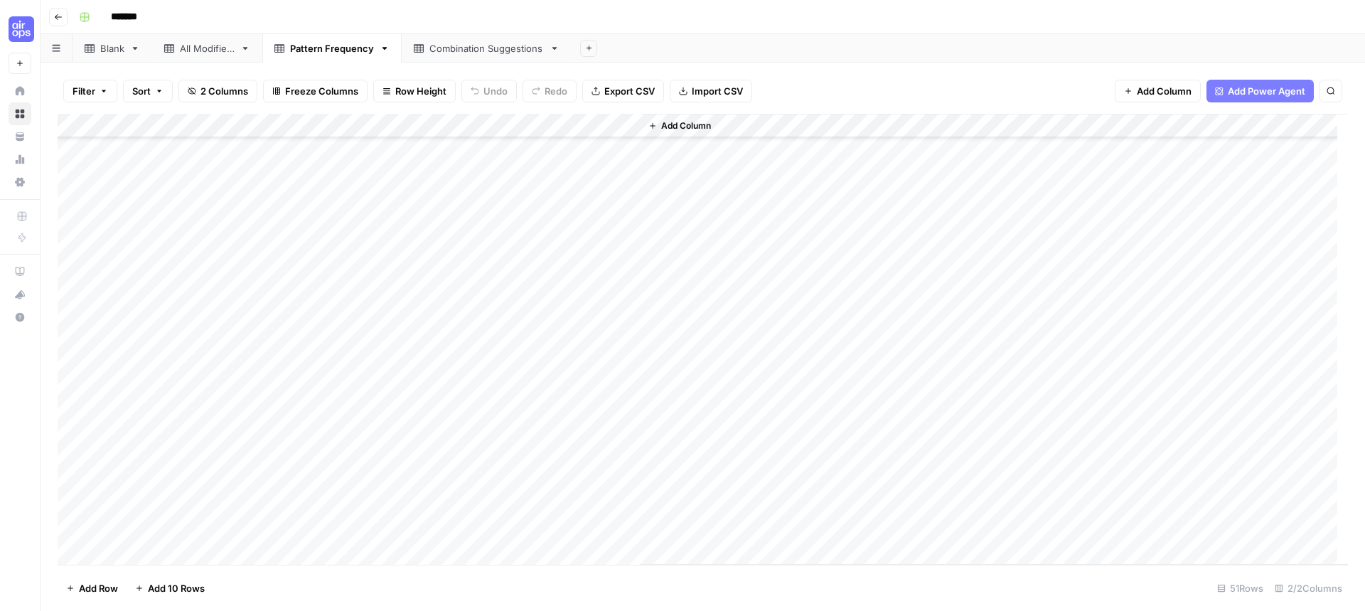
click at [688, 125] on span "Add Column" at bounding box center [686, 125] width 50 height 13
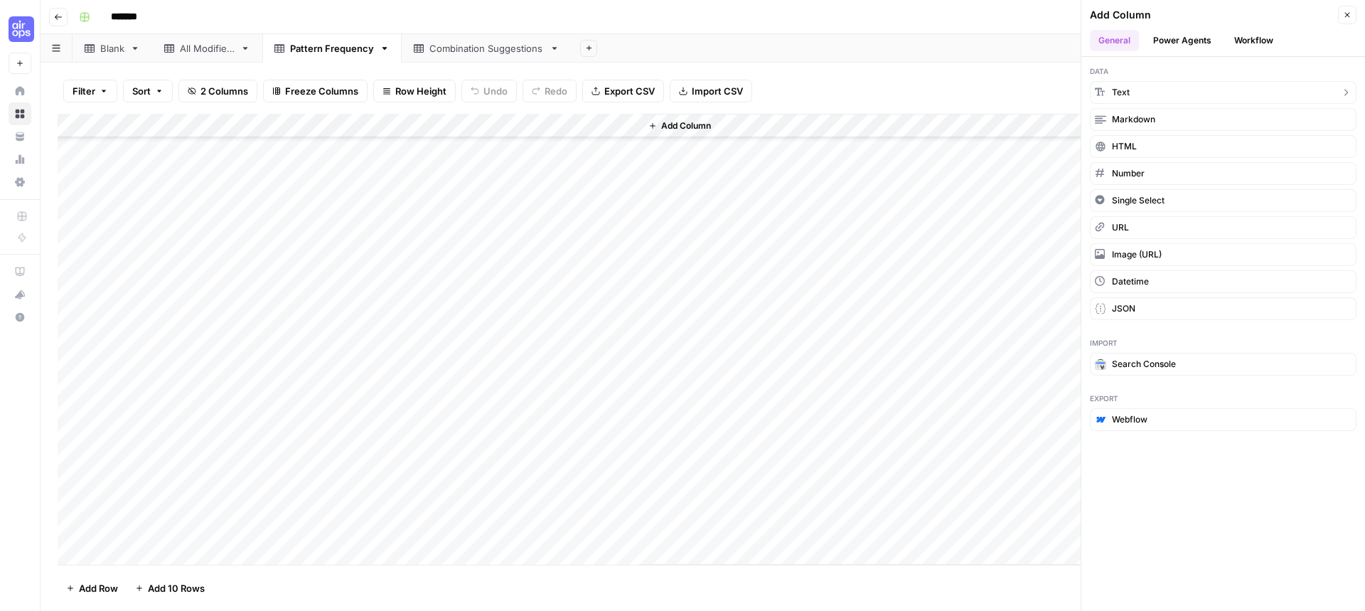
click at [1140, 89] on button "Text" at bounding box center [1223, 92] width 267 height 23
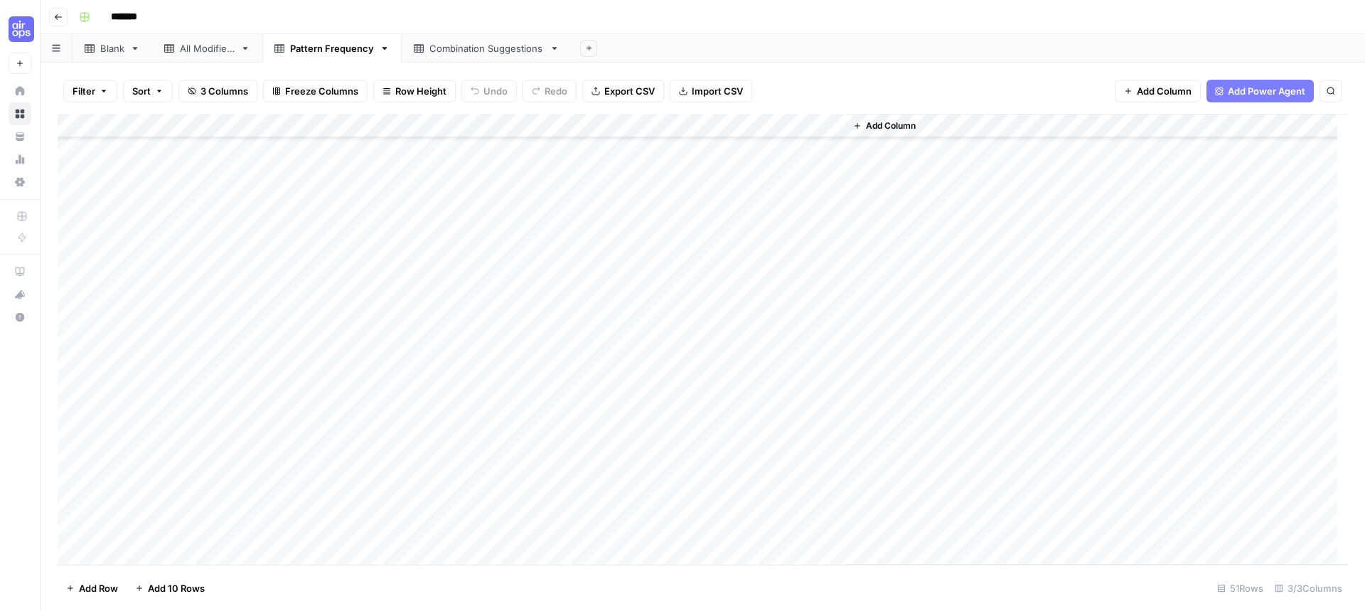
click at [712, 122] on div "Add Column" at bounding box center [703, 339] width 1290 height 451
click at [712, 122] on div at bounding box center [742, 128] width 205 height 28
click at [685, 158] on input "New Column" at bounding box center [725, 160] width 144 height 14
click at [685, 159] on input "New Column" at bounding box center [725, 160] width 144 height 14
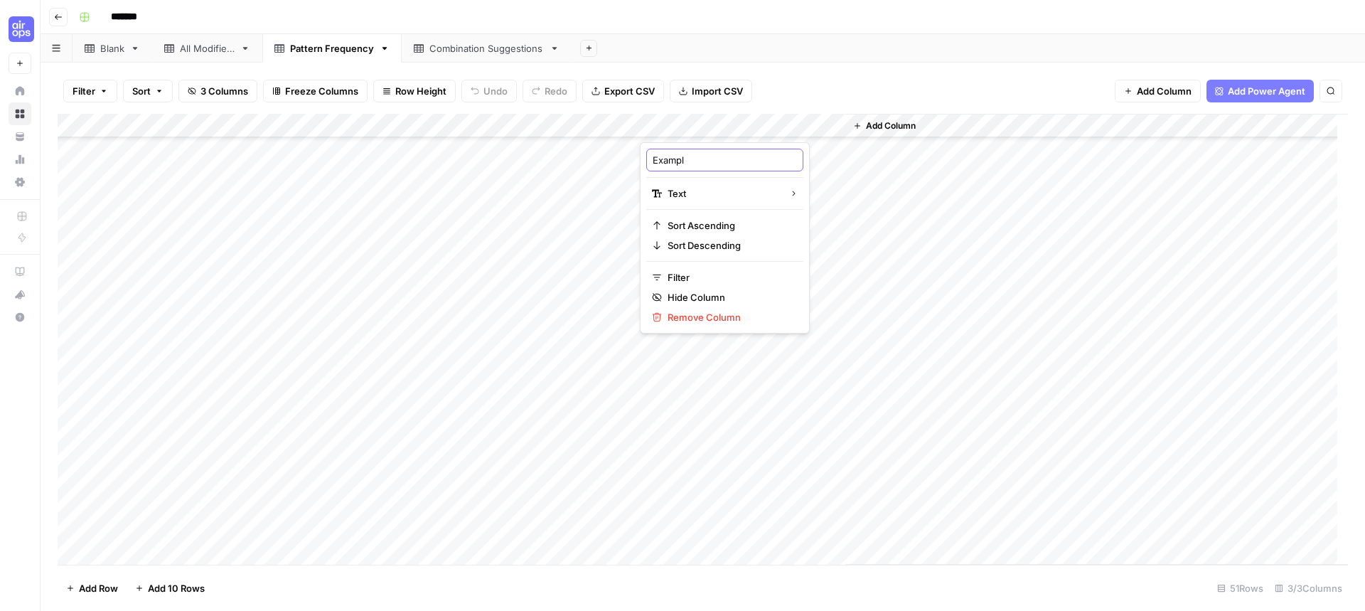
type input "Example"
click at [318, 54] on div "Pattern Frequency" at bounding box center [332, 48] width 84 height 14
click at [318, 53] on div "Pattern Frequency" at bounding box center [332, 48] width 84 height 14
click at [318, 53] on input "**********" at bounding box center [332, 48] width 84 height 18
click at [463, 48] on div "Combination Suggestions" at bounding box center [486, 48] width 114 height 14
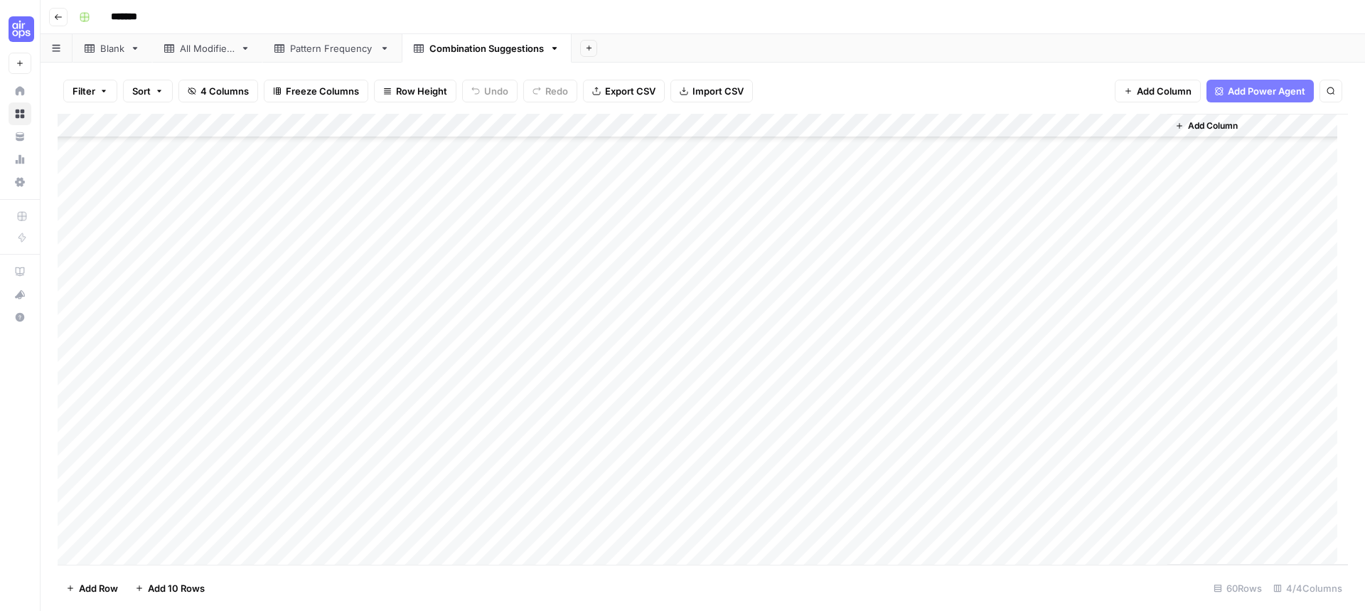
scroll to position [1047, 0]
click at [311, 48] on div "Pattern Frequency" at bounding box center [332, 48] width 84 height 14
click at [218, 56] on link "All Modifiers" at bounding box center [207, 48] width 110 height 28
click at [322, 48] on div "Pattern Frequency" at bounding box center [332, 48] width 84 height 14
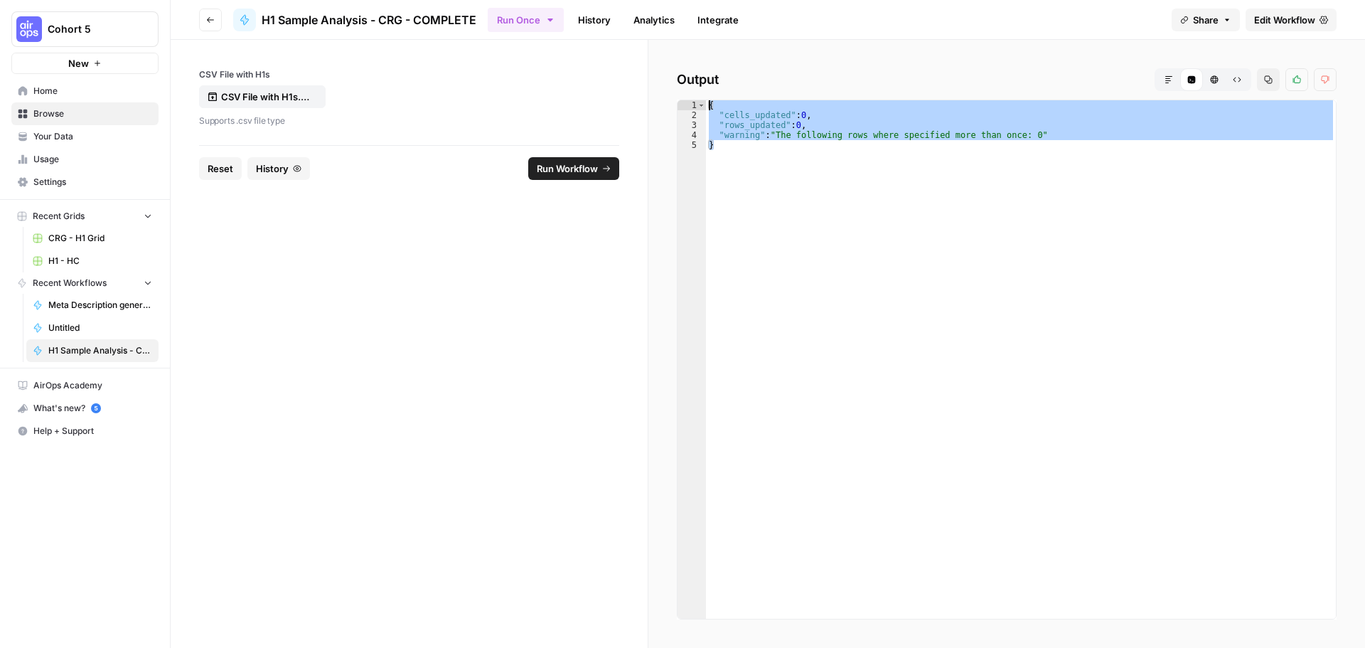
drag, startPoint x: 717, startPoint y: 124, endPoint x: 699, endPoint y: 80, distance: 47.8
click at [699, 80] on div "Output Markdown Code Editor HTML Viewer Raw Output Copy Thumbs up Thumbs down *…" at bounding box center [1006, 344] width 717 height 608
type textarea "**********"
click at [1256, 16] on span "Edit Workflow" at bounding box center [1284, 20] width 61 height 14
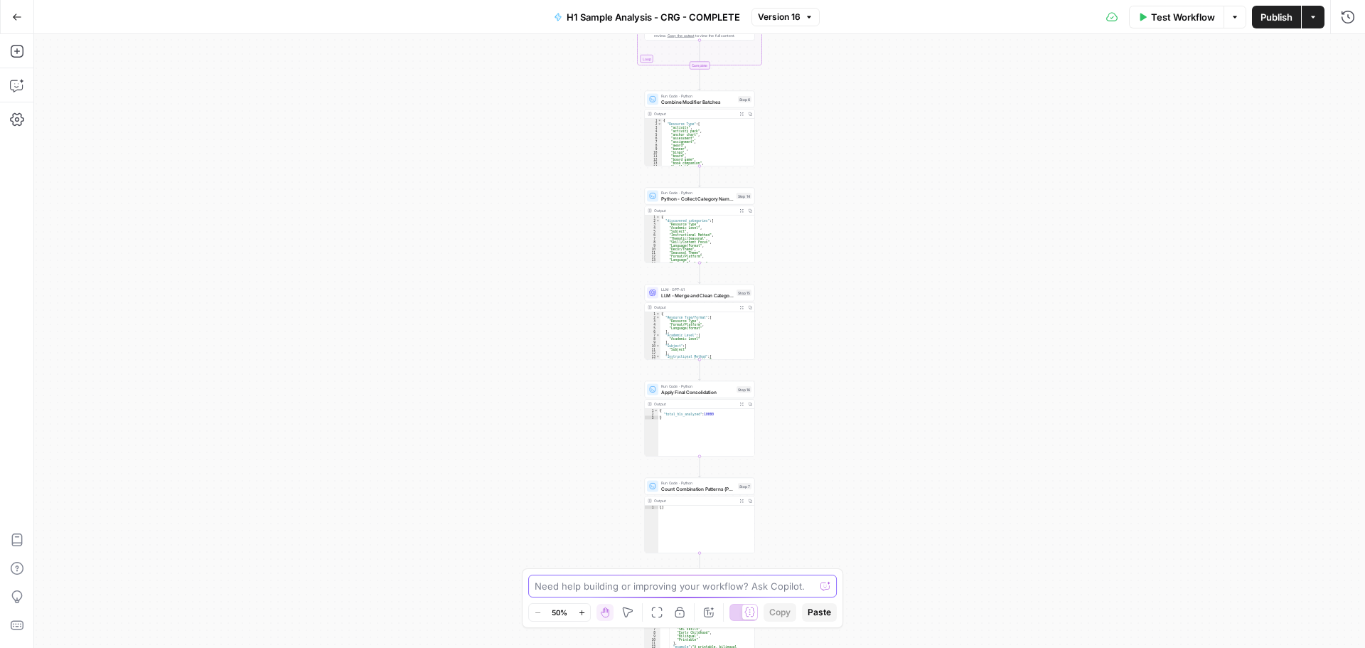
click at [584, 581] on textarea at bounding box center [675, 586] width 280 height 14
paste textarea "{ "cells_updated": 0, "rows_updated": 0, "warning": "The following rows where s…"
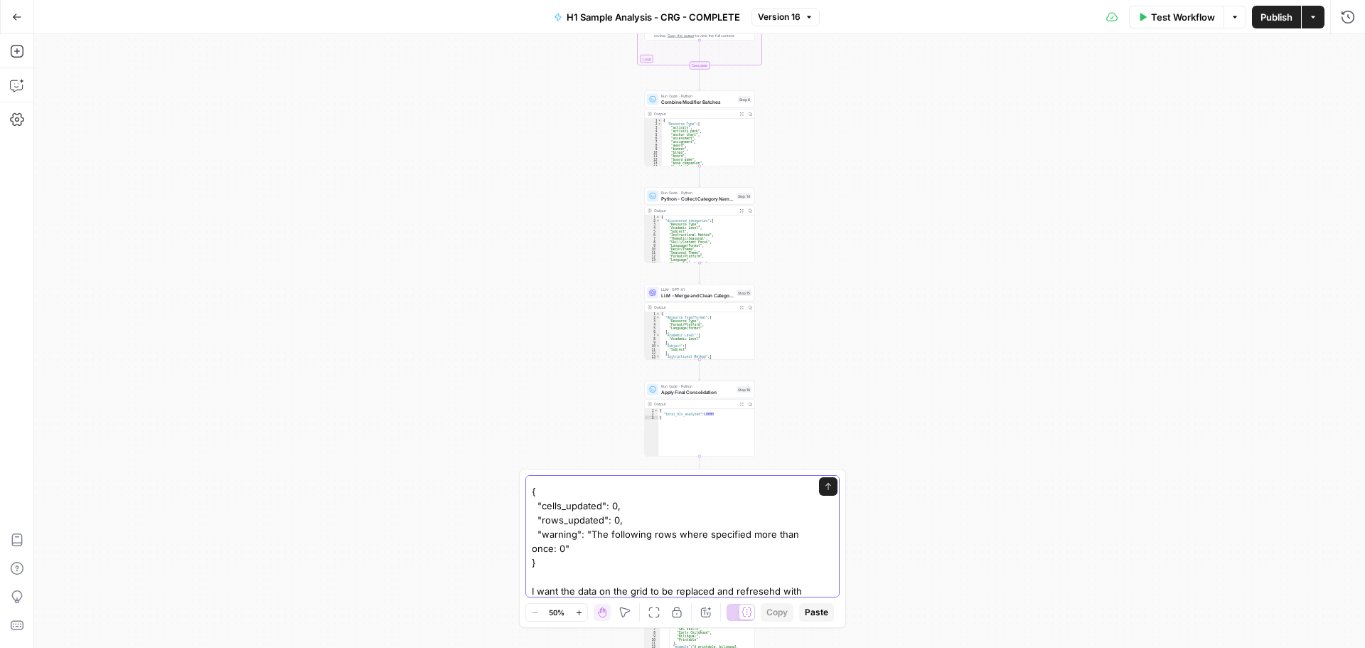
scroll to position [38, 0]
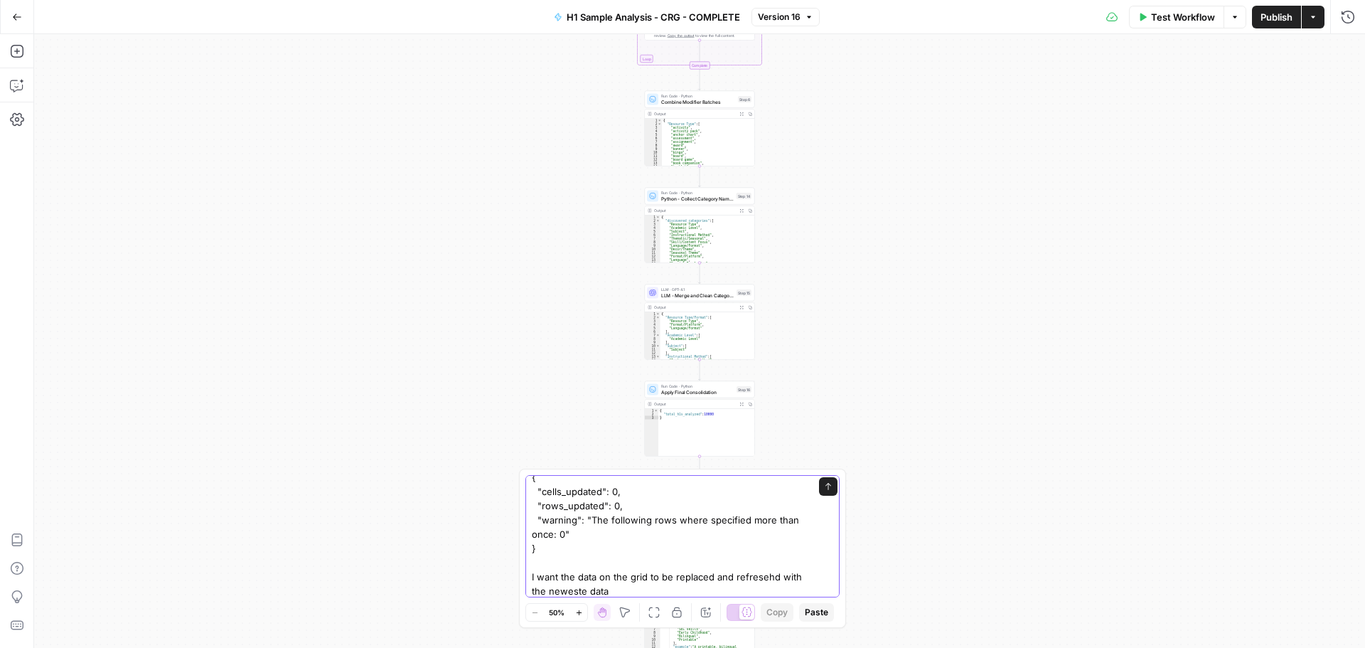
click at [765, 579] on textarea "After the workflow has run, I got an output of: { "cells_updated": 0, "rows_upd…" at bounding box center [668, 520] width 273 height 156
click at [606, 592] on textarea "After the workflow has run, I got an output of: { "cells_updated": 0, "rows_upd…" at bounding box center [668, 520] width 273 height 156
click at [693, 584] on textarea "After the workflow has run, I got an output of: { "cells_updated": 0, "rows_upd…" at bounding box center [668, 520] width 273 height 156
click at [643, 589] on textarea "After the workflow has run, I got an output of: { "cells_updated": 0, "rows_upd…" at bounding box center [668, 517] width 273 height 156
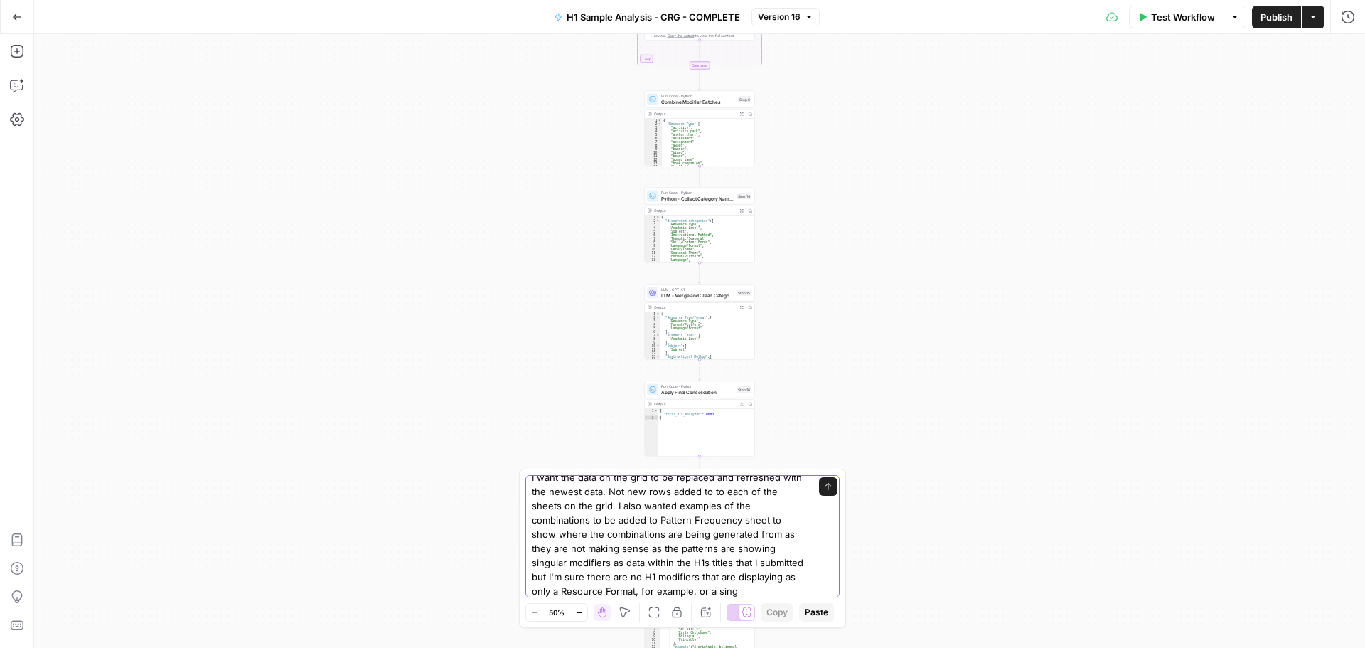
scroll to position [151, 0]
type textarea "After the workflow has run, I got an output of: { "cells_updated": 0, "rows_upd…"
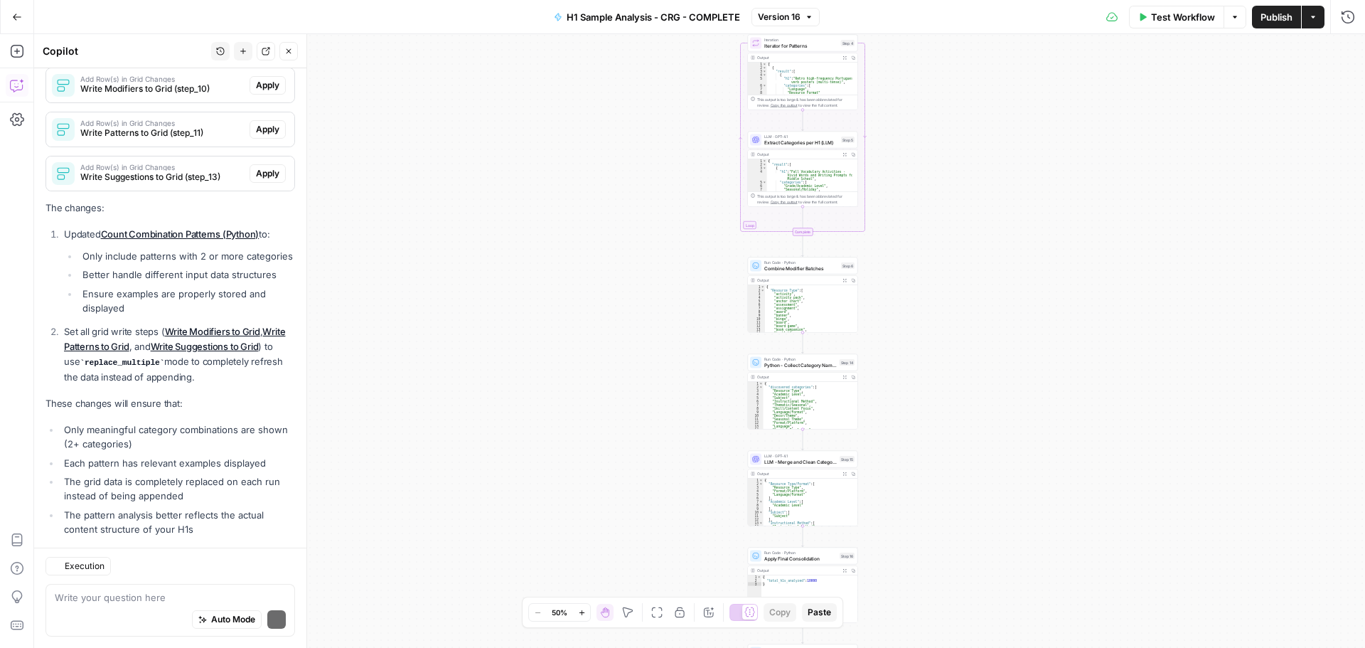
scroll to position [749, 0]
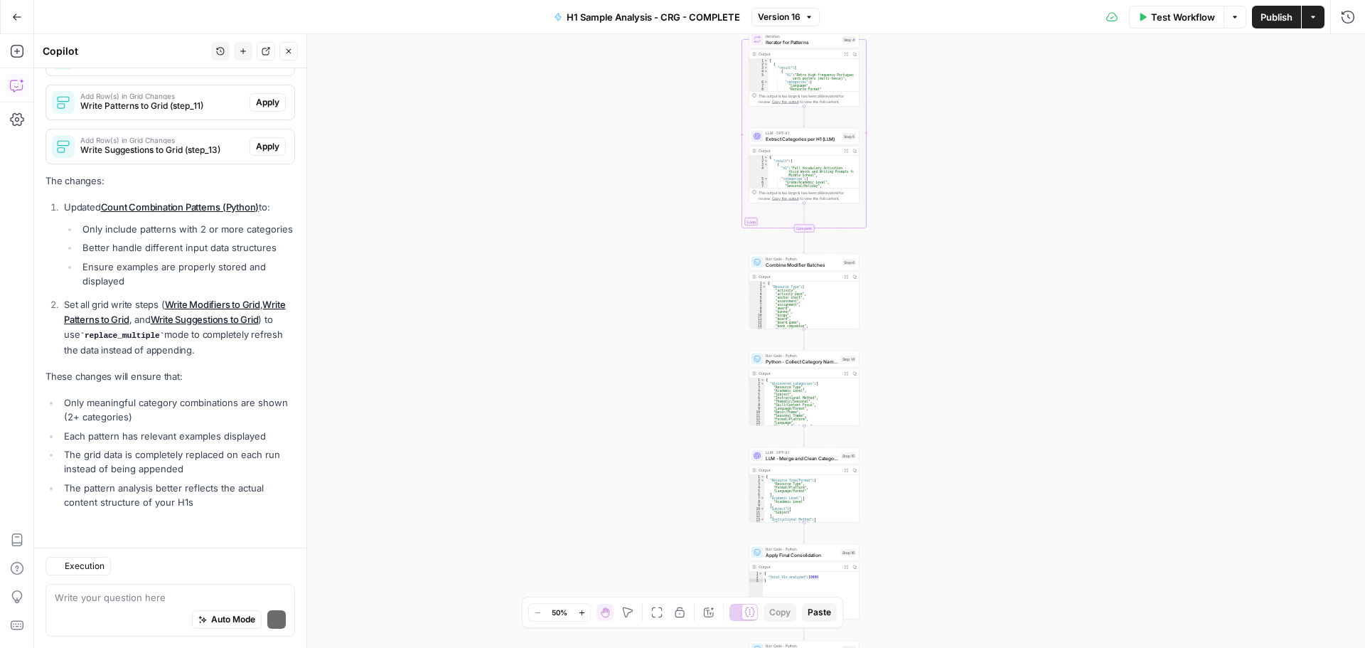
click at [1047, 294] on div "Workflow Set Inputs Inputs Run Code · Python Process & Batch CSV Data Step 1 Ou…" at bounding box center [699, 341] width 1331 height 614
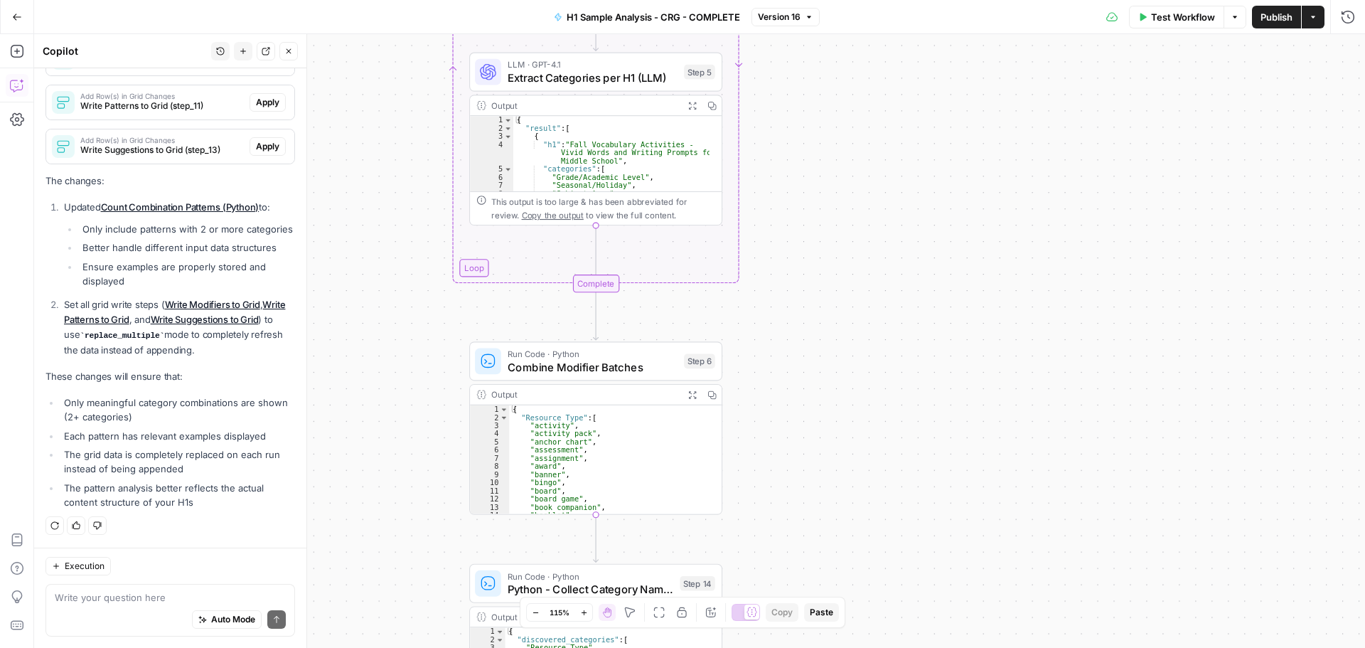
drag, startPoint x: 905, startPoint y: 262, endPoint x: 966, endPoint y: 362, distance: 117.4
click at [958, 362] on div "Workflow Set Inputs Inputs Run Code · Python Process & Batch CSV Data Step 1 Ou…" at bounding box center [699, 341] width 1331 height 614
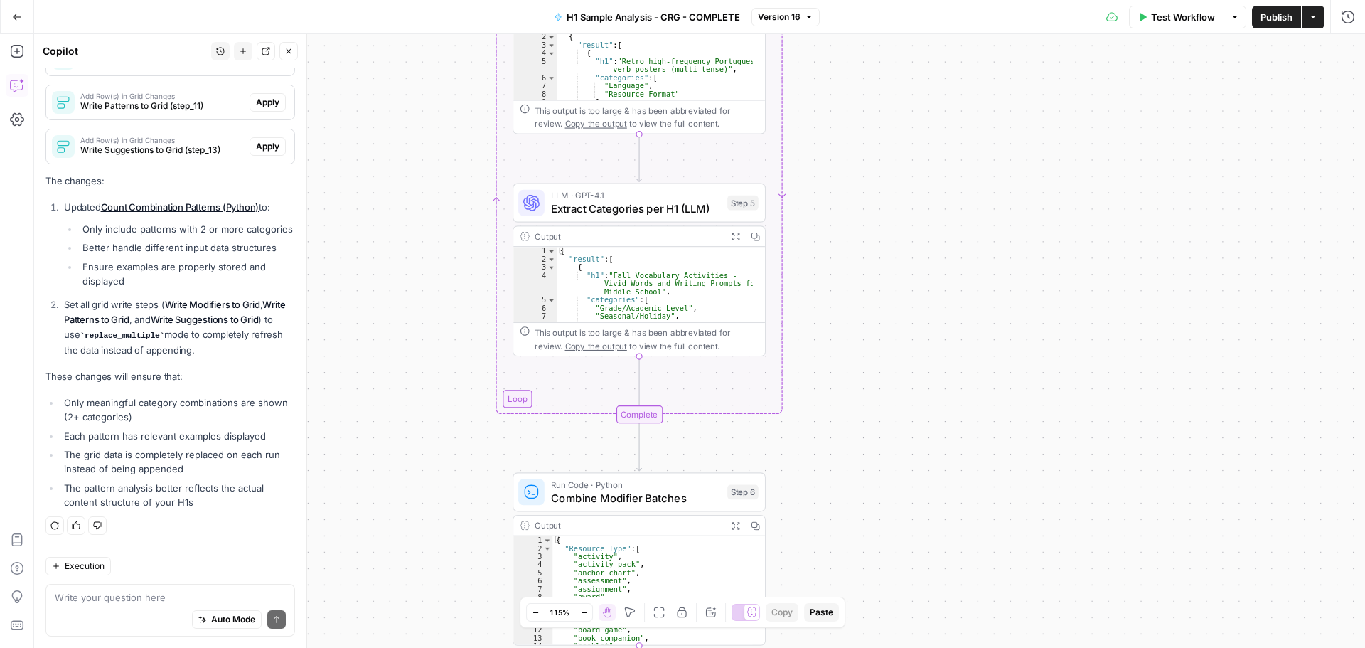
drag, startPoint x: 924, startPoint y: 247, endPoint x: 948, endPoint y: 361, distance: 117.0
click at [951, 428] on div "Workflow Set Inputs Inputs Run Code · Python Process & Batch CSV Data Step 1 Ou…" at bounding box center [699, 341] width 1331 height 614
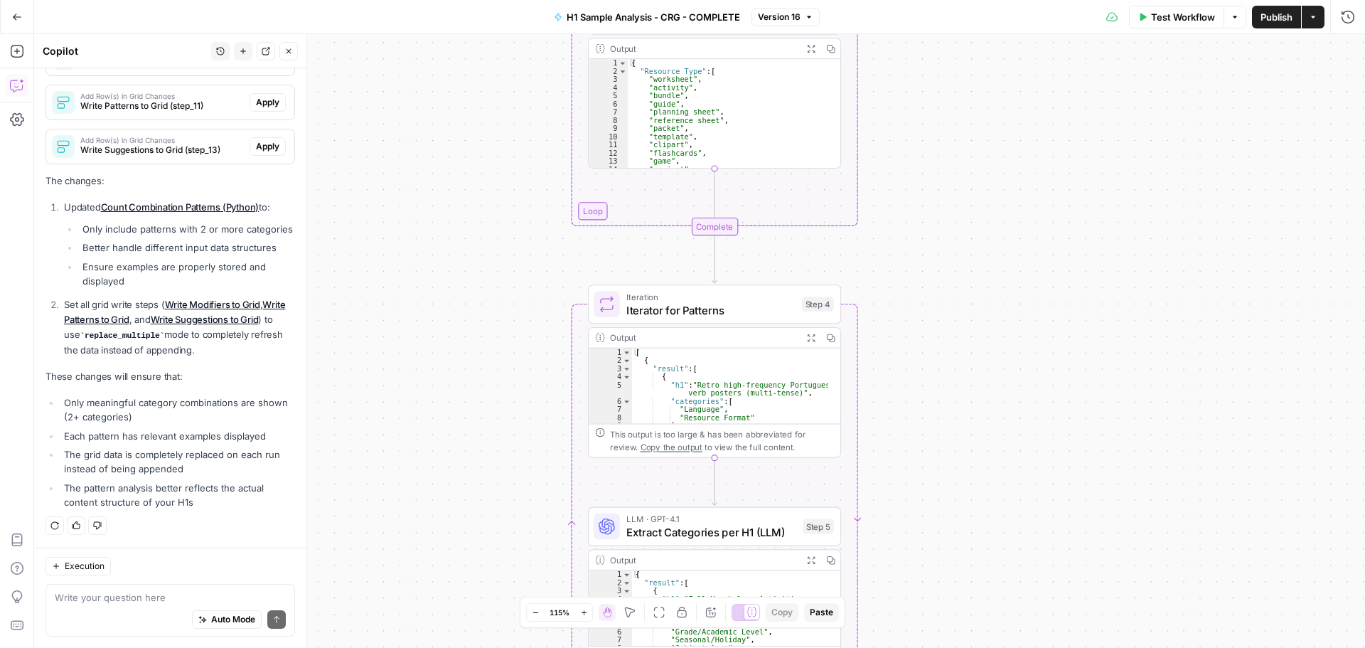
drag, startPoint x: 971, startPoint y: 327, endPoint x: 1035, endPoint y: 446, distance: 134.5
click at [1027, 483] on div "Workflow Set Inputs Inputs Run Code · Python Process & Batch CSV Data Step 1 Ou…" at bounding box center [699, 341] width 1331 height 614
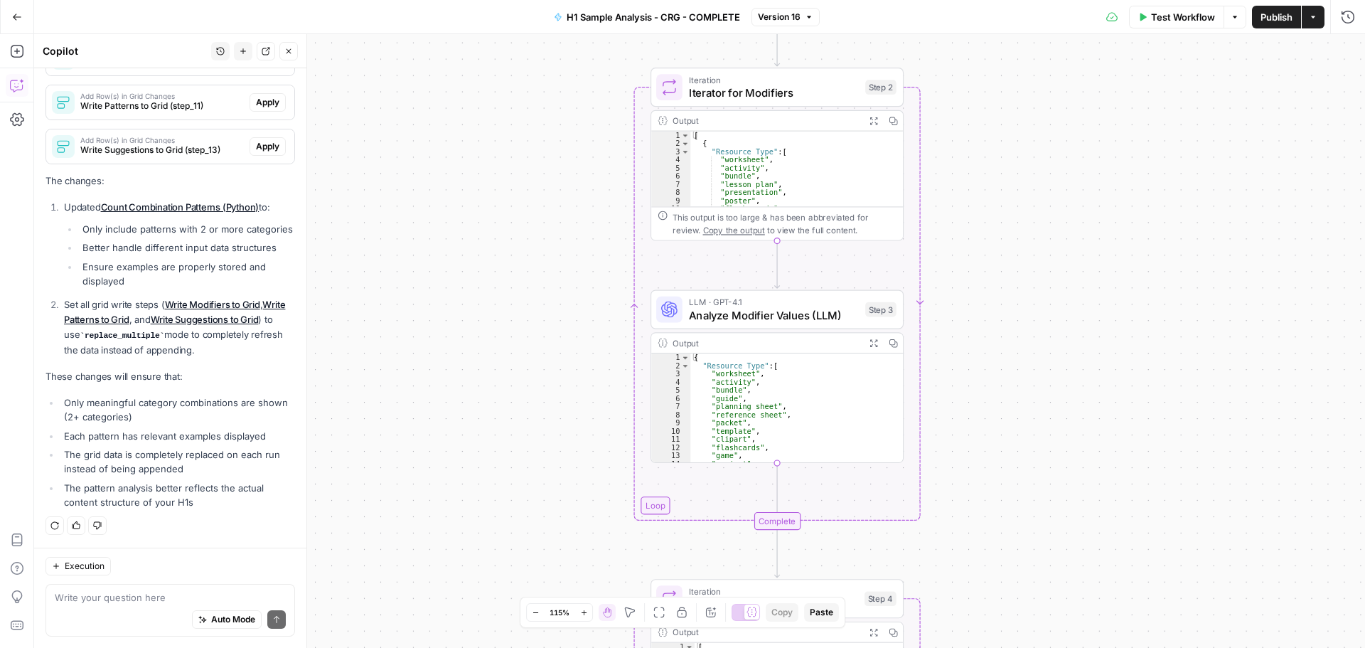
drag, startPoint x: 966, startPoint y: 230, endPoint x: 893, endPoint y: 354, distance: 144.4
click at [904, 363] on div "Workflow Set Inputs Inputs Run Code · Python Process & Batch CSV Data Step 1 Ou…" at bounding box center [699, 341] width 1331 height 614
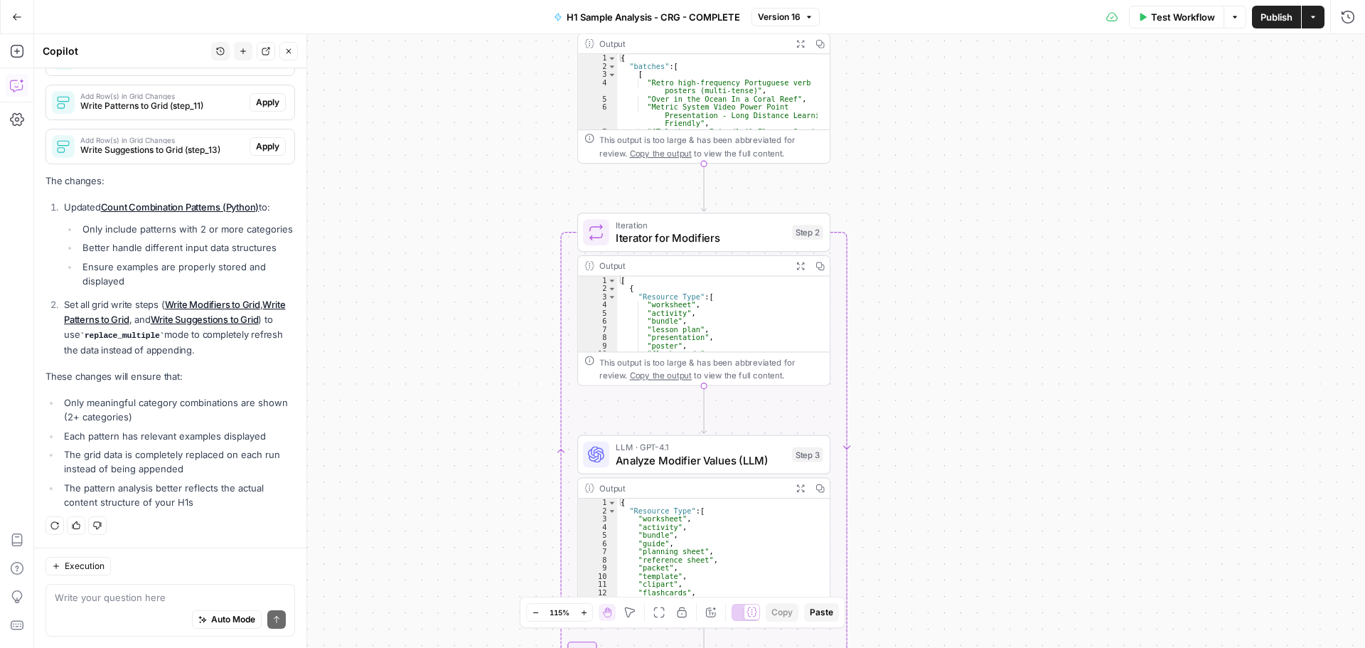
drag, startPoint x: 975, startPoint y: 201, endPoint x: 958, endPoint y: 167, distance: 37.8
click at [958, 167] on div "Workflow Set Inputs Inputs Run Code · Python Process & Batch CSV Data Step 1 Ou…" at bounding box center [699, 341] width 1331 height 614
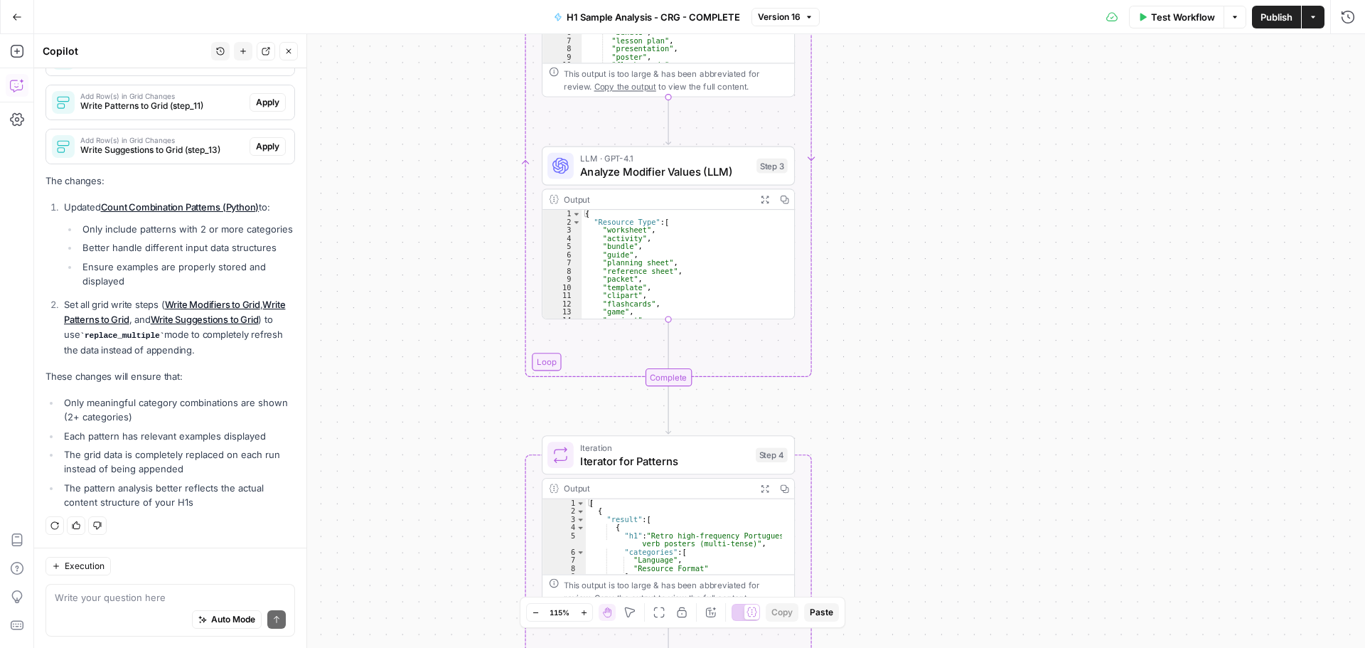
click at [926, 60] on div "Workflow Set Inputs Inputs Run Code · Python Process & Batch CSV Data Step 1 Ou…" at bounding box center [699, 341] width 1331 height 614
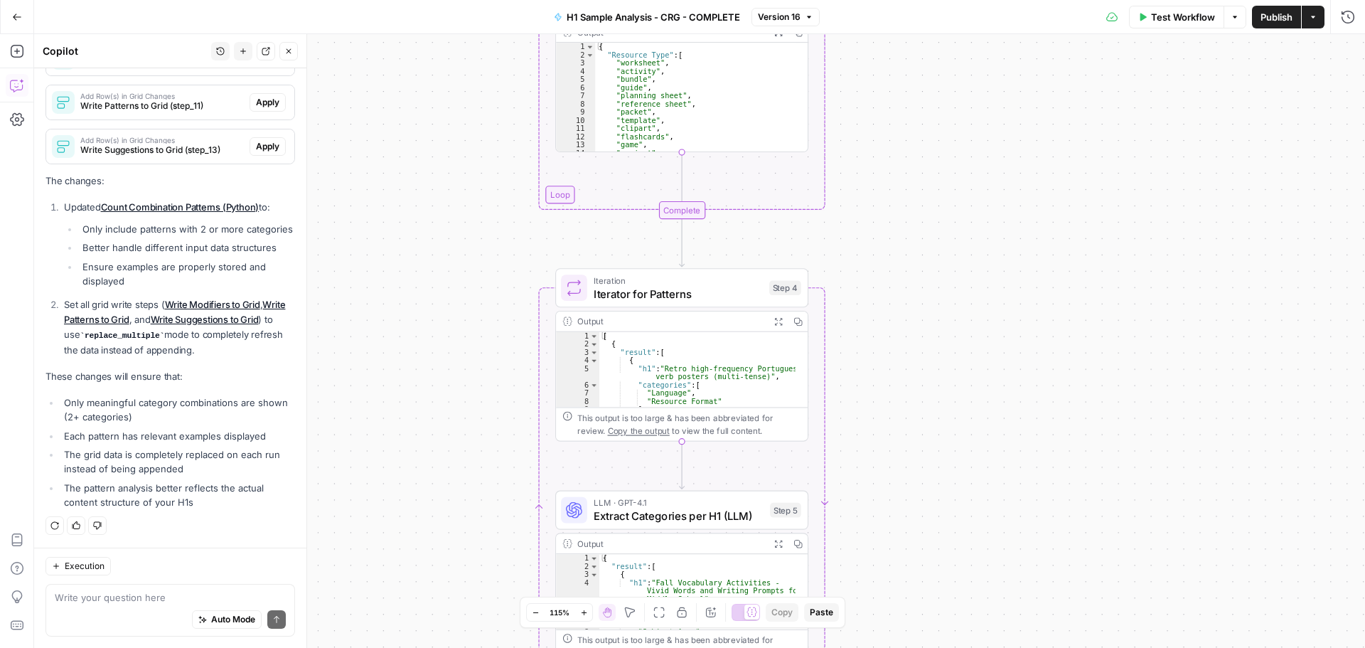
click at [956, 105] on div "Workflow Set Inputs Inputs Run Code · Python Process & Batch CSV Data Step 1 Ou…" at bounding box center [699, 341] width 1331 height 614
drag, startPoint x: 951, startPoint y: 316, endPoint x: 943, endPoint y: 106, distance: 209.9
click at [944, 106] on div "Workflow Set Inputs Inputs Run Code · Python Process & Batch CSV Data Step 1 Ou…" at bounding box center [699, 341] width 1331 height 614
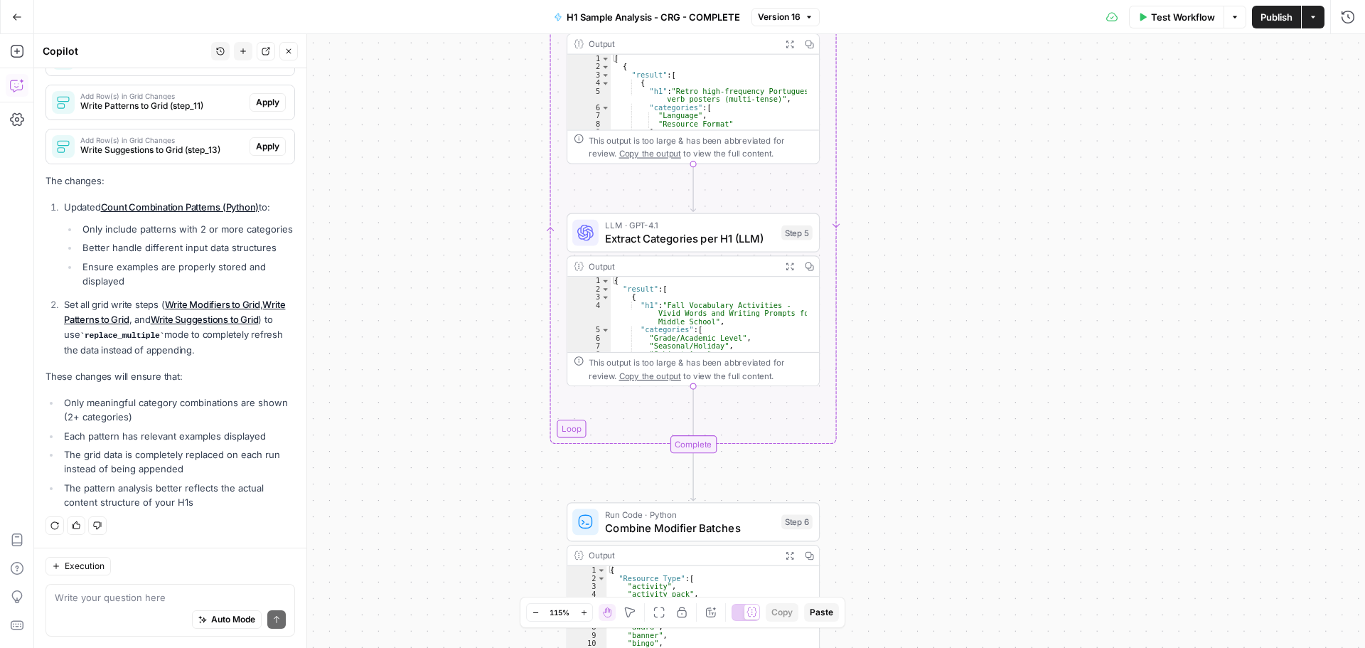
drag, startPoint x: 932, startPoint y: 312, endPoint x: 952, endPoint y: 188, distance: 125.3
click at [957, 139] on div "Workflow Set Inputs Inputs Run Code · Python Process & Batch CSV Data Step 1 Ou…" at bounding box center [699, 341] width 1331 height 614
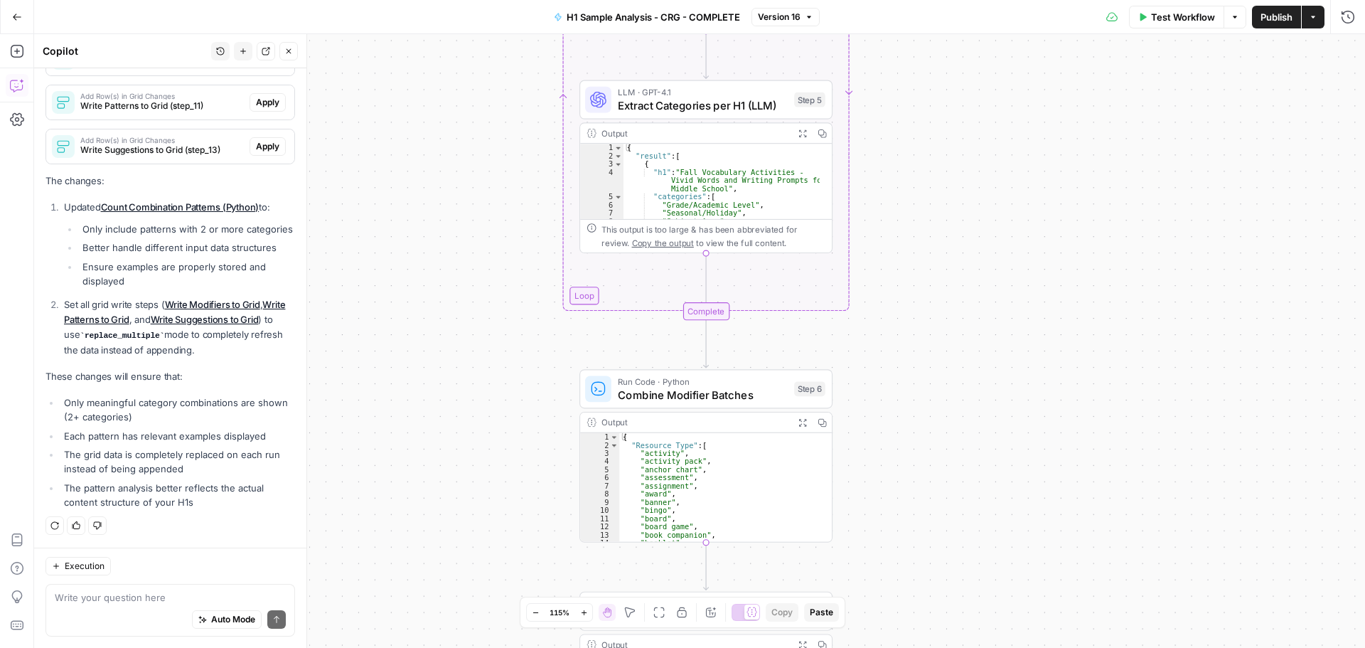
drag, startPoint x: 958, startPoint y: 364, endPoint x: 908, endPoint y: 181, distance: 189.4
click at [908, 181] on div "Workflow Set Inputs Inputs Run Code · Python Process & Batch CSV Data Step 1 Ou…" at bounding box center [699, 341] width 1331 height 614
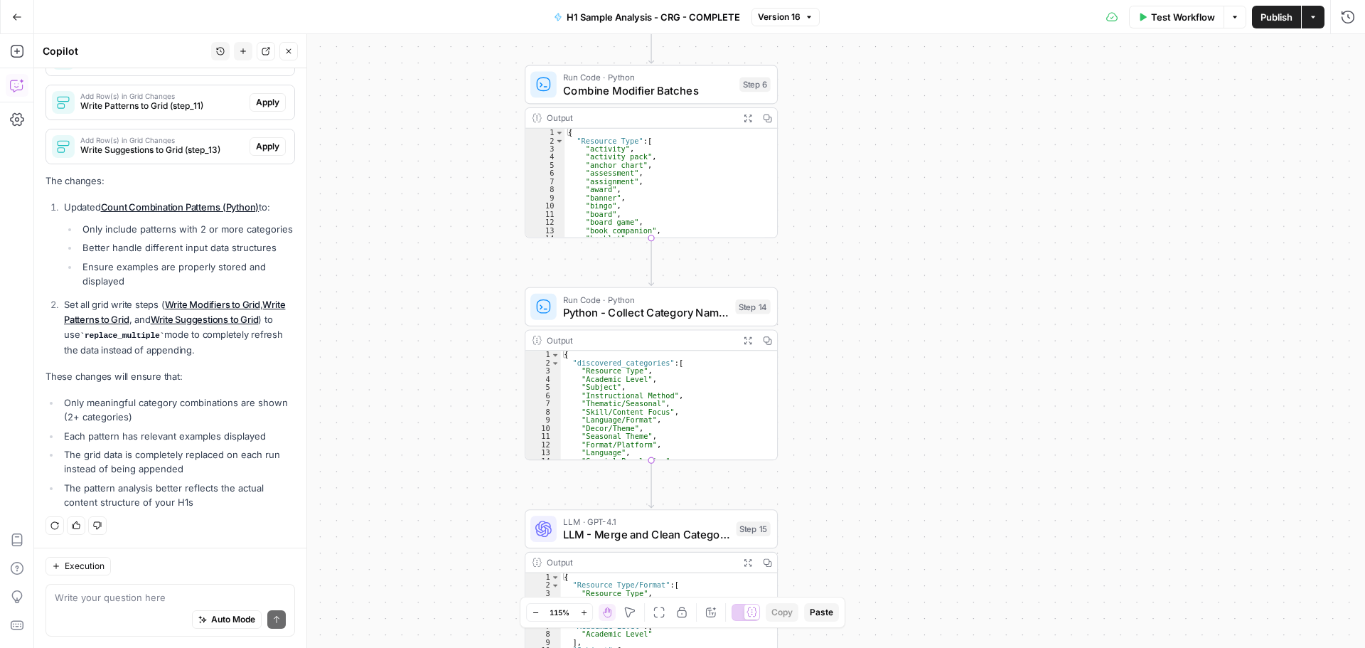
drag, startPoint x: 899, startPoint y: 390, endPoint x: 866, endPoint y: 252, distance: 141.8
click at [882, 225] on div "Workflow Set Inputs Inputs Run Code · Python Process & Batch CSV Data Step 1 Ou…" at bounding box center [699, 341] width 1331 height 614
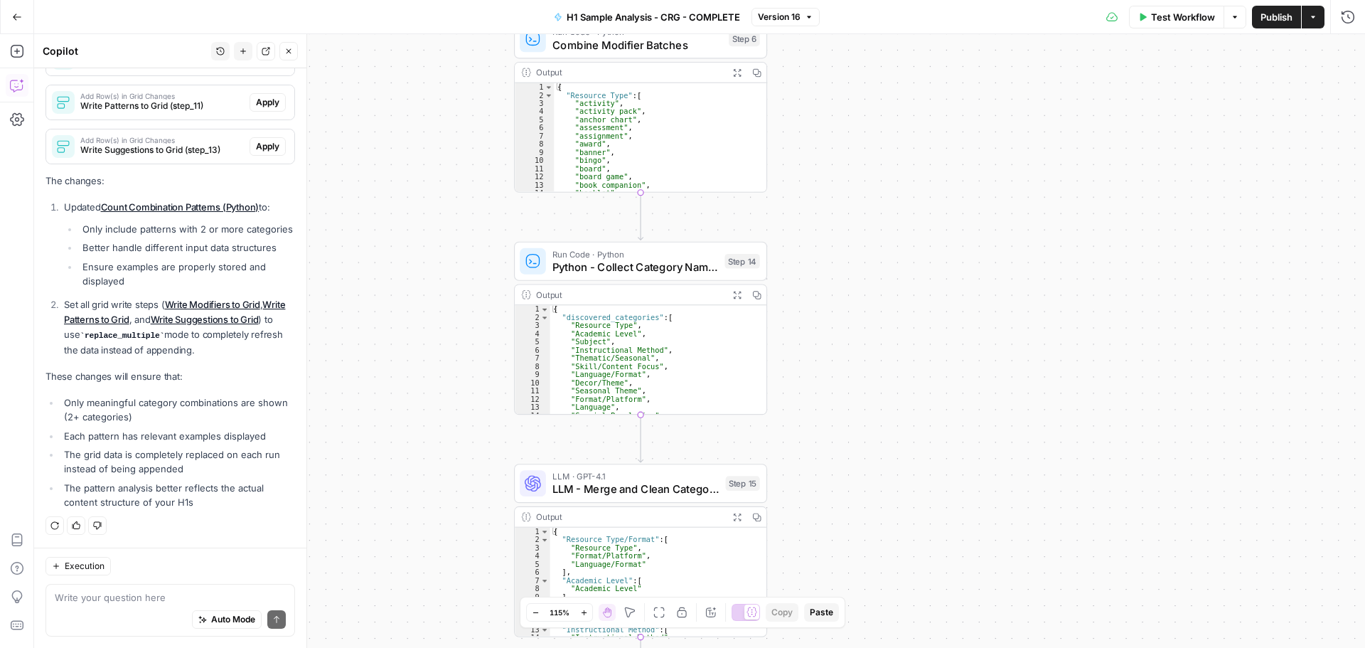
drag, startPoint x: 852, startPoint y: 451, endPoint x: 864, endPoint y: 253, distance: 198.7
click at [864, 253] on div "Workflow Set Inputs Inputs Run Code · Python Process & Batch CSV Data Step 1 Ou…" at bounding box center [699, 341] width 1331 height 614
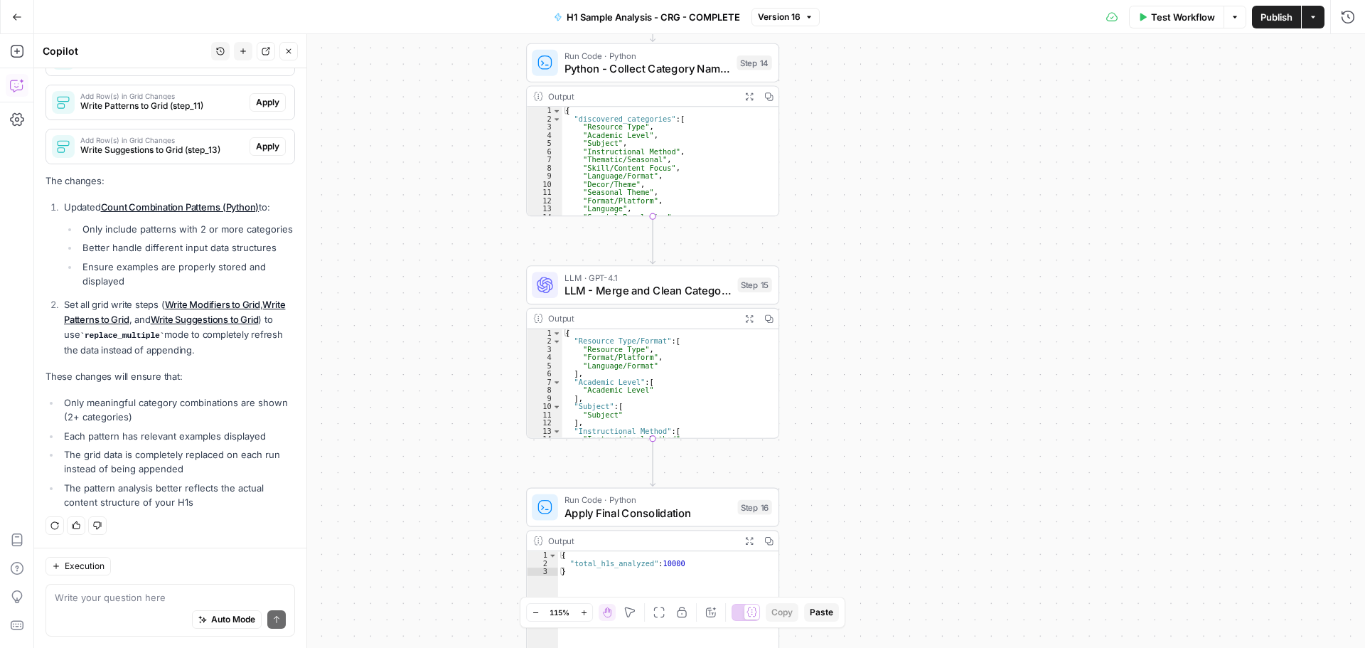
drag, startPoint x: 865, startPoint y: 429, endPoint x: 869, endPoint y: 279, distance: 150.8
click at [868, 280] on div "Workflow Set Inputs Inputs Run Code · Python Process & Batch CSV Data Step 1 Ou…" at bounding box center [699, 341] width 1331 height 614
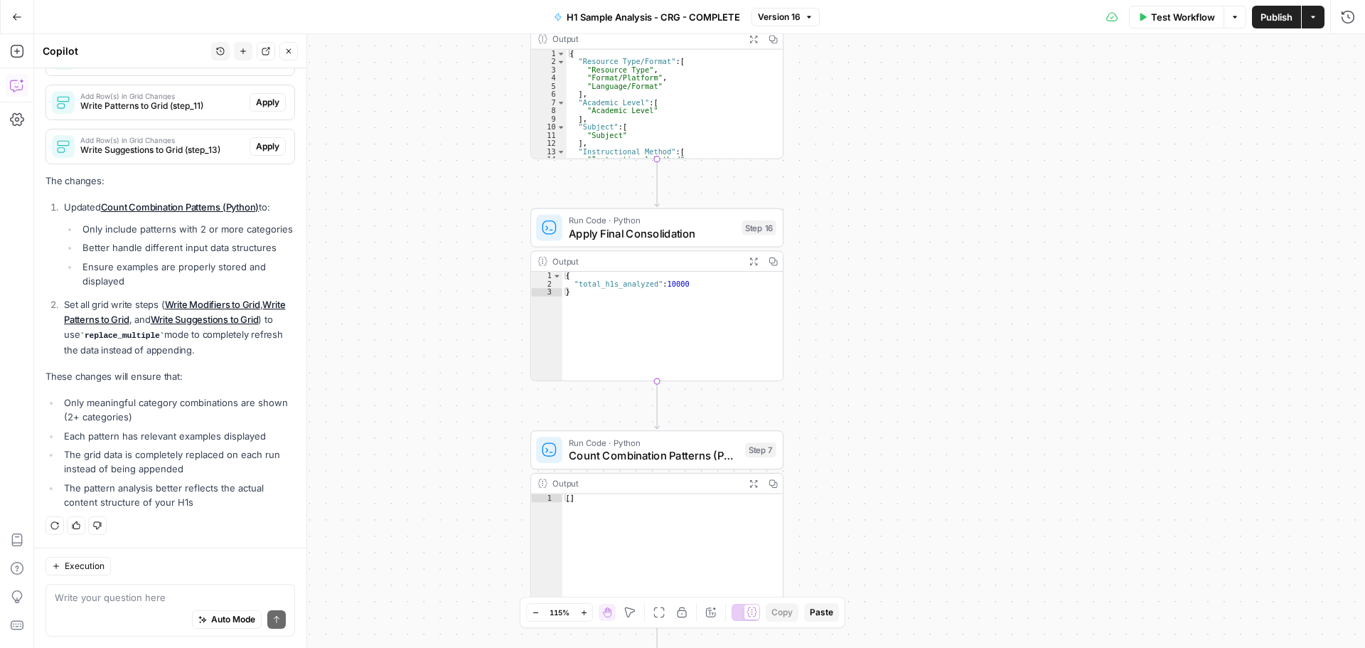
drag, startPoint x: 863, startPoint y: 437, endPoint x: 859, endPoint y: 304, distance: 133.7
click at [859, 304] on div "Workflow Set Inputs Inputs Run Code · Python Process & Batch CSV Data Step 1 Ou…" at bounding box center [699, 341] width 1331 height 614
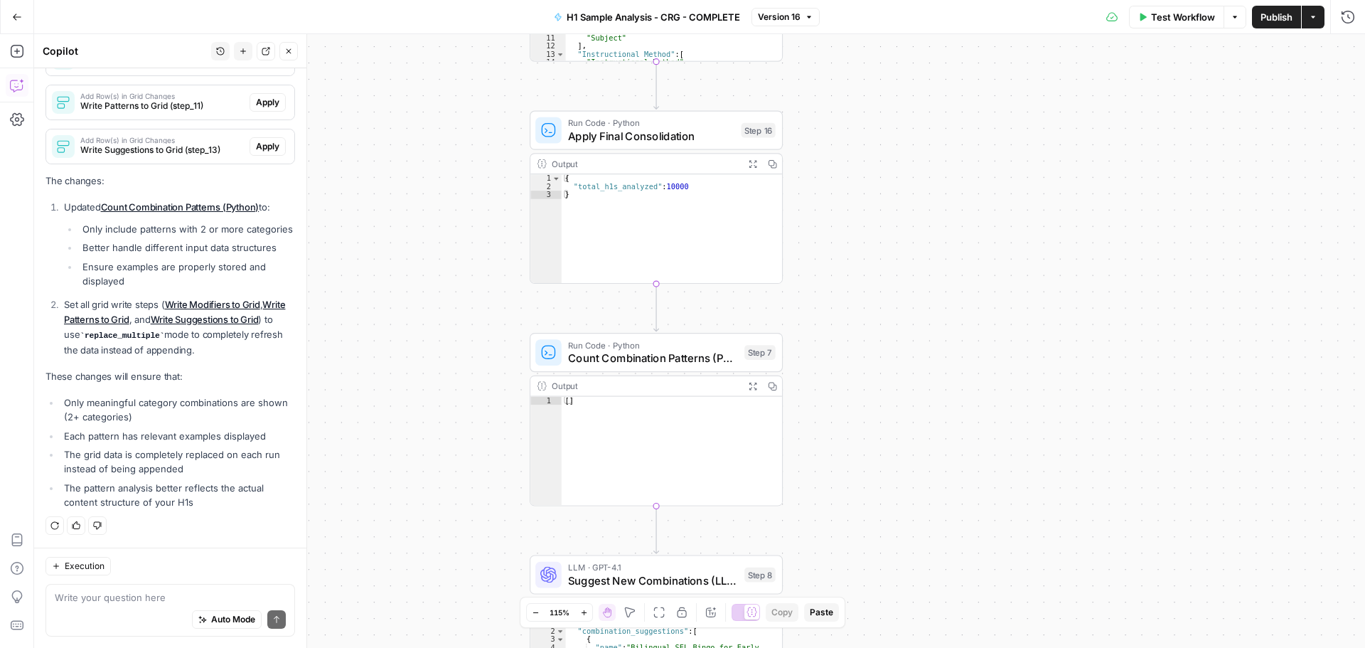
drag, startPoint x: 848, startPoint y: 439, endPoint x: 834, endPoint y: 293, distance: 146.4
click at [838, 294] on div "Workflow Set Inputs Inputs Run Code · Python Process & Batch CSV Data Step 1 Ou…" at bounding box center [699, 341] width 1331 height 614
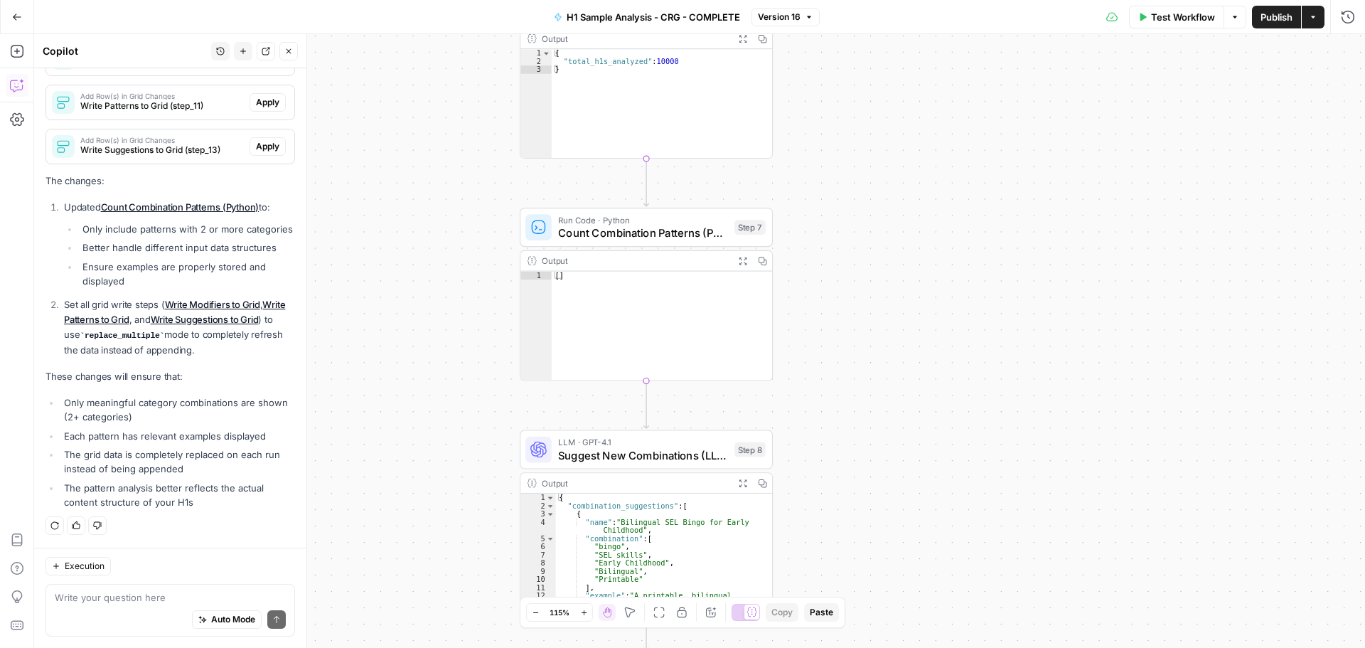
drag, startPoint x: 833, startPoint y: 424, endPoint x: 833, endPoint y: 285, distance: 138.6
click at [833, 288] on div "Workflow Set Inputs Inputs Run Code · Python Process & Batch CSV Data Step 1 Ou…" at bounding box center [699, 341] width 1331 height 614
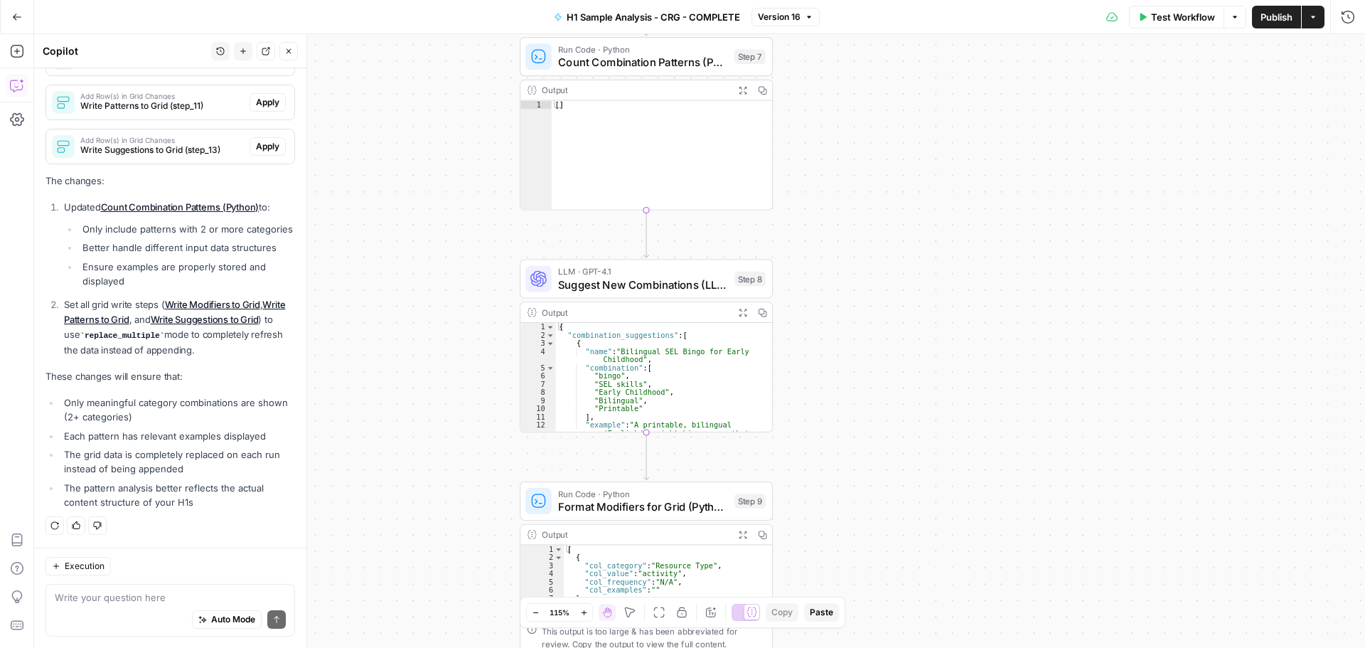
drag, startPoint x: 865, startPoint y: 424, endPoint x: 847, endPoint y: 289, distance: 135.6
click at [855, 236] on div "Workflow Set Inputs Inputs Run Code · Python Process & Batch CSV Data Step 1 Ou…" at bounding box center [699, 341] width 1331 height 614
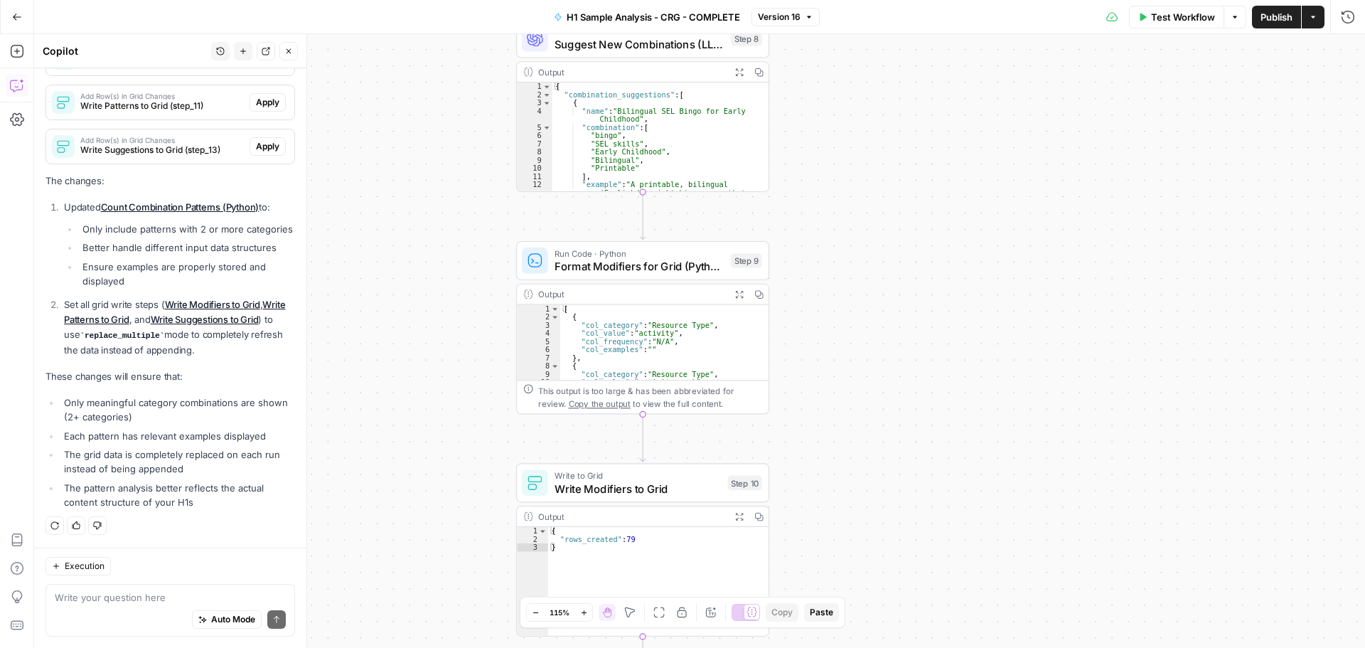
drag, startPoint x: 849, startPoint y: 452, endPoint x: 870, endPoint y: 267, distance: 186.1
click at [870, 267] on div "Workflow Set Inputs Inputs Run Code · Python Process & Batch CSV Data Step 1 Ou…" at bounding box center [699, 341] width 1331 height 614
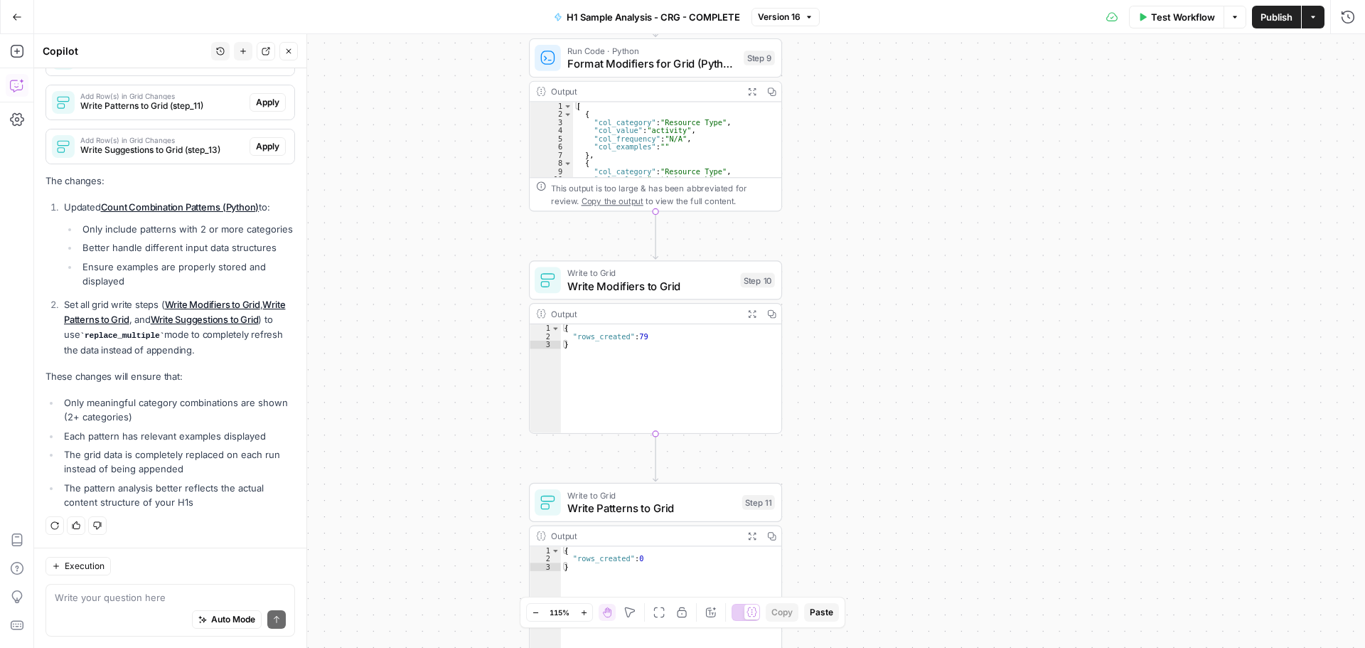
drag, startPoint x: 859, startPoint y: 410, endPoint x: 856, endPoint y: 346, distance: 64.1
click at [856, 346] on div "Workflow Set Inputs Inputs Run Code · Python Process & Batch CSV Data Step 1 Ou…" at bounding box center [699, 341] width 1331 height 614
click at [653, 292] on span "Write Modifiers to Grid" at bounding box center [650, 285] width 166 height 16
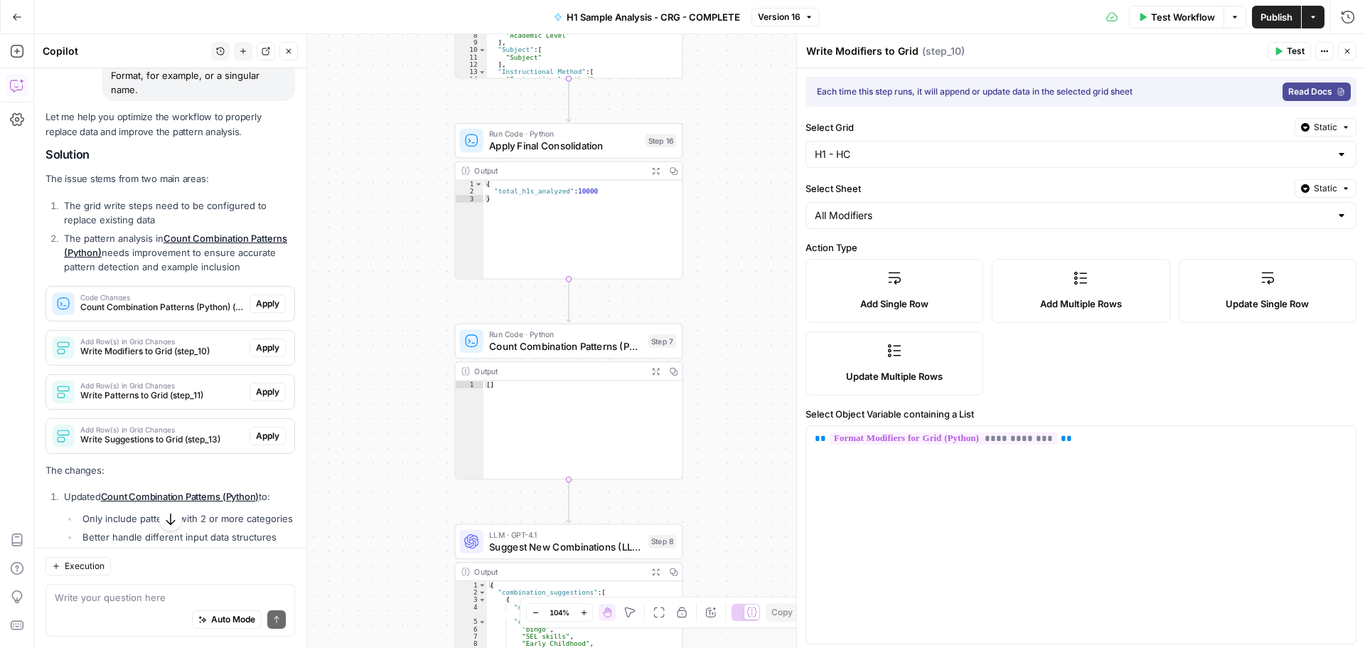
scroll to position [464, 0]
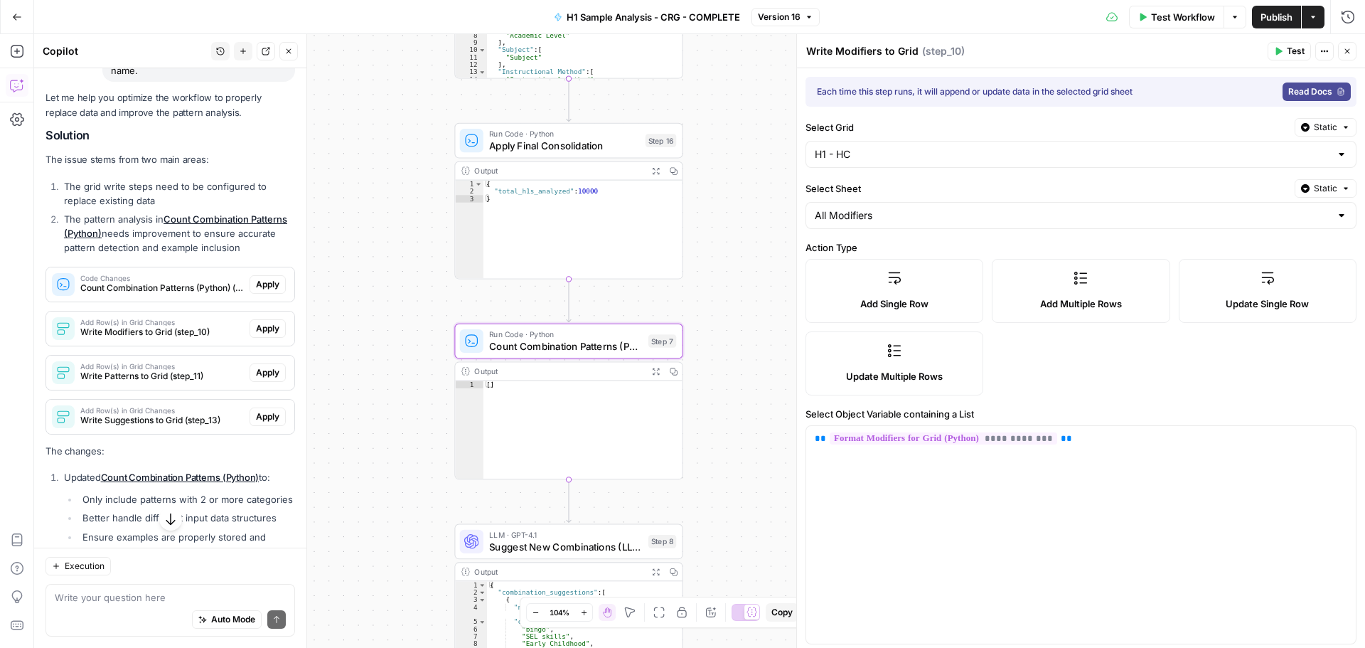
click at [259, 283] on span "Apply" at bounding box center [267, 284] width 23 height 13
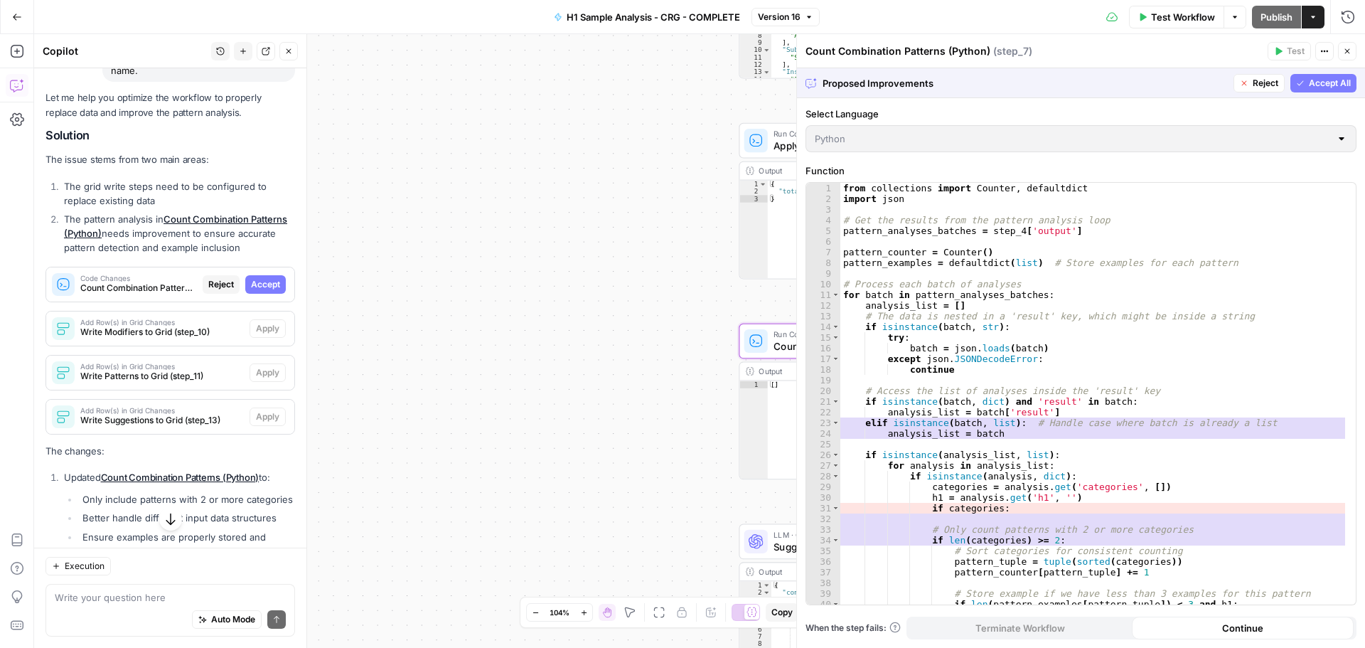
click at [262, 288] on span "Accept" at bounding box center [265, 284] width 29 height 13
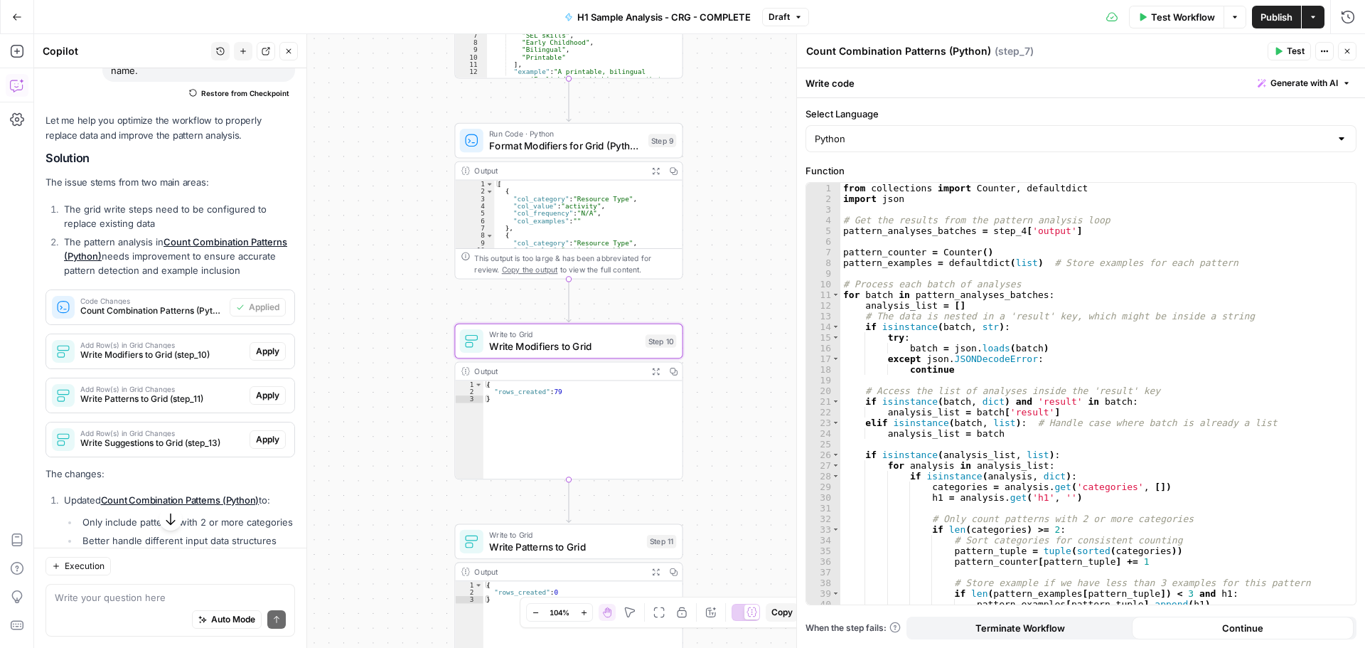
click at [259, 351] on span "Apply" at bounding box center [267, 351] width 23 height 13
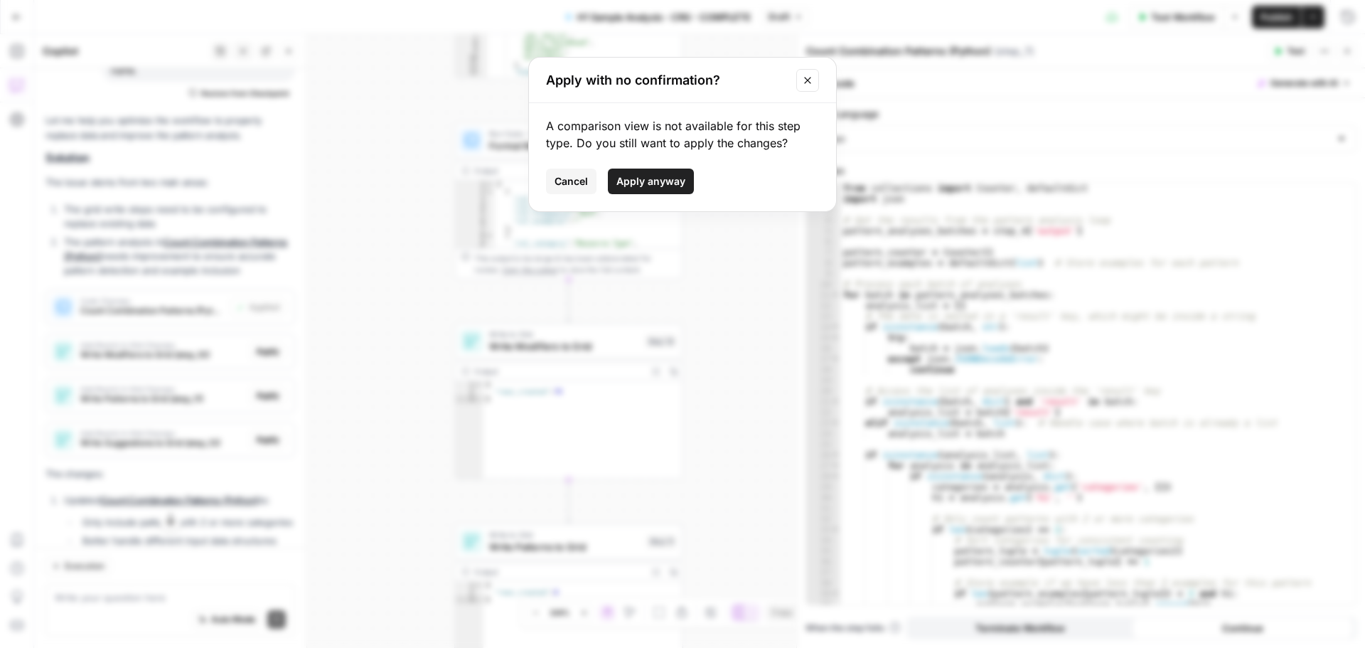
drag, startPoint x: 665, startPoint y: 185, endPoint x: 631, endPoint y: 225, distance: 53.4
click at [665, 185] on span "Apply anyway" at bounding box center [650, 181] width 69 height 14
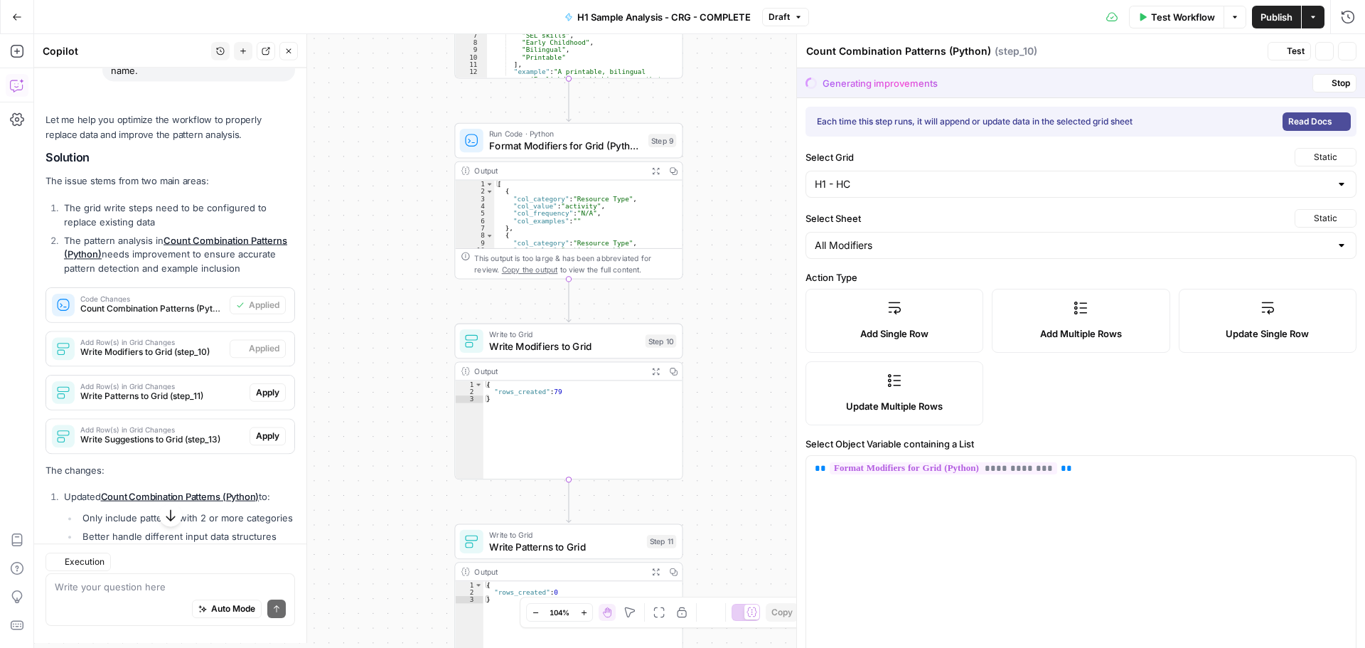
type textarea "Write Modifiers to Grid"
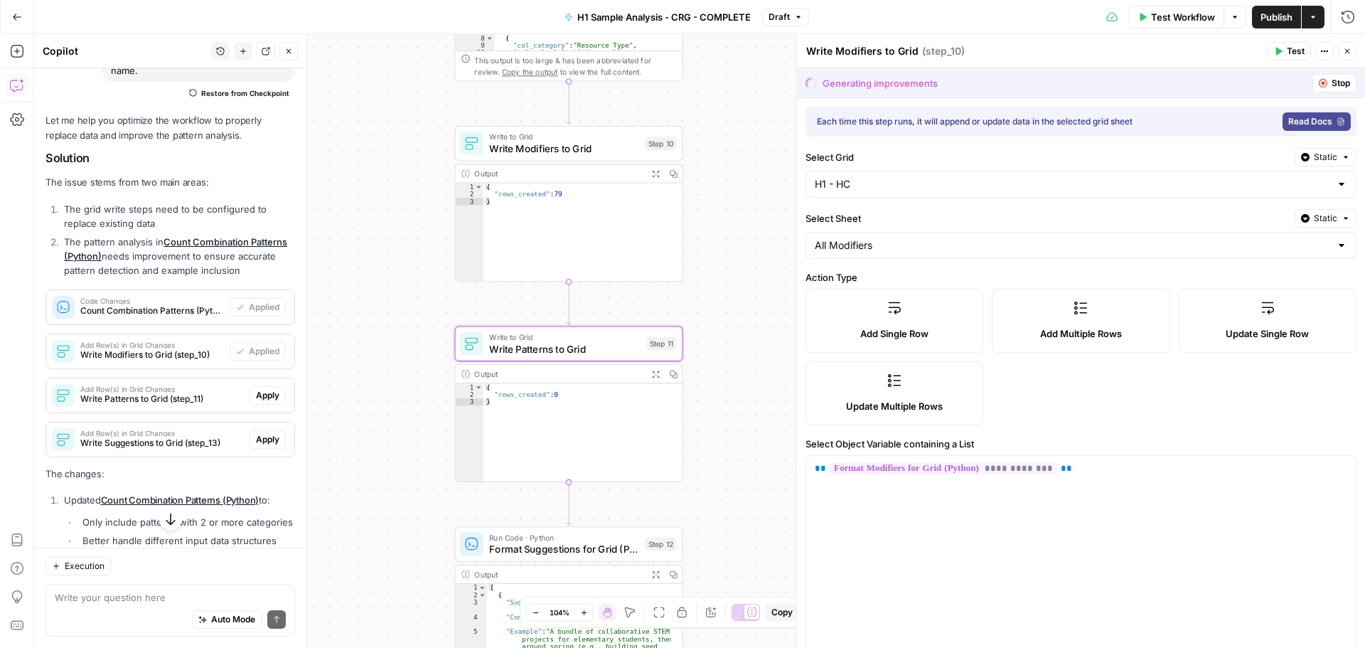
click at [260, 394] on span "Apply" at bounding box center [267, 395] width 23 height 13
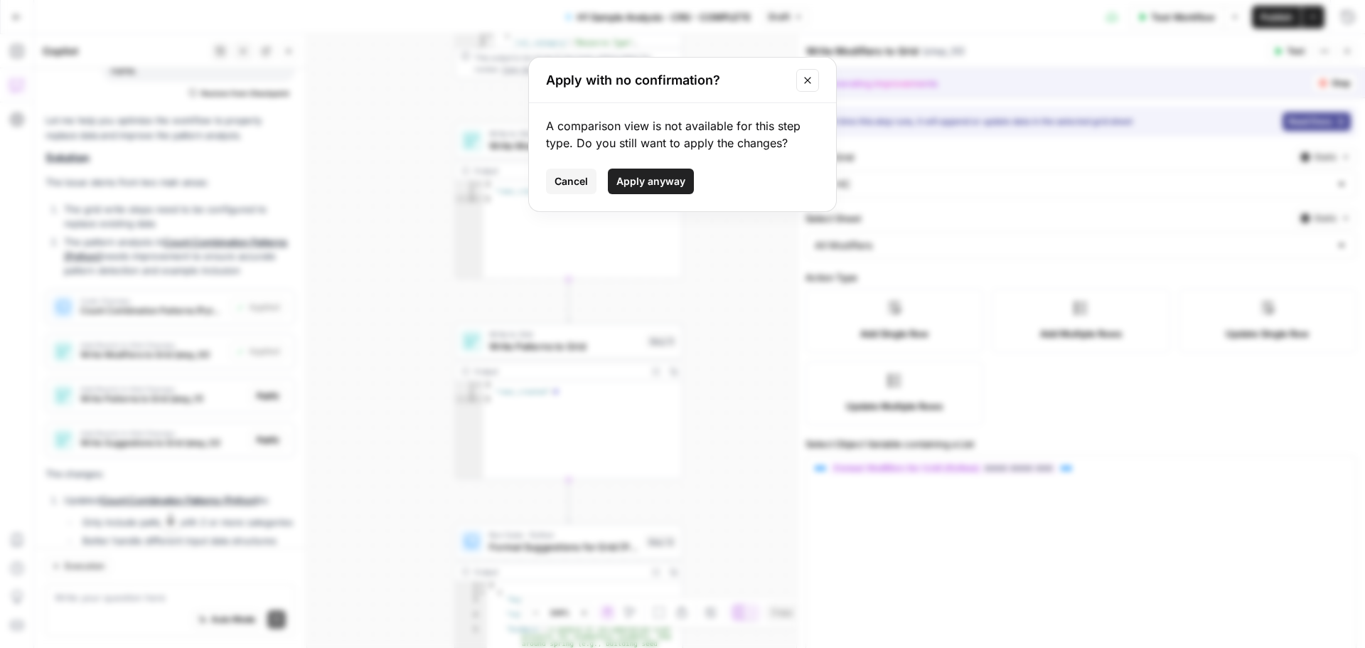
click at [664, 173] on button "Apply anyway" at bounding box center [651, 182] width 86 height 26
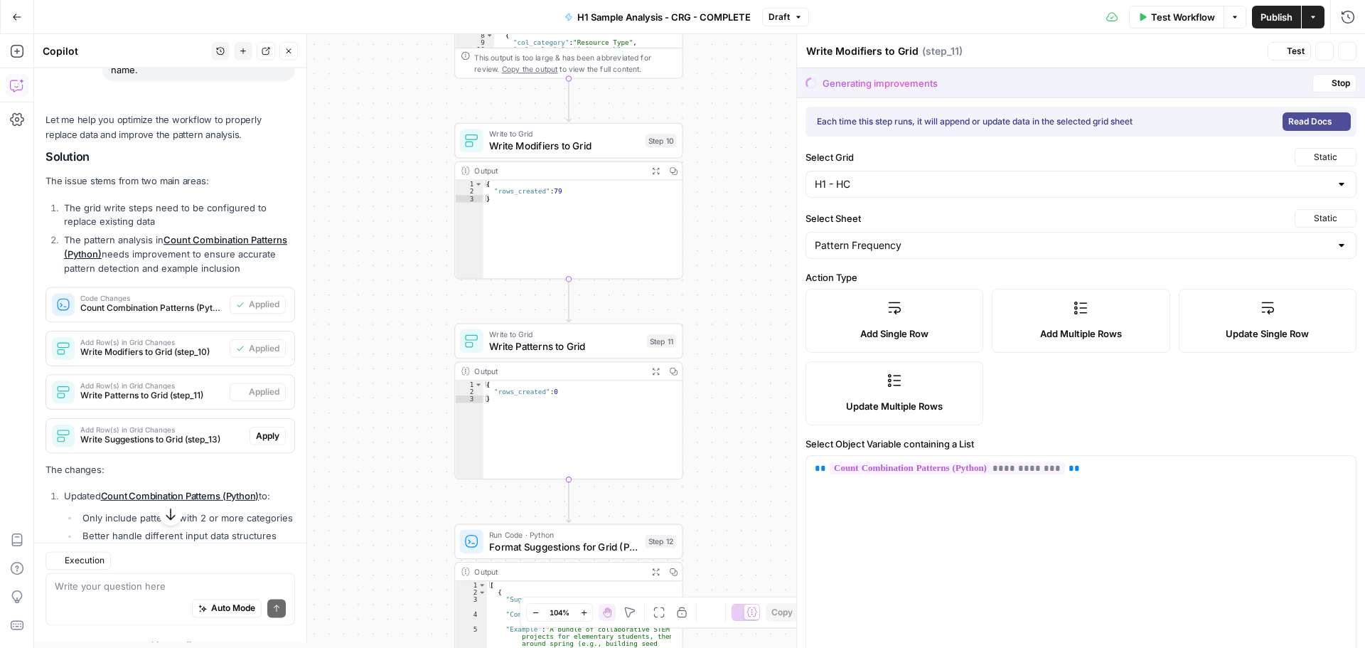
type textarea "Write Patterns to Grid"
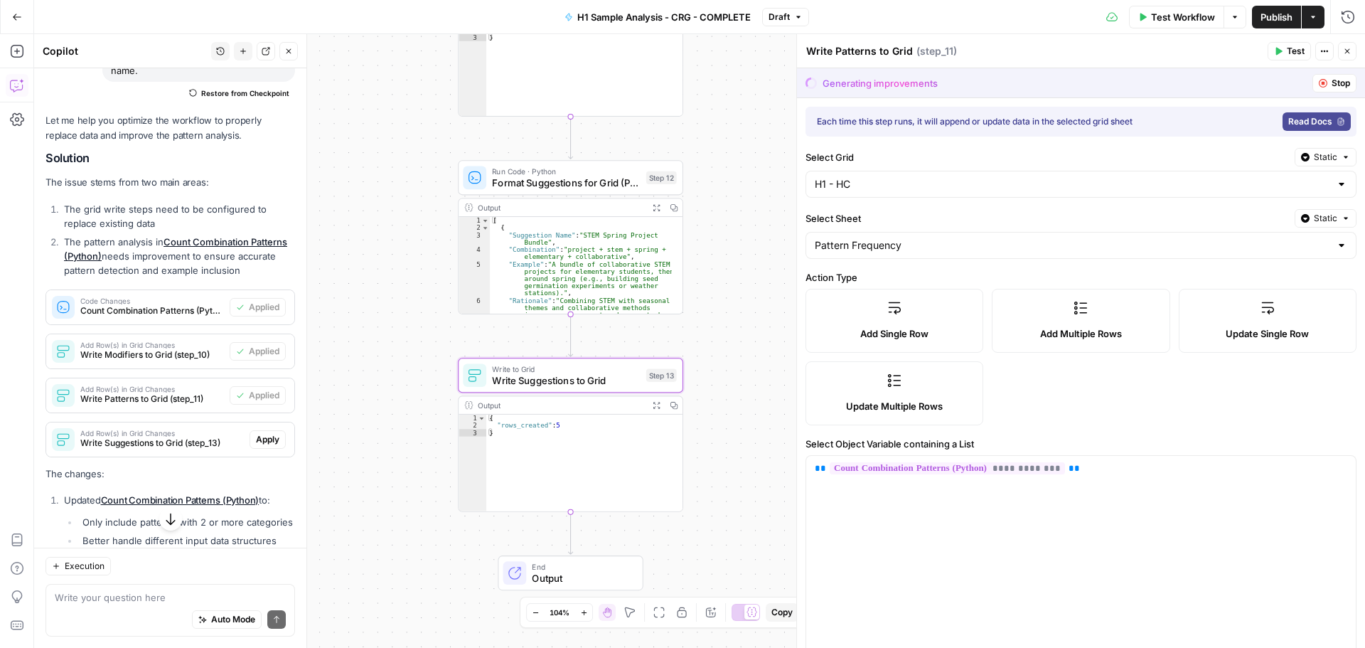
click at [256, 439] on span "Apply" at bounding box center [267, 439] width 23 height 13
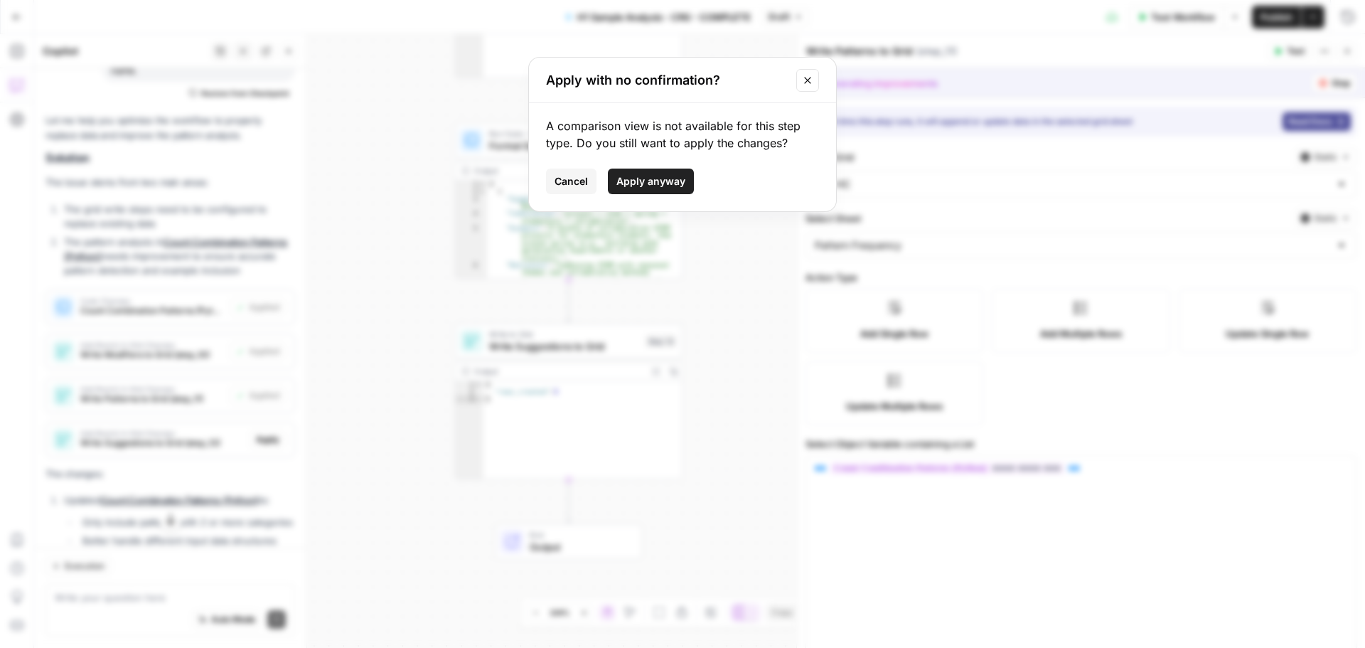
click at [658, 181] on span "Apply anyway" at bounding box center [650, 181] width 69 height 14
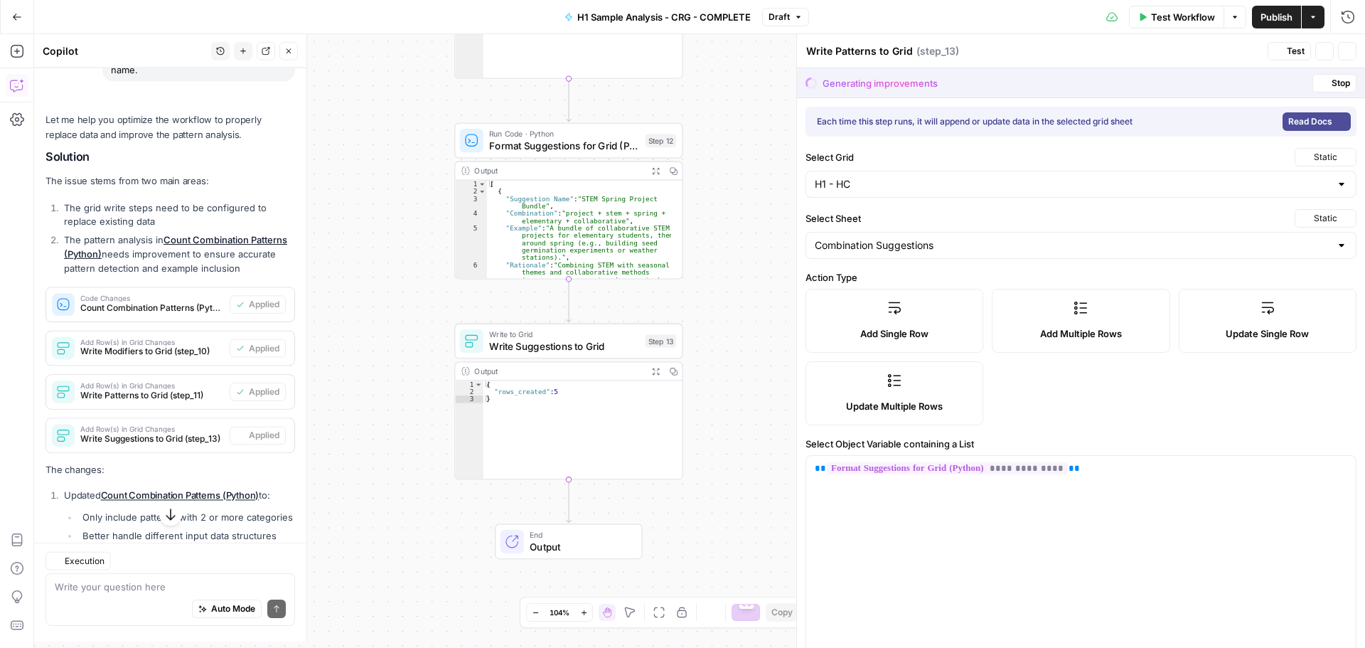
type textarea "Write Suggestions to Grid"
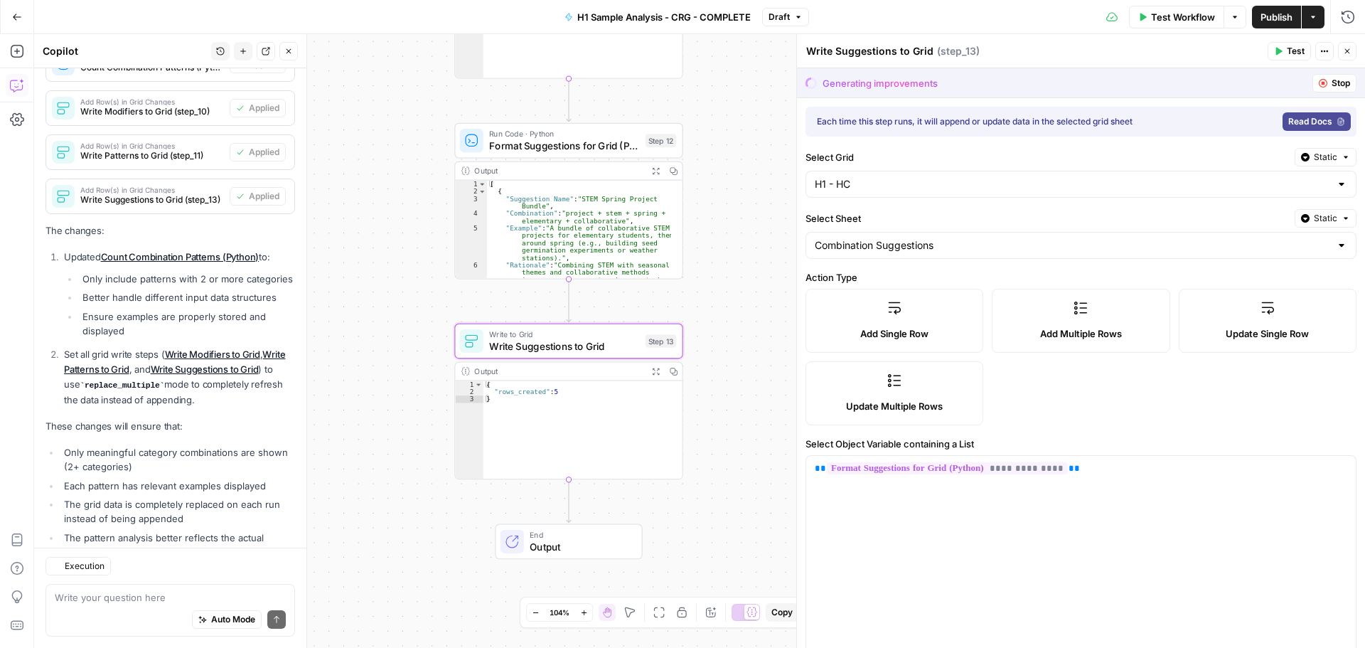
scroll to position [771, 0]
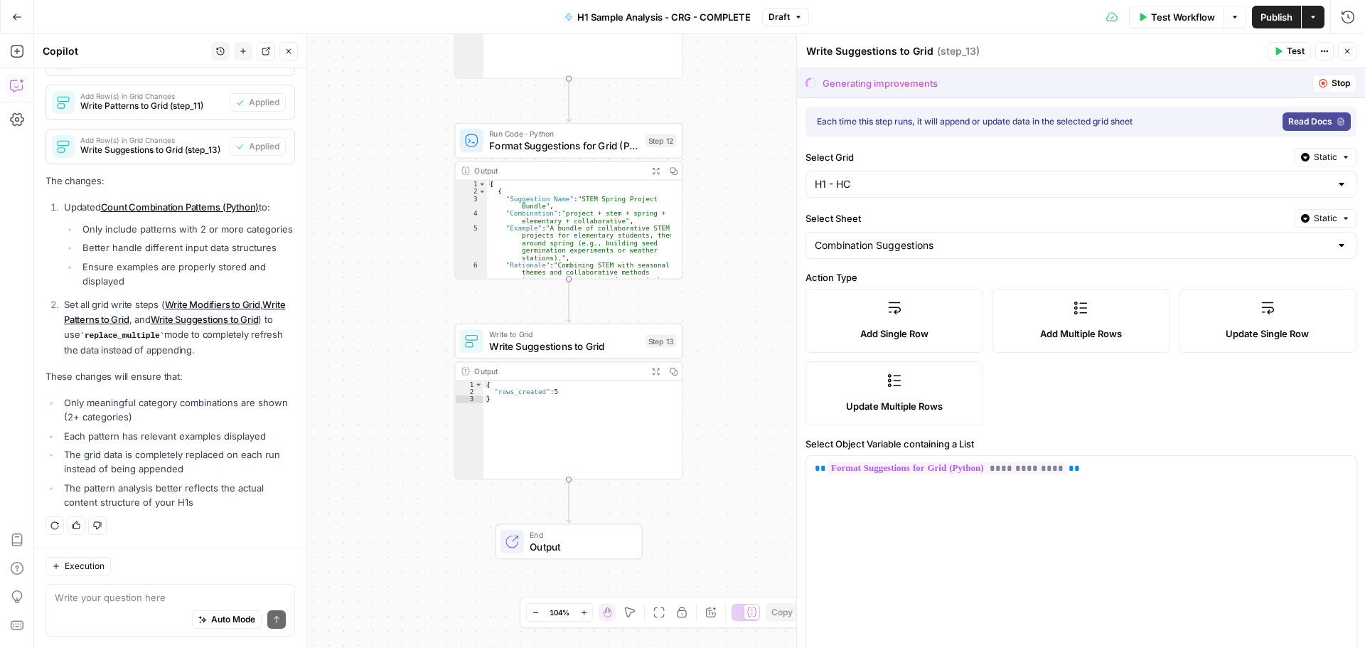
click at [1317, 79] on button "Stop" at bounding box center [1335, 83] width 44 height 18
click at [1347, 52] on icon "button" at bounding box center [1347, 51] width 9 height 9
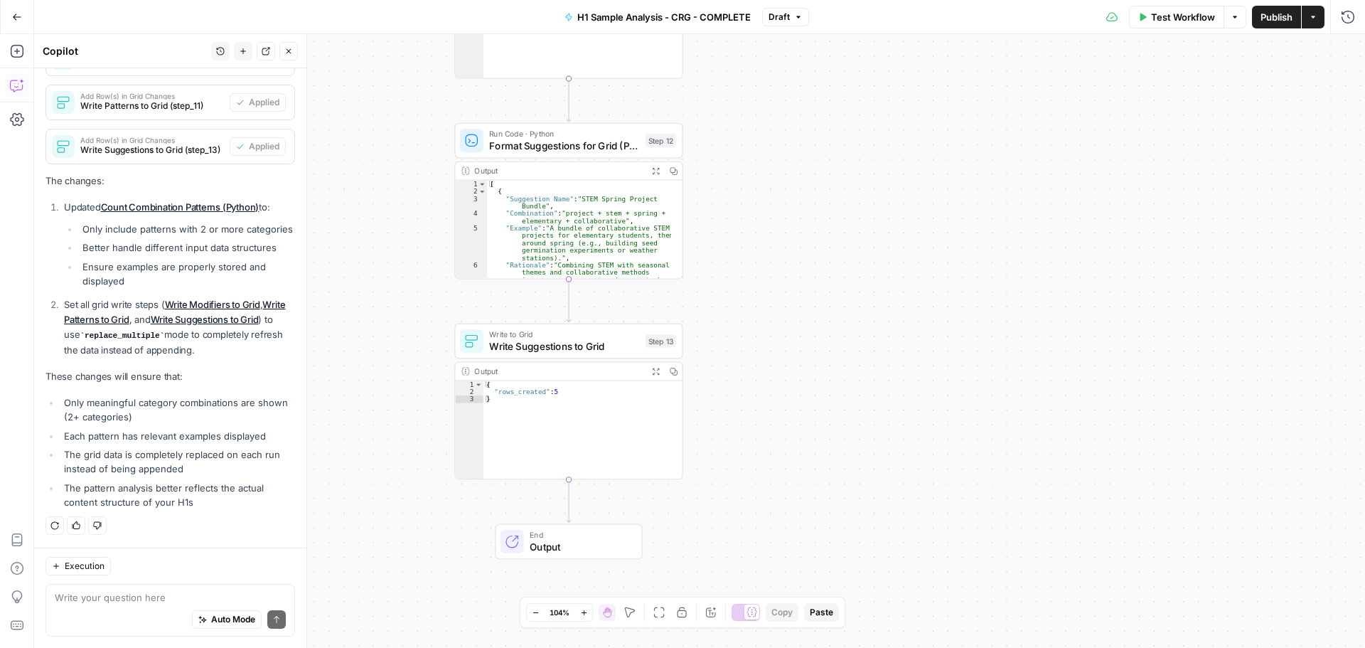
click at [1266, 21] on span "Publish" at bounding box center [1277, 17] width 32 height 14
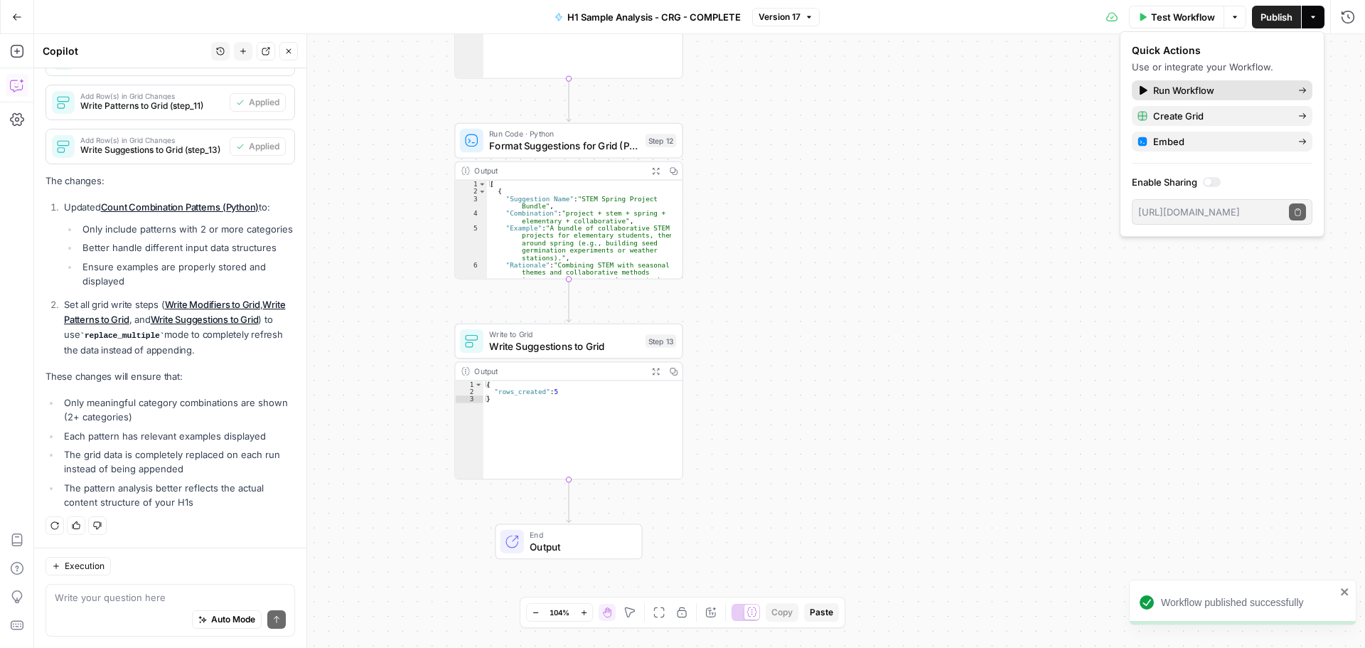
click at [1227, 89] on span "Run Workflow" at bounding box center [1220, 90] width 134 height 14
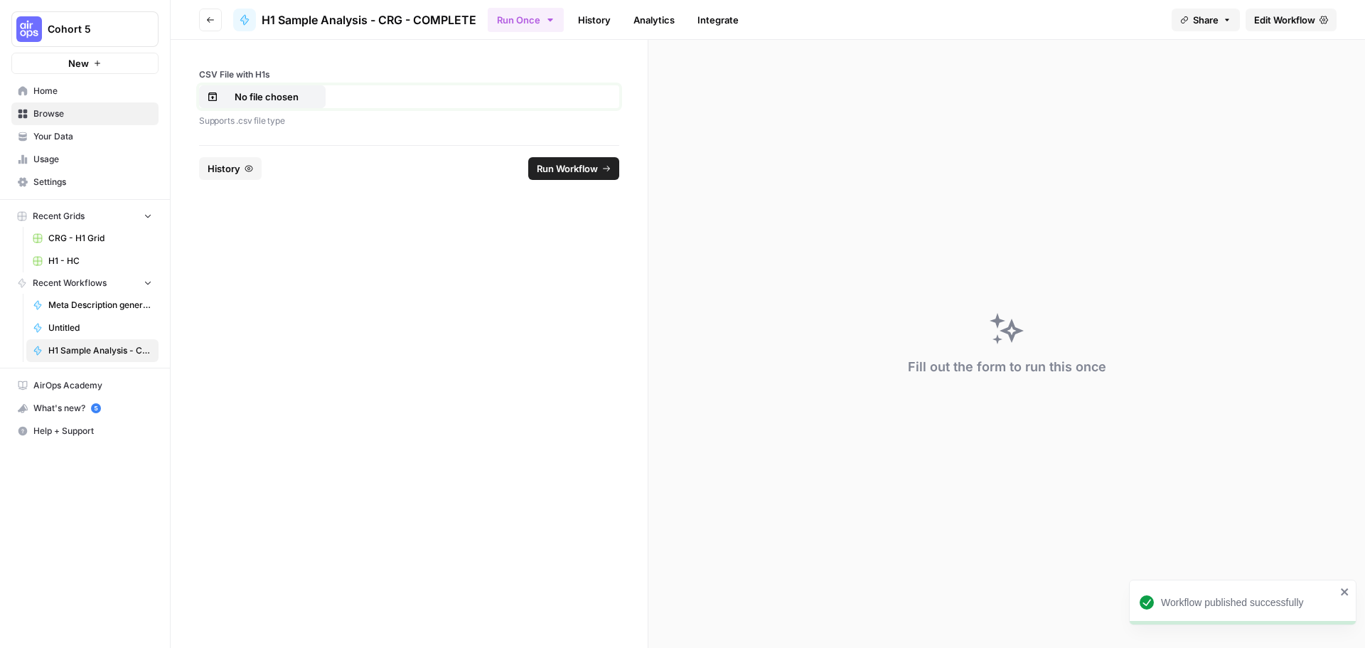
click at [285, 97] on p "No file chosen" at bounding box center [266, 97] width 91 height 14
click at [551, 174] on span "Run Workflow" at bounding box center [567, 168] width 61 height 14
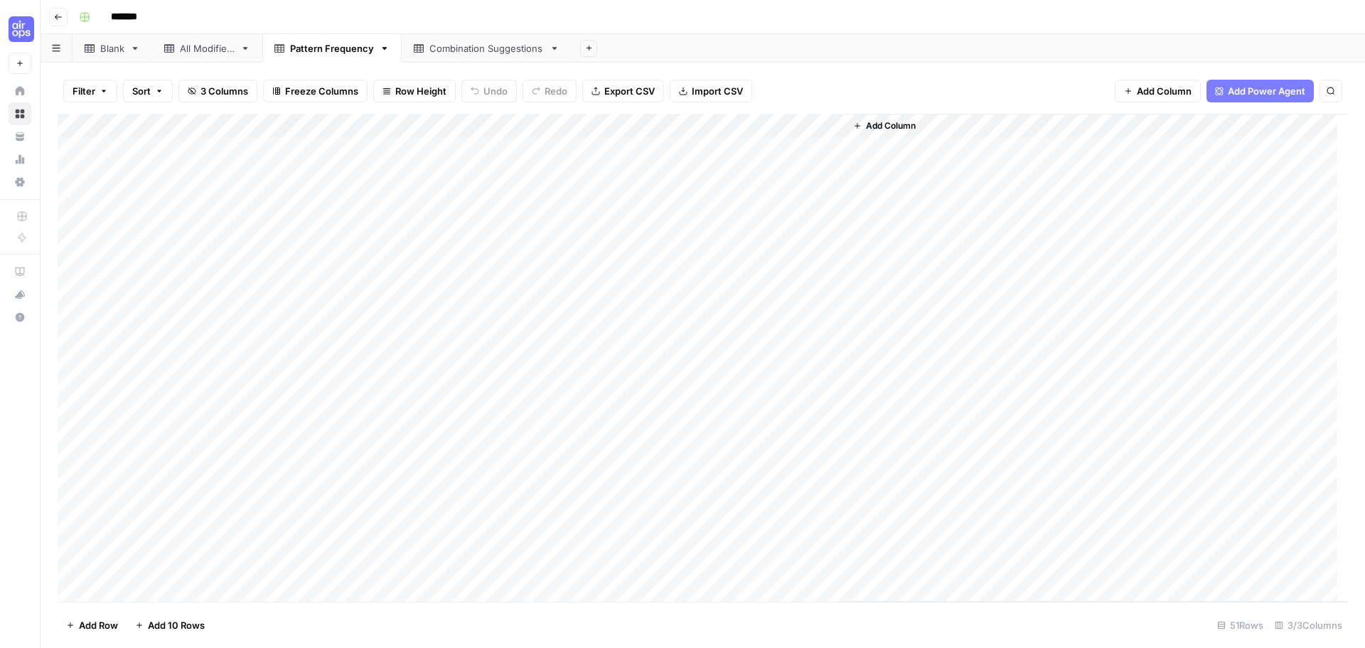
click at [201, 49] on div "All Modifiers" at bounding box center [207, 48] width 55 height 14
click at [315, 65] on div "Filter Sort 4 Columns Freeze Columns Row Height Undo Redo Export CSV Import CSV…" at bounding box center [703, 355] width 1325 height 585
click at [336, 52] on div "Pattern Frequency" at bounding box center [332, 48] width 84 height 14
click at [464, 41] on div "Combination Suggestions" at bounding box center [486, 48] width 114 height 14
click at [320, 50] on div "Pattern Frequency" at bounding box center [332, 48] width 84 height 14
